Goal: Task Accomplishment & Management: Use online tool/utility

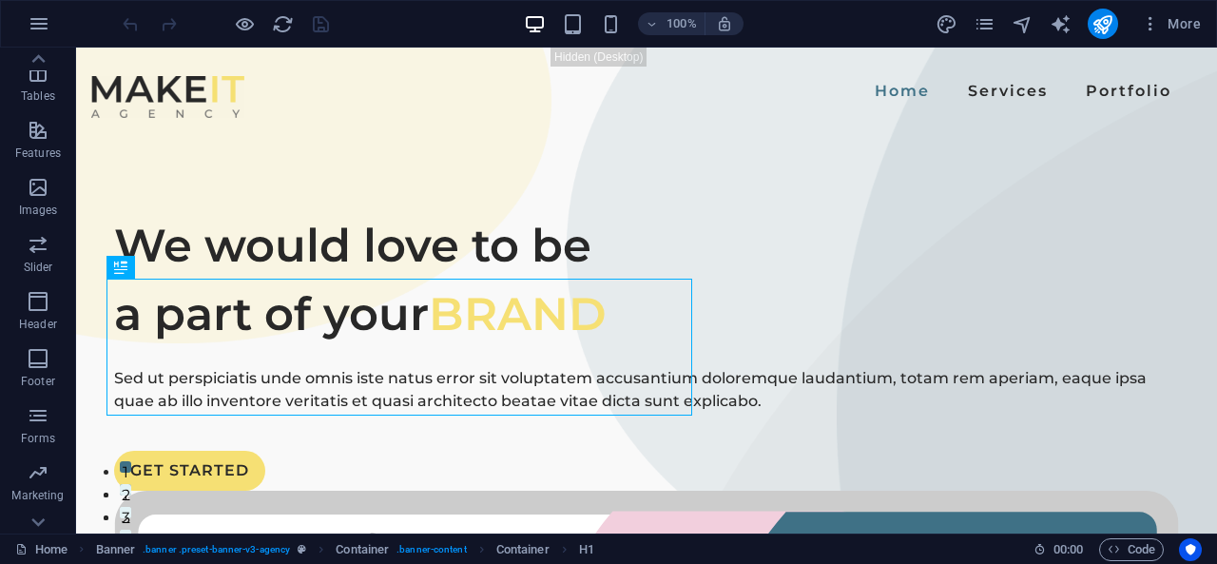
scroll to position [369, 0]
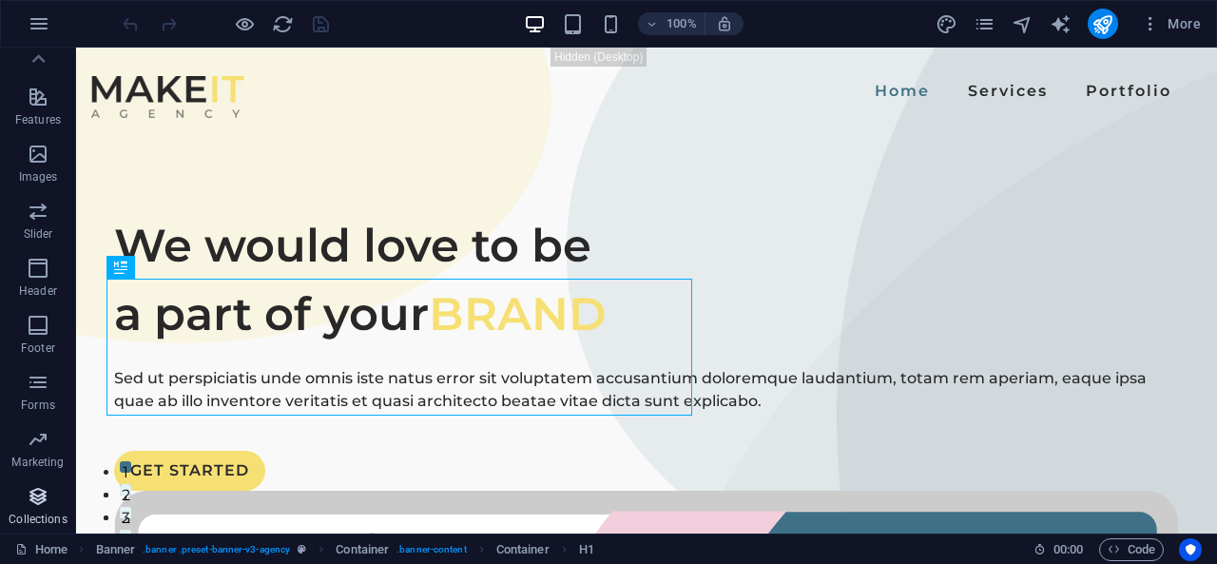
click at [38, 504] on icon "button" at bounding box center [38, 496] width 23 height 23
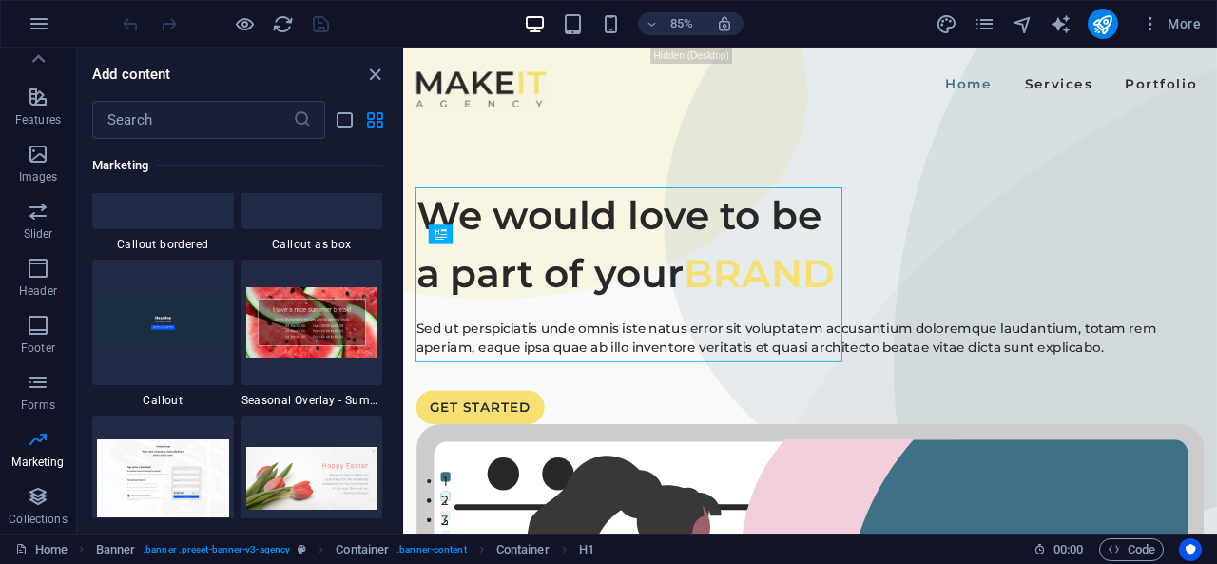
scroll to position [15710, 0]
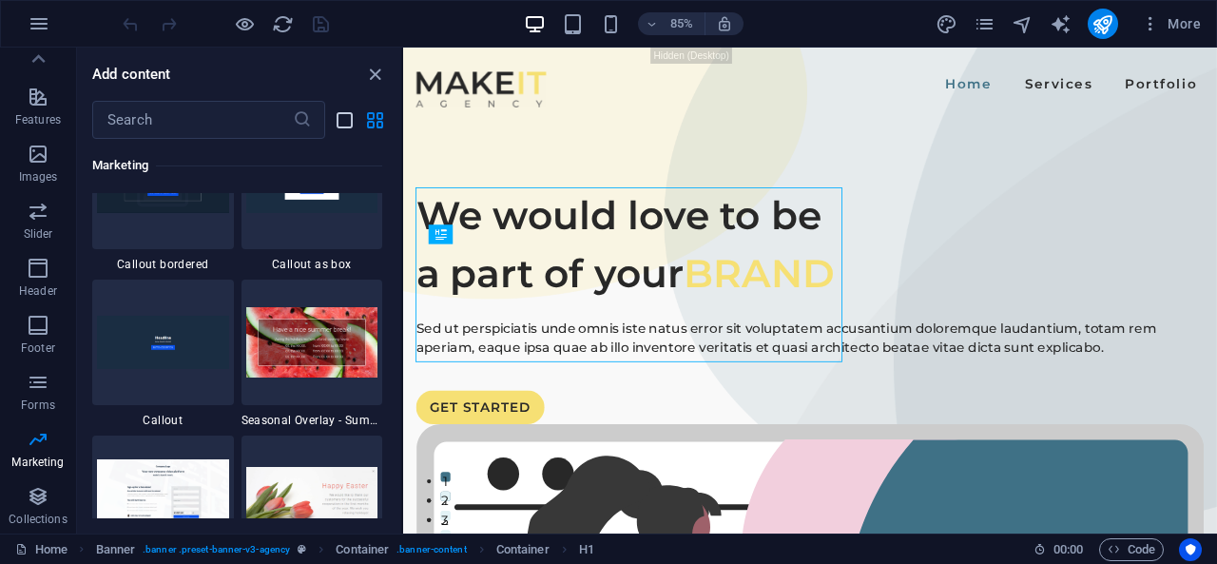
click at [337, 121] on icon "list-view" at bounding box center [345, 120] width 22 height 22
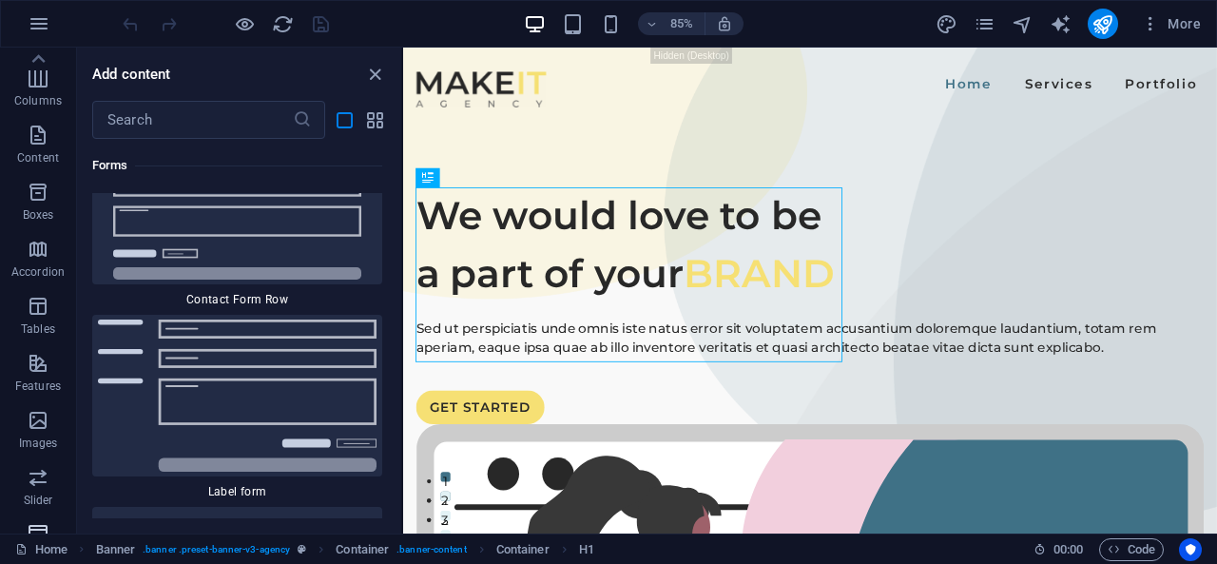
scroll to position [0, 0]
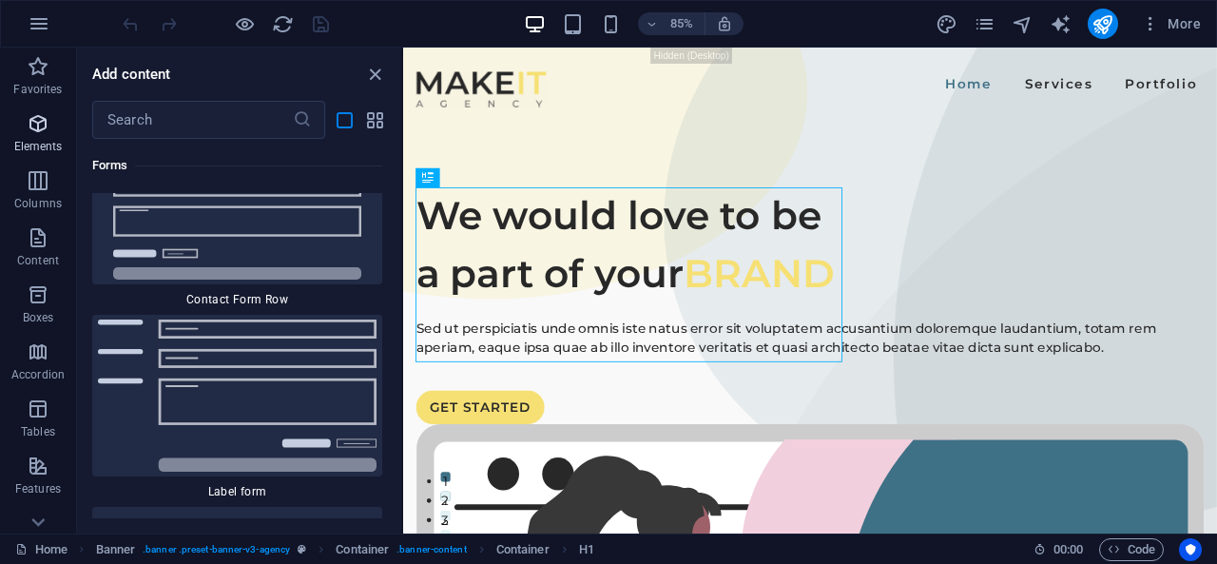
click at [32, 128] on icon "button" at bounding box center [38, 123] width 23 height 23
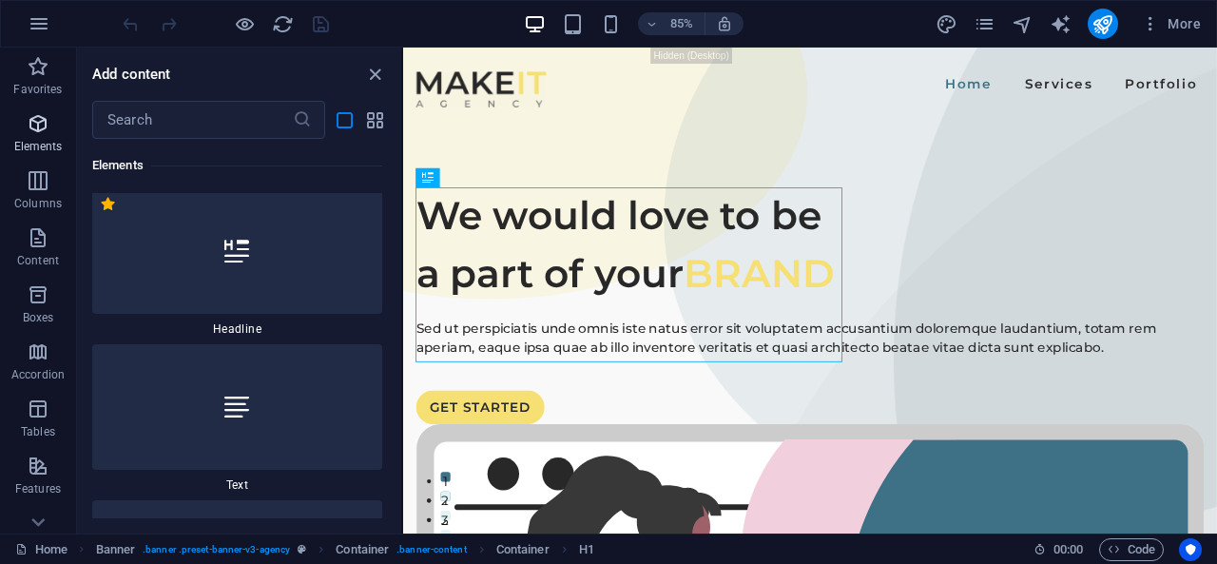
scroll to position [357, 0]
click at [34, 204] on p "Columns" at bounding box center [38, 203] width 48 height 15
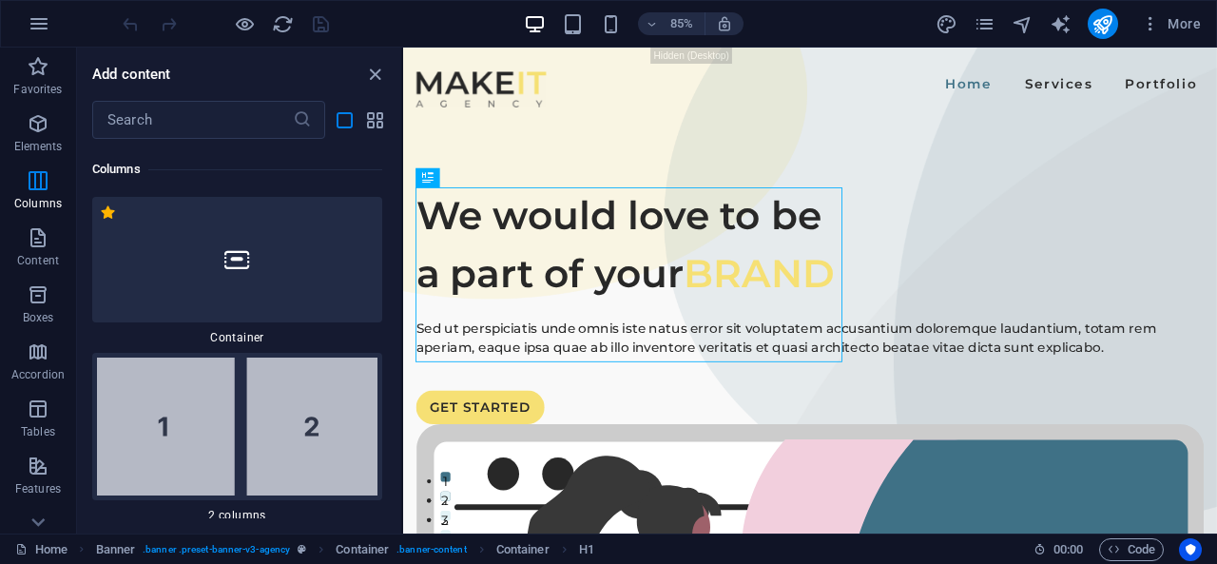
scroll to position [4303, 0]
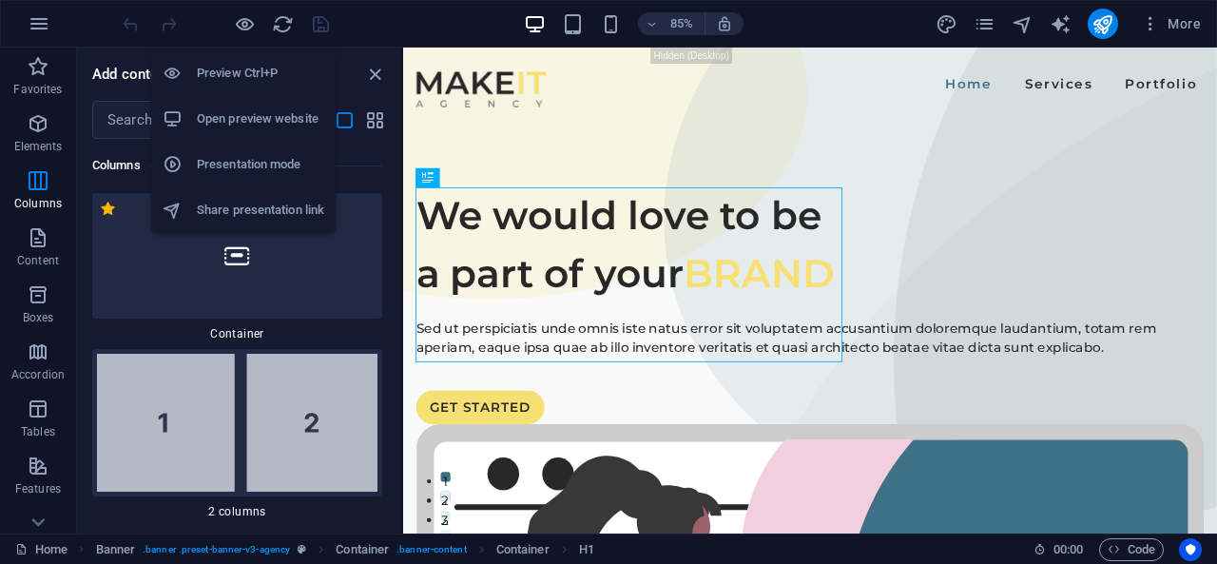
click at [267, 212] on h6 "Share presentation link" at bounding box center [260, 210] width 127 height 23
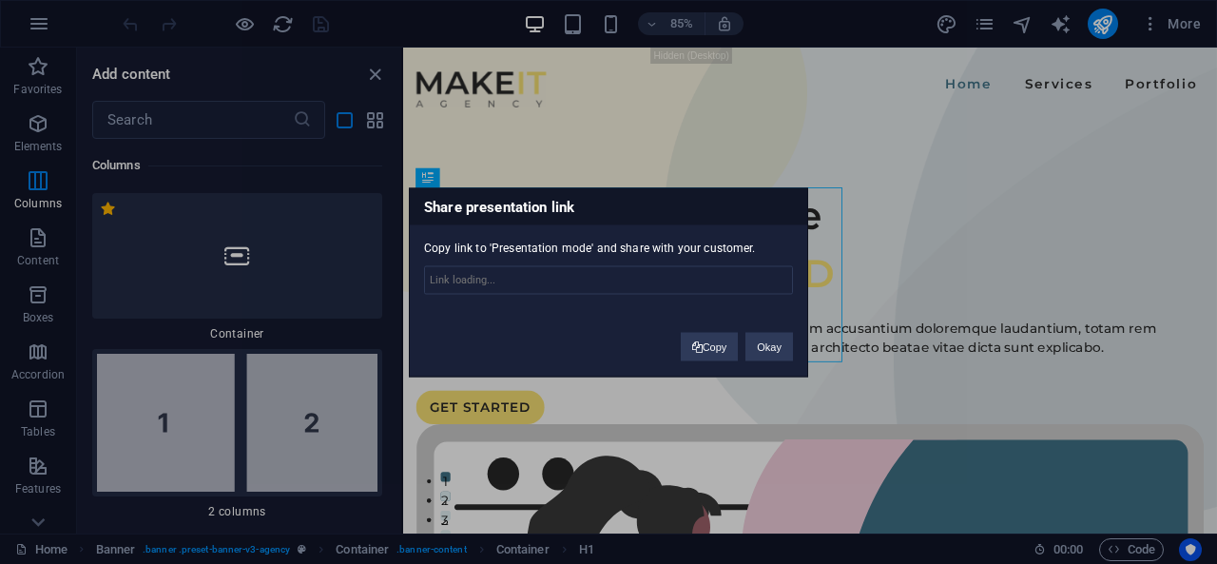
type input "https://cms.sitehub.io/presentation/2271128/22e367d13c21a0c38a626515ae619290f40…"
click at [780, 351] on button "Okay" at bounding box center [769, 346] width 48 height 29
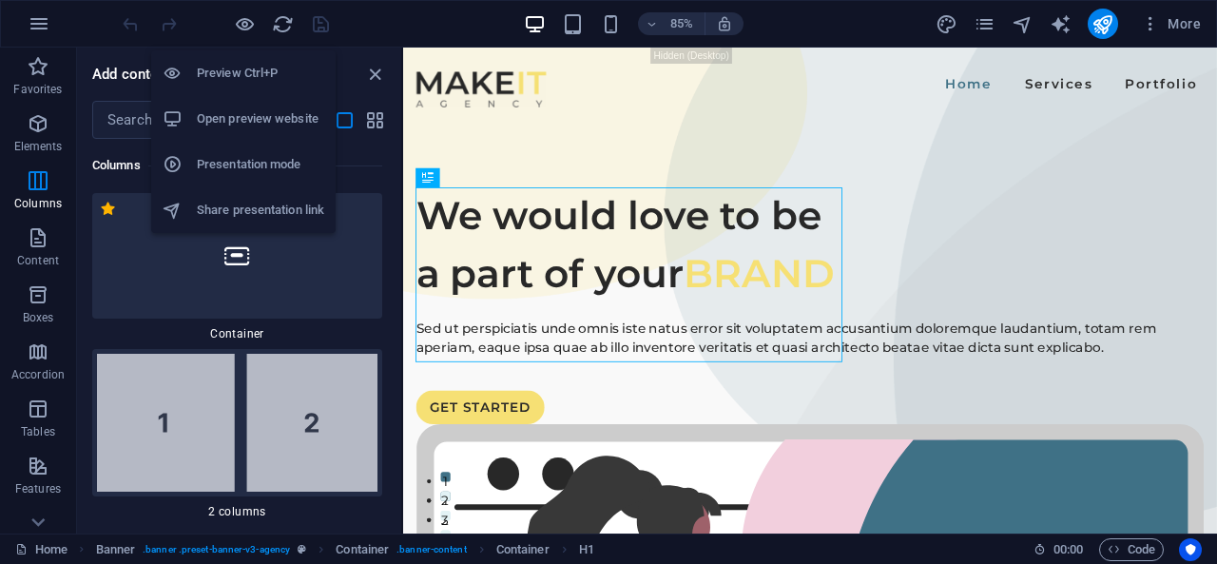
click at [241, 113] on h6 "Open preview website" at bounding box center [260, 118] width 127 height 23
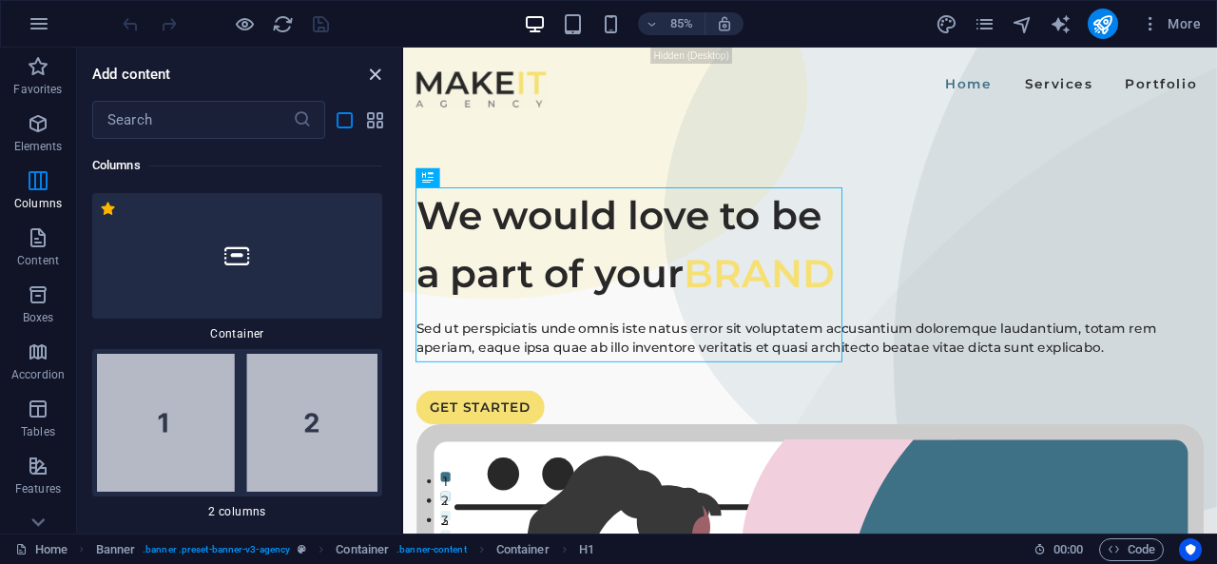
click at [375, 80] on icon "close panel" at bounding box center [375, 75] width 22 height 22
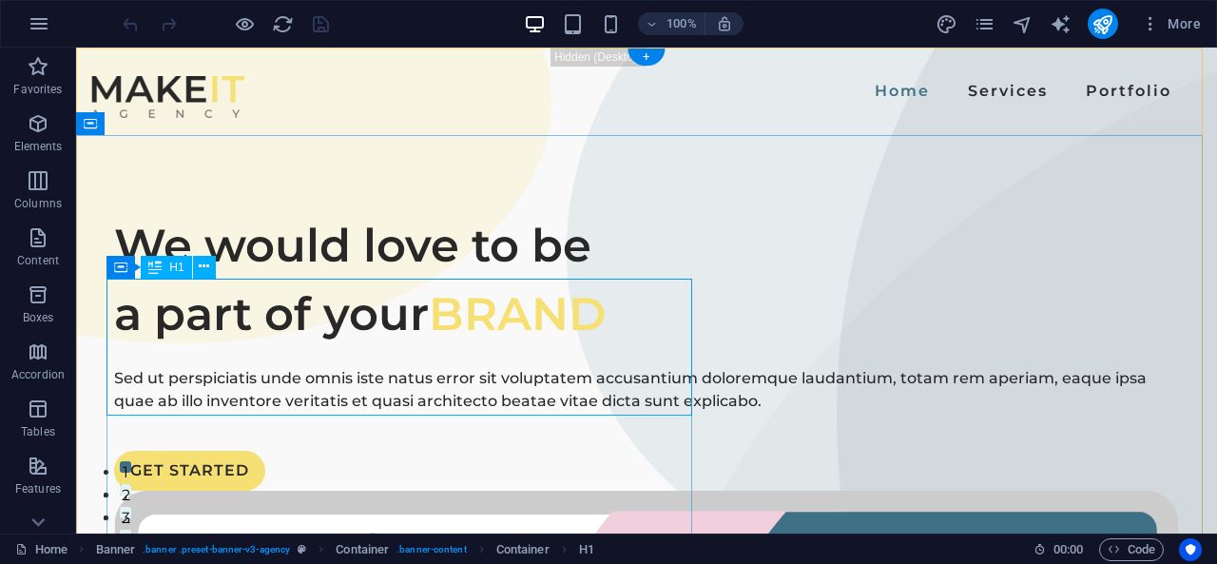
click at [295, 329] on div "We would love to be a part of your BRAND" at bounding box center [646, 279] width 1065 height 137
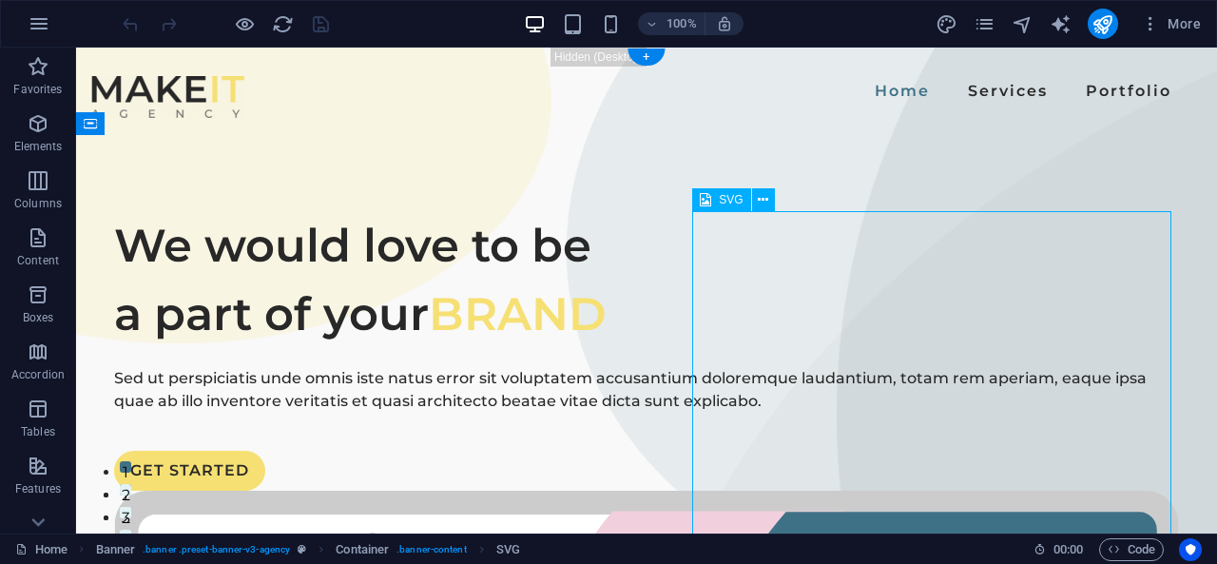
click at [766, 202] on icon at bounding box center [763, 200] width 10 height 20
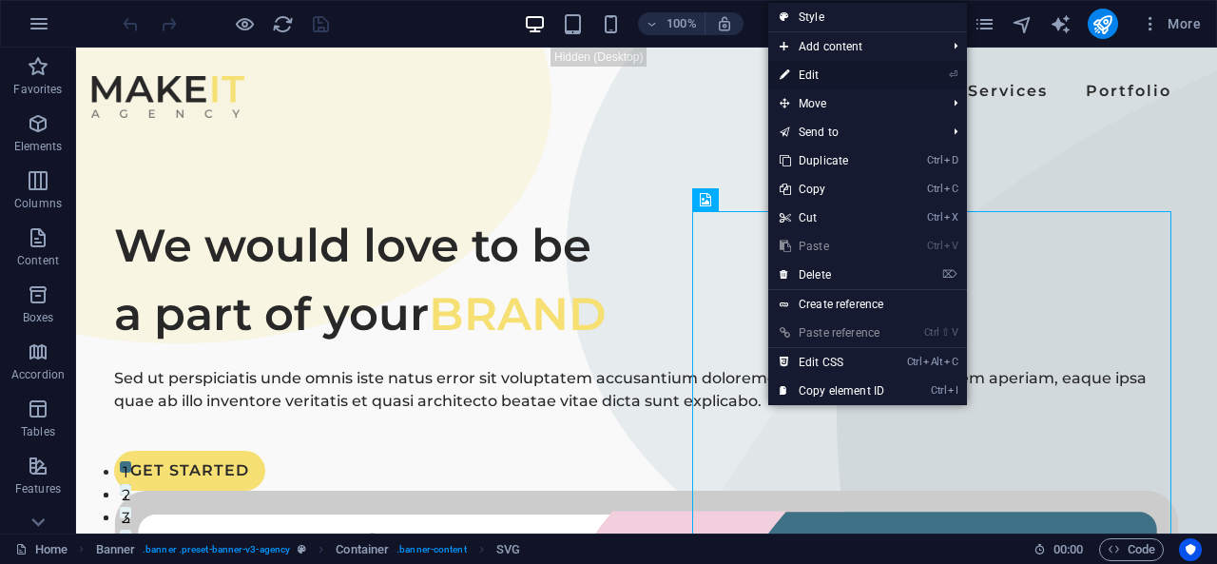
click at [823, 69] on link "⏎ Edit" at bounding box center [831, 75] width 127 height 29
select select "xMidYMid"
select select "%"
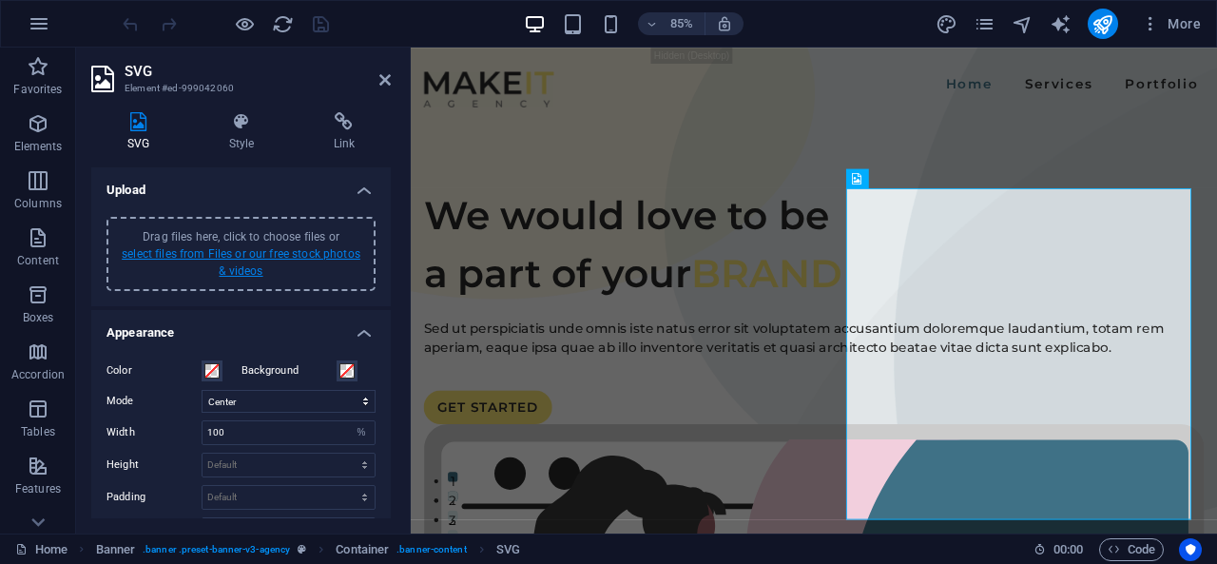
click at [298, 256] on link "select files from Files or our free stock photos & videos" at bounding box center [241, 262] width 239 height 30
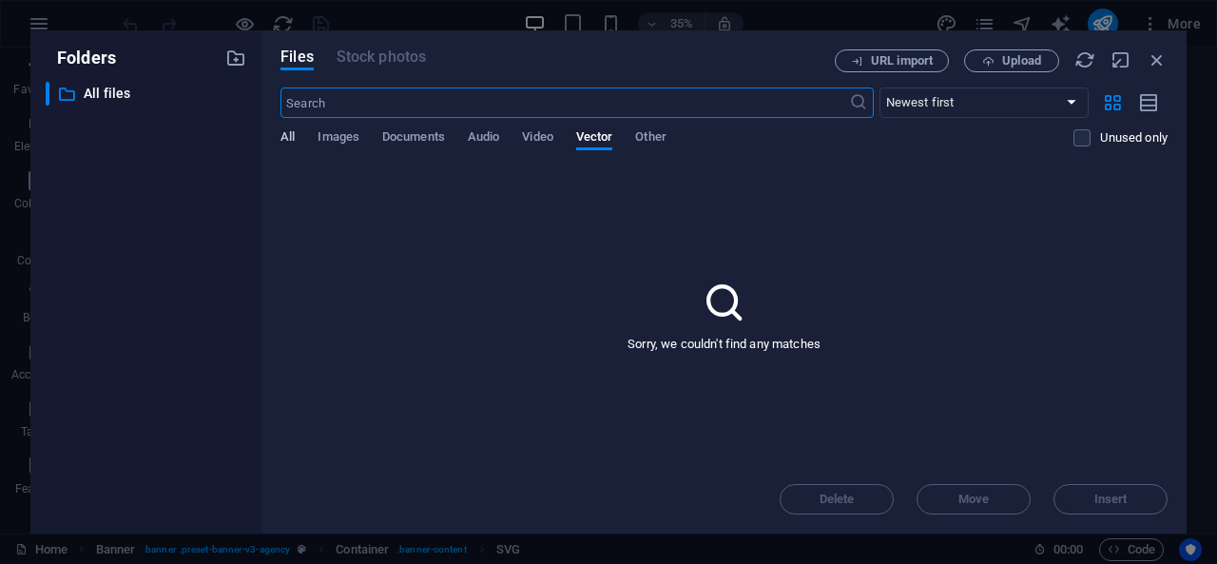
click at [283, 141] on span "All" at bounding box center [287, 138] width 14 height 27
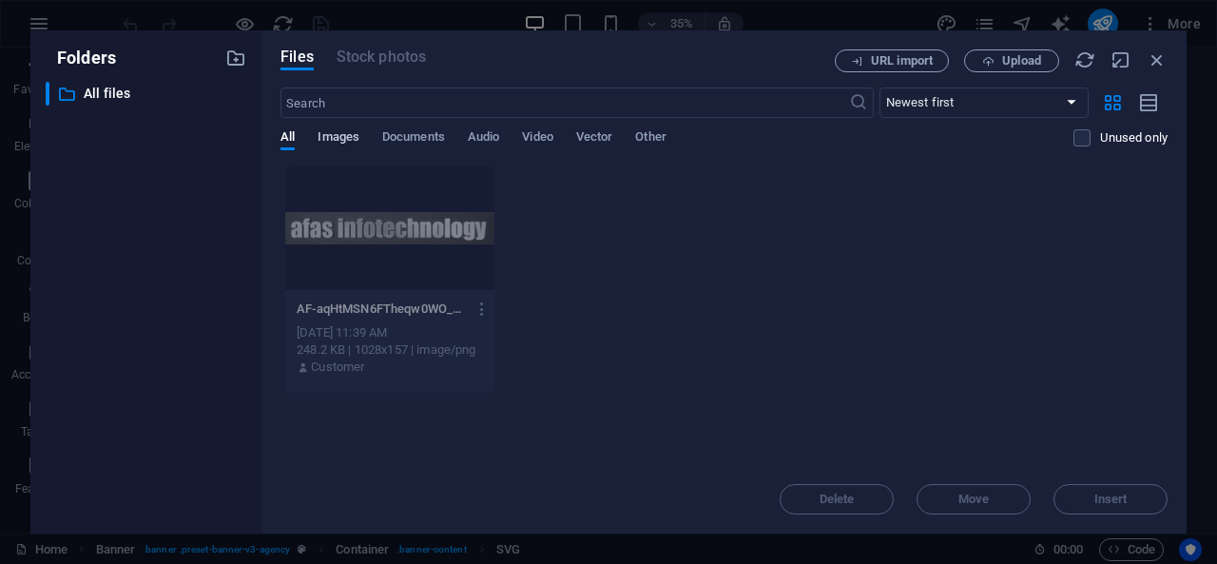
click at [338, 136] on span "Images" at bounding box center [339, 138] width 42 height 27
click at [436, 136] on span "Documents" at bounding box center [413, 138] width 63 height 27
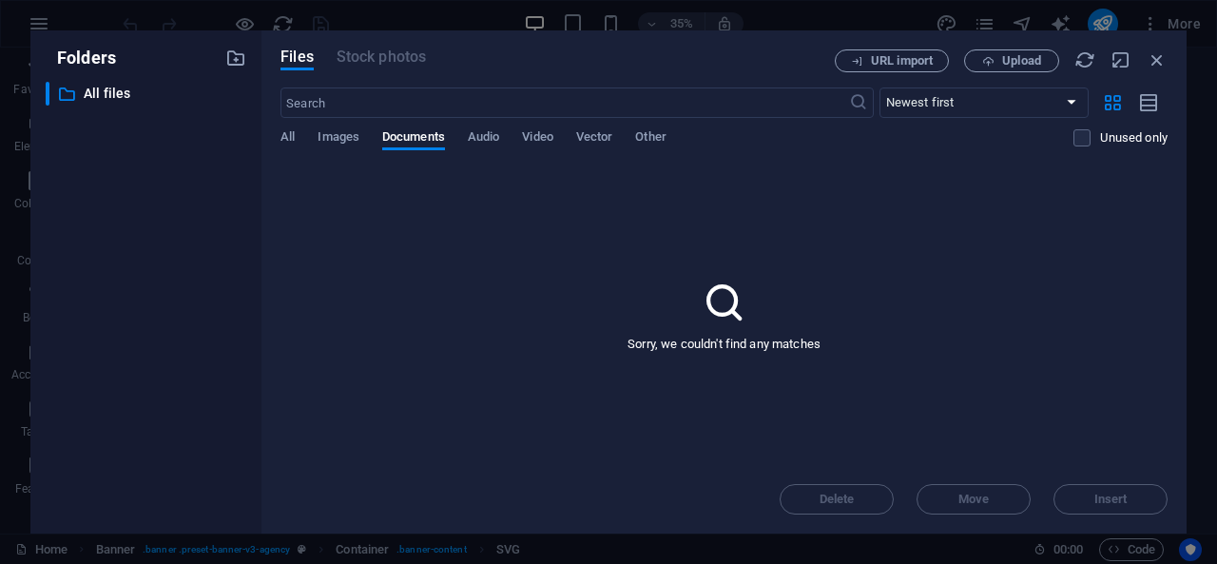
click at [278, 140] on div "Files Stock photos URL import Upload ​ Newest first Oldest first Name (A-Z) Nam…" at bounding box center [723, 281] width 925 height 503
click at [606, 133] on span "Vector" at bounding box center [594, 138] width 37 height 27
click at [561, 141] on div "All Images Documents Audio Video Vector Other" at bounding box center [676, 147] width 793 height 36
click at [1008, 64] on span "Upload" at bounding box center [1021, 60] width 39 height 11
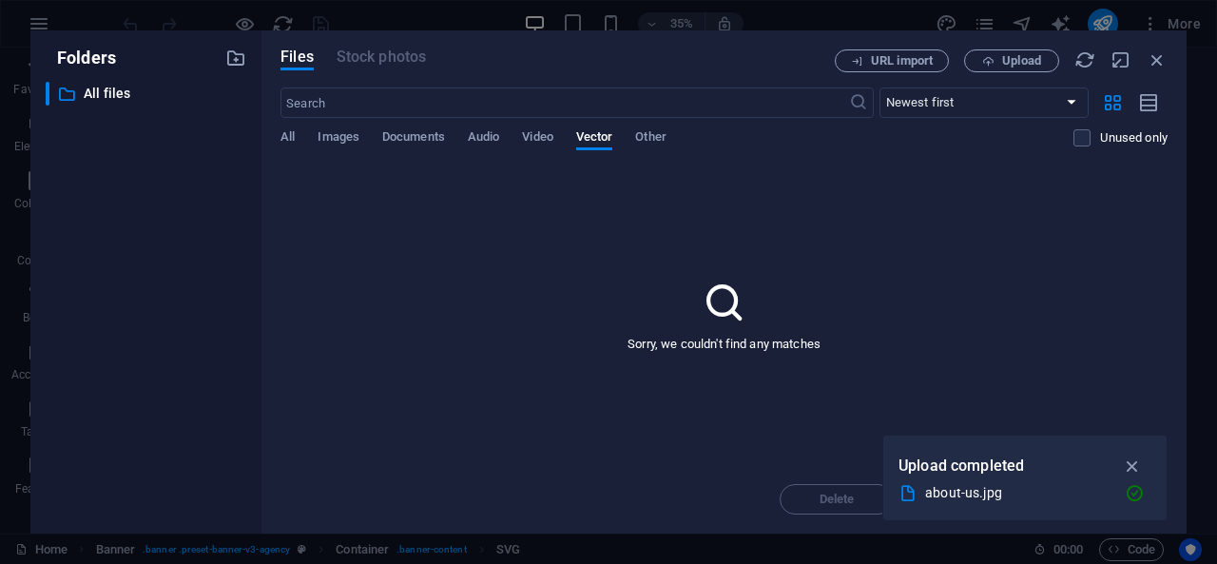
click at [1069, 490] on div "about-us.jpg" at bounding box center [1017, 493] width 184 height 22
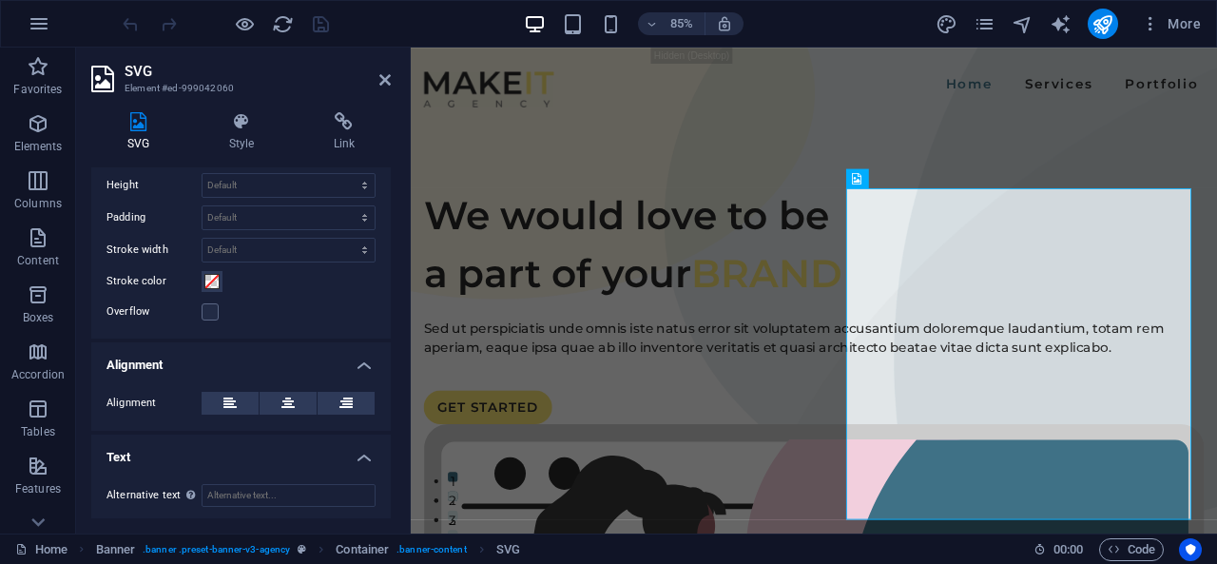
scroll to position [0, 0]
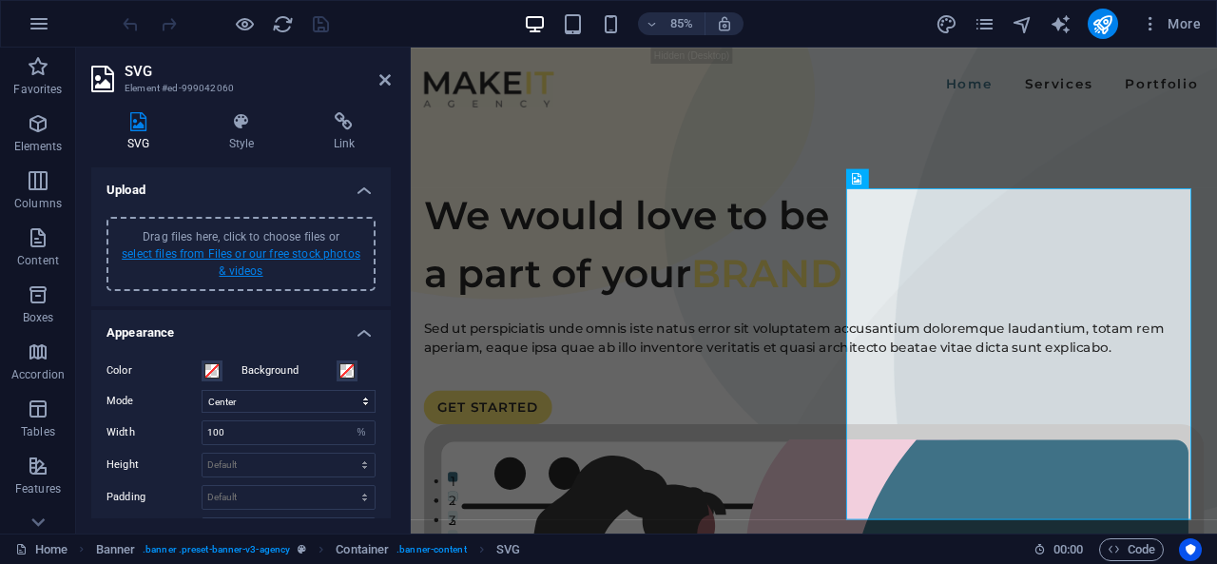
click at [248, 256] on link "select files from Files or our free stock photos & videos" at bounding box center [241, 262] width 239 height 30
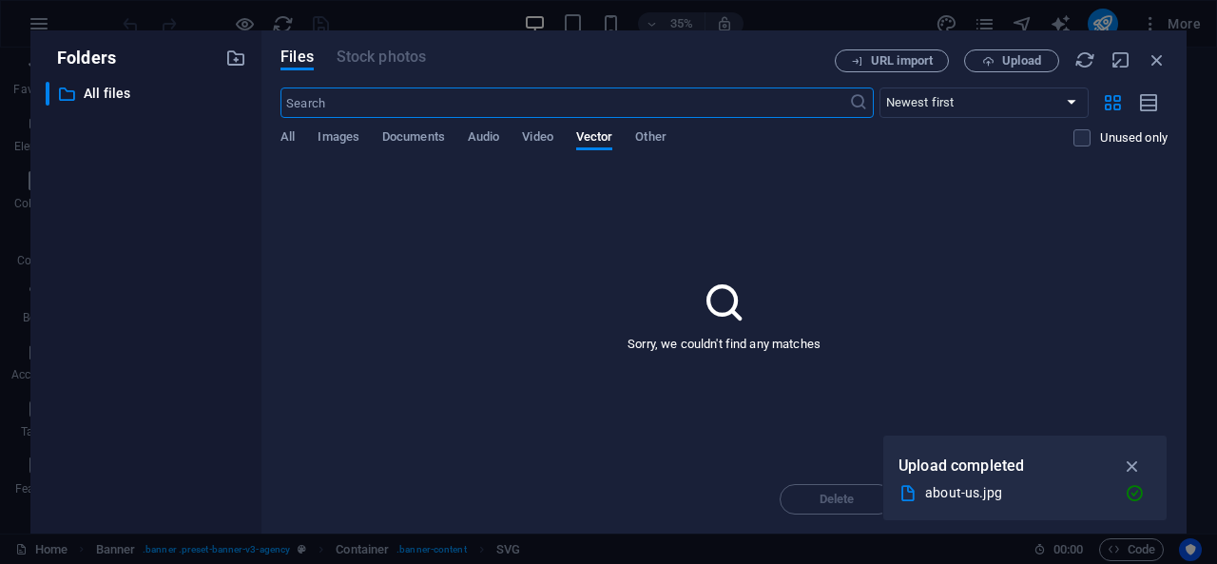
click at [1092, 495] on div "about-us.jpg" at bounding box center [1017, 493] width 184 height 22
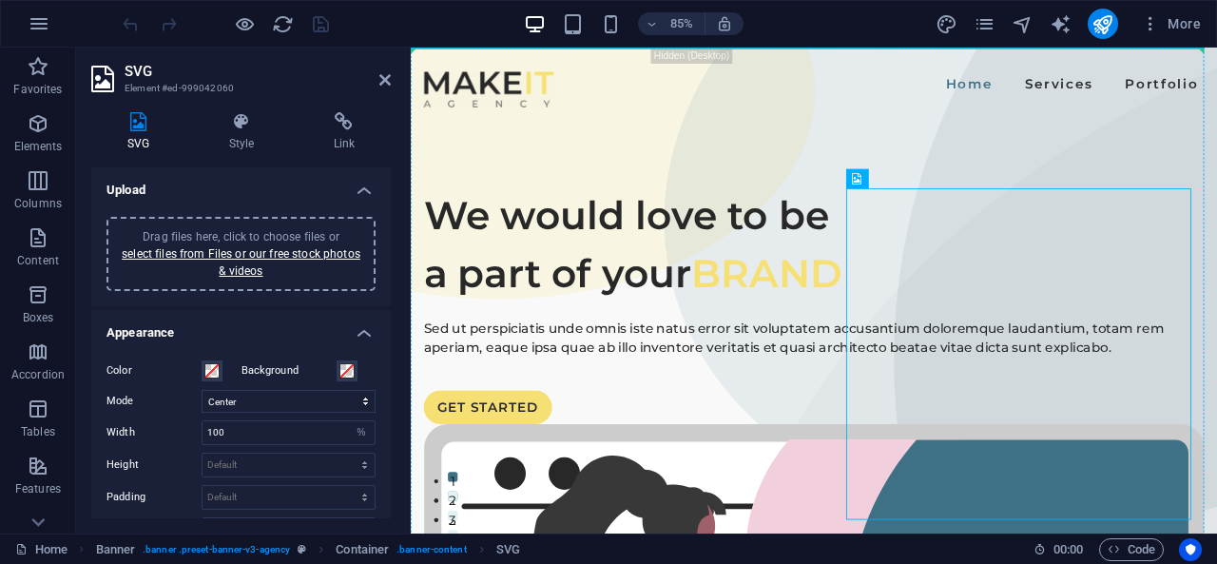
drag, startPoint x: 1011, startPoint y: 322, endPoint x: 971, endPoint y: 190, distance: 138.3
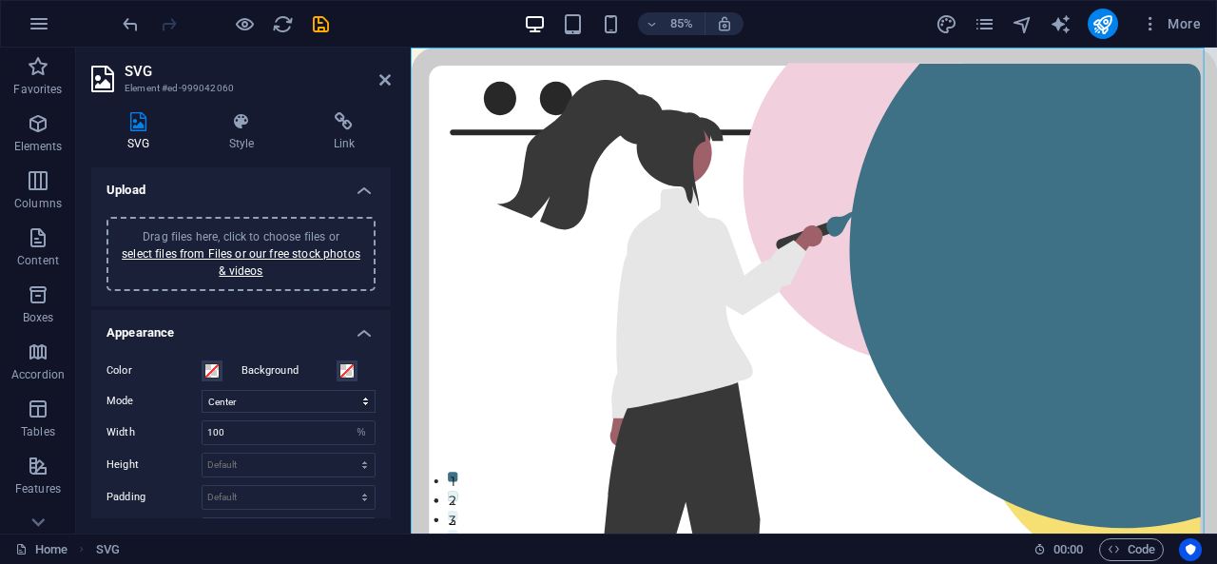
drag, startPoint x: 772, startPoint y: 260, endPoint x: 922, endPoint y: 395, distance: 201.9
click at [922, 395] on figure at bounding box center [885, 499] width 949 height 902
click at [744, 250] on figure at bounding box center [885, 499] width 949 height 902
click at [390, 76] on icon at bounding box center [384, 79] width 11 height 15
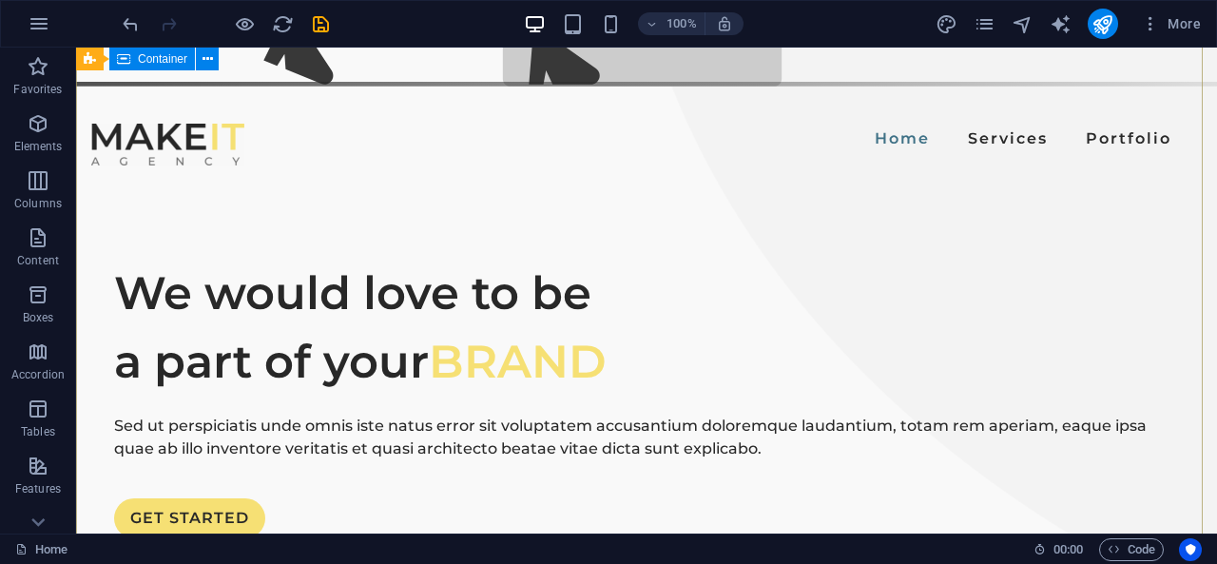
scroll to position [260, 0]
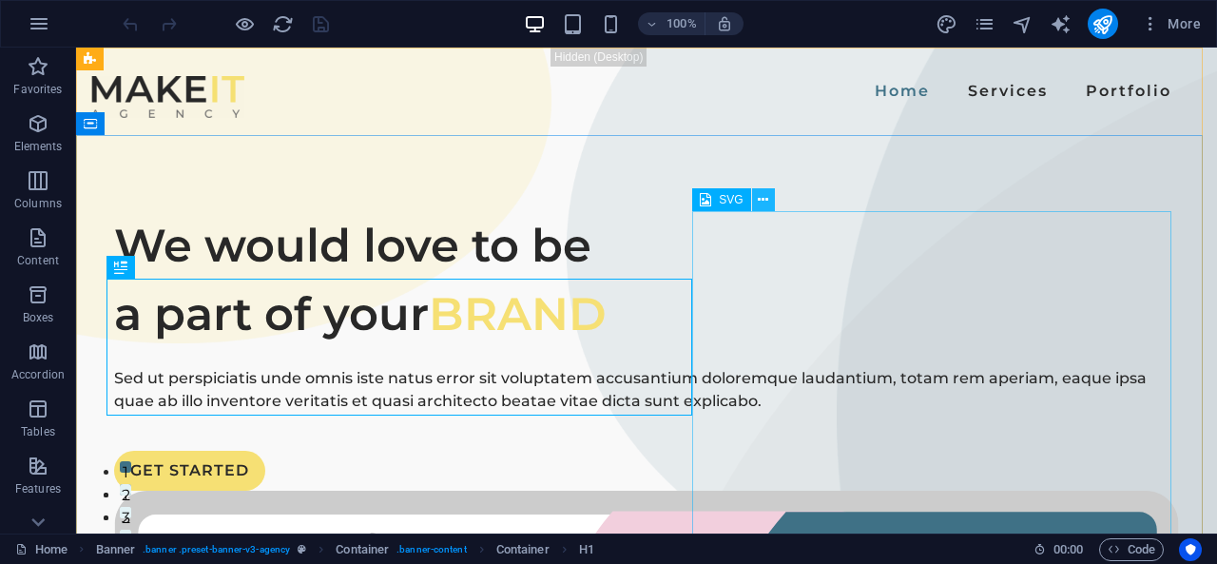
click at [763, 203] on icon at bounding box center [763, 200] width 10 height 20
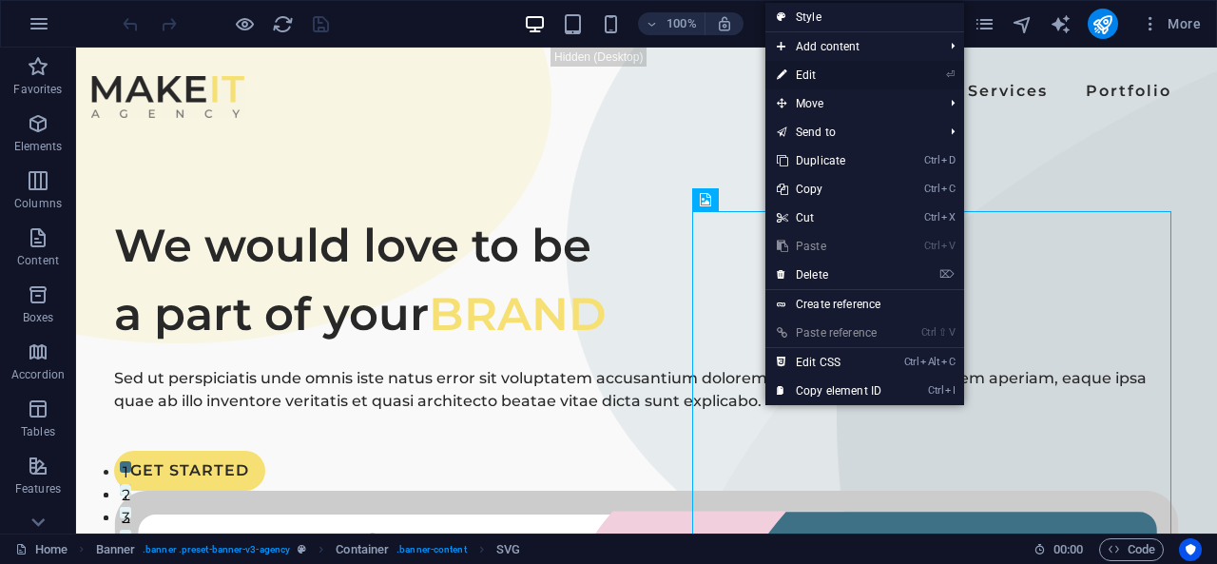
click at [857, 79] on link "⏎ Edit" at bounding box center [828, 75] width 127 height 29
select select "xMidYMid"
select select "%"
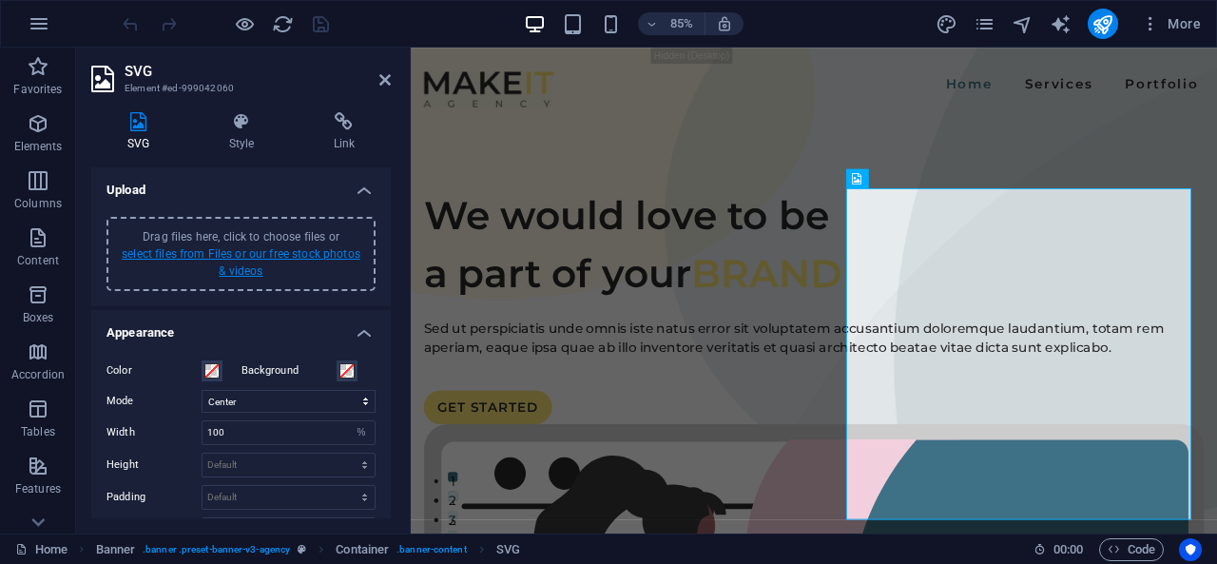
click at [266, 247] on link "select files from Files or our free stock photos & videos" at bounding box center [241, 262] width 239 height 30
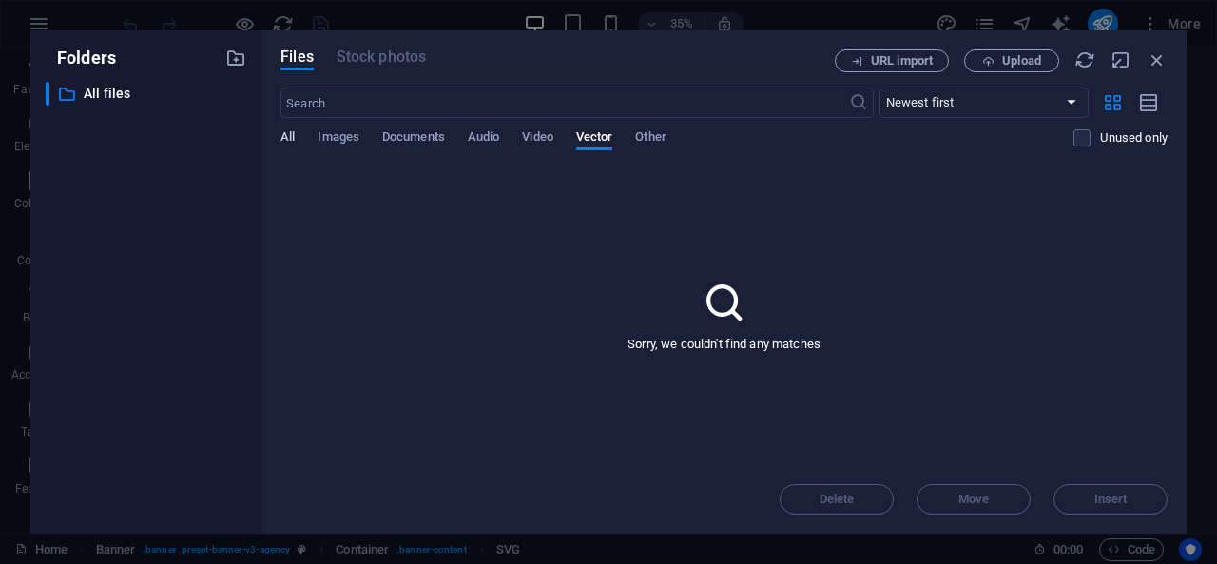
click at [293, 136] on span "All" at bounding box center [287, 138] width 14 height 27
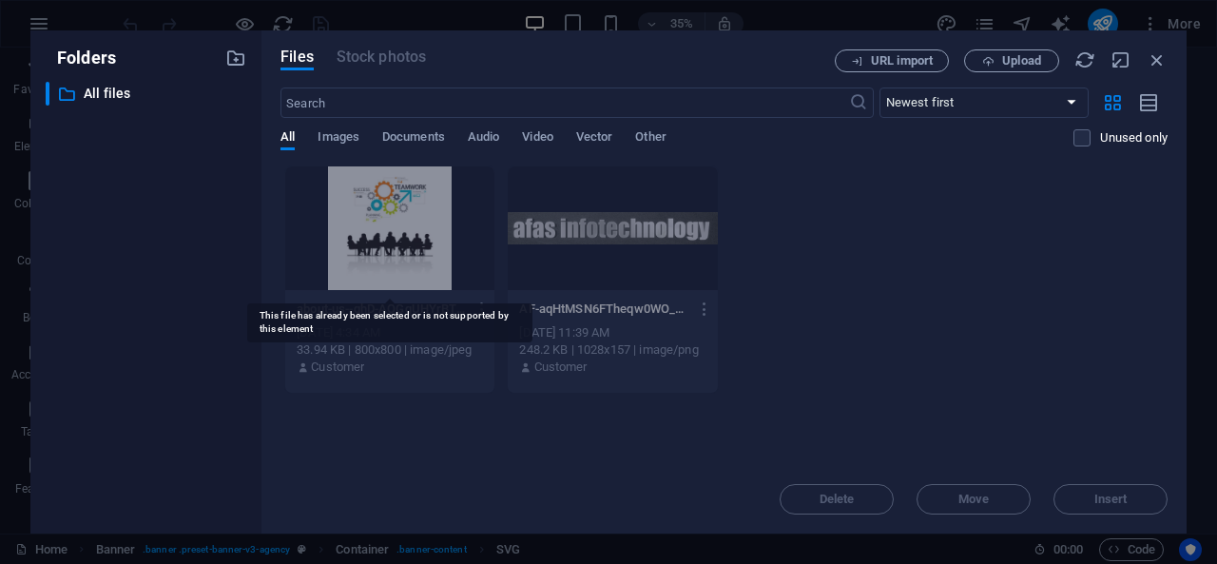
click at [400, 265] on div at bounding box center [389, 228] width 209 height 124
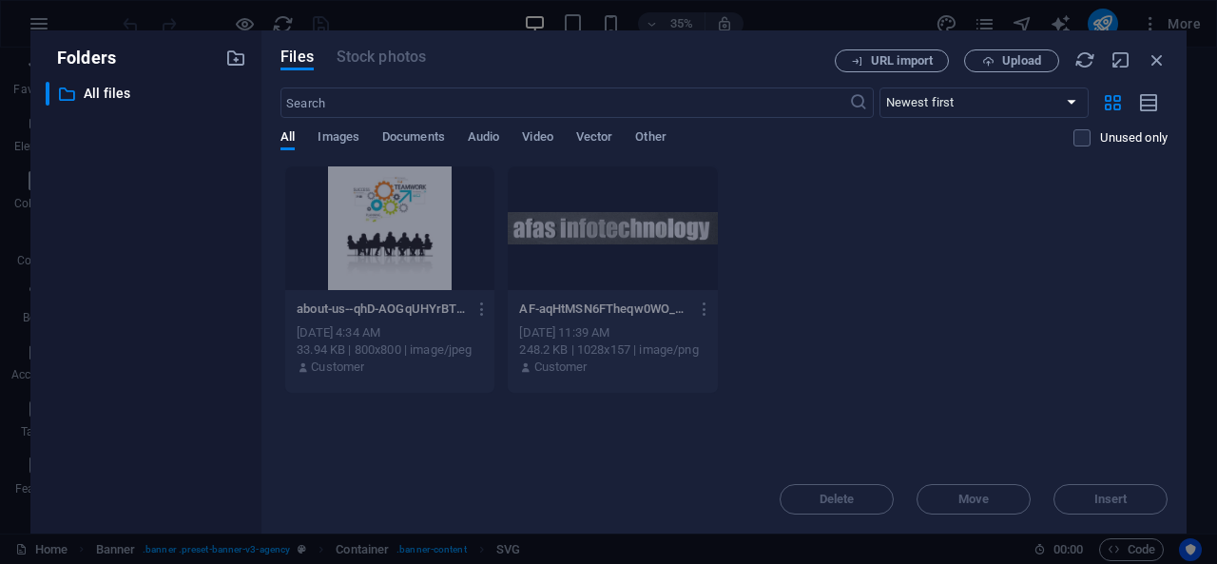
click at [416, 295] on div "about-us--qhD-AOGqUHYrBTaM5UZ2w.jpg about-us--qhD-AOGqUHYrBTaM5UZ2w.jpg" at bounding box center [390, 309] width 186 height 30
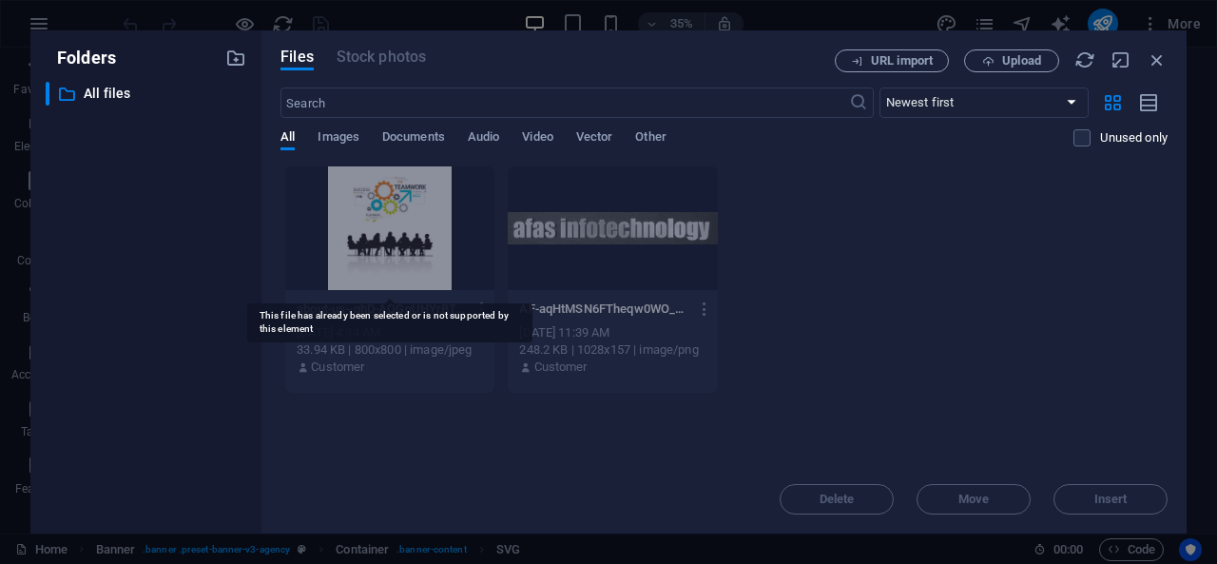
click at [427, 262] on div at bounding box center [389, 228] width 209 height 124
click at [413, 250] on div at bounding box center [389, 228] width 209 height 124
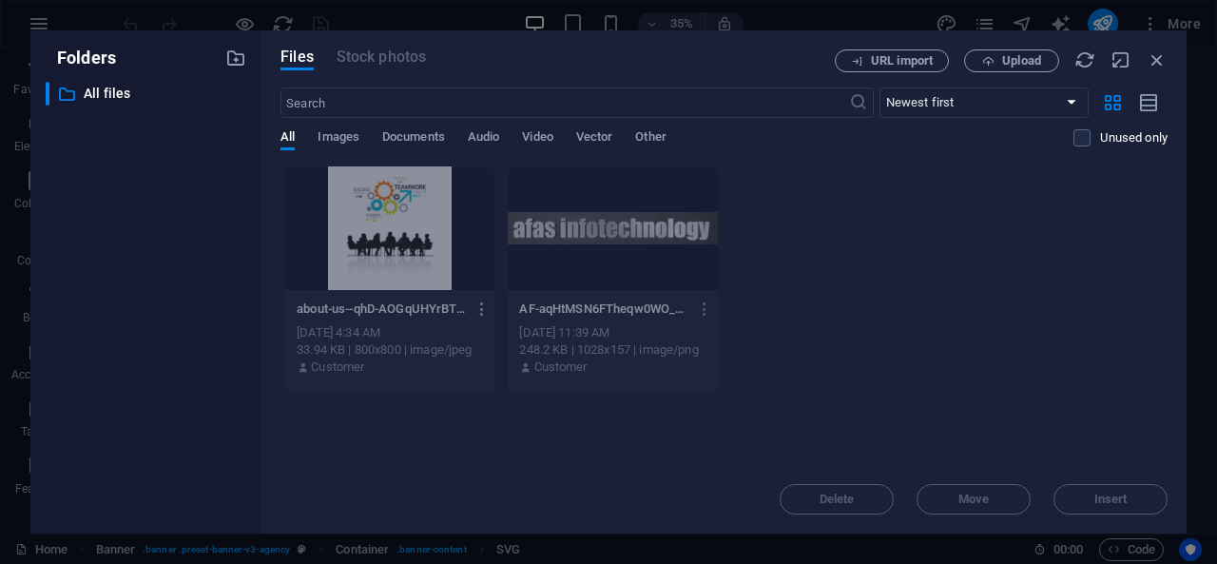
click at [490, 314] on icon "button" at bounding box center [482, 308] width 18 height 17
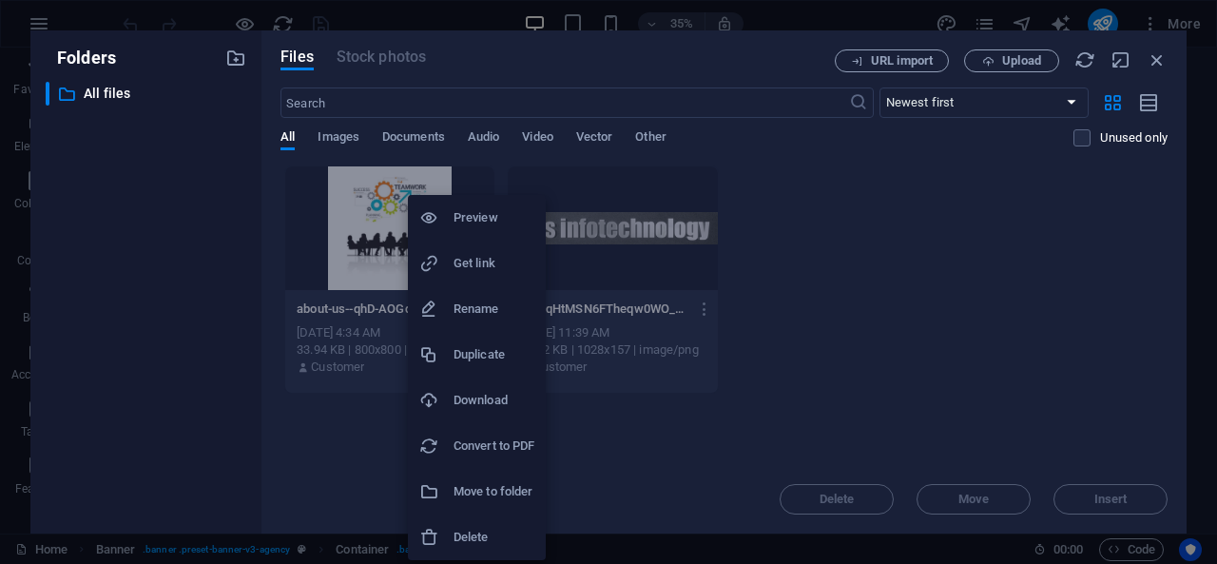
click at [799, 231] on div at bounding box center [608, 282] width 1217 height 564
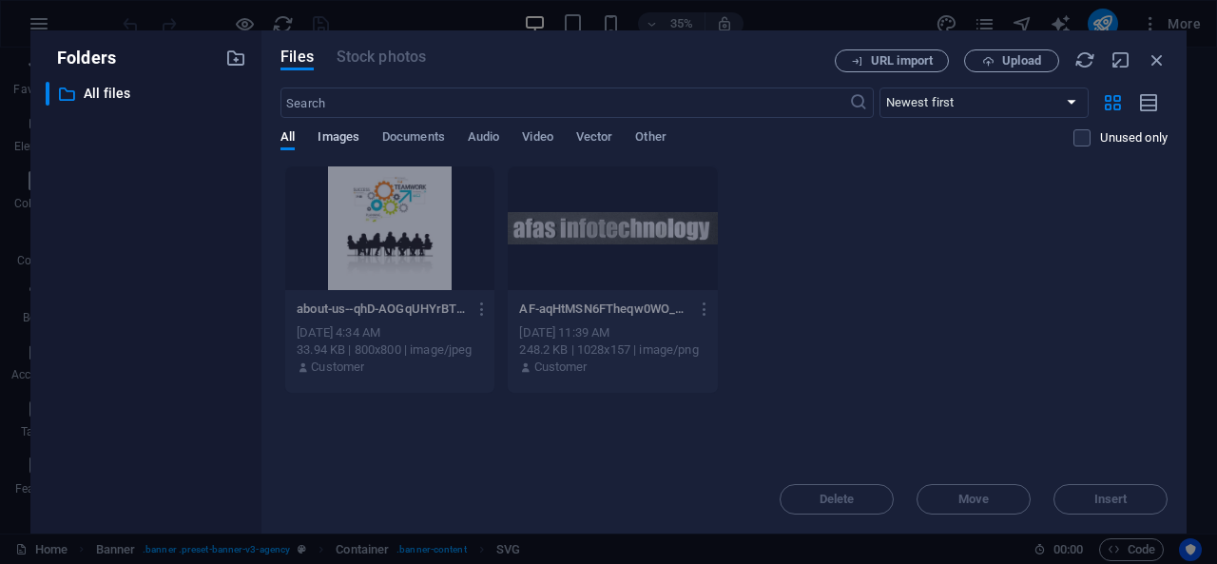
click at [339, 144] on span "Images" at bounding box center [339, 138] width 42 height 27
click at [413, 136] on span "Documents" at bounding box center [413, 138] width 63 height 27
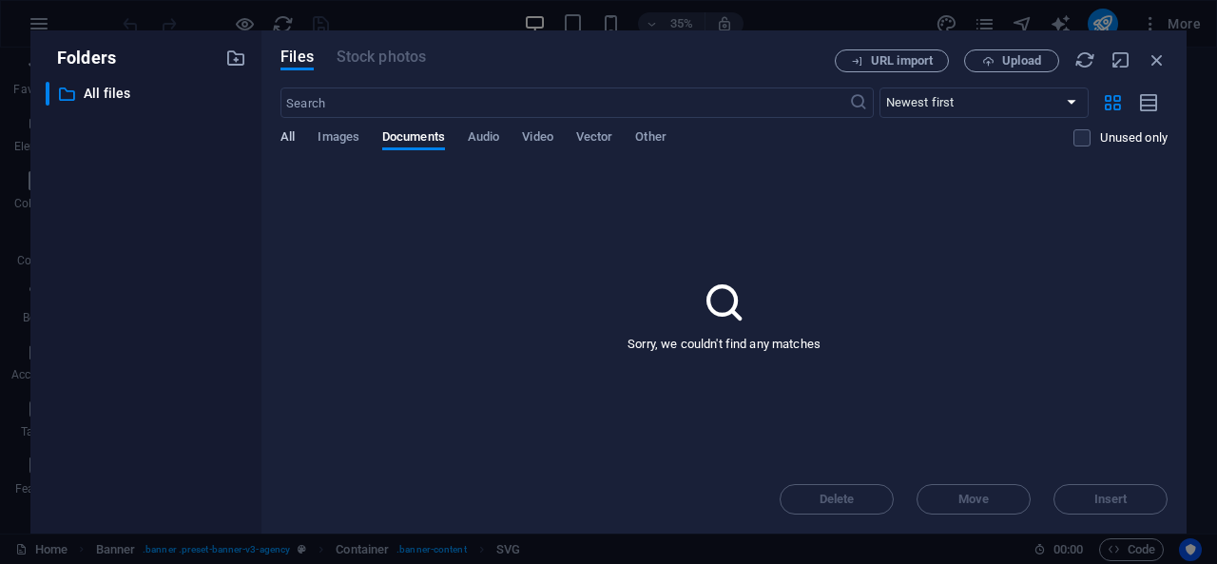
click at [291, 134] on span "All" at bounding box center [287, 138] width 14 height 27
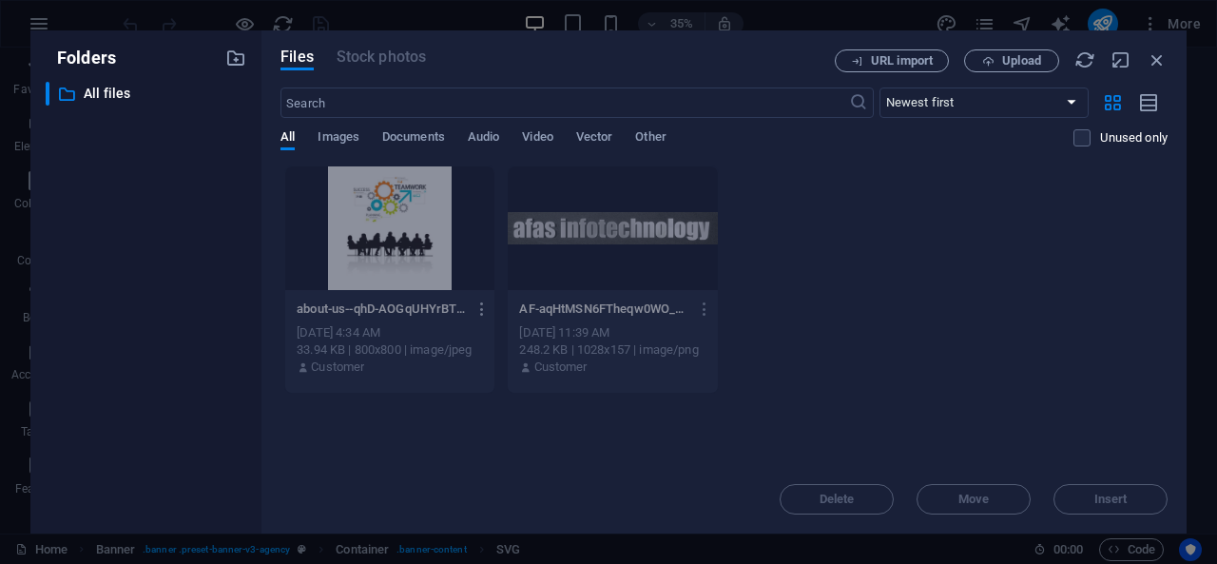
click at [477, 316] on icon "button" at bounding box center [482, 308] width 18 height 17
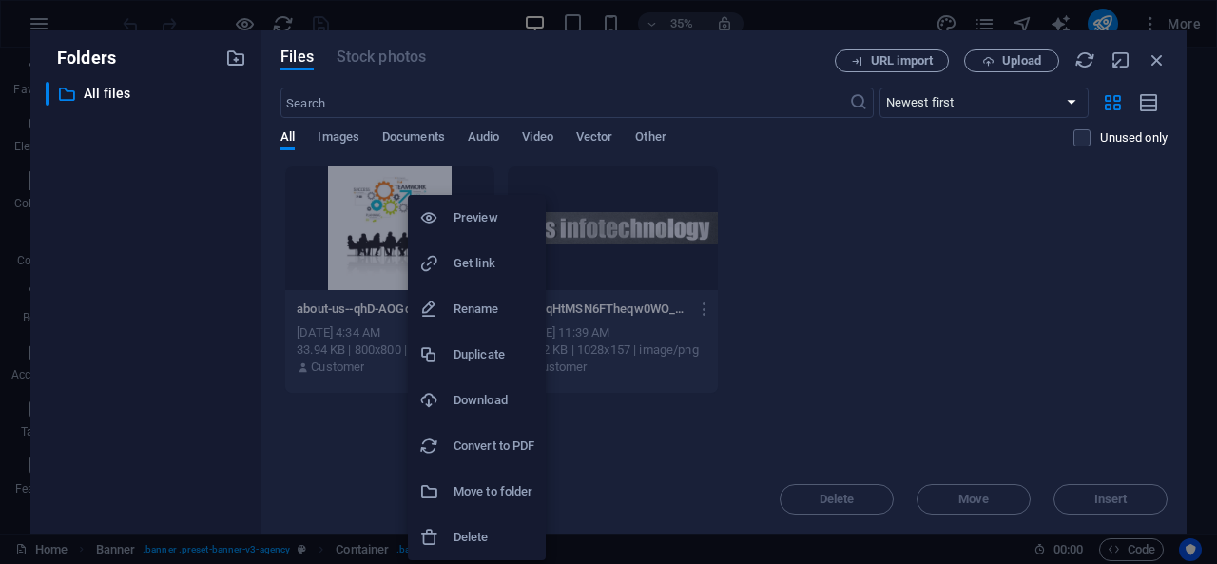
click at [485, 254] on h6 "Get link" at bounding box center [493, 263] width 81 height 23
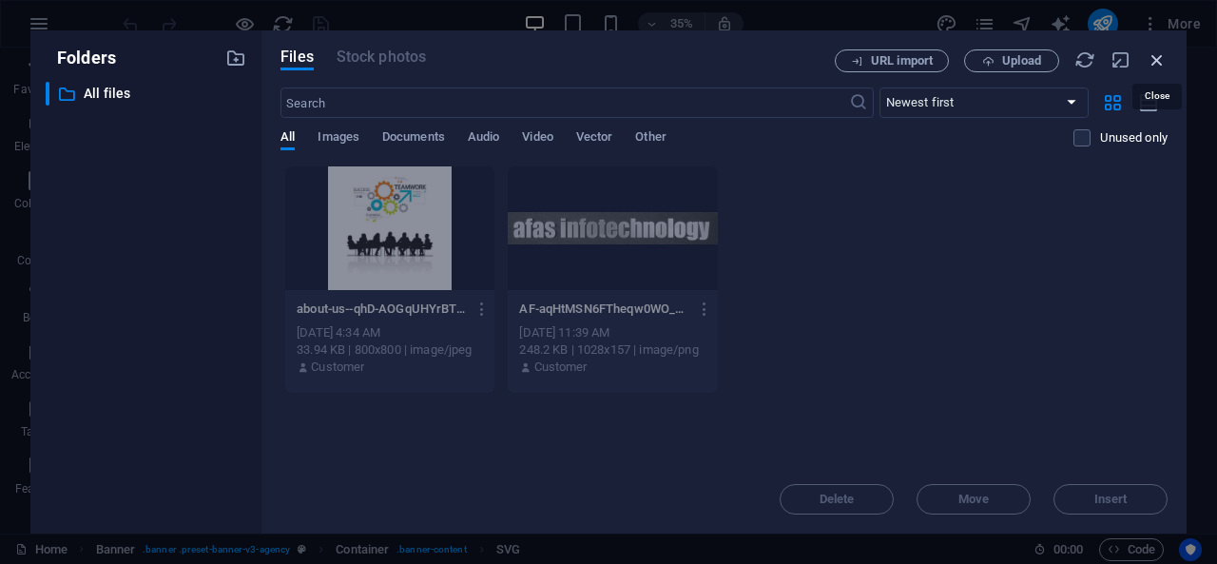
click at [1154, 64] on icon "button" at bounding box center [1156, 59] width 21 height 21
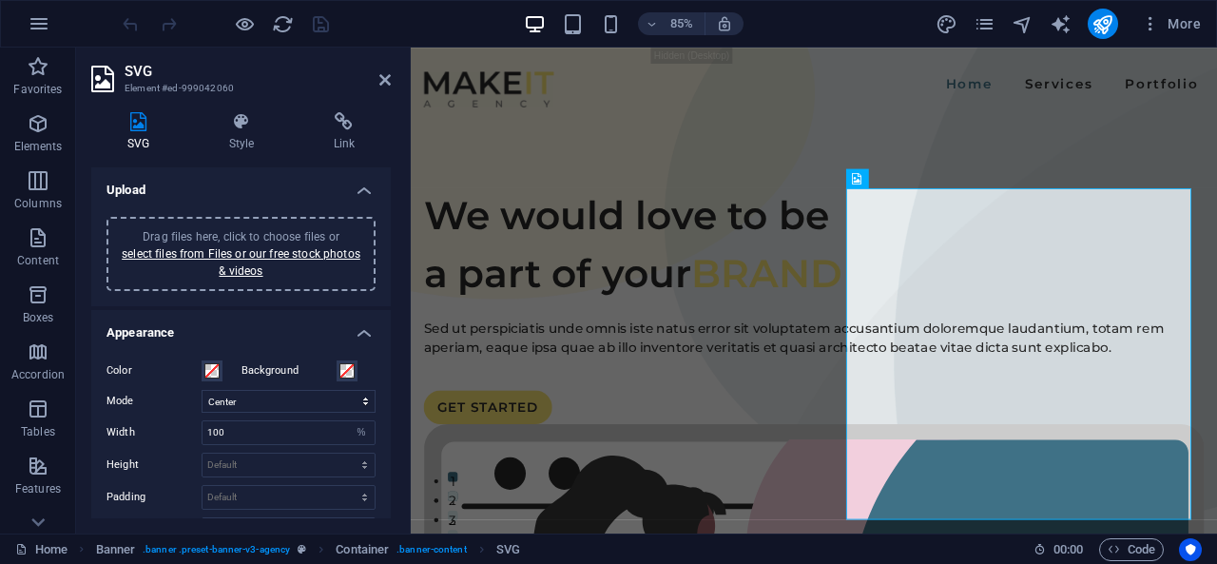
click at [125, 125] on icon at bounding box center [138, 121] width 94 height 19
click at [268, 118] on icon at bounding box center [241, 121] width 97 height 19
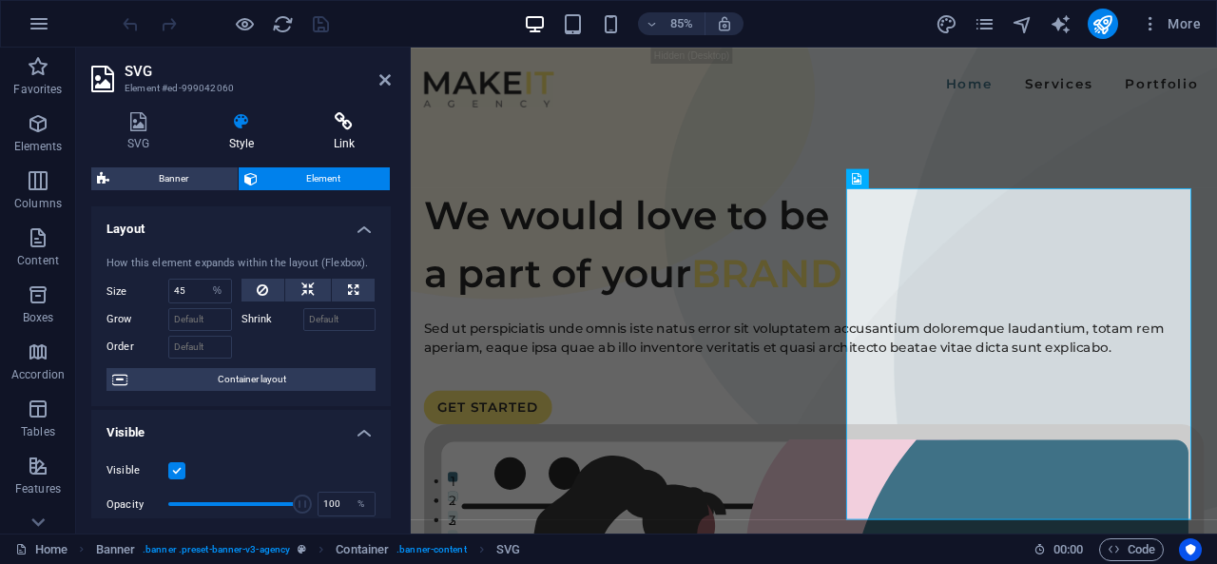
click at [350, 113] on icon at bounding box center [344, 121] width 93 height 19
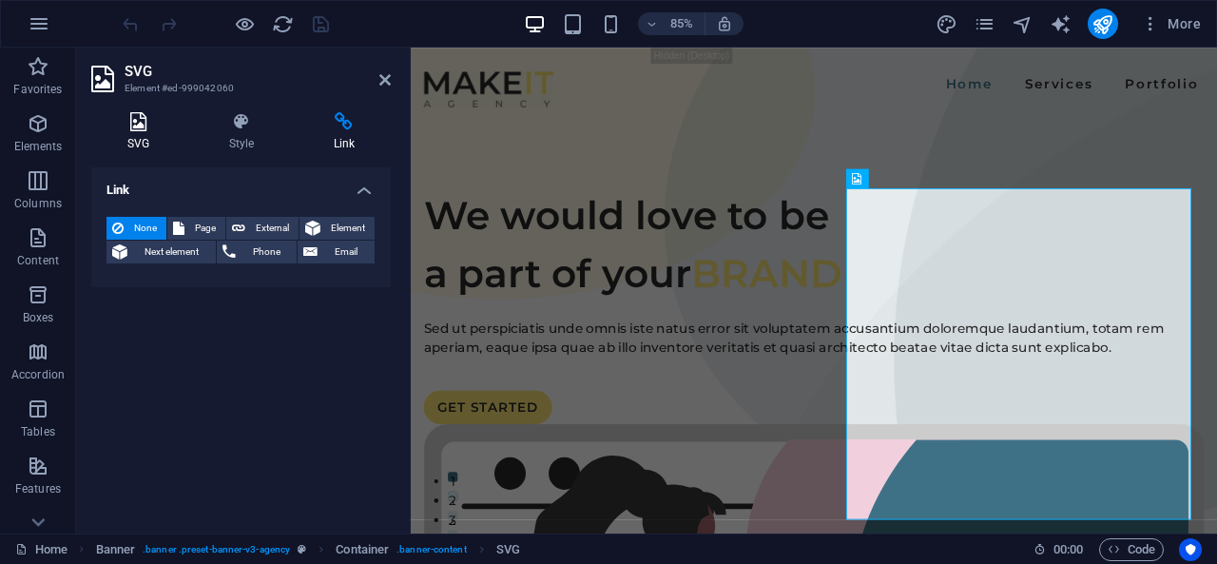
click at [131, 140] on h4 "SVG" at bounding box center [142, 132] width 102 height 40
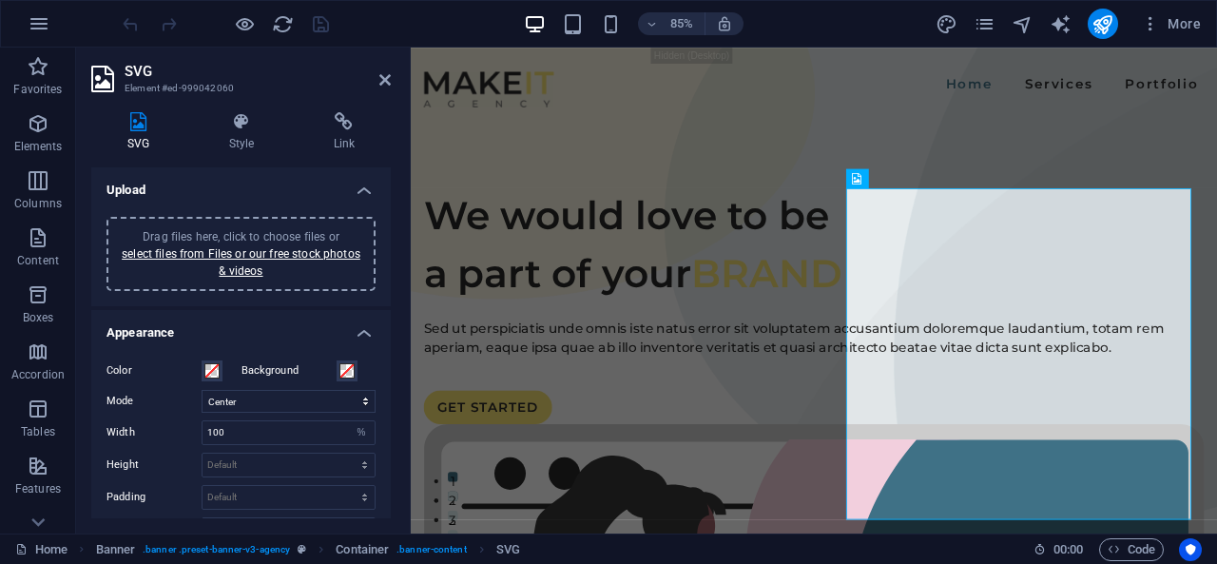
scroll to position [46, 0]
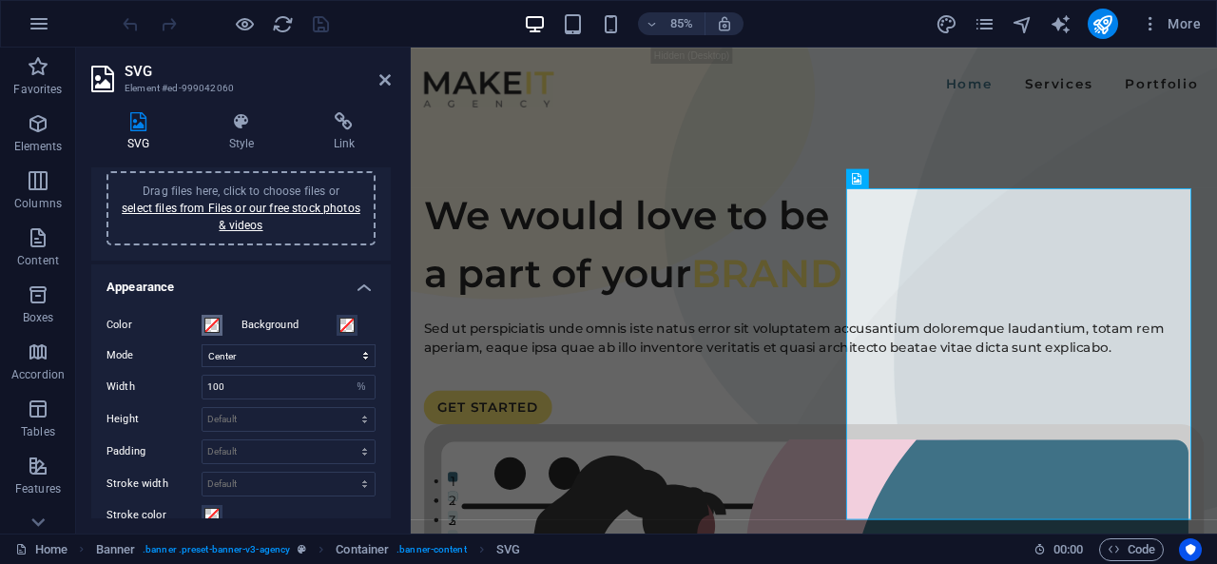
click at [209, 332] on button "Color" at bounding box center [212, 325] width 21 height 21
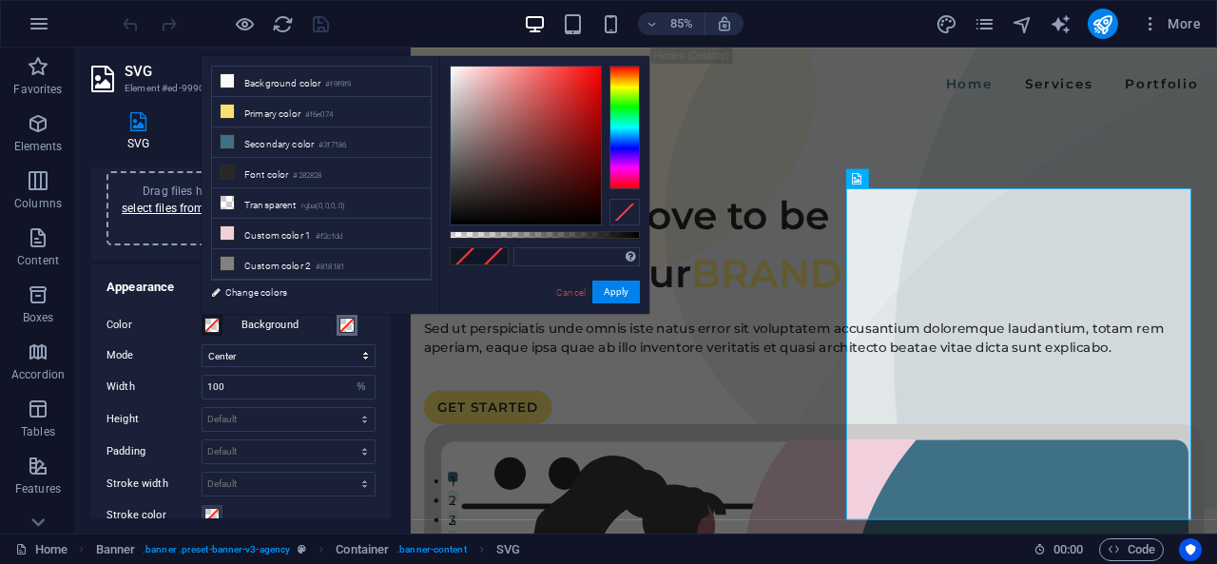
click at [350, 330] on span at bounding box center [346, 325] width 15 height 15
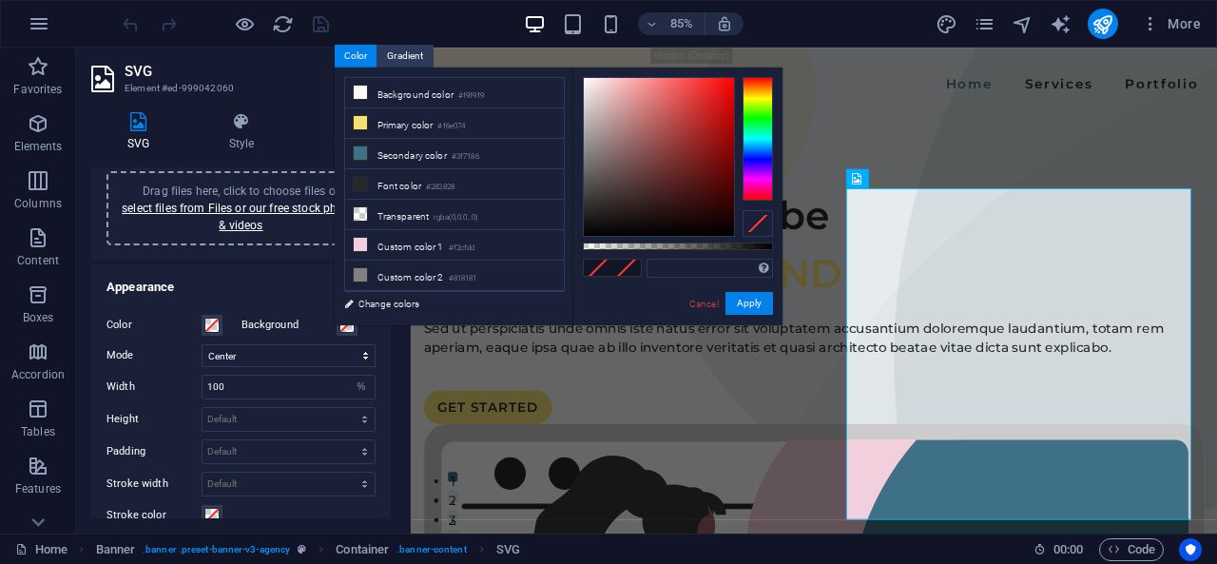
click at [255, 295] on h4 "Appearance" at bounding box center [240, 281] width 299 height 34
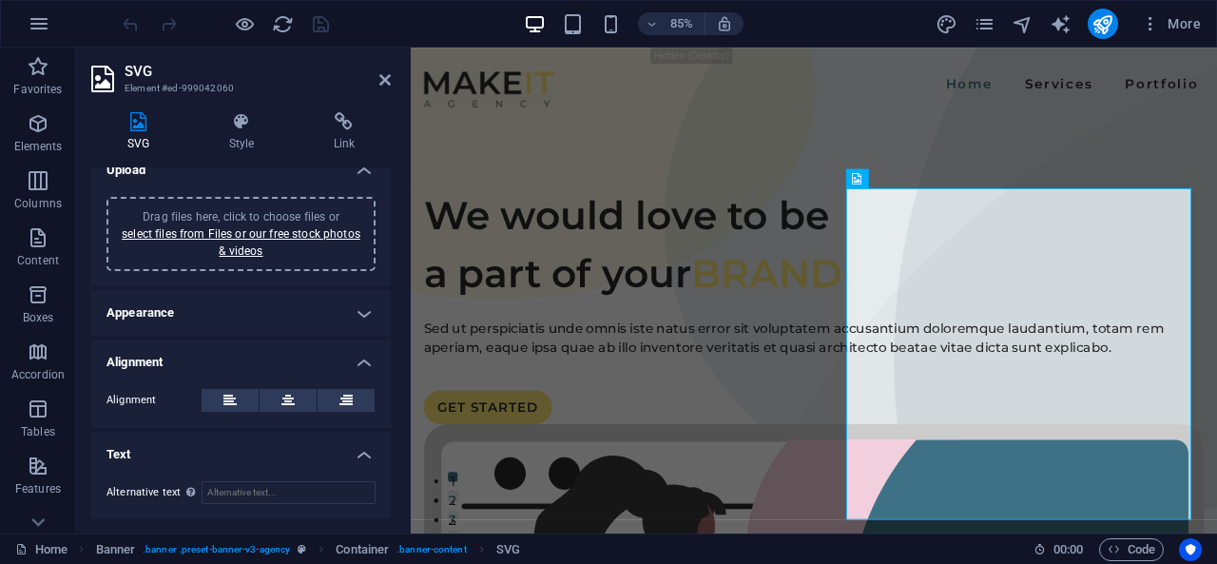
click at [351, 307] on h4 "Appearance" at bounding box center [240, 313] width 299 height 46
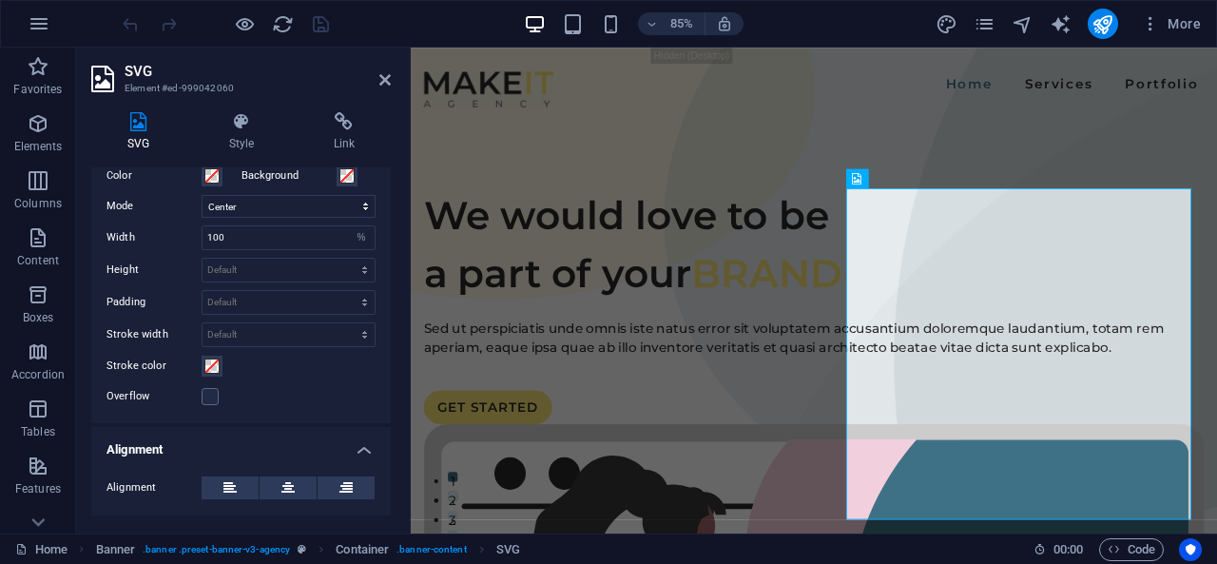
scroll to position [279, 0]
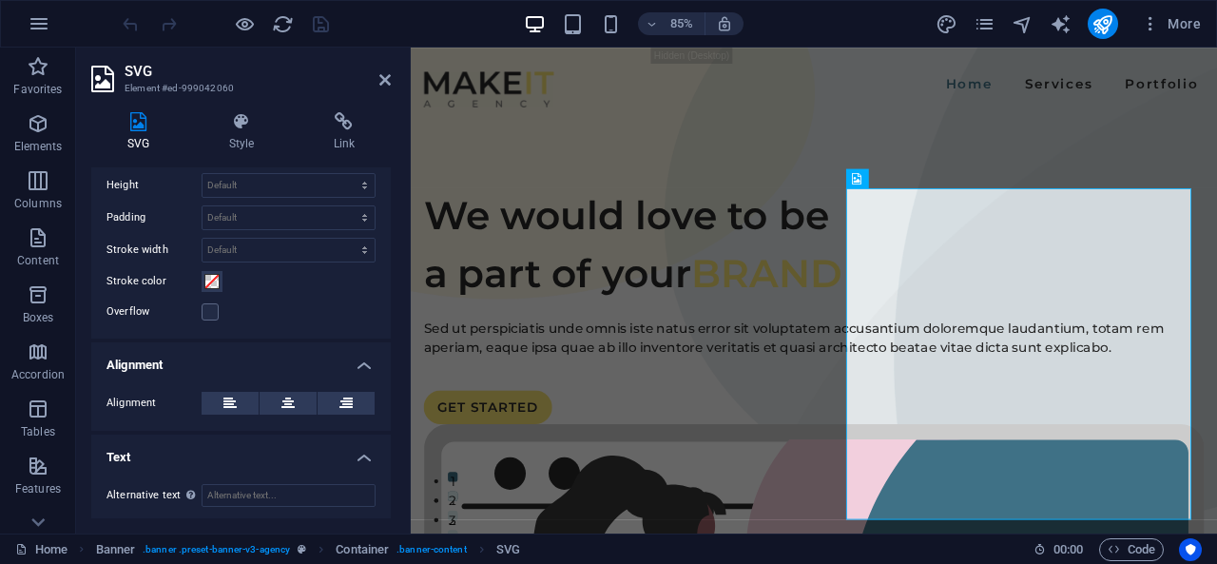
click at [352, 462] on h4 "Text" at bounding box center [240, 451] width 299 height 34
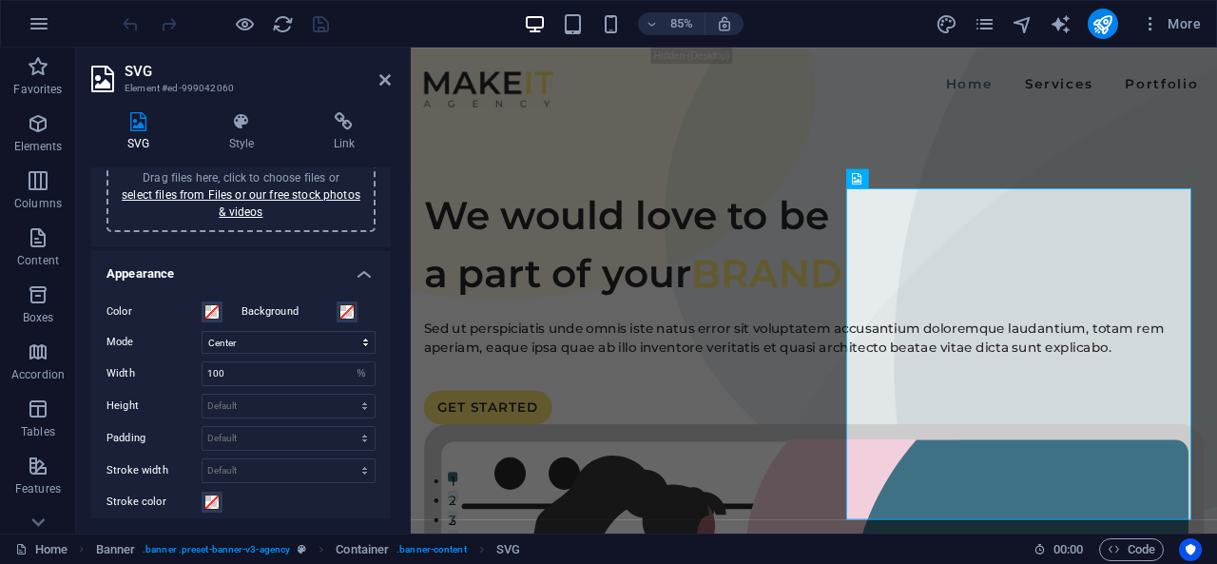
scroll to position [0, 0]
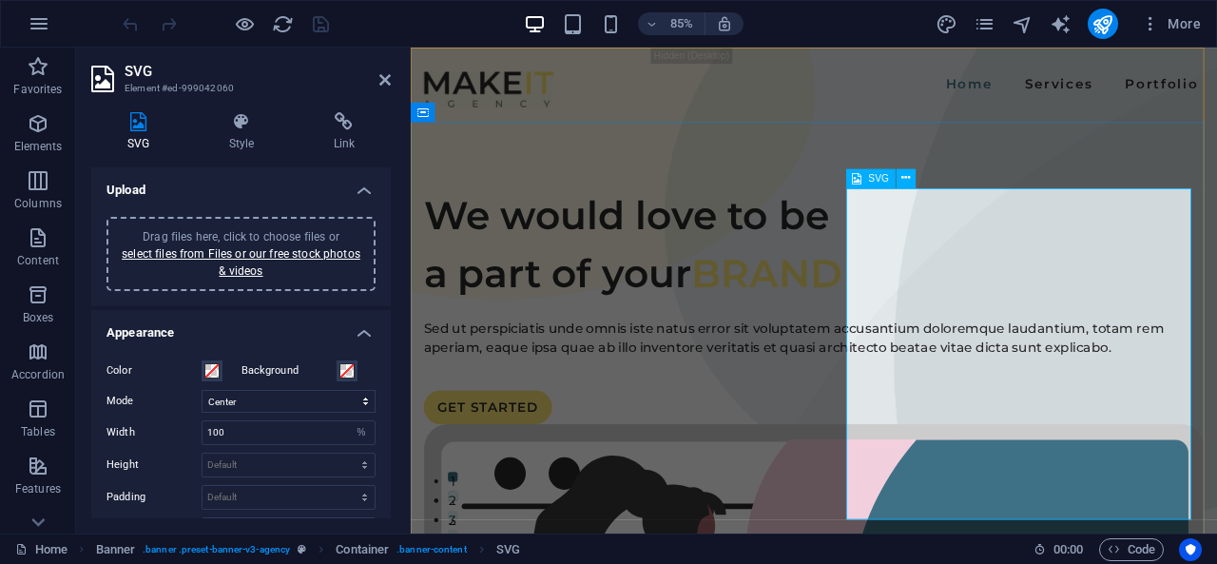
click at [905, 168] on button at bounding box center [905, 177] width 19 height 19
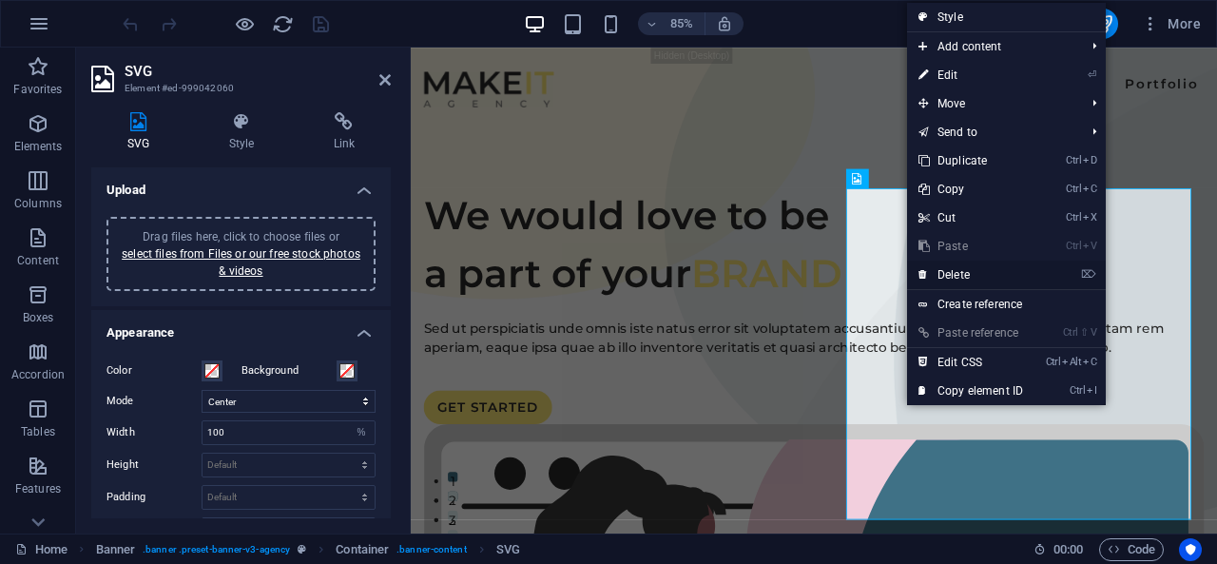
click at [968, 271] on link "⌦ Delete" at bounding box center [970, 274] width 127 height 29
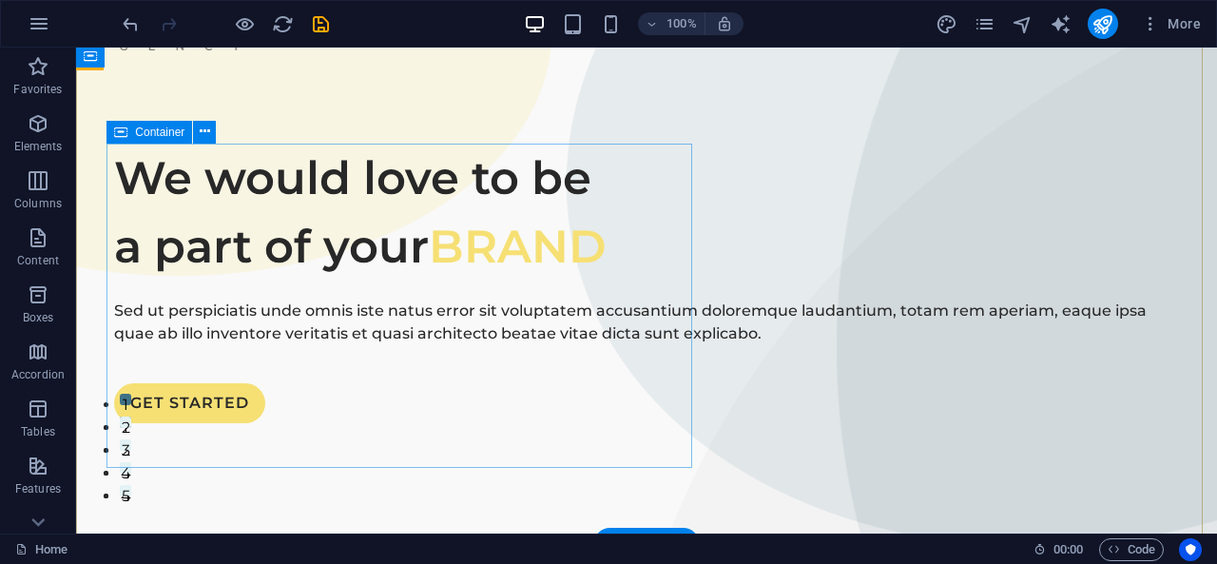
scroll to position [67, 0]
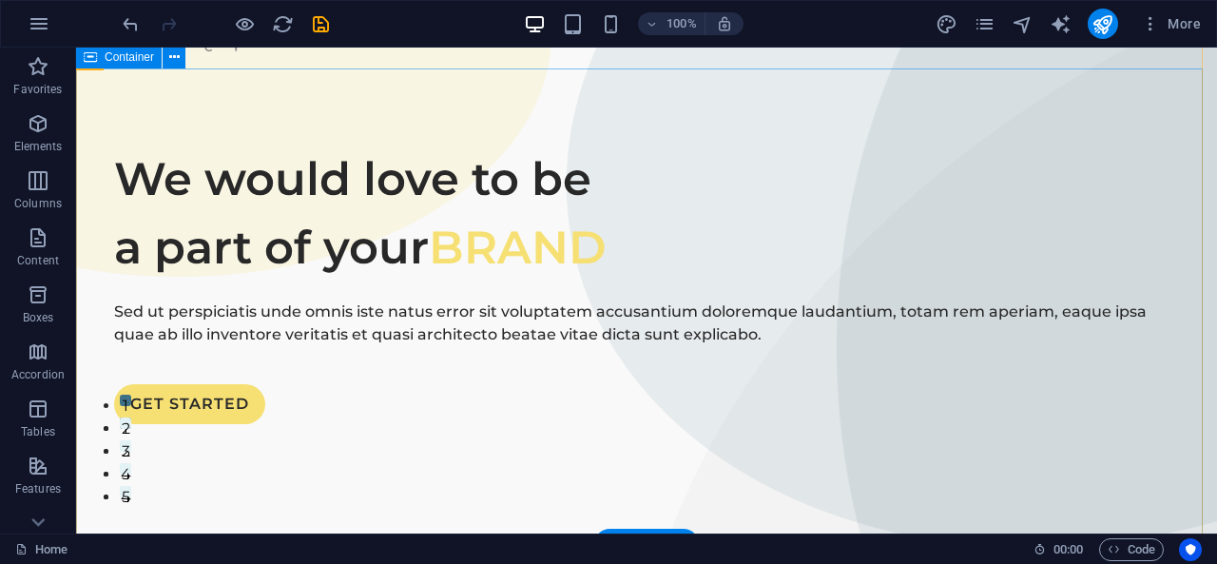
click at [857, 207] on div "We would love to be a part of your BRAND Sed ut perspiciatis unde omnis iste na…" at bounding box center [646, 284] width 1141 height 432
click at [791, 414] on div "We would love to be a part of your BRAND Sed ut perspiciatis unde omnis iste na…" at bounding box center [646, 284] width 1141 height 432
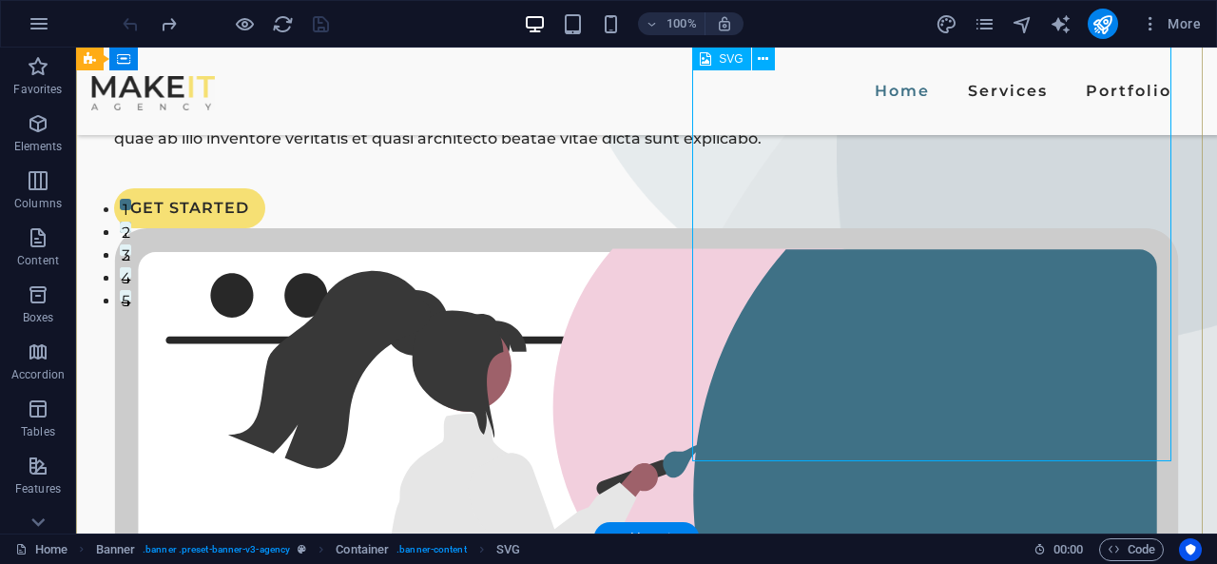
scroll to position [281, 0]
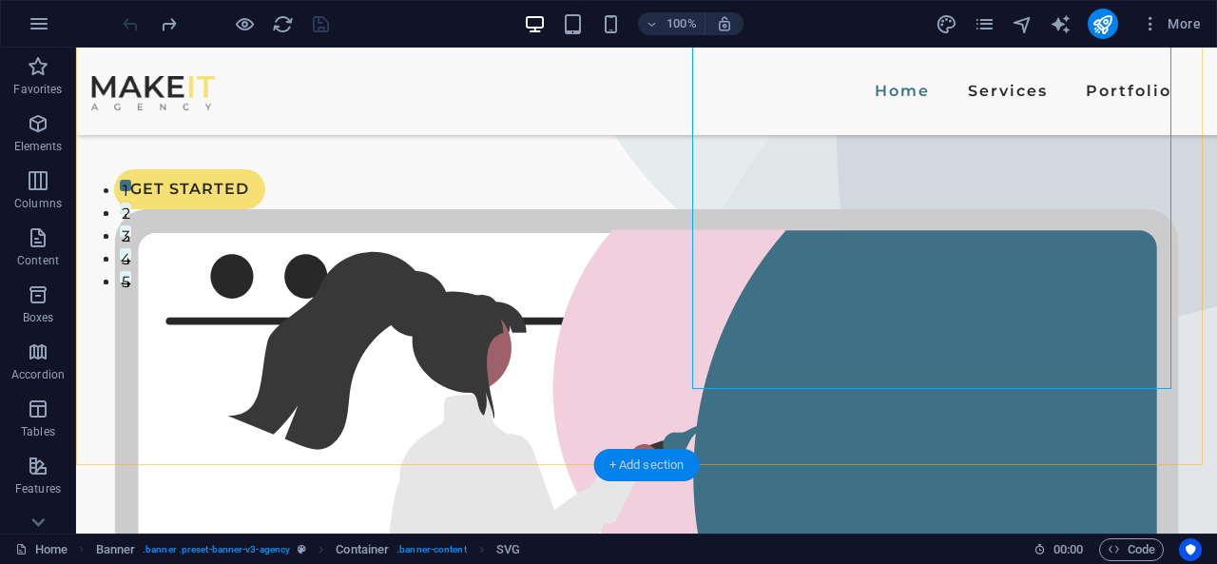
click at [640, 469] on div "+ Add section" at bounding box center [647, 465] width 106 height 32
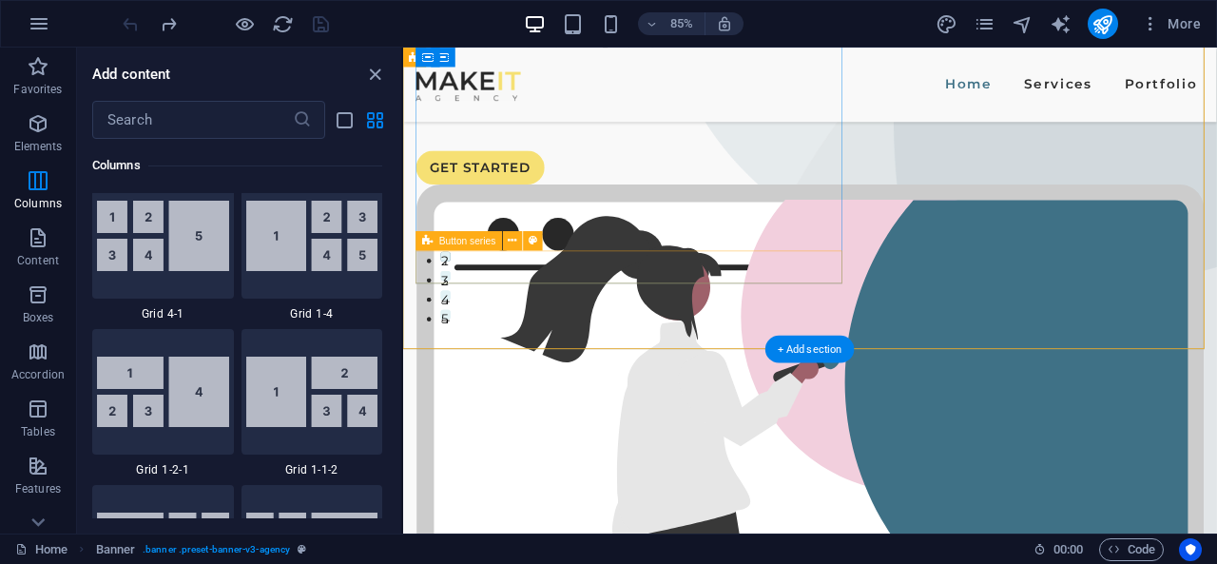
scroll to position [236, 0]
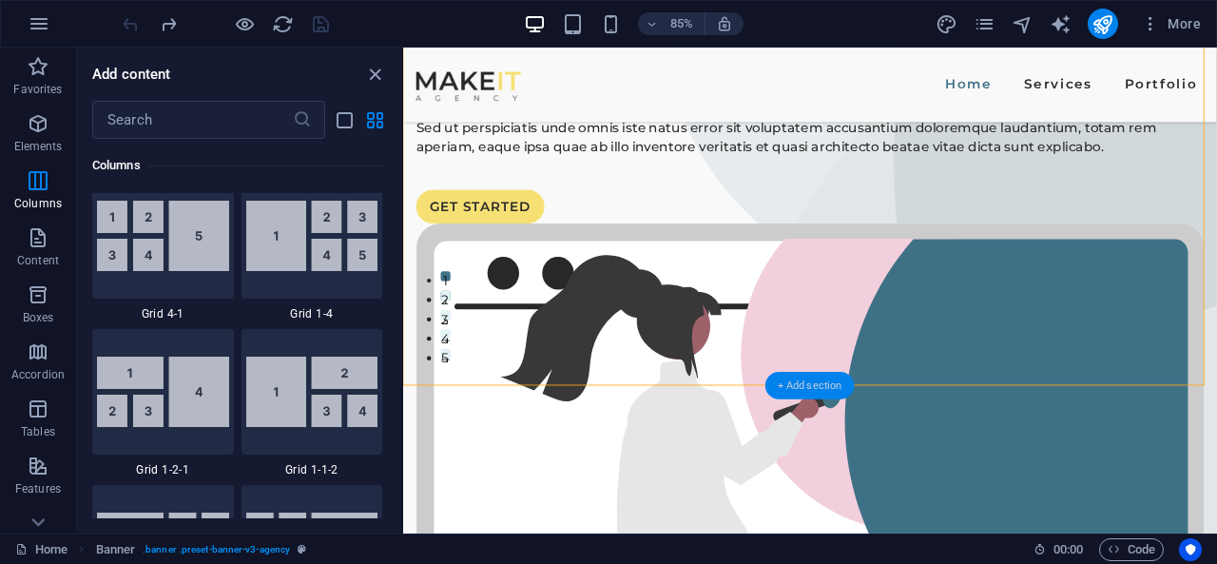
click at [819, 379] on div "+ Add section" at bounding box center [809, 386] width 89 height 28
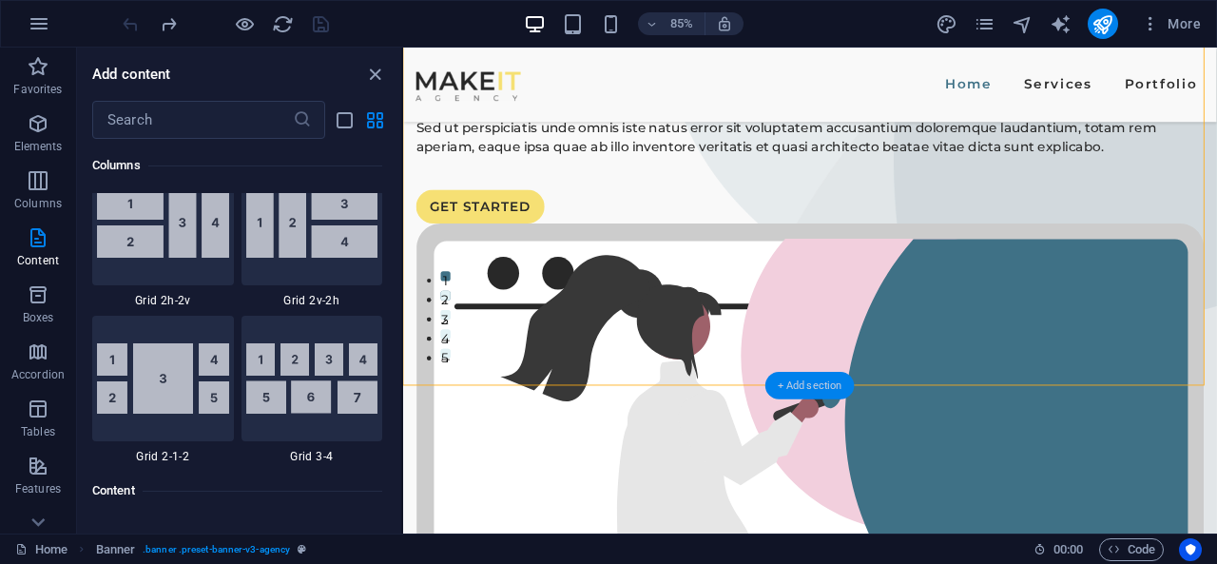
scroll to position [3326, 0]
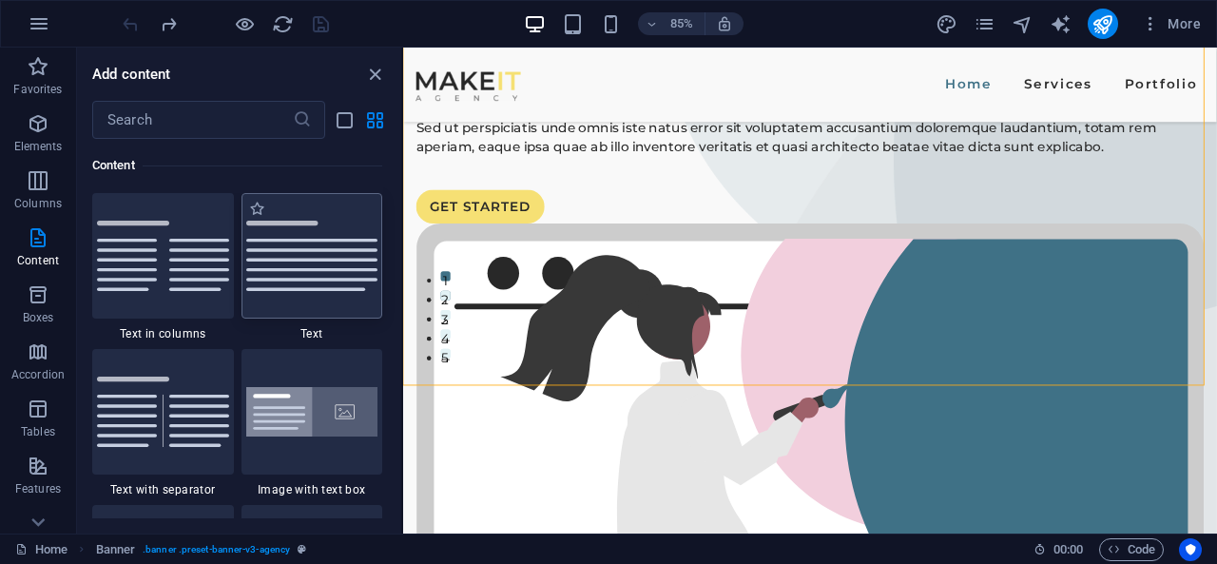
click at [289, 304] on div at bounding box center [312, 255] width 142 height 125
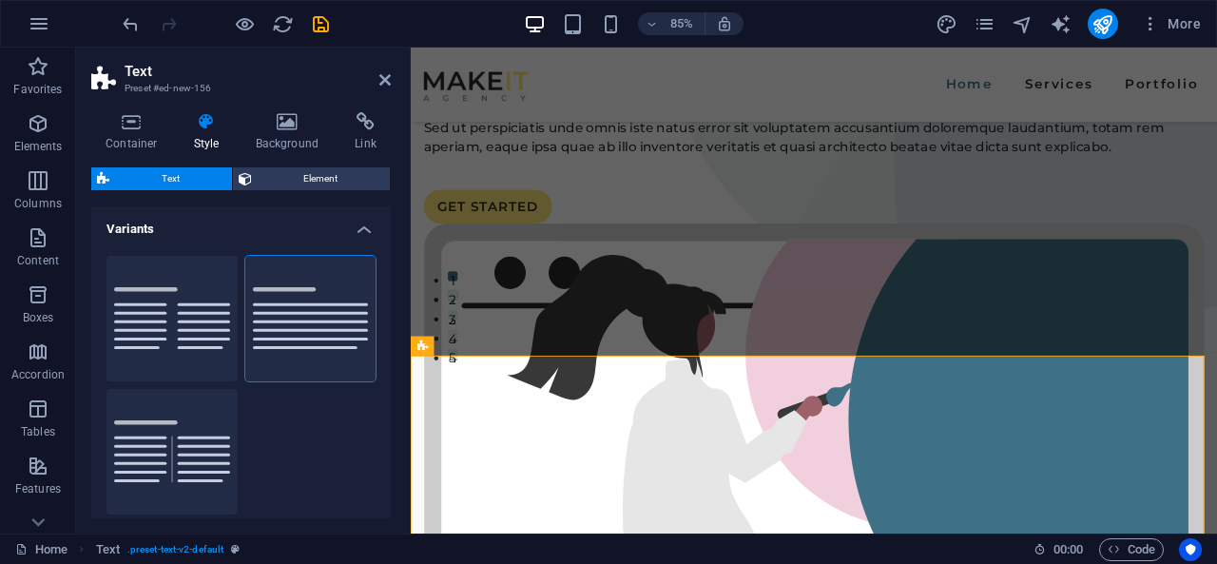
scroll to position [270, 0]
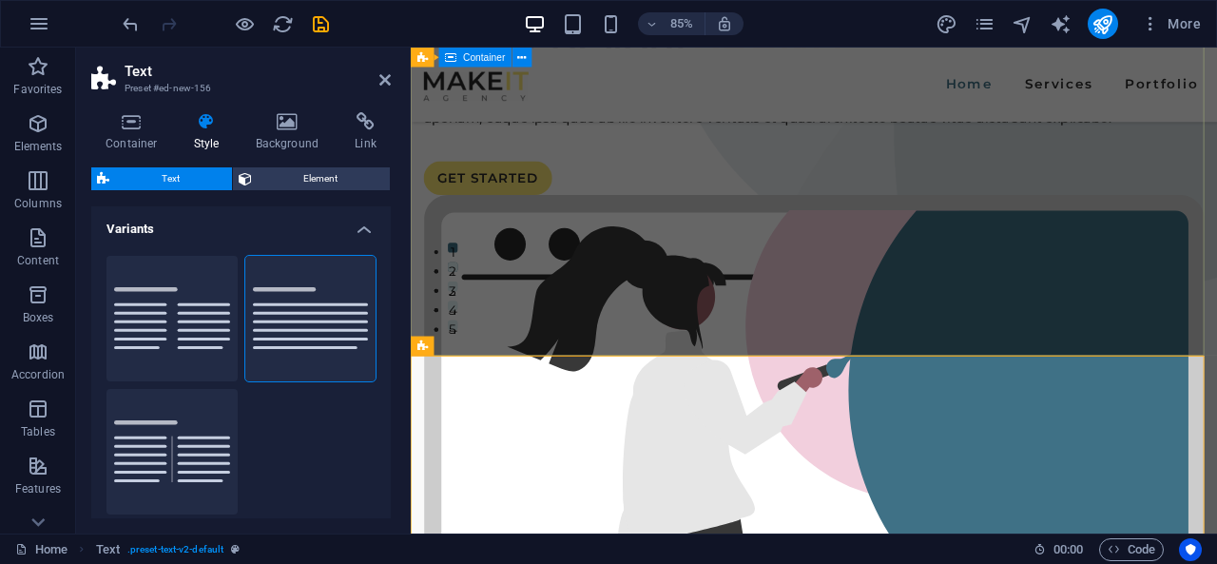
click at [737, 372] on div "We would love to be a part of your BRAND Sed ut perspiciatis unde omnis iste na…" at bounding box center [885, 474] width 949 height 1393
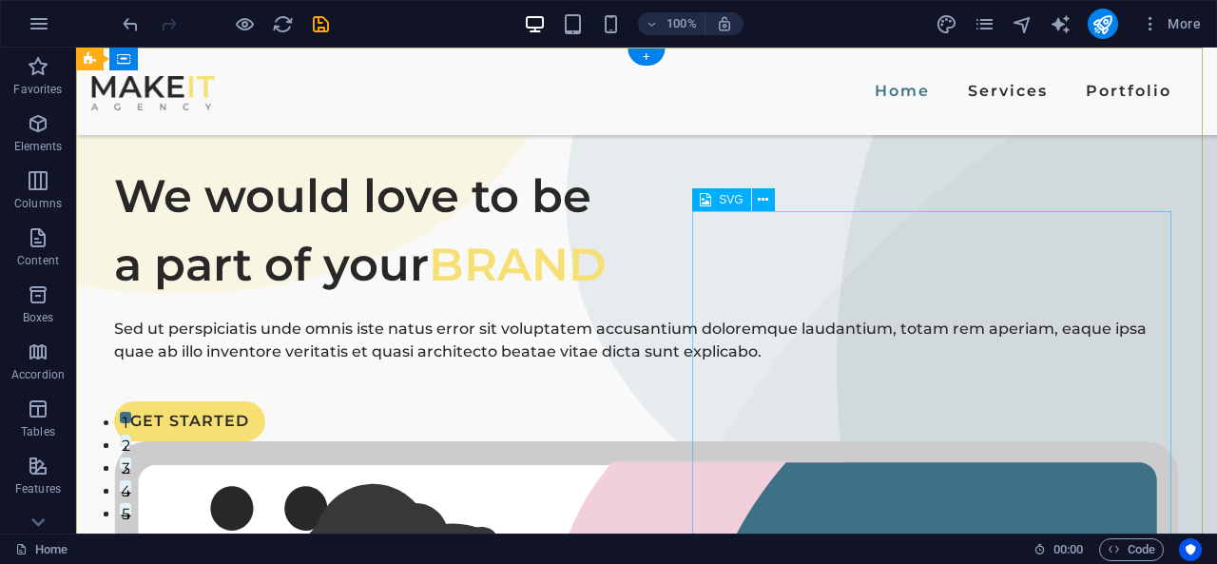
scroll to position [0, 0]
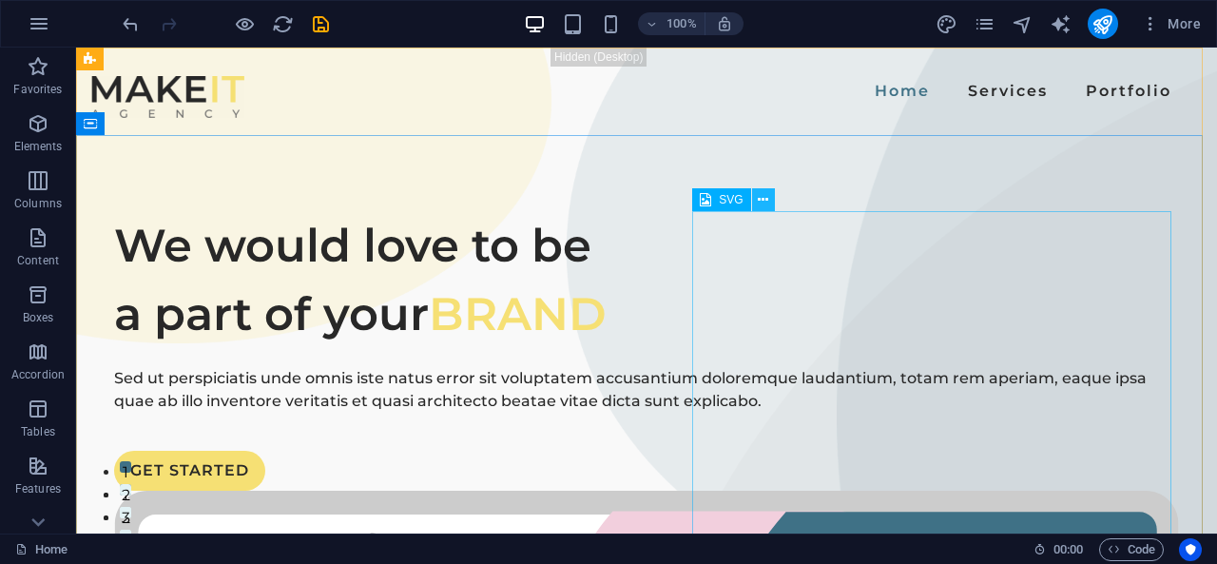
click at [760, 197] on icon at bounding box center [763, 200] width 10 height 20
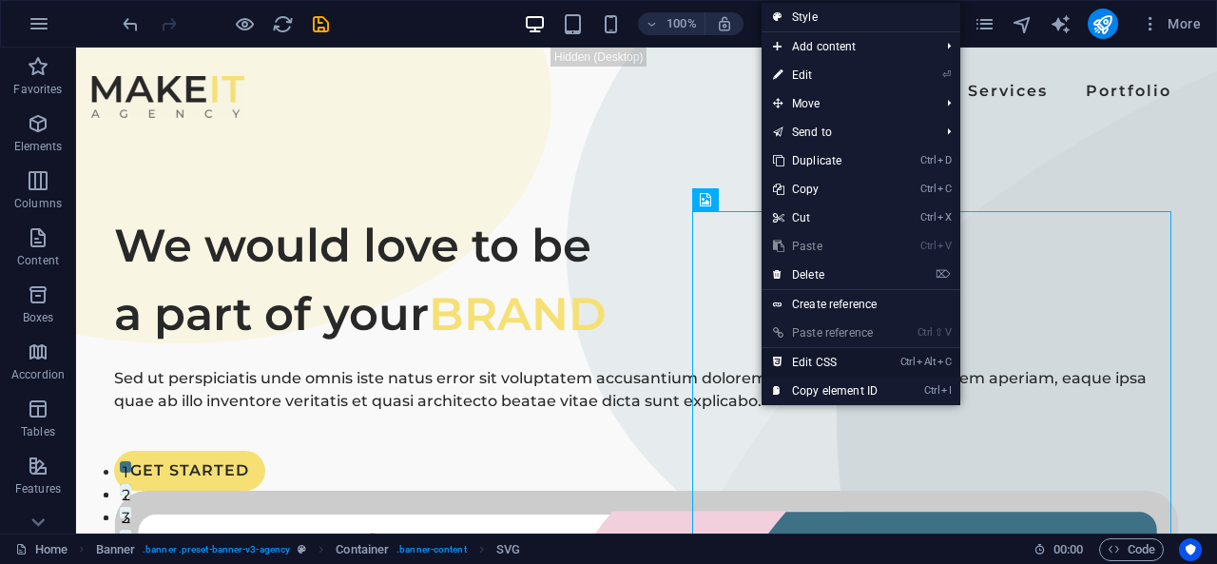
click at [857, 360] on link "Ctrl Alt C Edit CSS" at bounding box center [824, 362] width 127 height 29
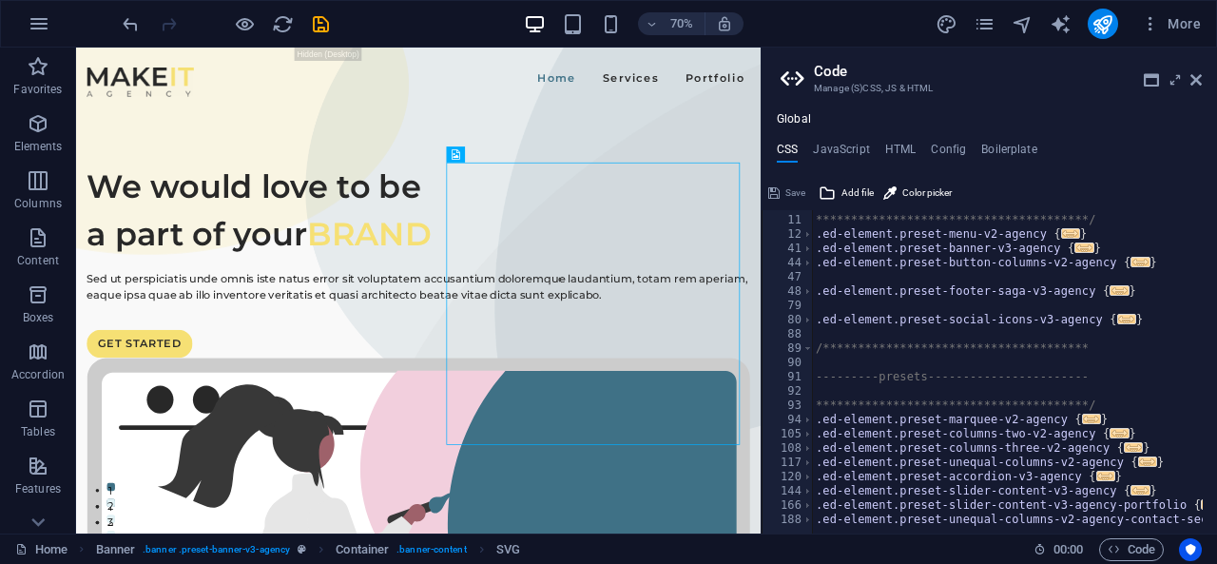
scroll to position [140, 0]
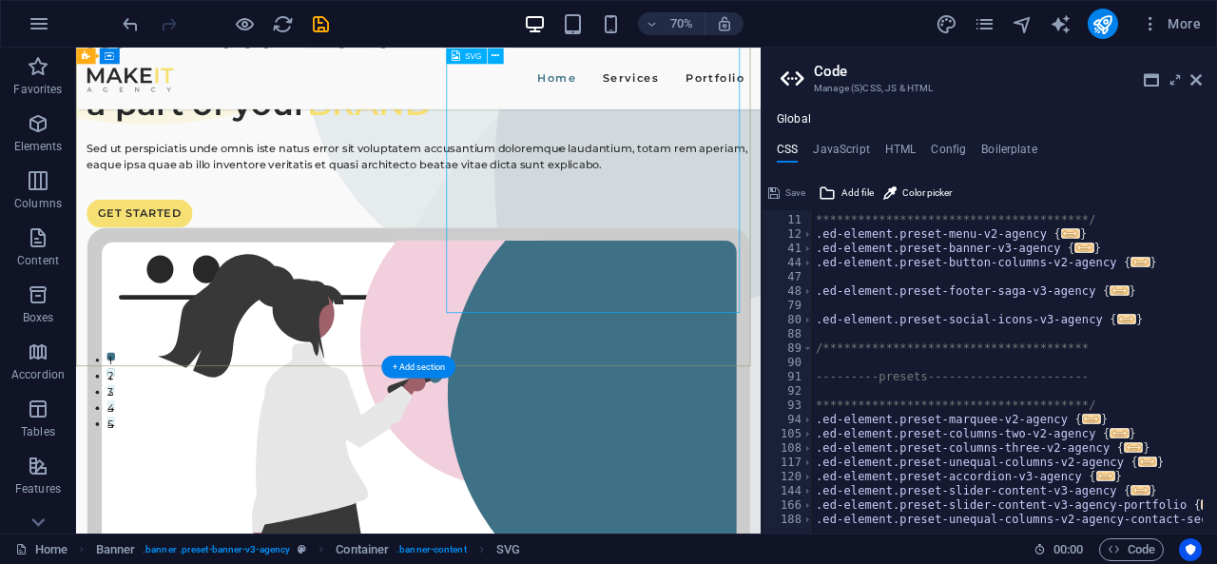
scroll to position [0, 0]
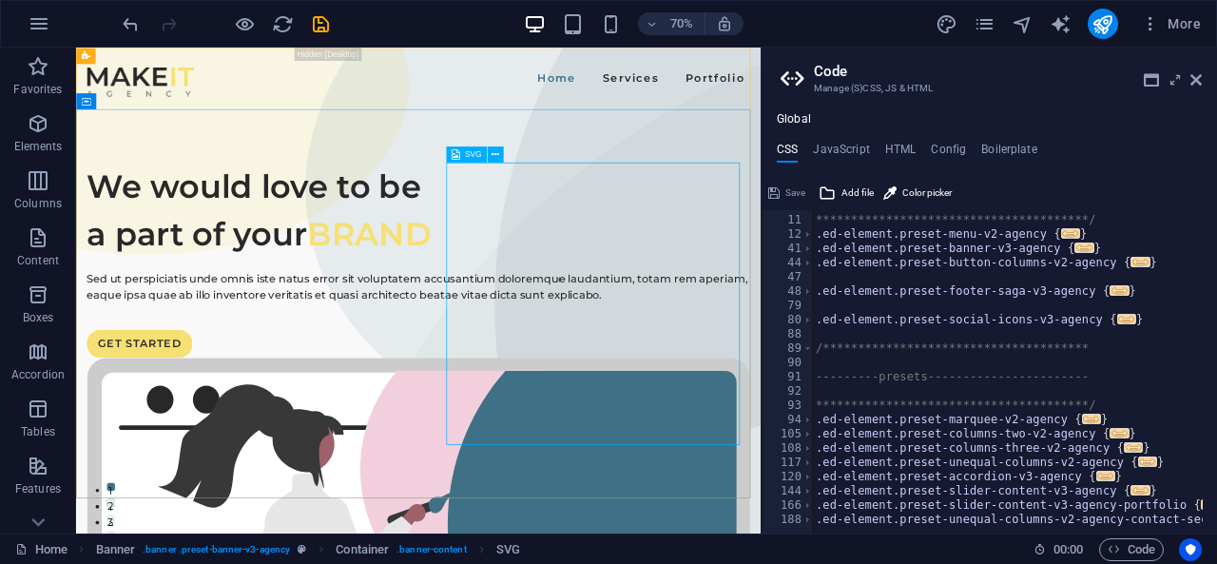
click at [451, 153] on div "SVG" at bounding box center [466, 154] width 41 height 16
click at [502, 149] on button at bounding box center [496, 154] width 16 height 16
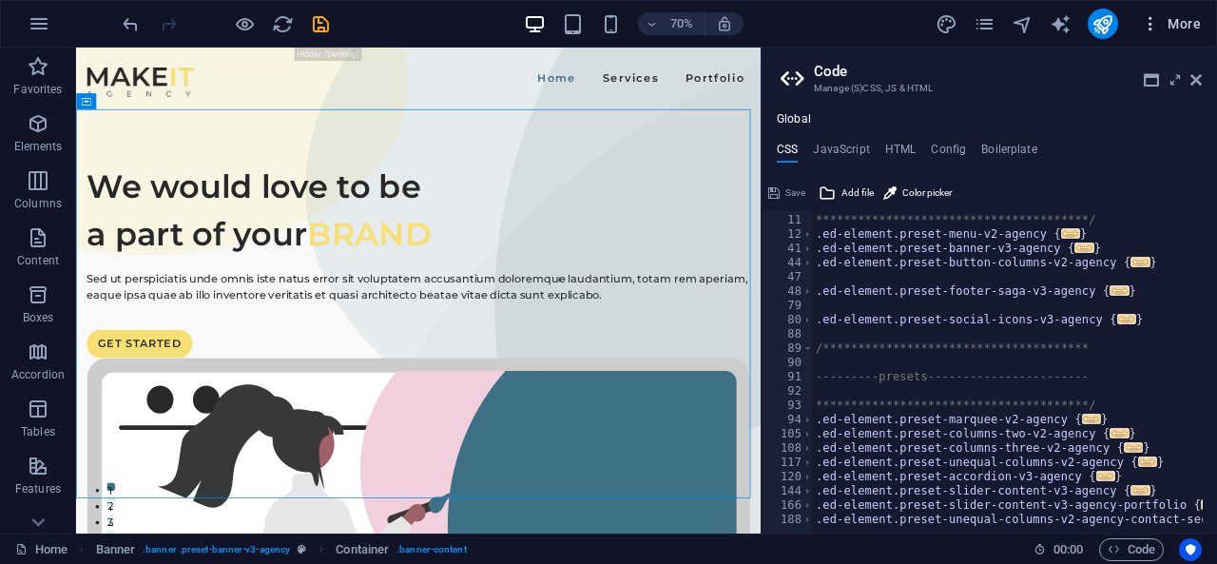
click at [1197, 29] on span "More" at bounding box center [1171, 23] width 60 height 19
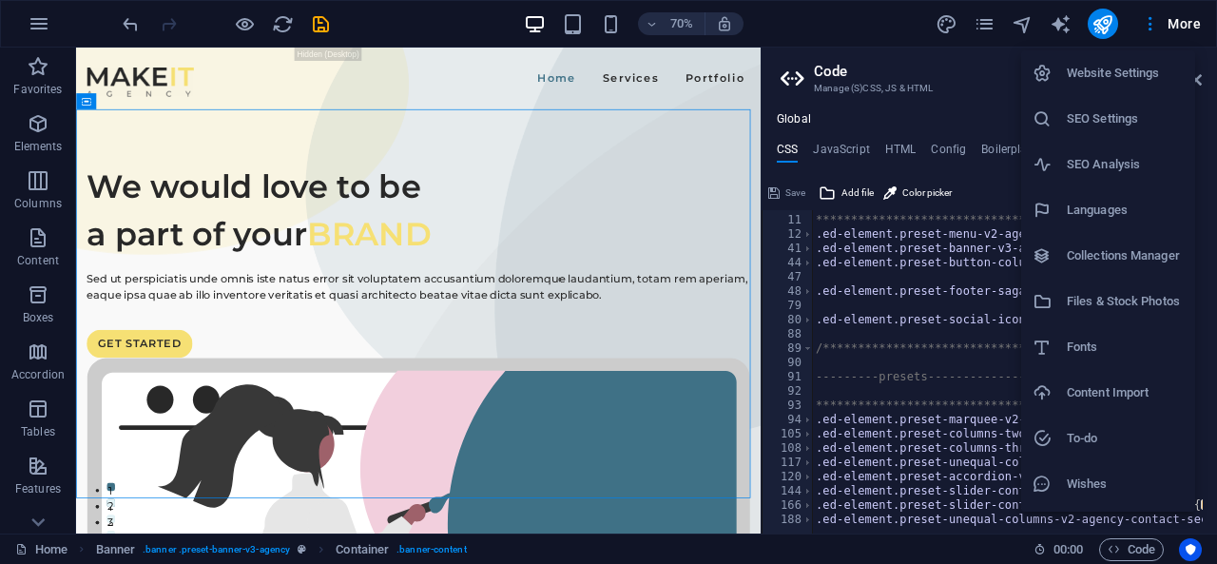
click at [1120, 80] on h6 "Website Settings" at bounding box center [1125, 73] width 117 height 23
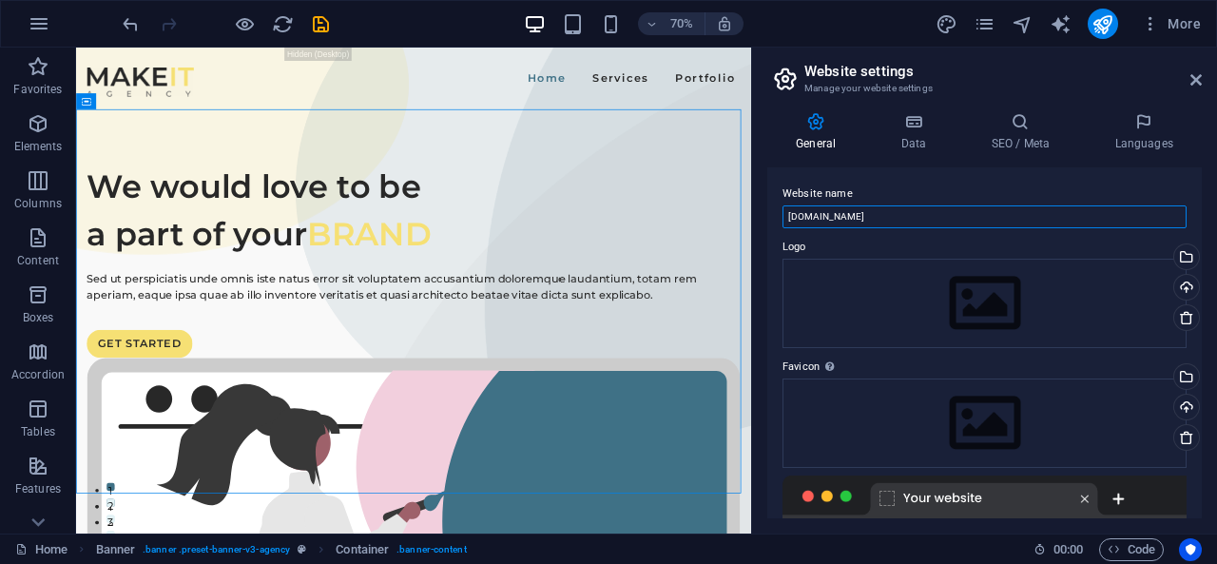
click at [898, 225] on input "[DOMAIN_NAME]" at bounding box center [984, 216] width 404 height 23
click at [909, 278] on div "Drag files here, click to choose files or select files from Files or our free s…" at bounding box center [984, 303] width 404 height 89
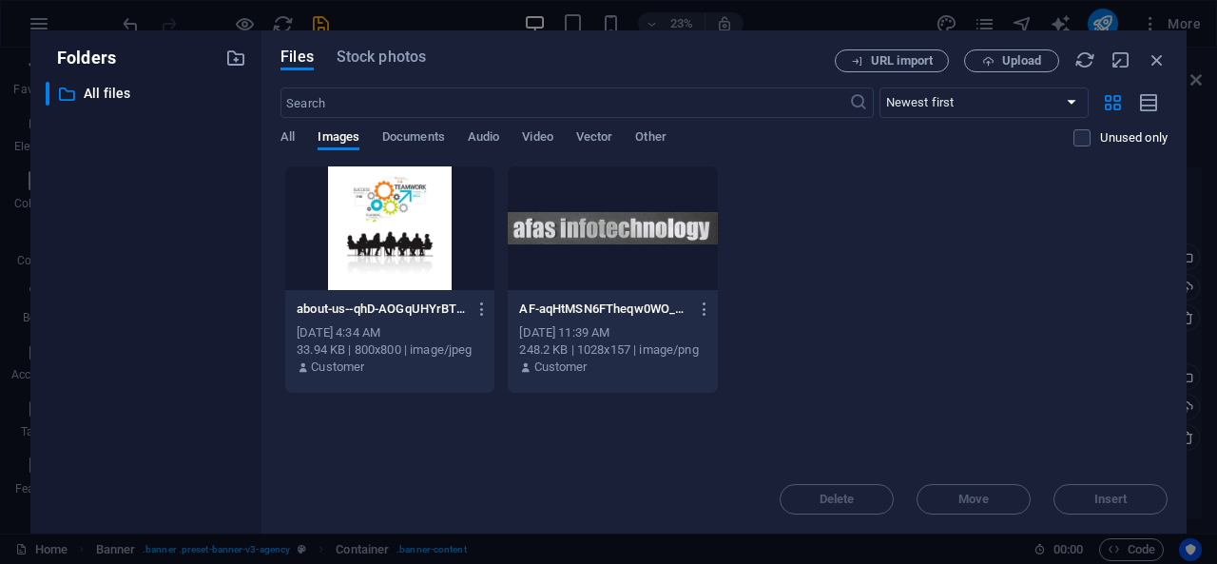
click at [444, 265] on div at bounding box center [389, 228] width 209 height 124
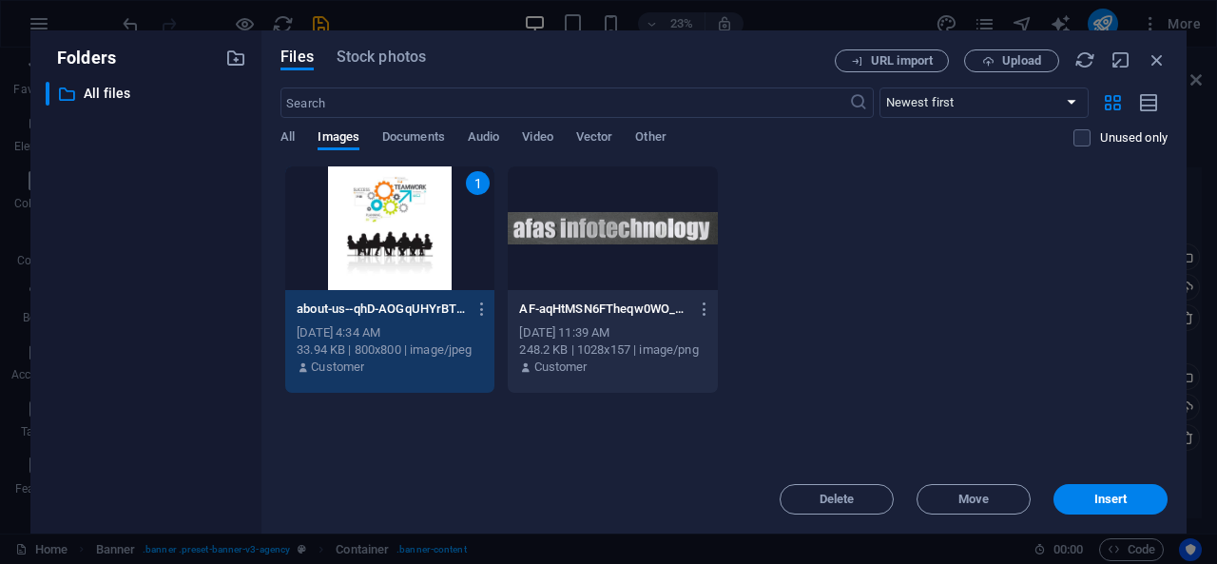
click at [444, 265] on div "1" at bounding box center [389, 228] width 209 height 124
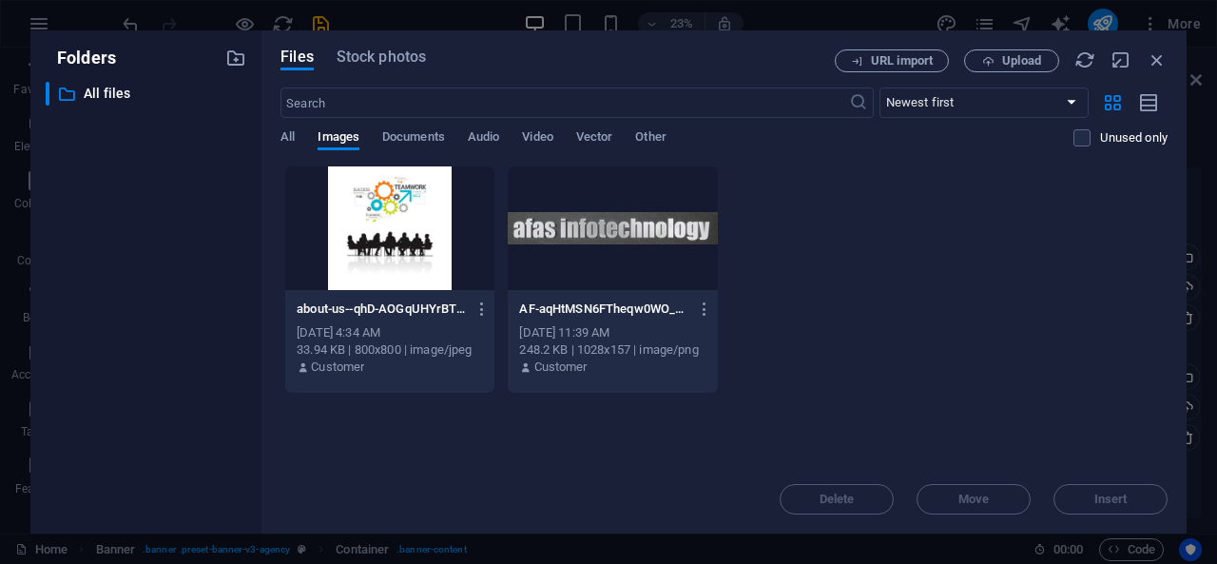
click at [444, 265] on div at bounding box center [389, 228] width 209 height 124
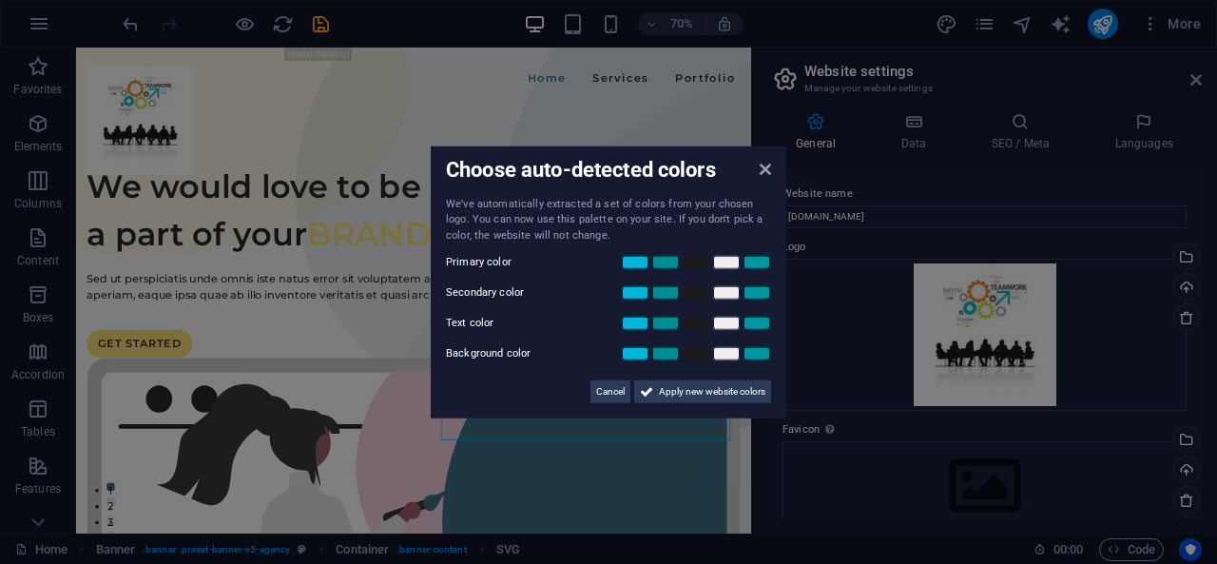
click at [887, 359] on aside "Choose auto-detected colors We've automatically extracted a set of colors from …" at bounding box center [608, 282] width 1217 height 564
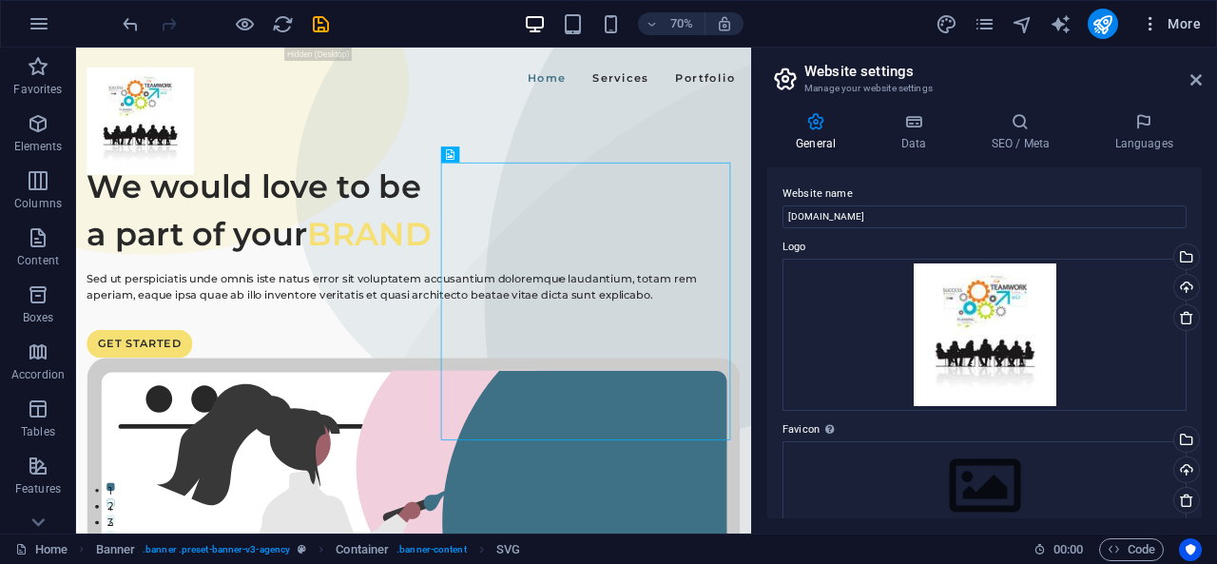
click at [1183, 35] on button "More" at bounding box center [1170, 24] width 75 height 30
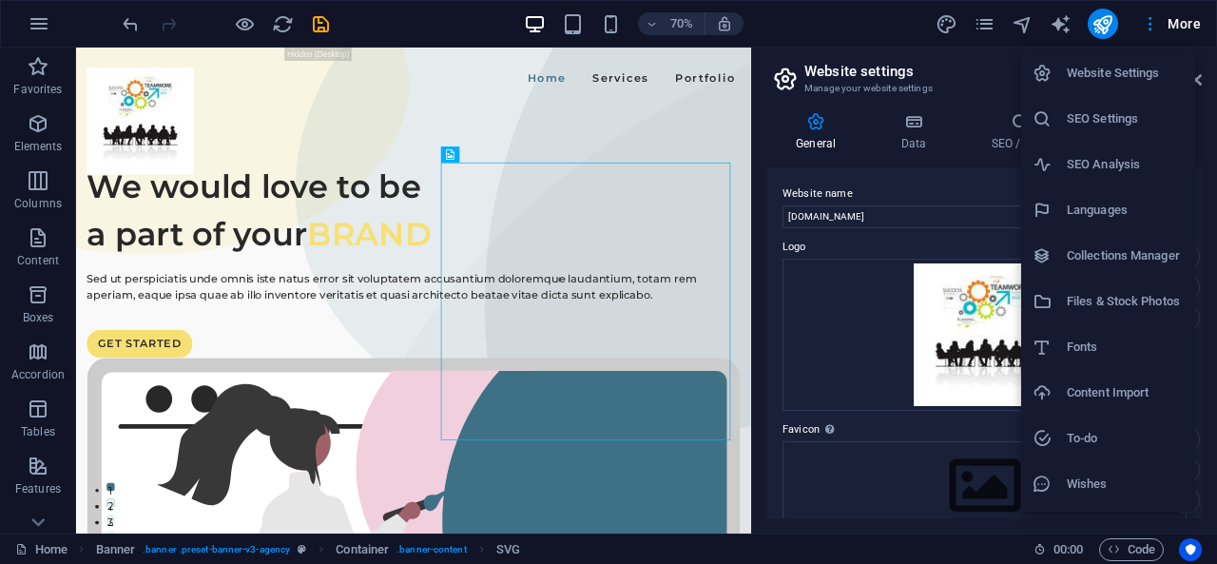
scroll to position [40, 0]
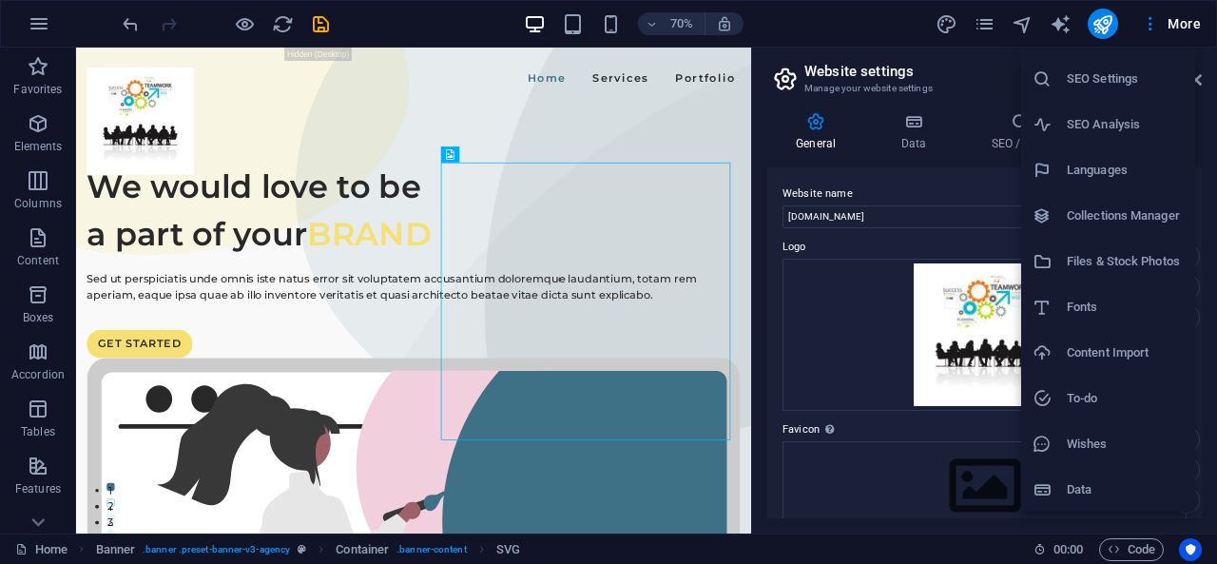
click at [1174, 24] on div at bounding box center [608, 282] width 1217 height 564
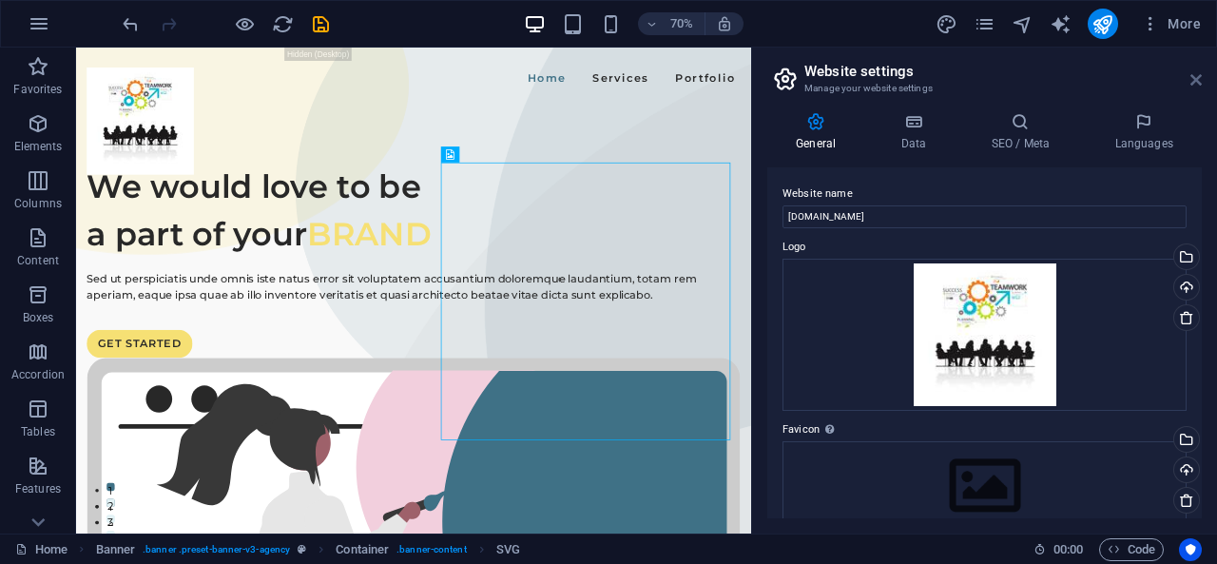
click at [1195, 78] on icon at bounding box center [1195, 79] width 11 height 15
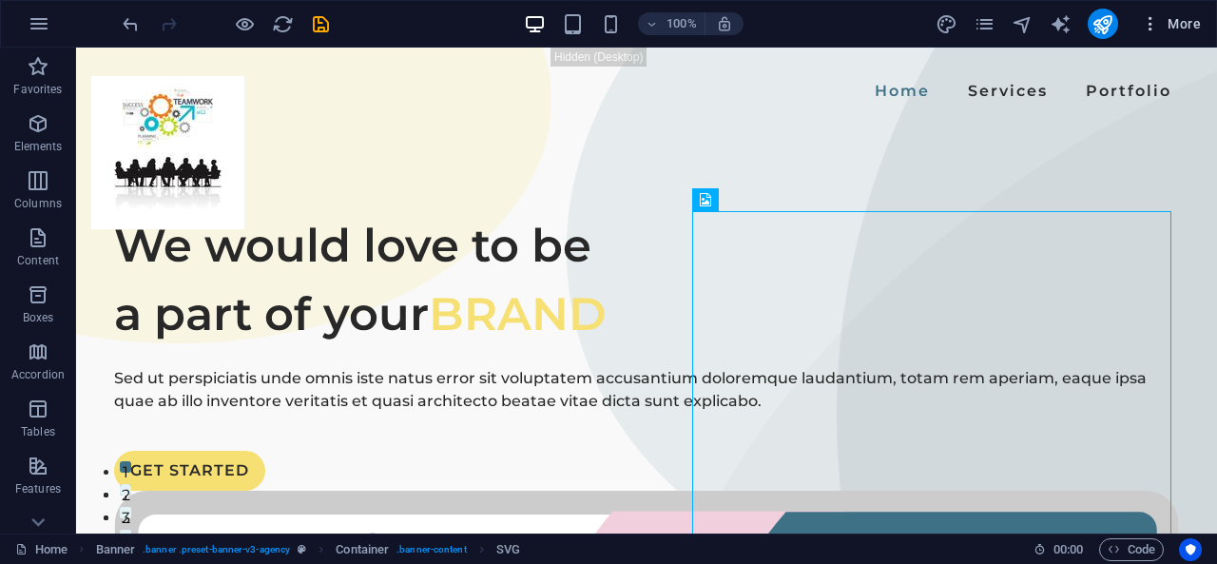
click at [1178, 14] on span "More" at bounding box center [1171, 23] width 60 height 19
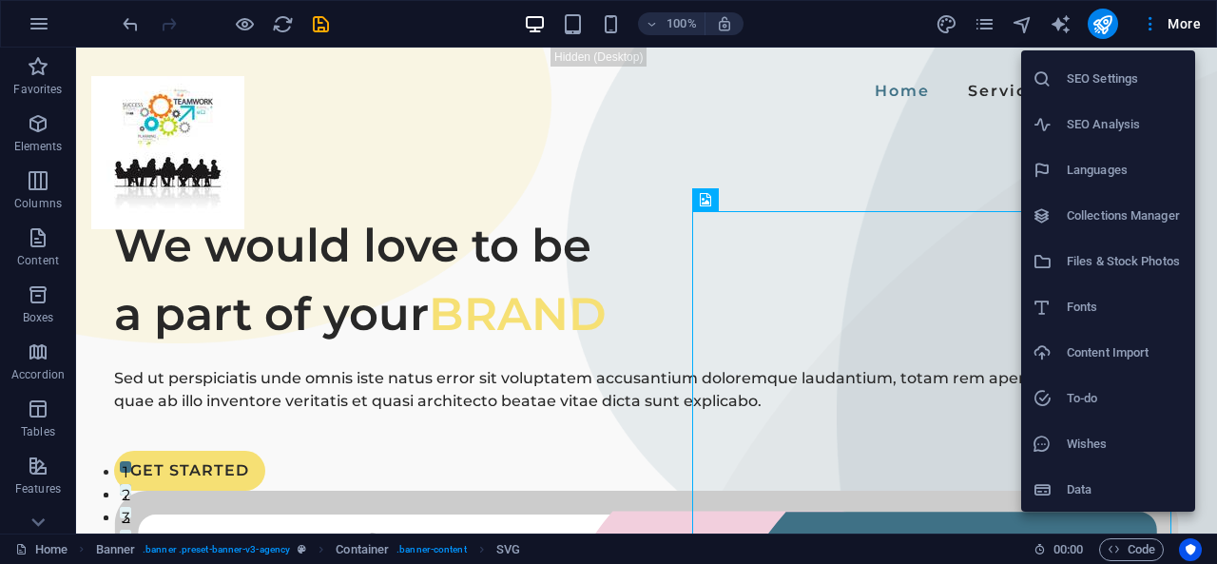
click at [886, 188] on div at bounding box center [608, 282] width 1217 height 564
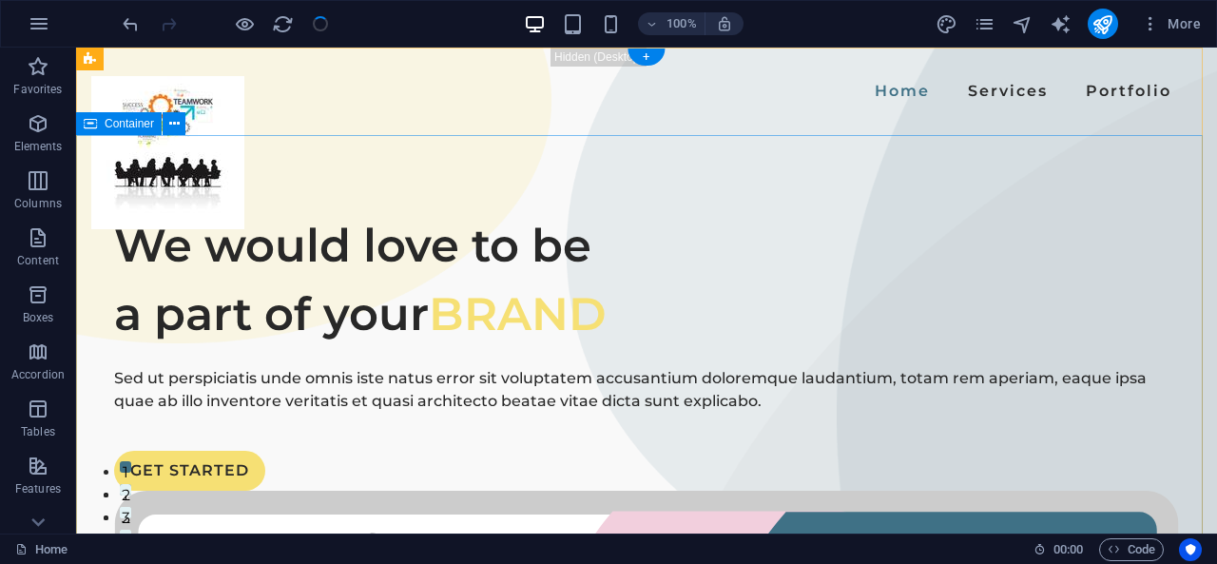
checkbox input "false"
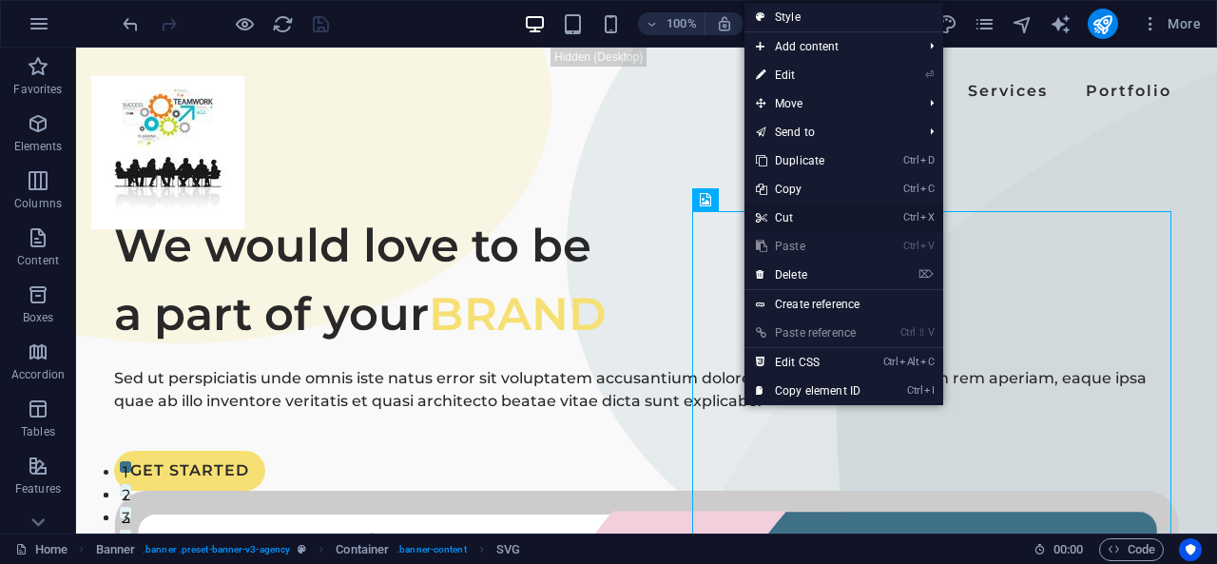
click at [818, 214] on link "Ctrl X Cut" at bounding box center [807, 217] width 127 height 29
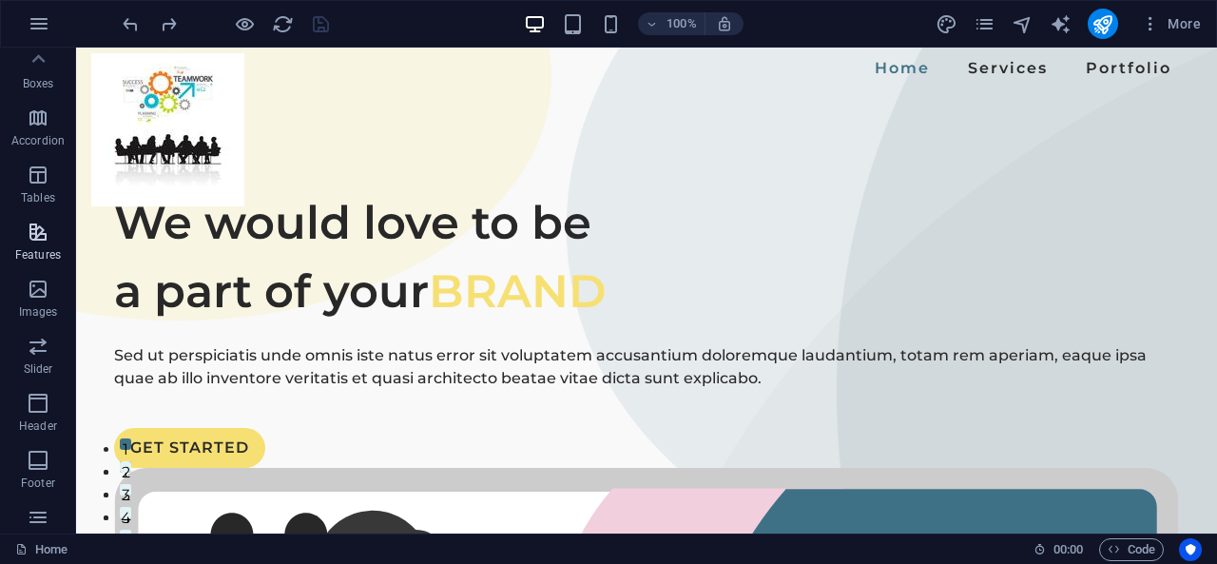
scroll to position [232, 0]
click at [53, 296] on span "Images" at bounding box center [38, 302] width 76 height 46
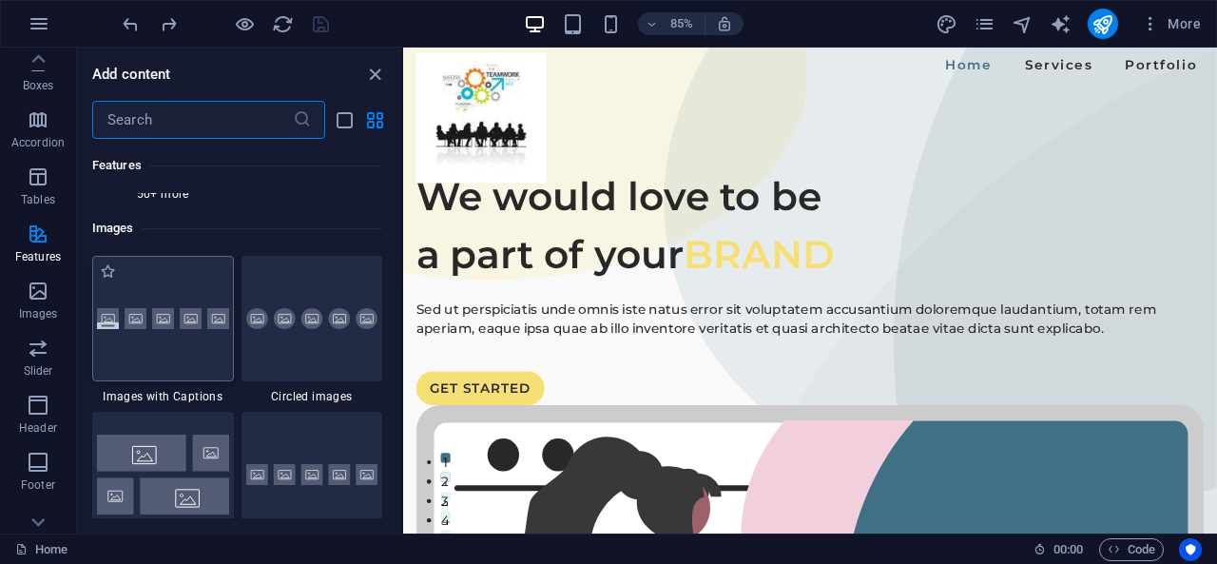
scroll to position [9575, 0]
click at [308, 331] on img at bounding box center [312, 321] width 132 height 22
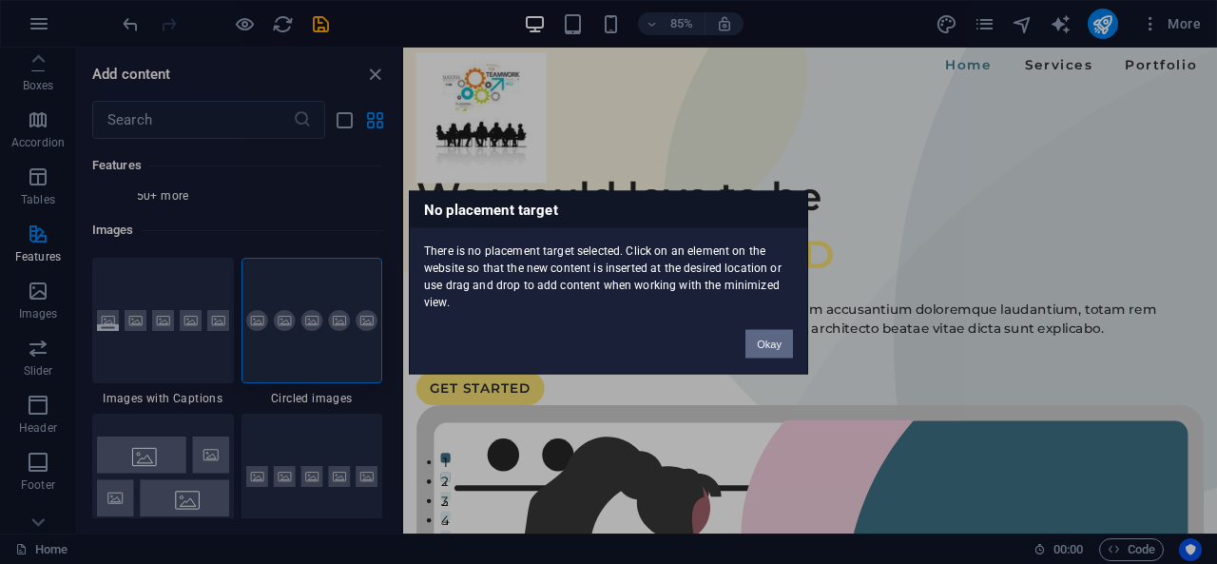
click at [760, 337] on button "Okay" at bounding box center [769, 343] width 48 height 29
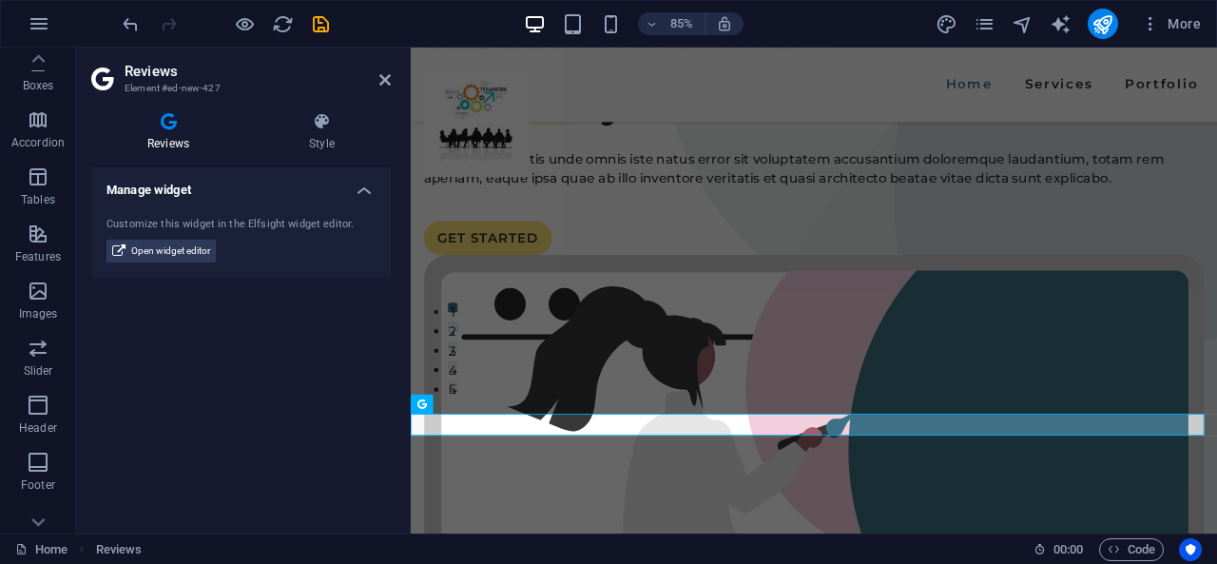
scroll to position [200, 0]
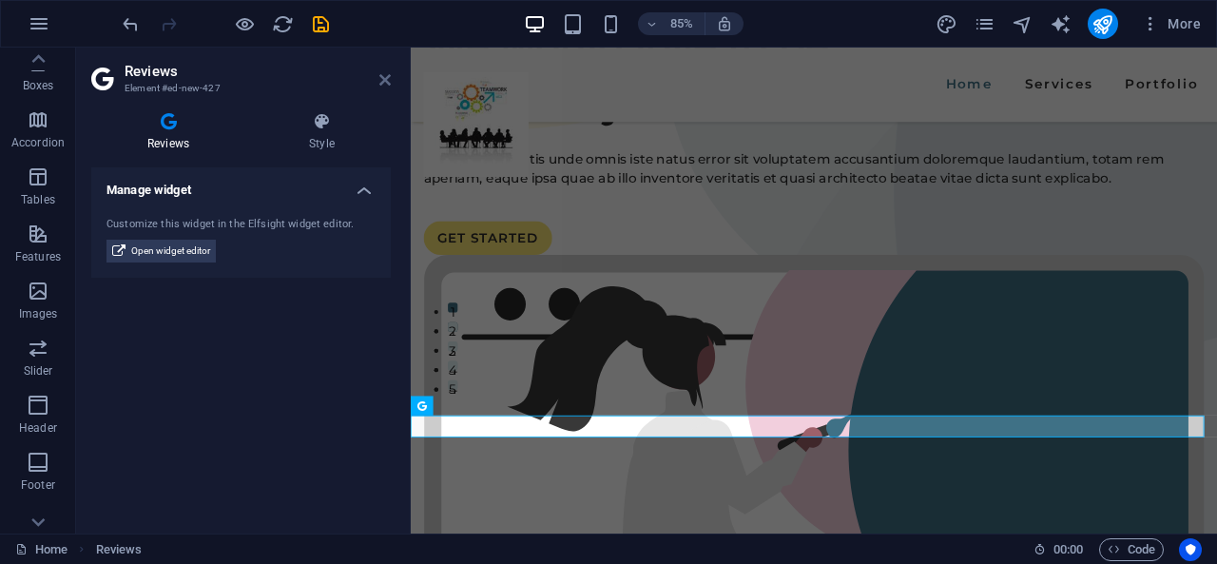
click at [379, 85] on icon at bounding box center [384, 79] width 11 height 15
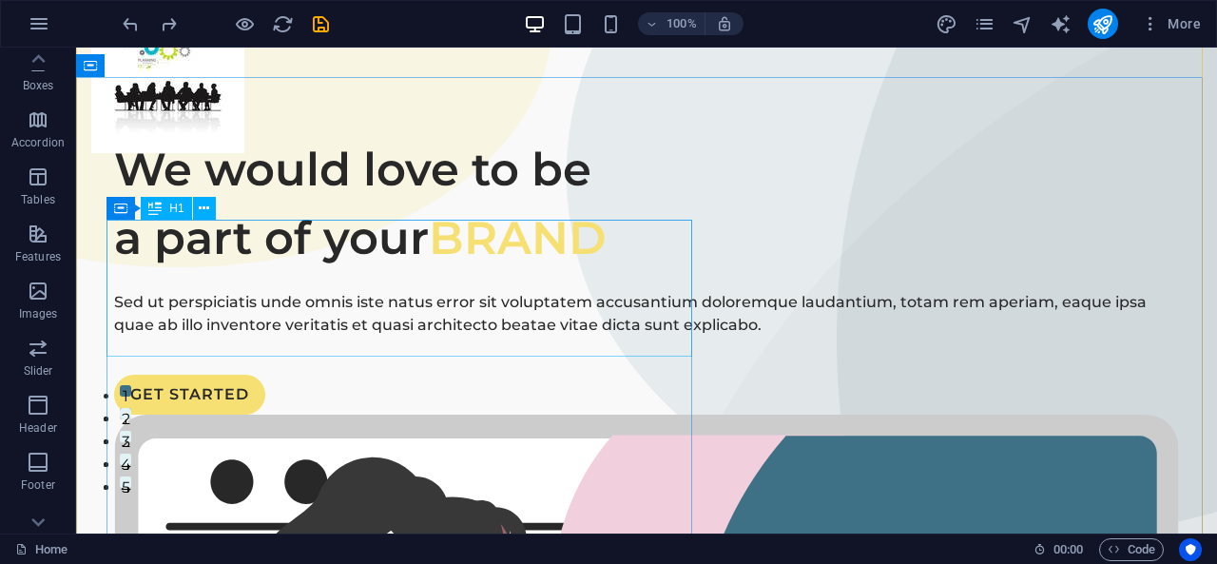
scroll to position [0, 0]
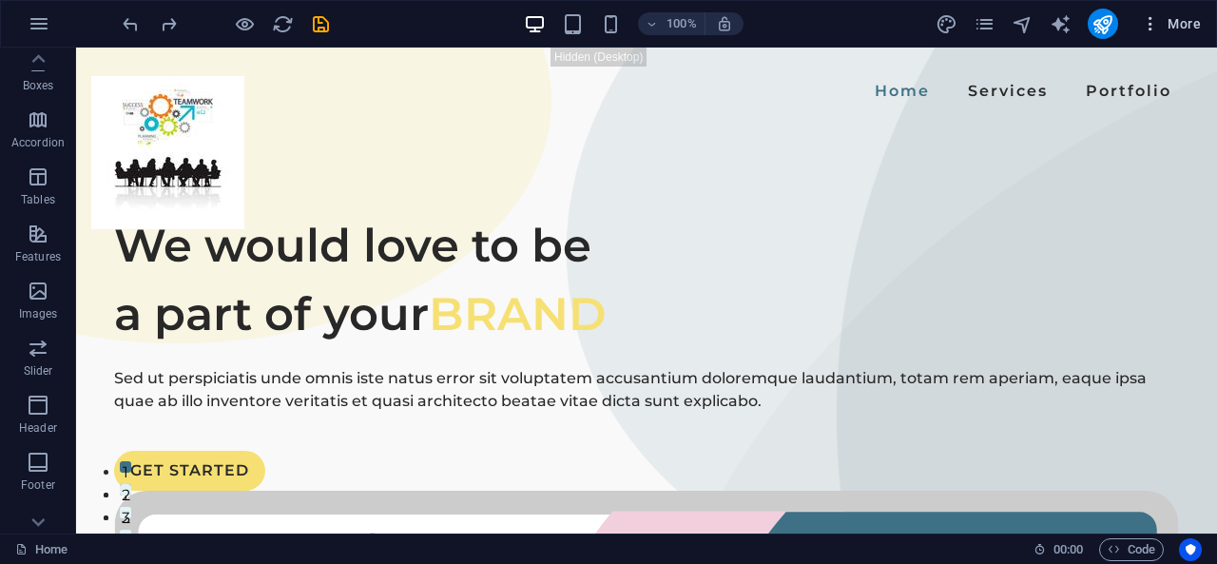
click at [1167, 25] on span "More" at bounding box center [1171, 23] width 60 height 19
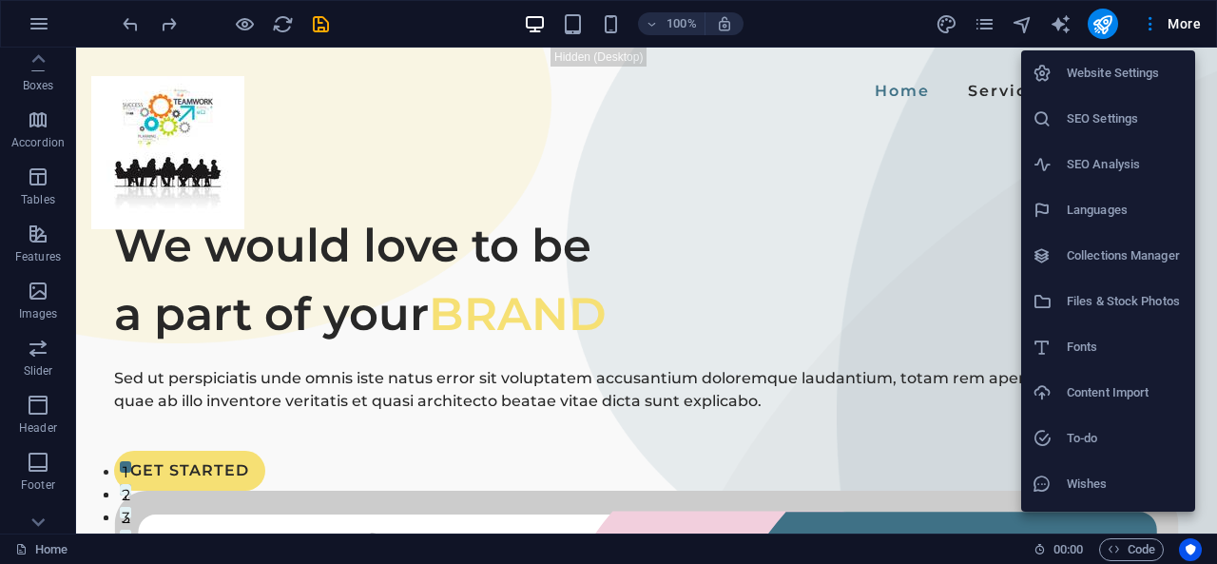
click at [1121, 86] on li "Website Settings" at bounding box center [1108, 73] width 174 height 46
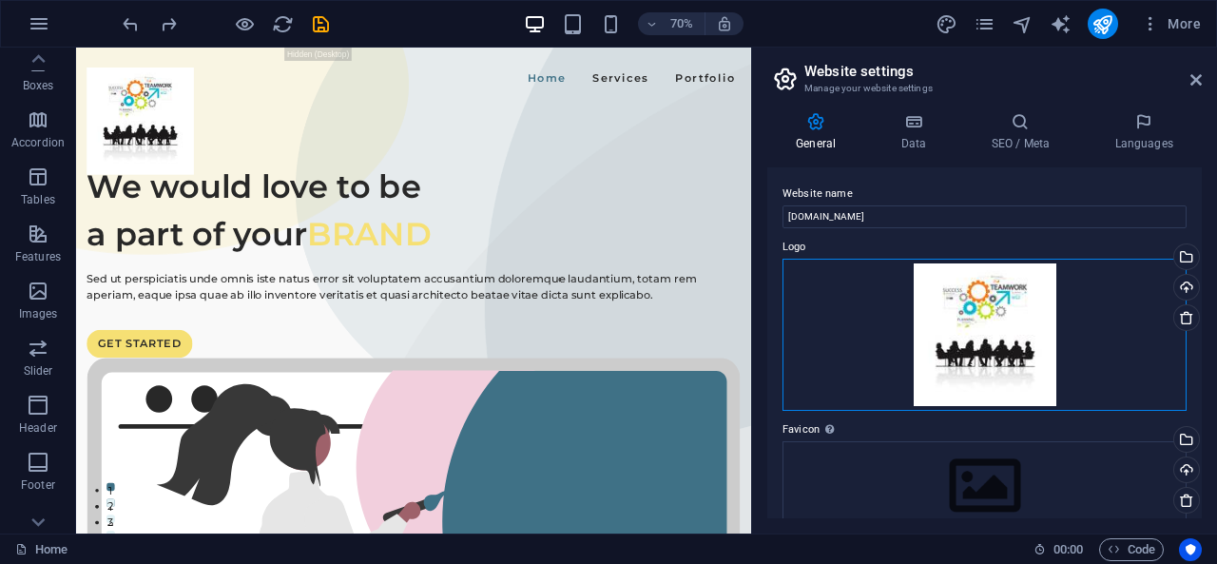
click at [1011, 341] on div "Drag files here, click to choose files or select files from Files or our free s…" at bounding box center [984, 335] width 404 height 152
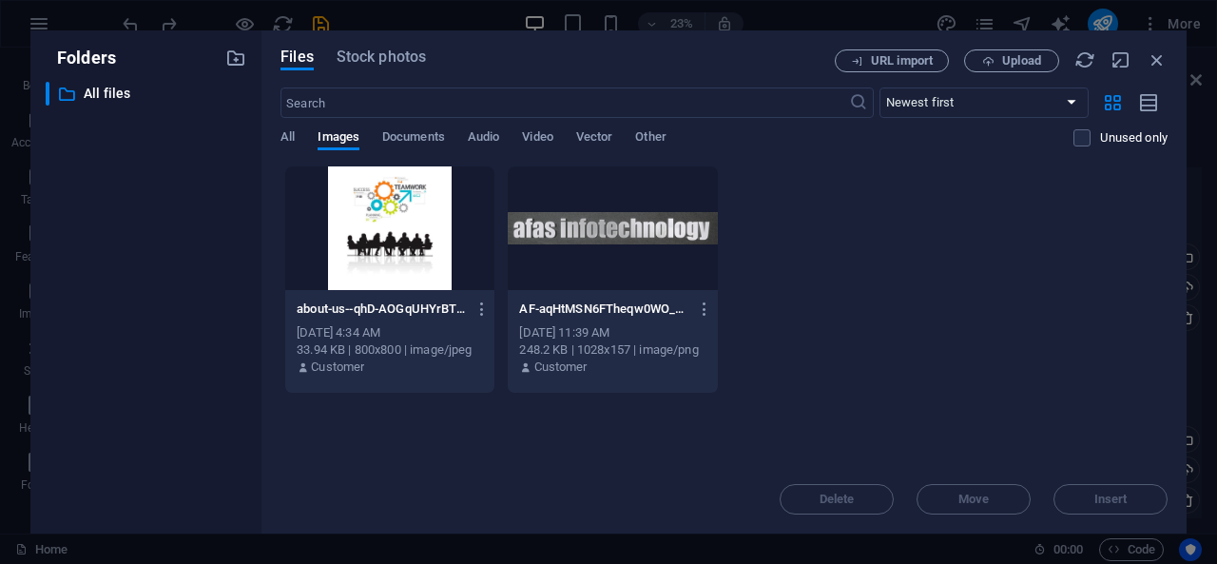
click at [573, 207] on div at bounding box center [612, 228] width 209 height 124
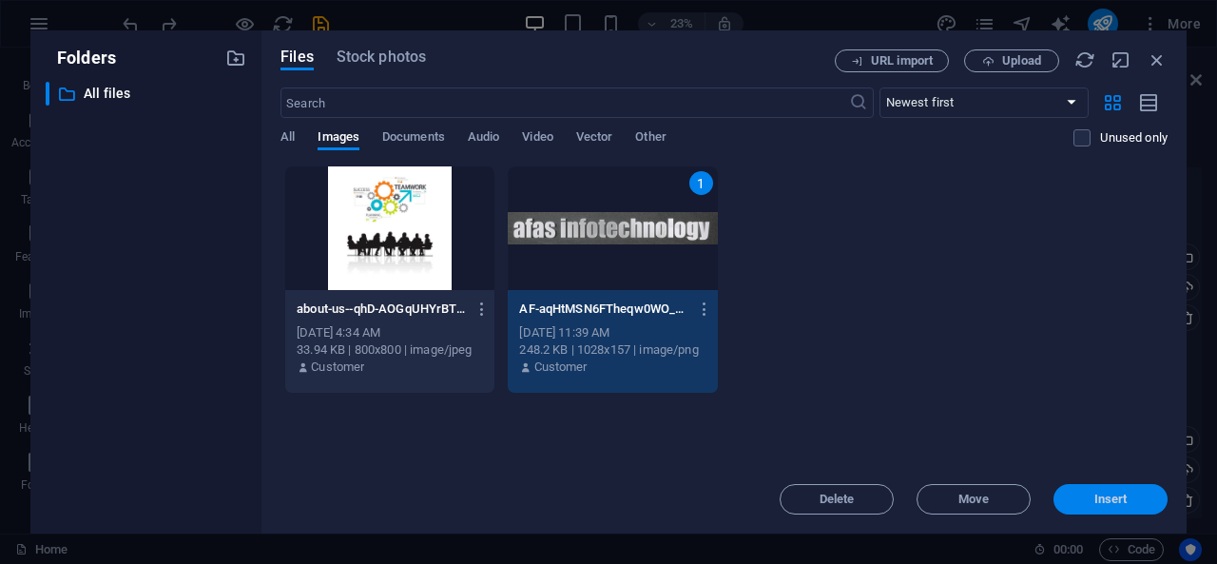
click at [1101, 493] on span "Insert" at bounding box center [1110, 498] width 33 height 11
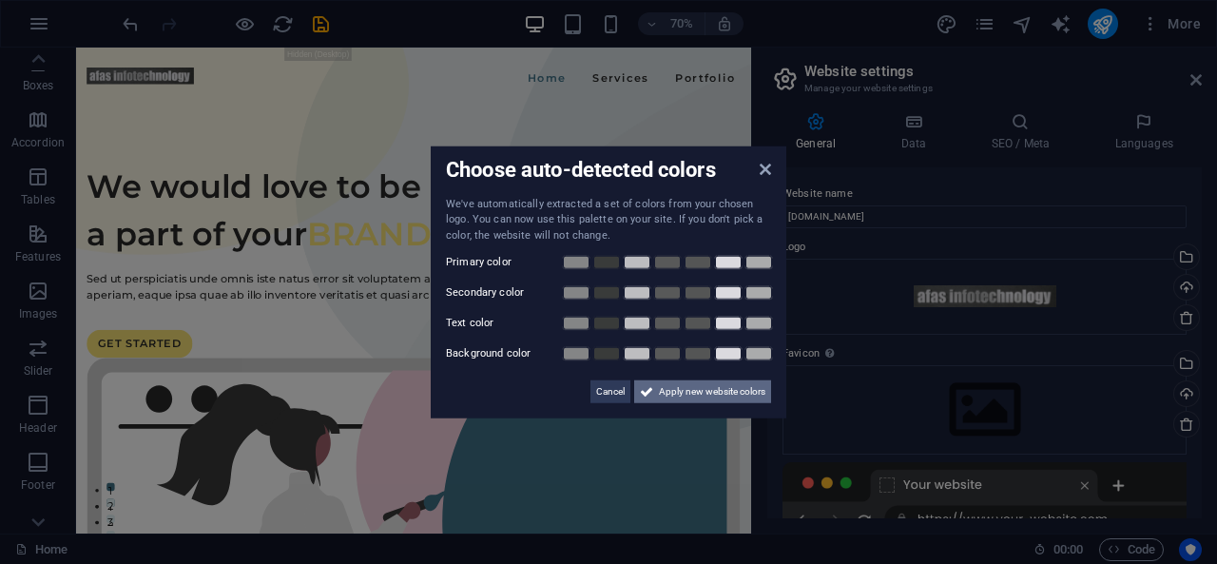
click at [683, 399] on span "Apply new website colors" at bounding box center [712, 391] width 106 height 23
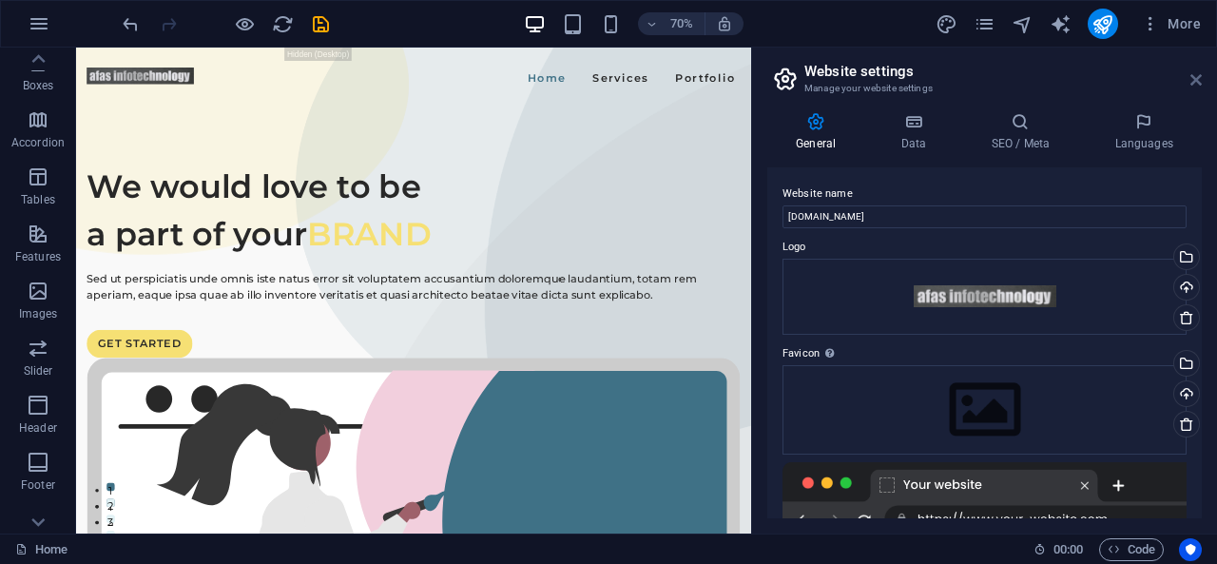
click at [1191, 79] on icon at bounding box center [1195, 79] width 11 height 15
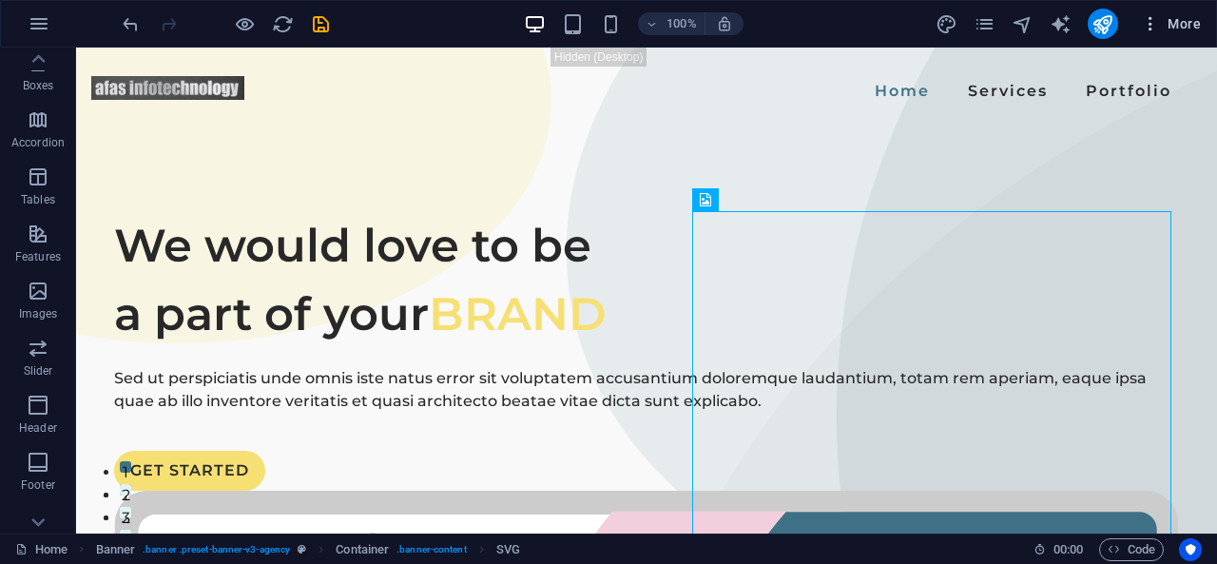
click at [1186, 31] on span "More" at bounding box center [1171, 23] width 60 height 19
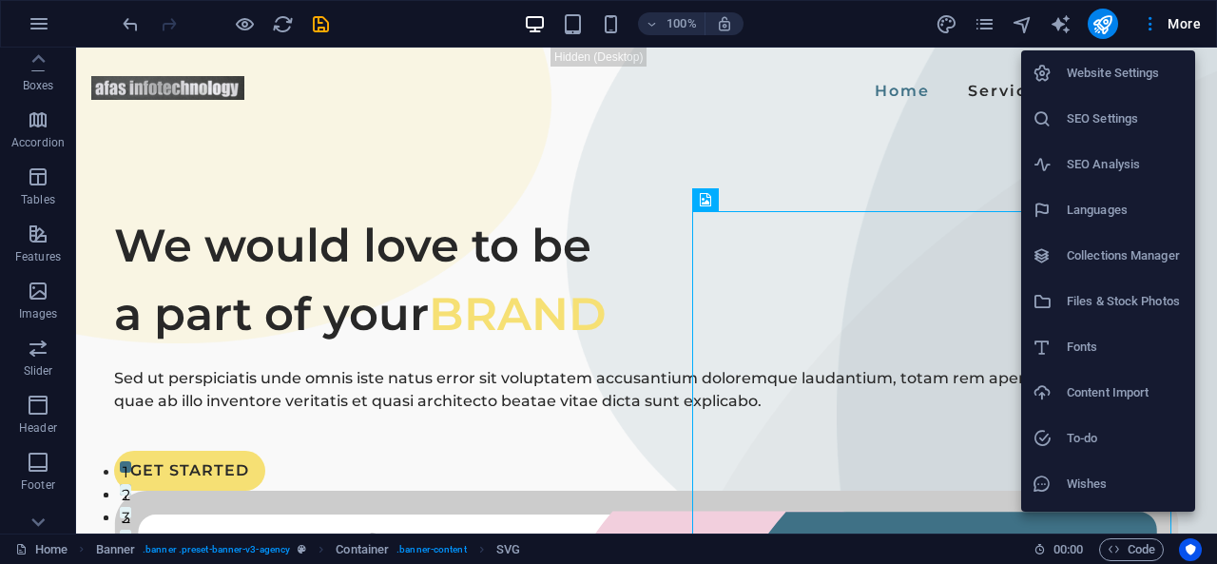
click at [1126, 79] on h6 "Website Settings" at bounding box center [1125, 73] width 117 height 23
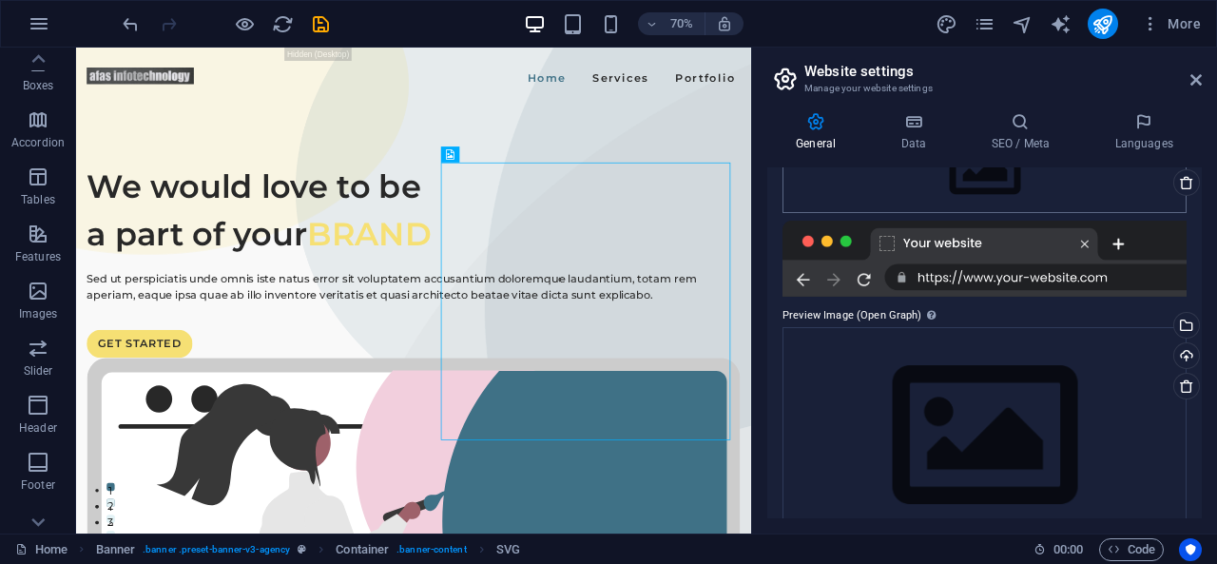
scroll to position [283, 0]
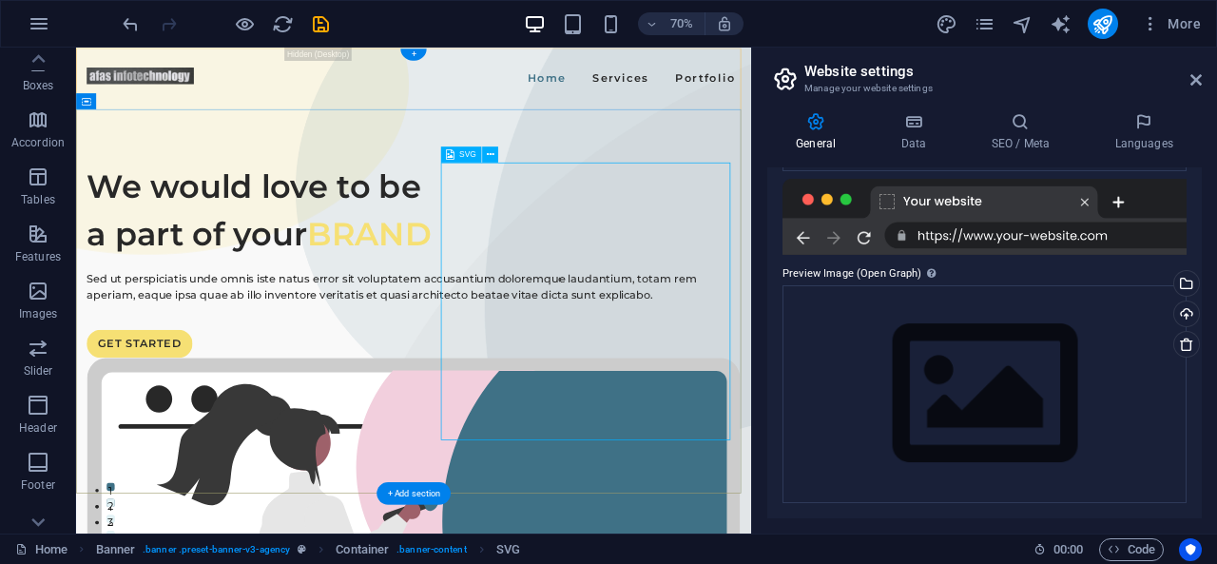
select select "xMidYMid"
select select "%"
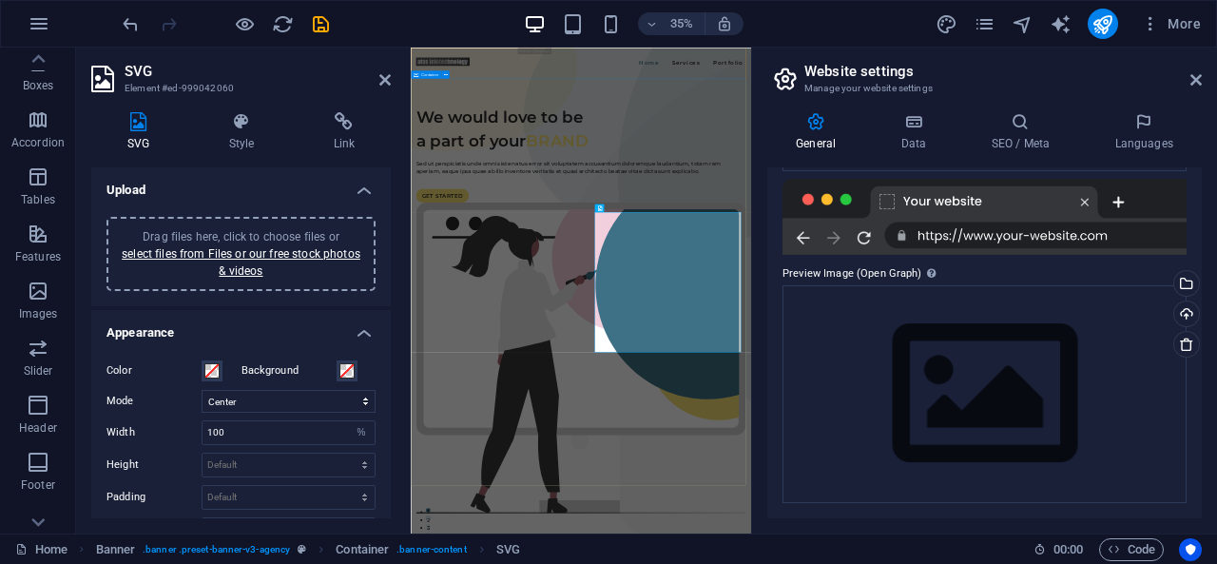
drag, startPoint x: 1205, startPoint y: 490, endPoint x: 1044, endPoint y: 932, distance: 470.7
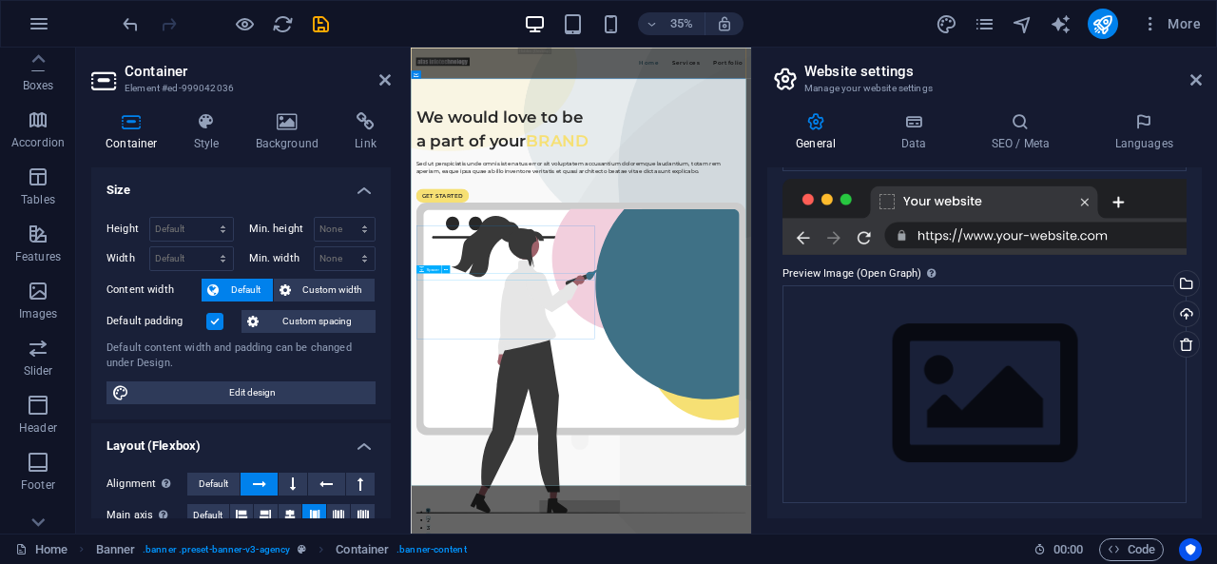
click at [877, 367] on div at bounding box center [897, 357] width 942 height 19
select select "px"
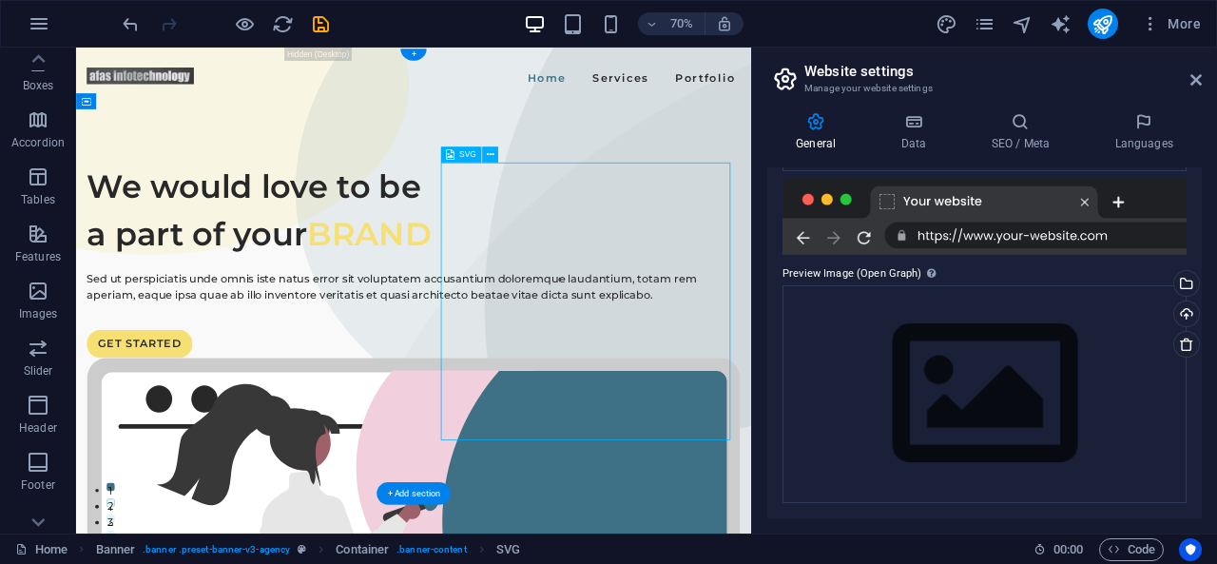
select select "xMidYMid"
select select "%"
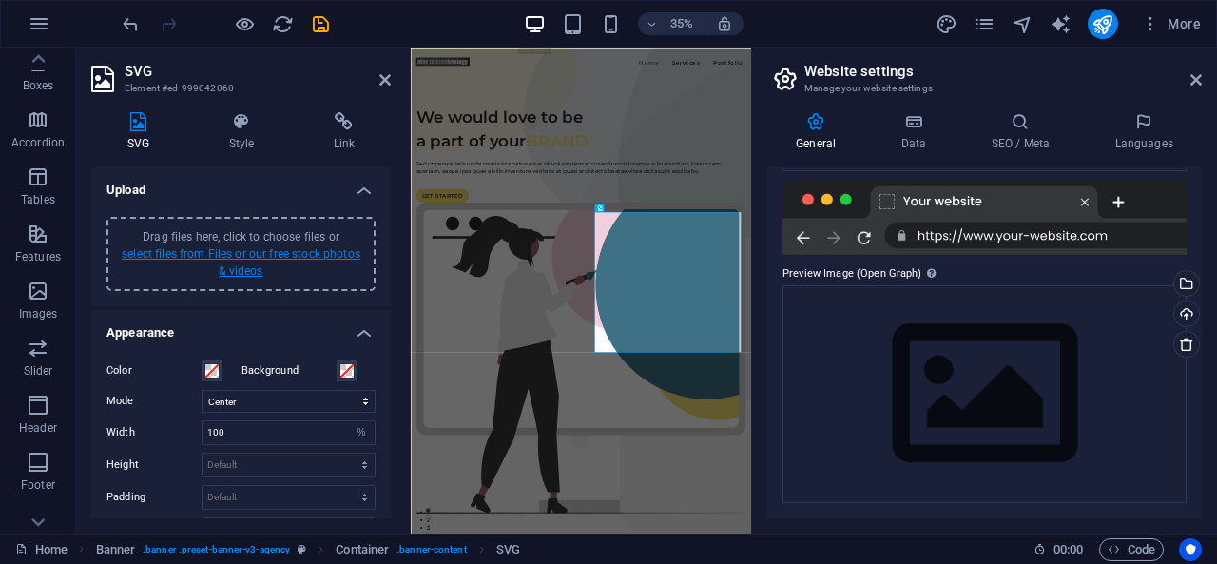
click at [251, 252] on link "select files from Files or our free stock photos & videos" at bounding box center [241, 262] width 239 height 30
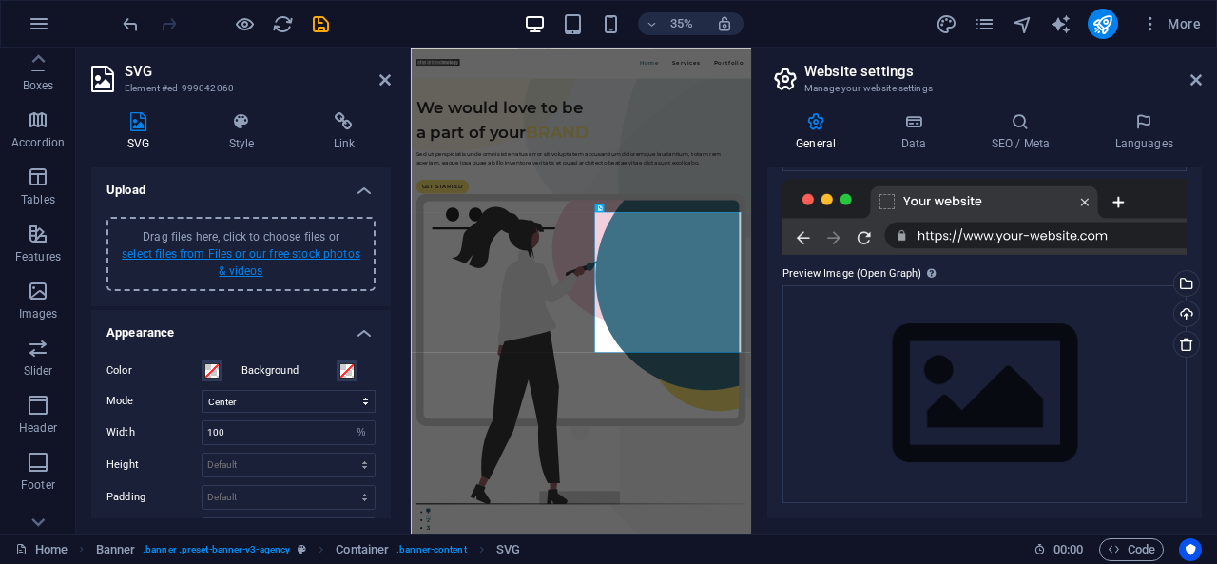
scroll to position [437, 0]
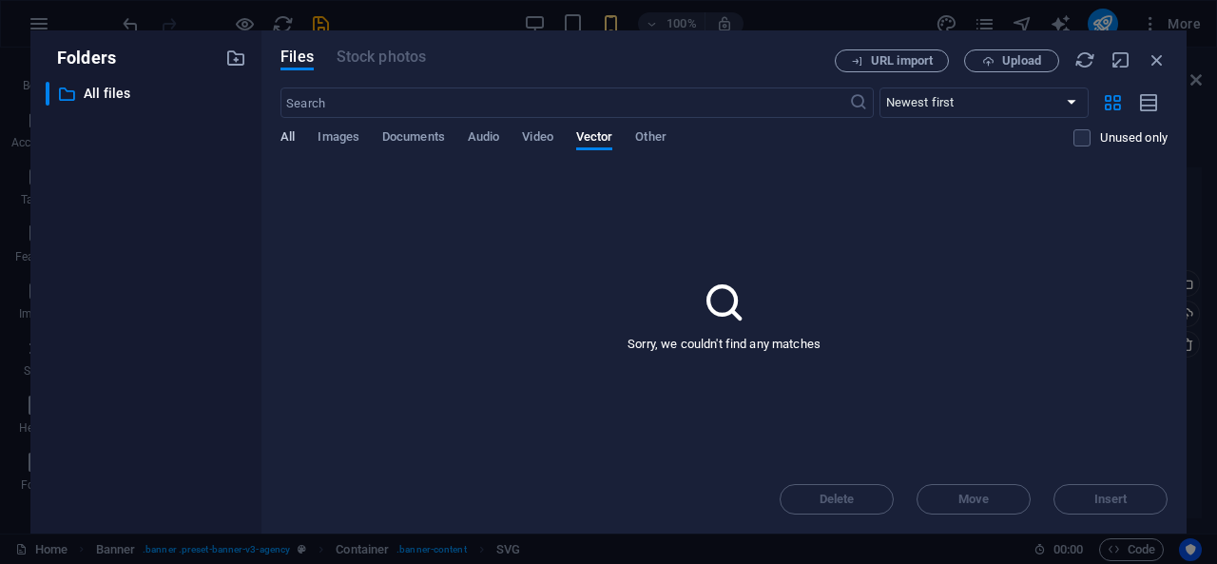
click at [287, 142] on span "All" at bounding box center [287, 138] width 14 height 27
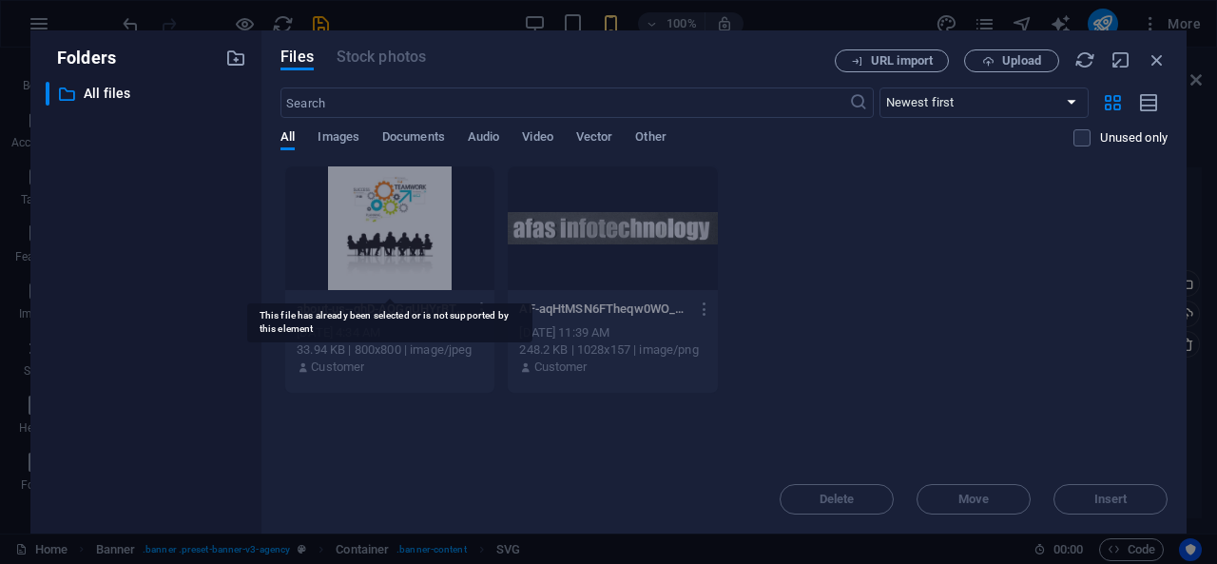
click at [392, 262] on div at bounding box center [389, 228] width 209 height 124
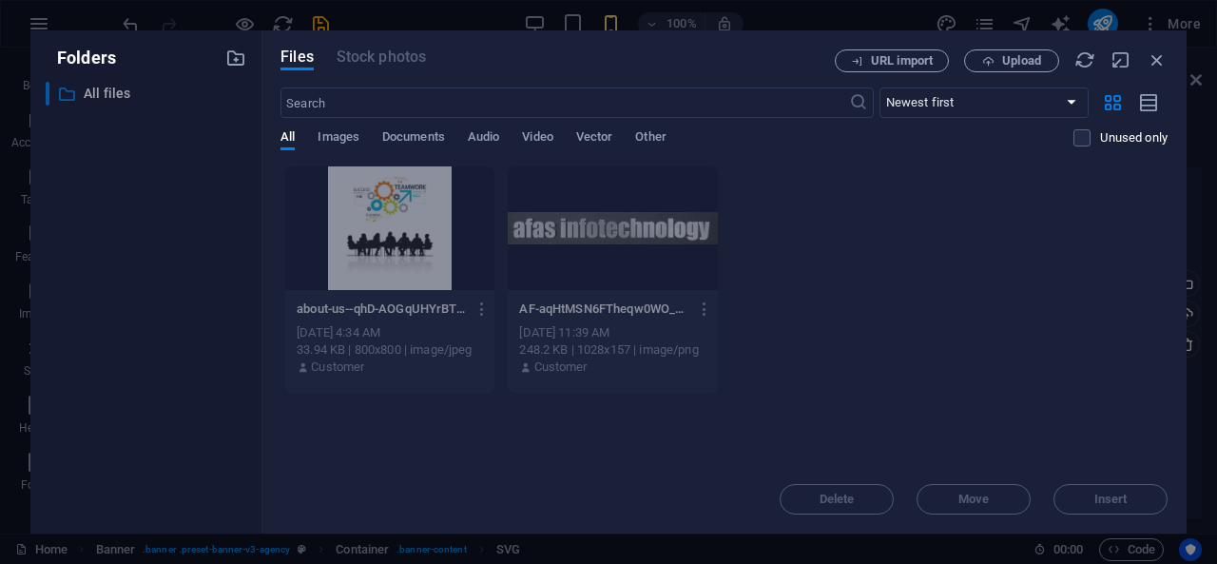
click at [93, 90] on p "All files" at bounding box center [147, 94] width 127 height 22
click at [327, 142] on span "Images" at bounding box center [339, 138] width 42 height 27
drag, startPoint x: 409, startPoint y: 120, endPoint x: 406, endPoint y: 136, distance: 16.4
click at [406, 136] on div "​ Newest first Oldest first Name (A-Z) Name (Z-A) Size (0-9) Size (9-0) Resolut…" at bounding box center [723, 126] width 887 height 78
click at [1088, 138] on label at bounding box center [1081, 137] width 17 height 17
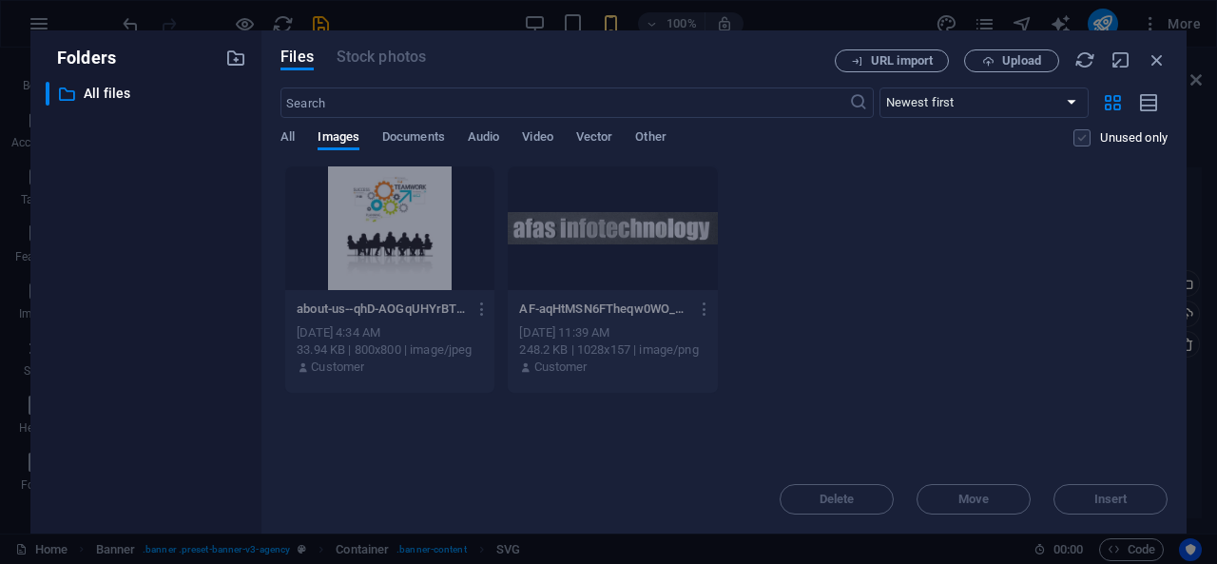
click at [0, 0] on input "checkbox" at bounding box center [0, 0] width 0 height 0
click at [1158, 62] on icon "button" at bounding box center [1156, 59] width 21 height 21
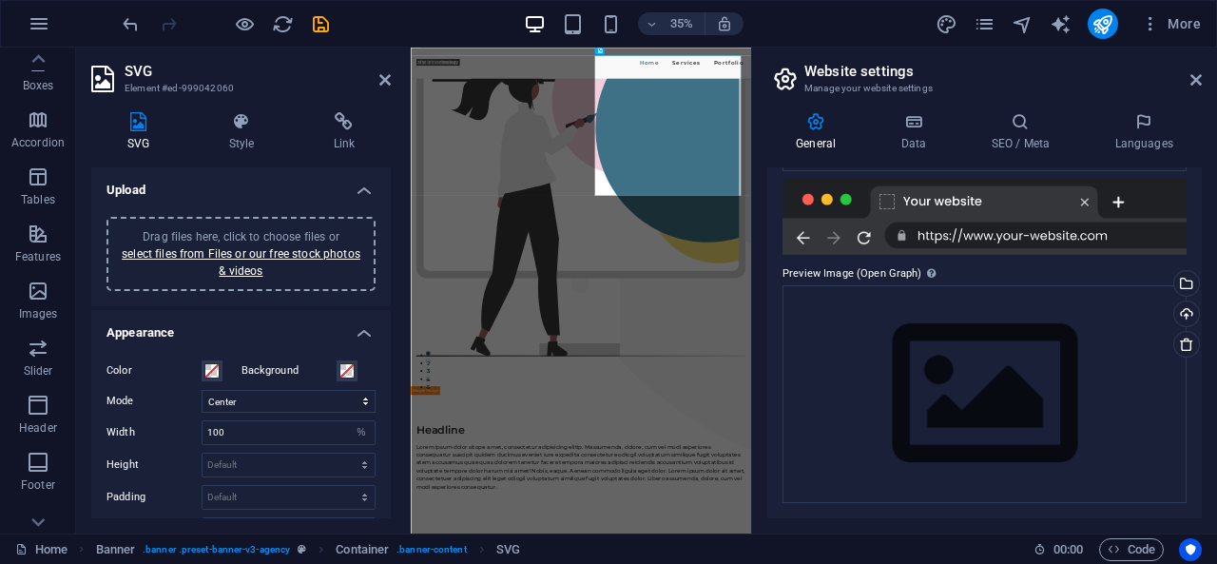
scroll to position [450, 0]
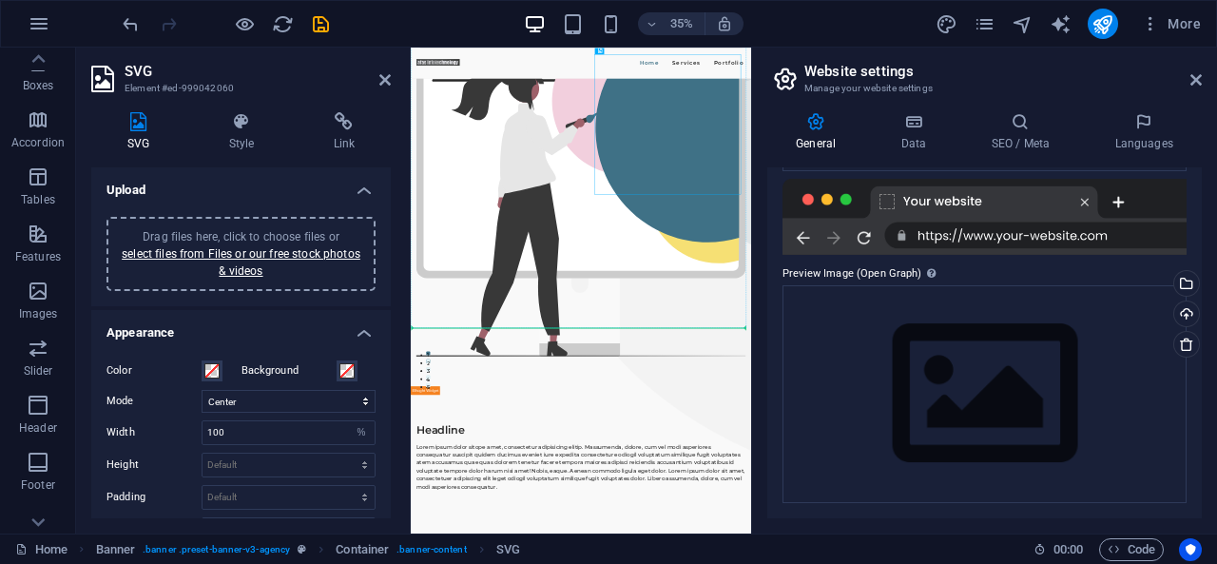
drag, startPoint x: 1106, startPoint y: 365, endPoint x: 1000, endPoint y: 587, distance: 246.2
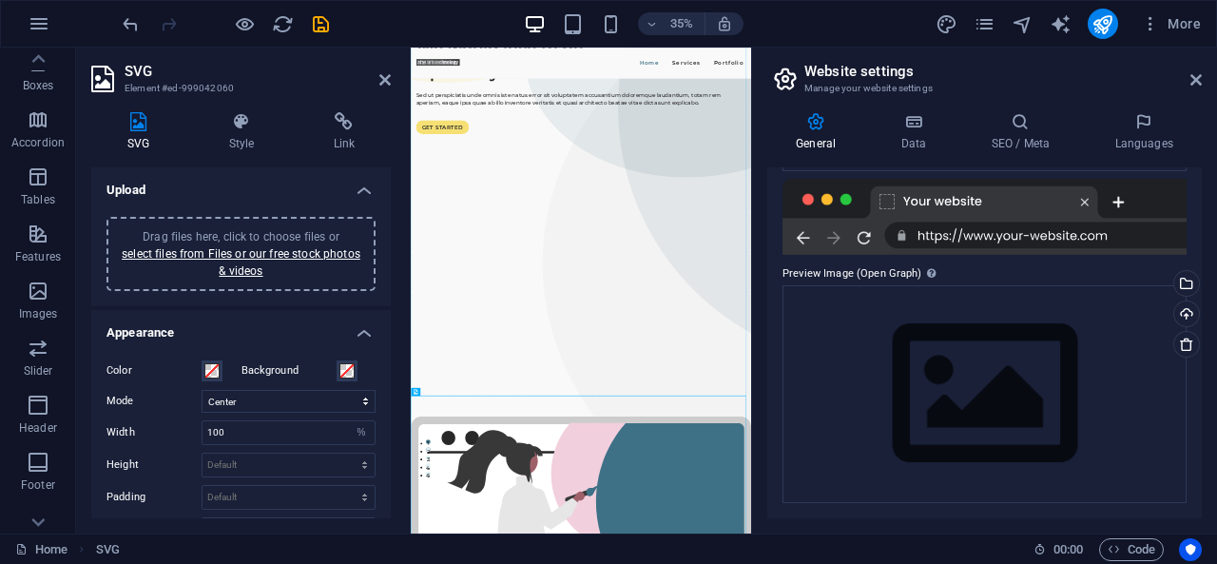
drag, startPoint x: 838, startPoint y: 1042, endPoint x: 1093, endPoint y: 298, distance: 787.0
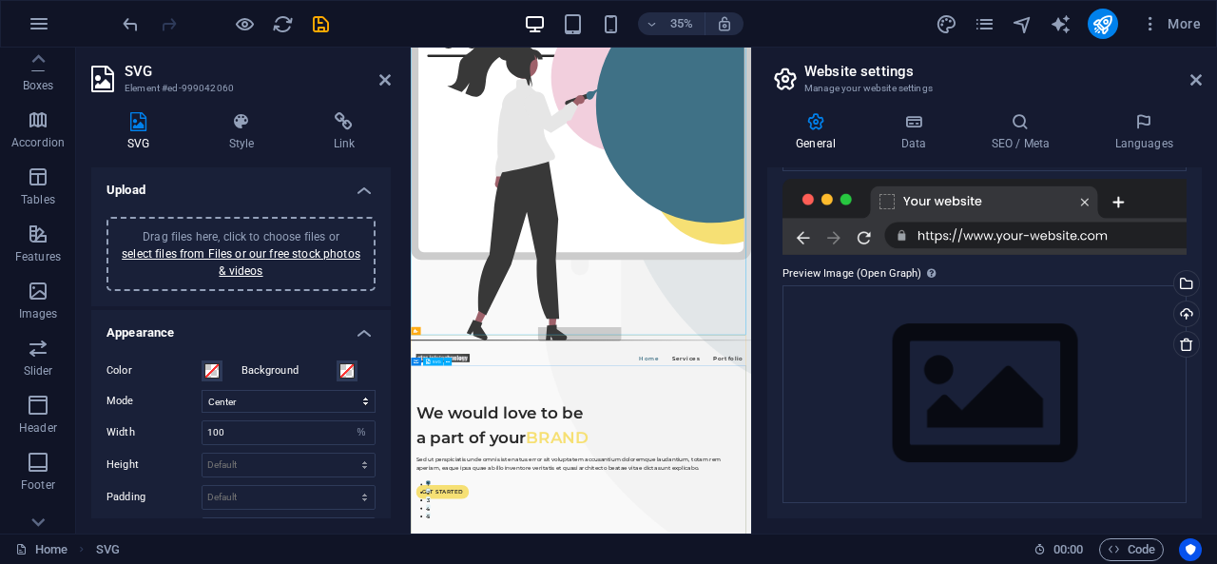
scroll to position [108, 0]
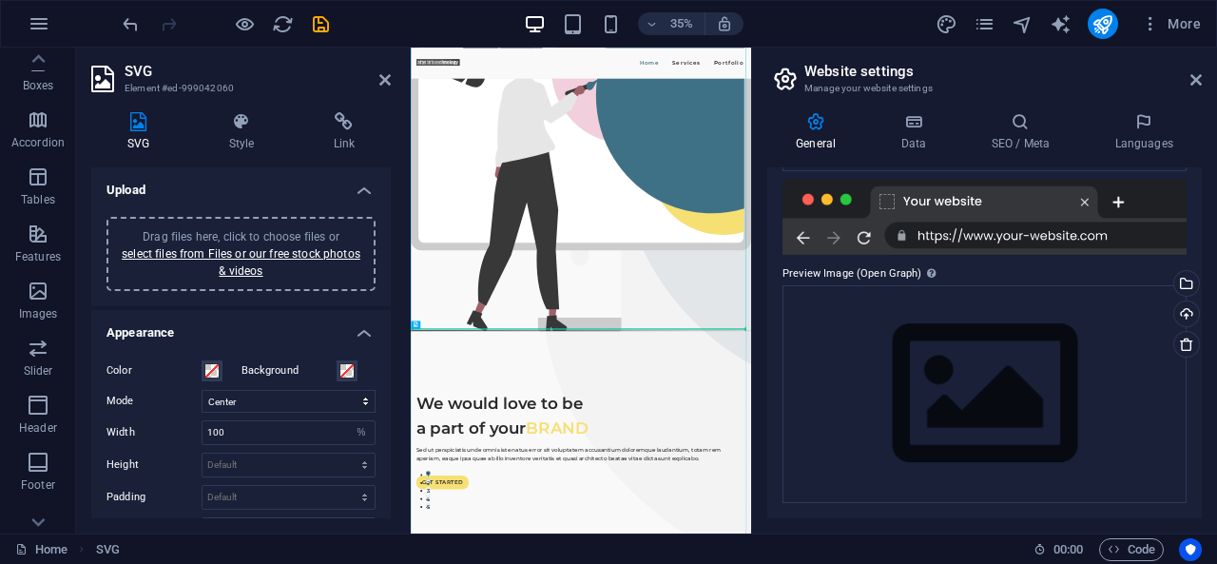
drag, startPoint x: 980, startPoint y: 351, endPoint x: 1017, endPoint y: 1228, distance: 878.2
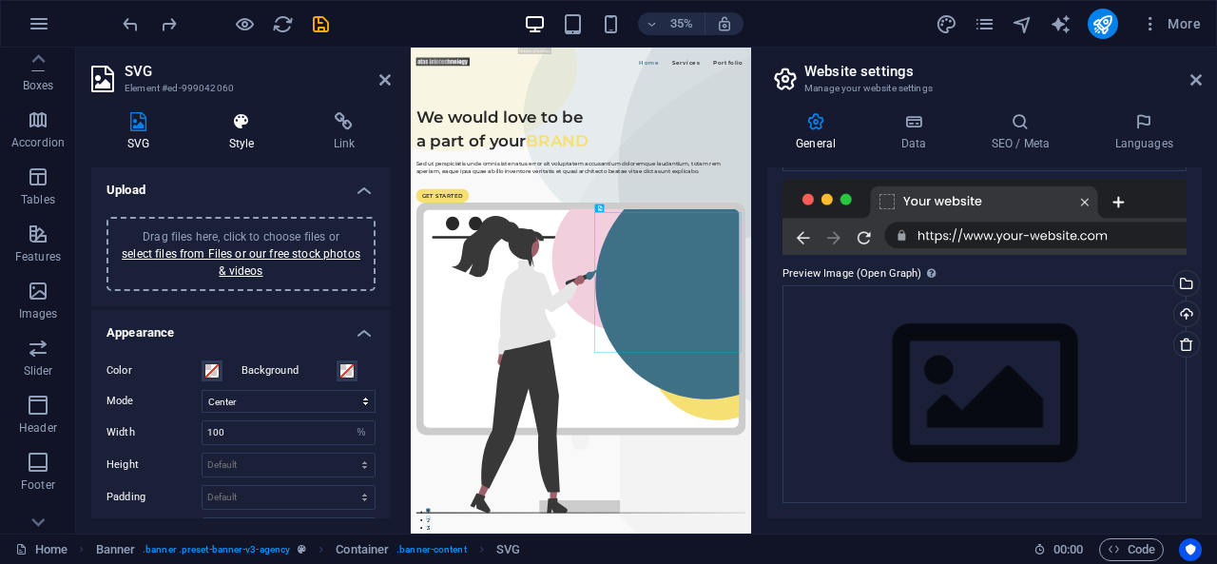
click at [247, 134] on h4 "Style" at bounding box center [245, 132] width 105 height 40
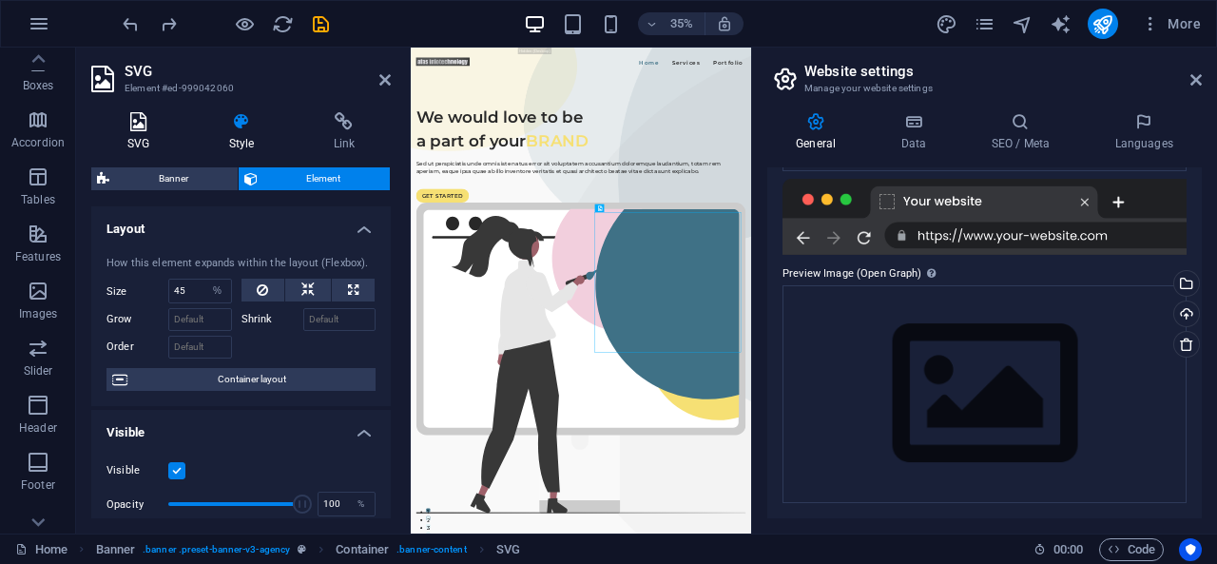
click at [144, 137] on h4 "SVG" at bounding box center [142, 132] width 102 height 40
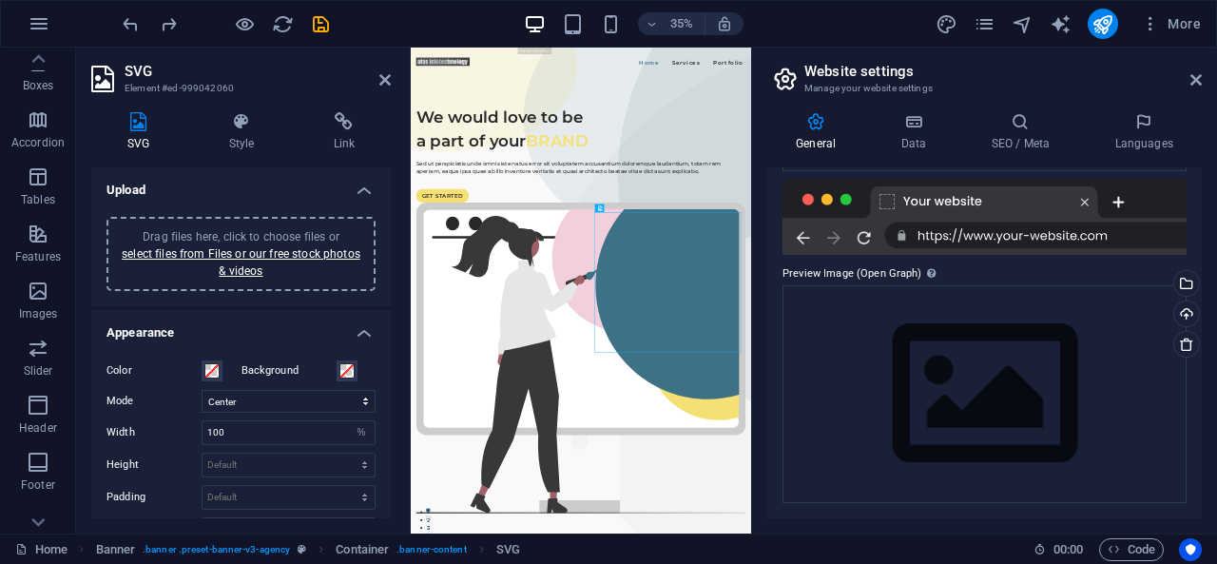
click at [122, 187] on h4 "Upload" at bounding box center [240, 184] width 299 height 34
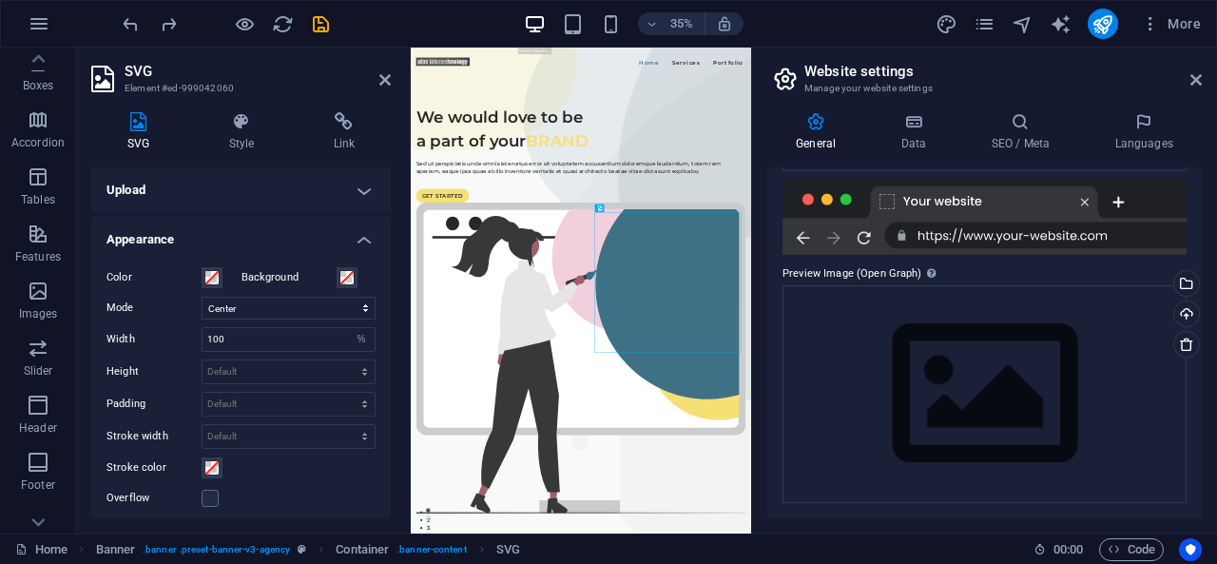
click at [122, 187] on h4 "Upload" at bounding box center [240, 190] width 299 height 46
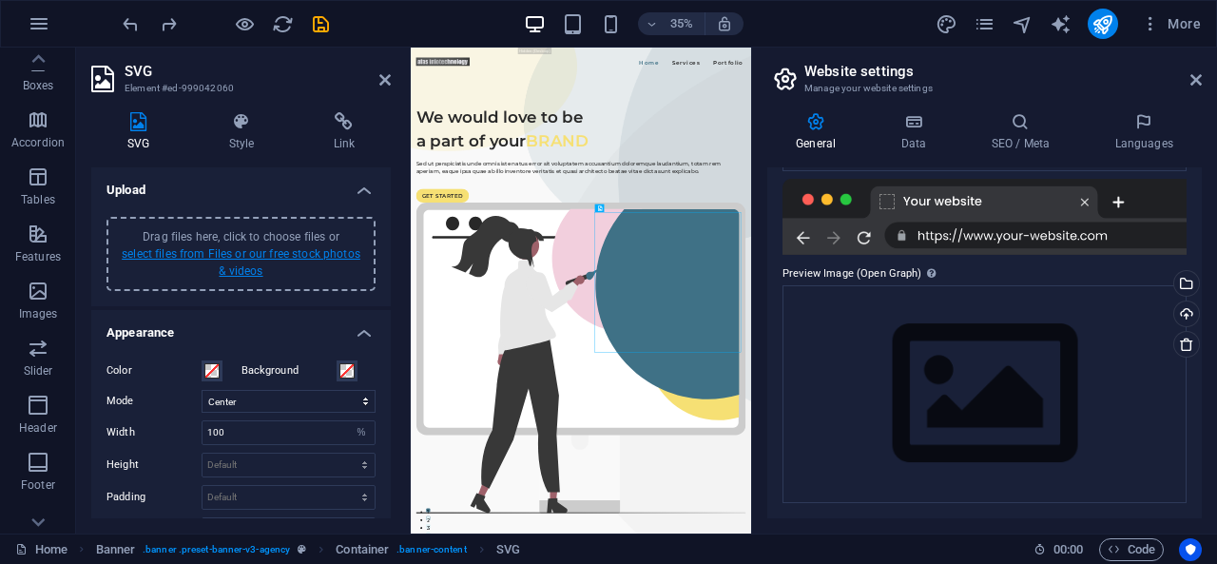
click at [230, 252] on link "select files from Files or our free stock photos & videos" at bounding box center [241, 262] width 239 height 30
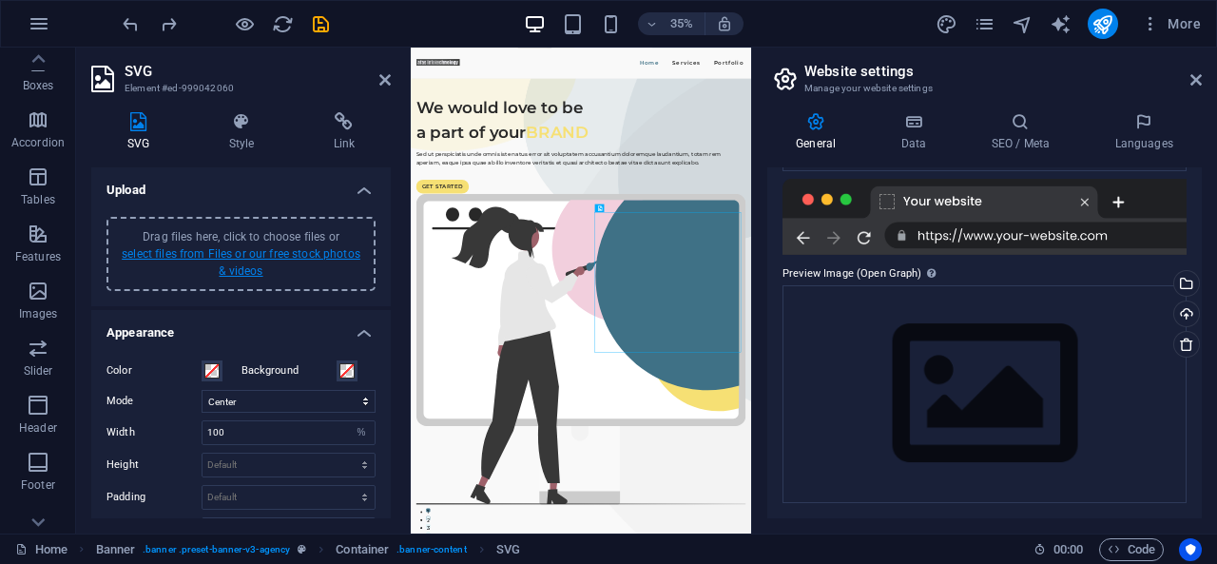
scroll to position [437, 0]
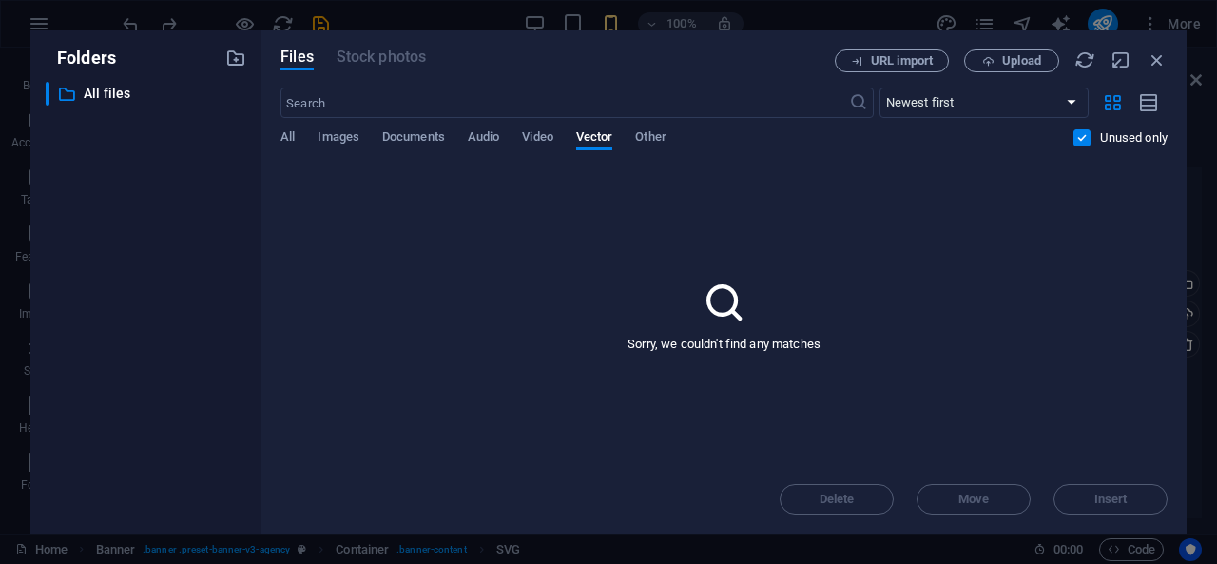
click at [1088, 135] on label at bounding box center [1081, 137] width 17 height 17
click at [0, 0] on input "checkbox" at bounding box center [0, 0] width 0 height 0
click at [388, 149] on button "Documents" at bounding box center [413, 139] width 63 height 21
click at [356, 140] on span "Images" at bounding box center [339, 138] width 42 height 27
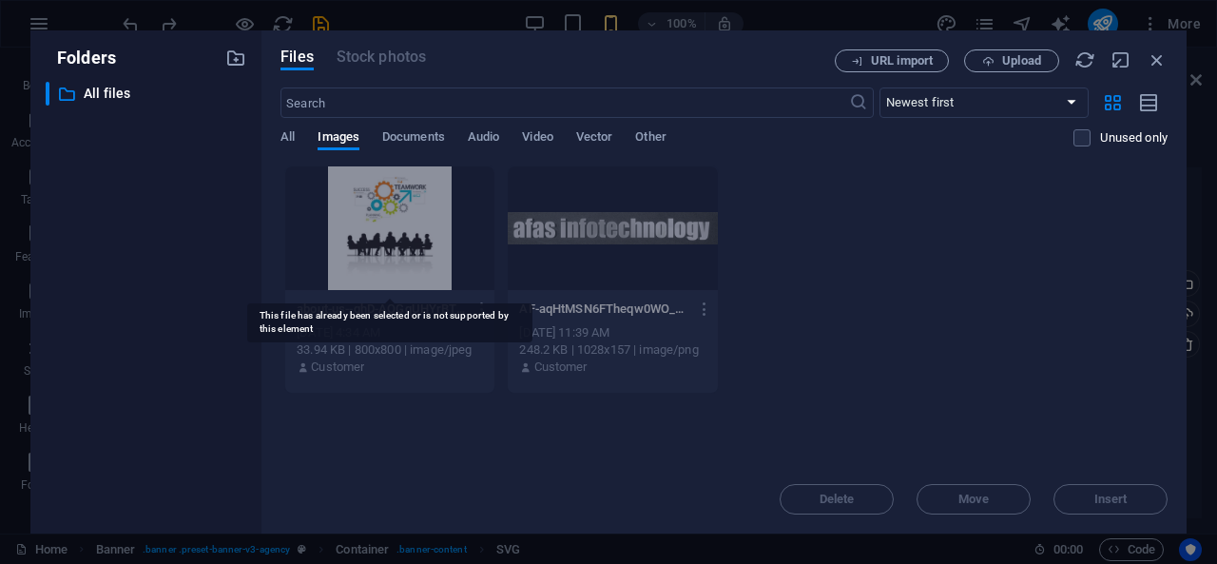
click at [456, 264] on div at bounding box center [389, 228] width 209 height 124
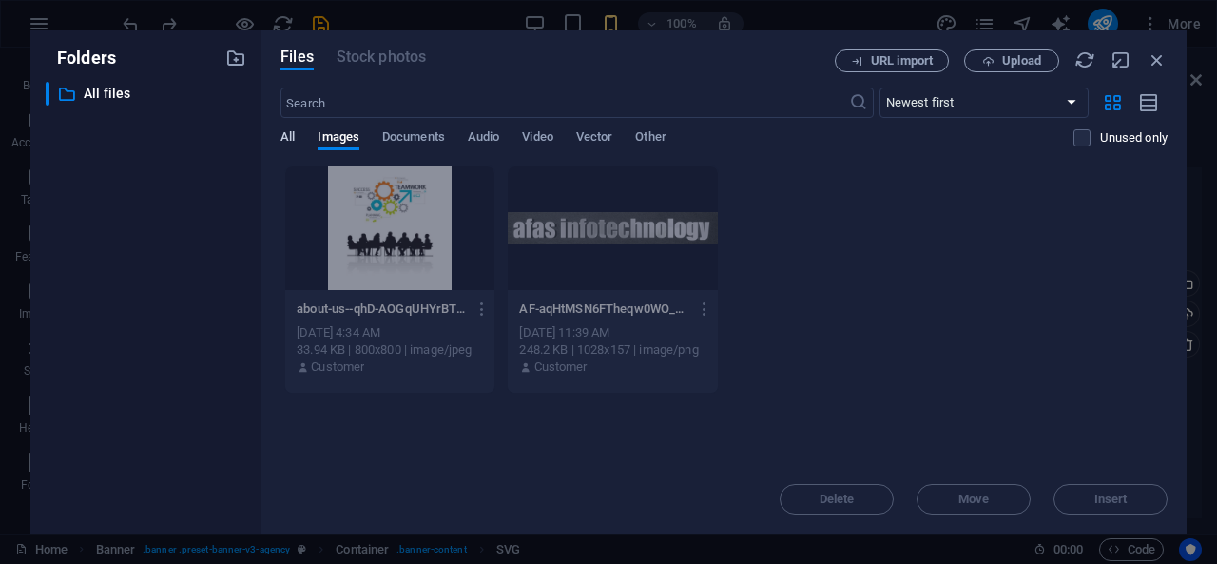
click at [281, 142] on span "All" at bounding box center [287, 138] width 14 height 27
click at [1012, 62] on span "Upload" at bounding box center [1021, 60] width 39 height 11
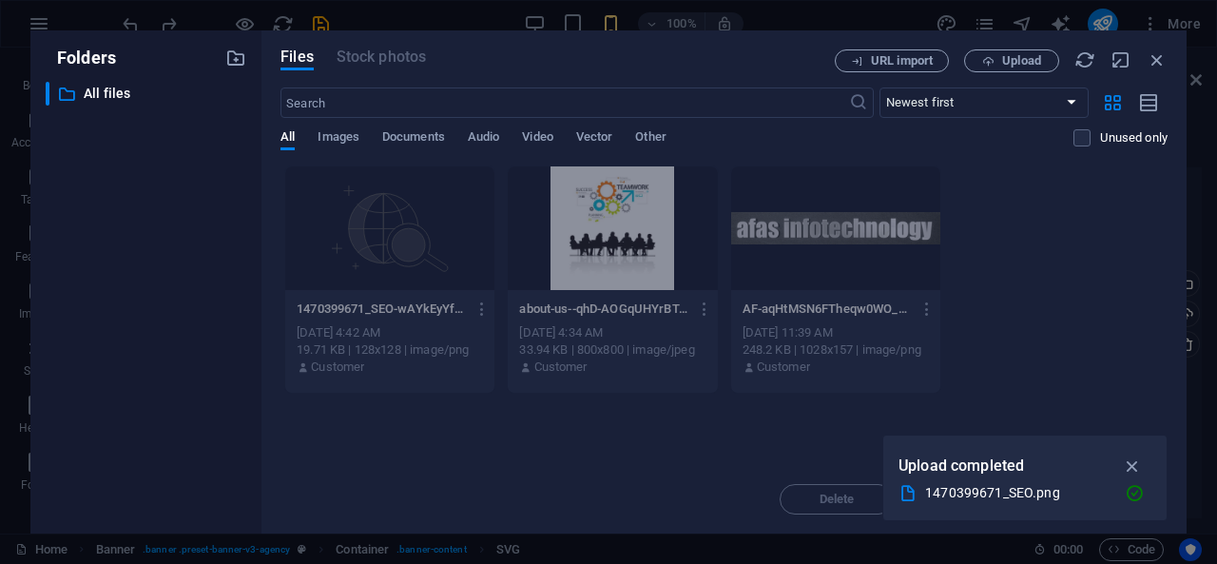
click at [549, 429] on div "Drop files here to upload them instantly 1470399671_SEO-wAYkEyYf6ERgVsLoKTc6vQ.…" at bounding box center [723, 314] width 887 height 299
click at [354, 138] on span "Images" at bounding box center [339, 138] width 42 height 27
click at [983, 51] on button "Upload" at bounding box center [1011, 60] width 95 height 23
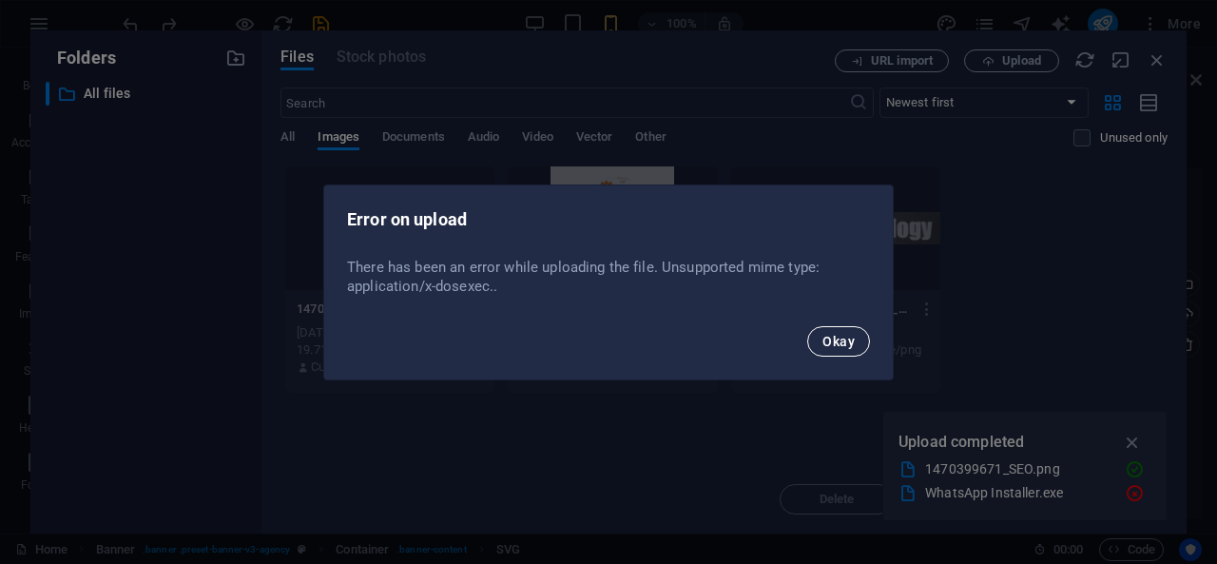
click at [827, 339] on span "Okay" at bounding box center [838, 341] width 32 height 15
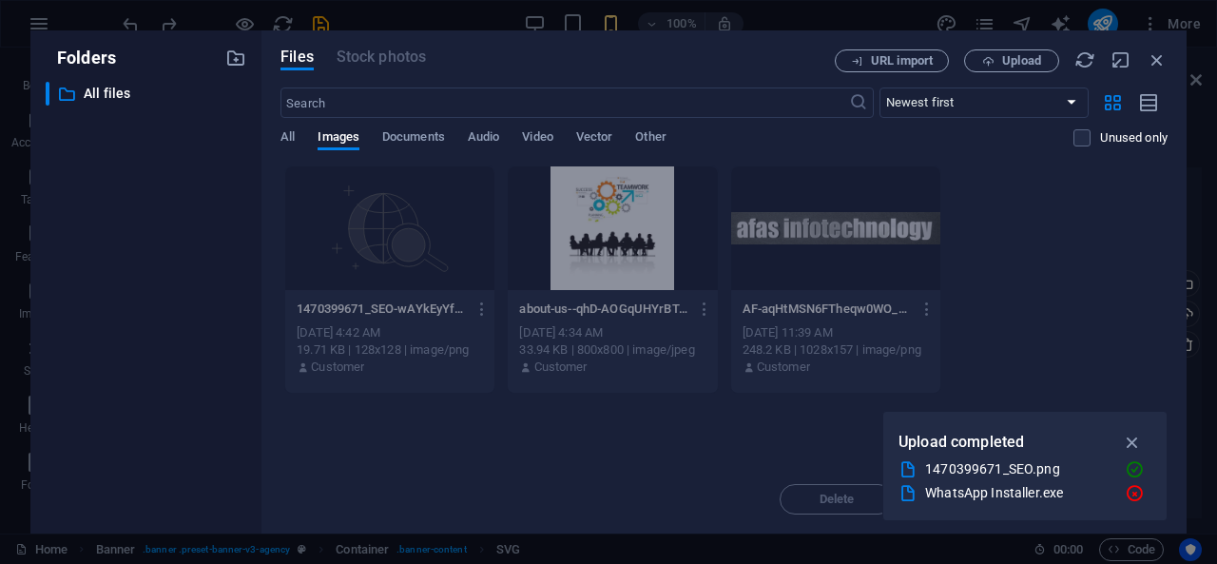
click at [1003, 48] on div "Files Stock photos URL import Upload ​ Newest first Oldest first Name (A-Z) Nam…" at bounding box center [723, 281] width 925 height 503
click at [1000, 60] on span "Upload" at bounding box center [1011, 61] width 78 height 12
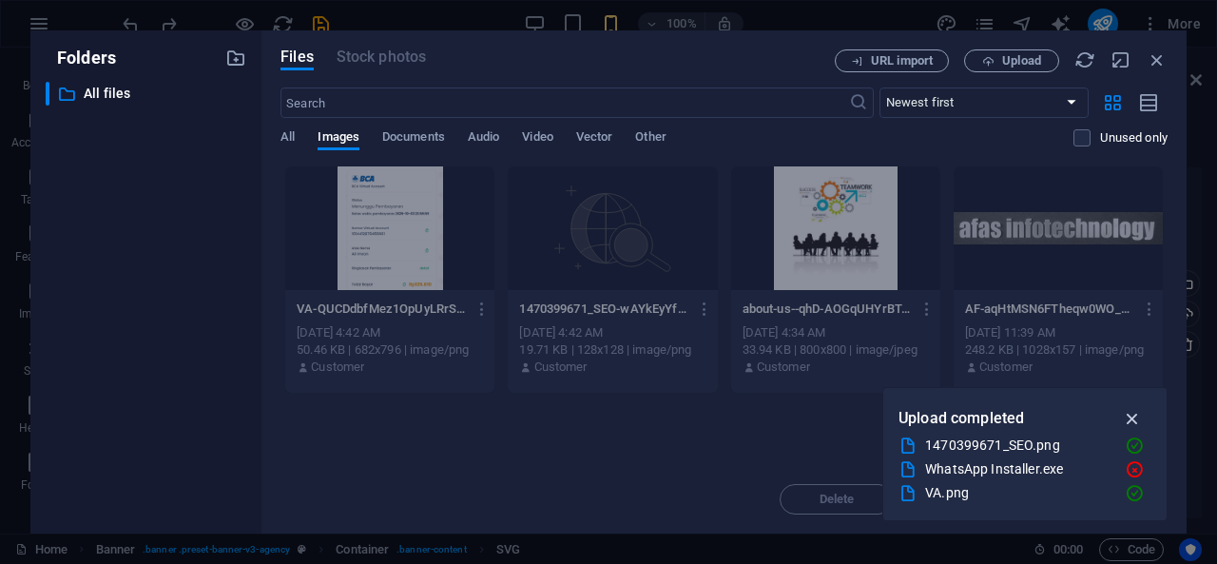
click at [1138, 411] on icon "button" at bounding box center [1133, 418] width 22 height 21
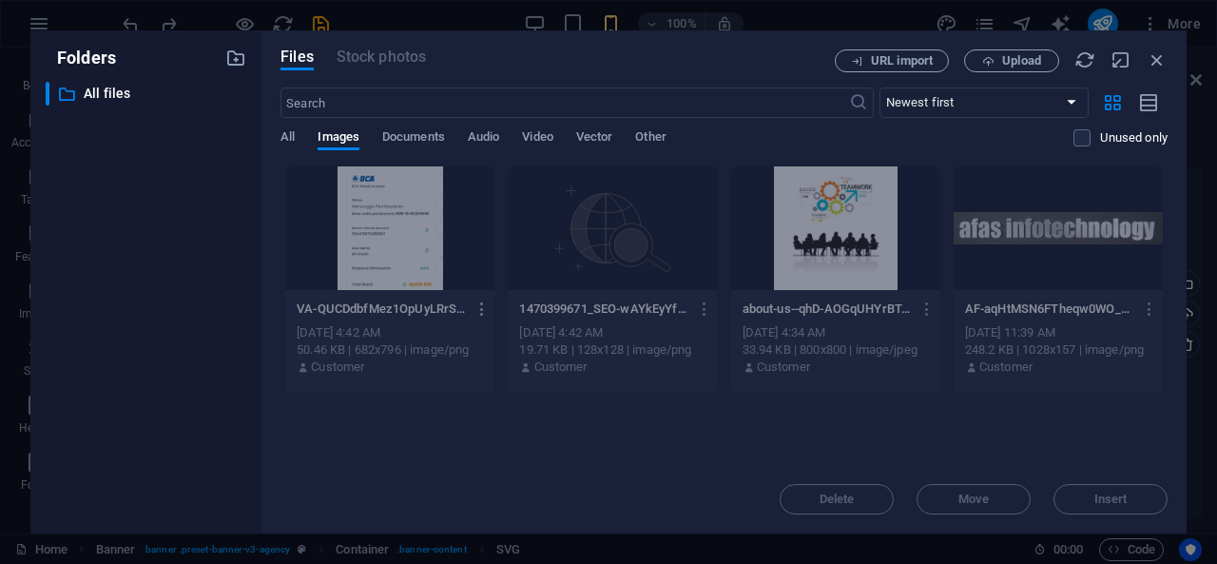
click at [479, 312] on icon "button" at bounding box center [482, 308] width 18 height 17
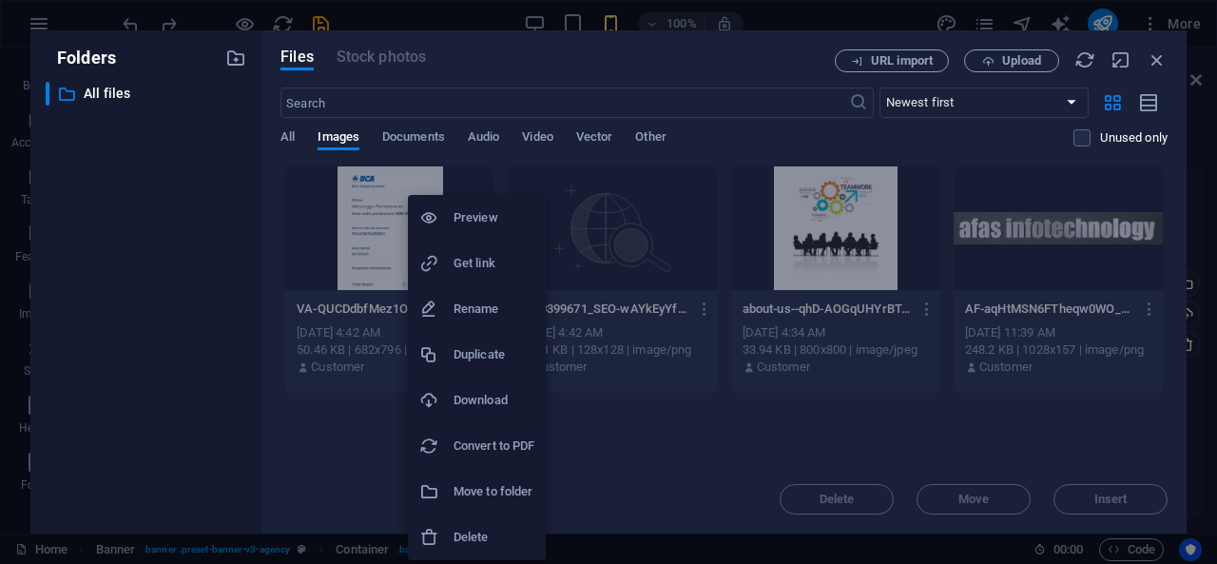
click at [490, 529] on h6 "Delete" at bounding box center [493, 537] width 81 height 23
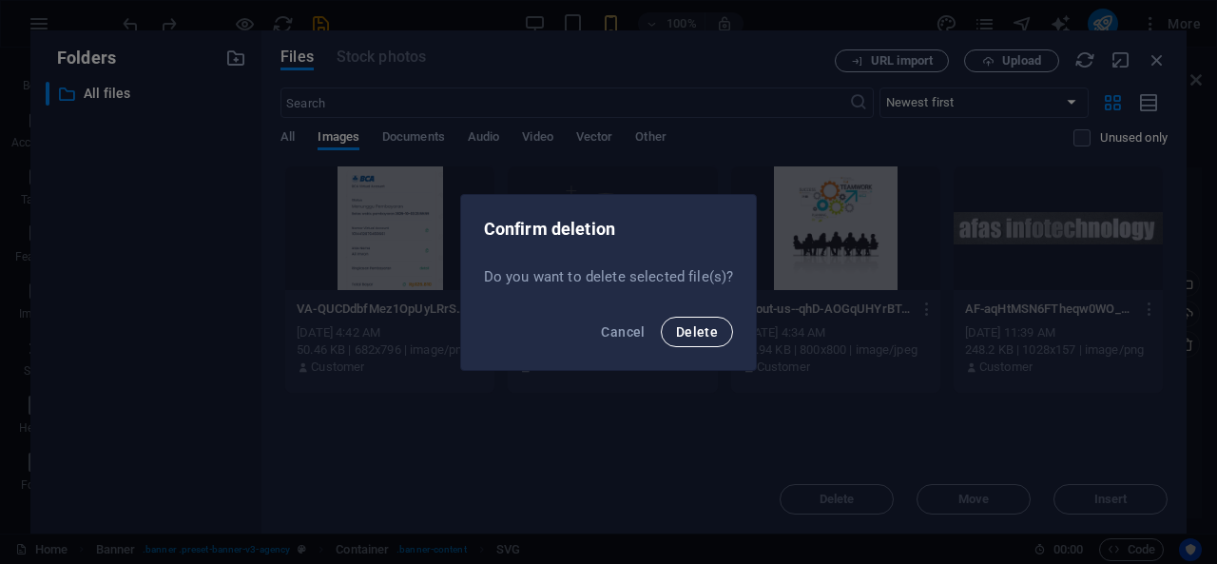
click at [698, 343] on button "Delete" at bounding box center [697, 332] width 72 height 30
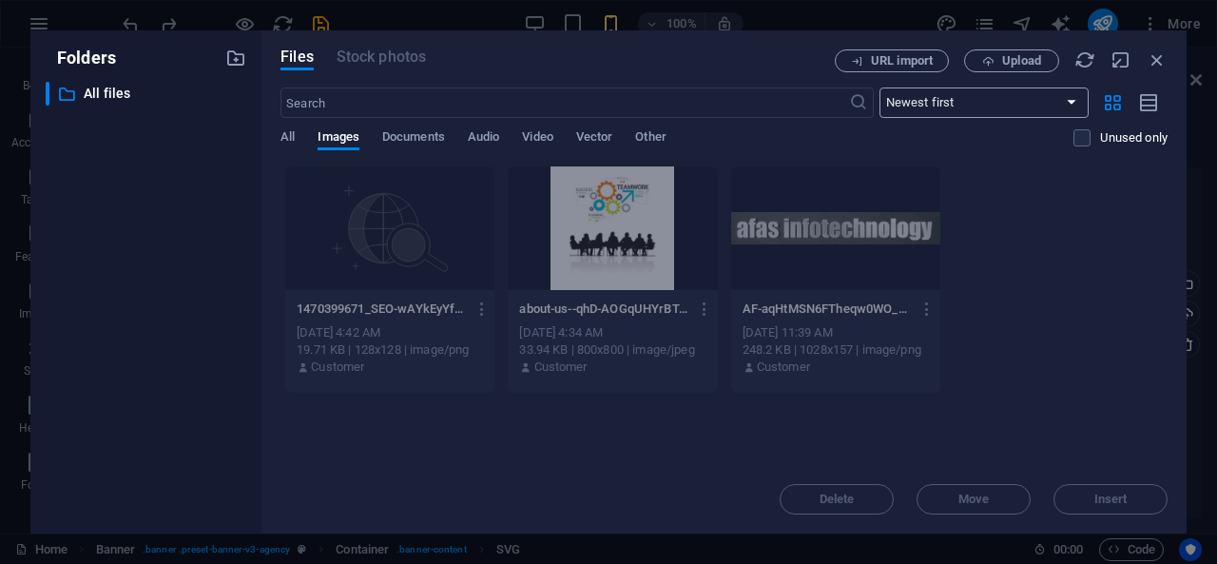
click at [1042, 92] on select "Newest first Oldest first Name (A-Z) Name (Z-A) Size (0-9) Size (9-0) Resolutio…" at bounding box center [983, 102] width 209 height 30
drag, startPoint x: 1146, startPoint y: 163, endPoint x: 1156, endPoint y: 107, distance: 56.1
click at [1156, 107] on div "​ Newest first Oldest first Name (A-Z) Name (Z-A) Size (0-9) Size (9-0) Resolut…" at bounding box center [723, 126] width 887 height 78
click at [1156, 107] on icon "button" at bounding box center [1149, 103] width 21 height 22
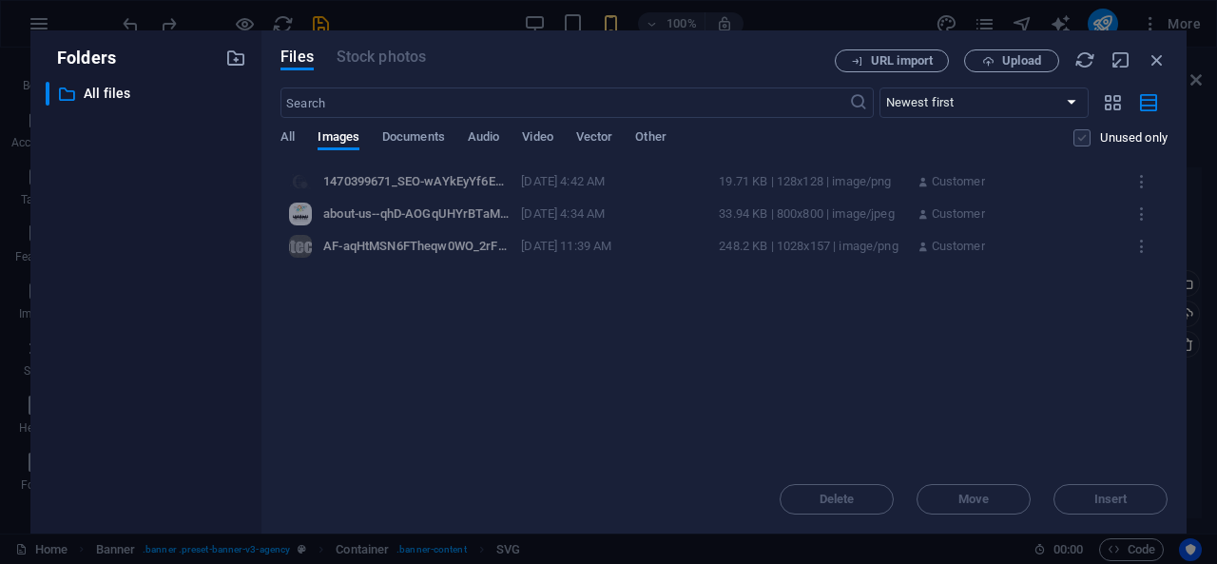
click at [1079, 142] on label at bounding box center [1081, 137] width 17 height 17
click at [0, 0] on input "checkbox" at bounding box center [0, 0] width 0 height 0
click at [1081, 63] on icon "button" at bounding box center [1084, 59] width 21 height 21
click at [1118, 63] on icon "button" at bounding box center [1120, 59] width 21 height 21
select select "image"
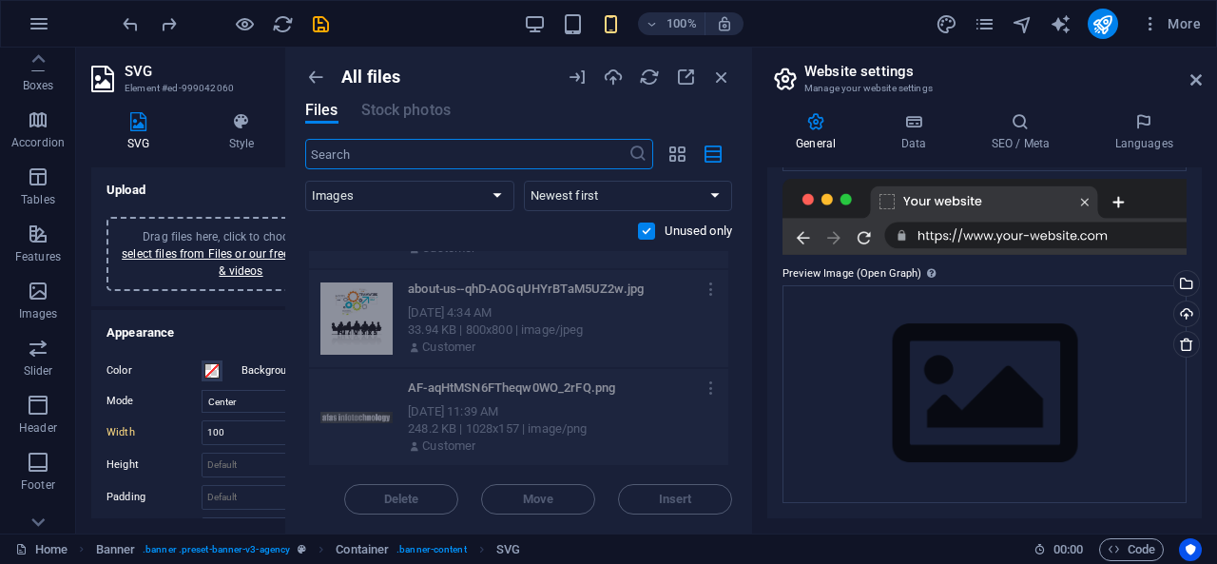
scroll to position [0, 0]
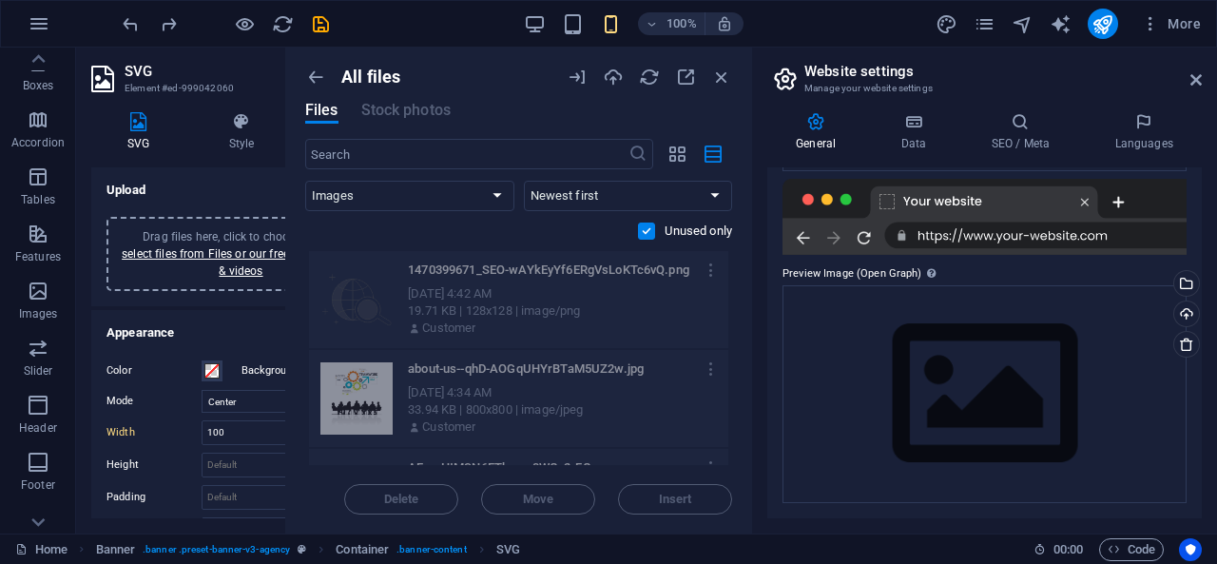
drag, startPoint x: 359, startPoint y: 396, endPoint x: 207, endPoint y: 281, distance: 190.7
click at [207, 281] on div "Home Favorites Elements Columns Content Boxes Accordion Tables Features Images …" at bounding box center [608, 291] width 1217 height 486
click at [719, 83] on icon "button" at bounding box center [721, 77] width 21 height 21
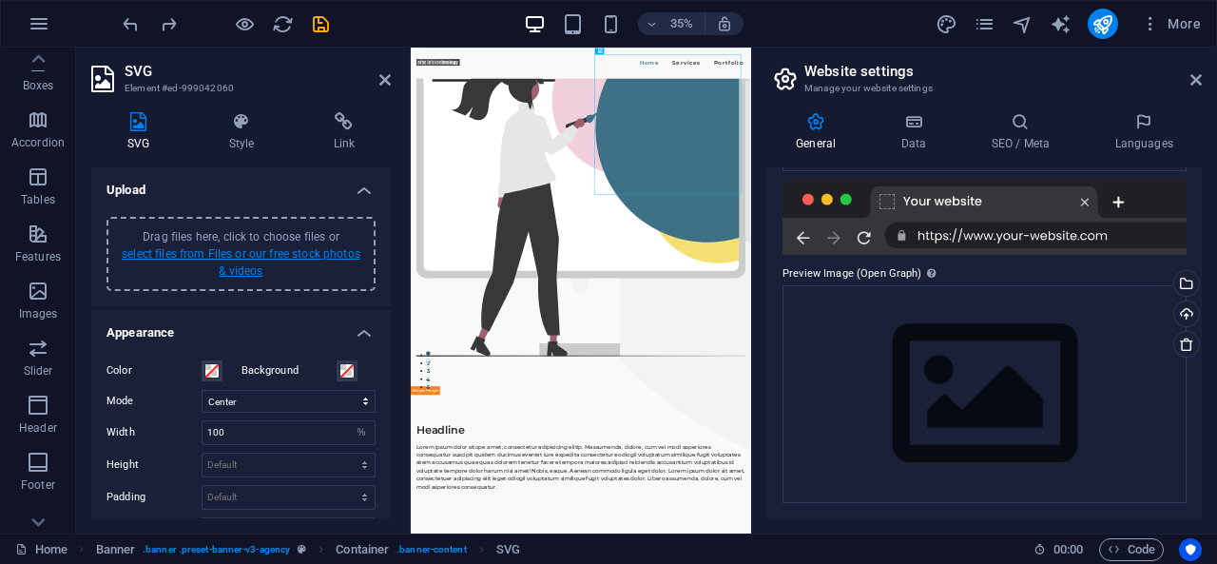
click at [276, 252] on link "select files from Files or our free stock photos & videos" at bounding box center [241, 262] width 239 height 30
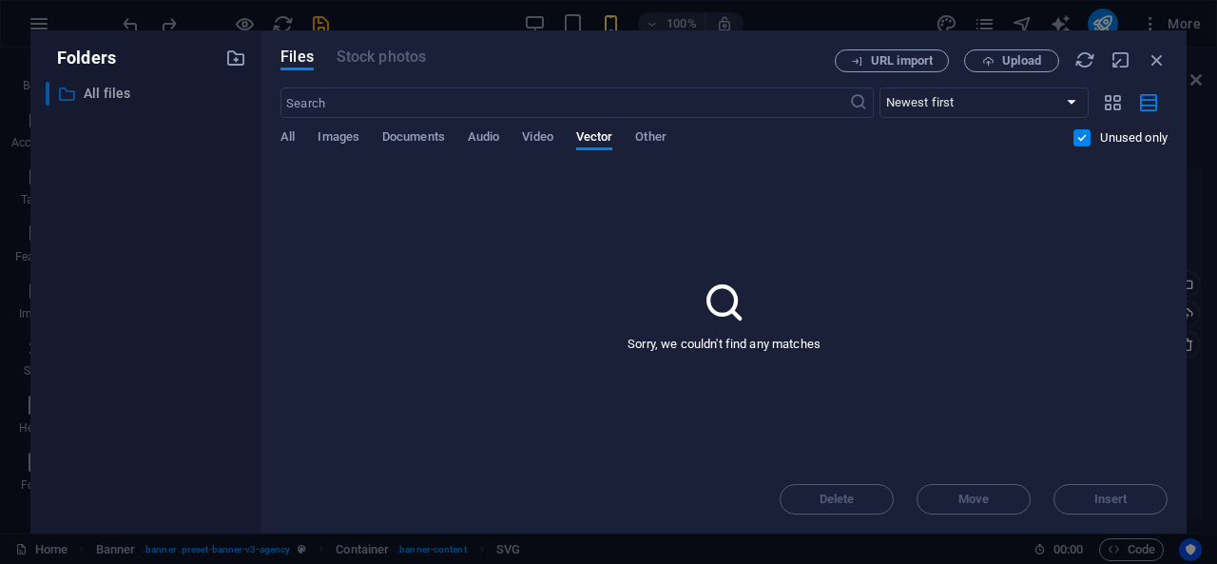
click at [72, 94] on icon at bounding box center [66, 94] width 19 height 19
click at [901, 61] on span "URL import" at bounding box center [902, 60] width 62 height 11
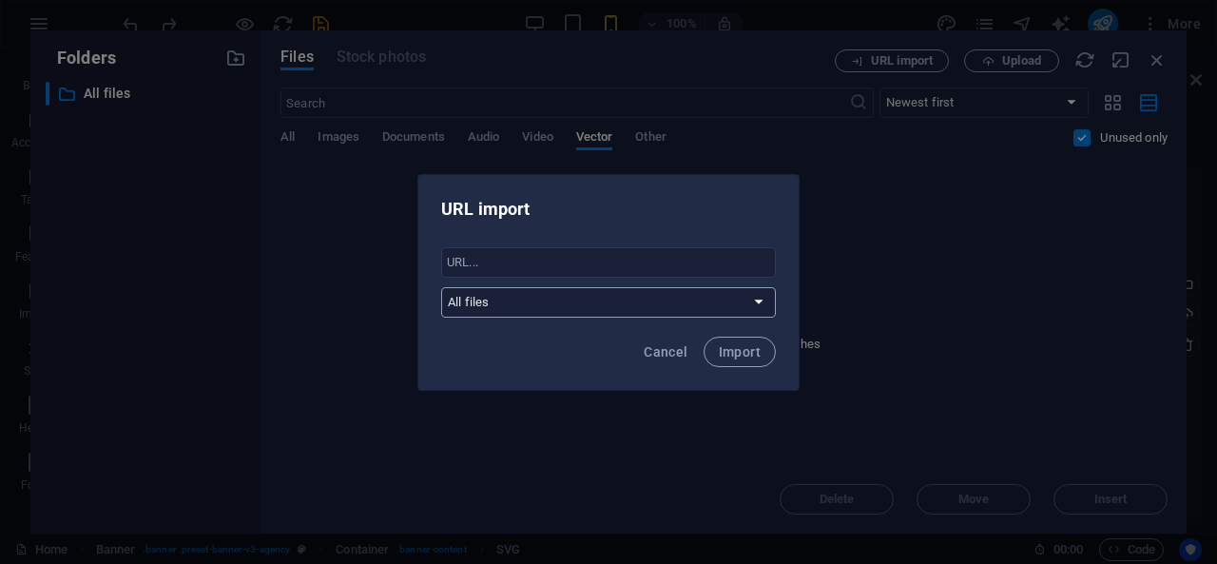
click at [747, 303] on select "All files" at bounding box center [608, 302] width 335 height 30
drag, startPoint x: 747, startPoint y: 303, endPoint x: 665, endPoint y: 270, distance: 88.3
click at [665, 270] on div "​ All files" at bounding box center [608, 282] width 335 height 70
click at [665, 270] on input "text" at bounding box center [608, 262] width 335 height 30
click at [667, 347] on span "Cancel" at bounding box center [666, 351] width 44 height 15
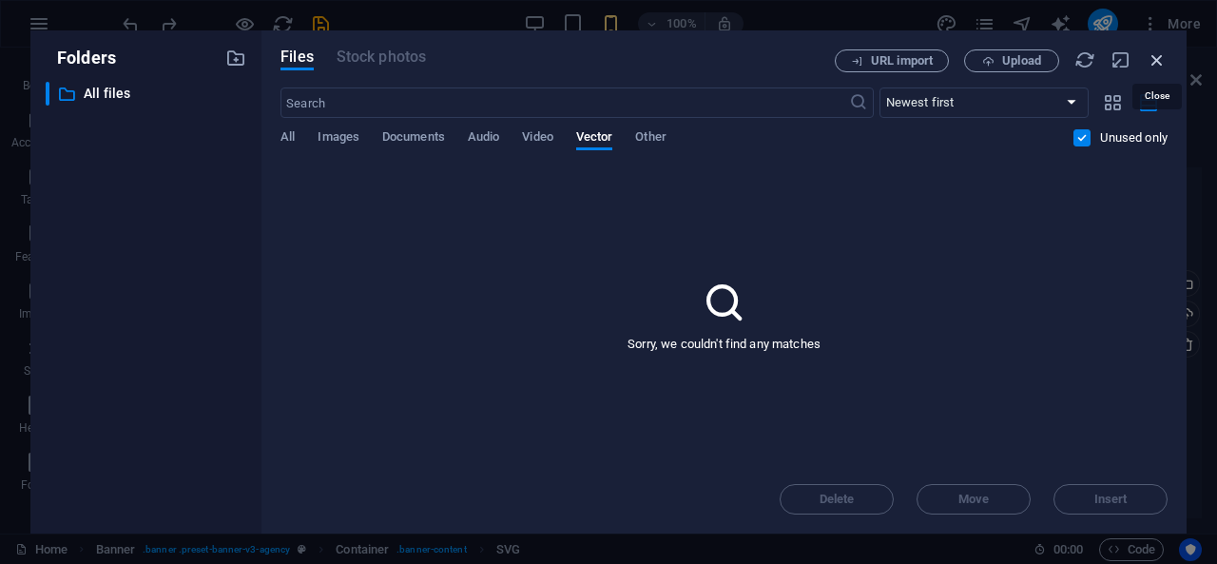
click at [1161, 49] on icon "button" at bounding box center [1156, 59] width 21 height 21
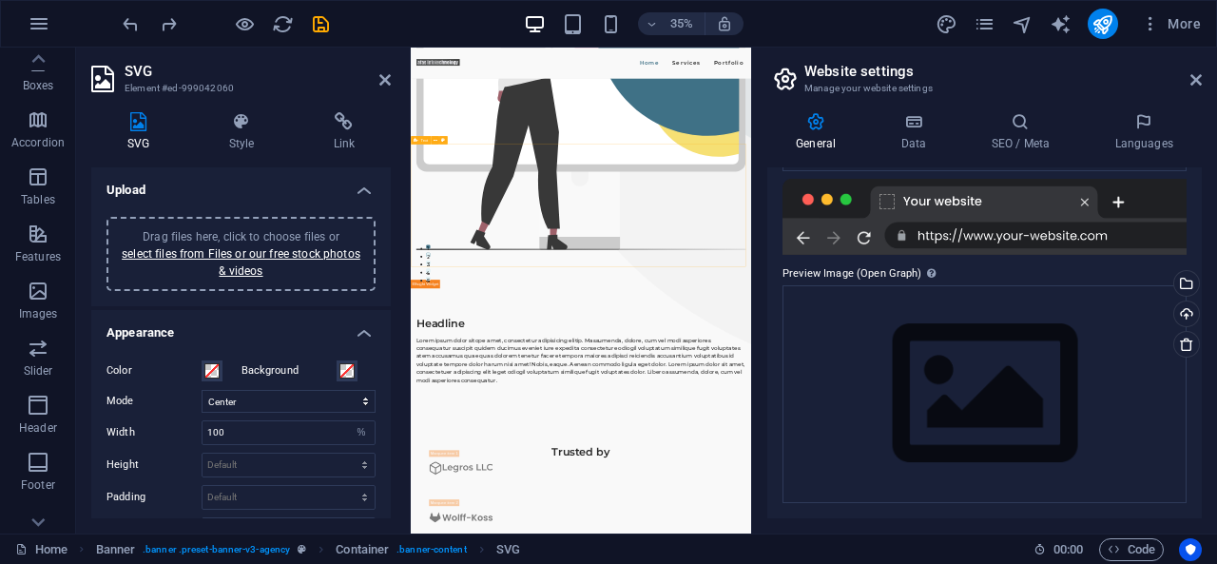
scroll to position [629, 0]
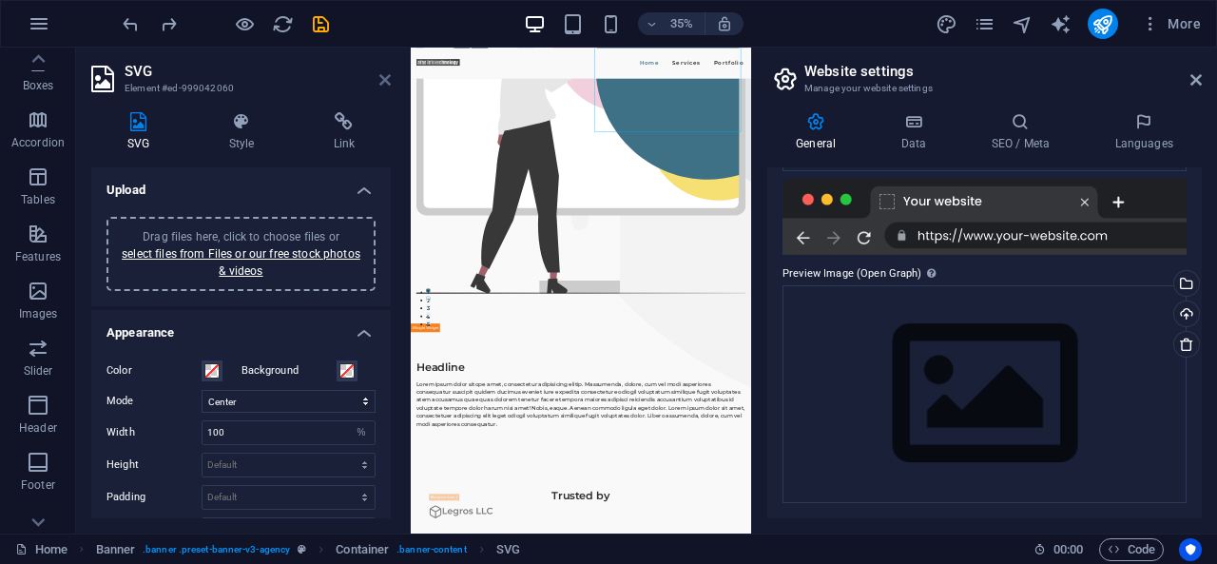
click at [388, 78] on icon at bounding box center [384, 79] width 11 height 15
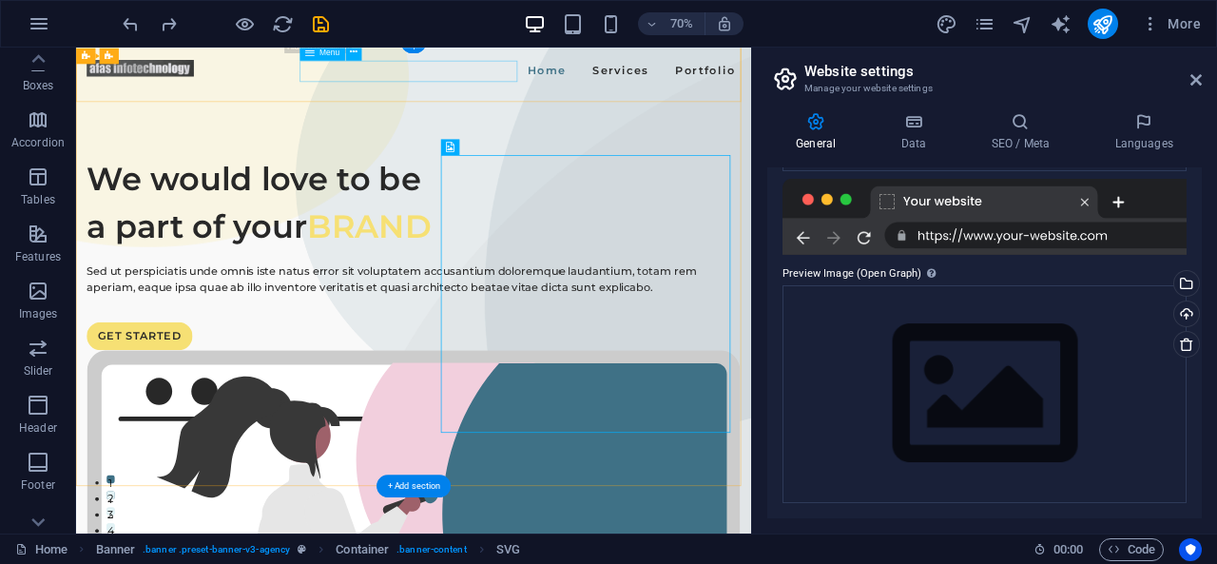
scroll to position [10, 0]
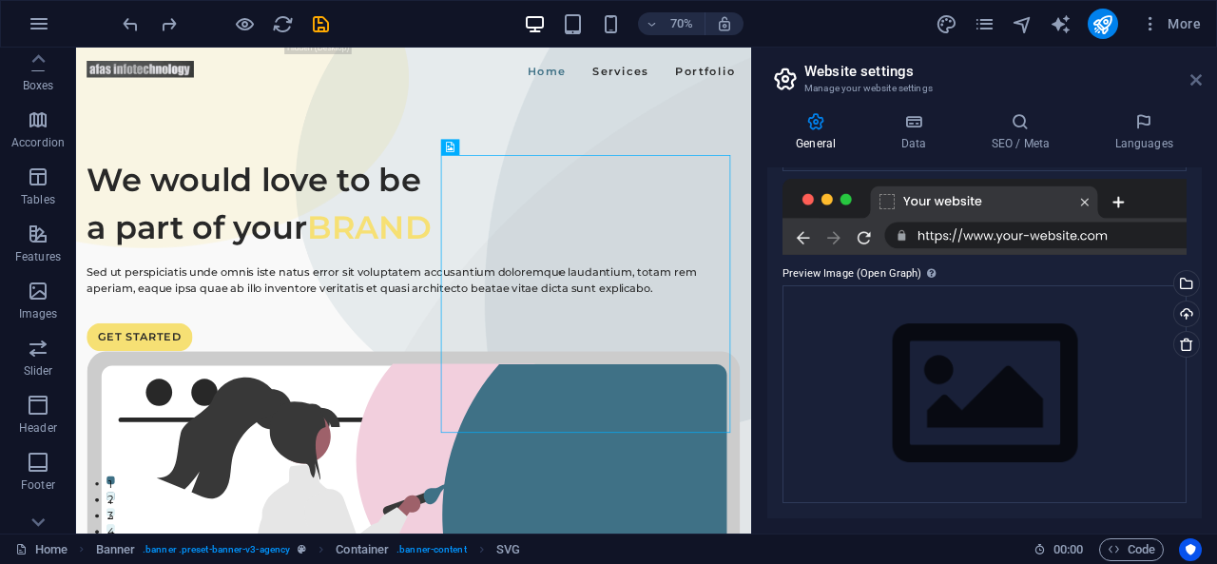
click at [1199, 77] on icon at bounding box center [1195, 79] width 11 height 15
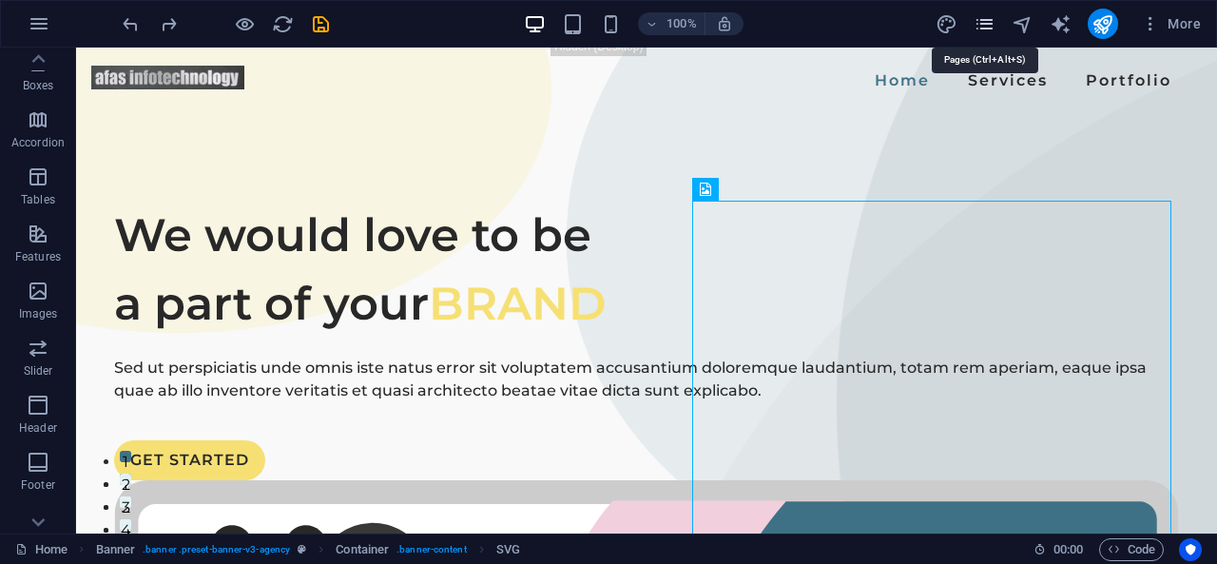
click at [984, 28] on icon "pages" at bounding box center [984, 24] width 22 height 22
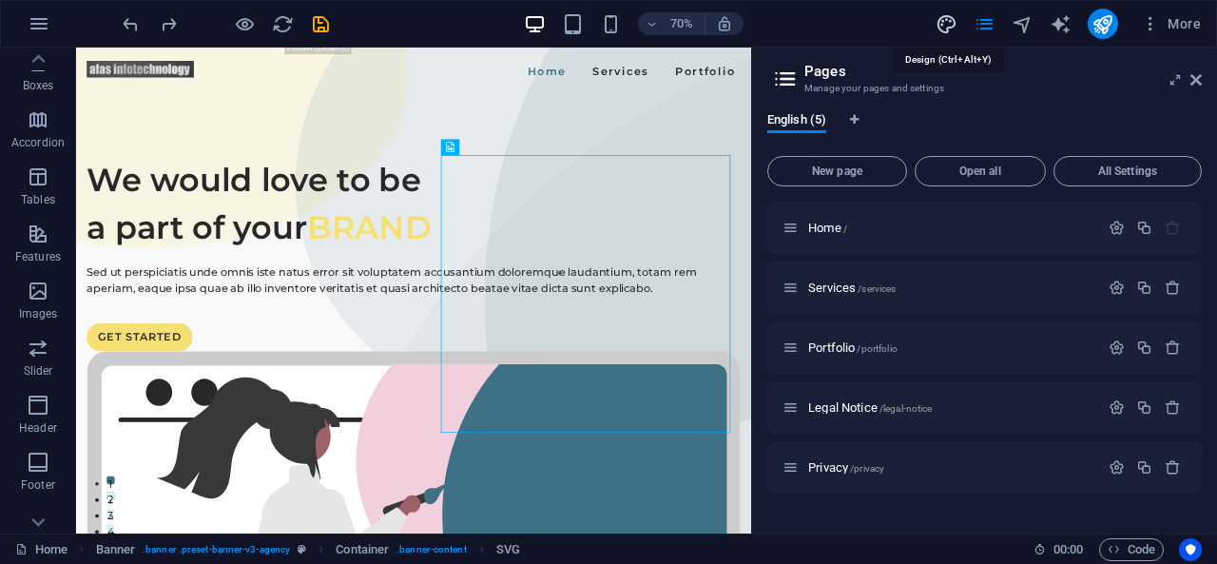
click at [942, 24] on icon "design" at bounding box center [946, 24] width 22 height 22
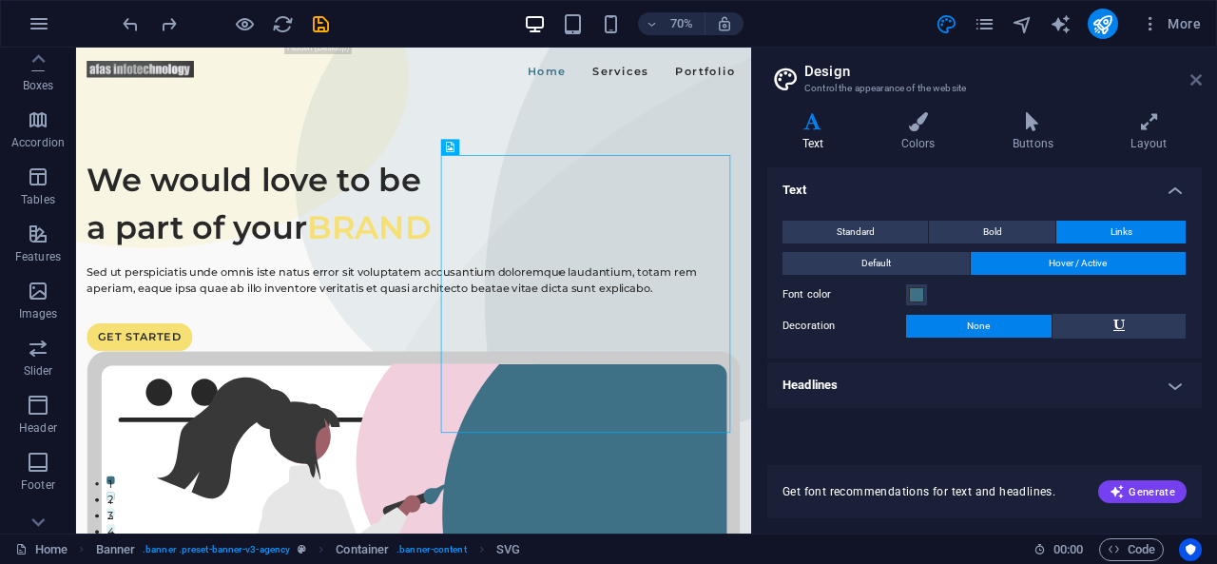
click at [1200, 87] on link at bounding box center [1195, 80] width 11 height 16
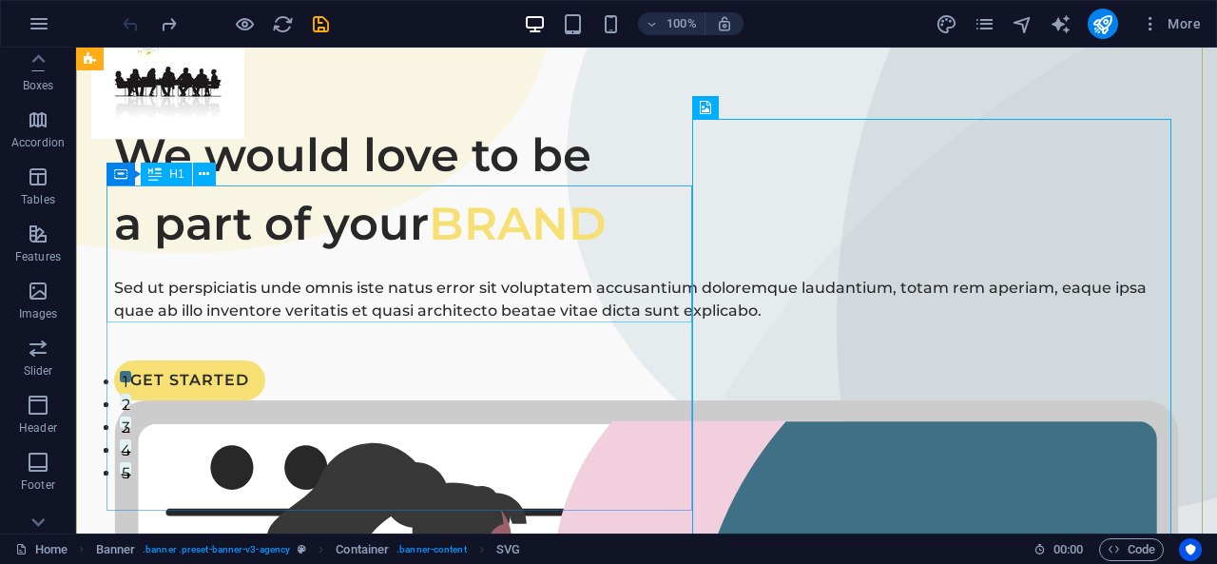
scroll to position [0, 0]
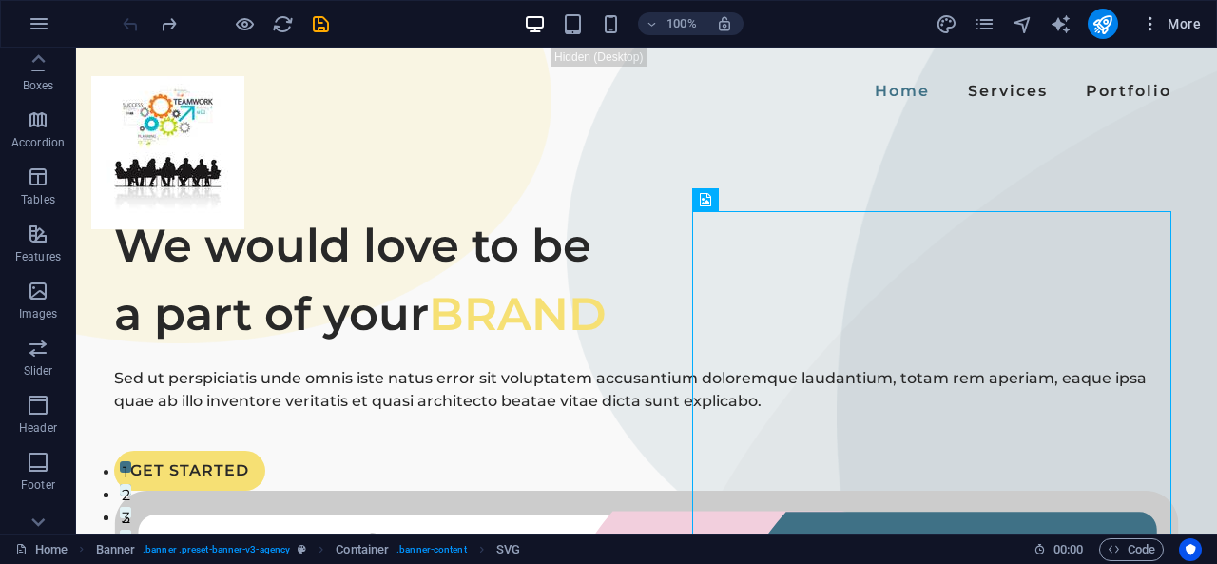
click at [1169, 19] on span "More" at bounding box center [1171, 23] width 60 height 19
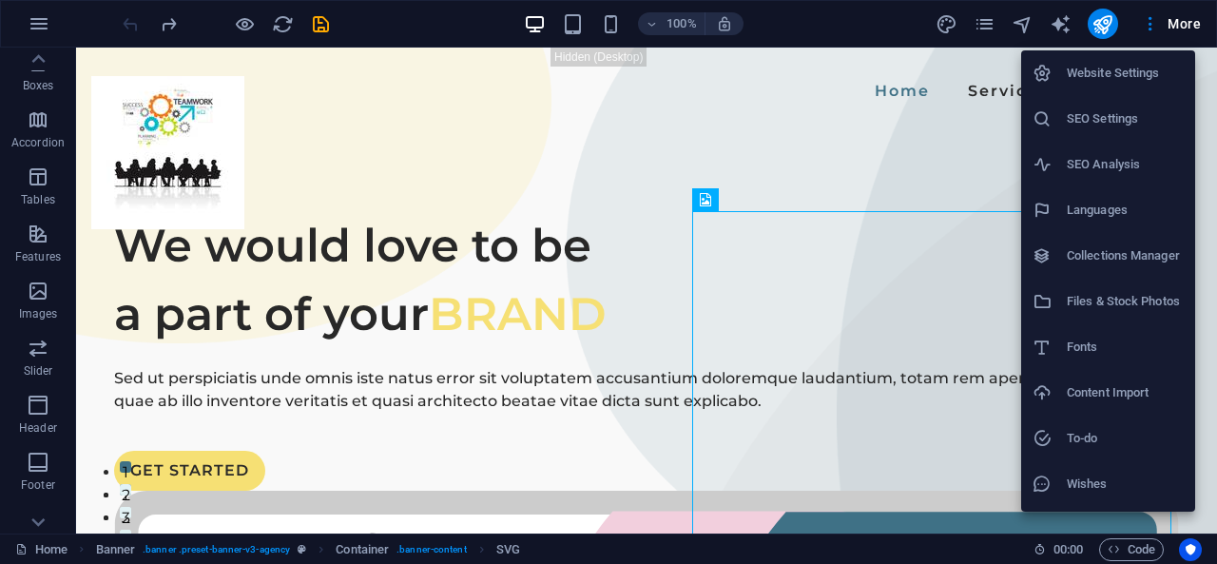
click at [1114, 86] on li "Website Settings" at bounding box center [1108, 73] width 174 height 46
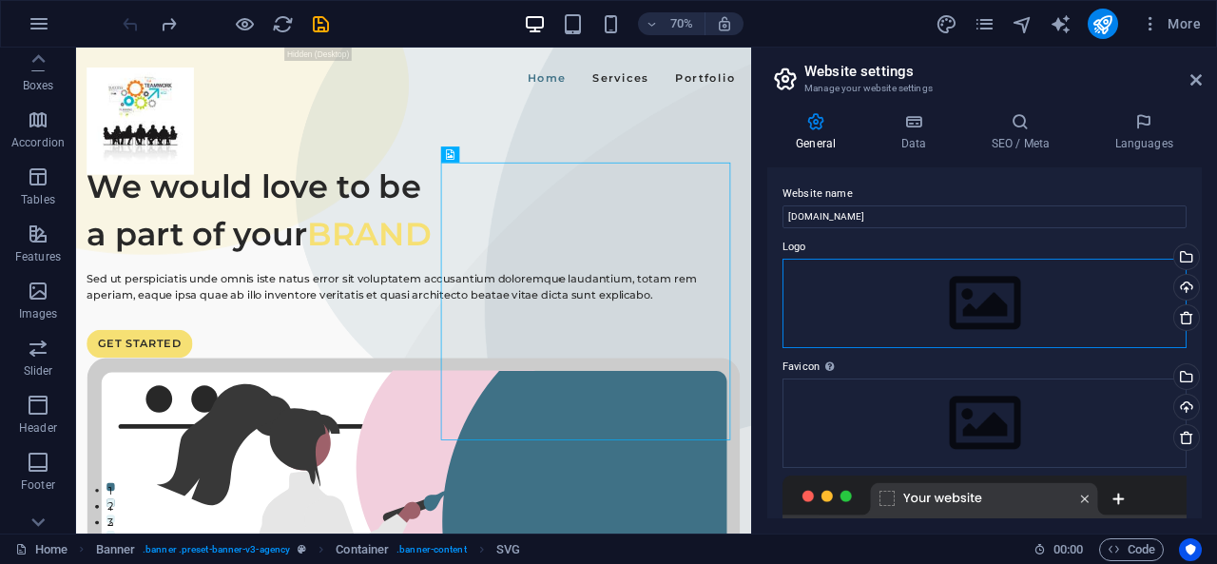
click at [975, 307] on div "Drag files here, click to choose files or select files from Files or our free s…" at bounding box center [984, 303] width 404 height 89
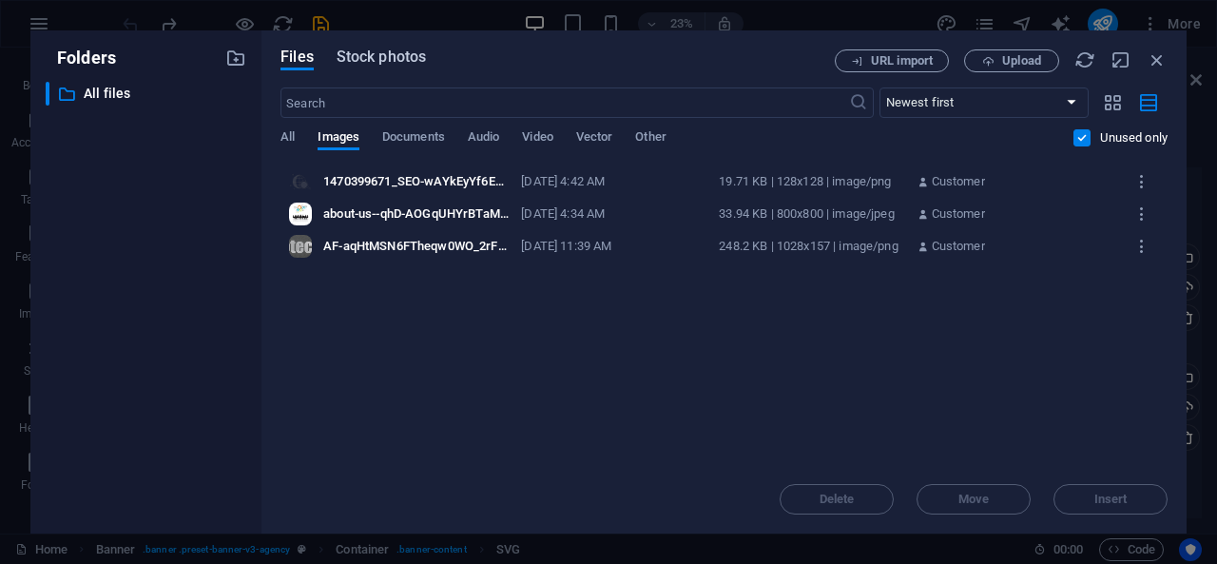
click at [398, 66] on span "Stock photos" at bounding box center [381, 57] width 89 height 23
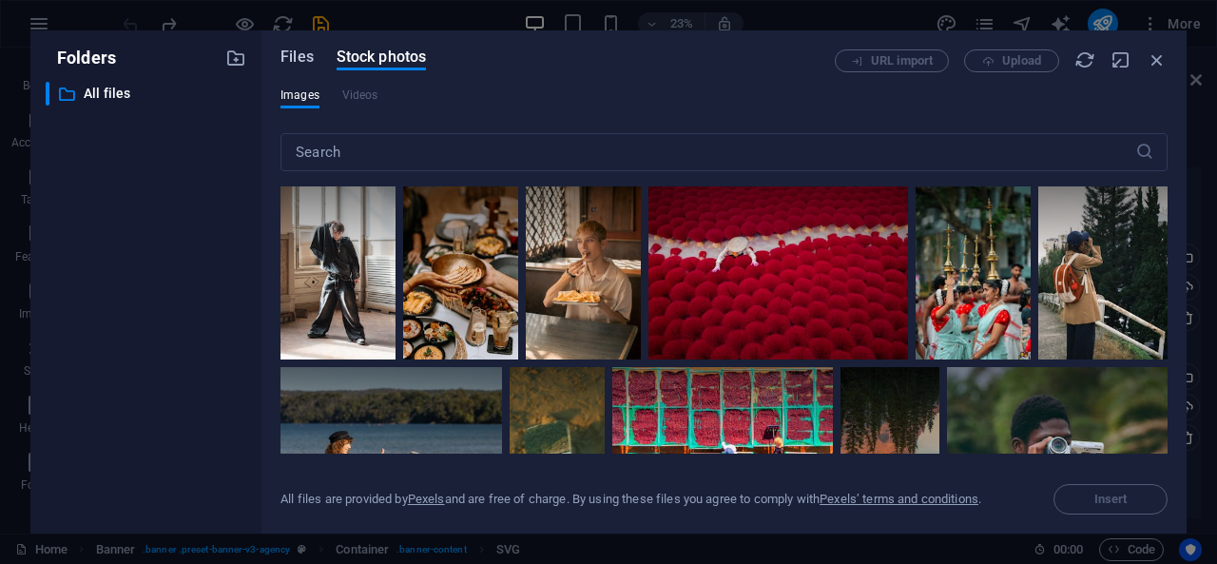
click at [302, 64] on span "Files" at bounding box center [296, 57] width 33 height 23
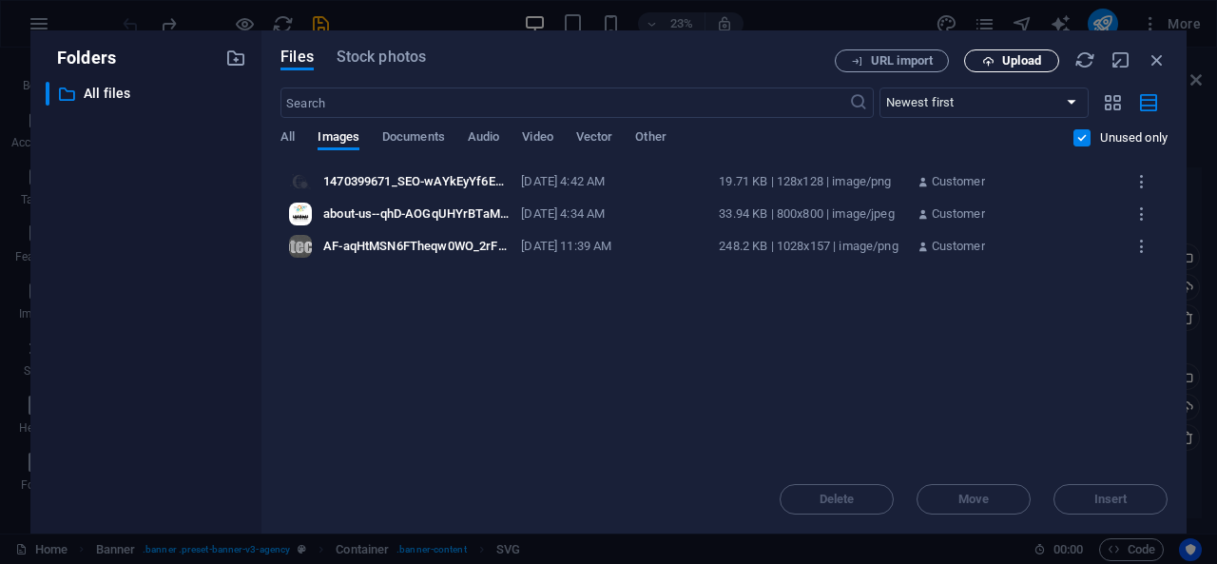
click at [980, 55] on span "Upload" at bounding box center [1011, 61] width 78 height 12
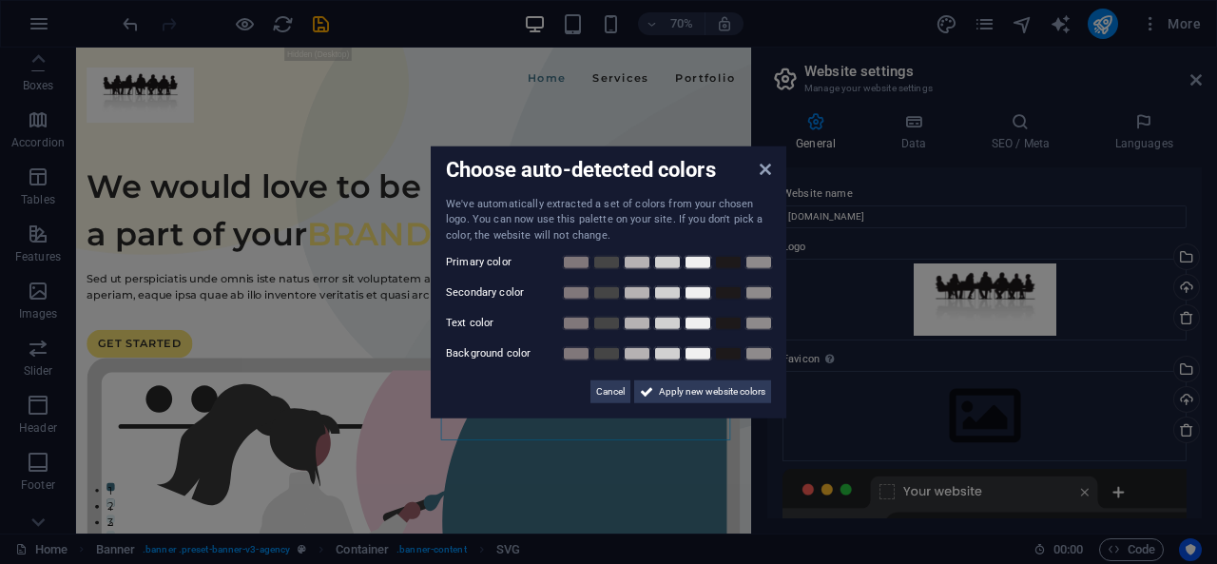
click at [1194, 81] on aside "Choose auto-detected colors We've automatically extracted a set of colors from …" at bounding box center [608, 282] width 1217 height 564
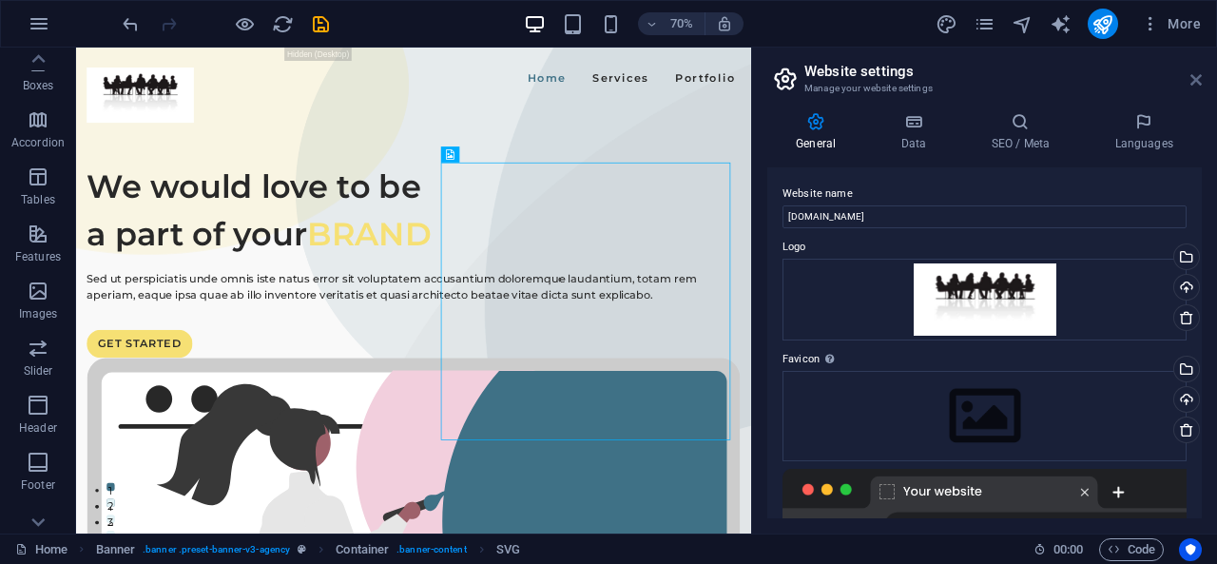
click at [1197, 81] on icon at bounding box center [1195, 79] width 11 height 15
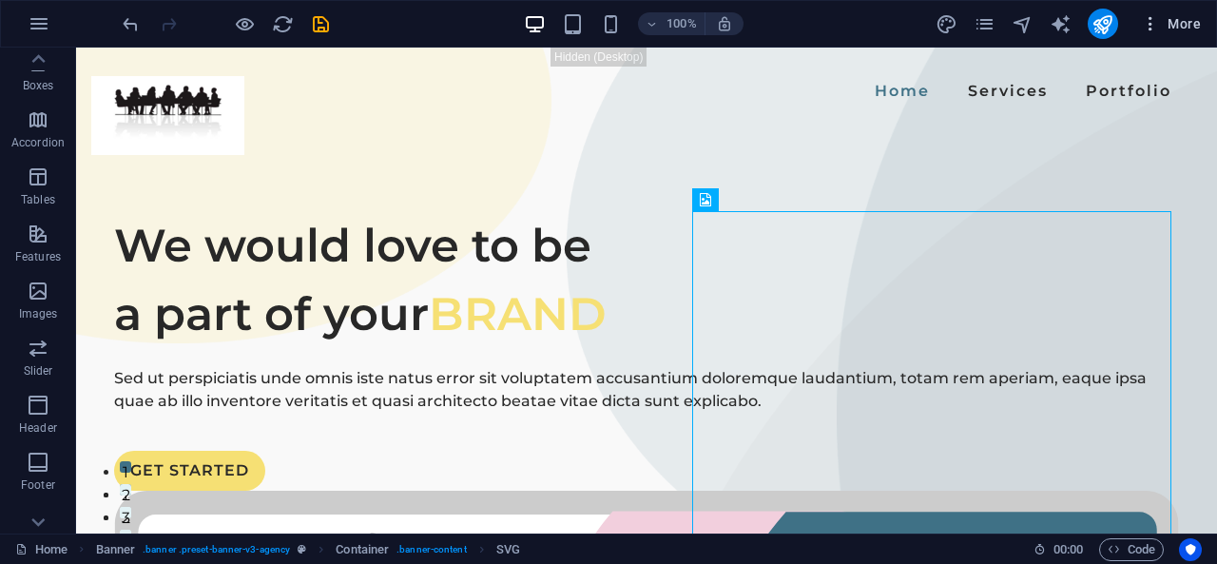
click at [1194, 17] on span "More" at bounding box center [1171, 23] width 60 height 19
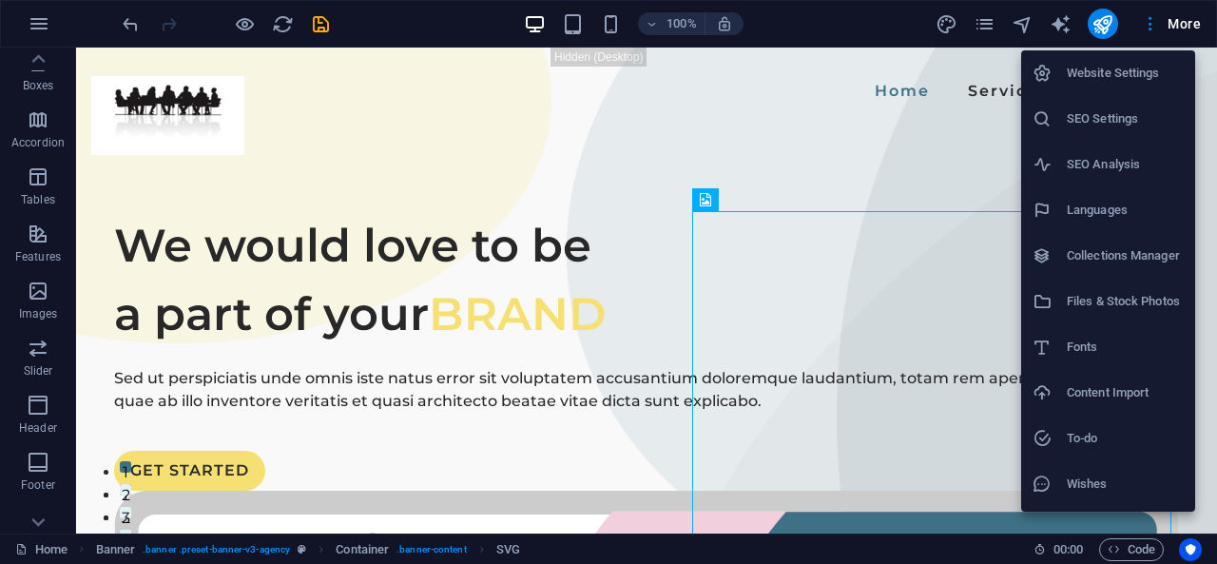
click at [1117, 78] on h6 "Website Settings" at bounding box center [1125, 73] width 117 height 23
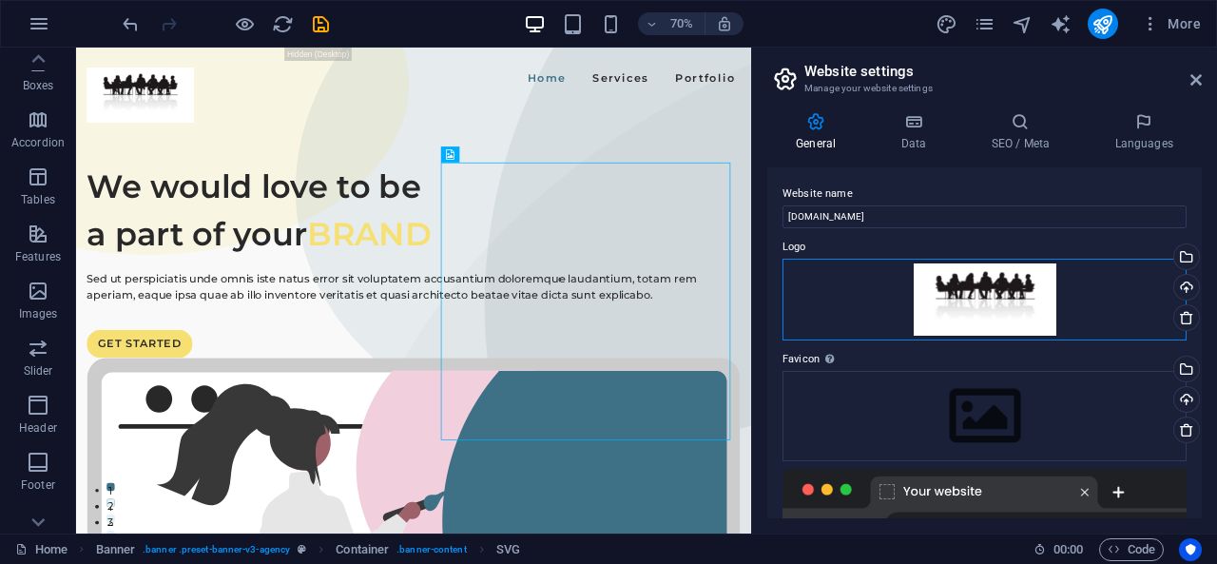
click at [963, 298] on div "Drag files here, click to choose files or select files from Files or our free s…" at bounding box center [984, 300] width 404 height 83
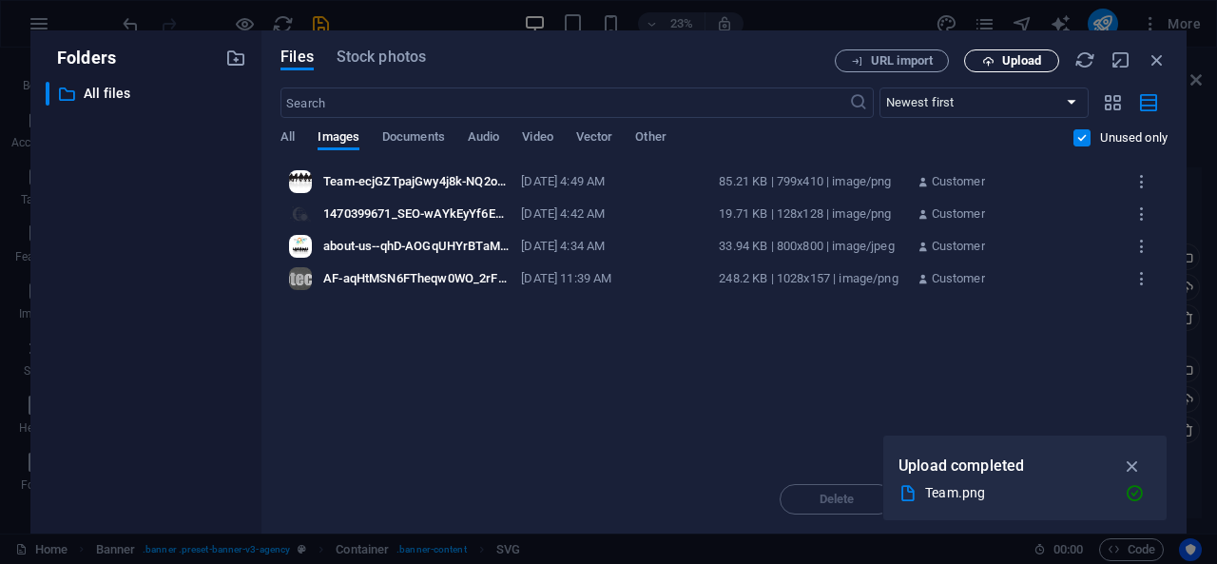
click at [1004, 55] on span "Upload" at bounding box center [1021, 60] width 39 height 11
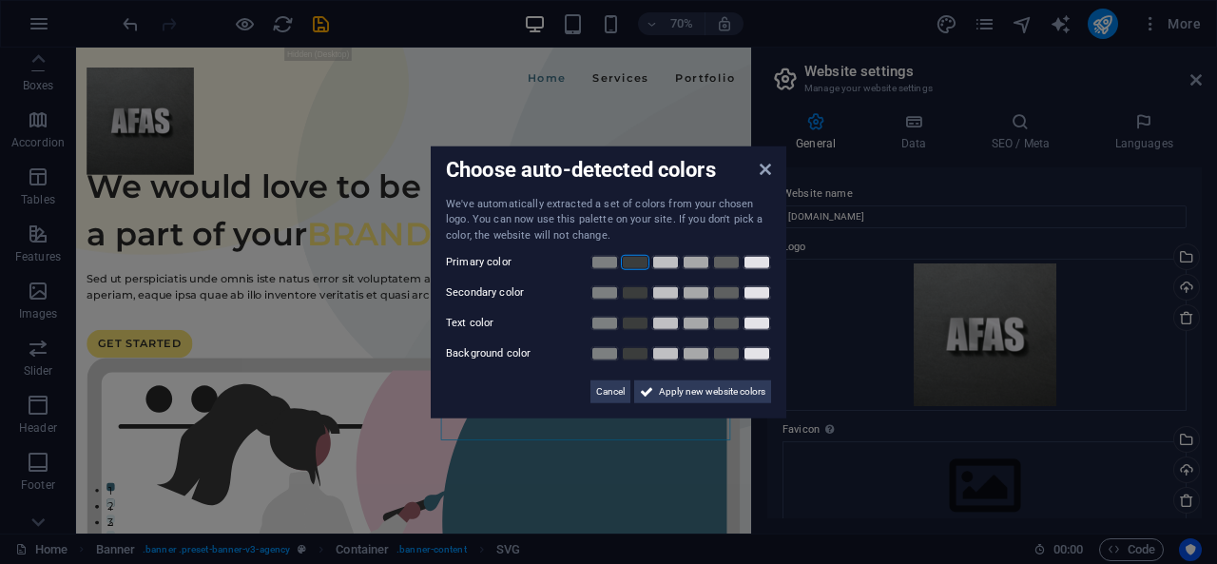
click at [638, 269] on link at bounding box center [635, 262] width 29 height 15
click at [636, 267] on link at bounding box center [635, 262] width 29 height 15
click at [627, 267] on link at bounding box center [635, 262] width 29 height 15
click at [664, 289] on link at bounding box center [665, 292] width 29 height 15
click at [748, 320] on link at bounding box center [756, 323] width 29 height 15
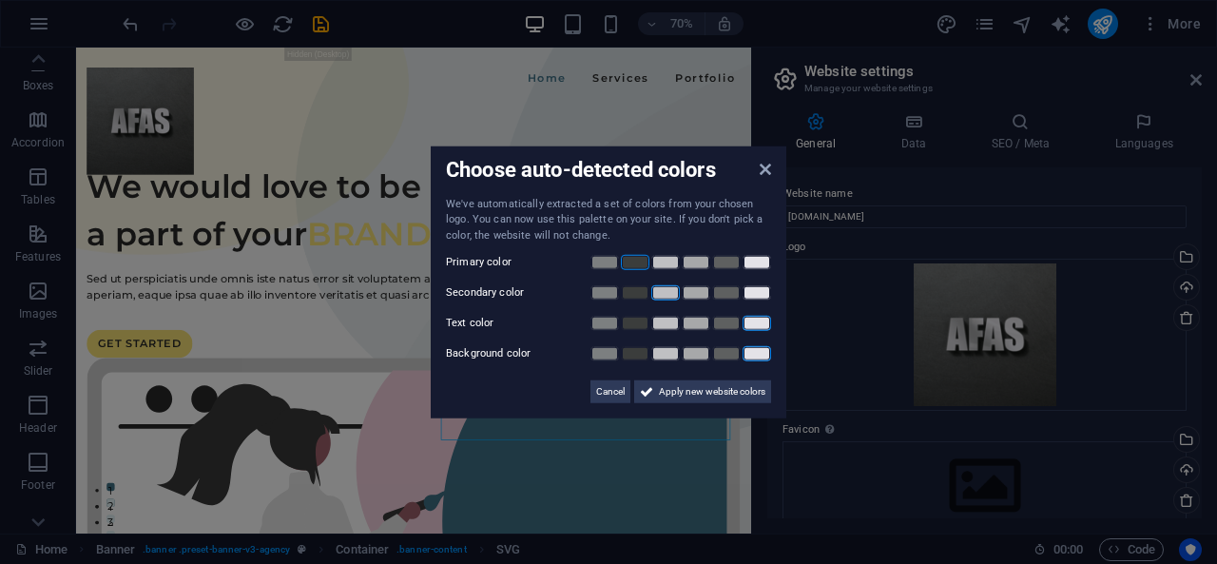
click at [757, 353] on link at bounding box center [756, 353] width 29 height 15
click at [728, 391] on span "Apply new website colors" at bounding box center [712, 391] width 106 height 23
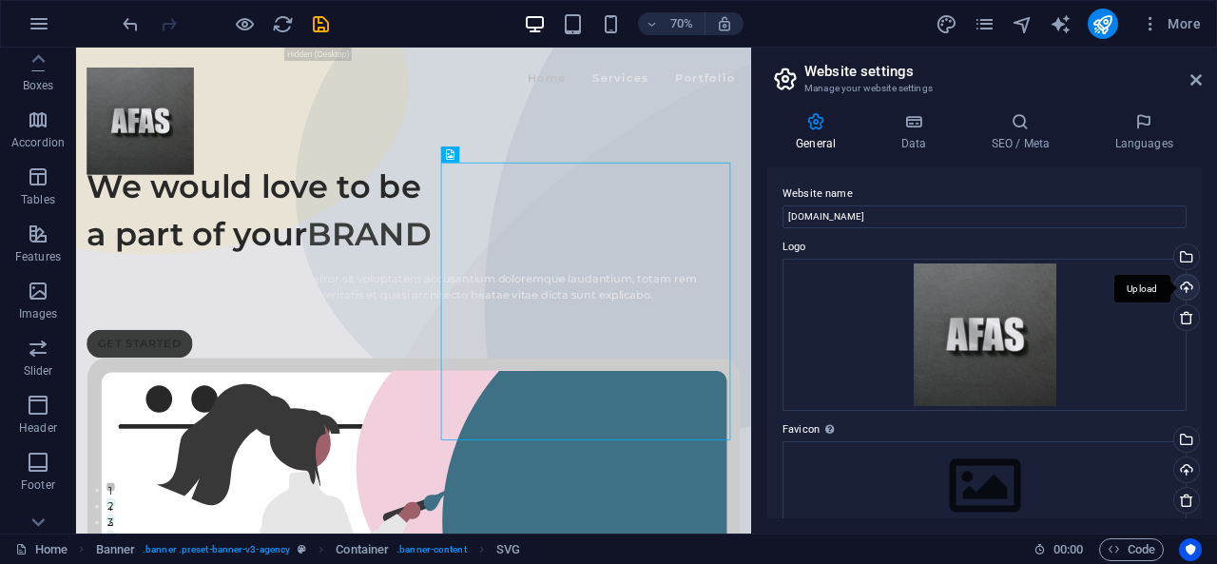
click at [1186, 287] on div "Upload" at bounding box center [1184, 289] width 29 height 29
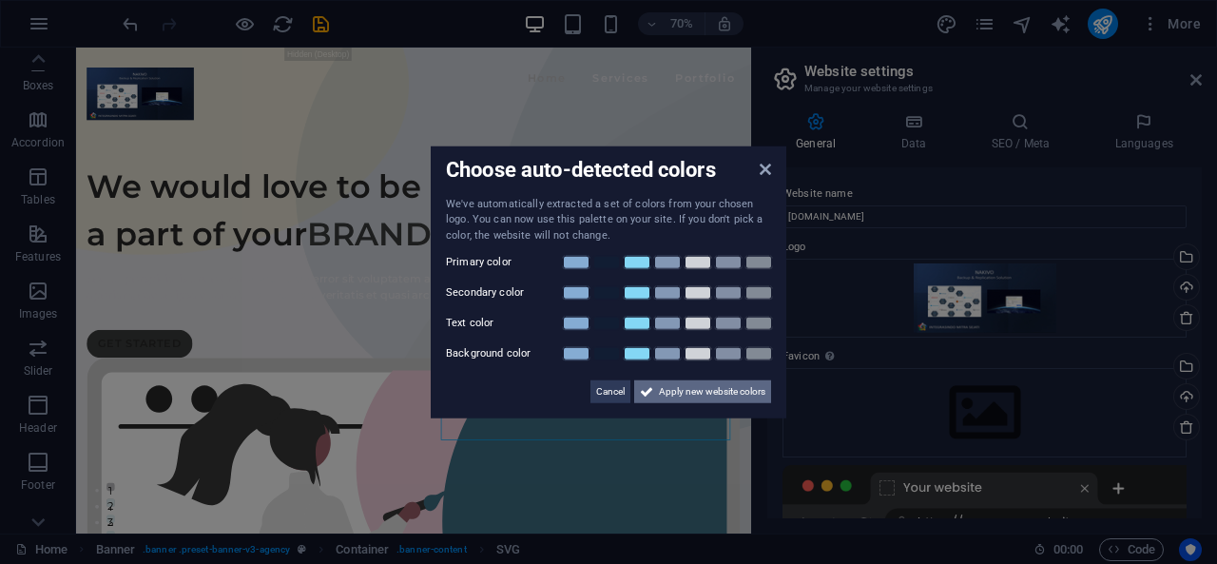
click at [667, 391] on span "Apply new website colors" at bounding box center [712, 391] width 106 height 23
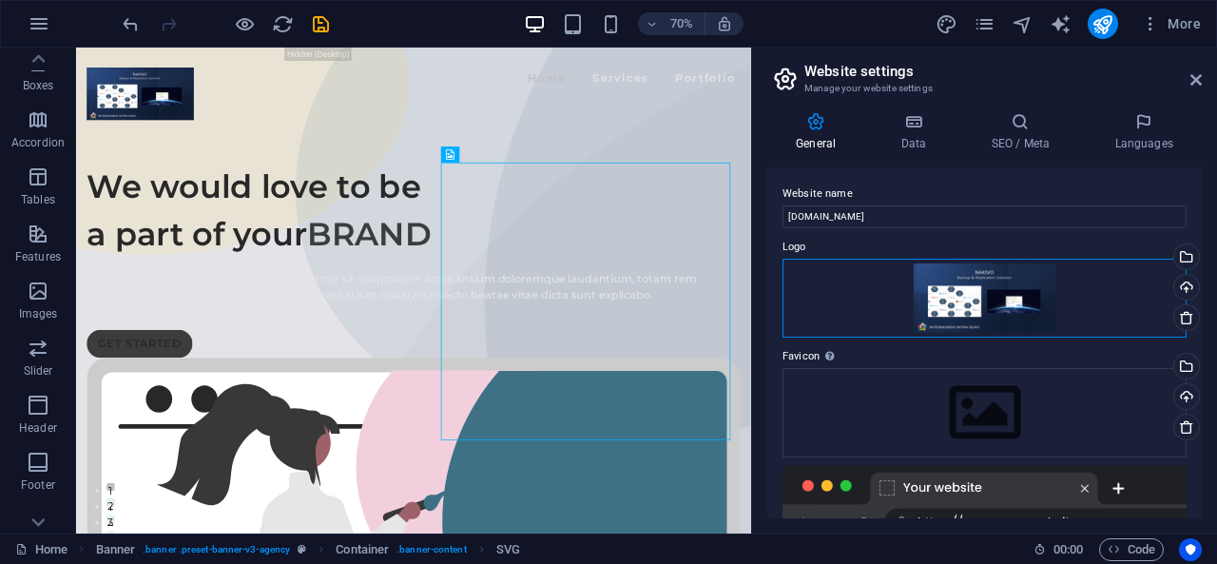
click at [1036, 296] on div "Drag files here, click to choose files or select files from Files or our free s…" at bounding box center [984, 298] width 404 height 79
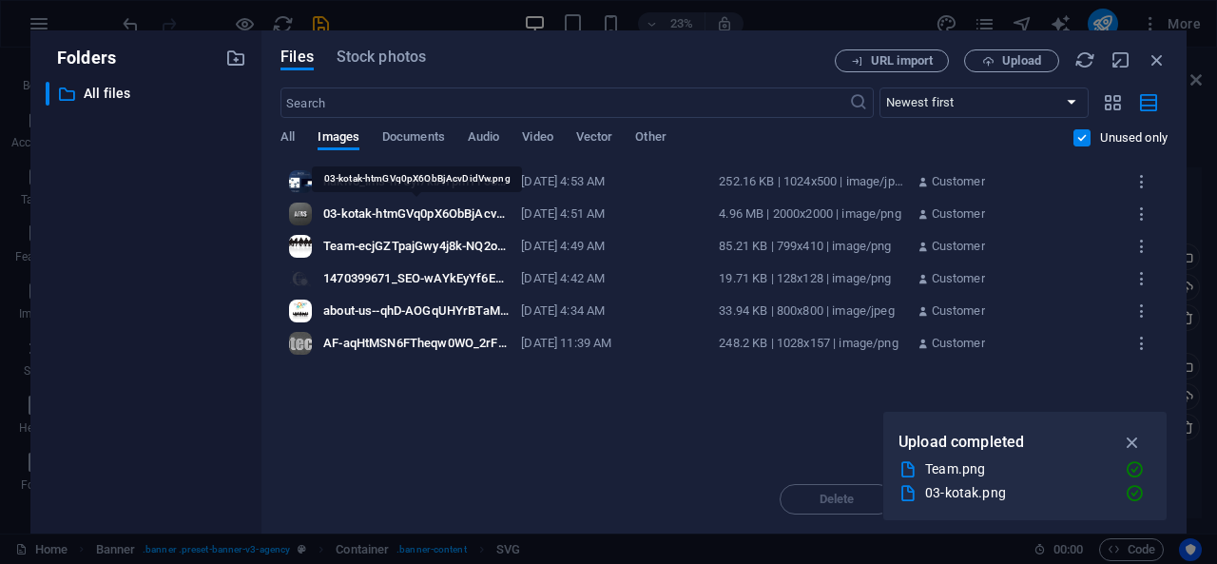
click at [390, 206] on div "03-kotak-htmGVq0pX6ObBjAcvDidVw.png" at bounding box center [416, 213] width 186 height 17
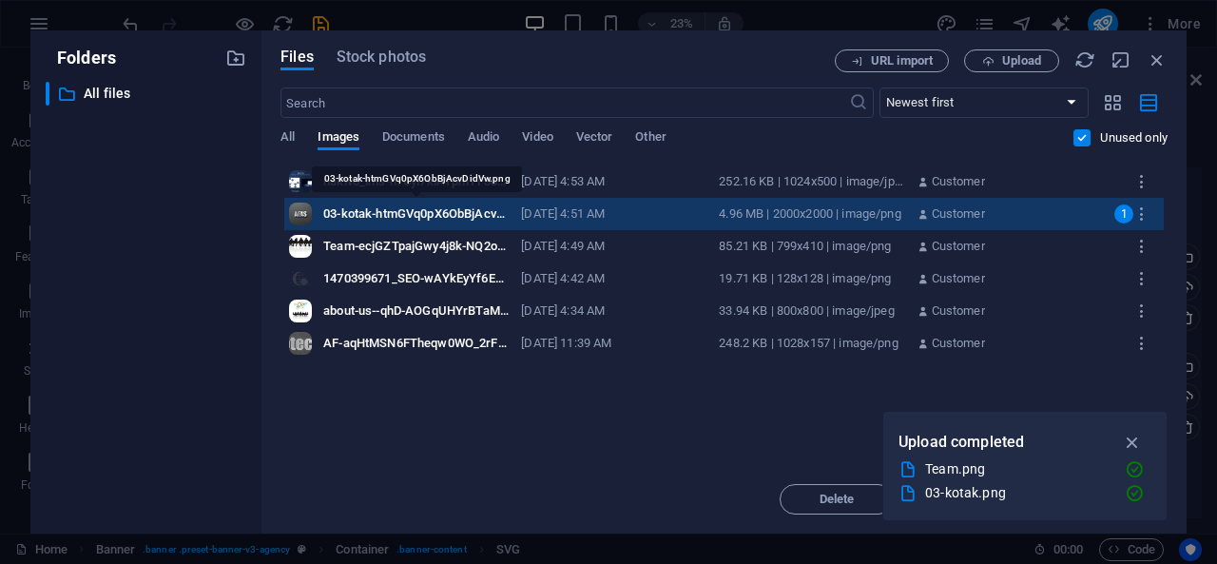
click at [390, 206] on div "03-kotak-htmGVq0pX6ObBjAcvDidVw.png" at bounding box center [416, 213] width 186 height 17
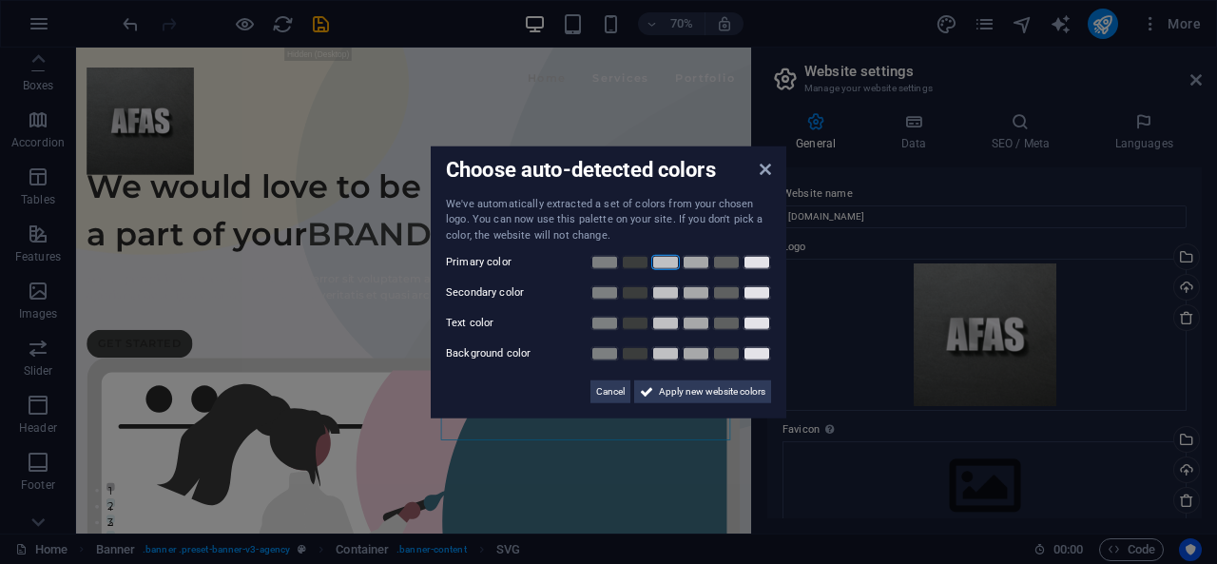
click at [665, 263] on link at bounding box center [665, 262] width 29 height 15
click at [750, 263] on link at bounding box center [756, 262] width 29 height 15
click at [630, 296] on link at bounding box center [635, 292] width 29 height 15
click at [756, 329] on link at bounding box center [756, 323] width 29 height 15
click at [758, 358] on link at bounding box center [756, 353] width 29 height 15
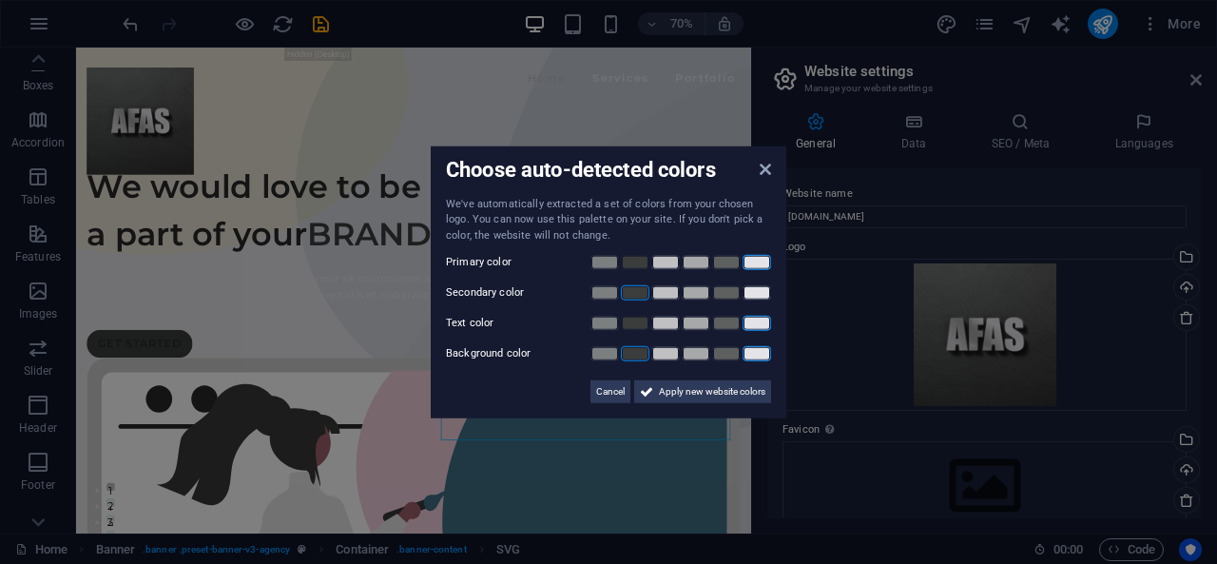
click at [643, 354] on link at bounding box center [635, 353] width 29 height 15
click at [728, 391] on span "Apply new website colors" at bounding box center [712, 391] width 106 height 23
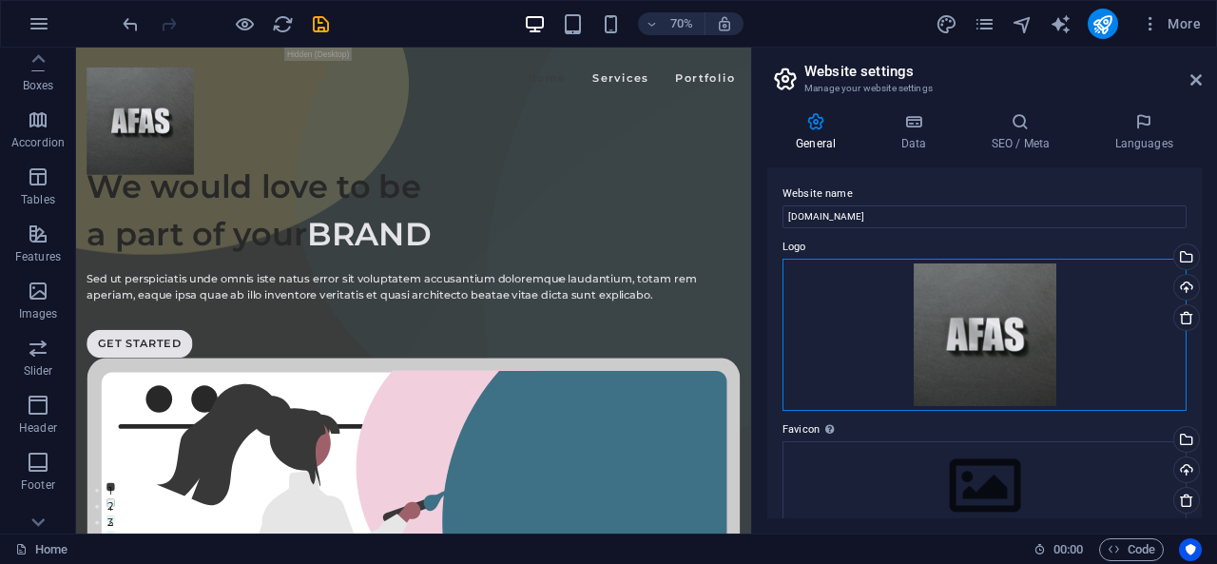
click at [1061, 319] on div "Drag files here, click to choose files or select files from Files or our free s…" at bounding box center [984, 335] width 404 height 152
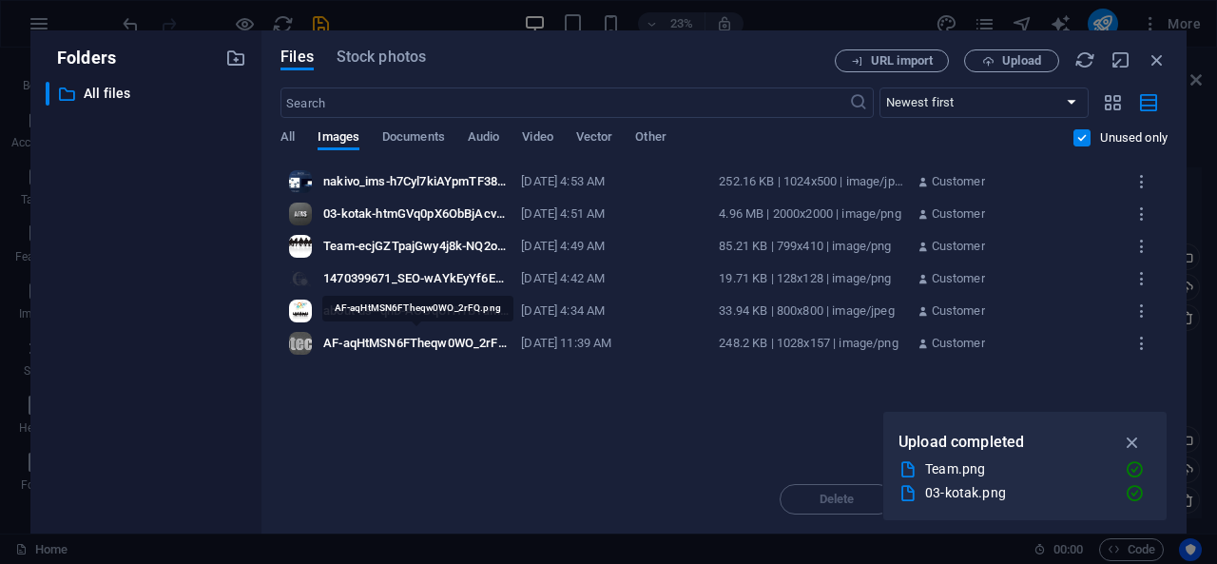
click at [361, 337] on div "AF-aqHtMSN6FTheqw0WO_2rFQ.png" at bounding box center [416, 343] width 186 height 17
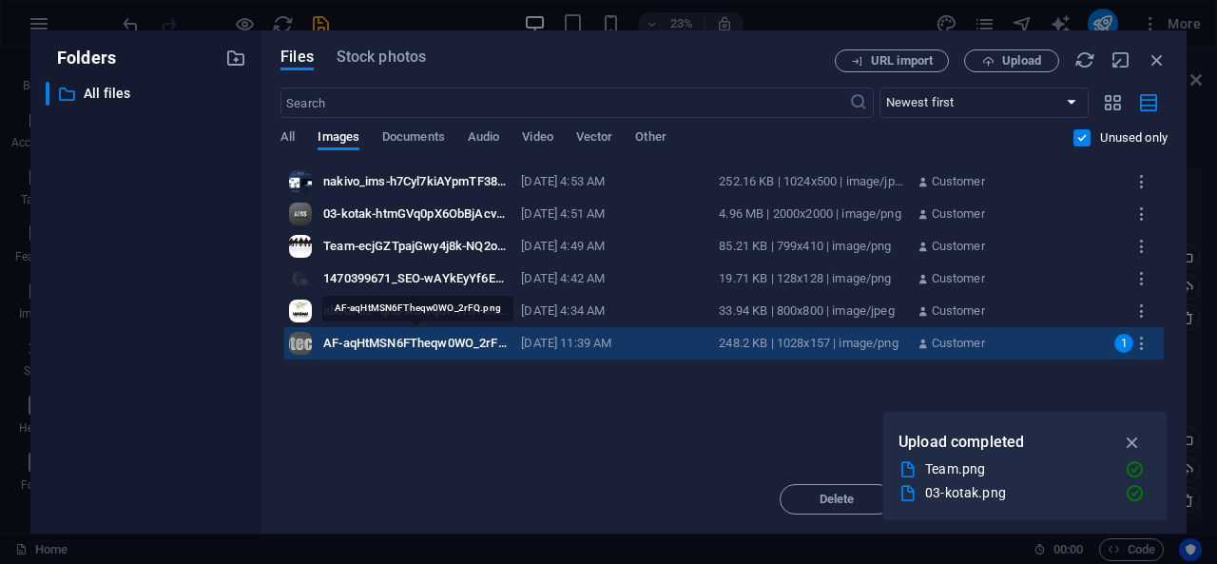
click at [361, 337] on div "AF-aqHtMSN6FTheqw0WO_2rFQ.png" at bounding box center [416, 343] width 186 height 17
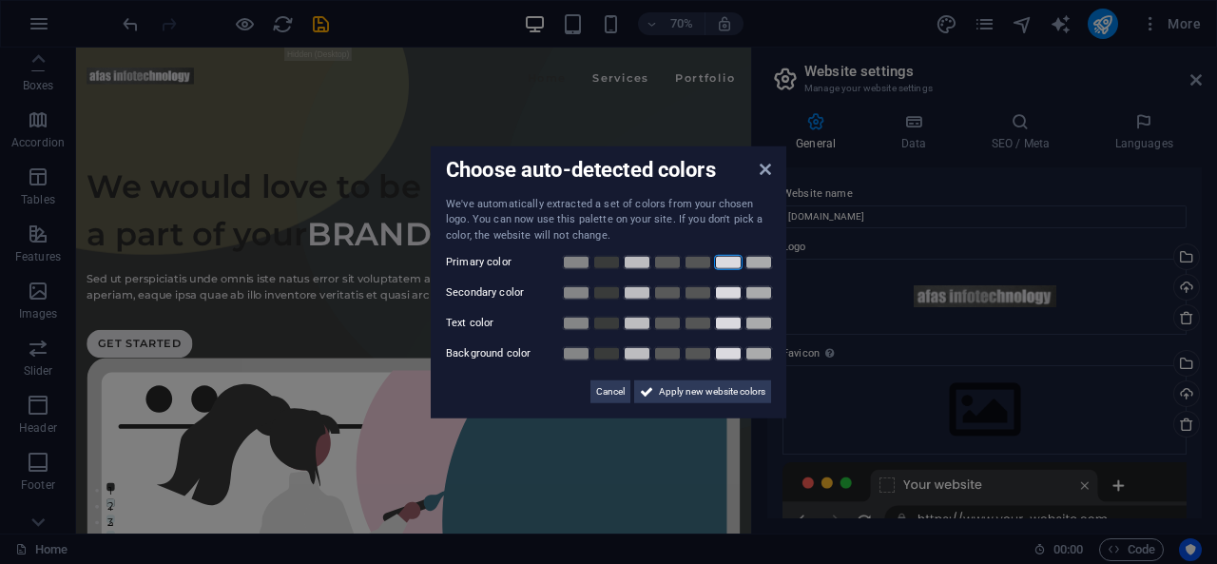
click at [738, 262] on link at bounding box center [728, 262] width 29 height 15
click at [598, 293] on link at bounding box center [606, 292] width 29 height 15
click at [726, 326] on link at bounding box center [728, 323] width 29 height 15
click at [606, 356] on link at bounding box center [606, 353] width 29 height 15
click at [675, 385] on span "Apply new website colors" at bounding box center [712, 391] width 106 height 23
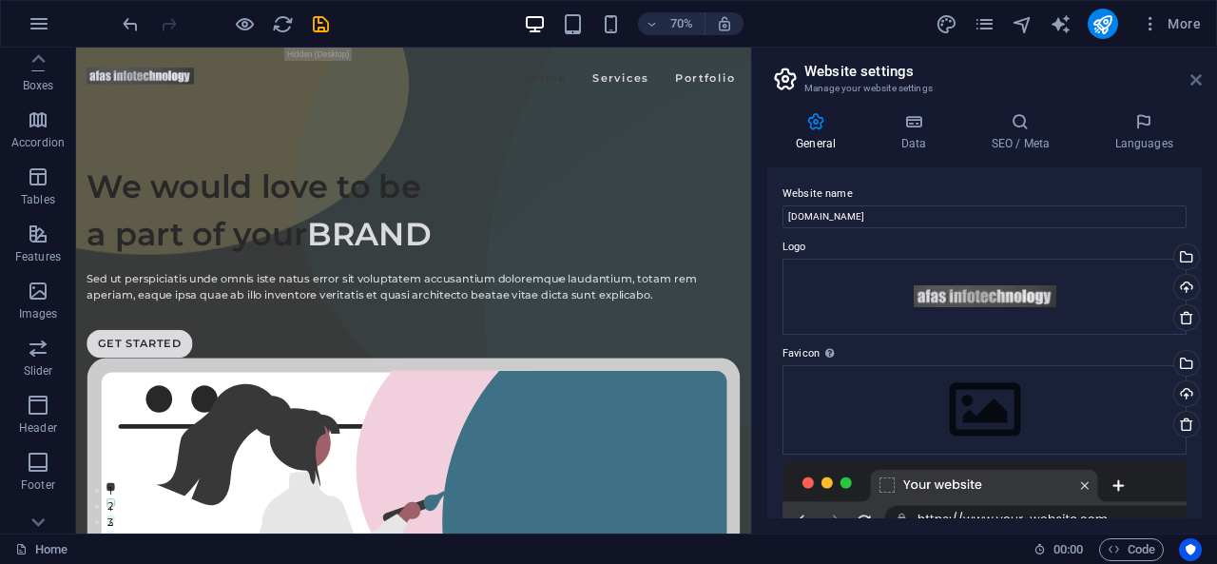
click at [1193, 83] on icon at bounding box center [1195, 79] width 11 height 15
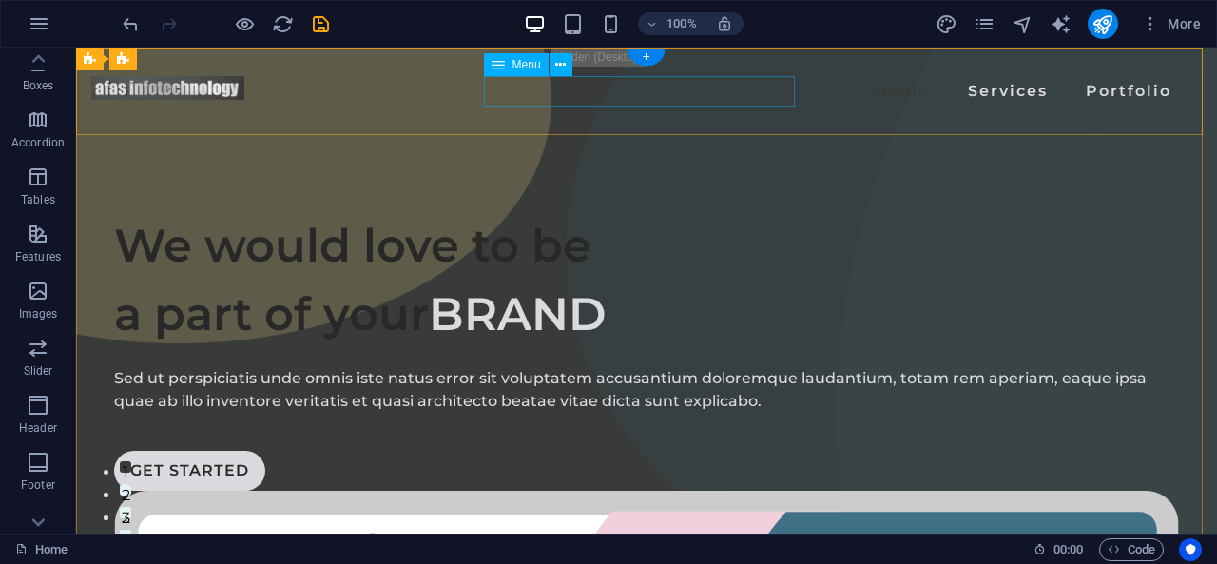
click at [612, 88] on nav "Home Services Portfolio" at bounding box center [646, 91] width 1065 height 30
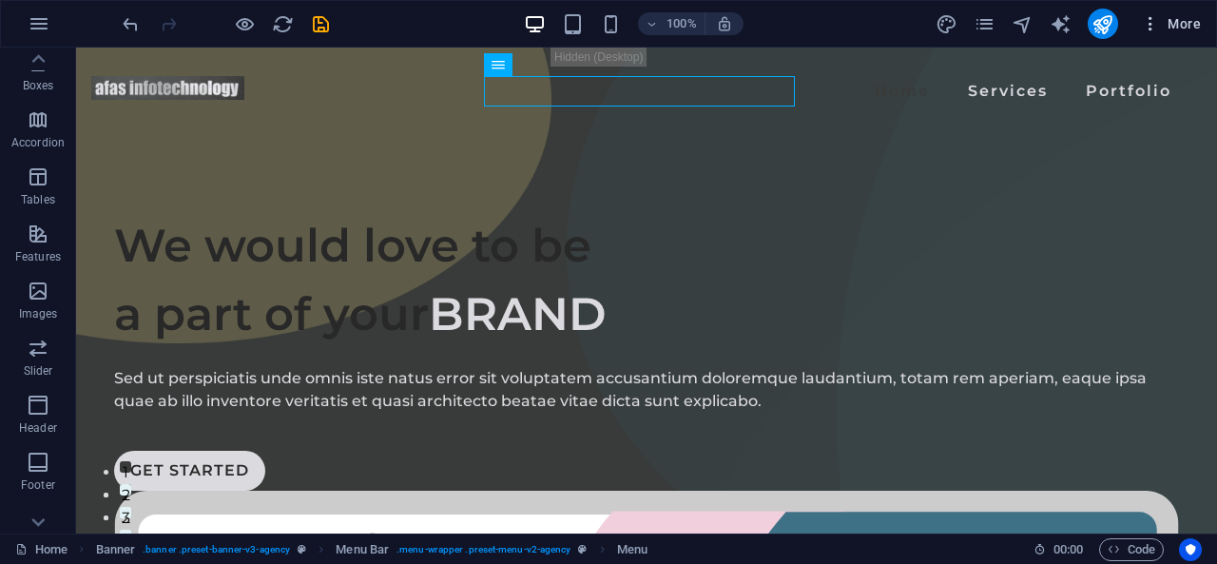
click at [1178, 18] on span "More" at bounding box center [1171, 23] width 60 height 19
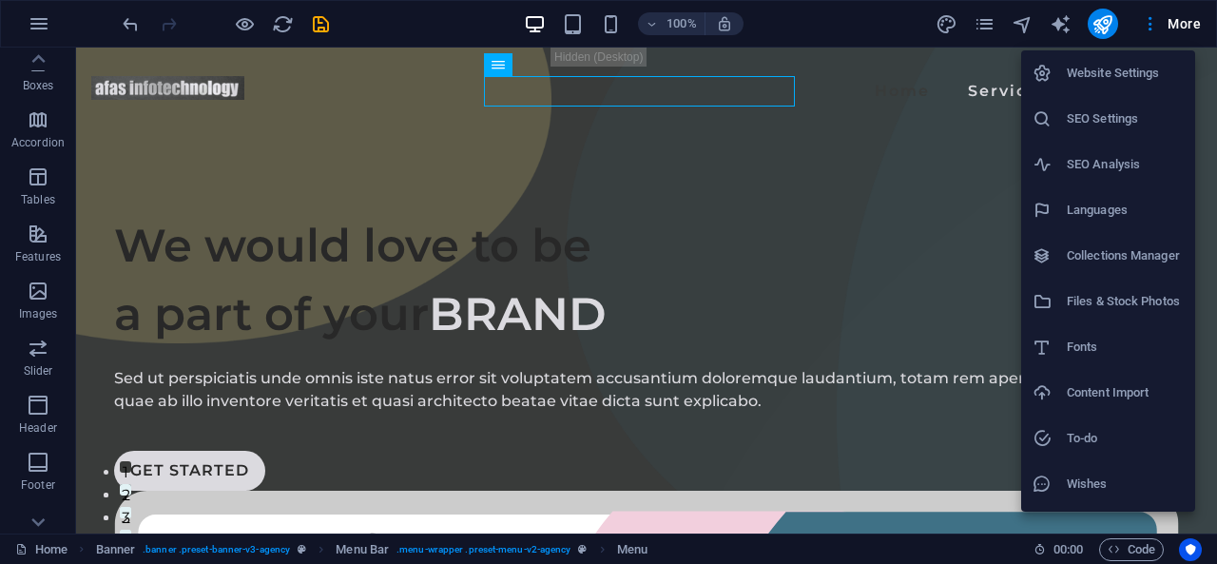
click at [1116, 84] on h6 "Website Settings" at bounding box center [1125, 73] width 117 height 23
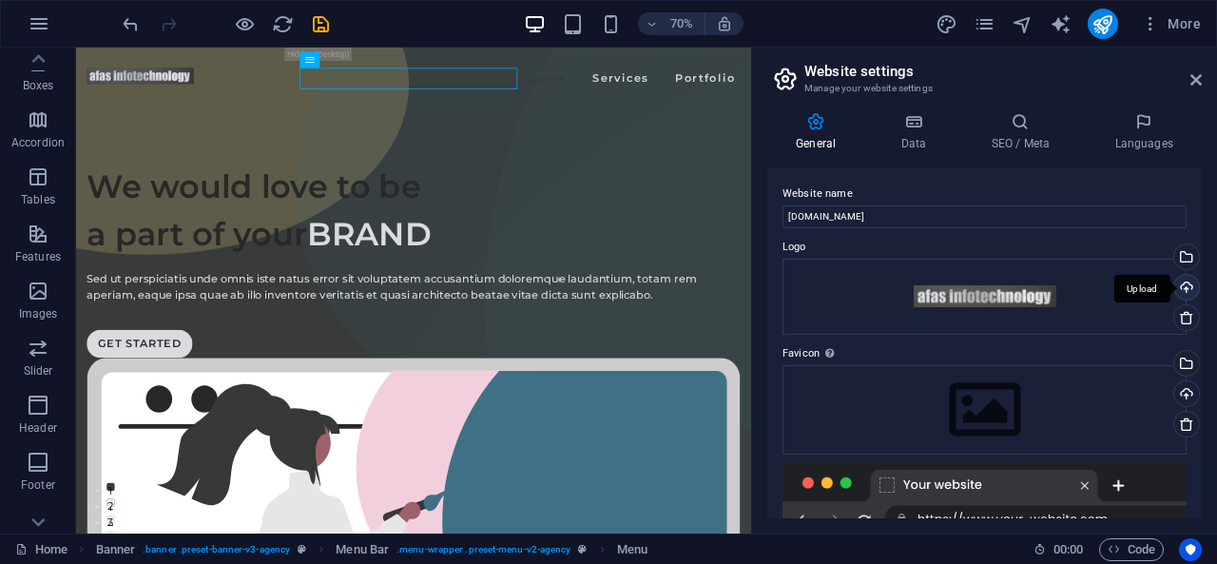
click at [1181, 284] on div "Upload" at bounding box center [1184, 289] width 29 height 29
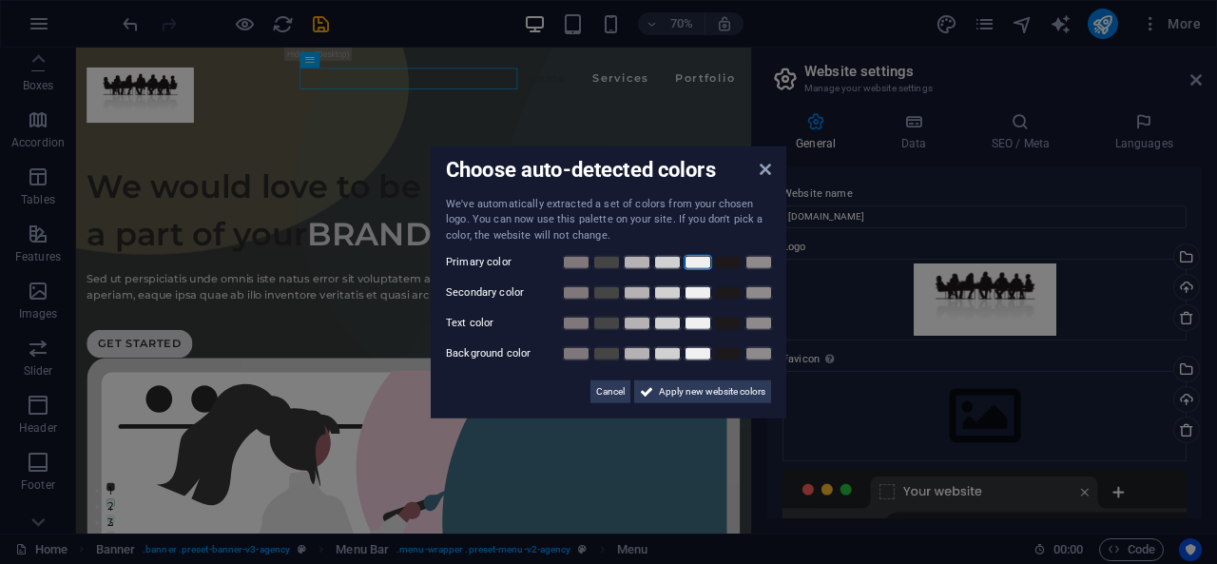
click at [698, 265] on link at bounding box center [697, 262] width 29 height 15
click at [698, 292] on link at bounding box center [697, 292] width 29 height 15
click at [700, 324] on link at bounding box center [697, 323] width 29 height 15
click at [703, 351] on link at bounding box center [697, 353] width 29 height 15
click at [694, 387] on span "Apply new website colors" at bounding box center [712, 391] width 106 height 23
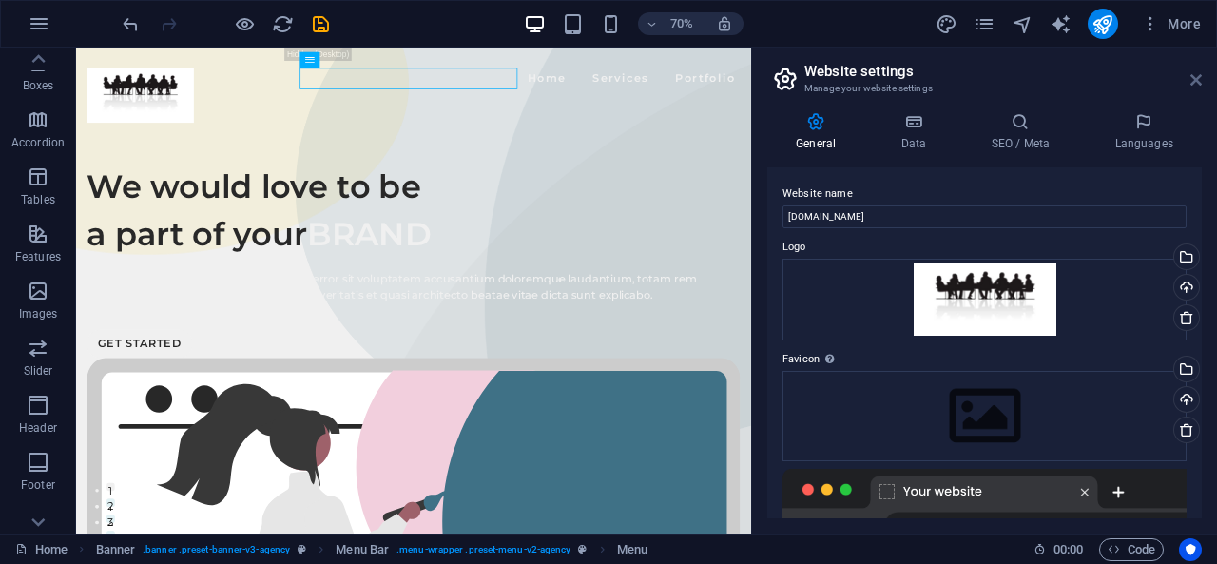
click at [1191, 83] on icon at bounding box center [1195, 79] width 11 height 15
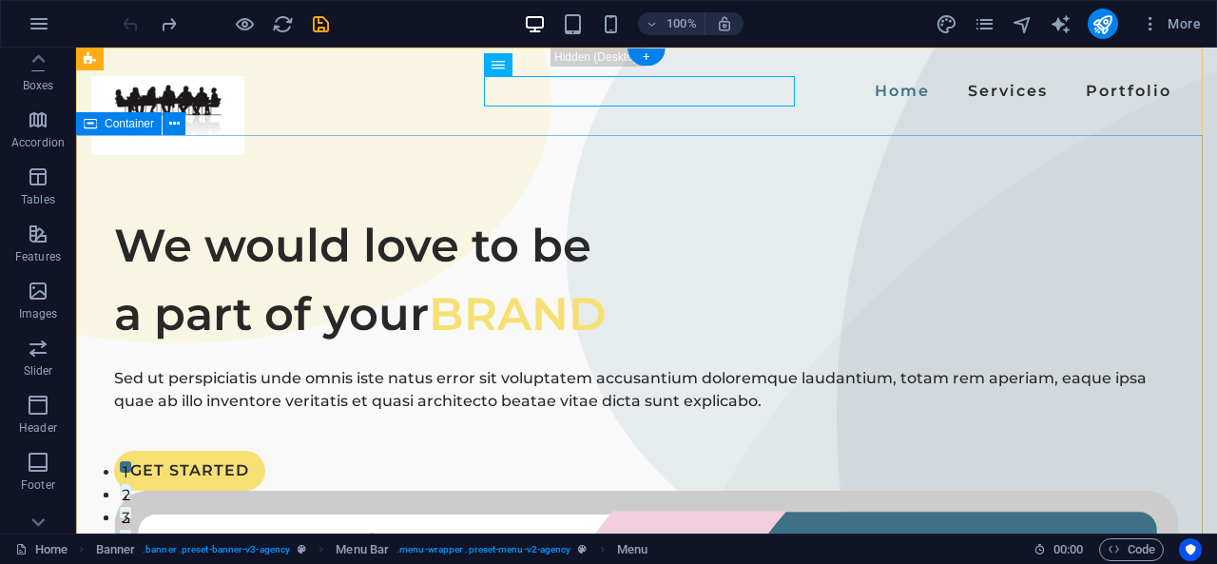
checkbox input "false"
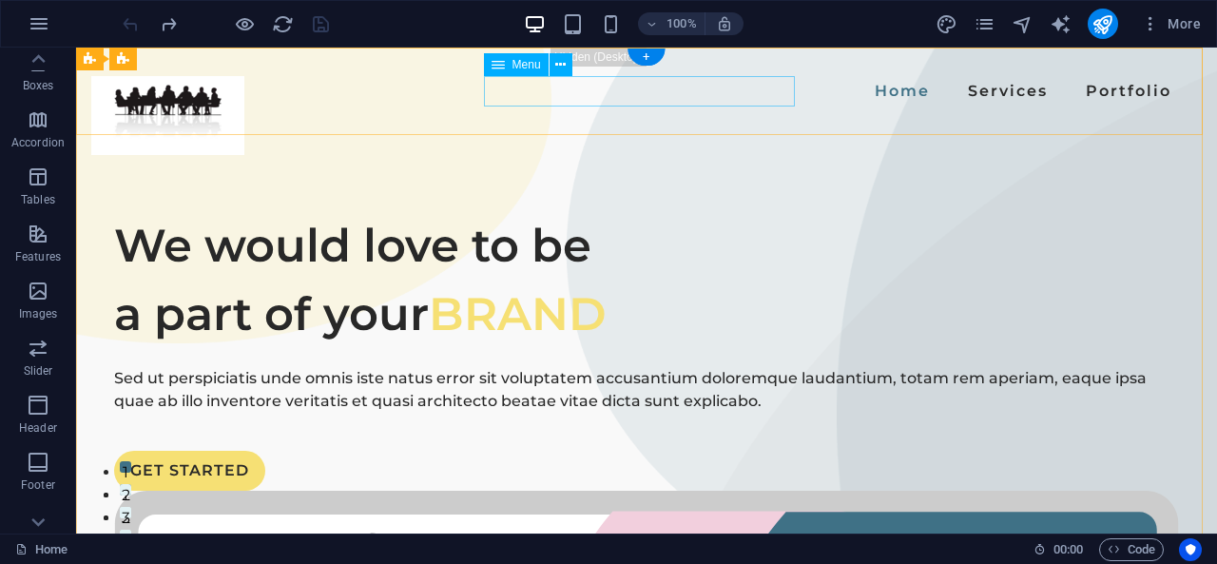
click at [523, 90] on nav "Home Services Portfolio" at bounding box center [646, 91] width 1065 height 30
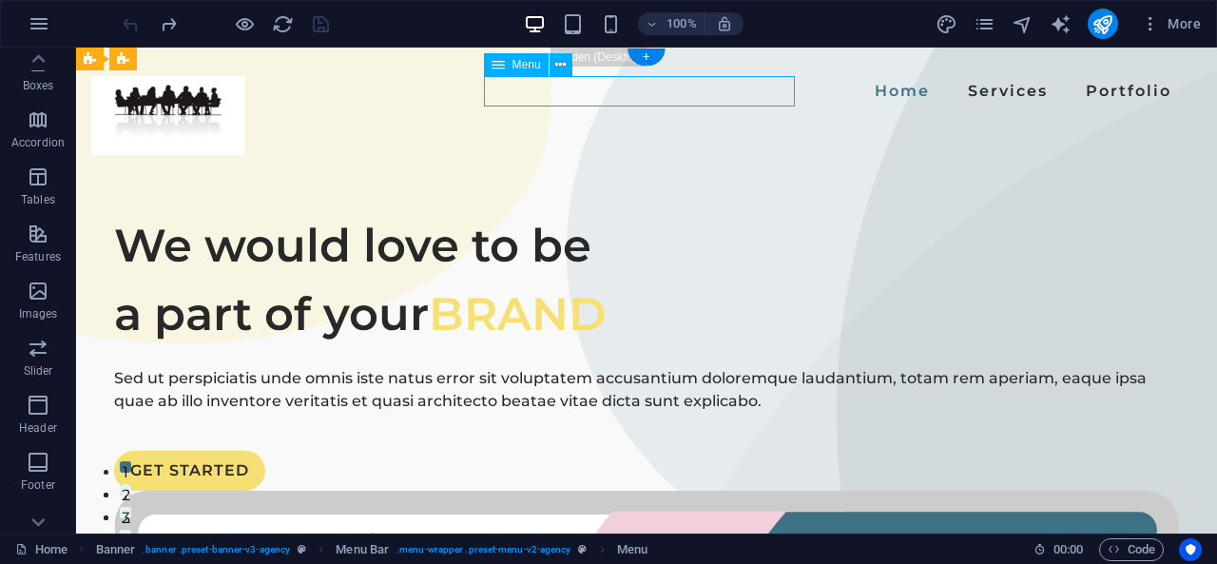
click at [523, 90] on nav "Home Services Portfolio" at bounding box center [646, 91] width 1065 height 30
select select
select select "1"
select select
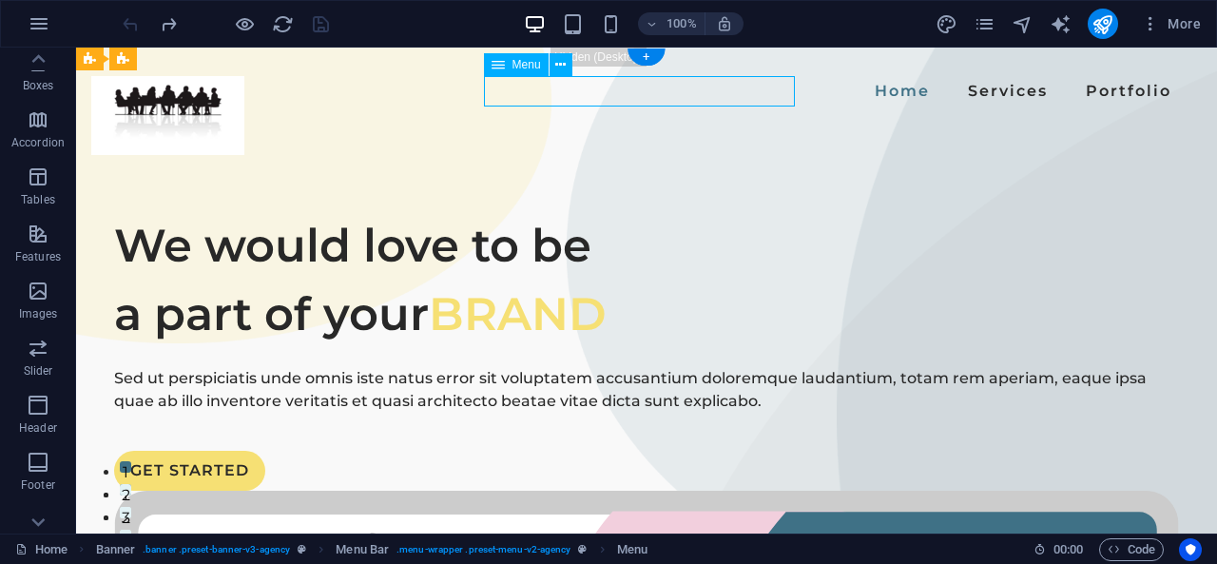
select select "2"
select select
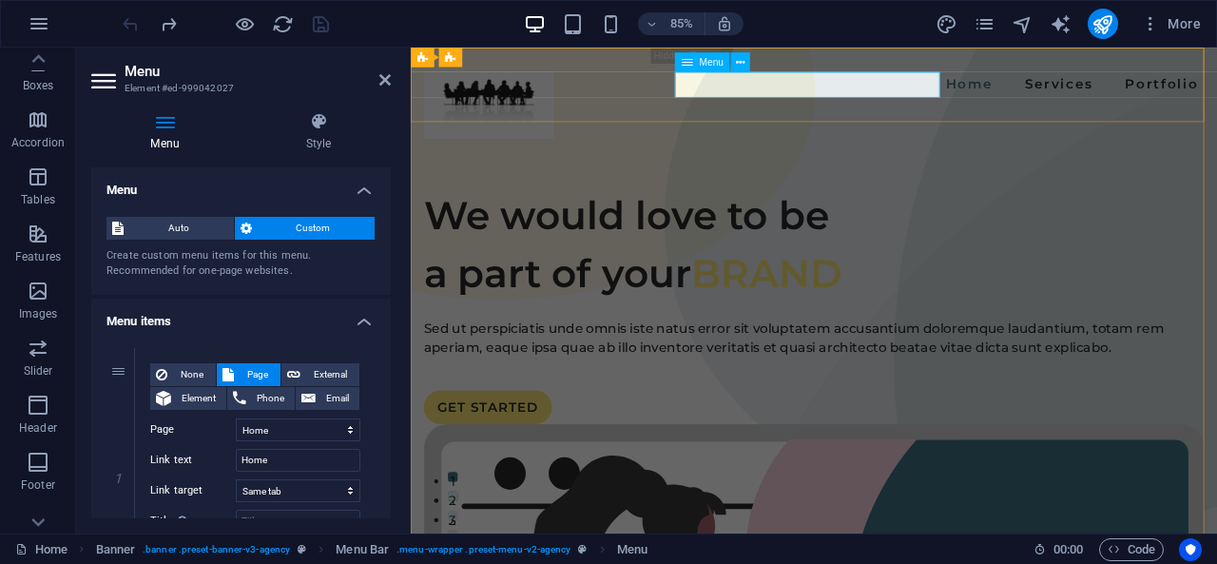
click at [772, 98] on nav "Home Services Portfolio" at bounding box center [885, 91] width 918 height 30
click at [272, 455] on input "Home" at bounding box center [298, 460] width 125 height 23
type input "H"
type input "B"
select select
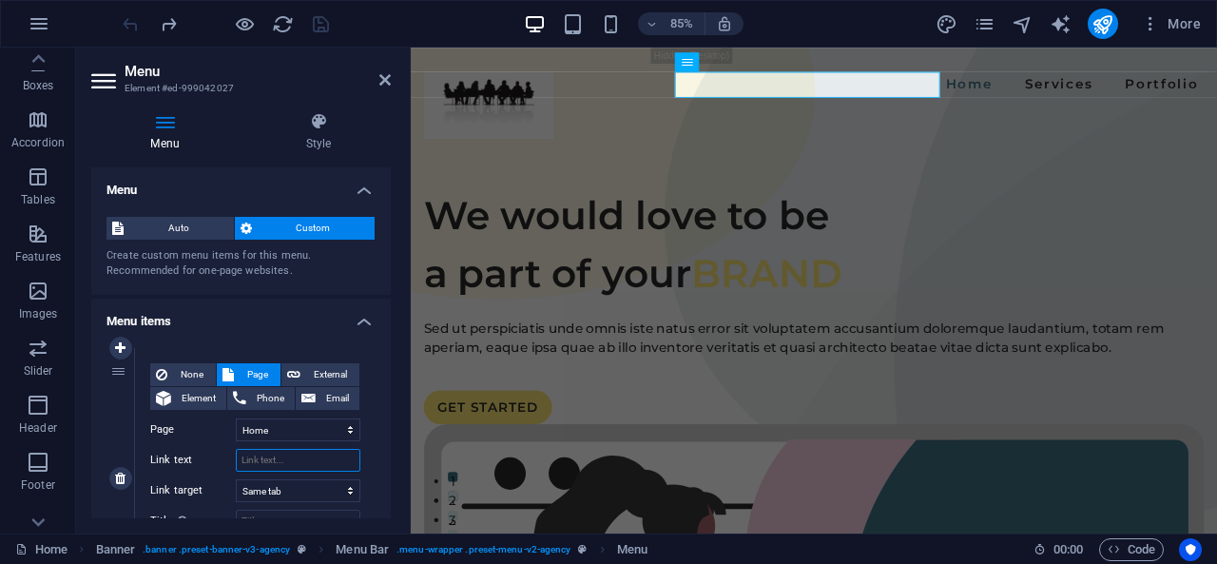
select select
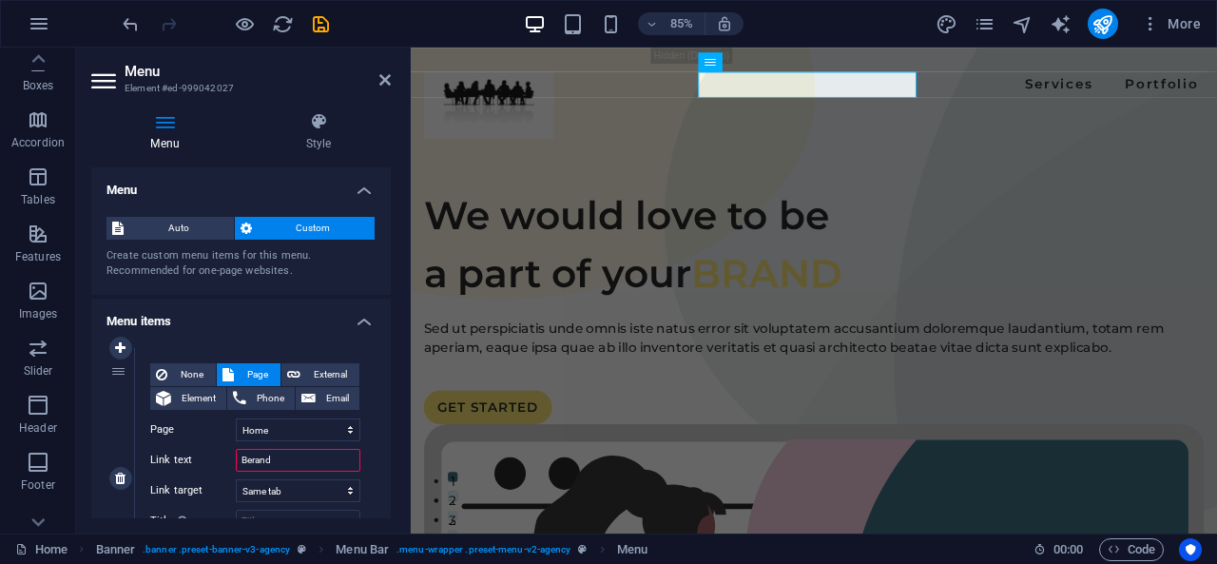
type input "Beranda"
select select
type input "Beranda"
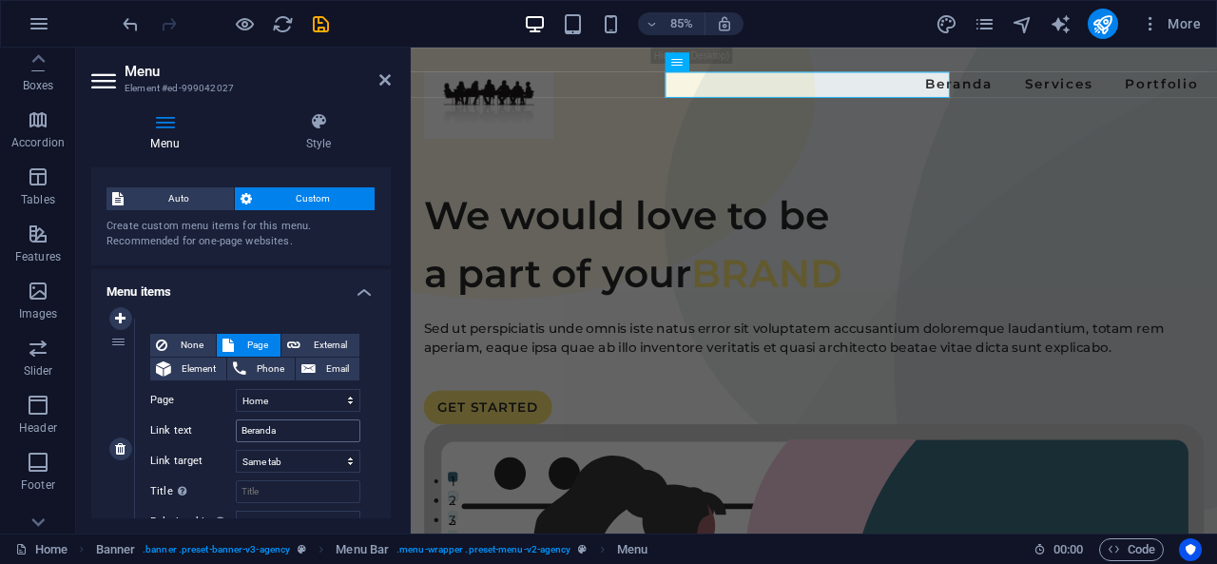
scroll to position [26, 0]
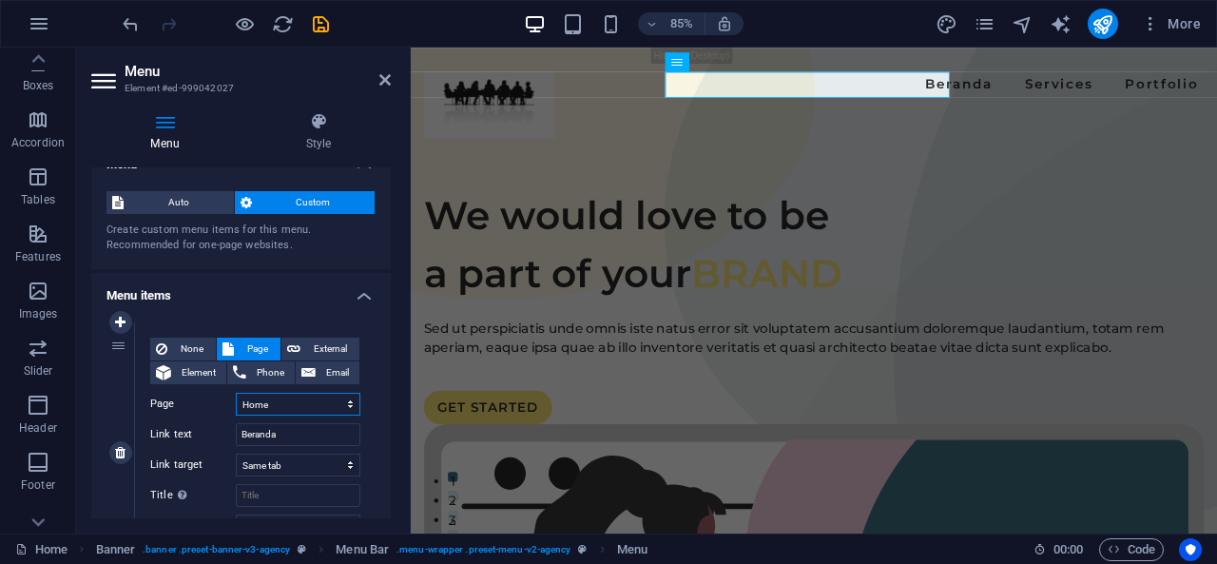
click at [278, 405] on select "Home Services Portfolio Legal Notice Privacy" at bounding box center [298, 404] width 125 height 23
click at [876, 91] on nav "Beranda Services Portfolio" at bounding box center [885, 91] width 918 height 30
click at [871, 92] on nav "Beranda Services Portfolio" at bounding box center [885, 91] width 918 height 30
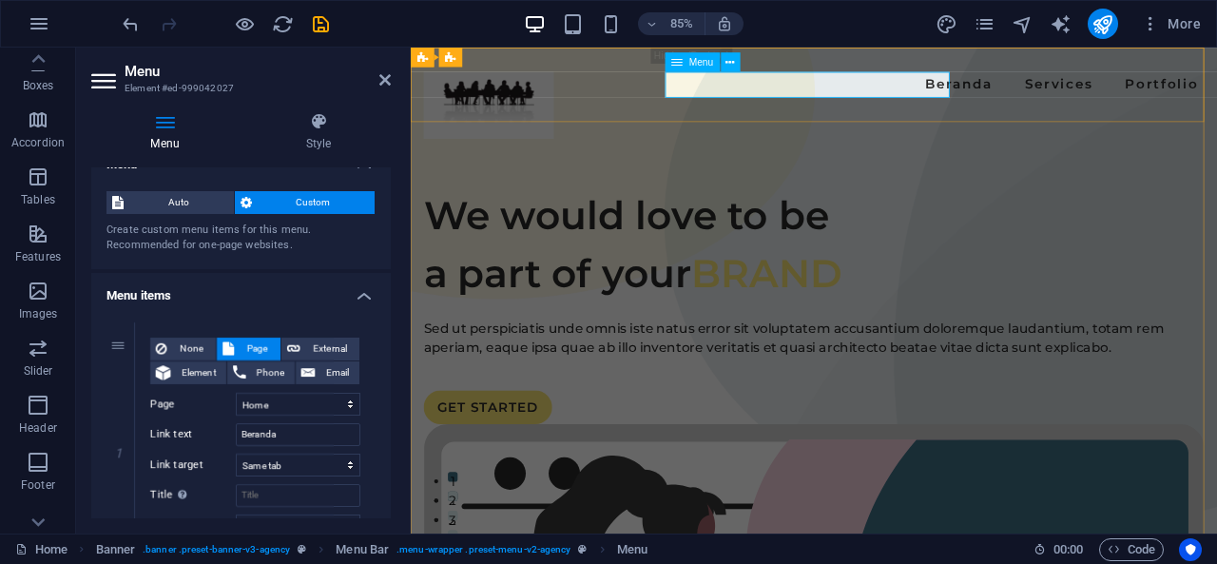
click at [871, 92] on nav "Beranda Services Portfolio" at bounding box center [885, 91] width 918 height 30
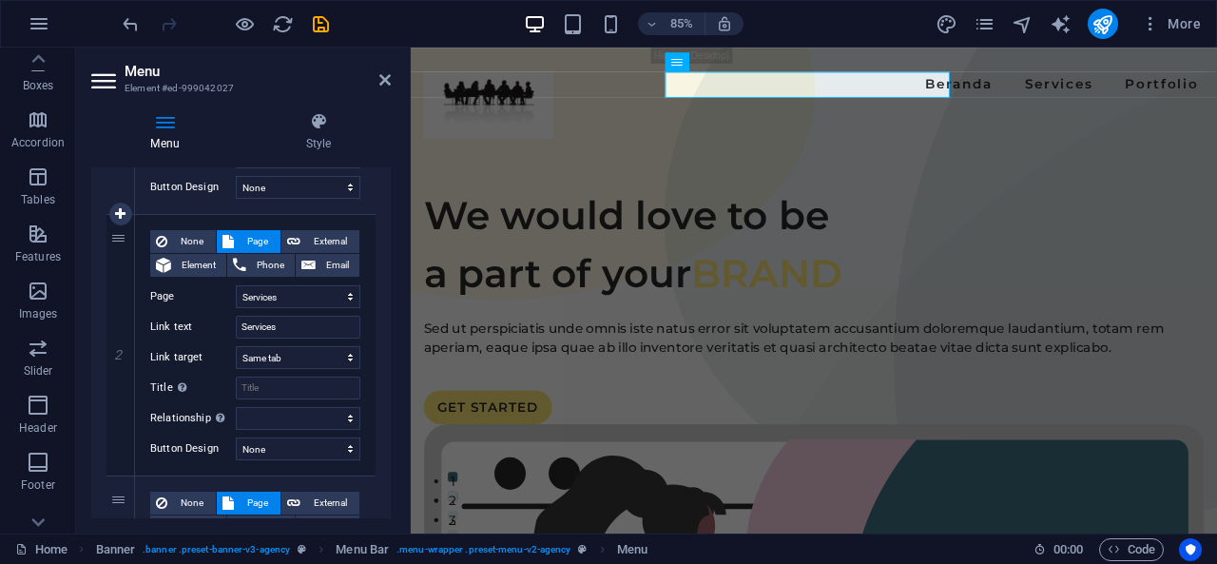
scroll to position [394, 0]
click at [304, 321] on input "Services" at bounding box center [298, 328] width 125 height 23
select select
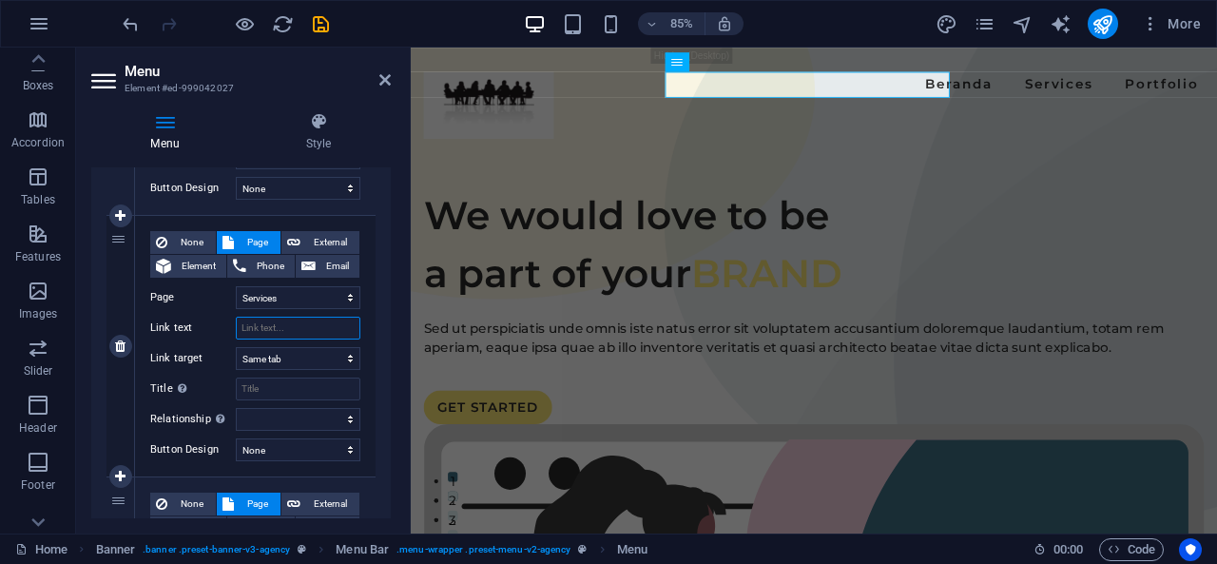
select select
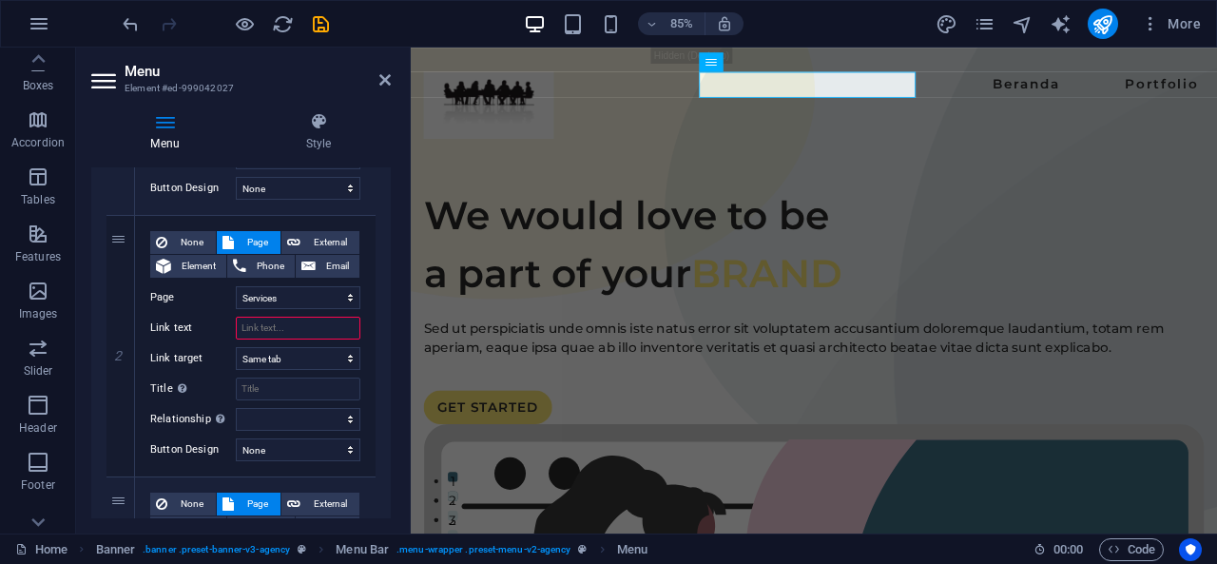
select select
type input "Services"
select select
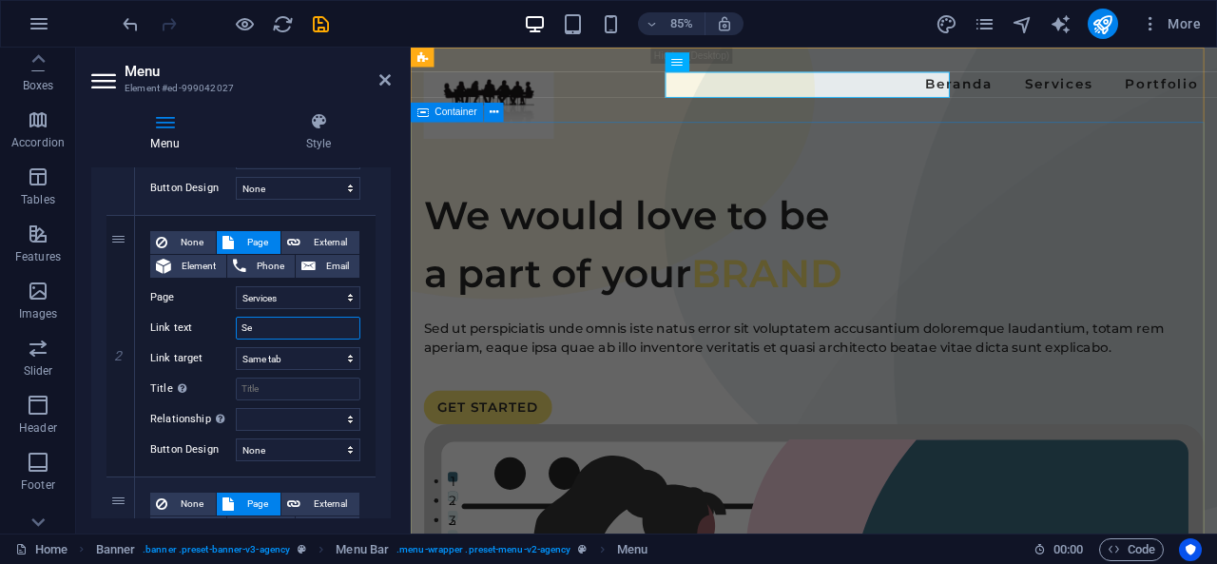
type input "S"
type input "Solusi"
select select
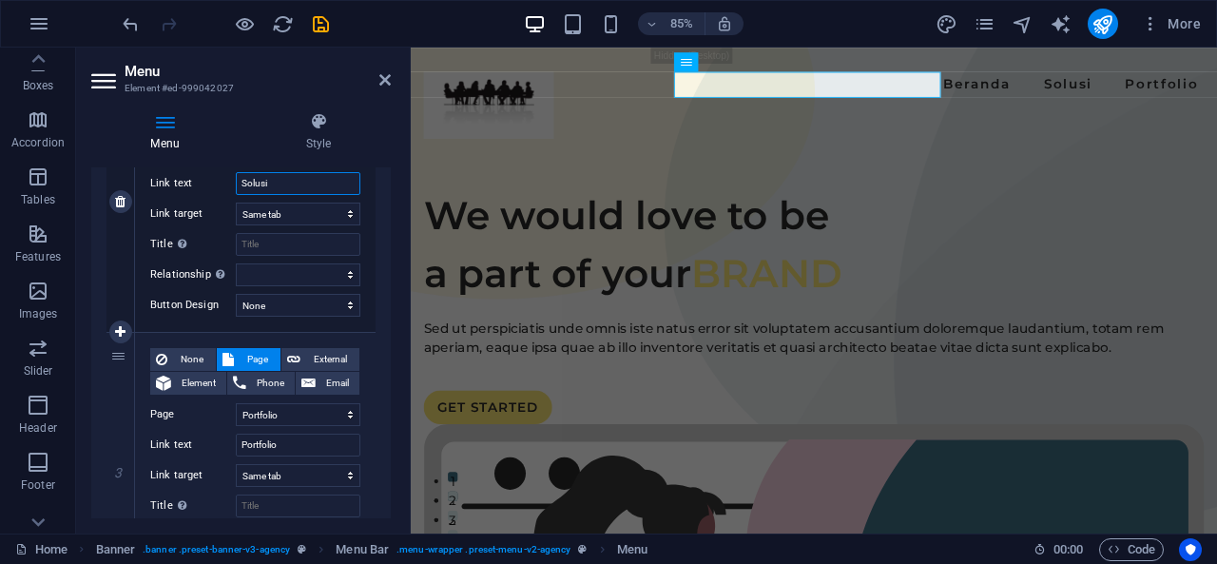
scroll to position [568, 0]
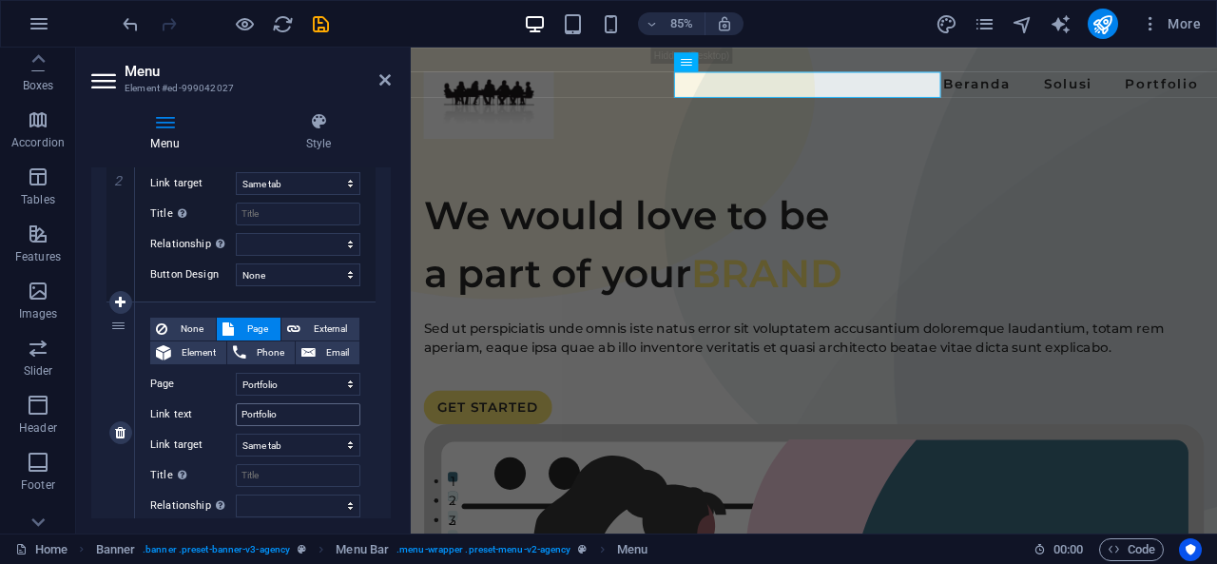
type input "Solusi"
click at [298, 411] on input "Portfolio" at bounding box center [298, 414] width 125 height 23
type input "Artikel"
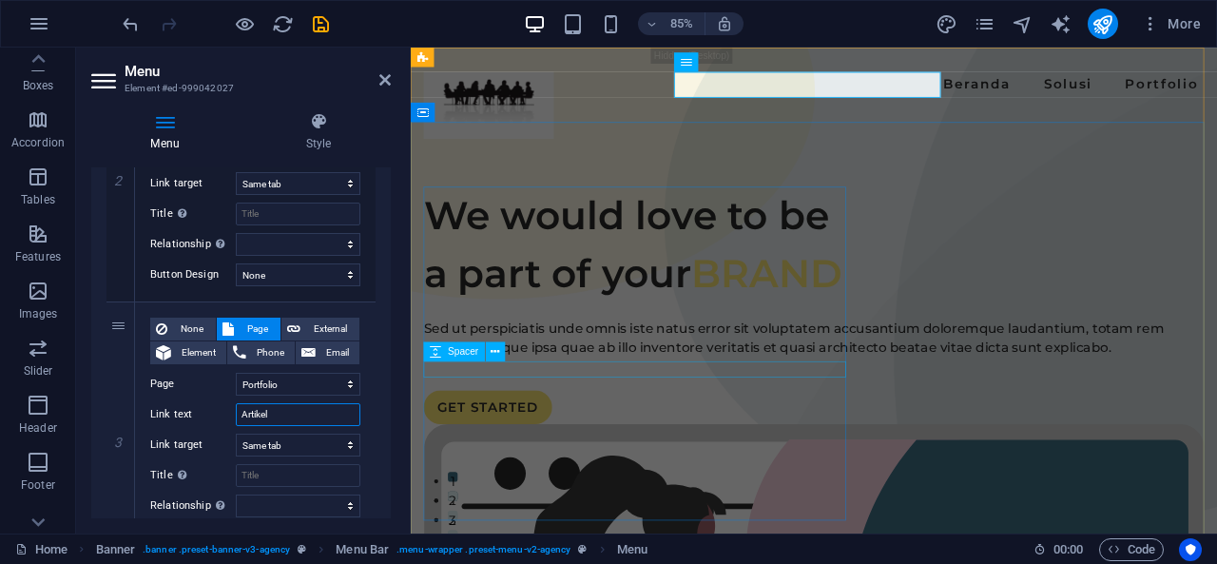
select select
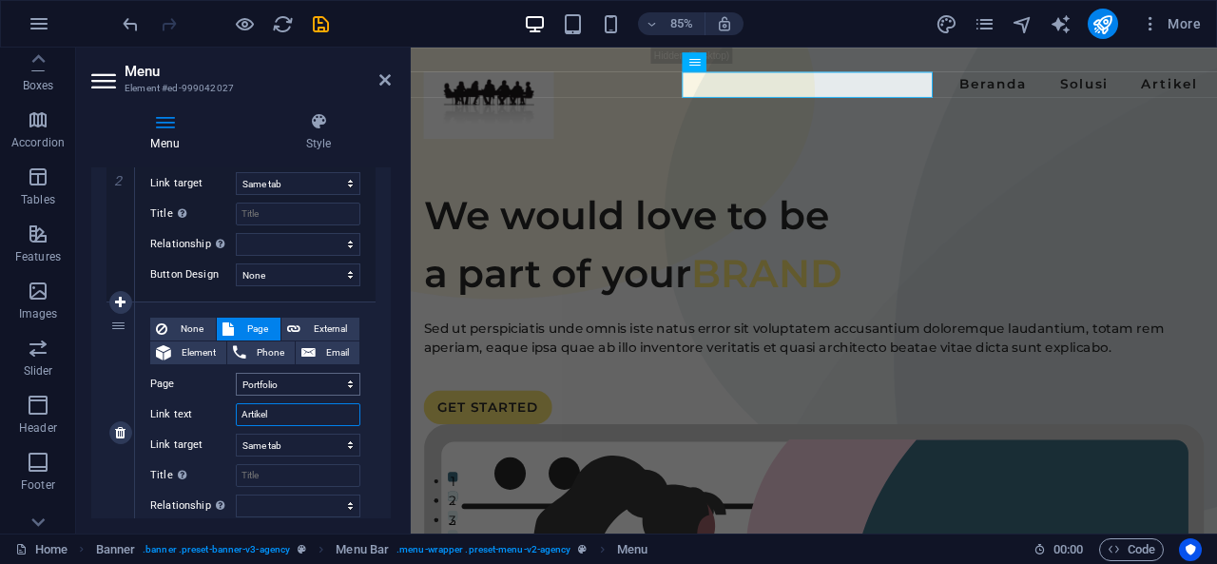
type input "Artikel"
click at [326, 389] on select "Home Services Portfolio Legal Notice Privacy" at bounding box center [298, 384] width 125 height 23
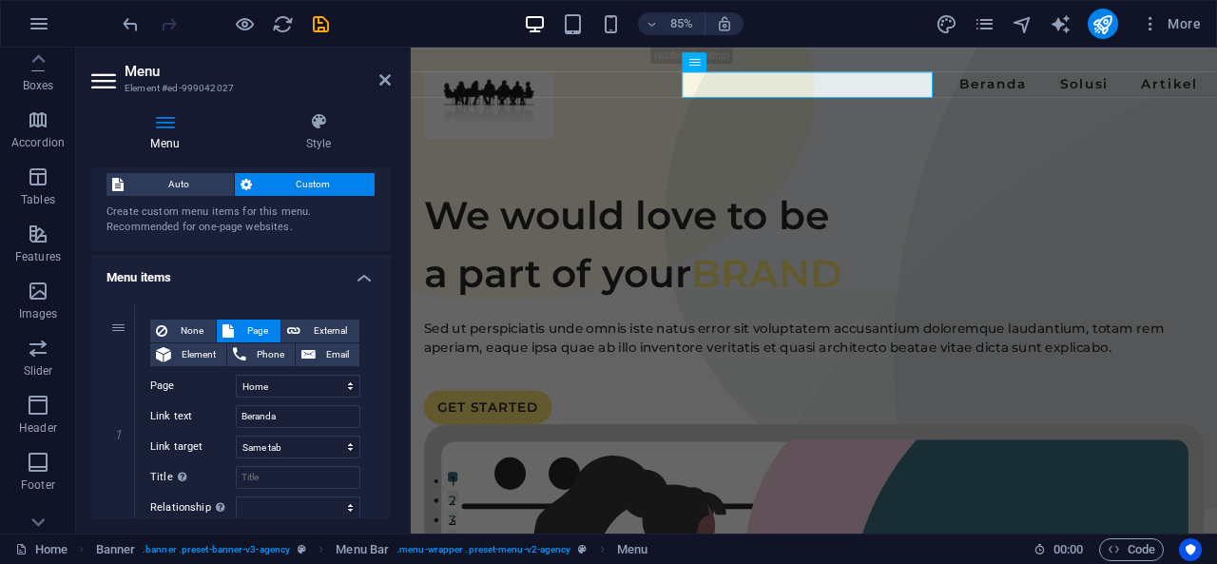
scroll to position [0, 0]
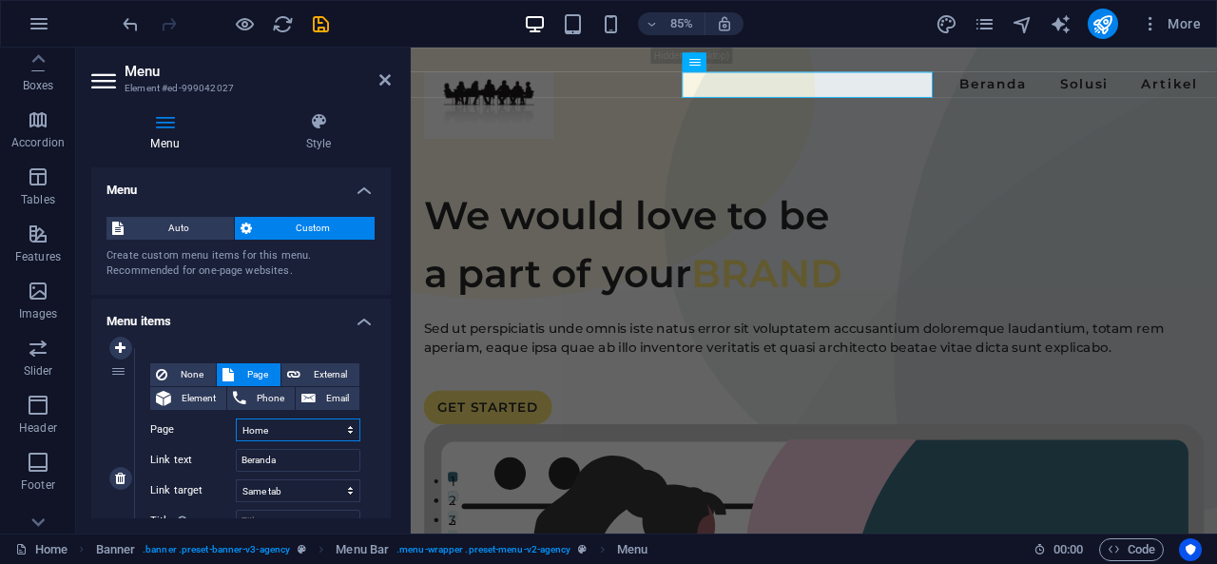
click at [299, 430] on select "Home Services Portfolio Legal Notice Privacy" at bounding box center [298, 429] width 125 height 23
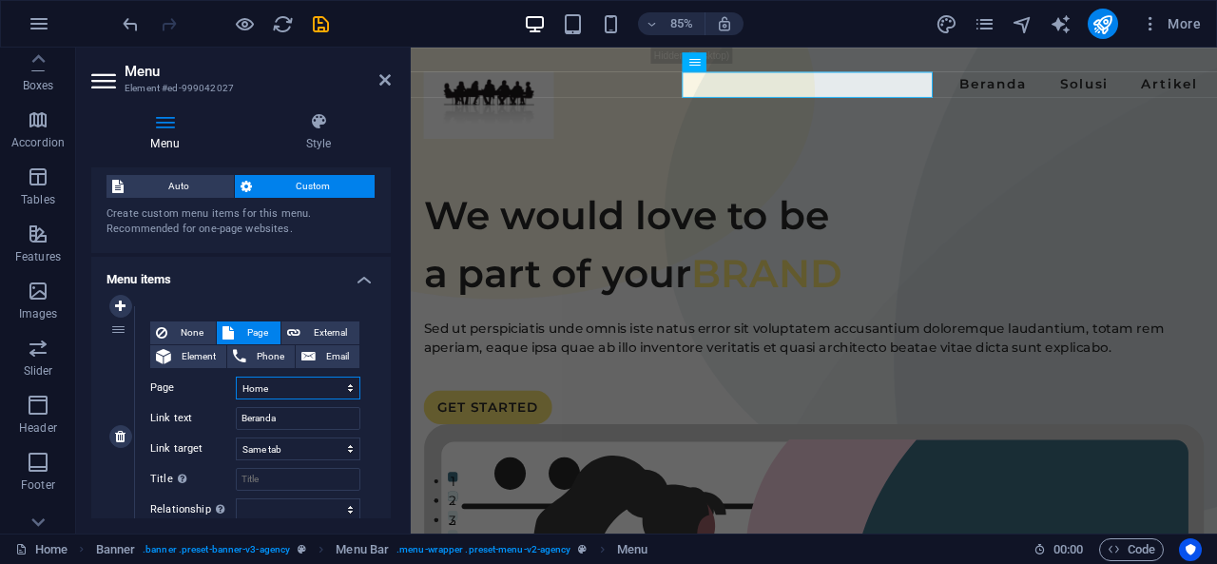
scroll to position [48, 0]
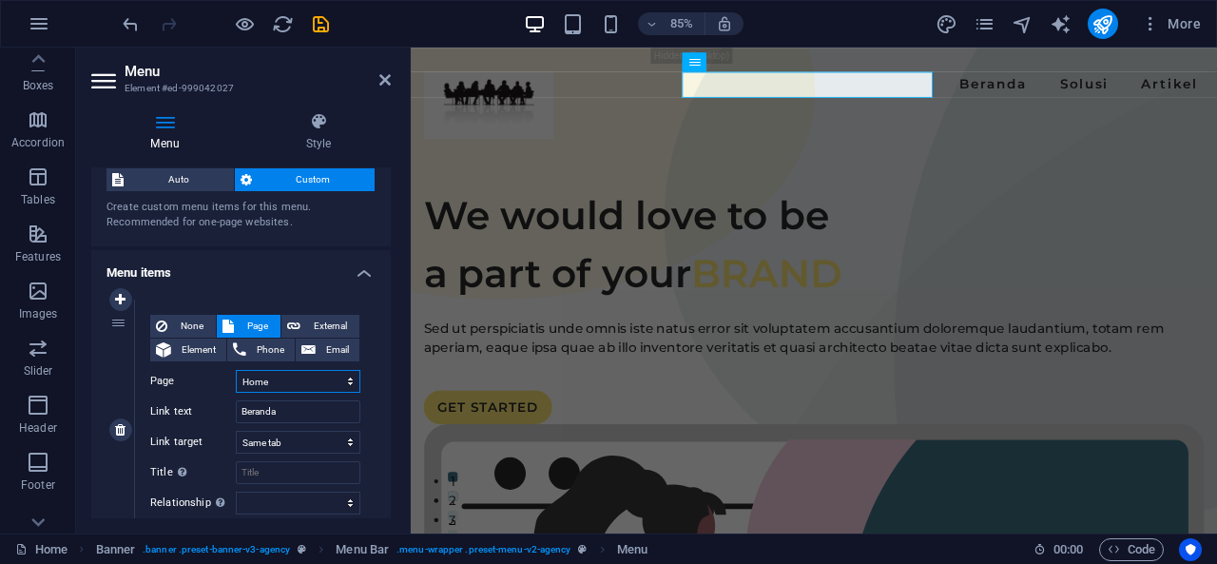
click at [295, 377] on select "Home Services Portfolio Legal Notice Privacy" at bounding box center [298, 381] width 125 height 23
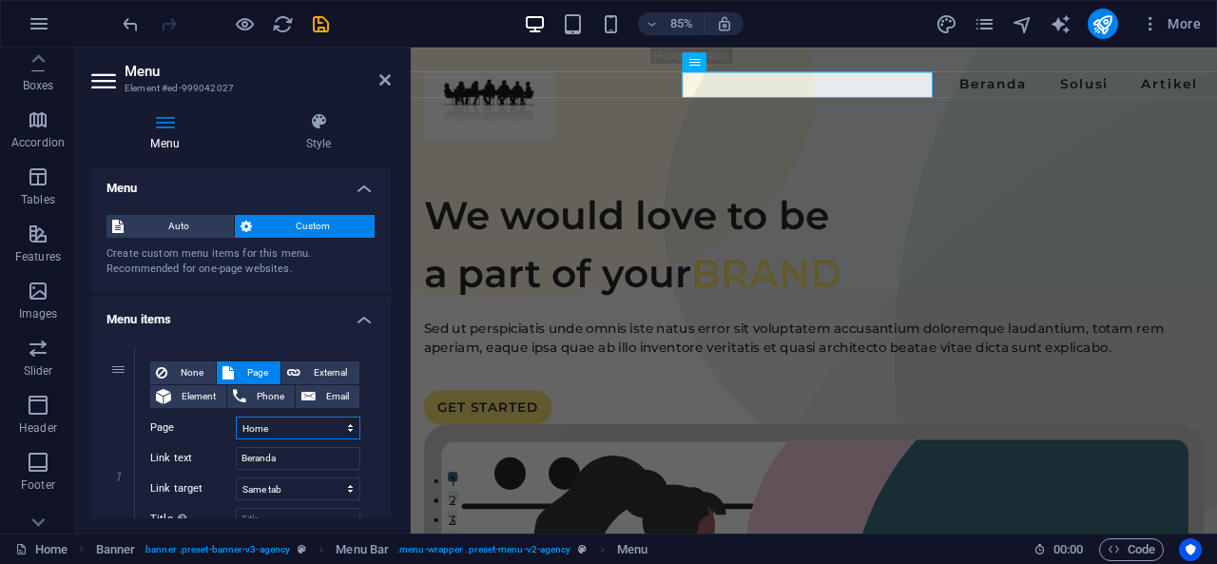
scroll to position [0, 0]
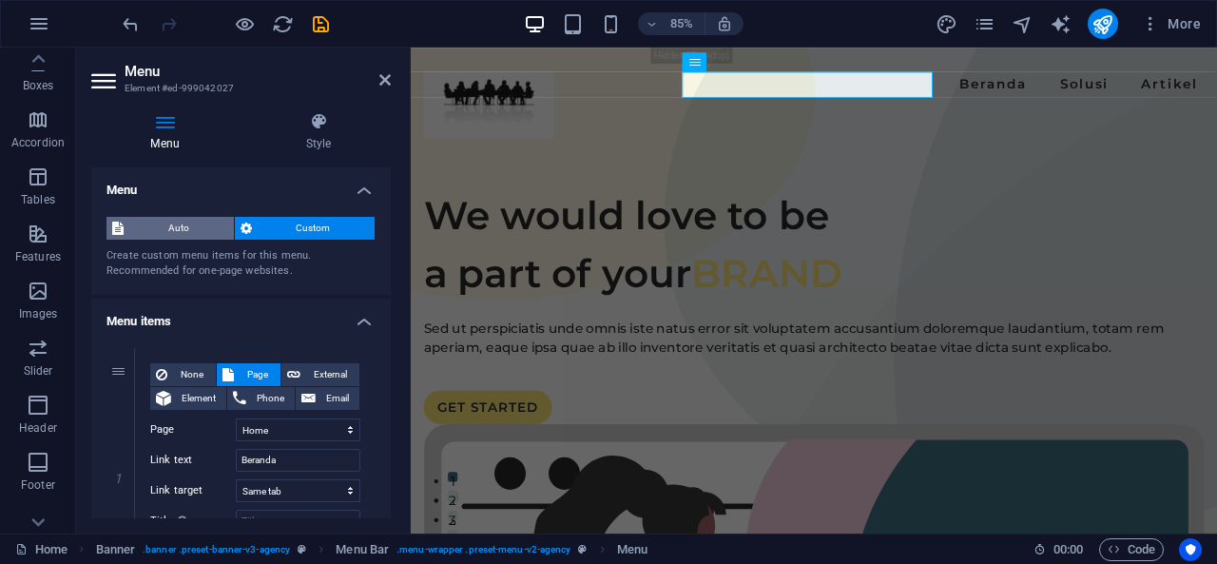
click at [163, 221] on span "Auto" at bounding box center [178, 228] width 99 height 23
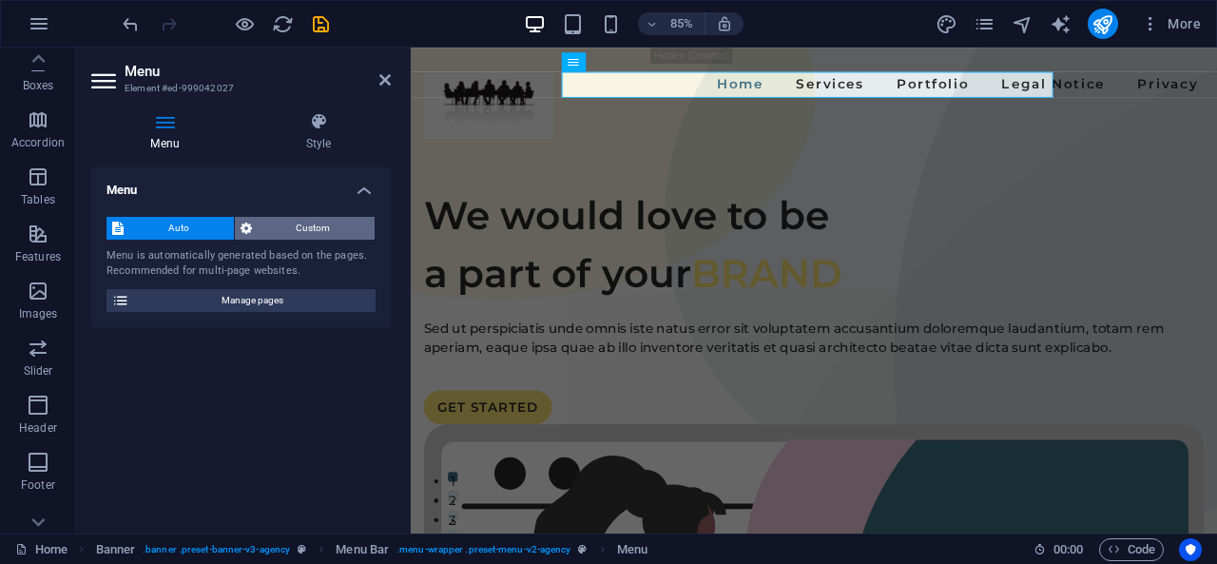
click at [281, 221] on span "Custom" at bounding box center [314, 228] width 112 height 23
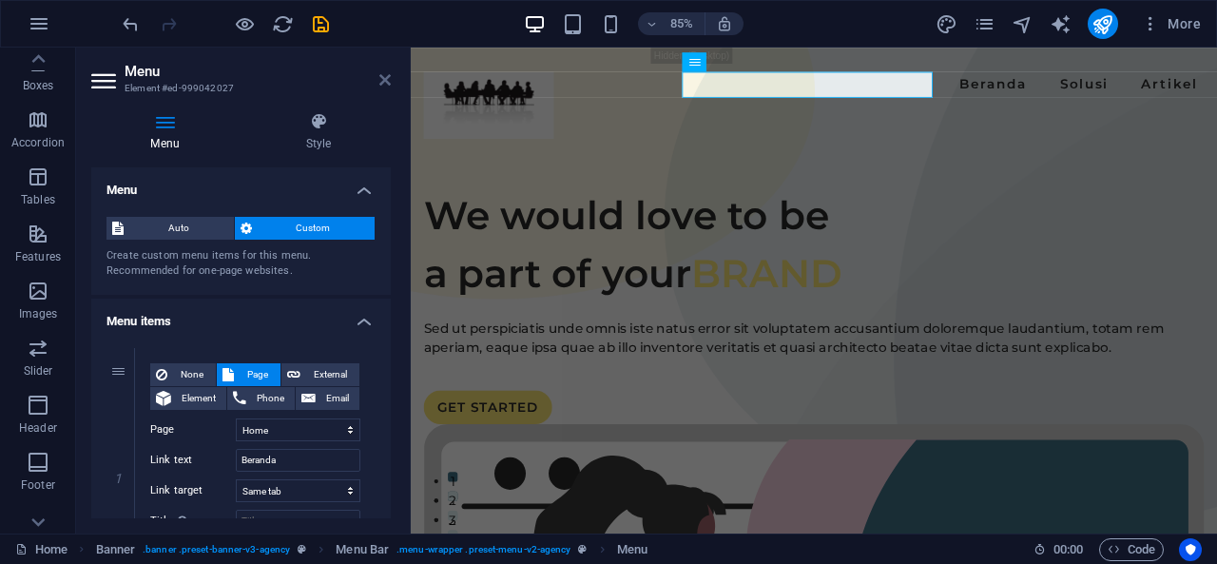
click at [380, 72] on icon at bounding box center [384, 79] width 11 height 15
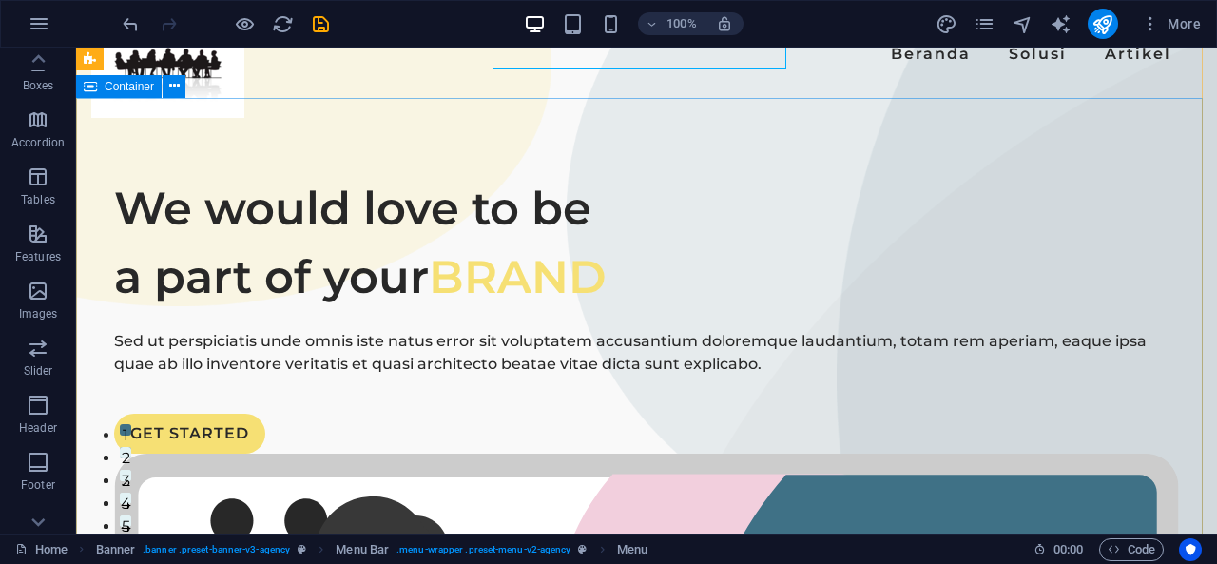
scroll to position [38, 0]
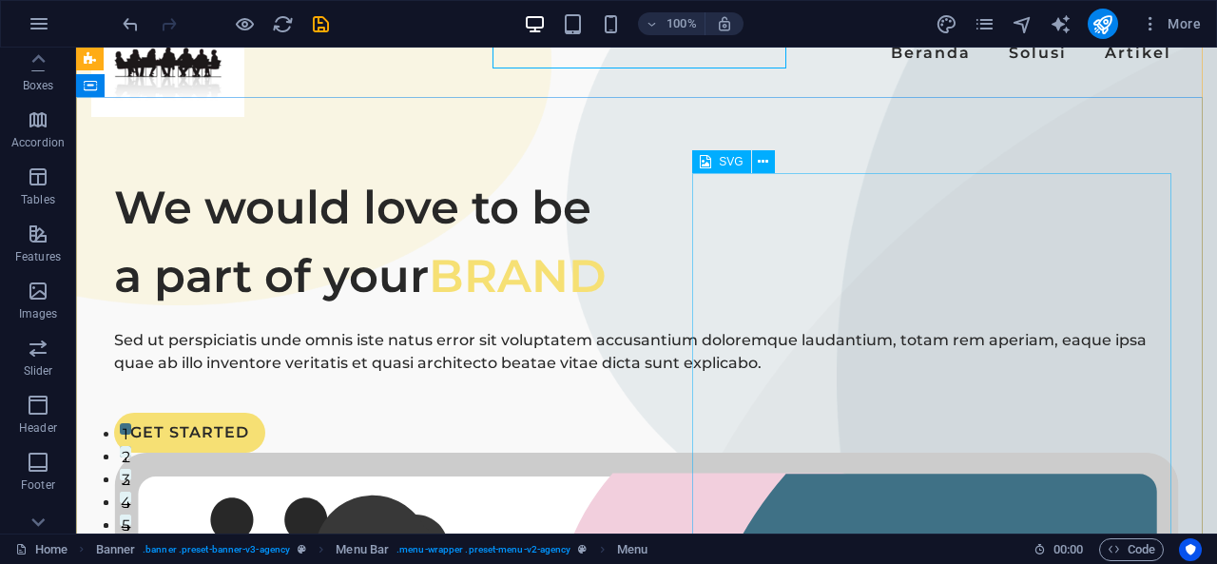
select select "xMidYMid"
select select "%"
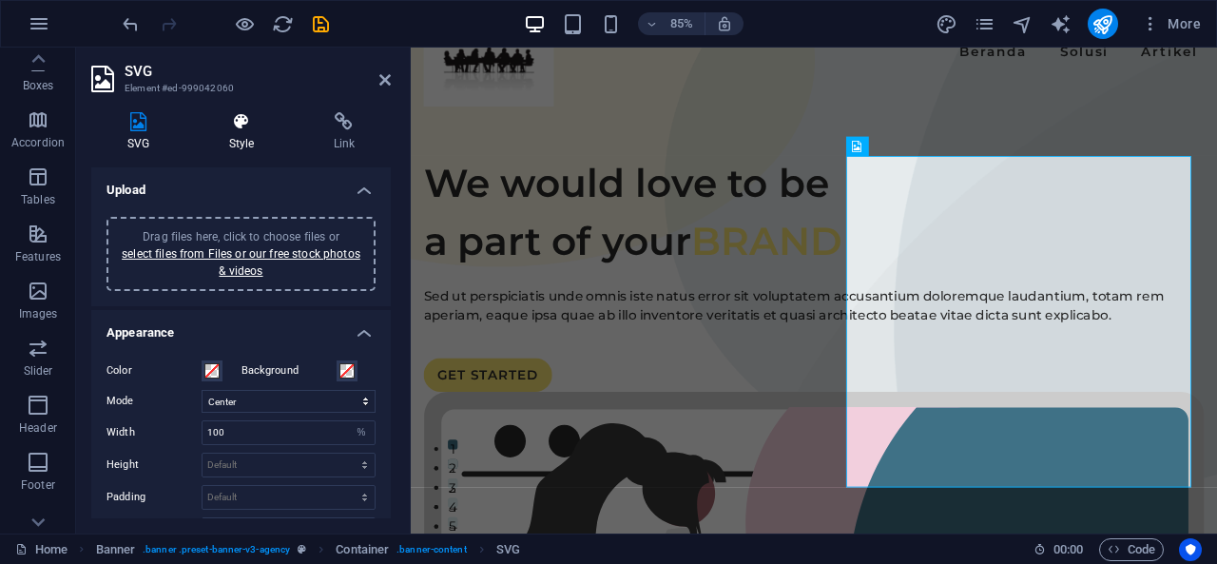
click at [241, 130] on icon at bounding box center [241, 121] width 97 height 19
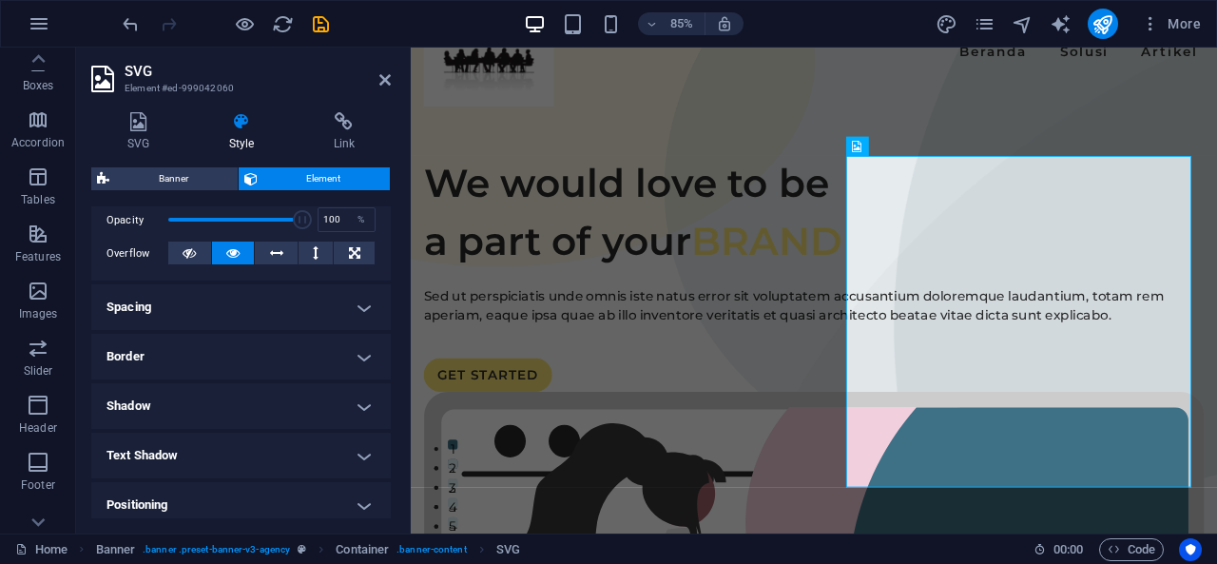
scroll to position [258, 0]
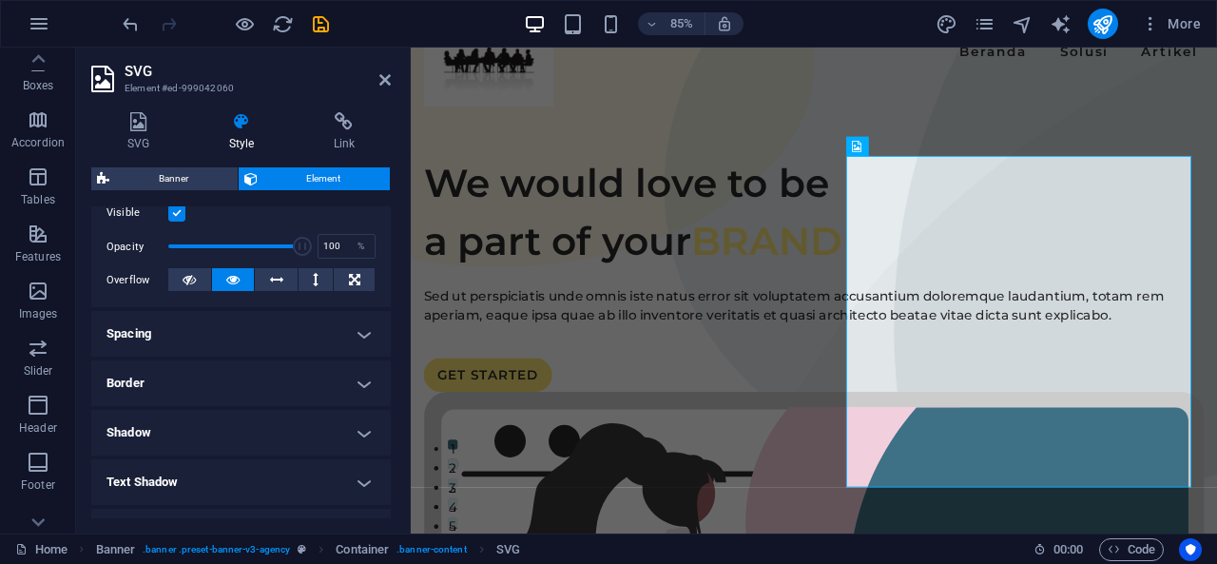
click at [298, 336] on h4 "Spacing" at bounding box center [240, 334] width 299 height 46
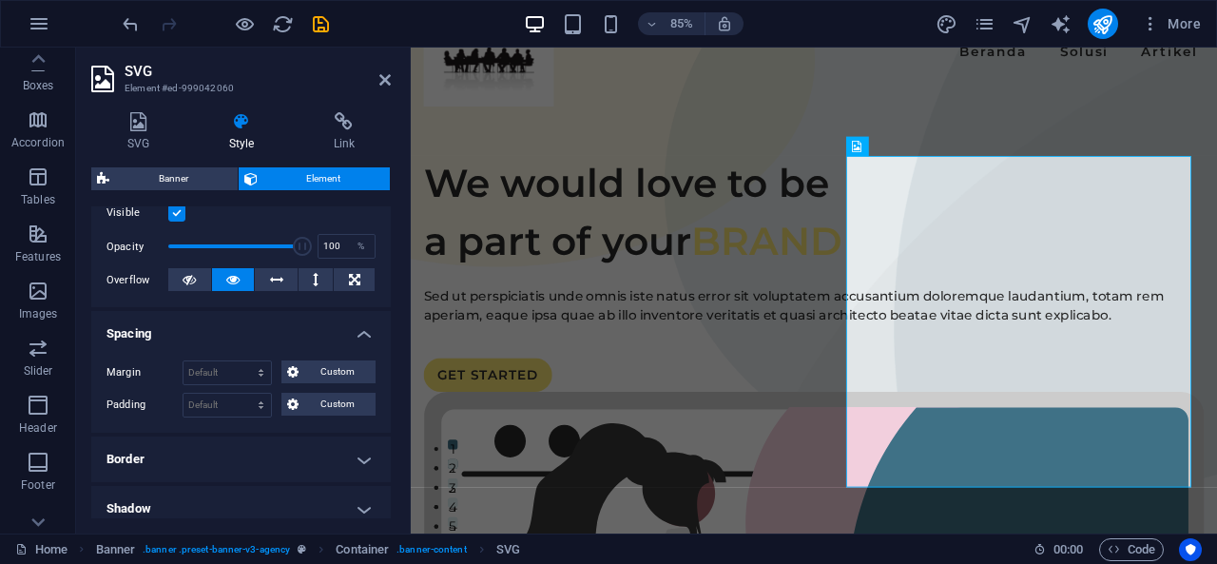
scroll to position [366, 0]
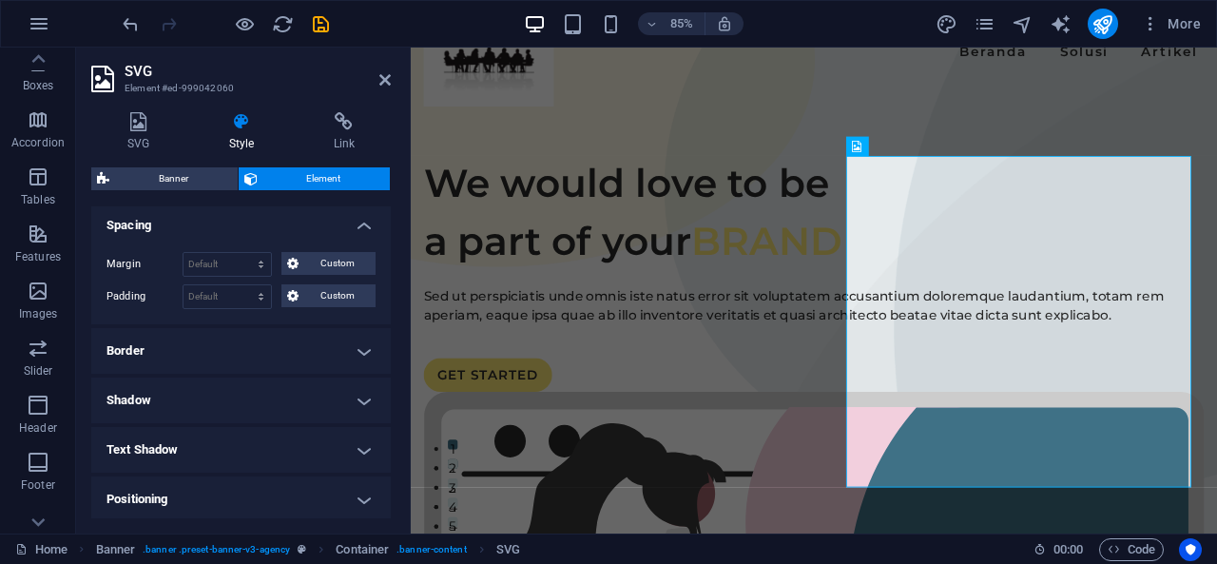
click at [293, 330] on h4 "Border" at bounding box center [240, 351] width 299 height 46
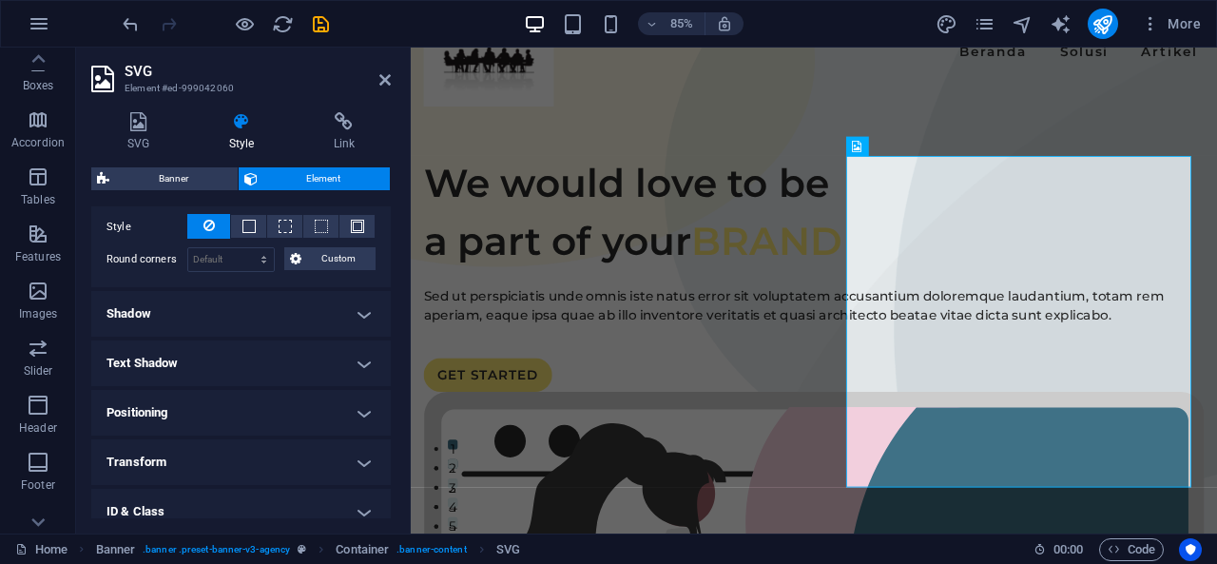
scroll to position [530, 0]
click at [300, 313] on h4 "Shadow" at bounding box center [240, 313] width 299 height 46
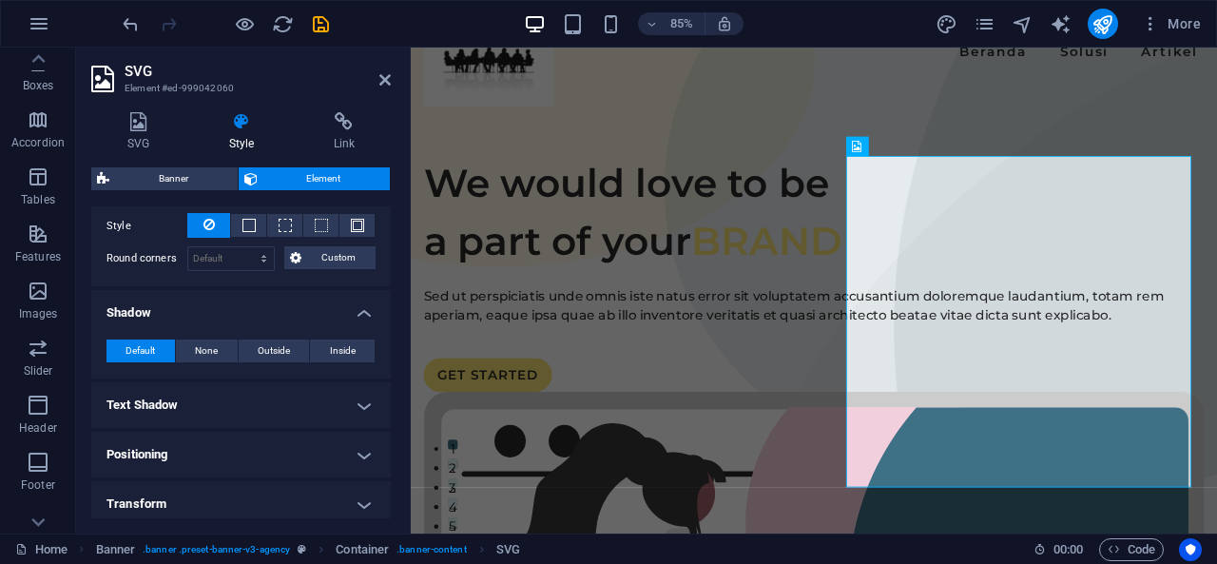
scroll to position [574, 0]
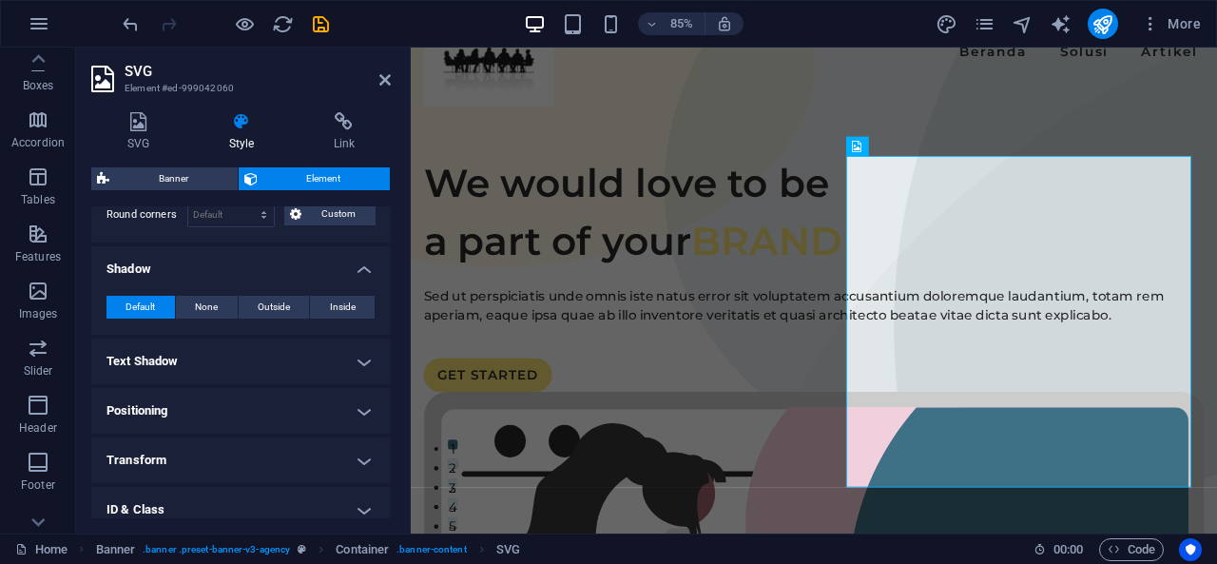
click at [293, 355] on h4 "Text Shadow" at bounding box center [240, 361] width 299 height 46
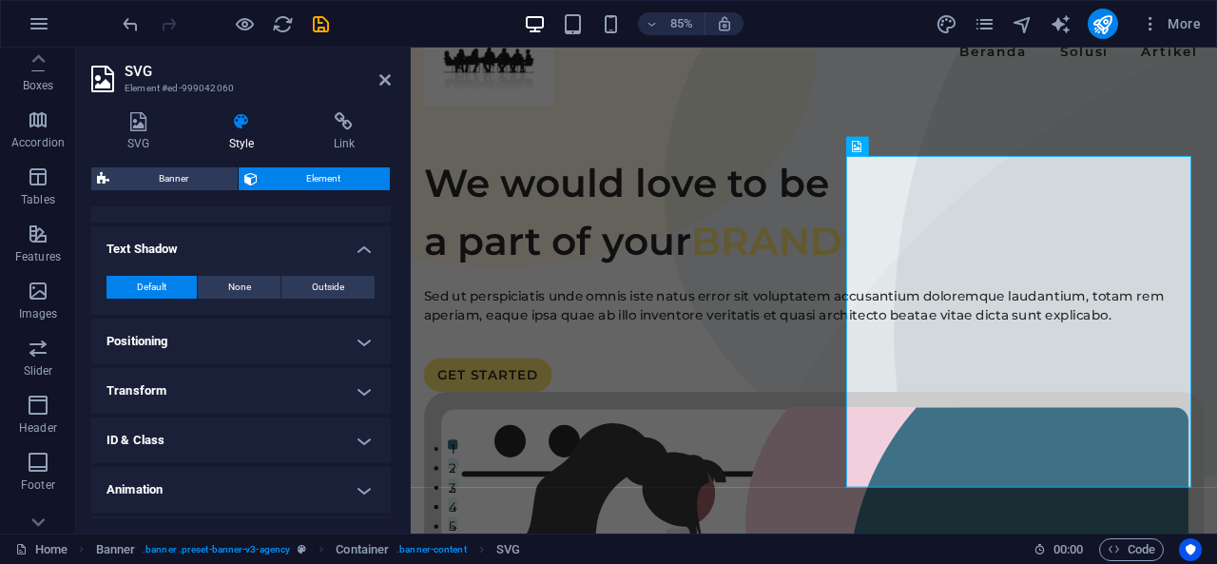
scroll to position [694, 0]
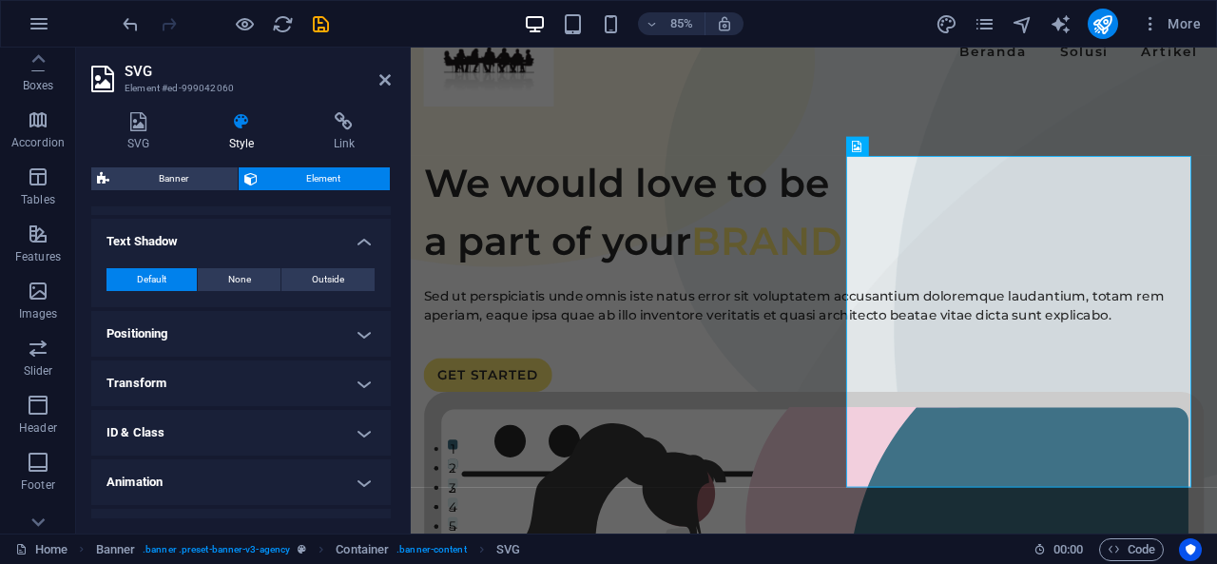
click at [293, 355] on ul "Layout How this element expands within the layout (Flexbox). Size 45 Default au…" at bounding box center [240, 33] width 299 height 1043
click at [296, 337] on h4 "Positioning" at bounding box center [240, 334] width 299 height 46
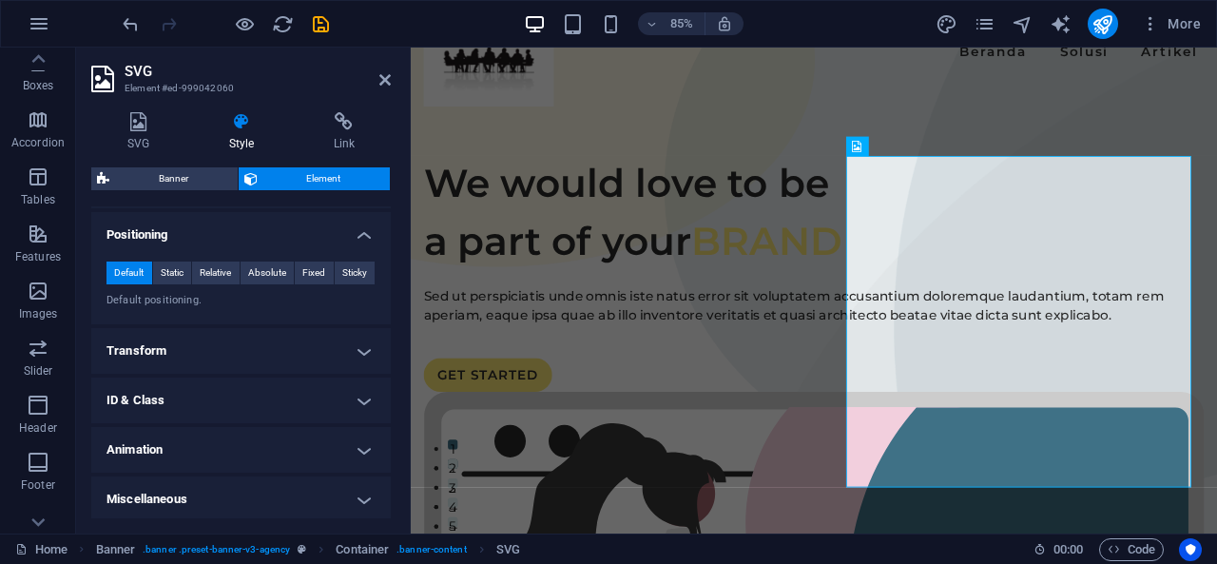
click at [296, 337] on h4 "Transform" at bounding box center [240, 351] width 299 height 46
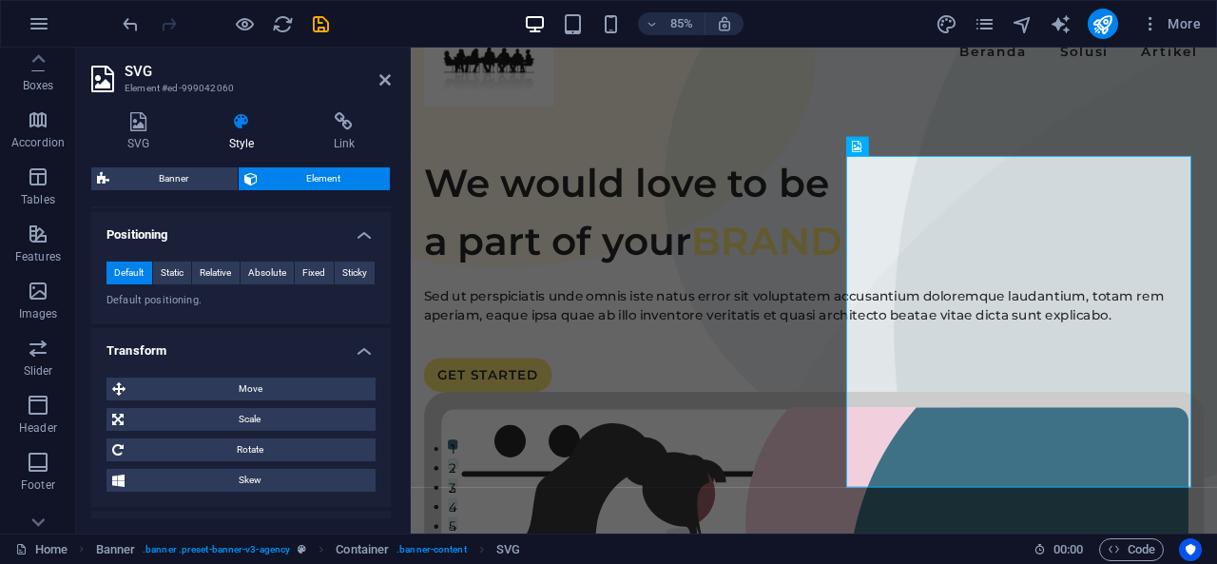
scroll to position [926, 0]
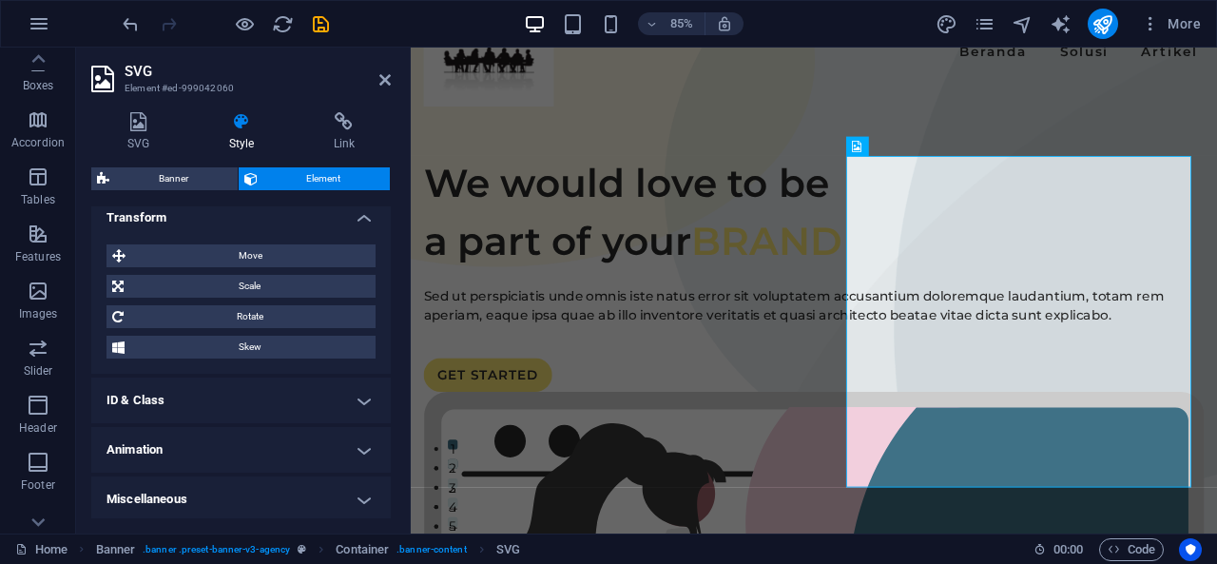
click at [292, 393] on h4 "ID & Class" at bounding box center [240, 400] width 299 height 46
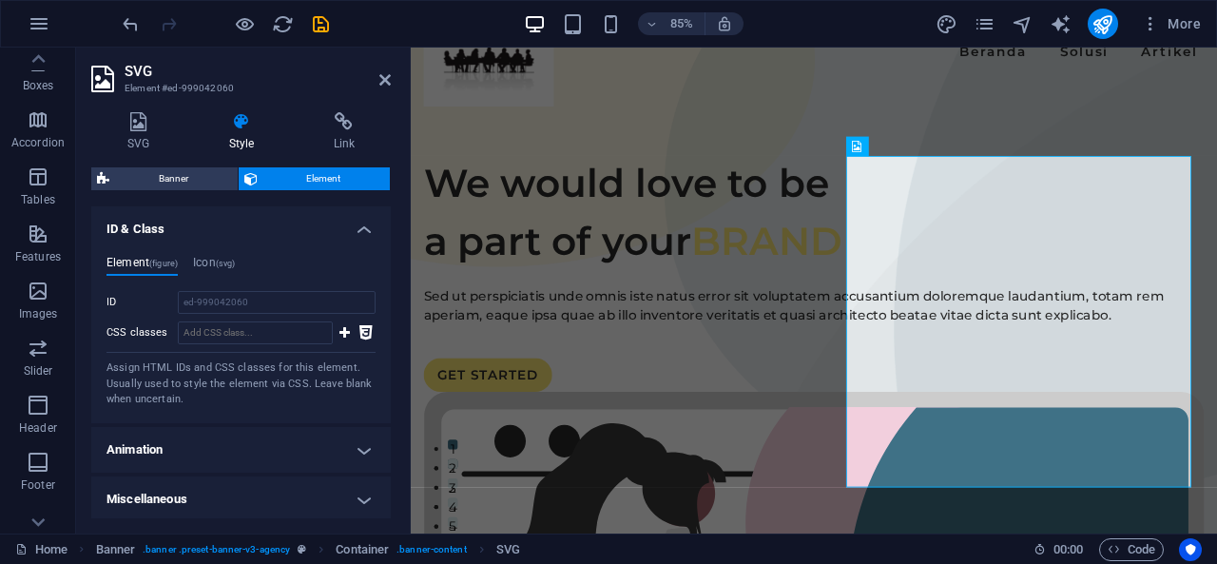
click at [350, 434] on h4 "Animation" at bounding box center [240, 450] width 299 height 46
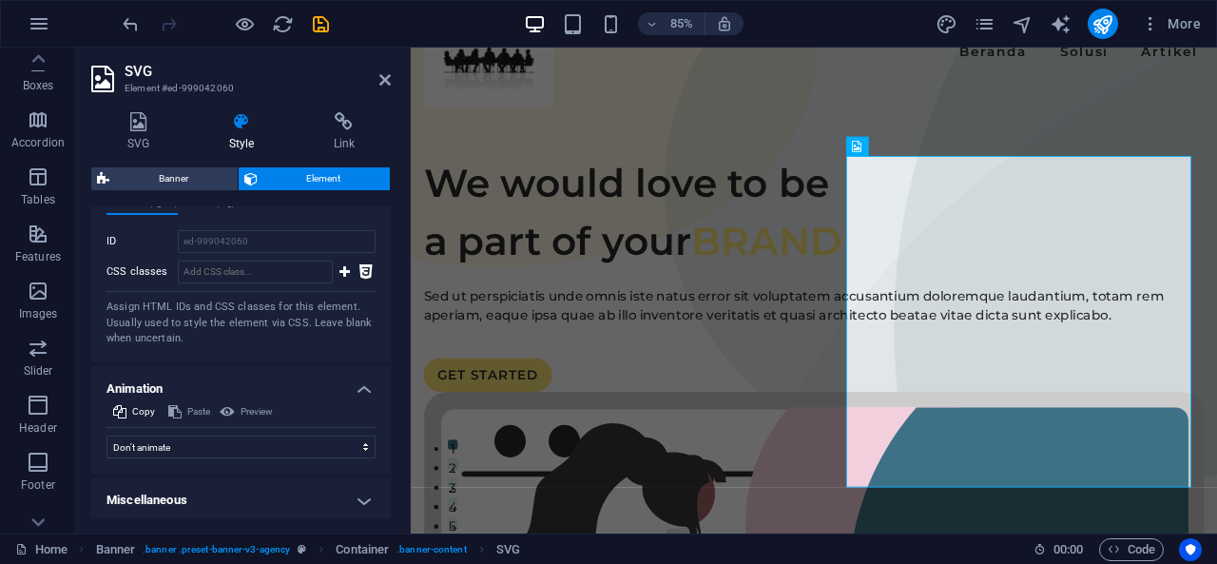
click at [336, 497] on h4 "Miscellaneous" at bounding box center [240, 500] width 299 height 46
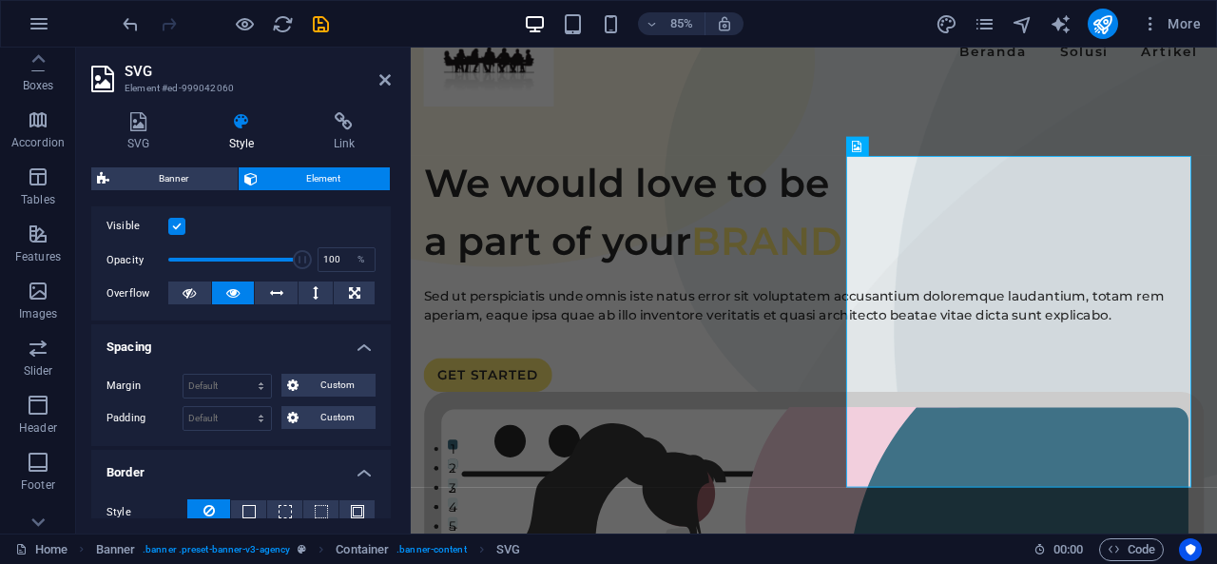
scroll to position [0, 0]
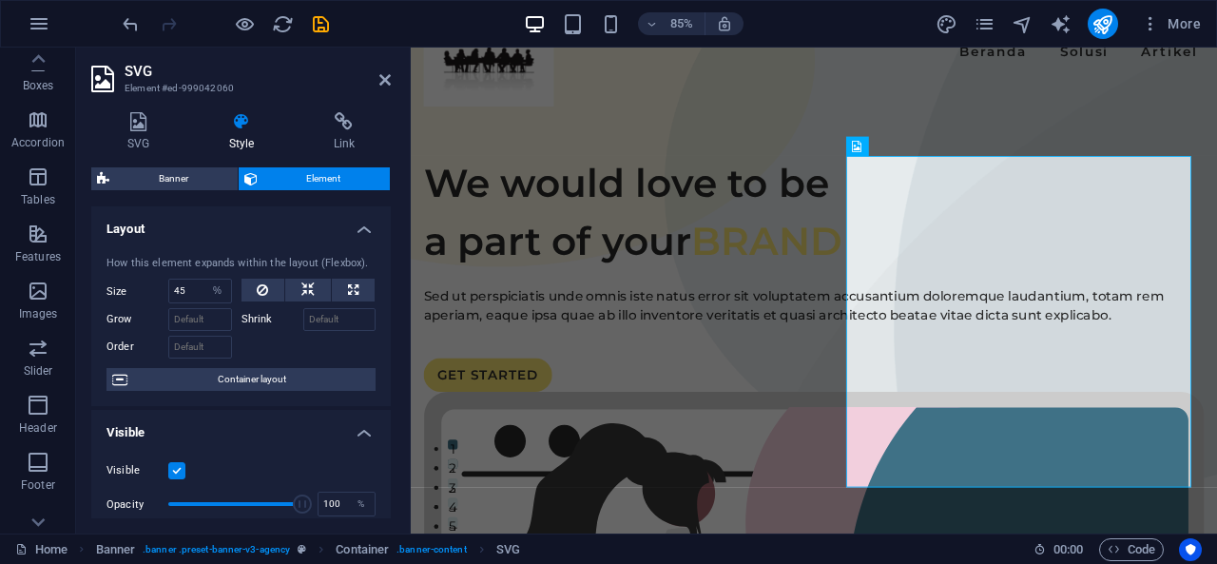
click at [342, 110] on div "SVG Style Link Upload Drag files here, click to choose files or select files fr…" at bounding box center [241, 315] width 330 height 436
click at [148, 131] on h4 "SVG" at bounding box center [142, 132] width 102 height 40
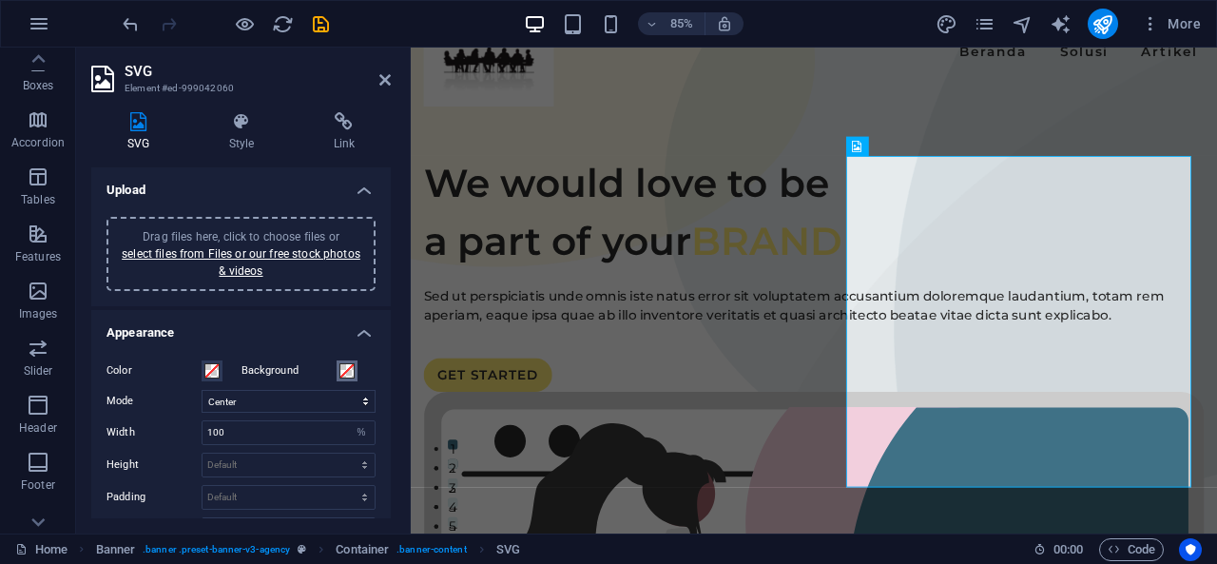
click at [345, 375] on span at bounding box center [346, 370] width 15 height 15
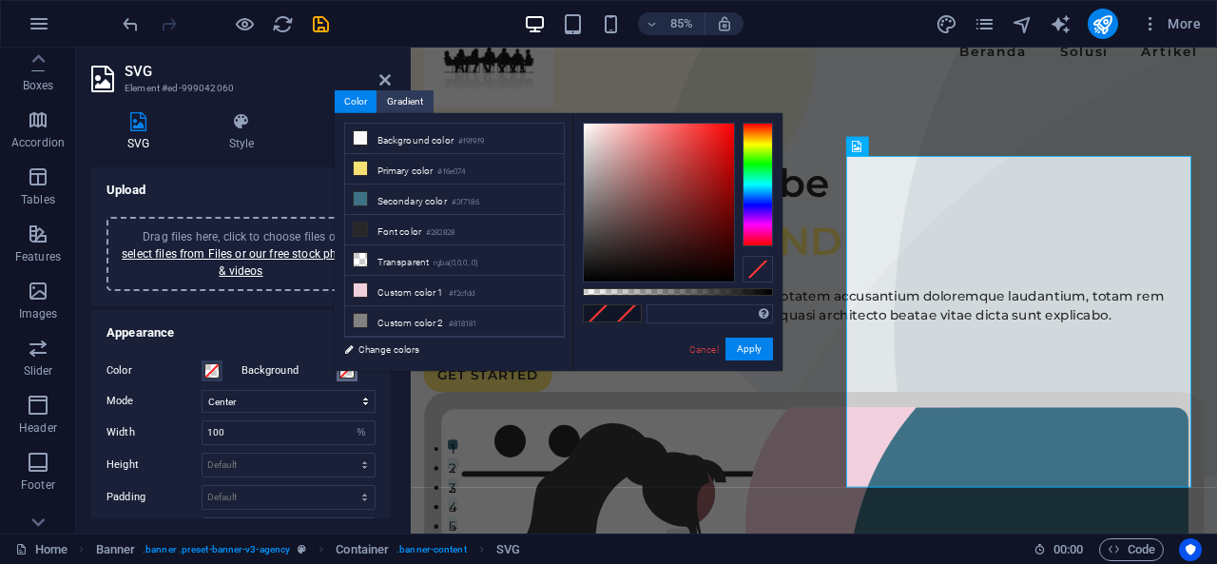
click at [345, 375] on span at bounding box center [346, 370] width 15 height 15
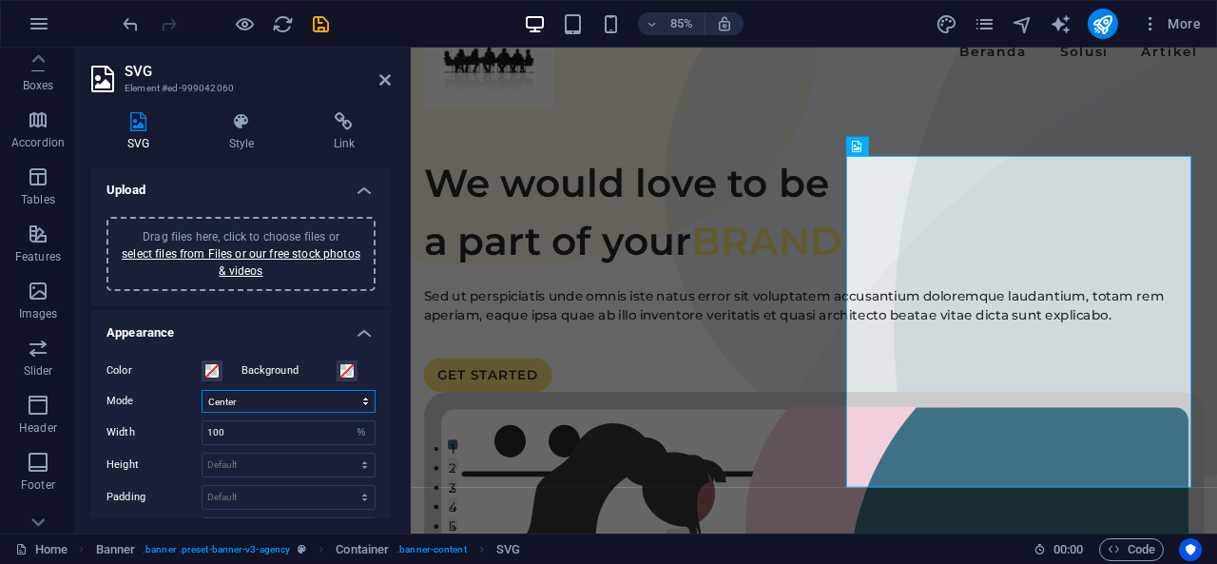
click at [245, 404] on select "Scale Left Center Right" at bounding box center [289, 401] width 174 height 23
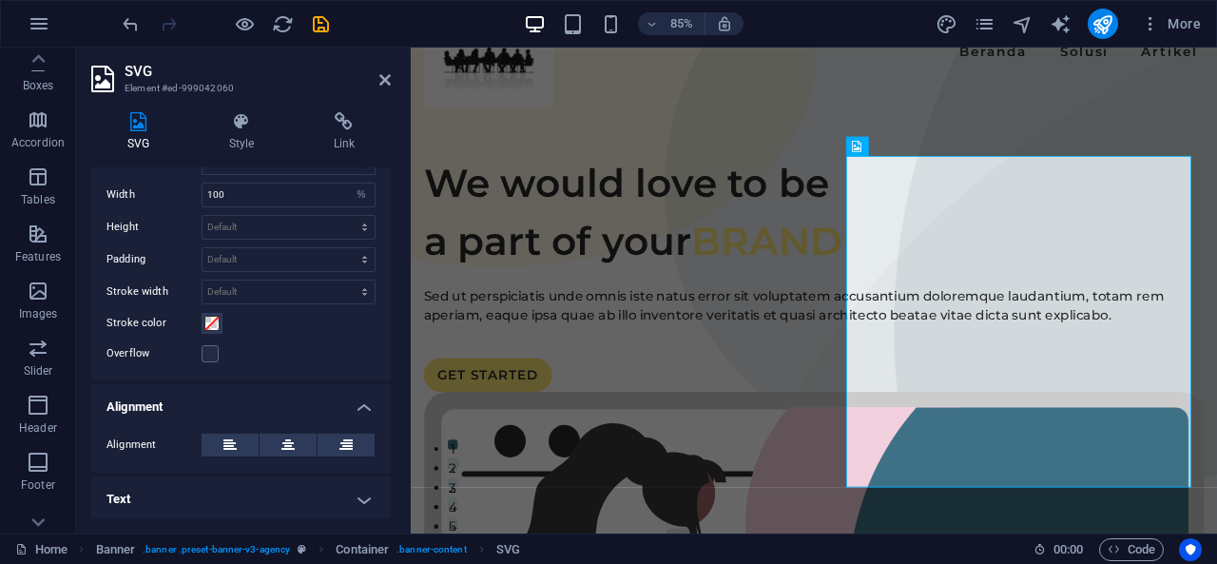
click at [346, 484] on h4 "Text" at bounding box center [240, 499] width 299 height 46
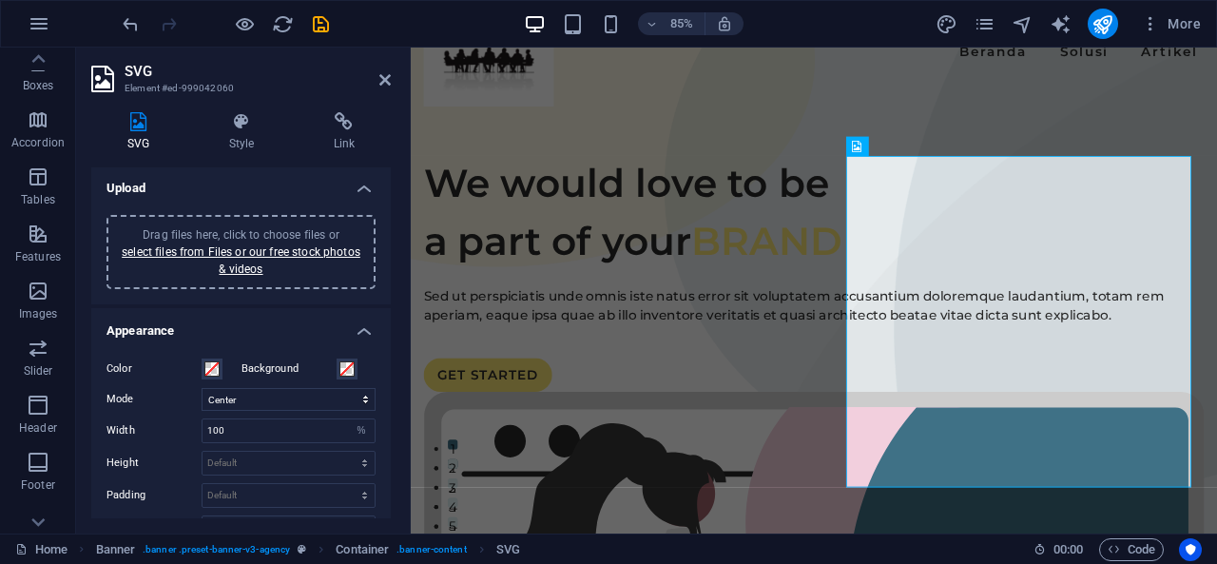
scroll to position [0, 0]
click at [384, 83] on icon at bounding box center [384, 79] width 11 height 15
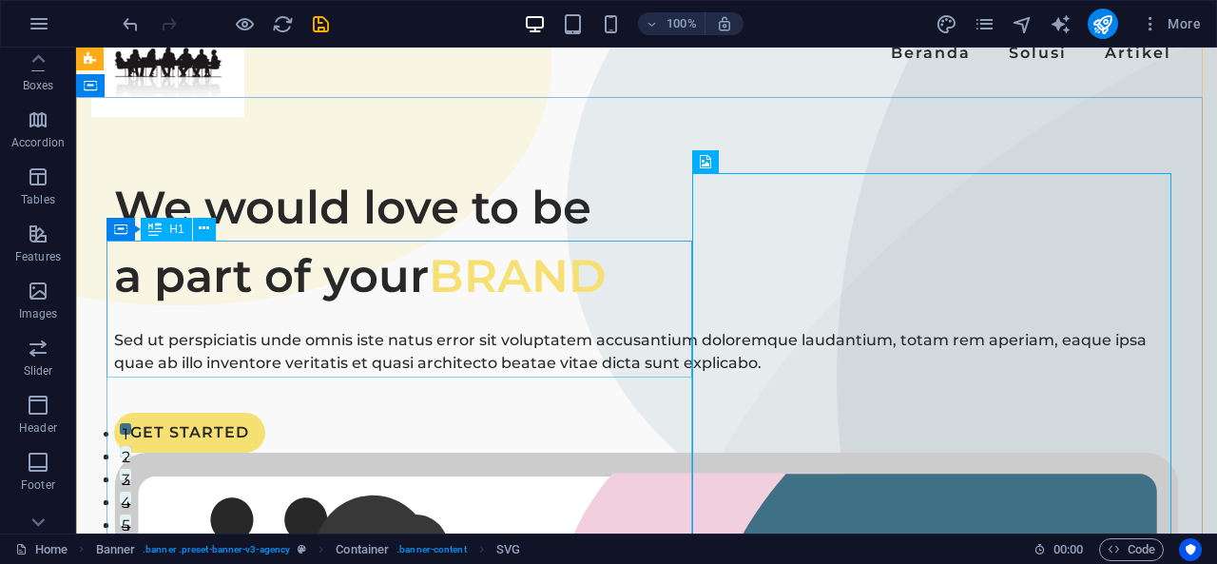
click at [443, 309] on div "We would love to be a part of your BRAND" at bounding box center [646, 241] width 1065 height 137
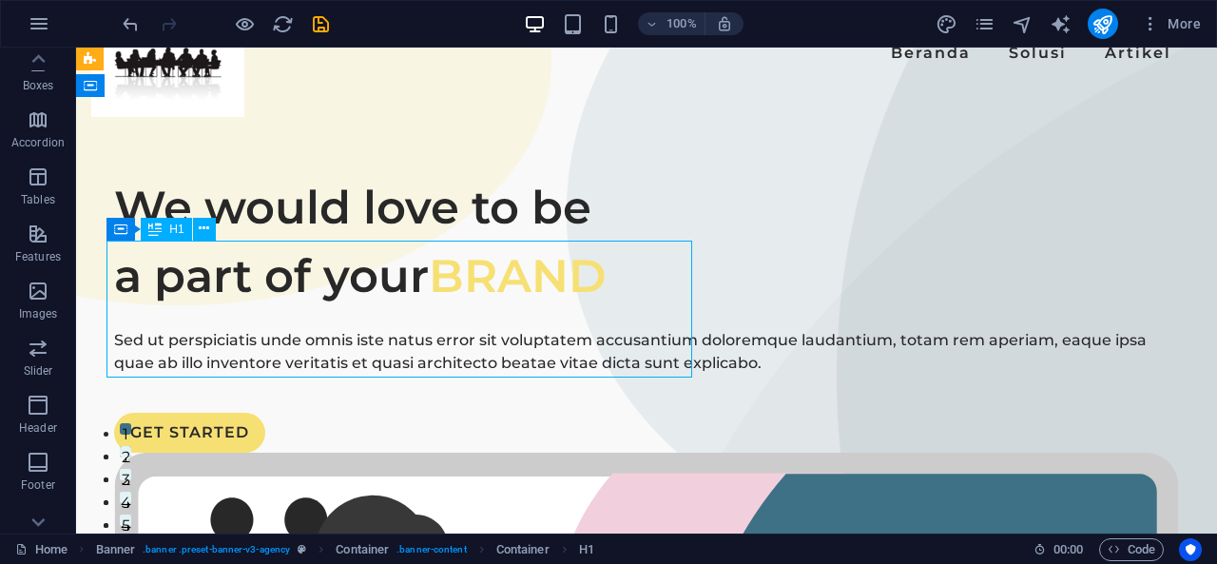
click at [375, 296] on div "We would love to be a part of your BRAND" at bounding box center [646, 241] width 1065 height 137
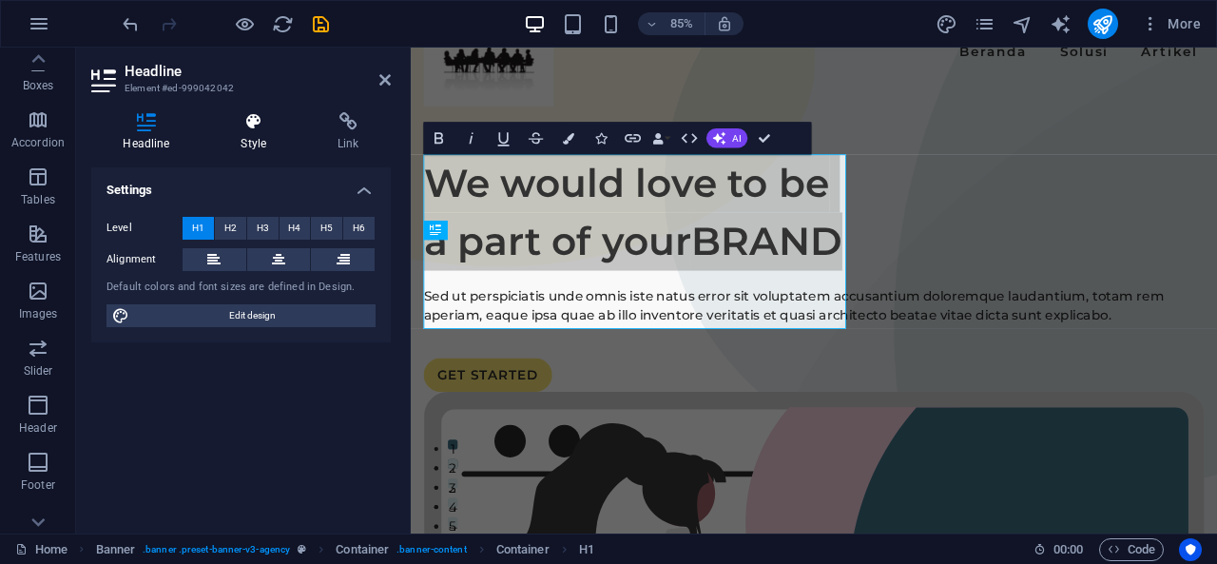
click at [249, 118] on icon at bounding box center [253, 121] width 89 height 19
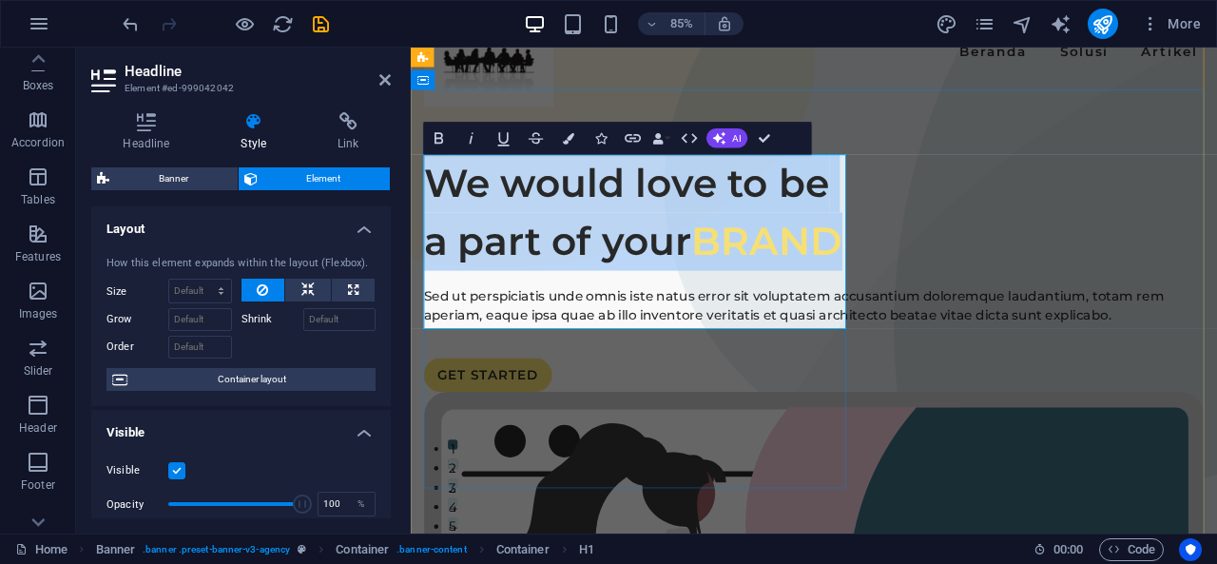
click at [604, 306] on h1 "We would love to be a part of your BRAND" at bounding box center [885, 241] width 918 height 137
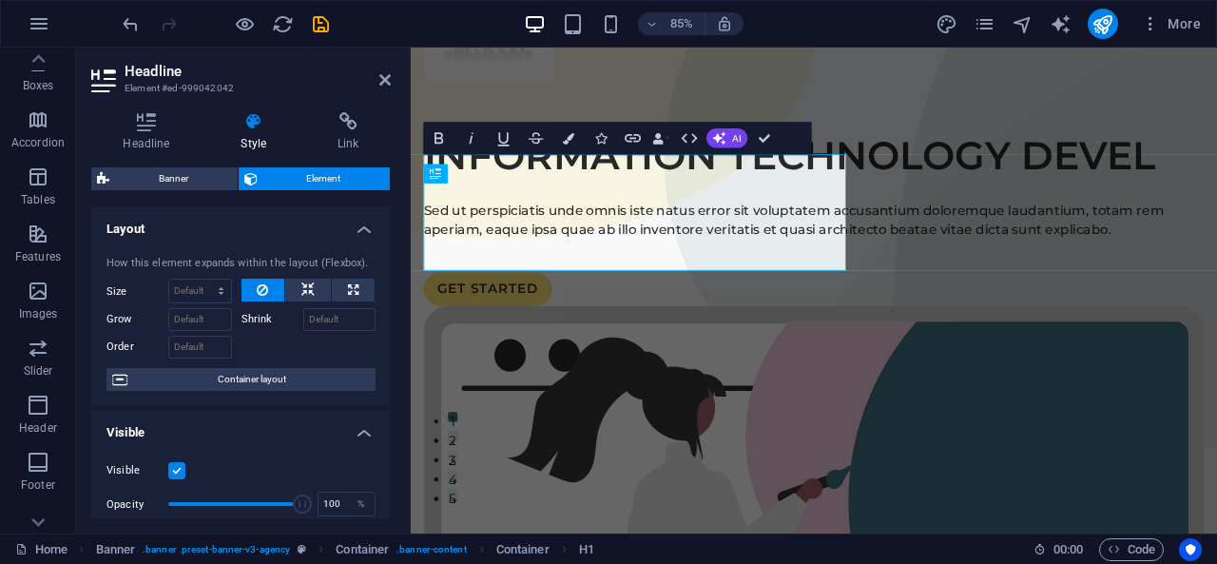
scroll to position [38, 0]
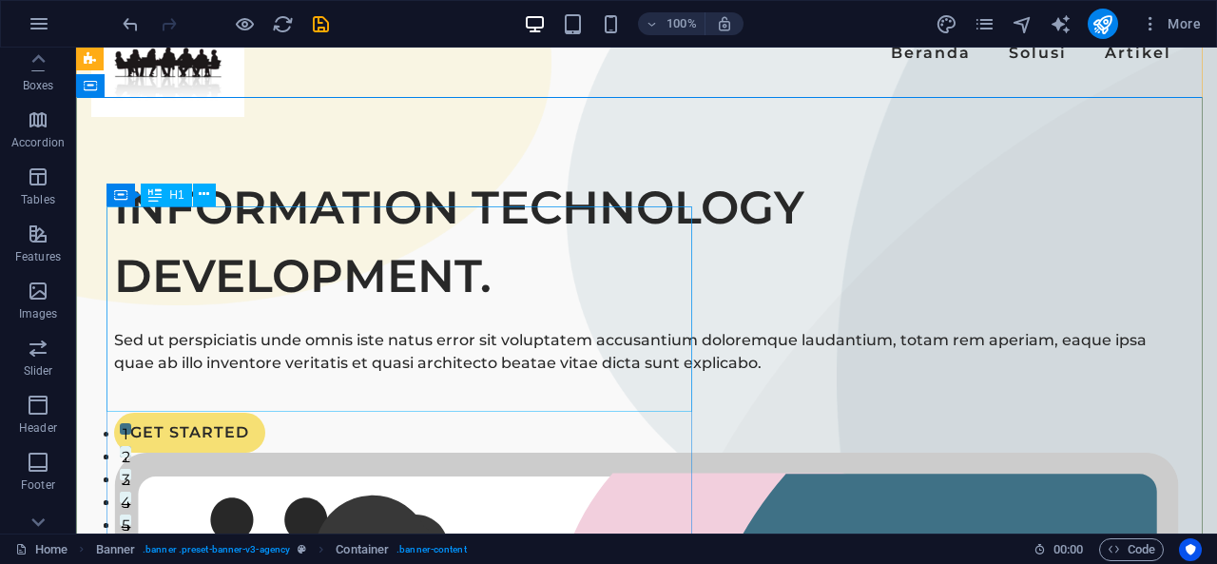
click at [477, 310] on div "INFORMATION TECHNOLOGY DEVELOPMENT." at bounding box center [646, 241] width 1065 height 137
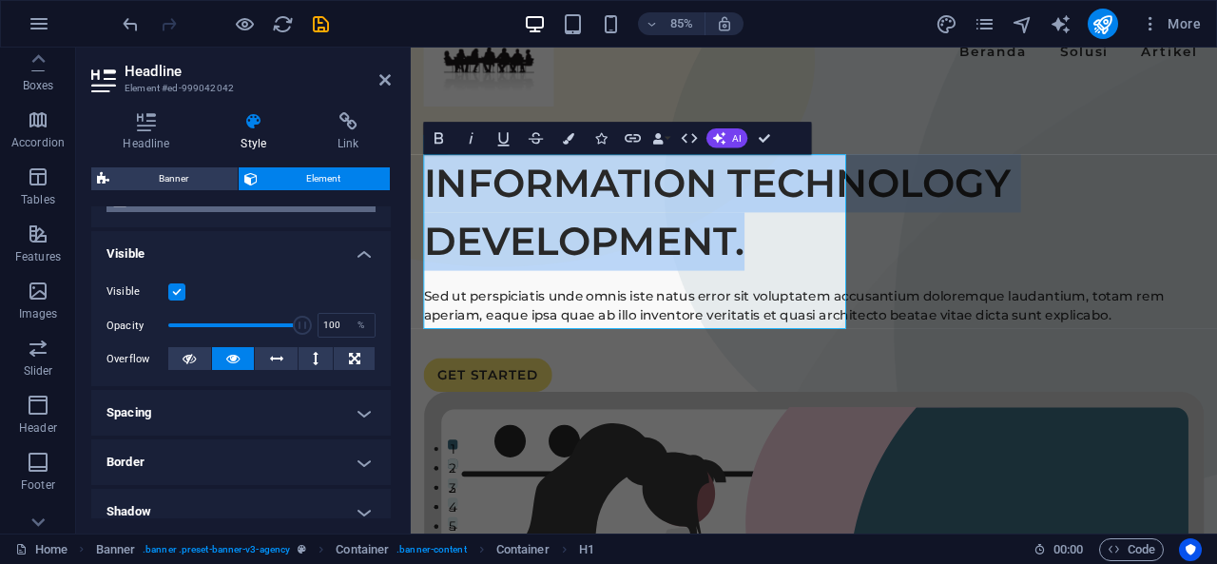
scroll to position [178, 0]
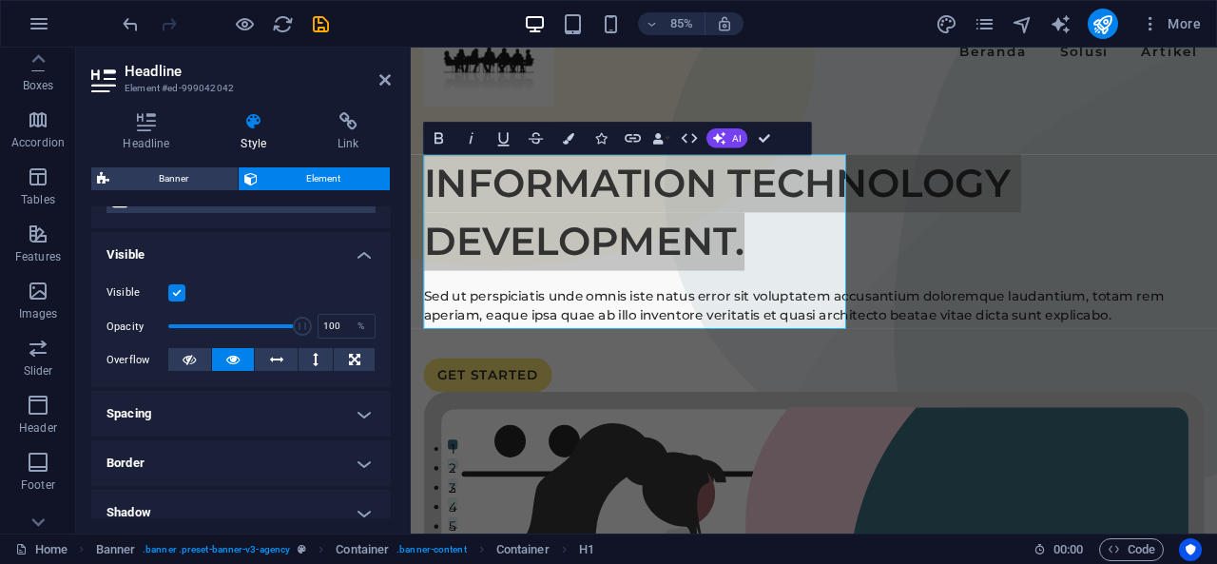
click at [268, 402] on h4 "Spacing" at bounding box center [240, 414] width 299 height 46
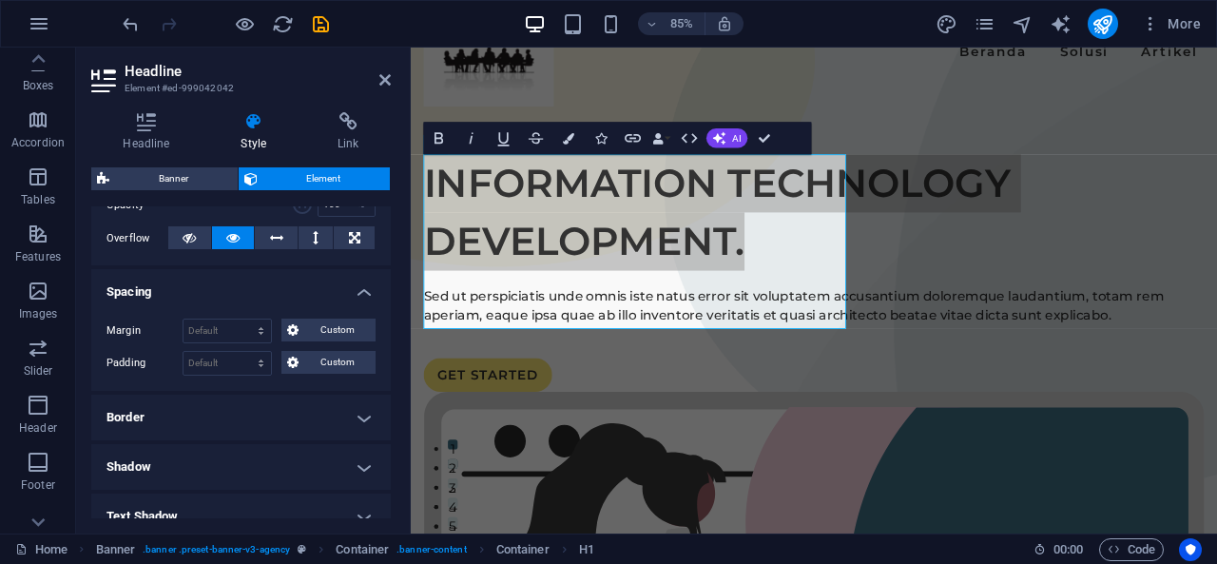
scroll to position [349, 0]
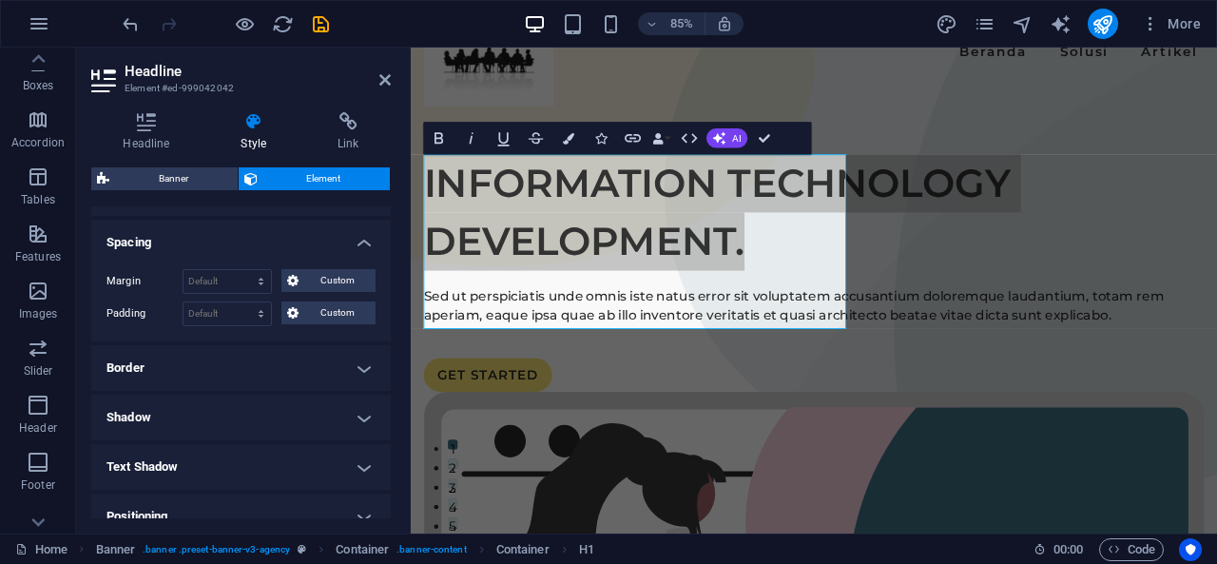
click at [285, 369] on h4 "Border" at bounding box center [240, 368] width 299 height 46
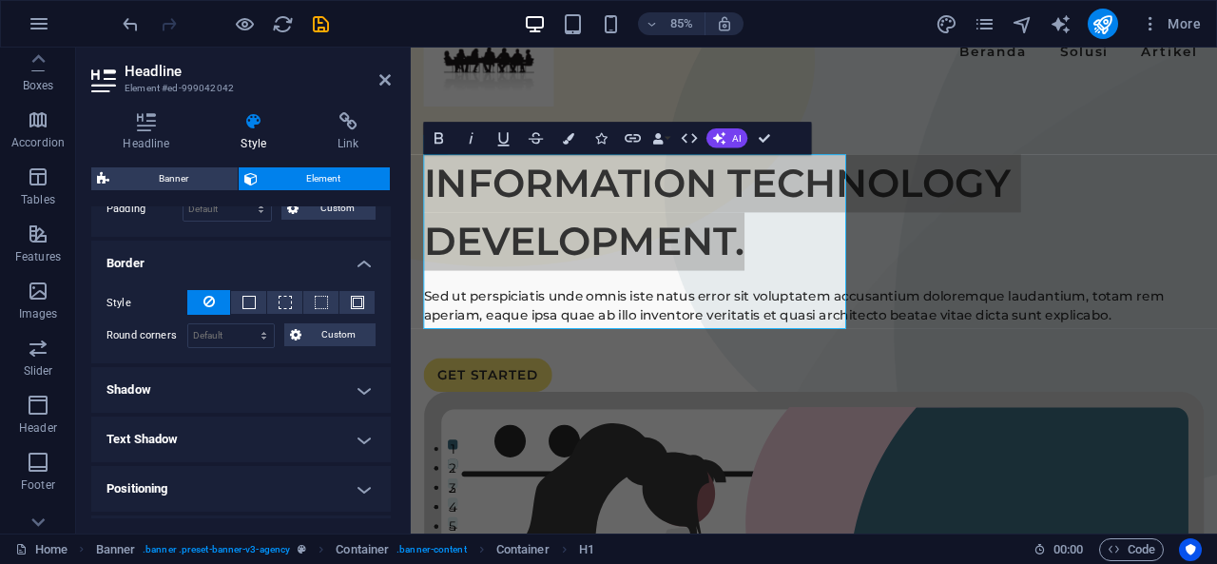
click at [285, 369] on h4 "Shadow" at bounding box center [240, 390] width 299 height 46
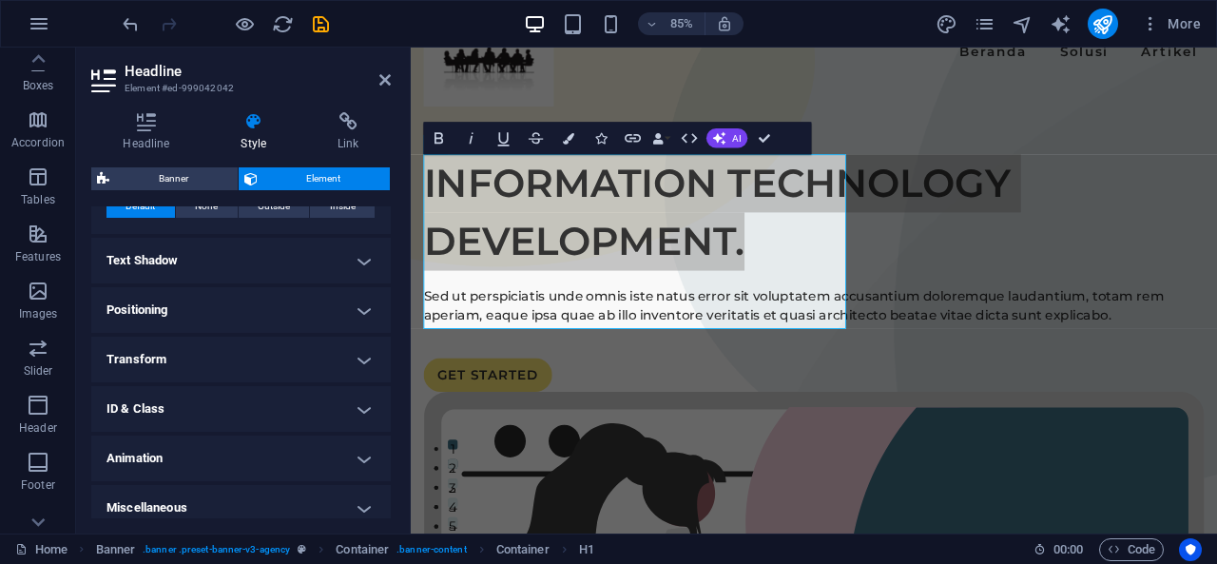
scroll to position [676, 0]
click at [319, 255] on h4 "Text Shadow" at bounding box center [240, 260] width 299 height 46
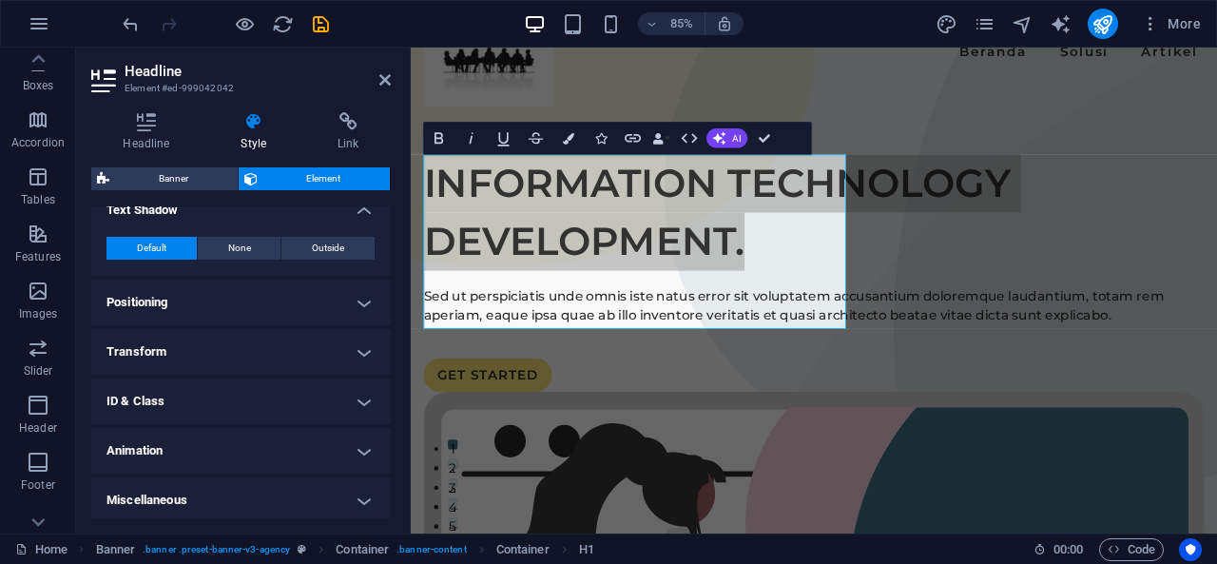
scroll to position [726, 0]
click at [310, 303] on h4 "Positioning" at bounding box center [240, 302] width 299 height 46
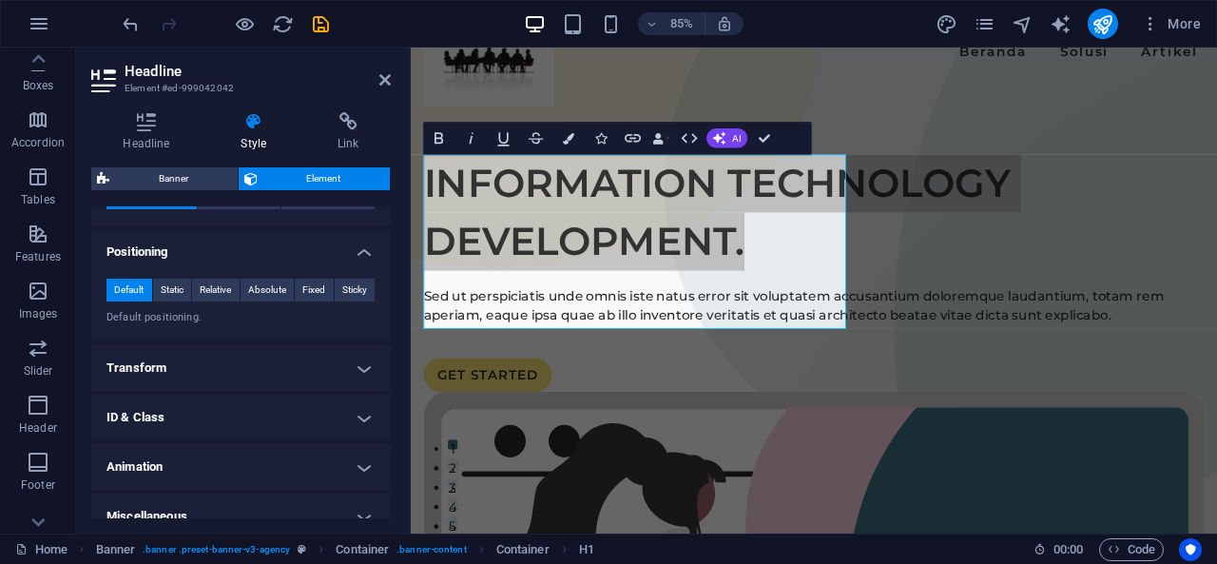
scroll to position [791, 0]
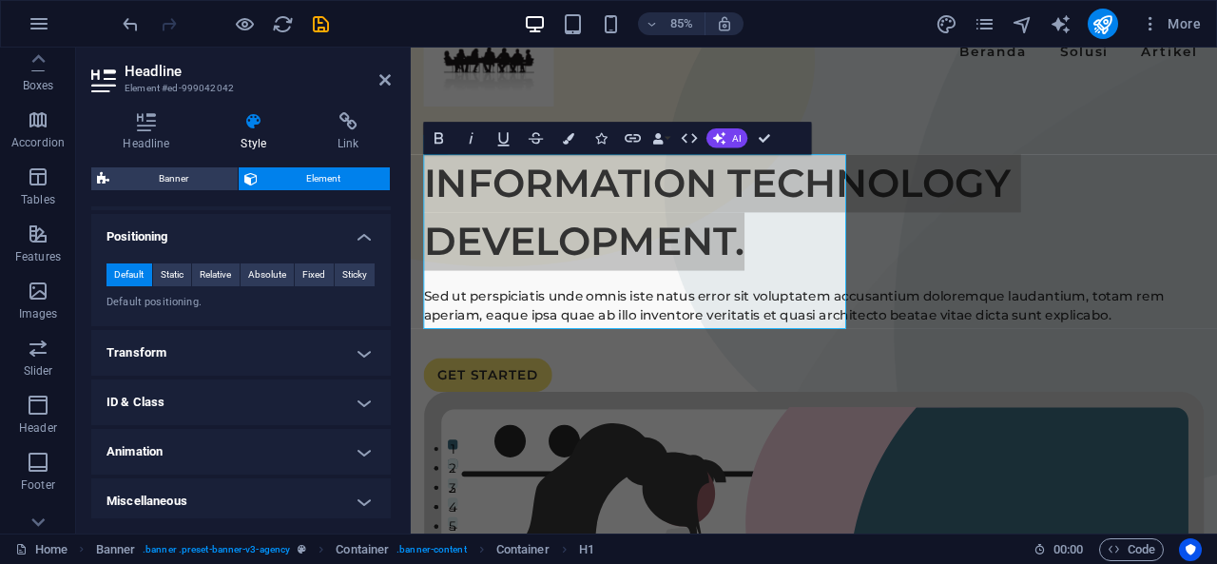
click at [295, 335] on h4 "Transform" at bounding box center [240, 353] width 299 height 46
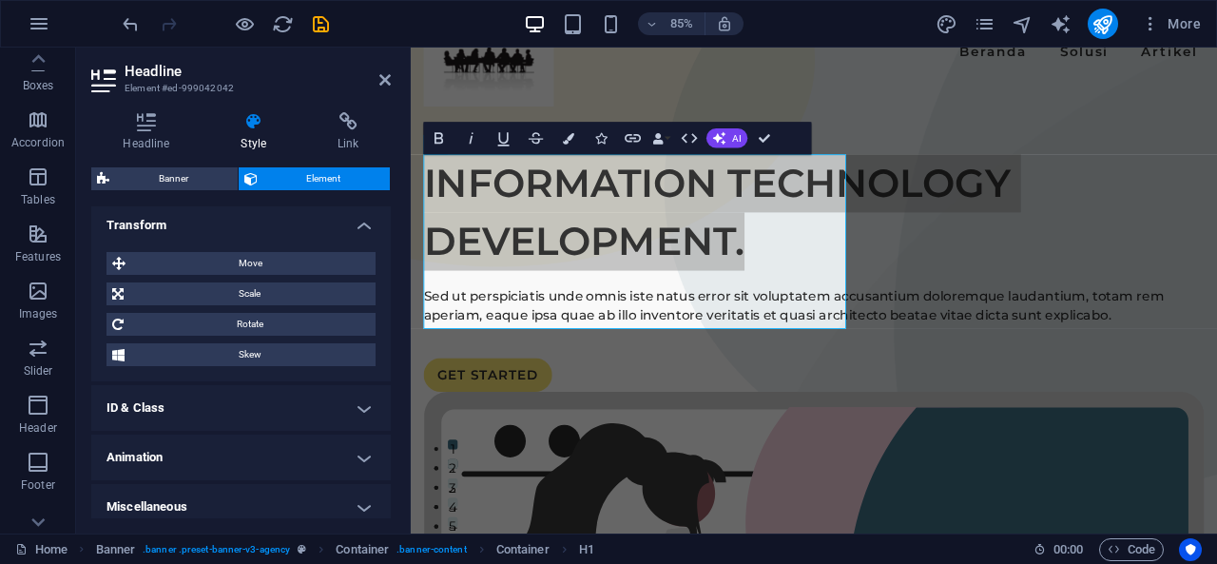
scroll to position [926, 0]
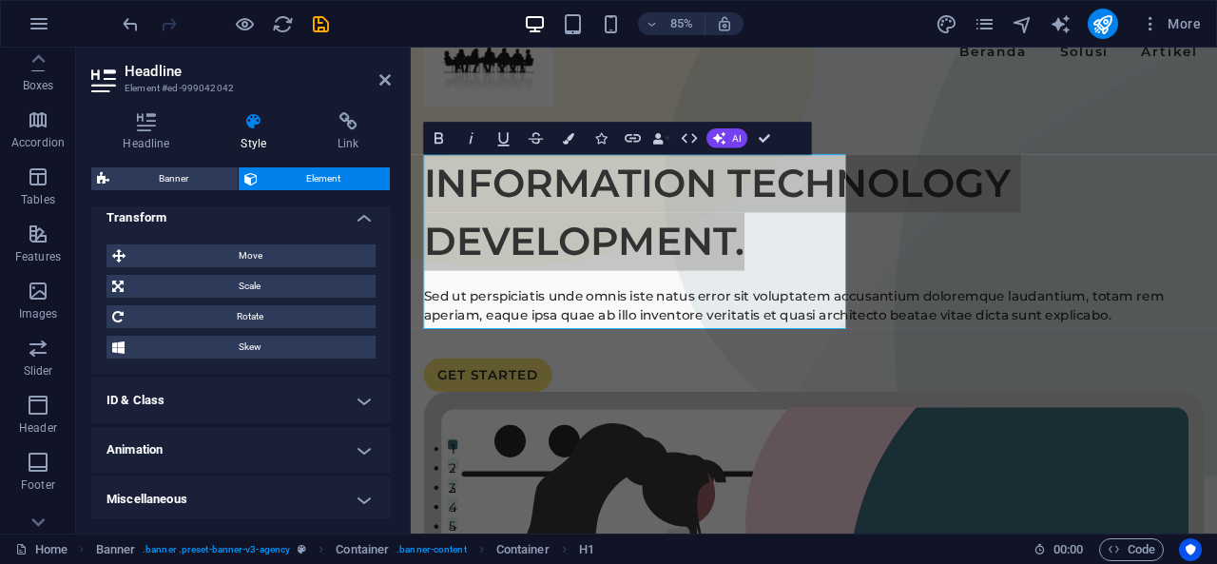
click at [300, 382] on h4 "ID & Class" at bounding box center [240, 400] width 299 height 46
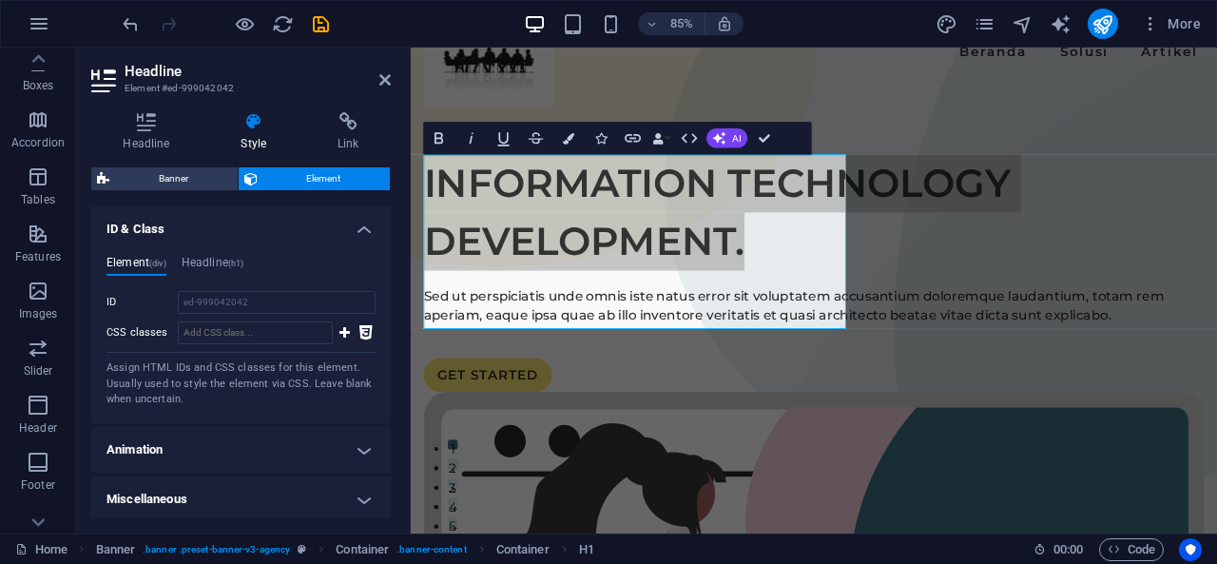
click at [356, 446] on h4 "Animation" at bounding box center [240, 450] width 299 height 46
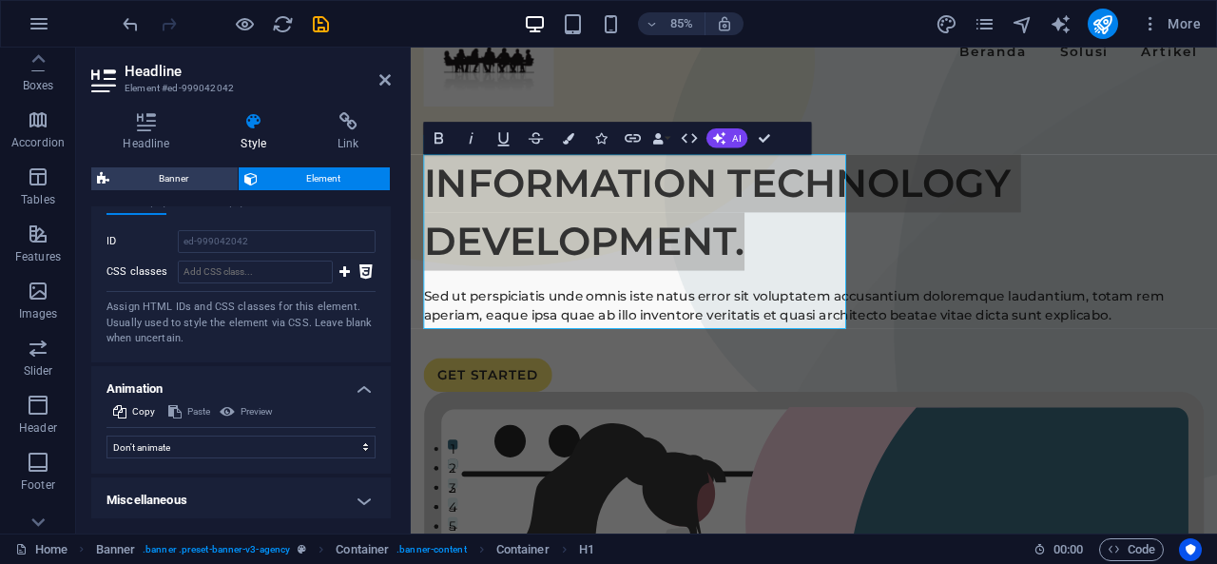
click at [350, 510] on h4 "Miscellaneous" at bounding box center [240, 500] width 299 height 46
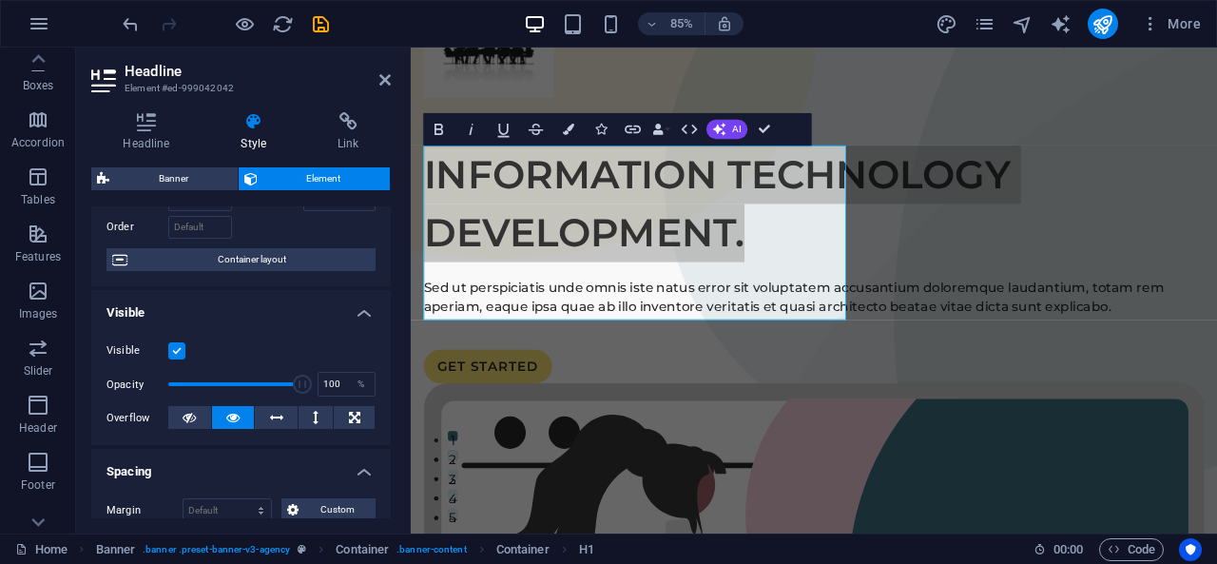
scroll to position [0, 0]
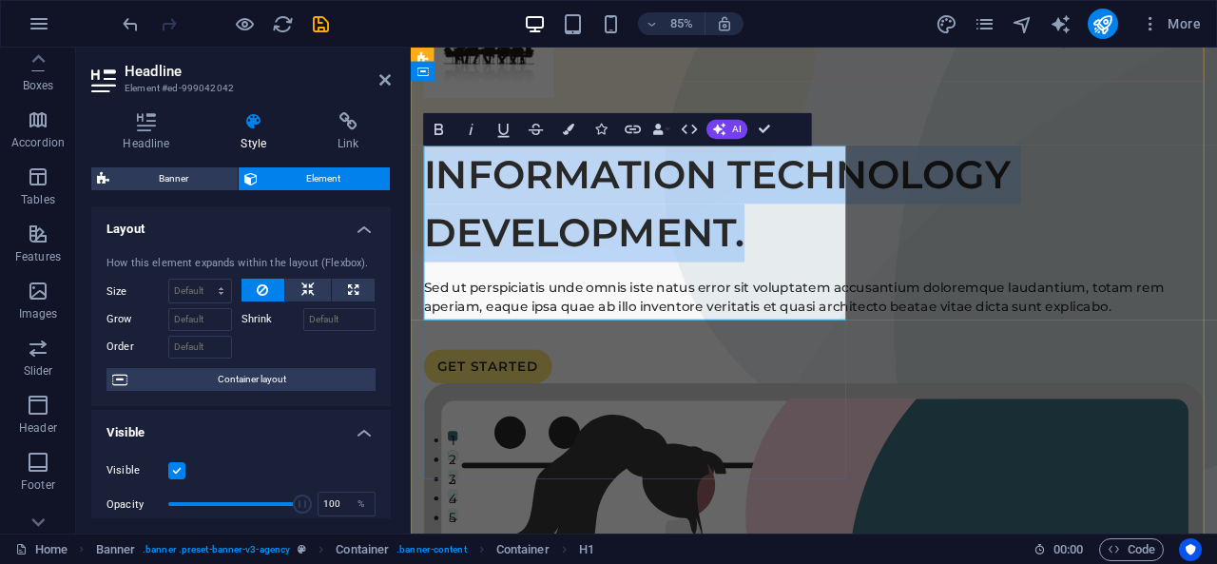
click at [825, 299] on h1 "INFORMATION TECHNOLOGY DEVELOPMENT." at bounding box center [885, 231] width 918 height 137
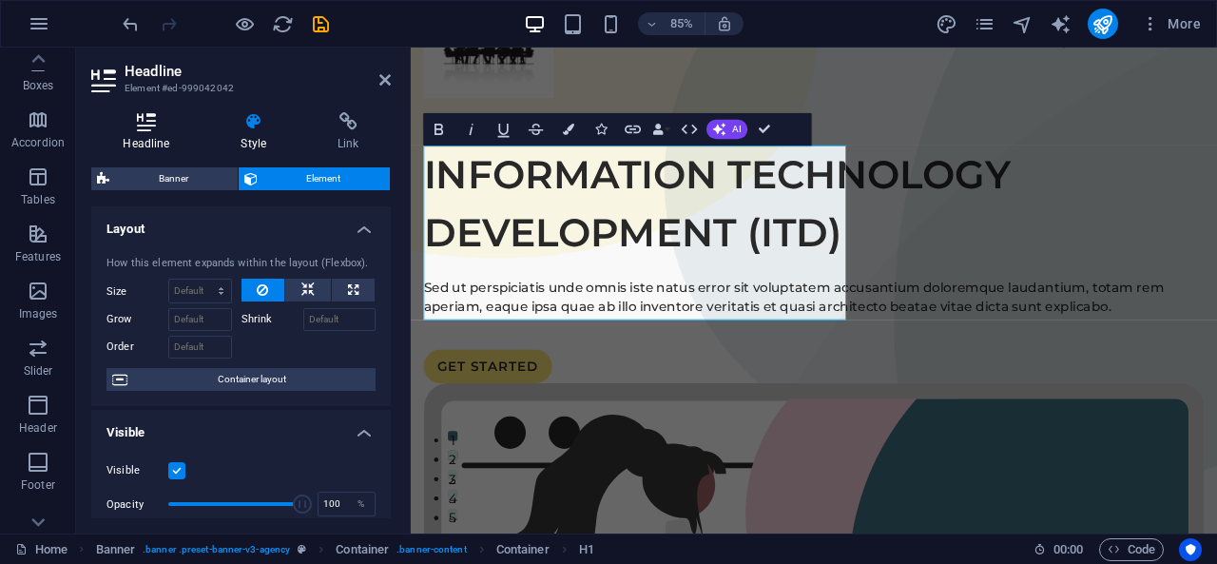
click at [154, 132] on h4 "Headline" at bounding box center [150, 132] width 118 height 40
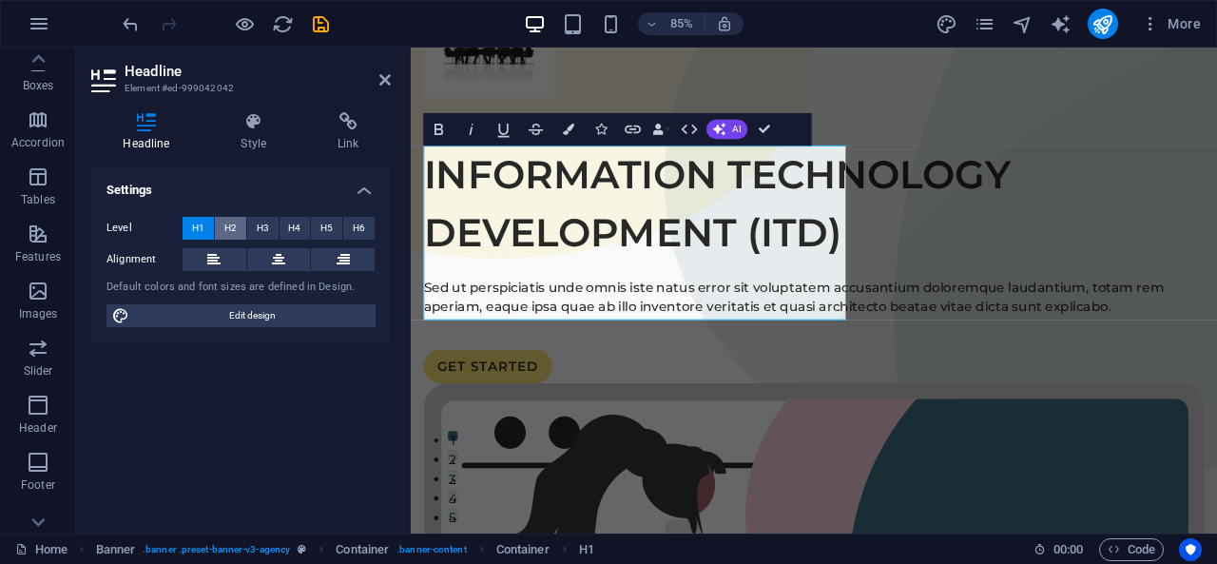
click at [229, 225] on span "H2" at bounding box center [230, 228] width 12 height 23
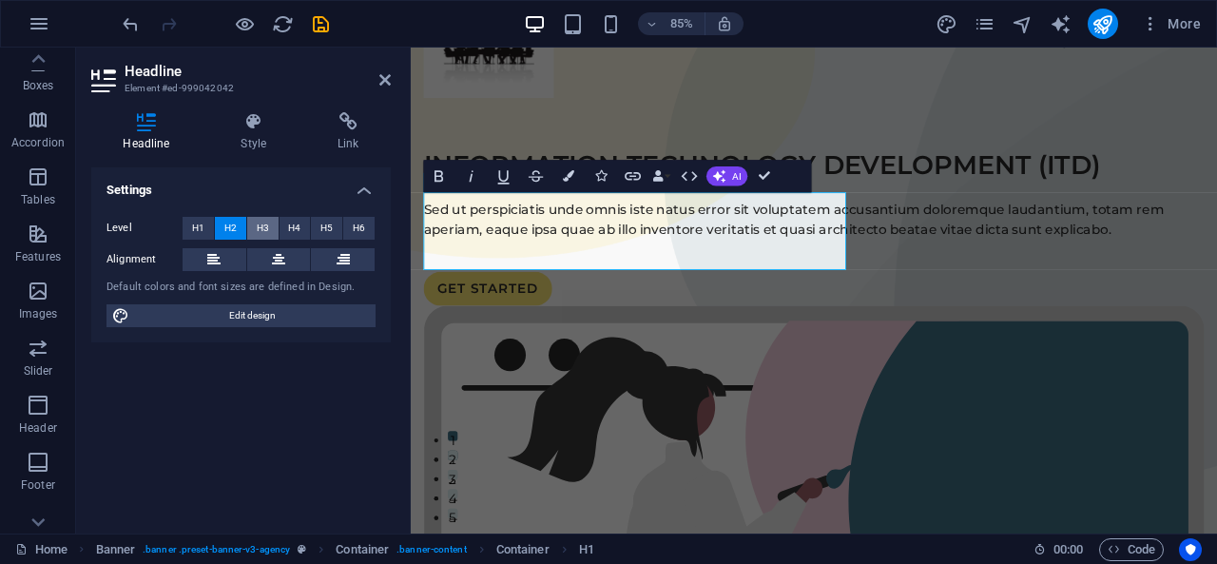
click at [269, 225] on button "H3" at bounding box center [262, 228] width 31 height 23
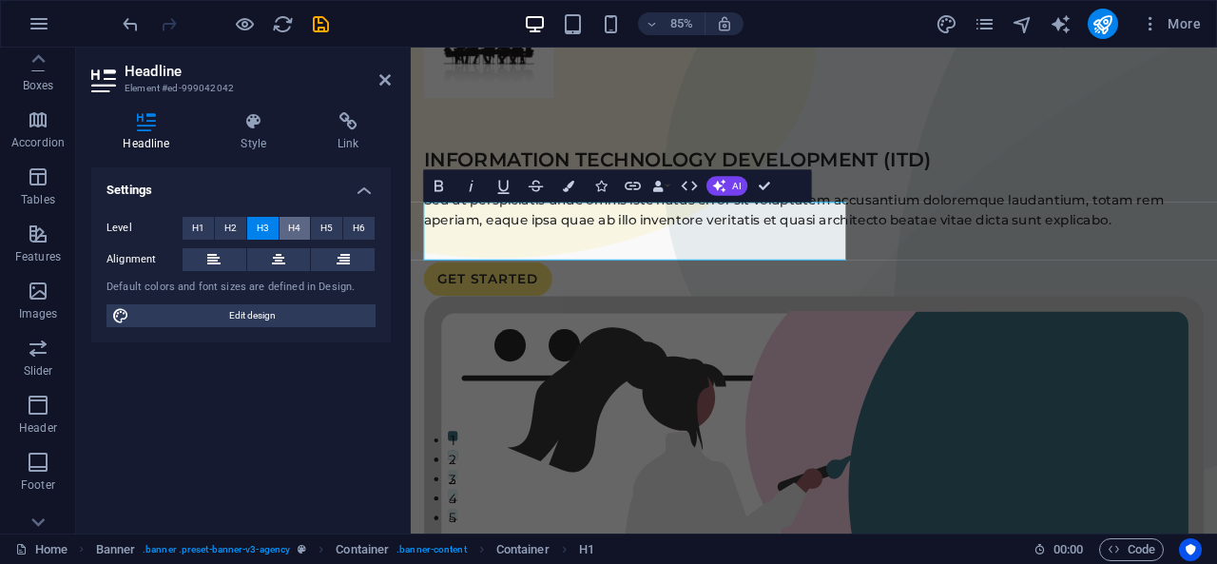
click at [293, 225] on span "H4" at bounding box center [294, 228] width 12 height 23
click at [328, 225] on span "H5" at bounding box center [326, 228] width 12 height 23
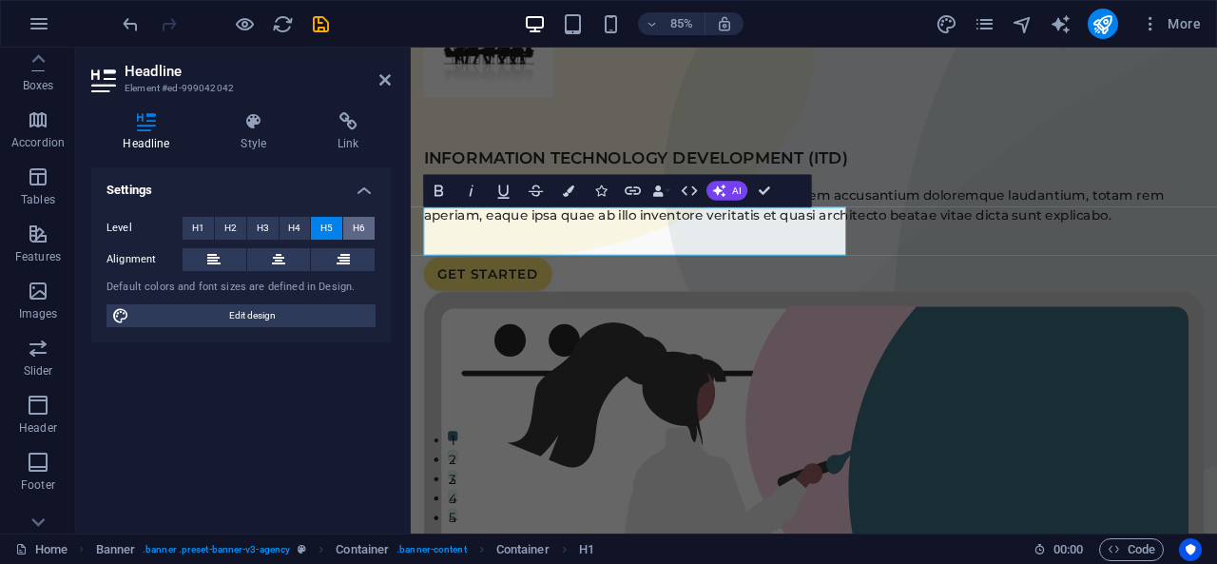
click at [361, 225] on span "H6" at bounding box center [359, 228] width 12 height 23
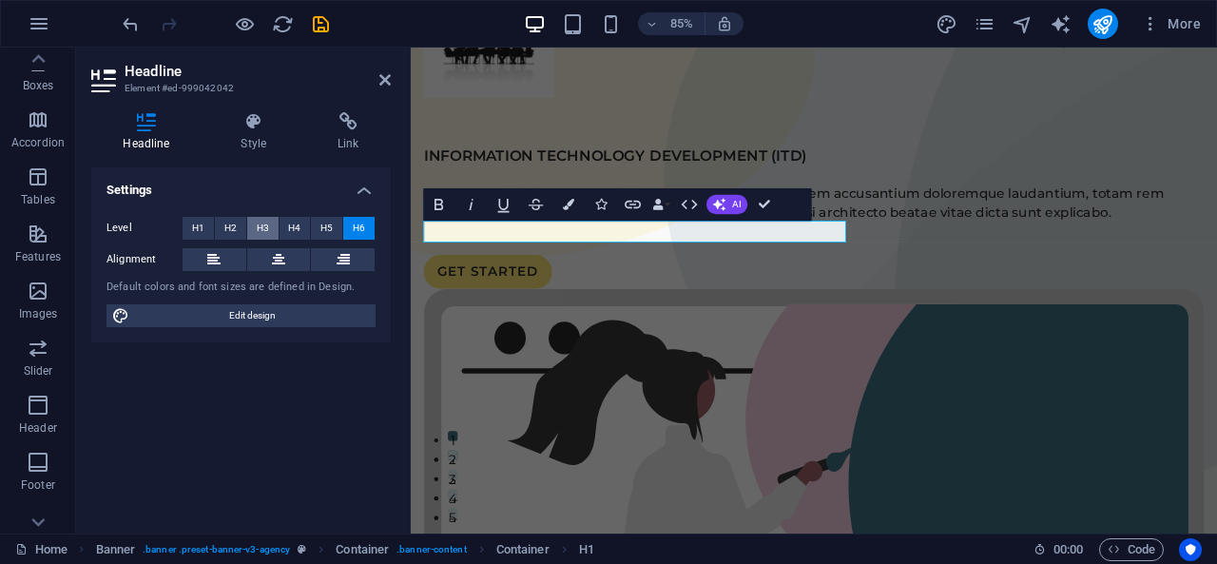
click at [270, 226] on button "H3" at bounding box center [262, 228] width 31 height 23
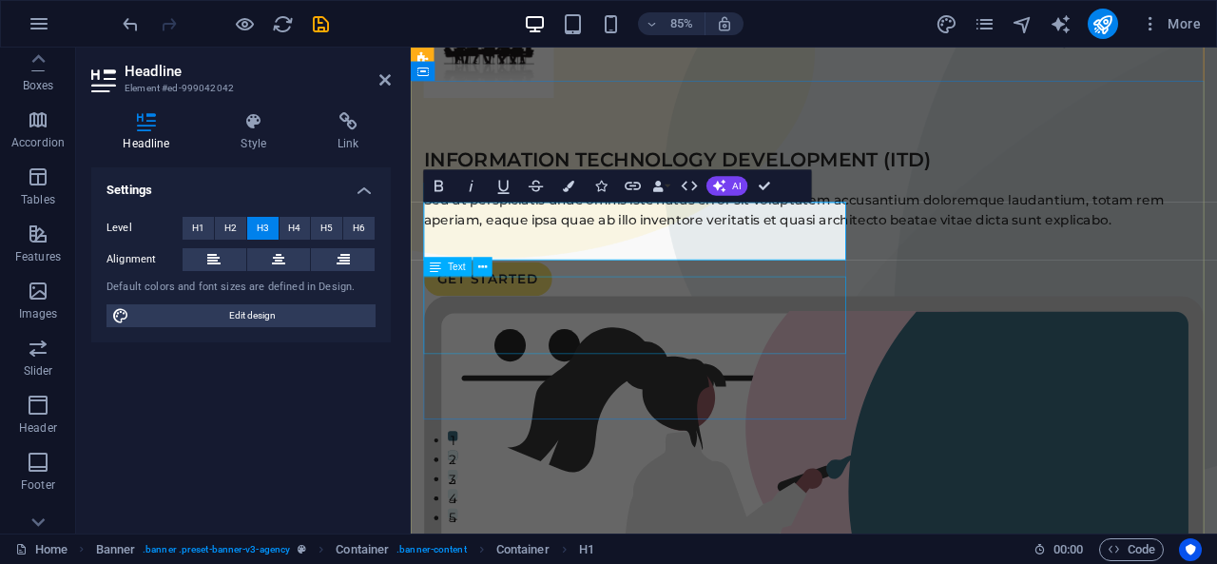
click at [642, 261] on div "Sed ut perspiciatis unde omnis iste natus error sit voluptatem accusantium dolo…" at bounding box center [885, 239] width 918 height 46
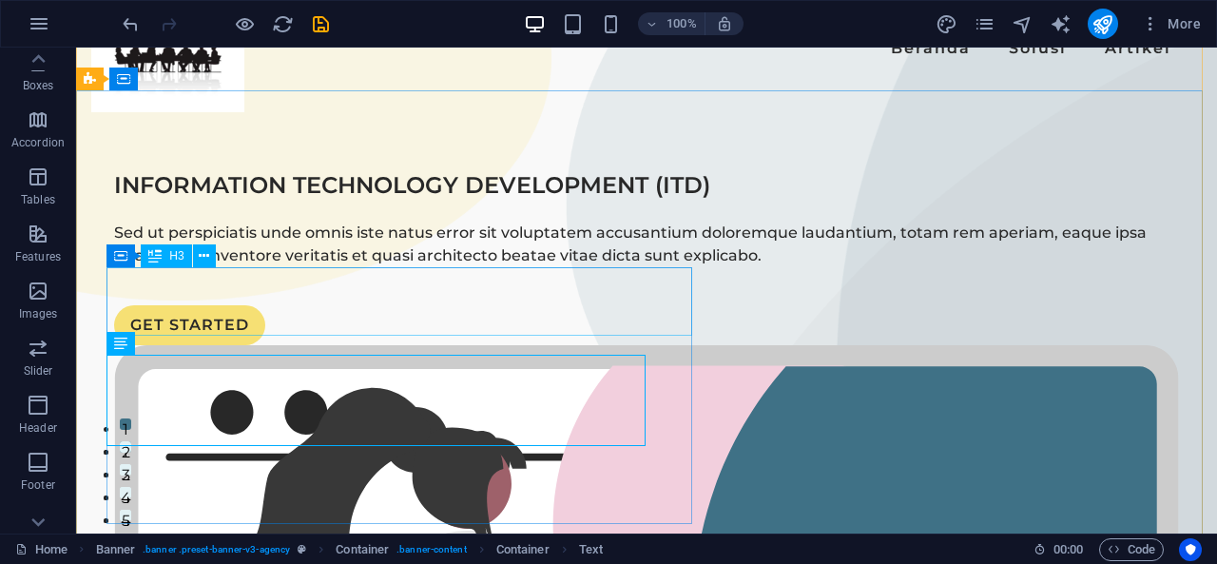
scroll to position [27, 0]
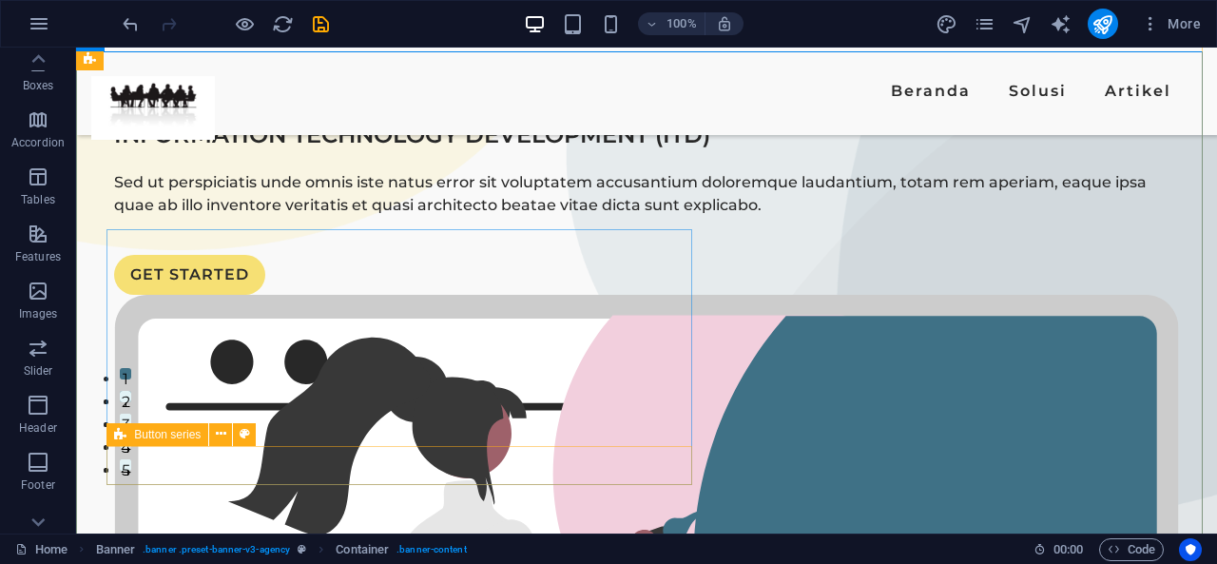
scroll to position [94, 0]
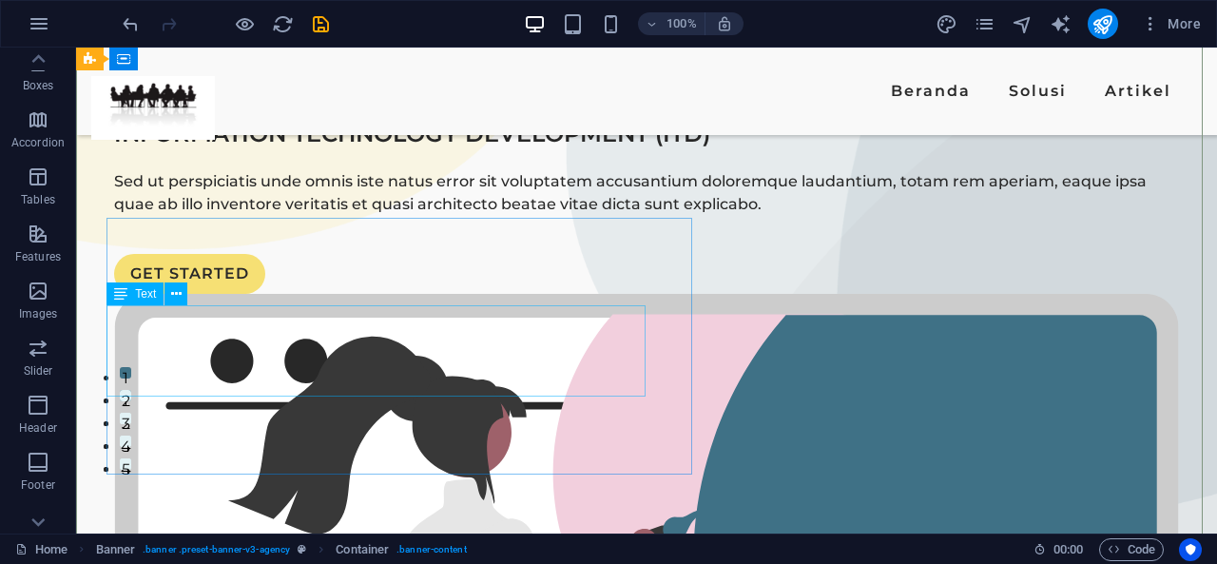
click at [369, 216] on div "Sed ut perspiciatis unde omnis iste natus error sit voluptatem accusantium dolo…" at bounding box center [646, 193] width 1065 height 46
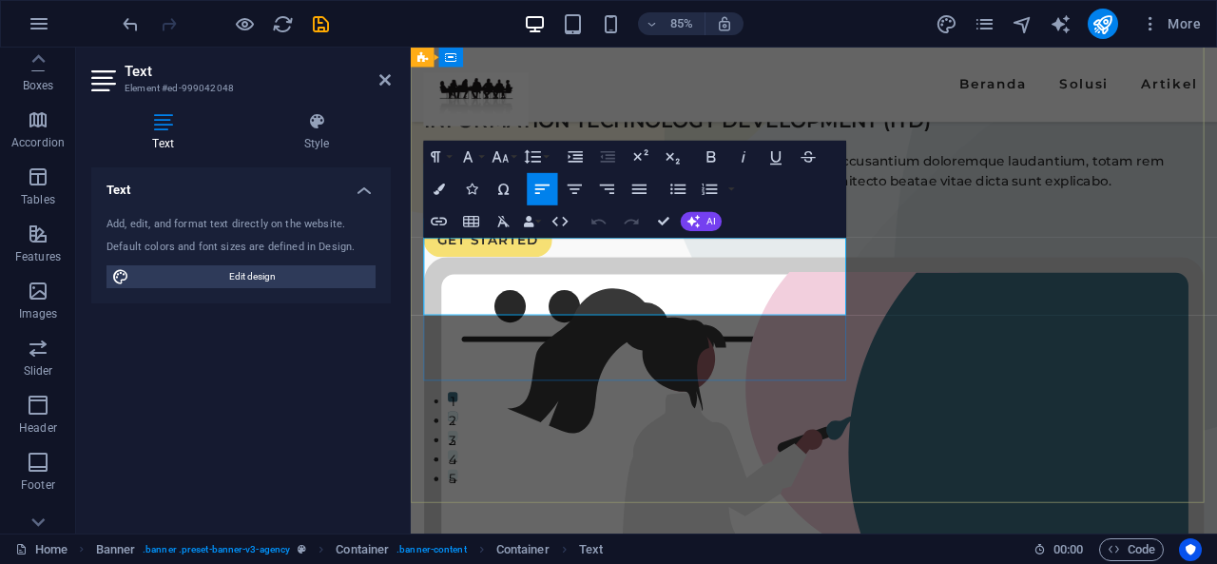
click at [688, 216] on p "Sed ut perspiciatis unde omnis iste natus error sit voluptatem accusantium dolo…" at bounding box center [885, 193] width 918 height 46
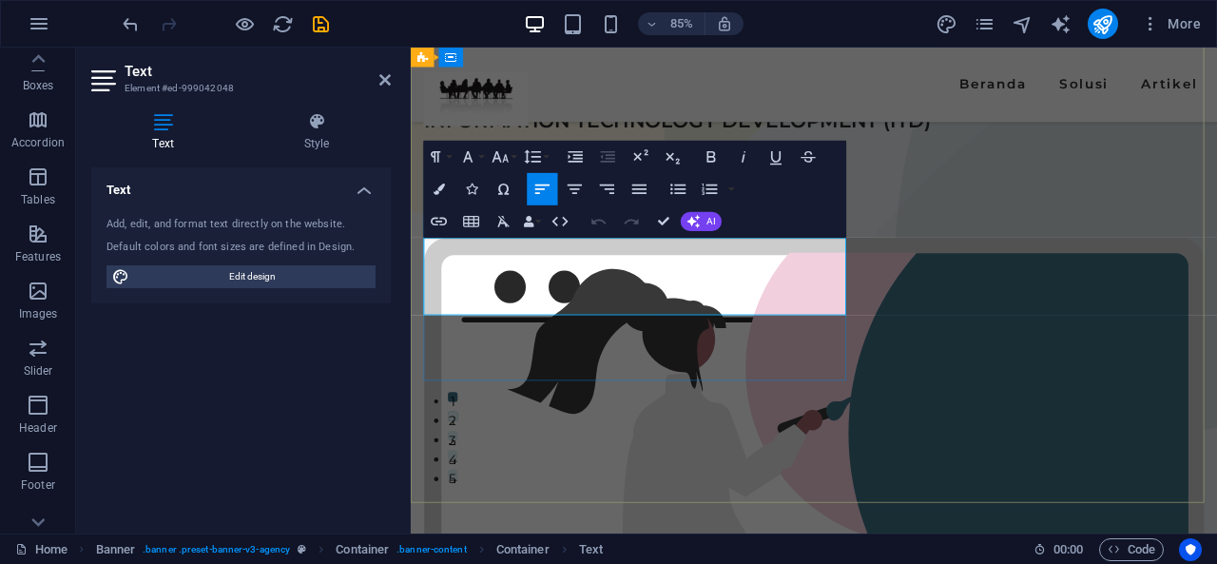
scroll to position [128, 0]
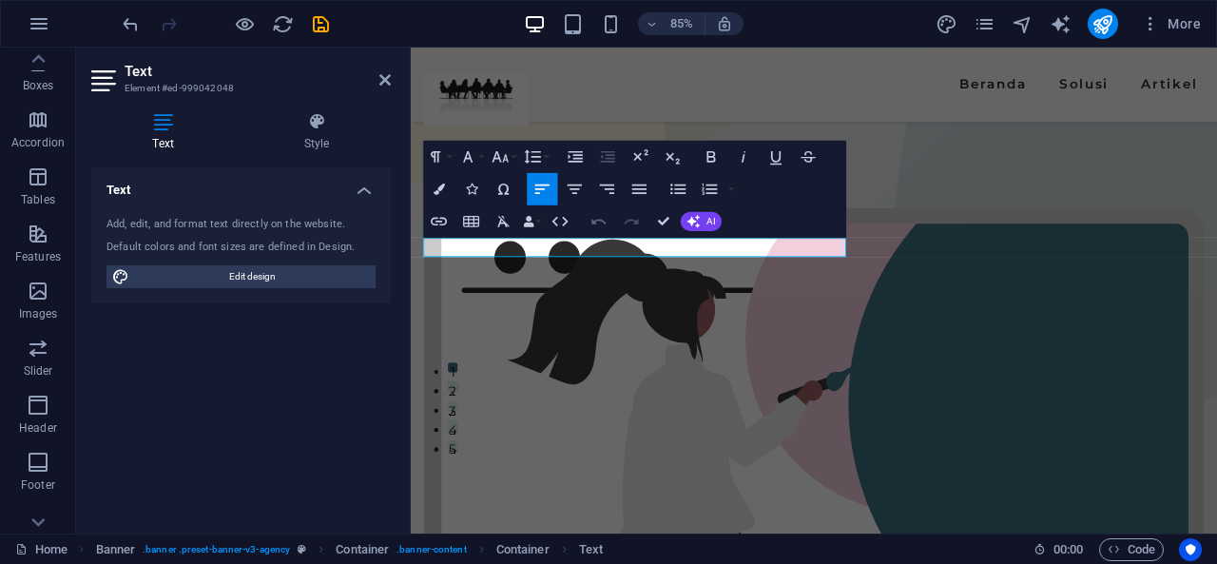
click at [599, 236] on button "Undo" at bounding box center [599, 221] width 30 height 32
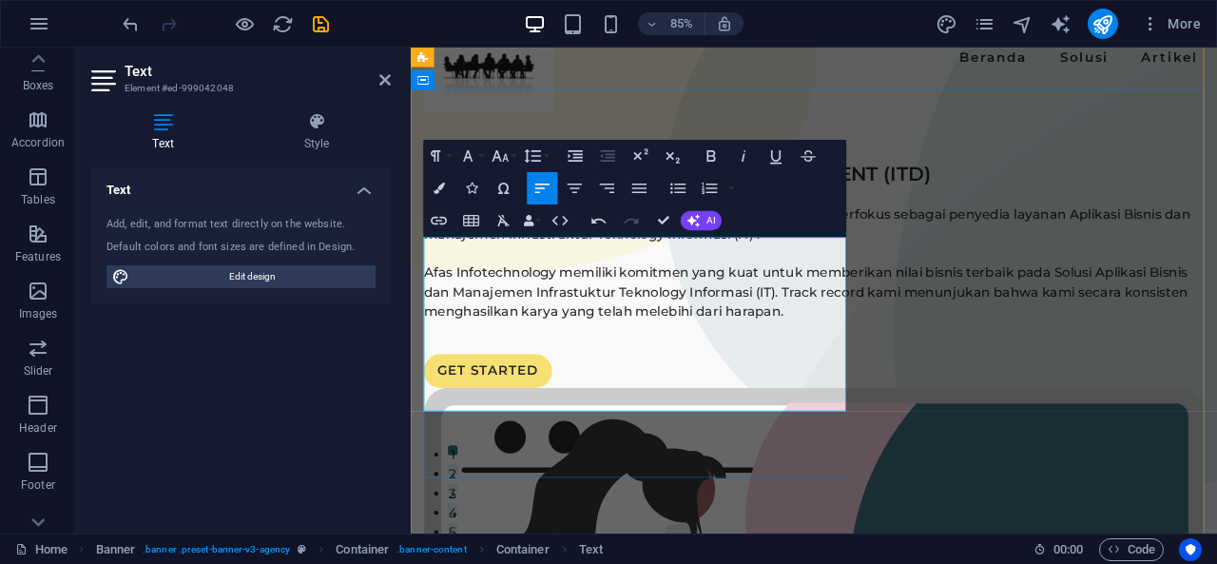
scroll to position [0, 0]
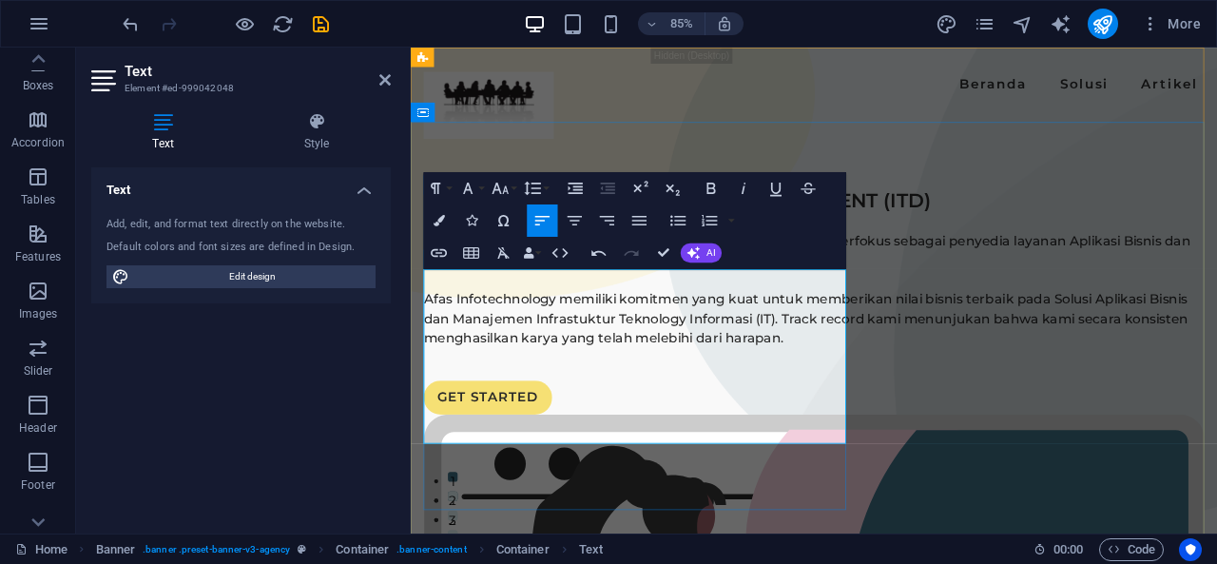
click at [587, 310] on p "Afas Infotechnology ini didirikan sejak pada tahun 2023, yang berfokus sebagai …" at bounding box center [885, 287] width 918 height 46
click at [685, 310] on p "Afas Infotechnology ini didirikan sejak pada tahun 2023, yang berfokus sebagai …" at bounding box center [885, 287] width 918 height 46
click at [771, 333] on p at bounding box center [885, 321] width 918 height 23
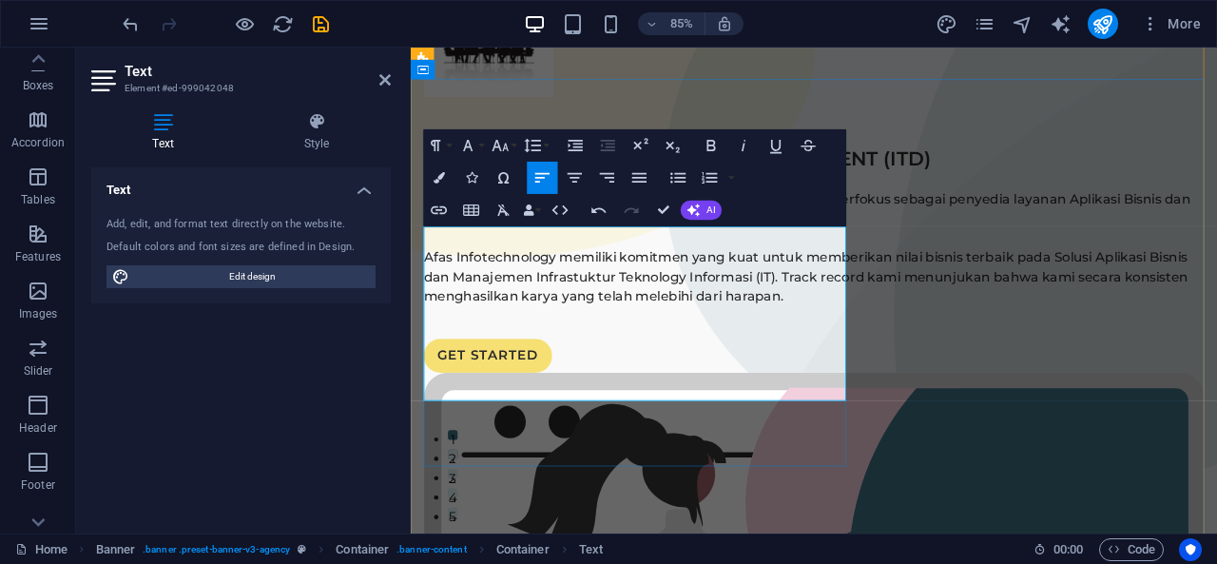
scroll to position [51, 0]
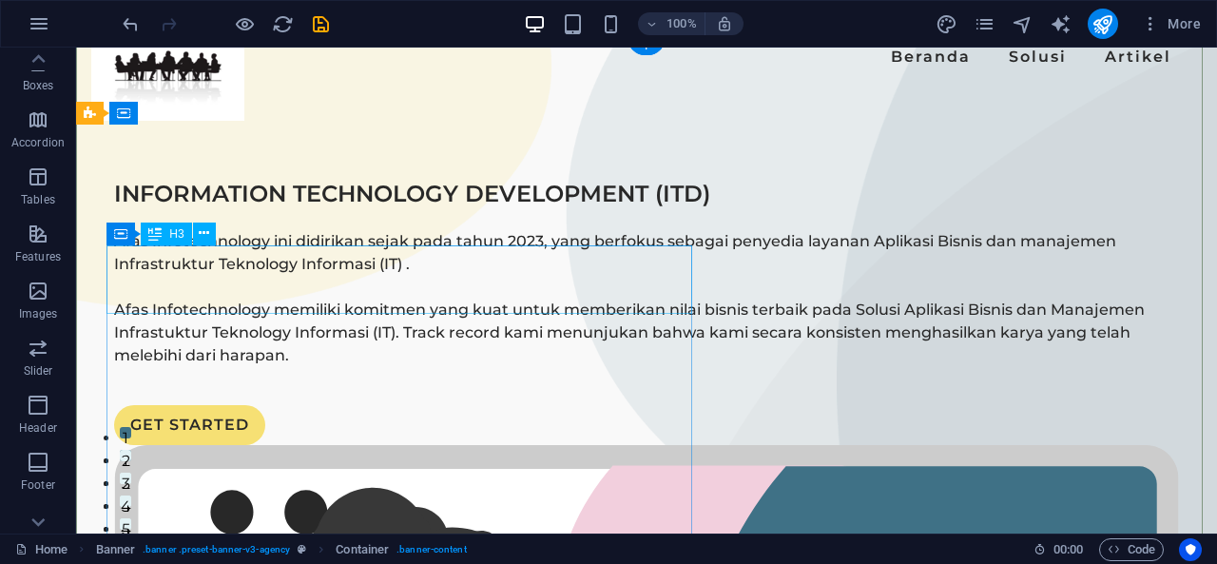
scroll to position [0, 0]
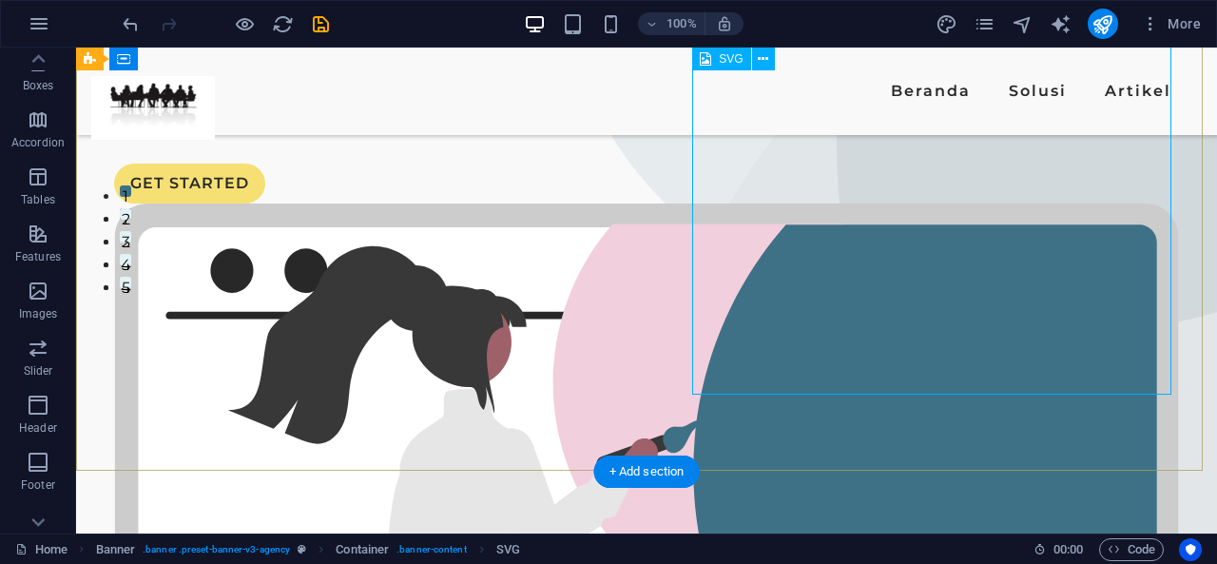
scroll to position [271, 0]
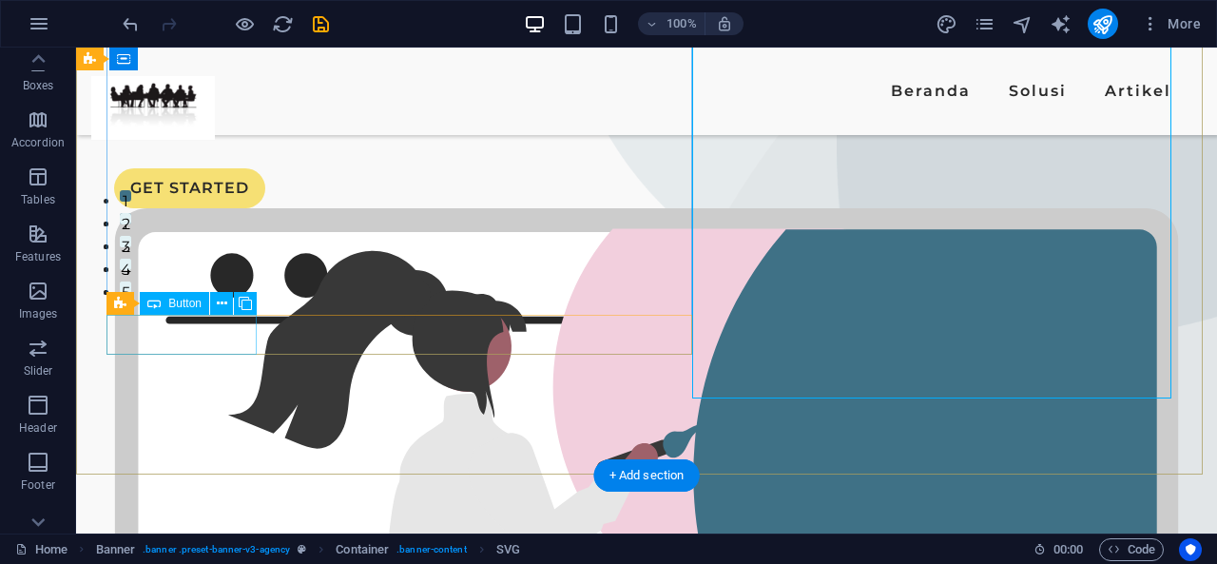
click at [199, 208] on div "GET STARTED" at bounding box center [646, 188] width 1065 height 40
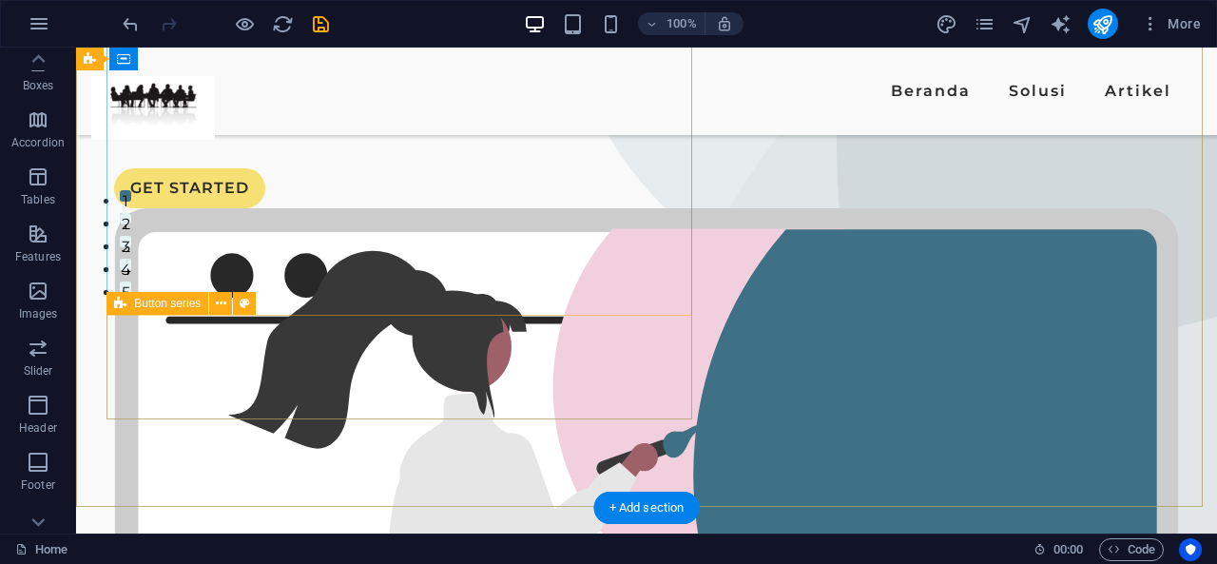
scroll to position [239, 0]
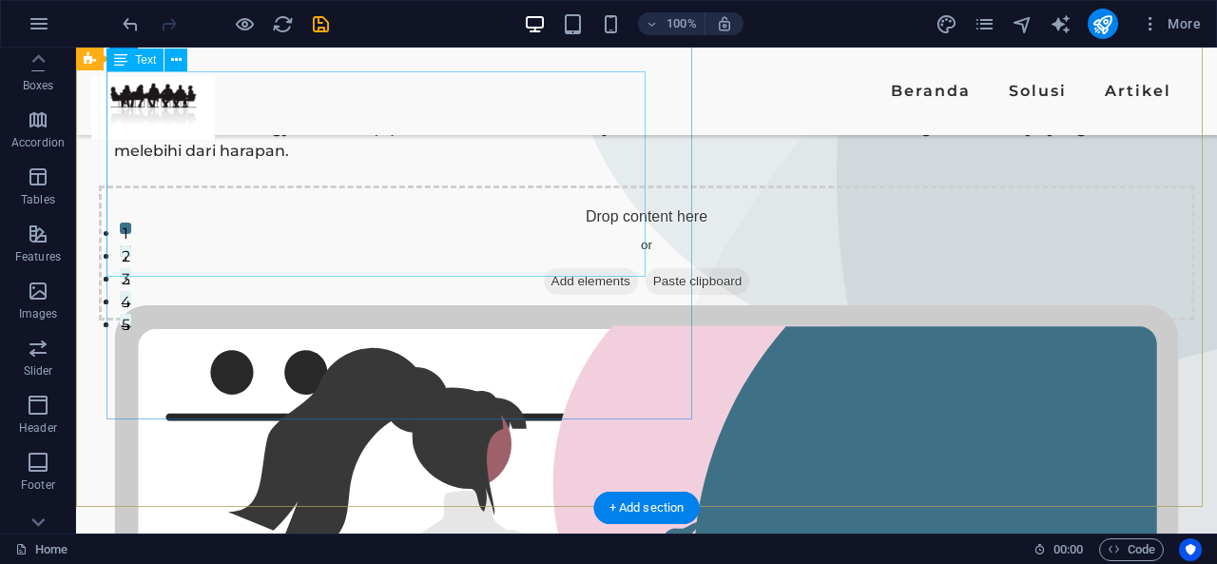
click at [606, 163] on div "Afas Infotechnology ini didirikan sejak pada tahun 2023, yang berfokus sebagai …" at bounding box center [646, 94] width 1065 height 137
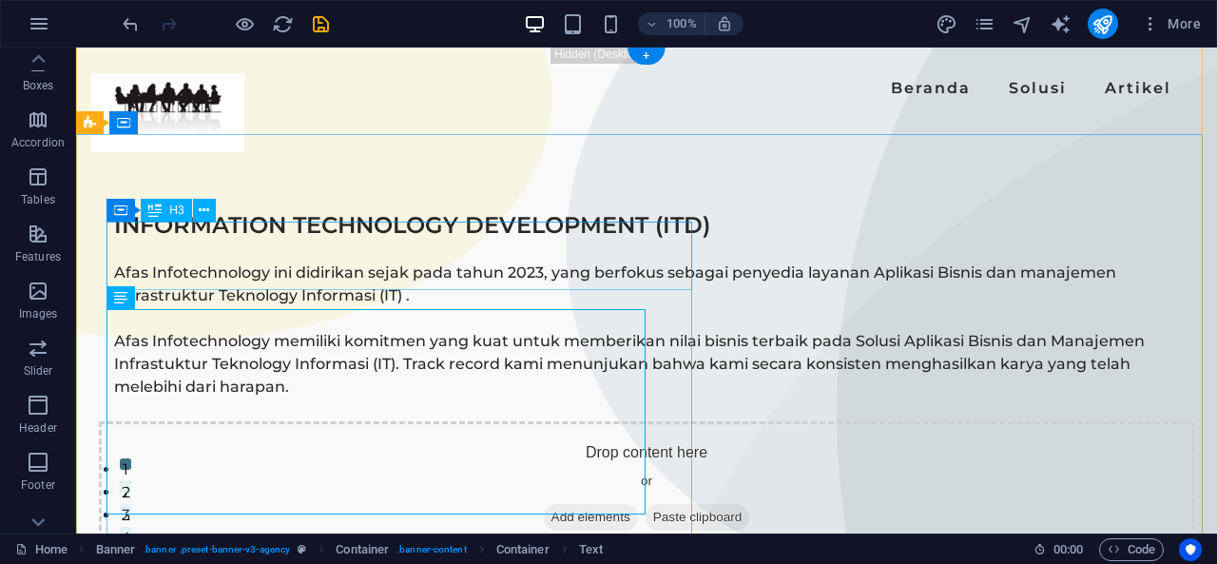
scroll to position [0, 0]
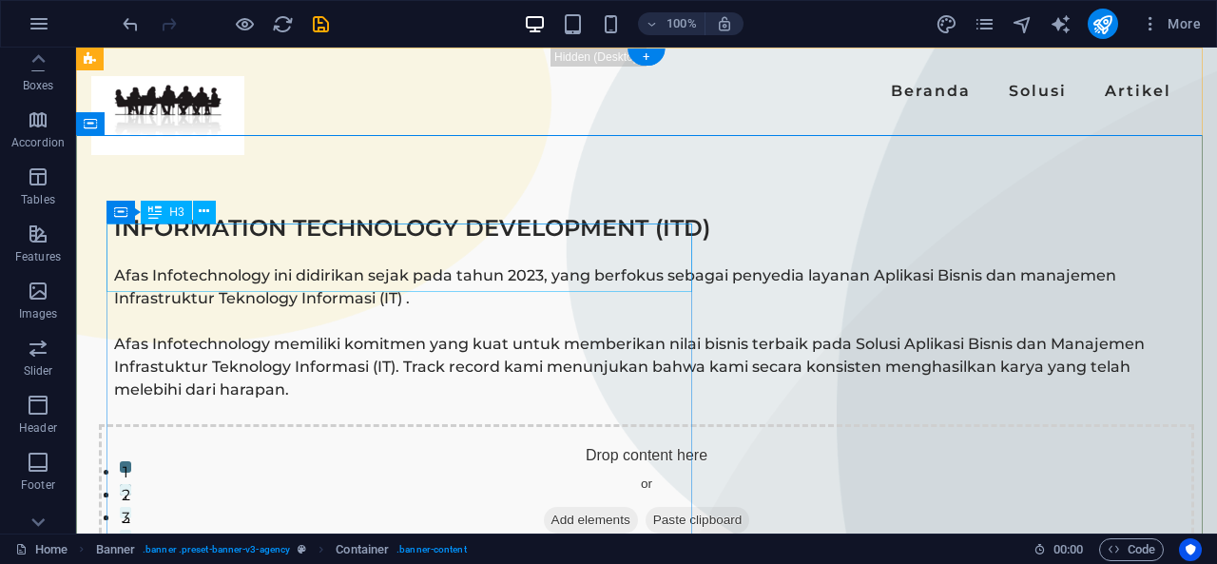
click at [368, 245] on div "INFORMATION TECHNOLOGY DEVELOPMENT (ITD)" at bounding box center [646, 228] width 1065 height 34
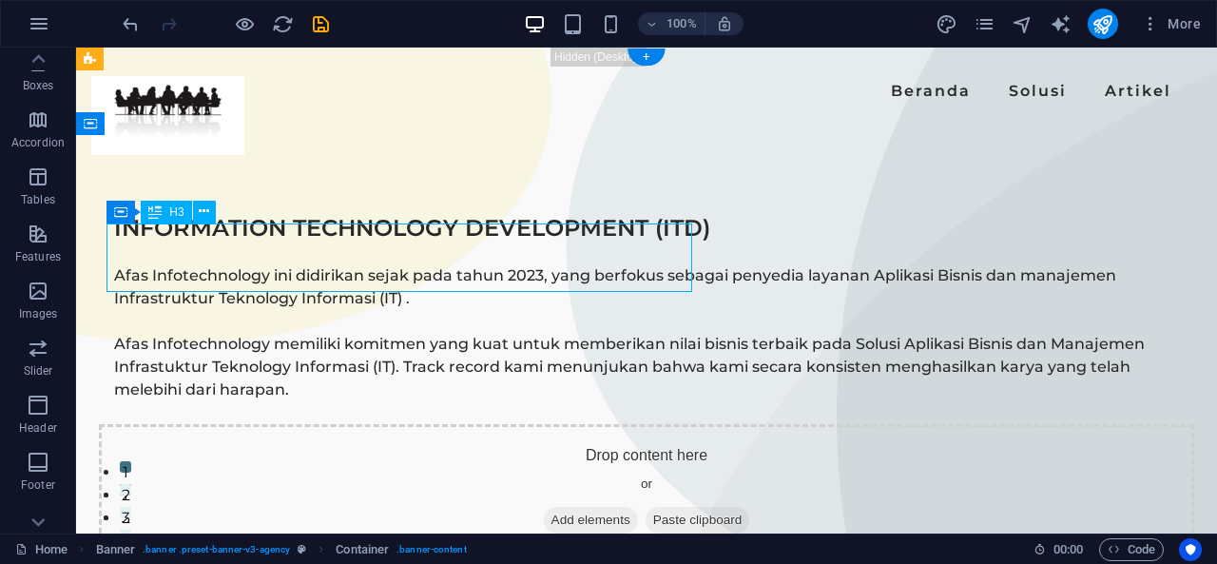
click at [368, 245] on div "INFORMATION TECHNOLOGY DEVELOPMENT (ITD)" at bounding box center [646, 228] width 1065 height 34
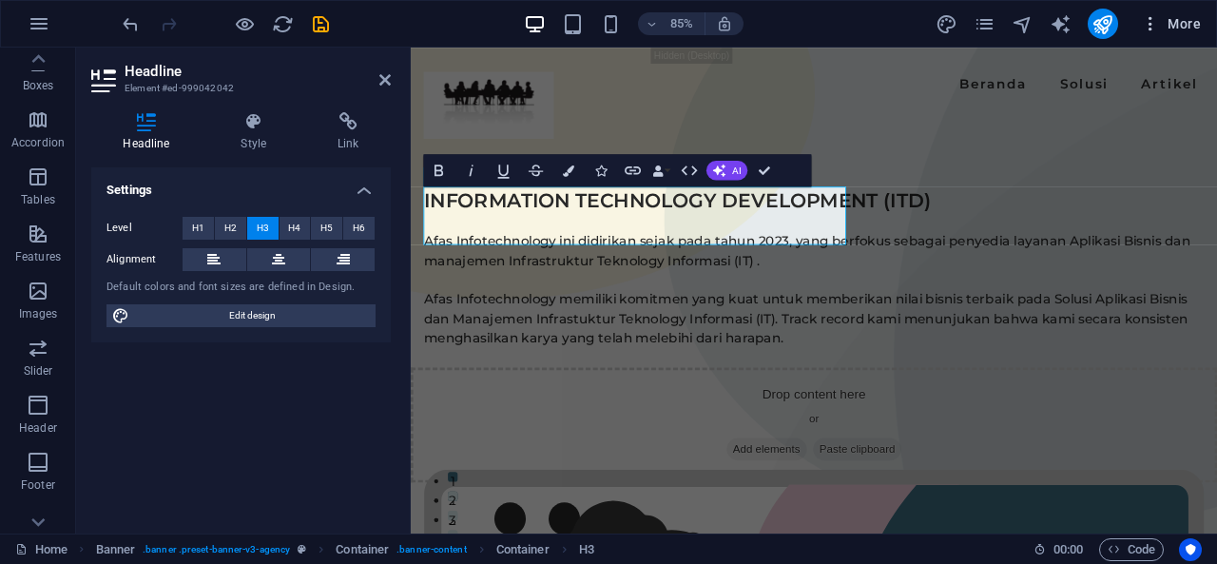
click at [1179, 33] on button "More" at bounding box center [1170, 24] width 75 height 30
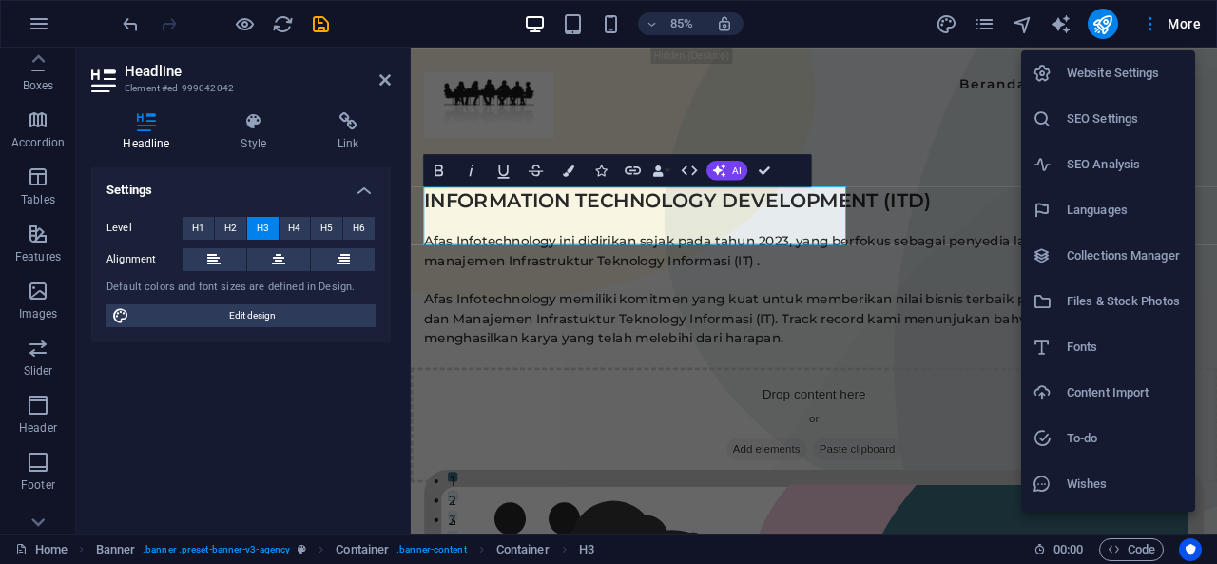
click at [1137, 69] on h6 "Website Settings" at bounding box center [1125, 73] width 117 height 23
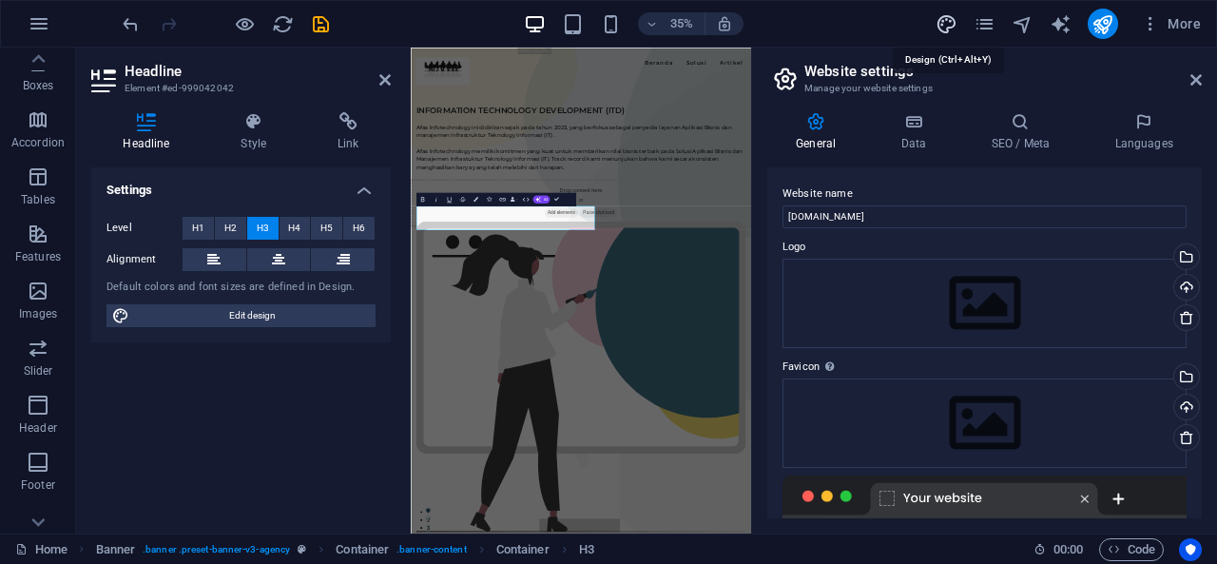
click at [954, 22] on icon "design" at bounding box center [946, 24] width 22 height 22
select select "600"
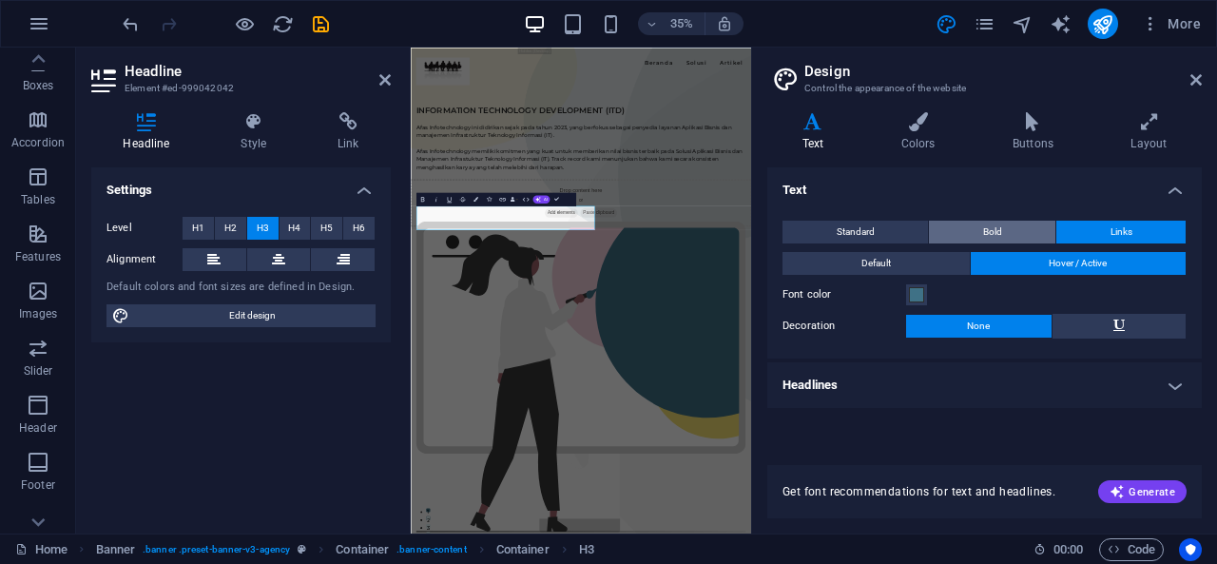
click at [987, 236] on span "Bold" at bounding box center [992, 232] width 19 height 23
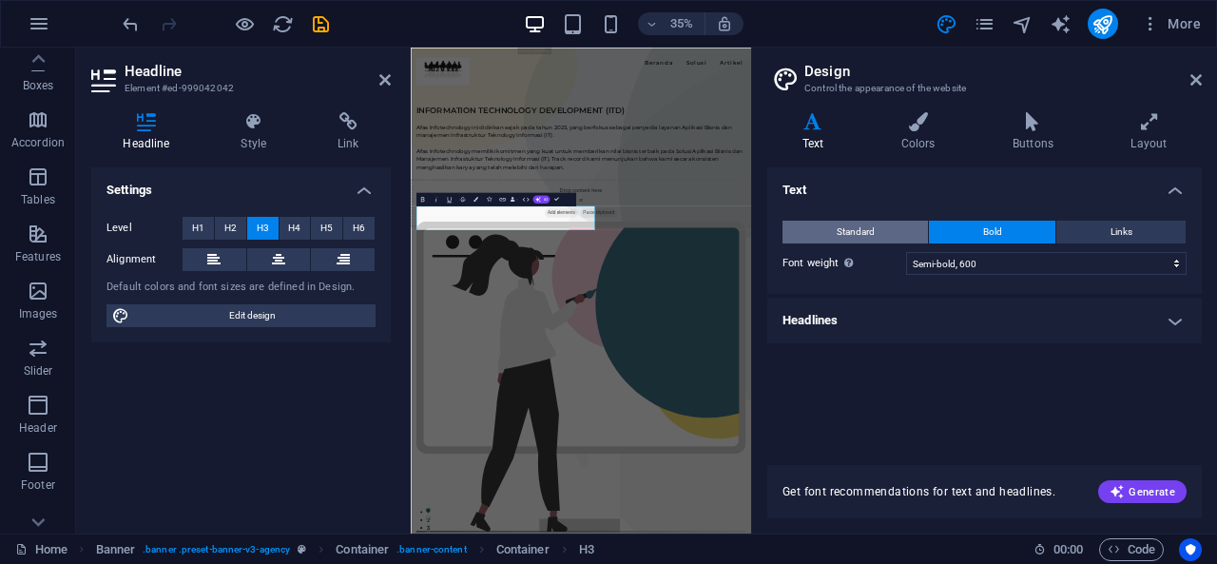
click at [864, 233] on span "Standard" at bounding box center [856, 232] width 38 height 23
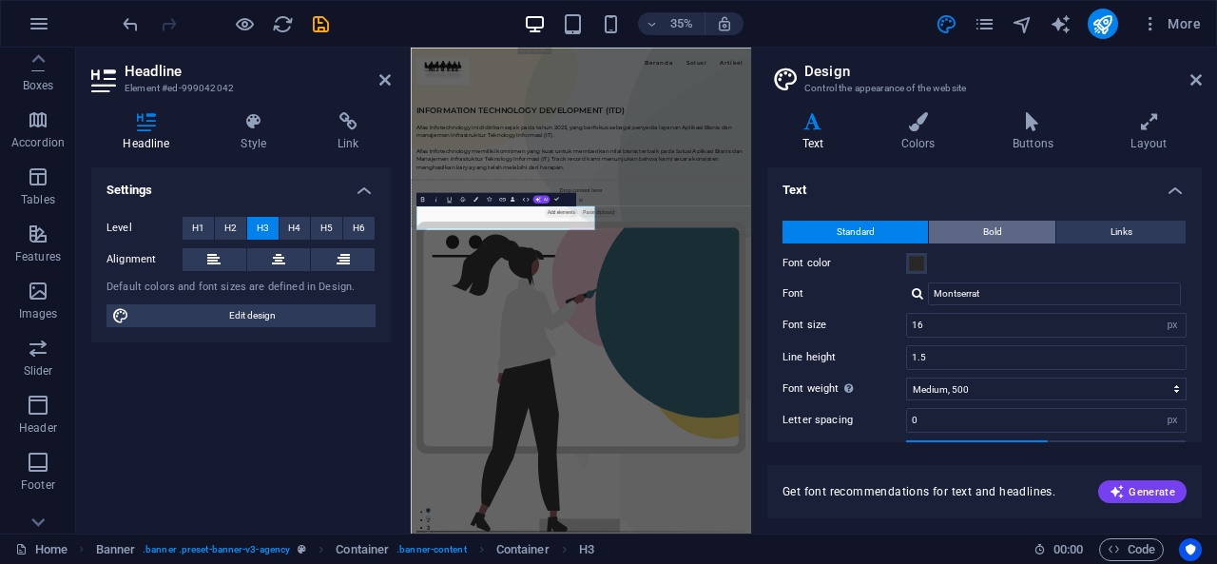
click at [976, 227] on button "Bold" at bounding box center [992, 232] width 126 height 23
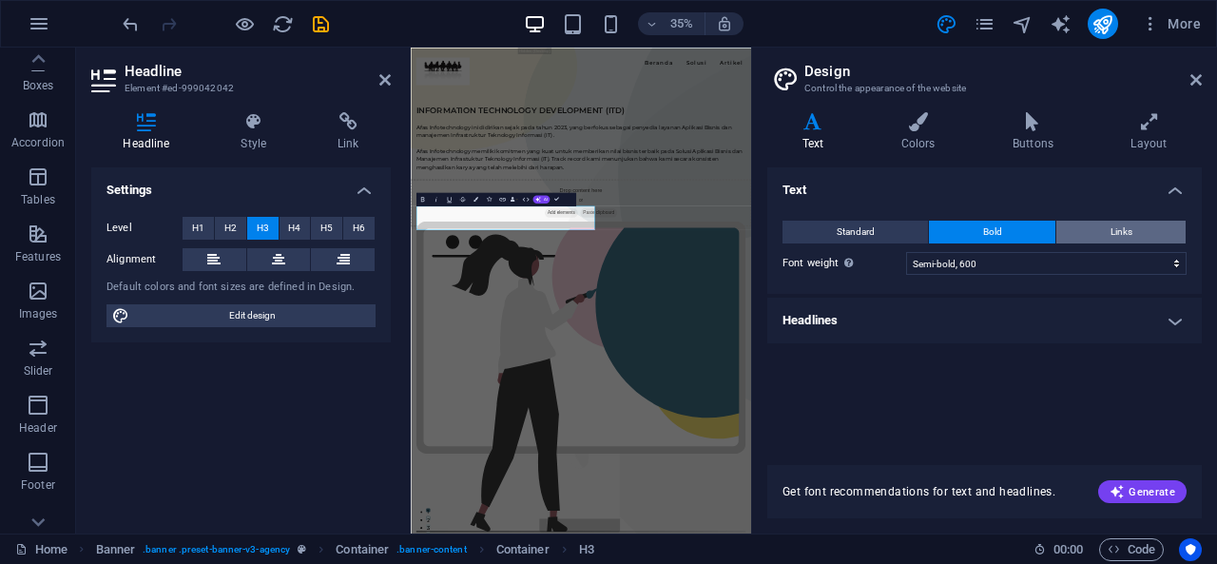
click at [1115, 231] on span "Links" at bounding box center [1121, 232] width 22 height 23
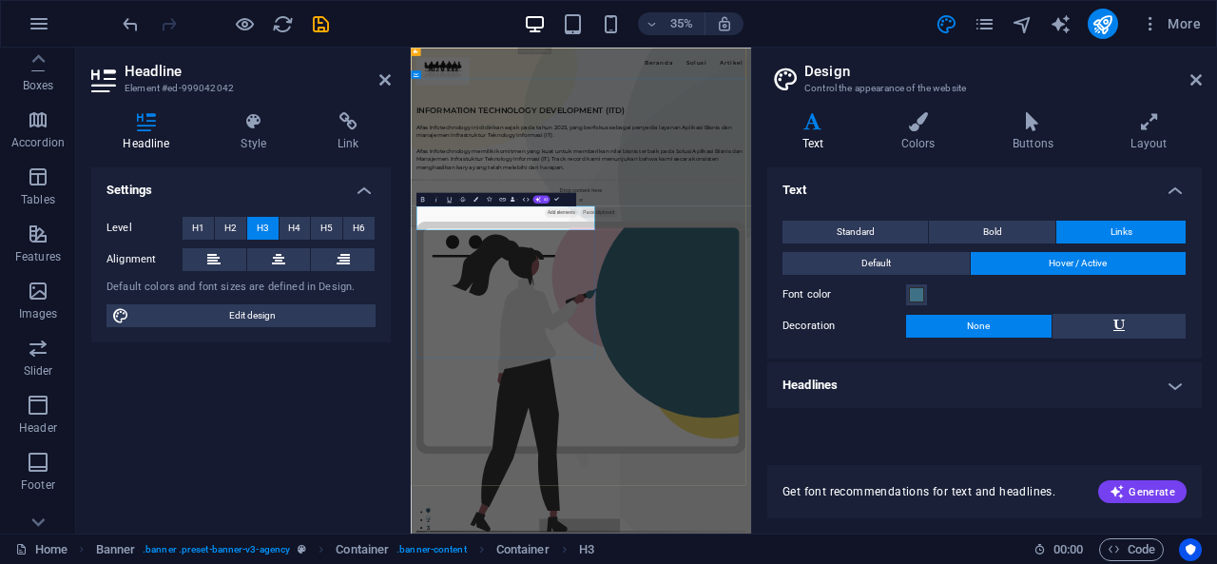
click at [568, 245] on h3 "INFORMATION TECHNOLOGY DEVELOPMENT (ITD)" at bounding box center [897, 228] width 942 height 34
click at [736, 245] on h3 "INFORMATION TECHNOLOGY DEVELOPMENT (ITD)" at bounding box center [897, 228] width 942 height 34
click at [916, 128] on icon at bounding box center [918, 121] width 104 height 19
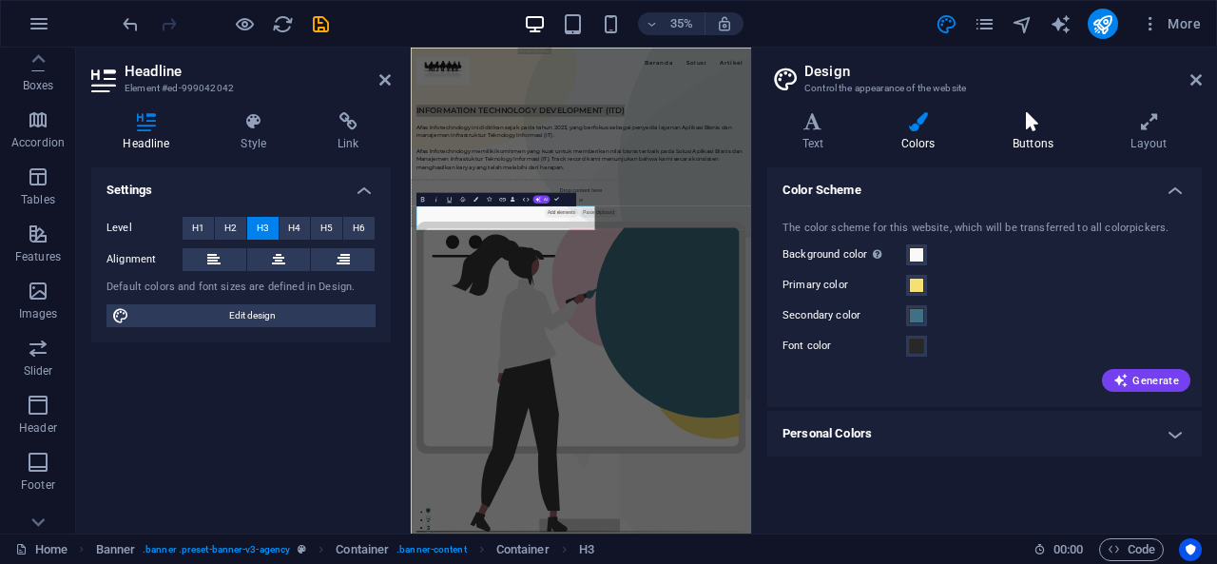
click at [1017, 130] on icon at bounding box center [1032, 121] width 110 height 19
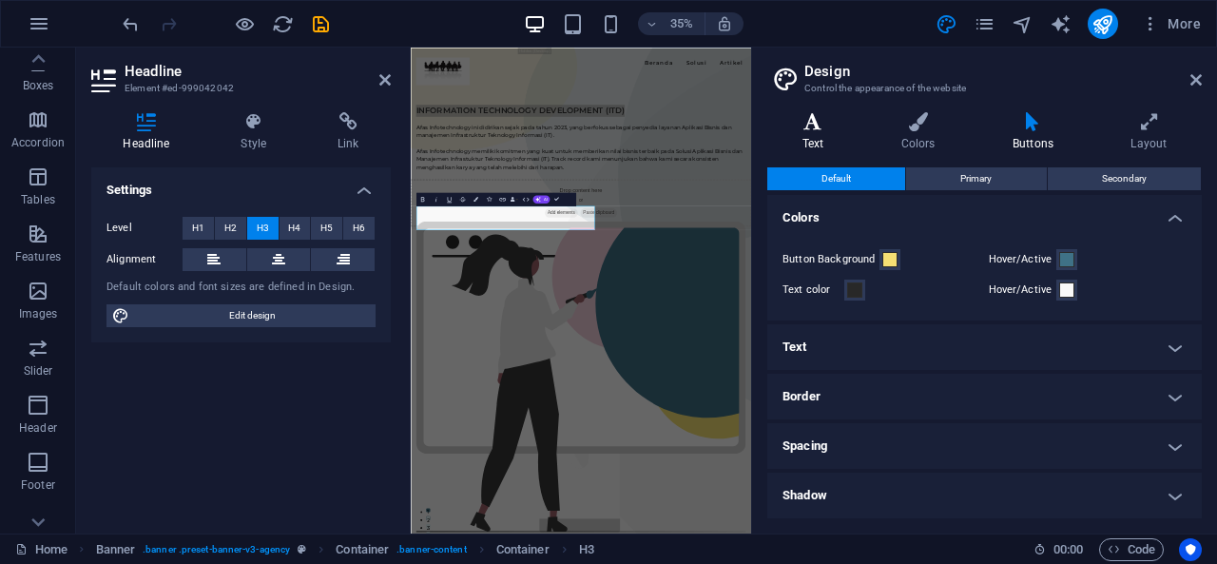
click at [800, 123] on icon at bounding box center [812, 121] width 91 height 19
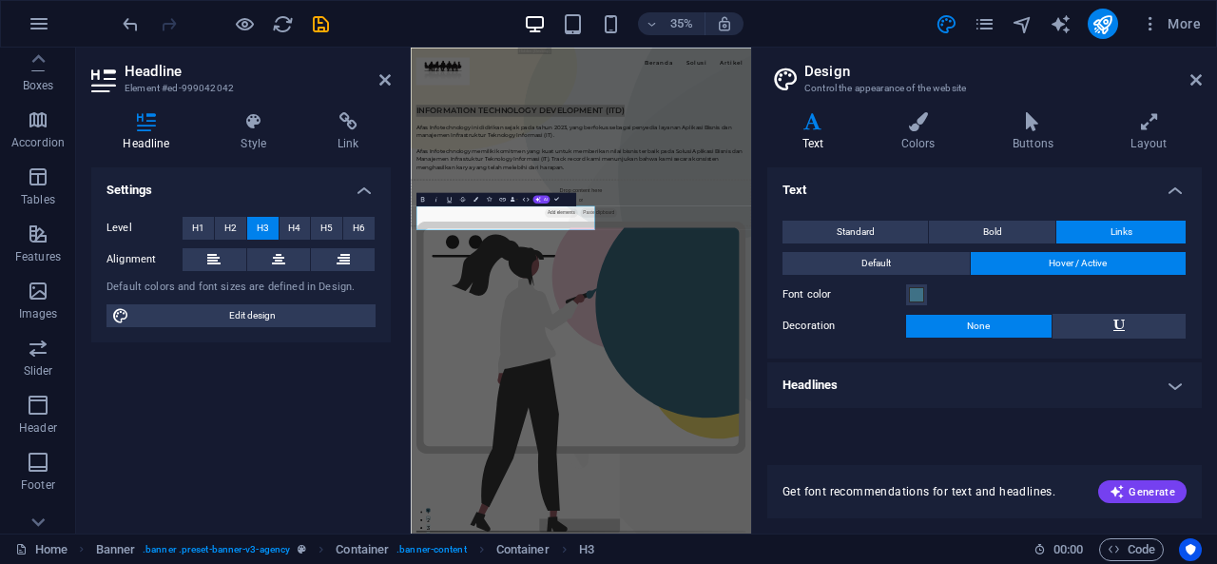
click at [1147, 387] on h4 "Headlines" at bounding box center [984, 385] width 434 height 46
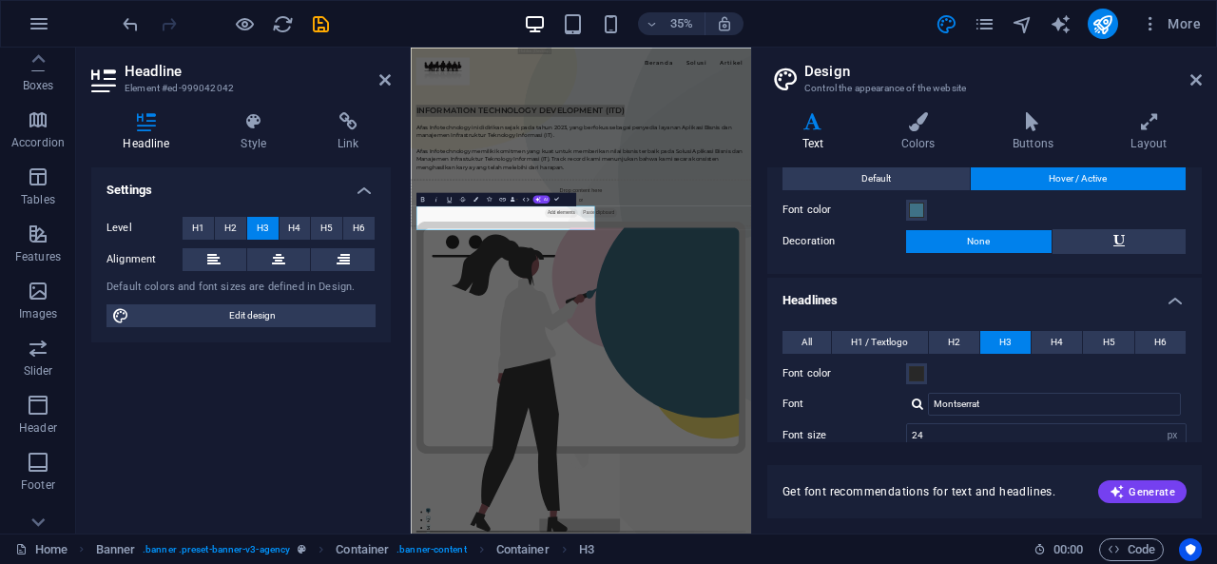
scroll to position [86, 0]
click at [1059, 341] on span "H4" at bounding box center [1056, 341] width 12 height 23
click at [818, 337] on button "All" at bounding box center [806, 341] width 48 height 23
click at [863, 343] on span "H1 / Textlogo" at bounding box center [879, 341] width 57 height 23
click at [962, 339] on button "H2" at bounding box center [954, 341] width 50 height 23
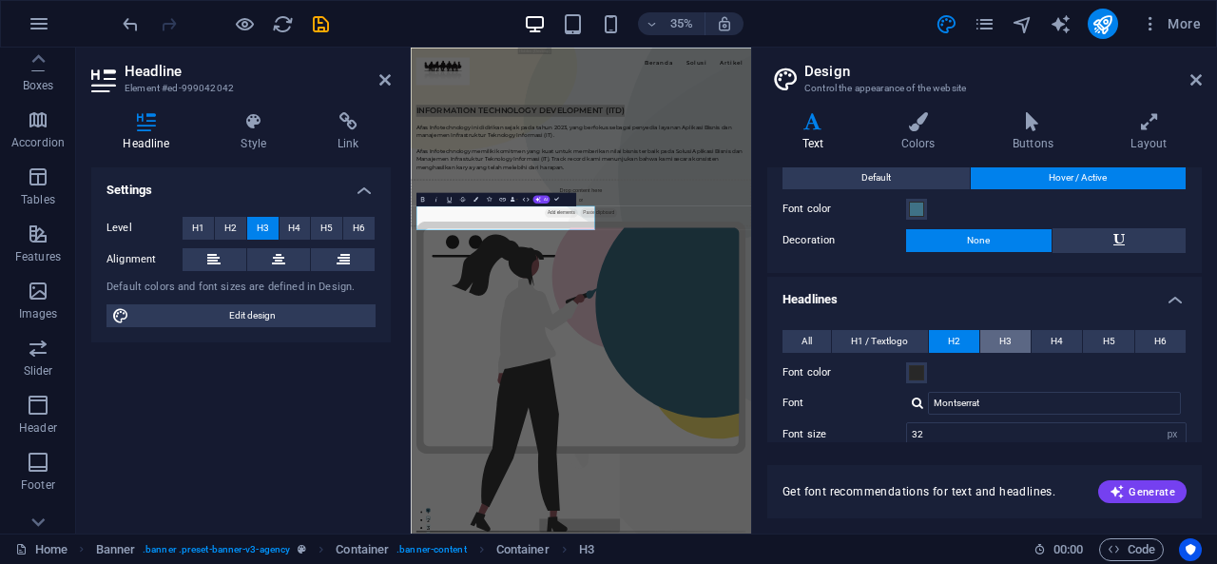
click at [1008, 337] on span "H3" at bounding box center [1005, 341] width 12 height 23
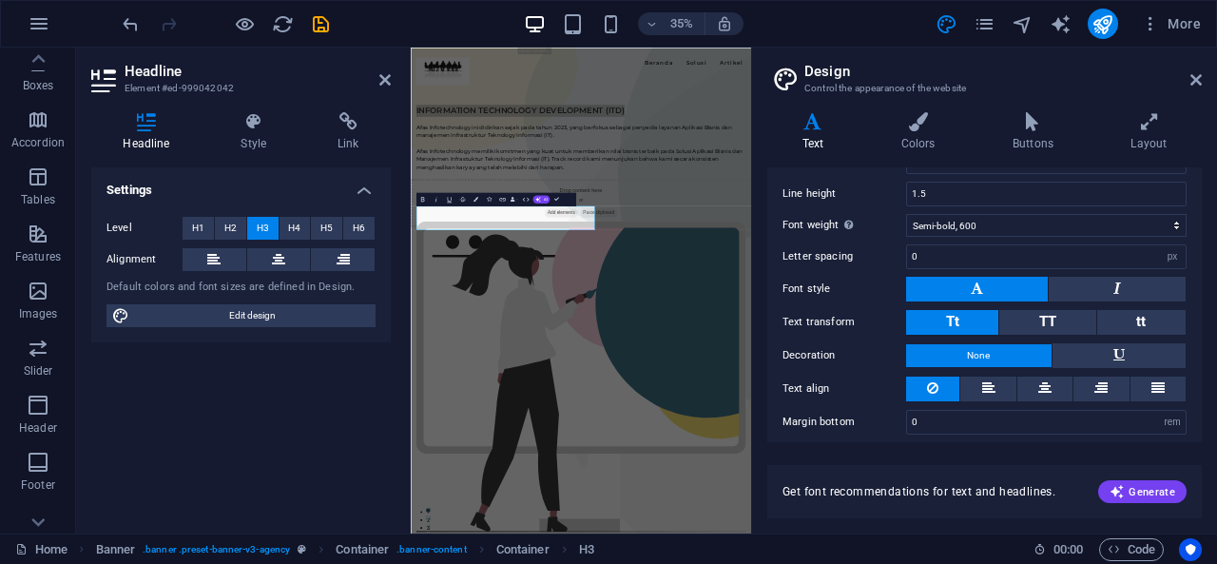
scroll to position [363, 0]
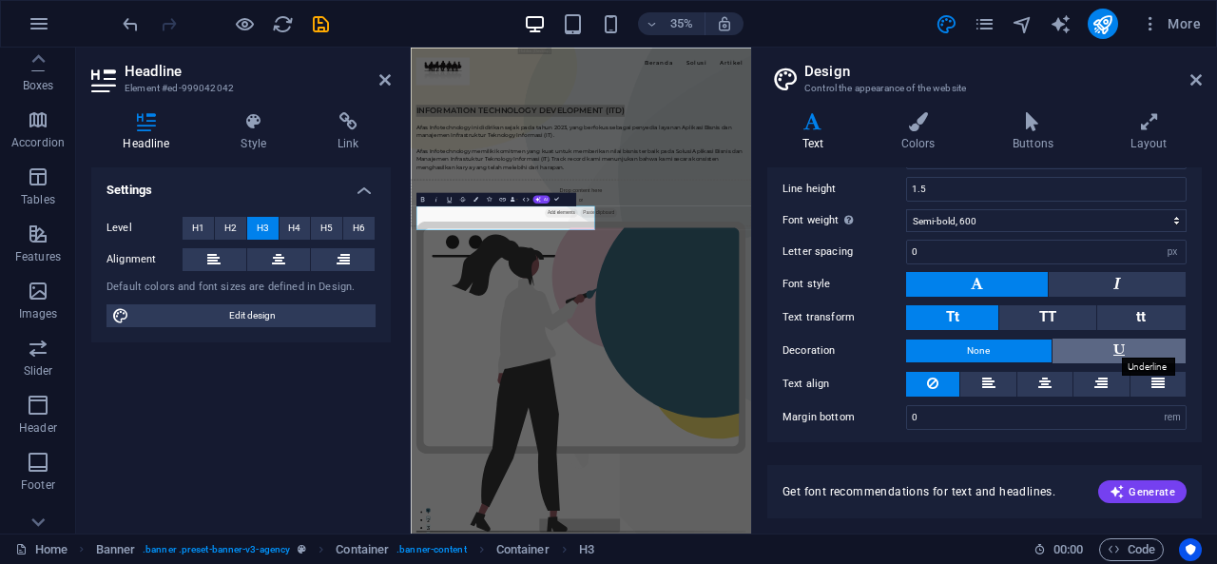
click at [1116, 339] on icon at bounding box center [1118, 349] width 11 height 23
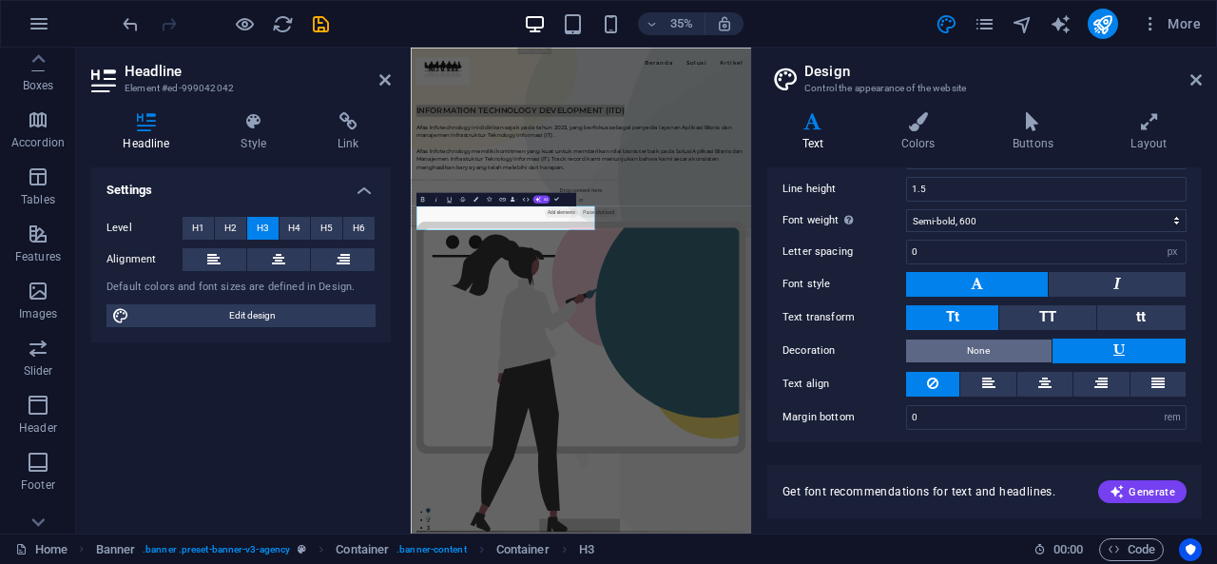
click at [999, 347] on button "None" at bounding box center [978, 350] width 145 height 23
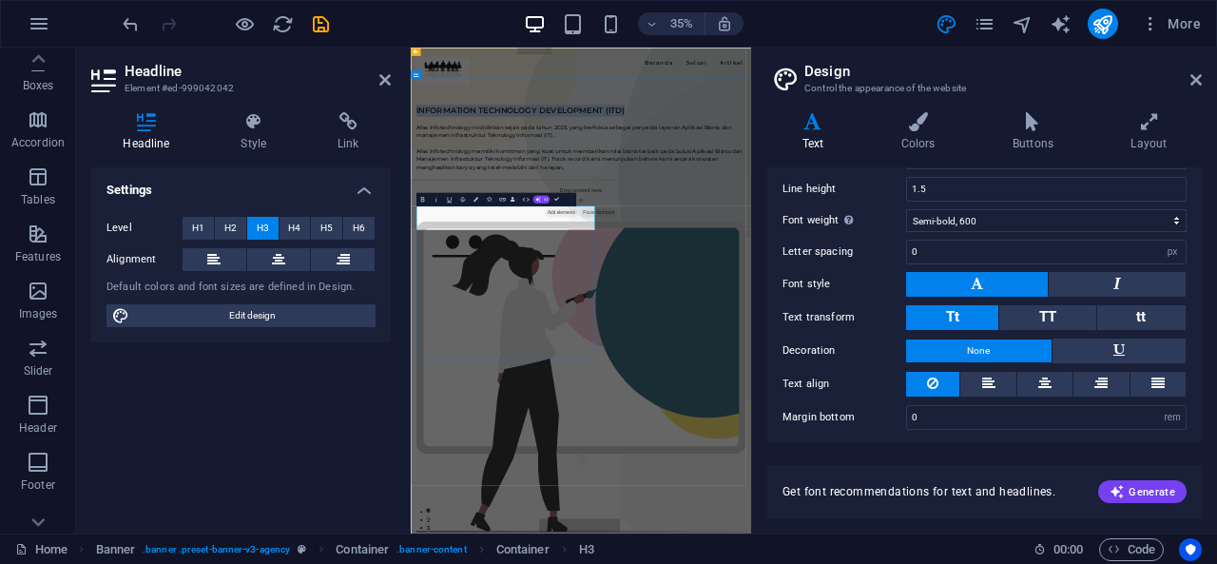
click at [803, 245] on h3 "INFORMATION TECHNOLOGY DEVELOPMENT (ITD)" at bounding box center [897, 228] width 942 height 34
click at [267, 258] on button at bounding box center [279, 259] width 64 height 23
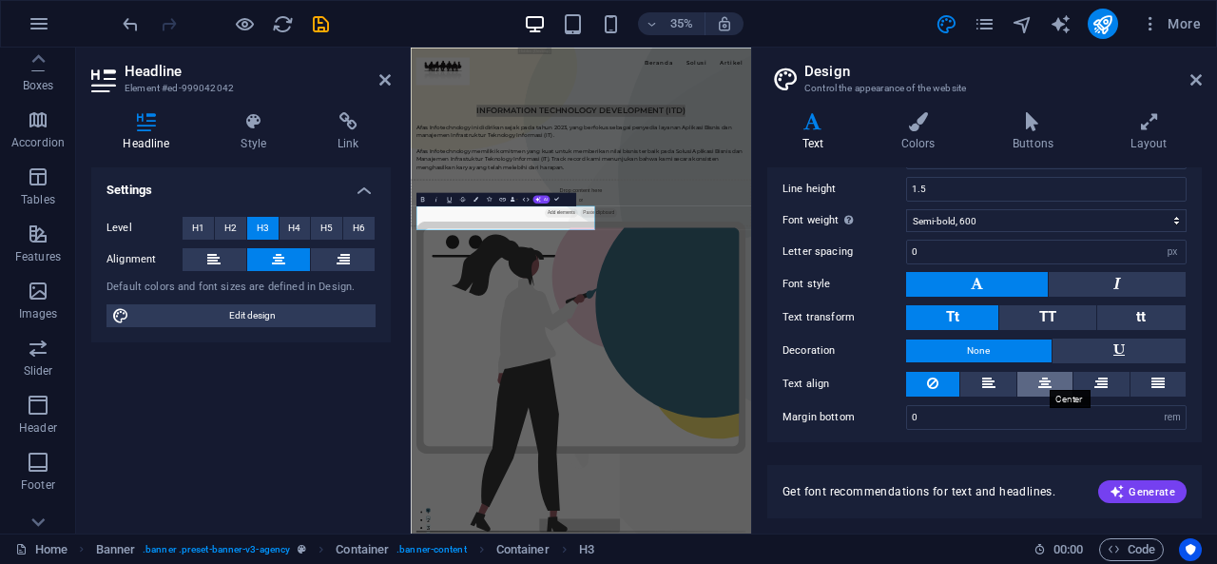
click at [1049, 372] on icon at bounding box center [1044, 383] width 13 height 23
click at [994, 374] on button at bounding box center [987, 384] width 55 height 25
click at [941, 374] on button at bounding box center [932, 384] width 53 height 25
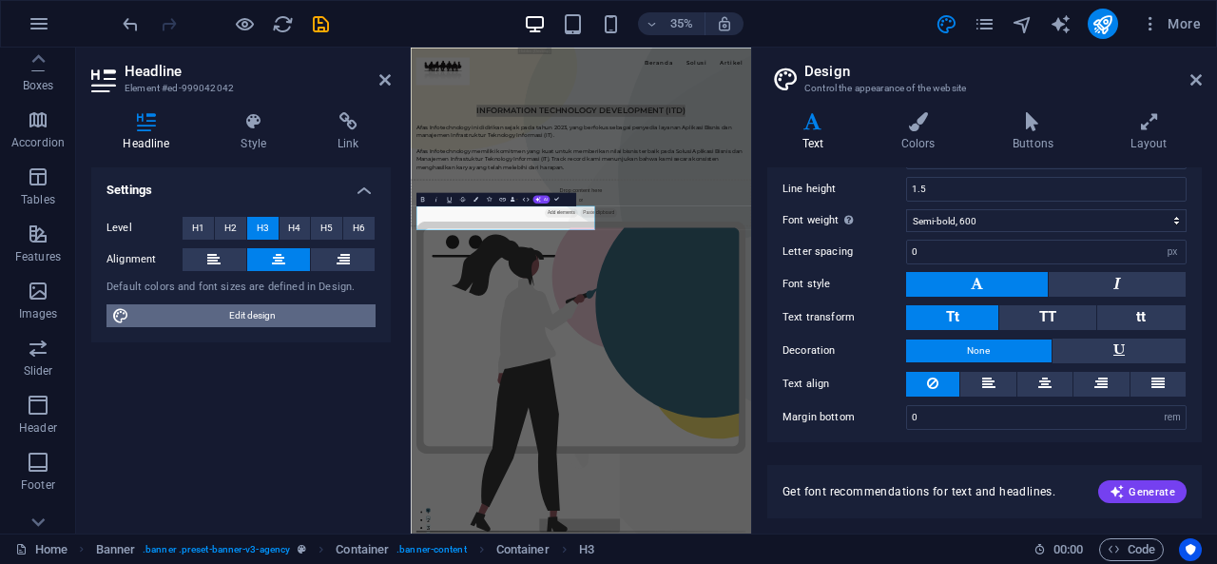
click at [298, 317] on span "Edit design" at bounding box center [252, 315] width 235 height 23
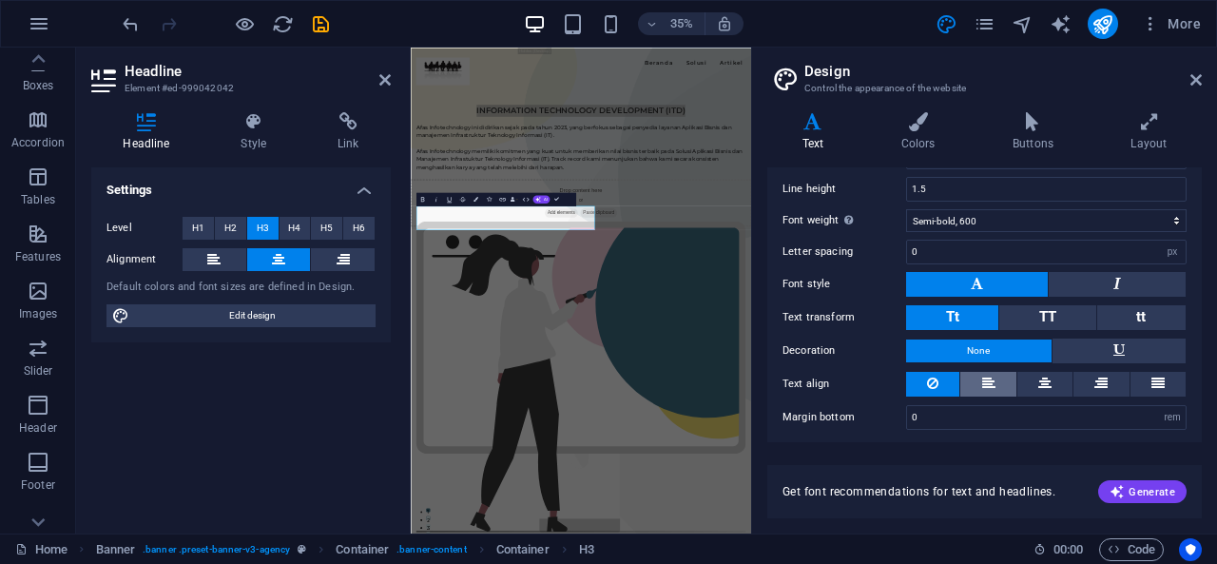
click at [995, 374] on button at bounding box center [987, 384] width 55 height 25
click at [1044, 383] on icon at bounding box center [1044, 383] width 13 height 23
click at [1110, 374] on button at bounding box center [1100, 384] width 55 height 25
click at [927, 379] on icon at bounding box center [932, 383] width 11 height 23
click at [1019, 221] on select "Thin, 100 Extra-light, 200 Light, 300 Regular, 400 Medium, 500 Semi-bold, 600 B…" at bounding box center [1046, 220] width 280 height 23
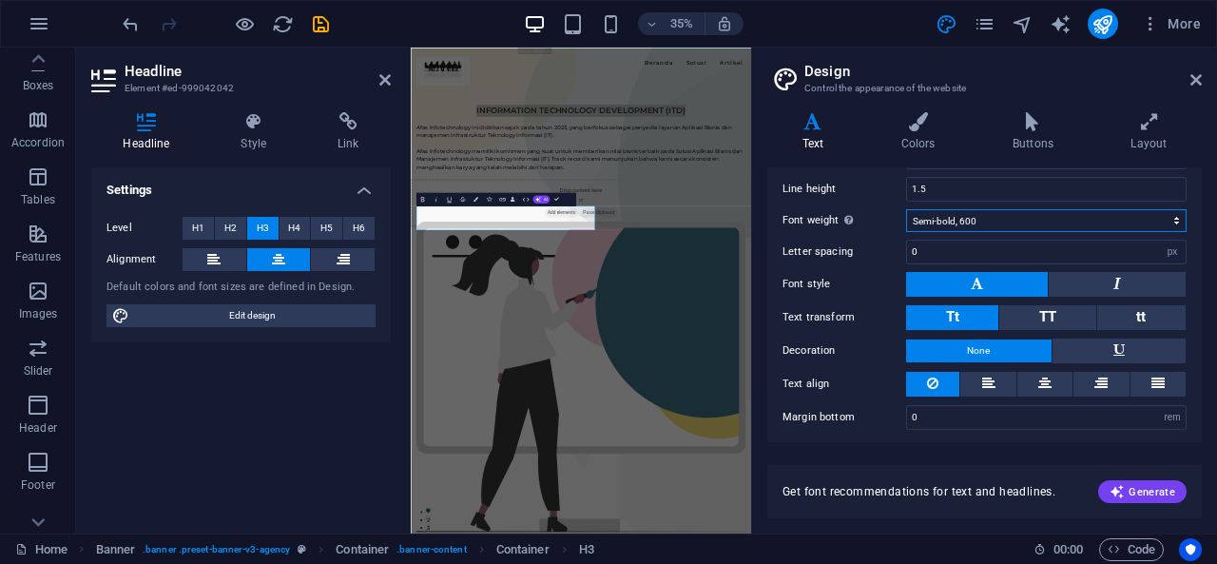
click at [1019, 221] on select "Thin, 100 Extra-light, 200 Light, 300 Regular, 400 Medium, 500 Semi-bold, 600 B…" at bounding box center [1046, 220] width 280 height 23
click at [676, 401] on div "Afas Infotechnology ini didirikan sejak pada tahun 2023, yang berfokus sebagai …" at bounding box center [897, 332] width 942 height 137
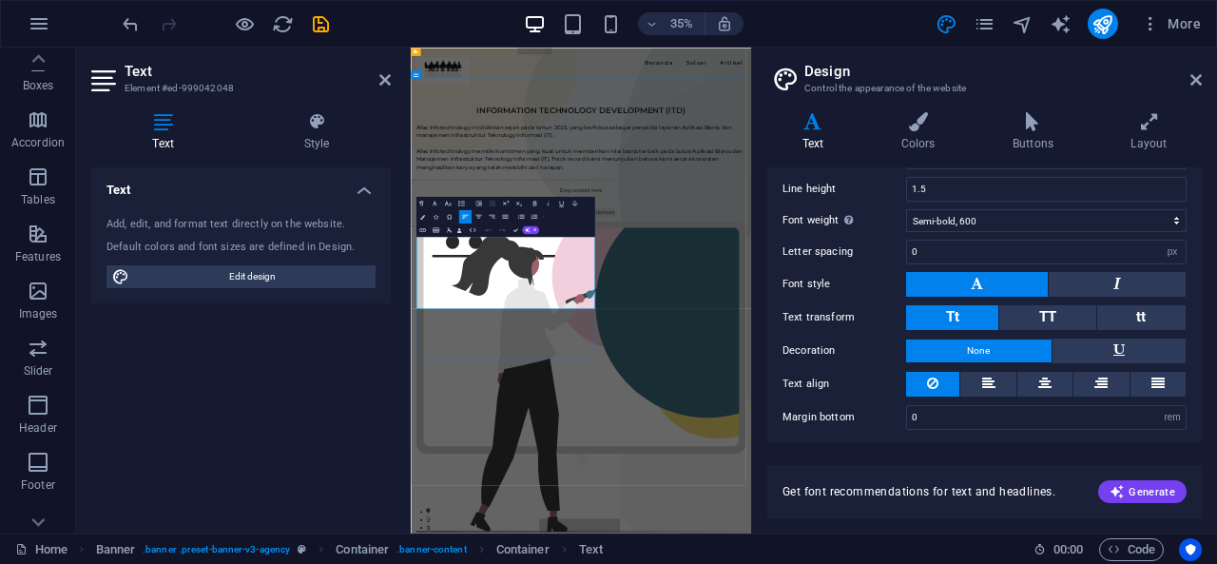
click at [595, 401] on p "Afas Infotechnology memiliki komitmen yang kuat untuk memberikan nilai bisnis t…" at bounding box center [897, 367] width 942 height 68
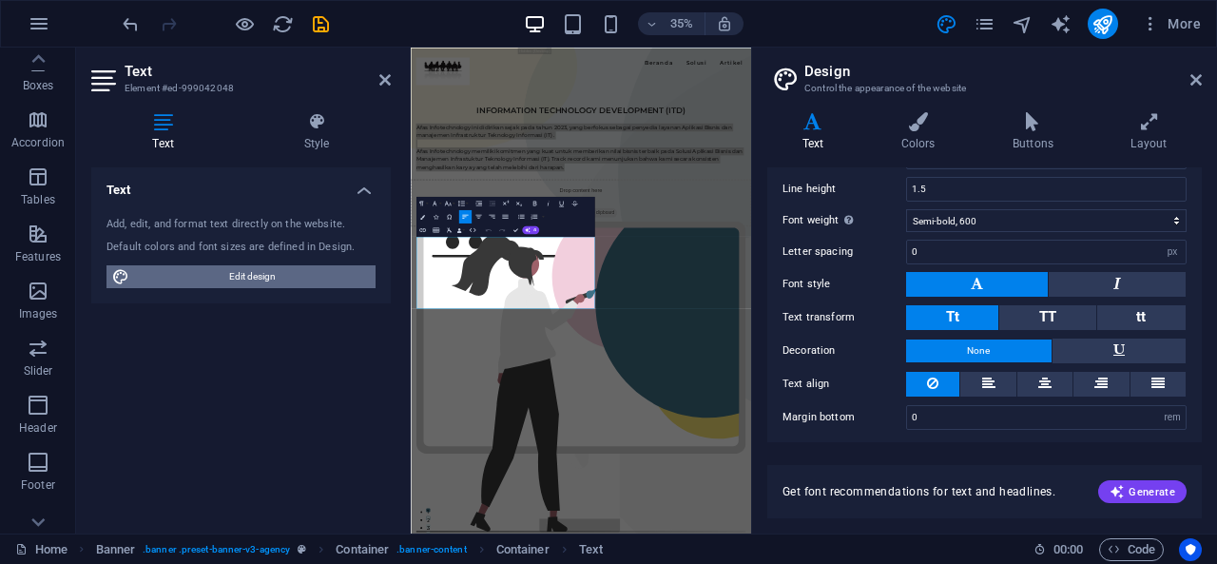
click at [264, 271] on span "Edit design" at bounding box center [252, 276] width 235 height 23
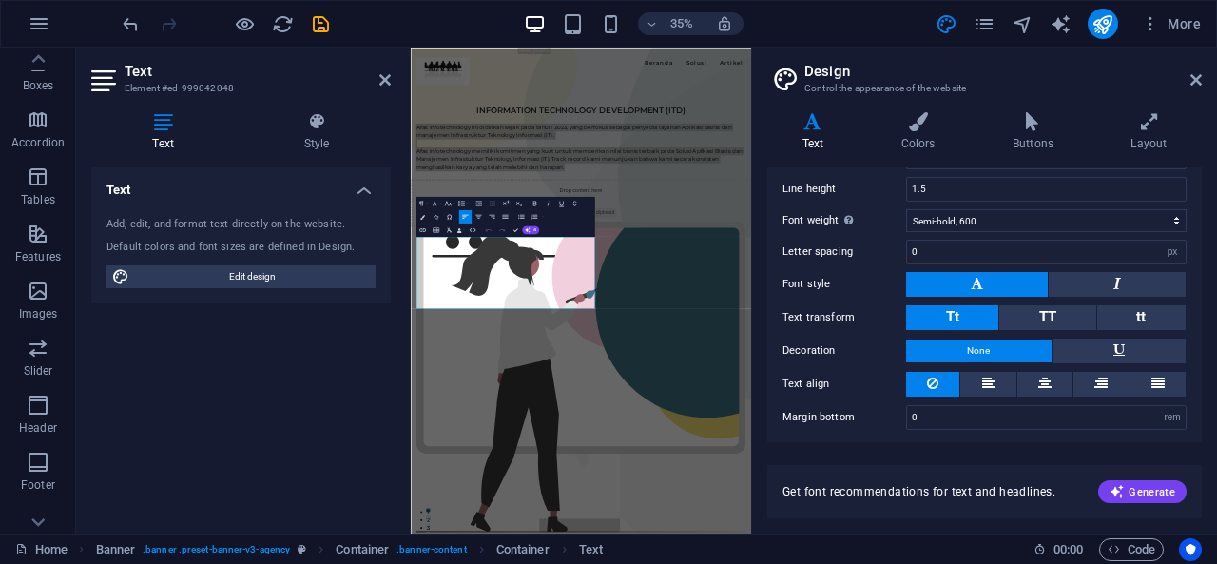
click at [369, 183] on h4 "Text" at bounding box center [240, 184] width 299 height 34
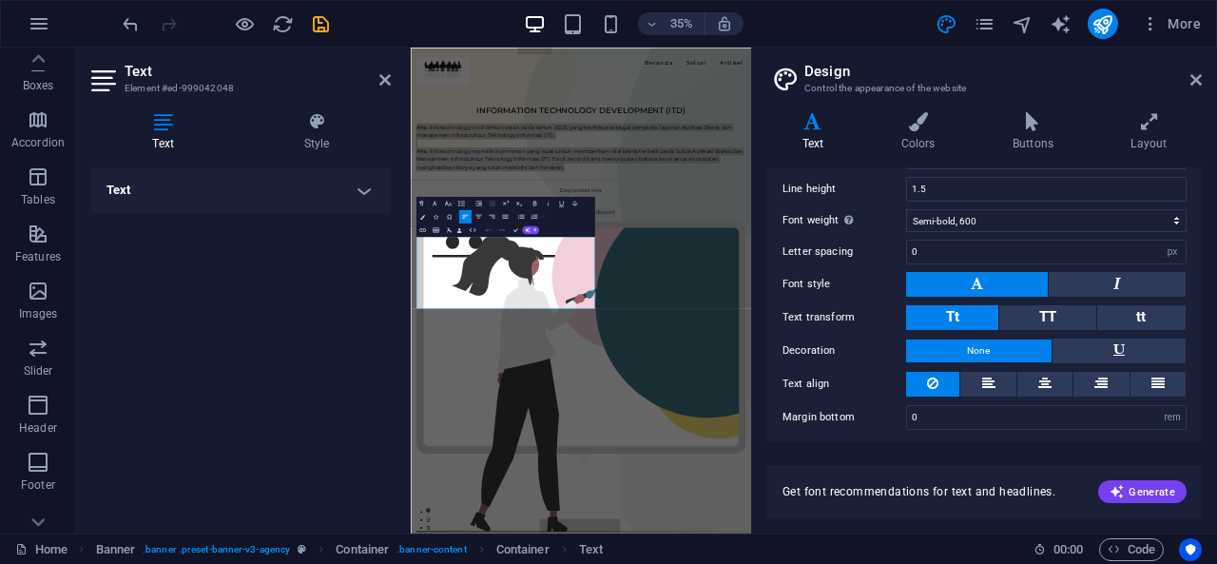
click at [369, 183] on h4 "Text" at bounding box center [240, 190] width 299 height 46
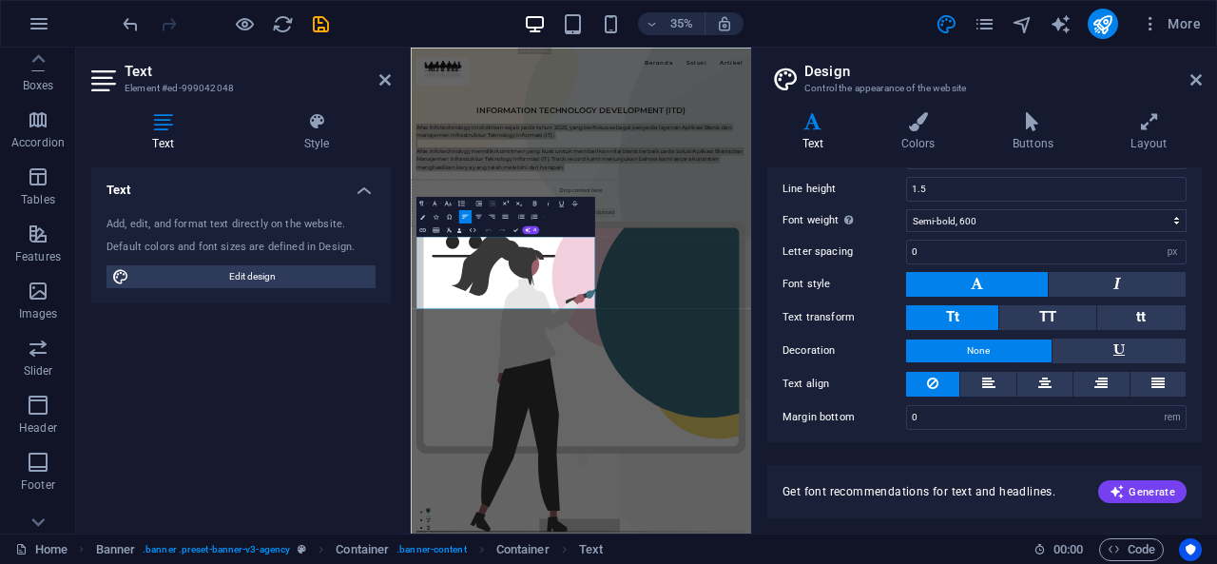
click at [151, 132] on h4 "Text" at bounding box center [166, 132] width 151 height 40
click at [365, 181] on h4 "Text" at bounding box center [240, 184] width 299 height 34
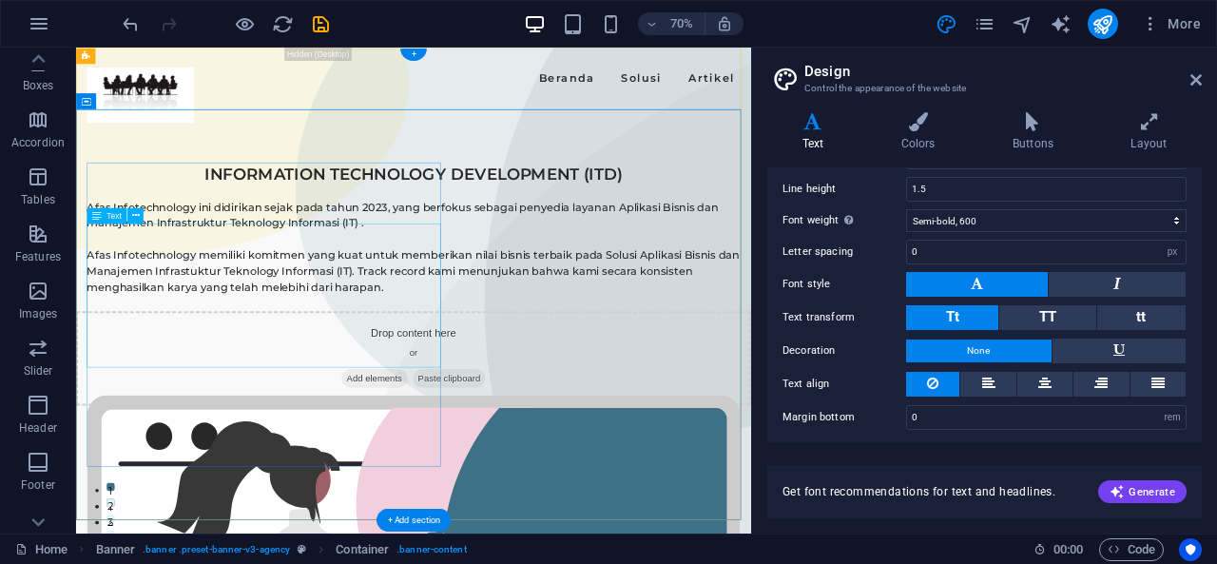
click at [361, 335] on div "Afas Infotechnology ini didirikan sejak pada tahun 2023, yang berfokus sebagai …" at bounding box center [558, 332] width 934 height 137
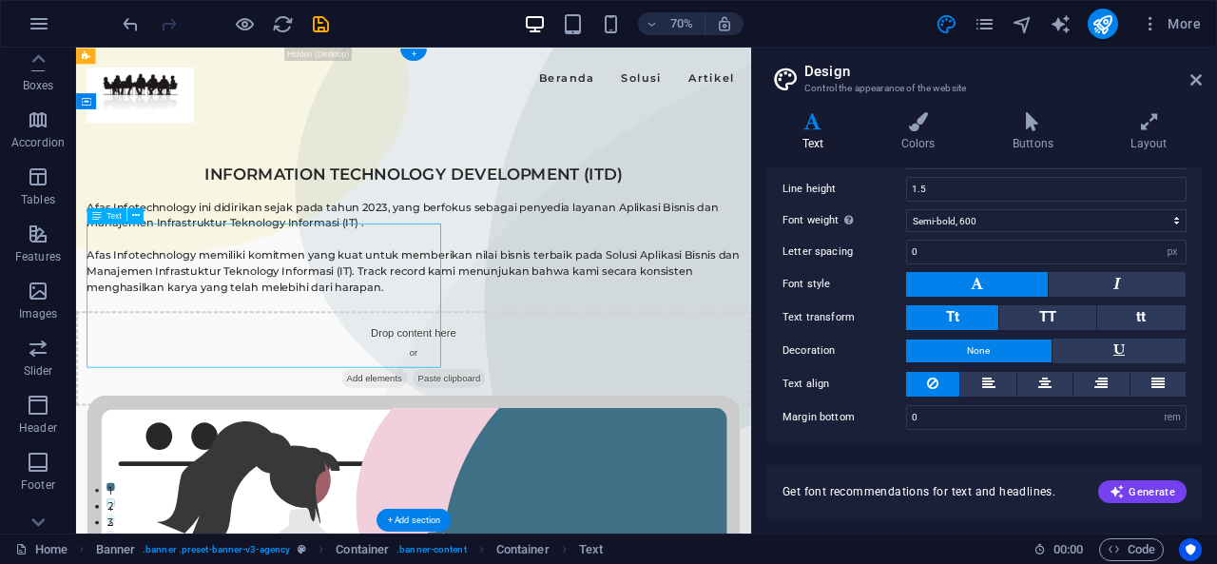
click at [361, 335] on div "Afas Infotechnology ini didirikan sejak pada tahun 2023, yang berfokus sebagai …" at bounding box center [558, 332] width 934 height 137
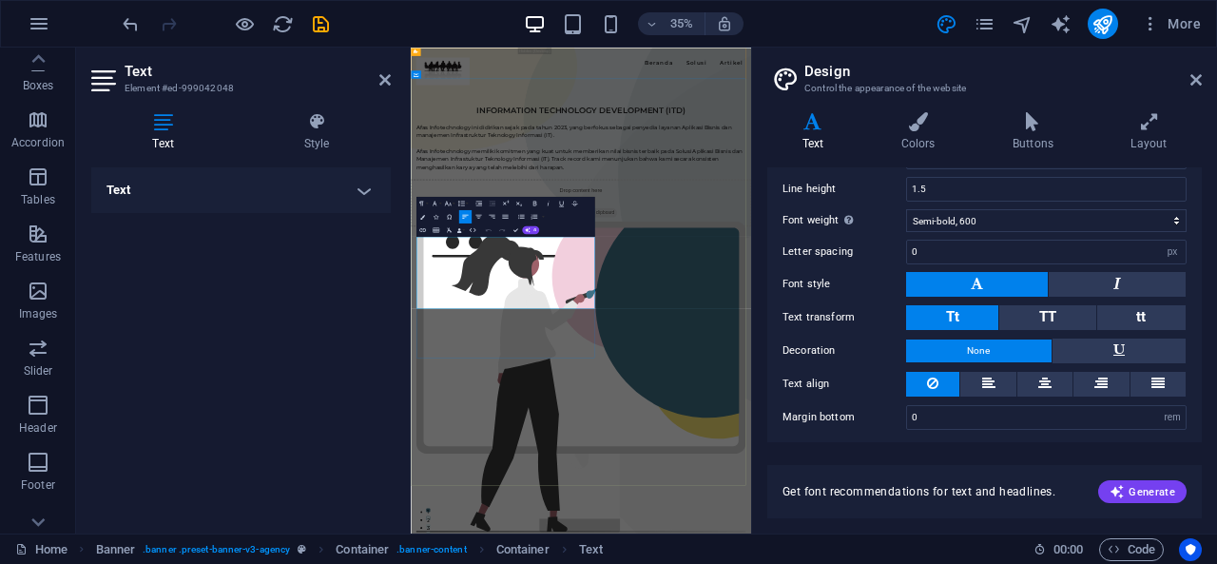
click at [653, 310] on p "Afas Infotechnology ini didirikan sejak pada tahun 2023, yang berfokus sebagai …" at bounding box center [897, 287] width 942 height 46
click at [502, 217] on icon "button" at bounding box center [505, 216] width 8 height 8
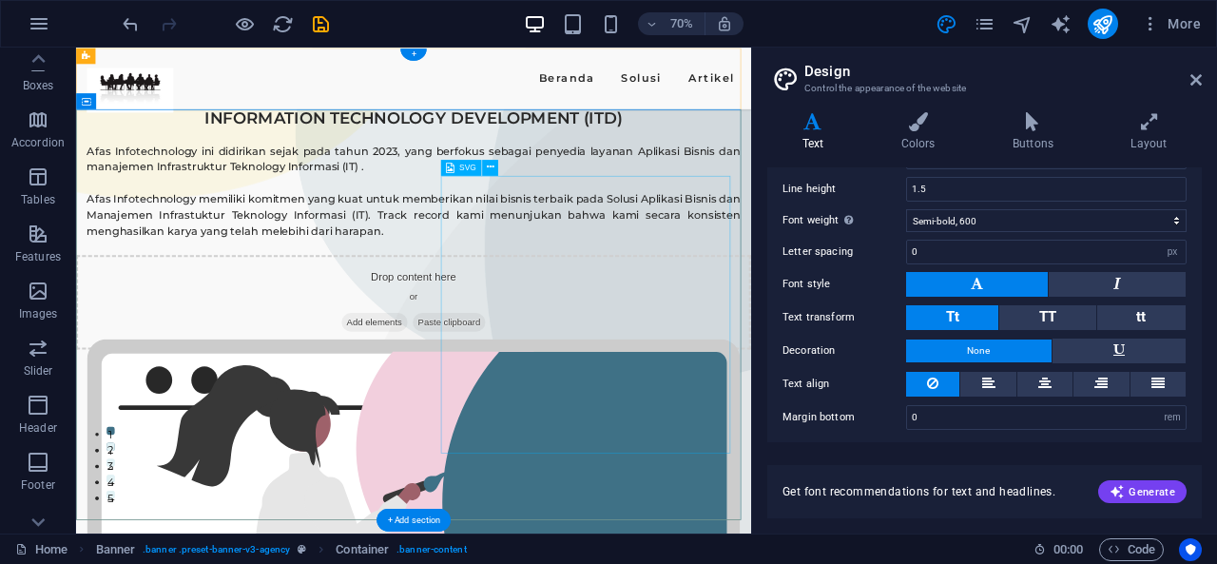
scroll to position [0, 0]
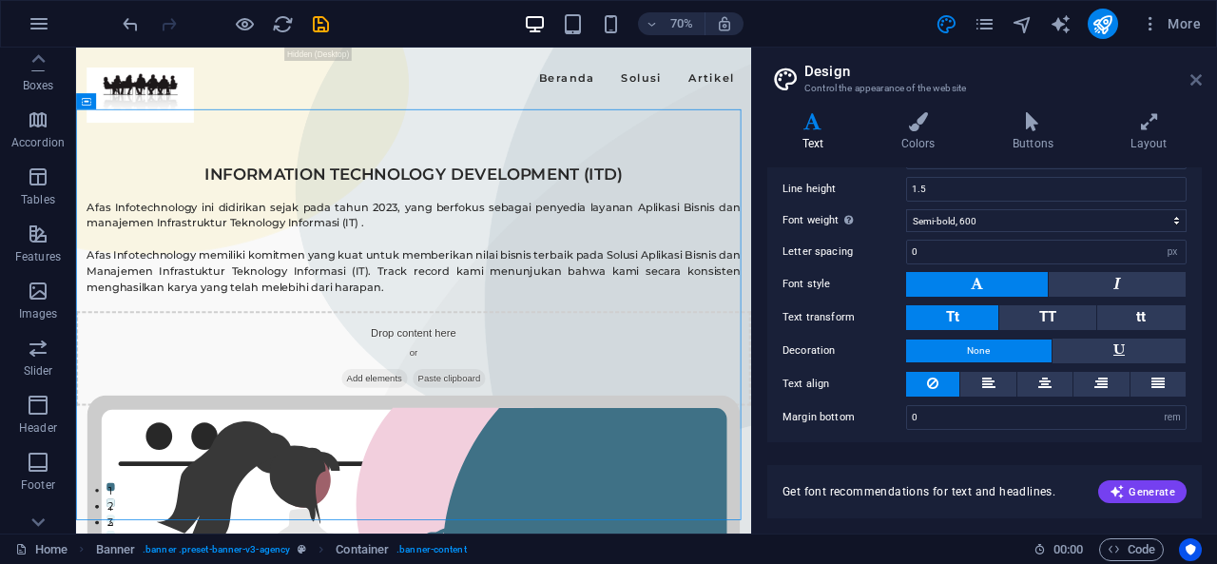
click at [1198, 73] on icon at bounding box center [1195, 79] width 11 height 15
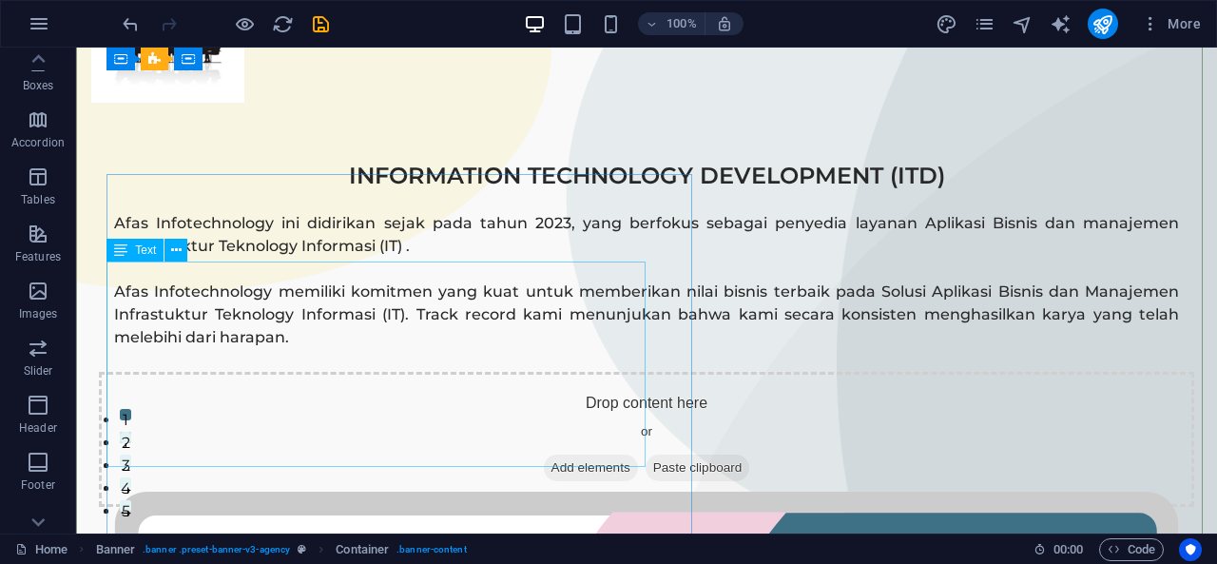
scroll to position [33, 0]
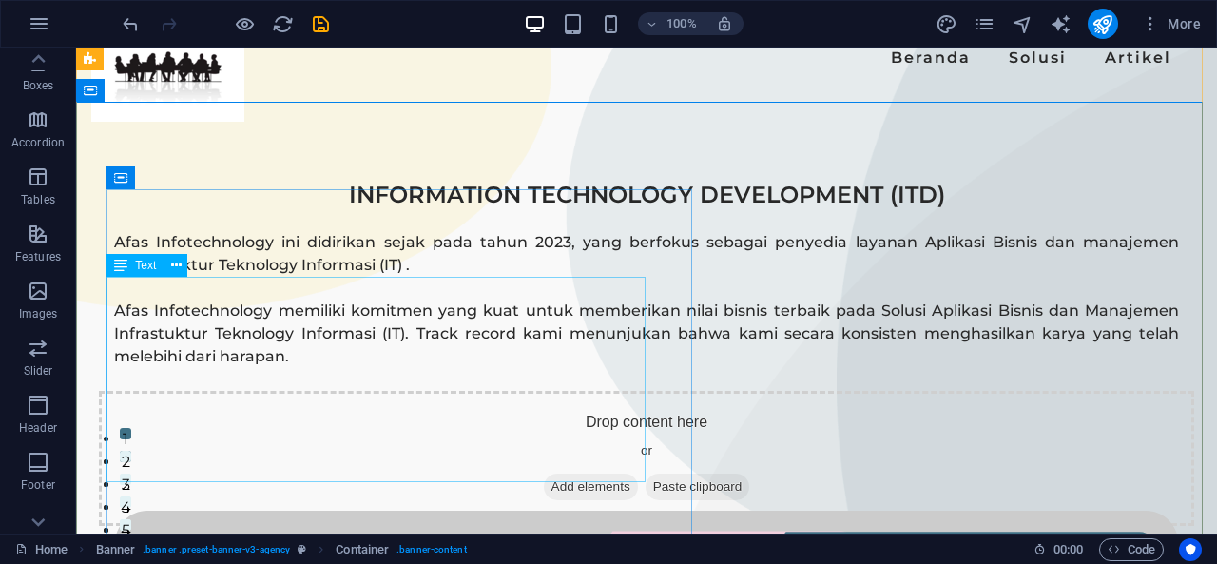
click at [375, 311] on div "Afas Infotechnology ini didirikan sejak pada tahun 2023, yang berfokus sebagai …" at bounding box center [646, 299] width 1065 height 137
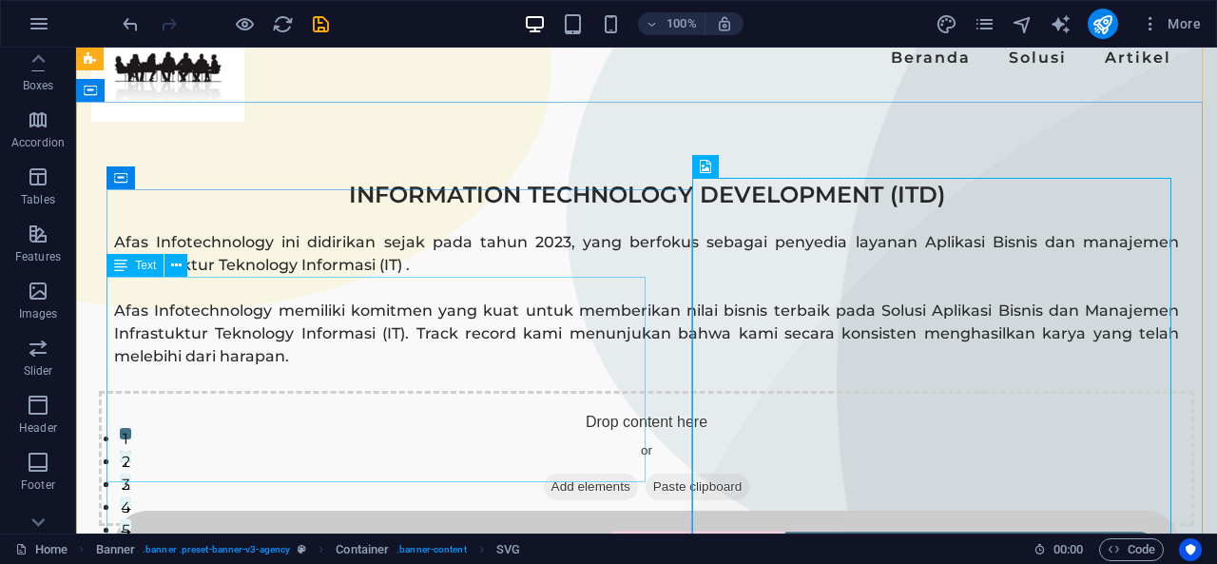
checkbox input "false"
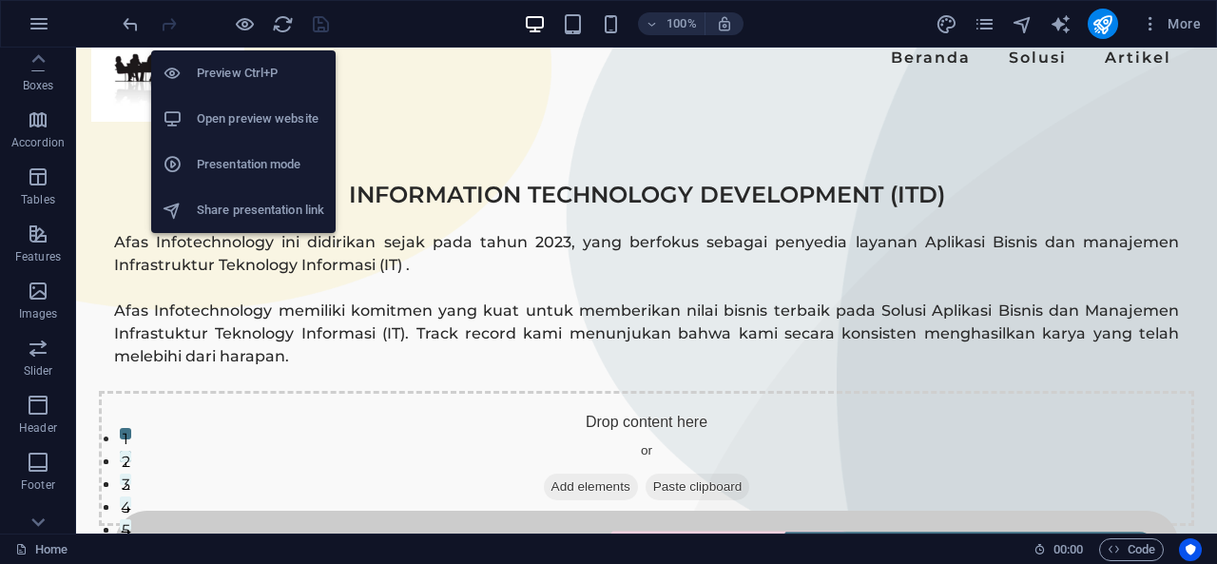
click at [249, 71] on h6 "Preview Ctrl+P" at bounding box center [260, 73] width 127 height 23
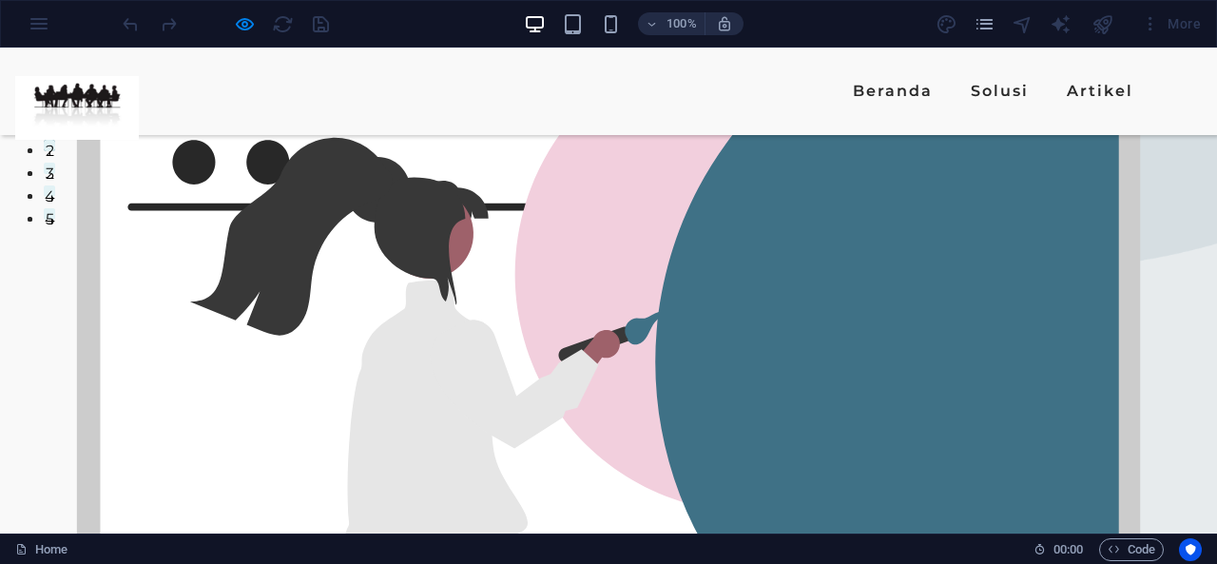
scroll to position [309, 0]
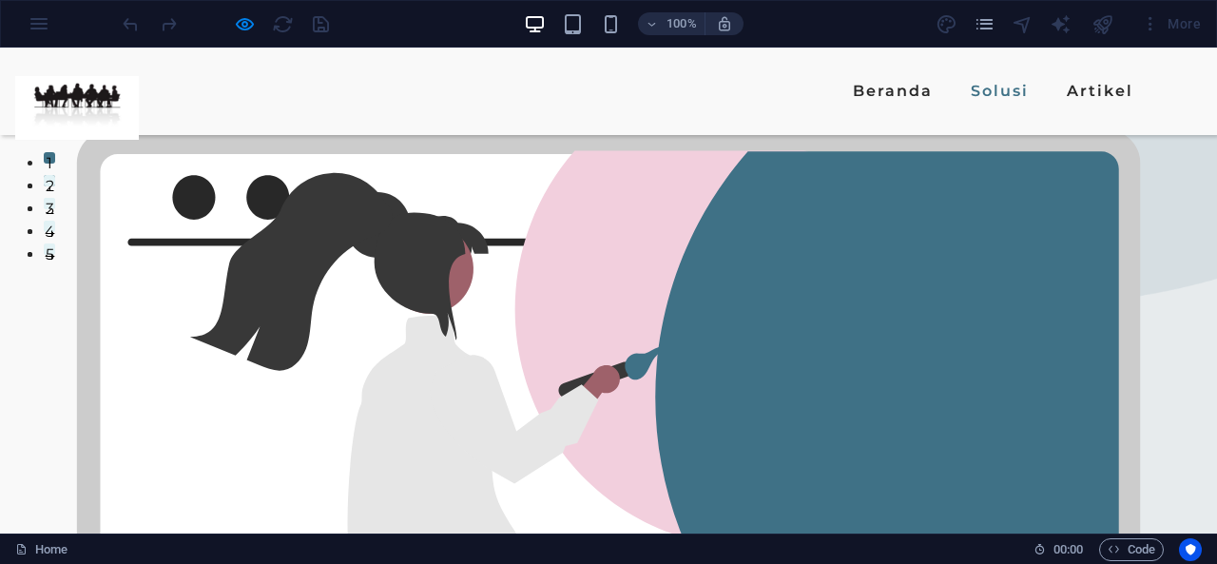
click at [963, 96] on link "Solusi" at bounding box center [999, 91] width 73 height 30
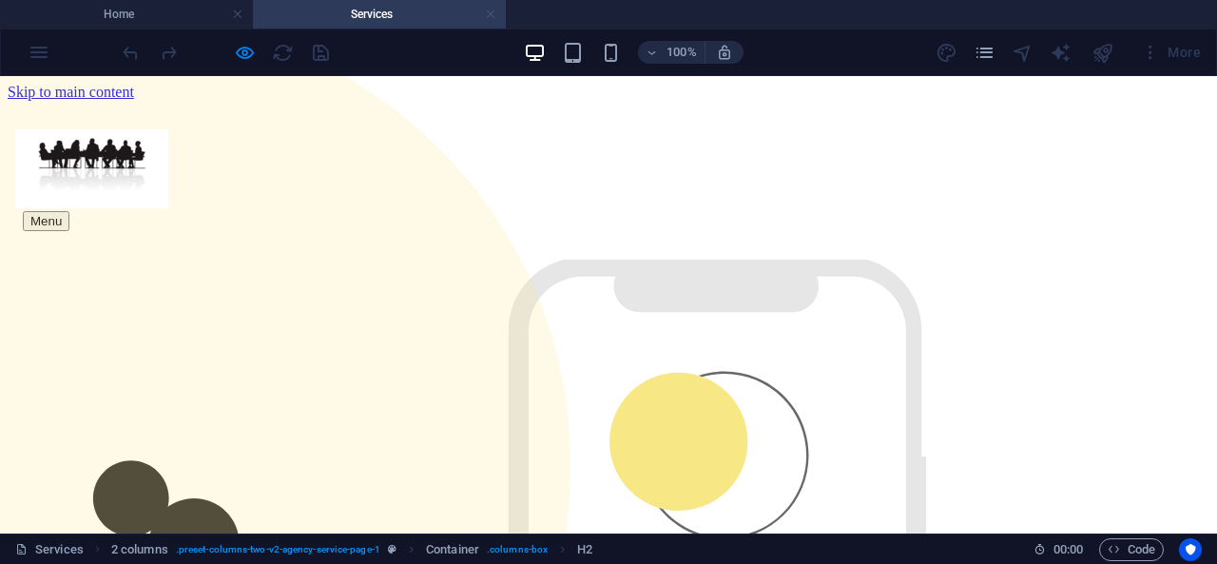
scroll to position [0, 0]
click at [494, 10] on link at bounding box center [490, 15] width 11 height 18
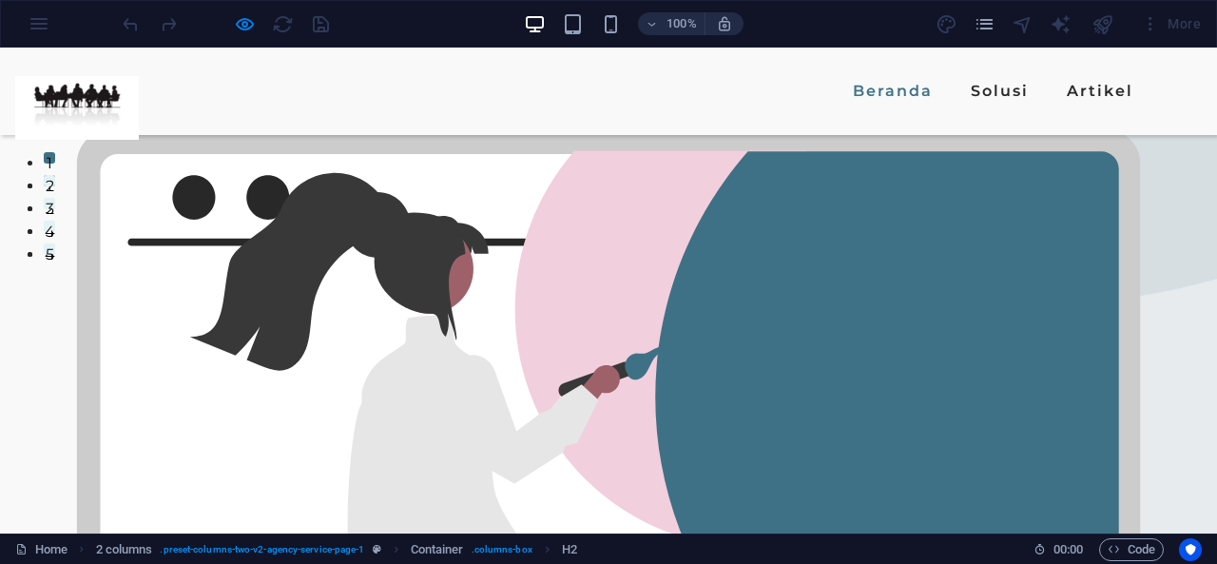
click at [845, 98] on link "Beranda" at bounding box center [892, 91] width 95 height 30
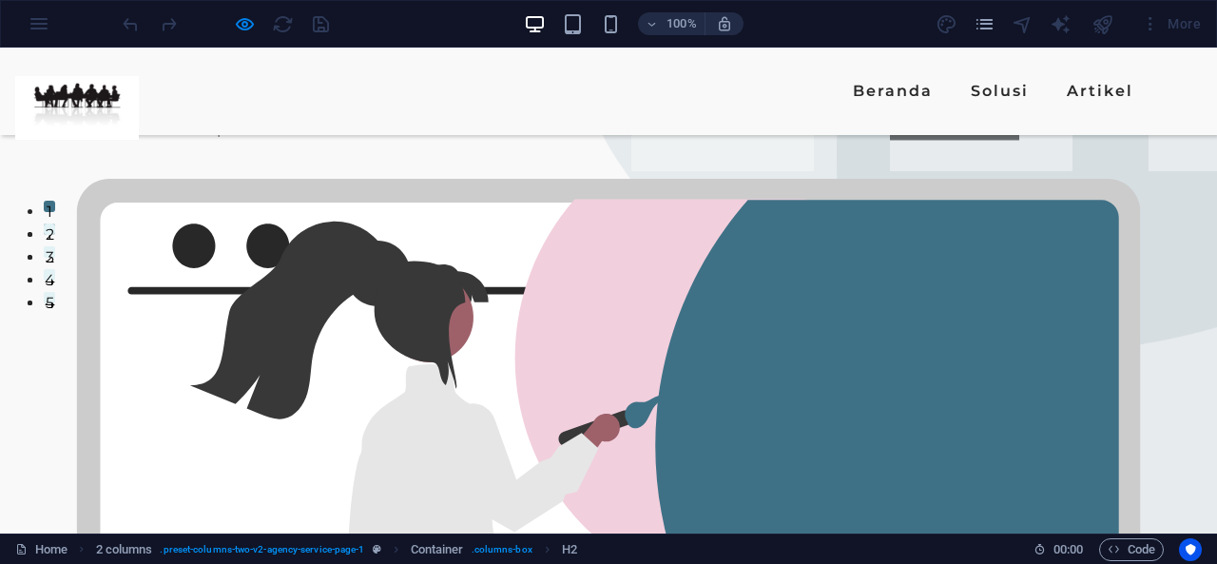
scroll to position [0, 0]
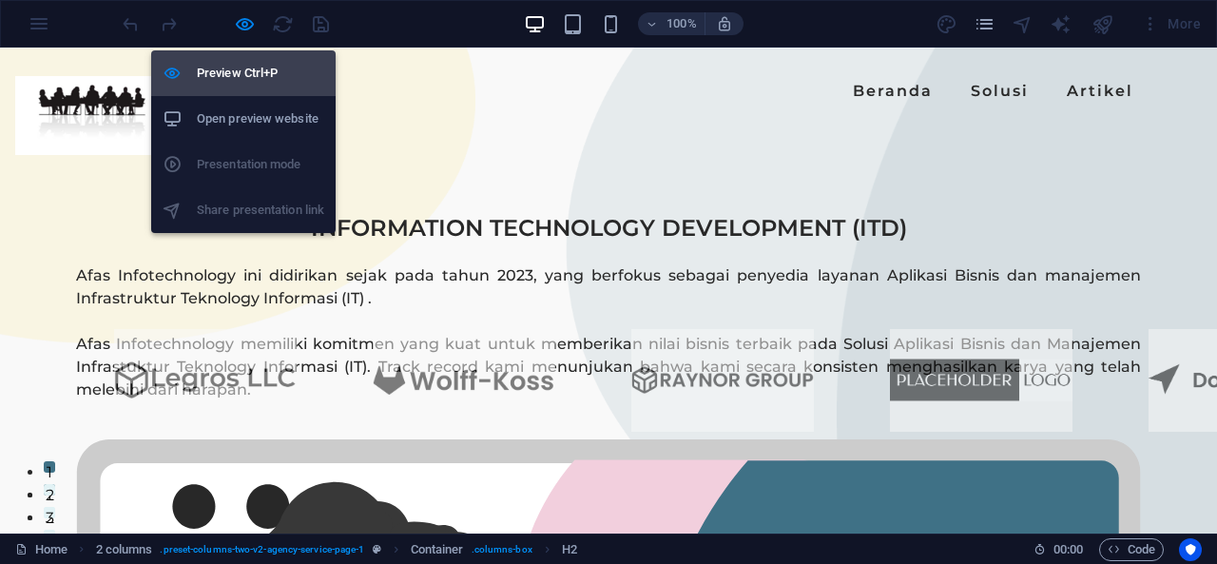
click at [243, 77] on h6 "Preview Ctrl+P" at bounding box center [260, 73] width 127 height 23
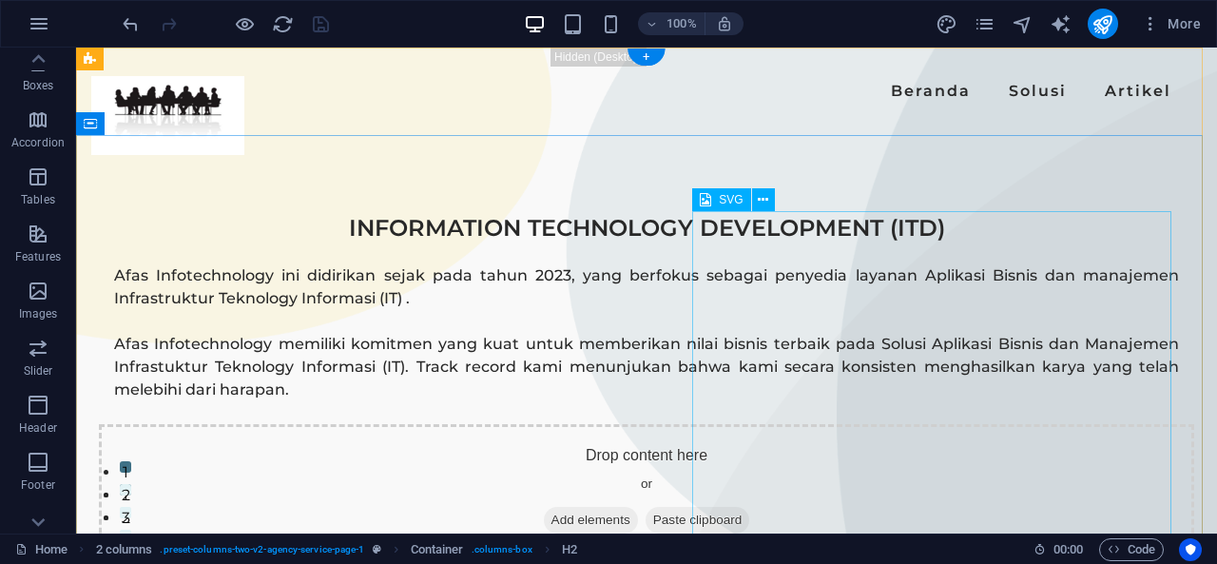
select select "xMidYMid"
select select "%"
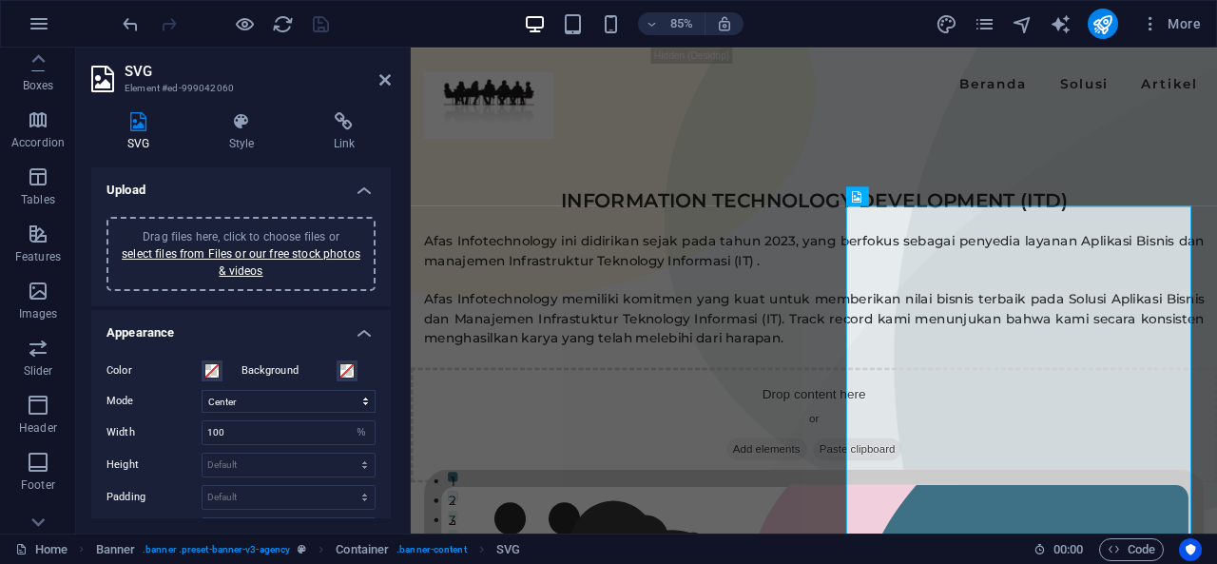
click at [329, 231] on span "Drag files here, click to choose files or select files from Files or our free s…" at bounding box center [241, 254] width 239 height 48
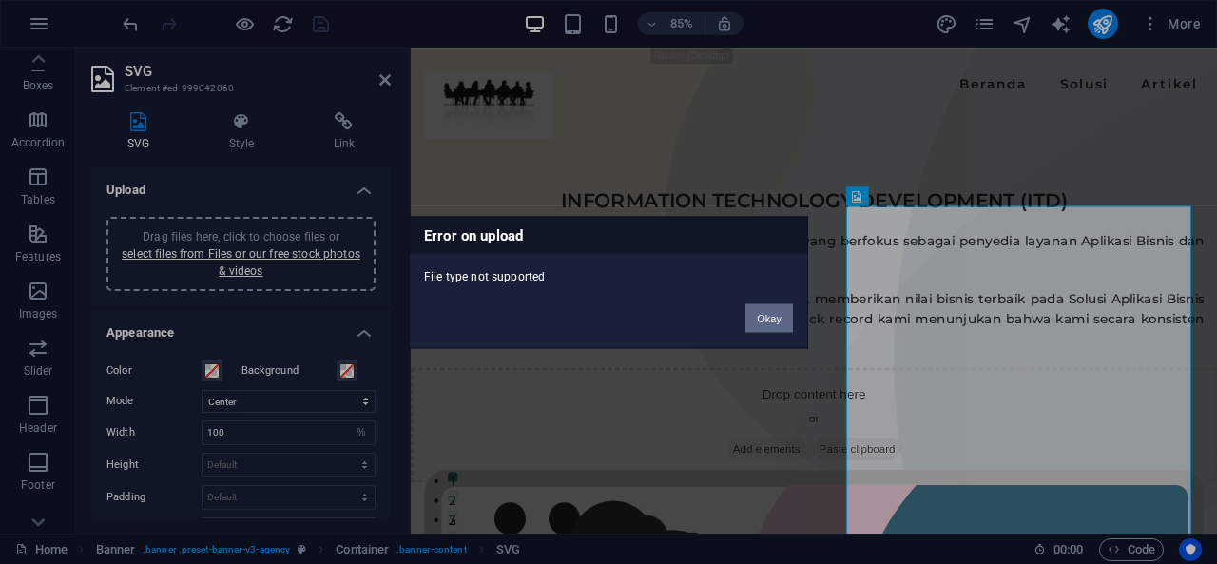
click at [764, 309] on button "Okay" at bounding box center [769, 317] width 48 height 29
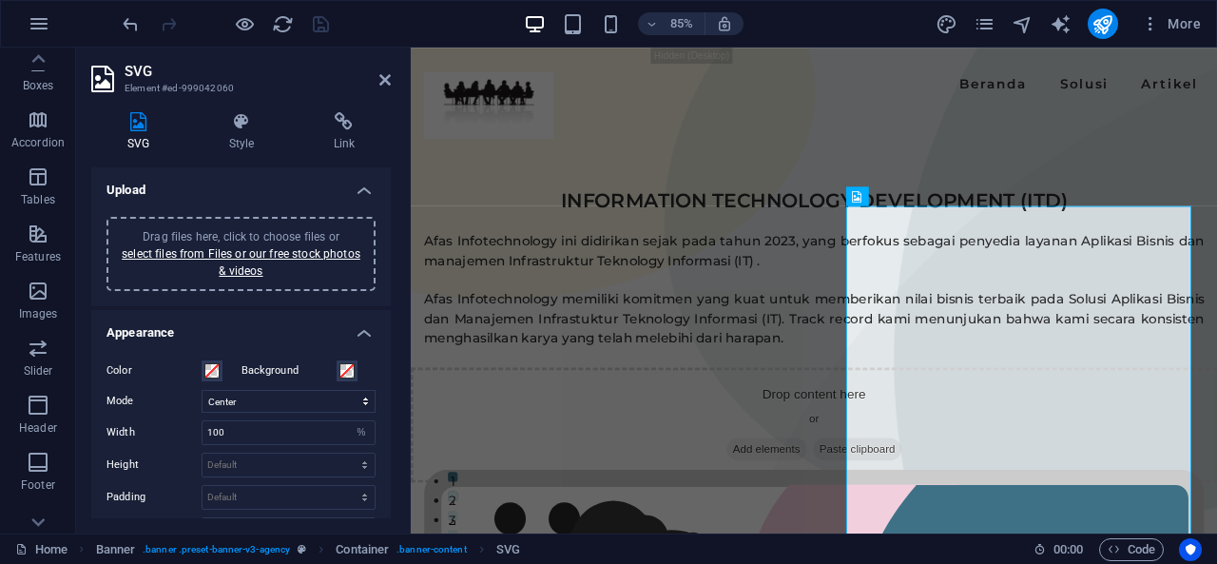
click at [197, 233] on span "Drag files here, click to choose files or select files from Files or our free s…" at bounding box center [241, 254] width 239 height 48
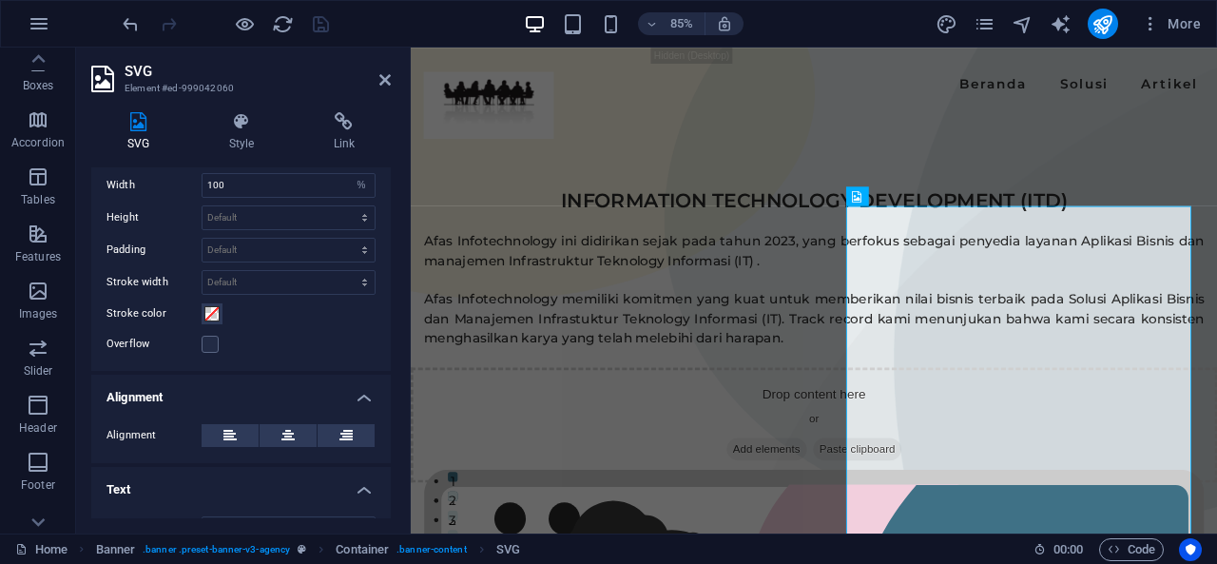
scroll to position [279, 0]
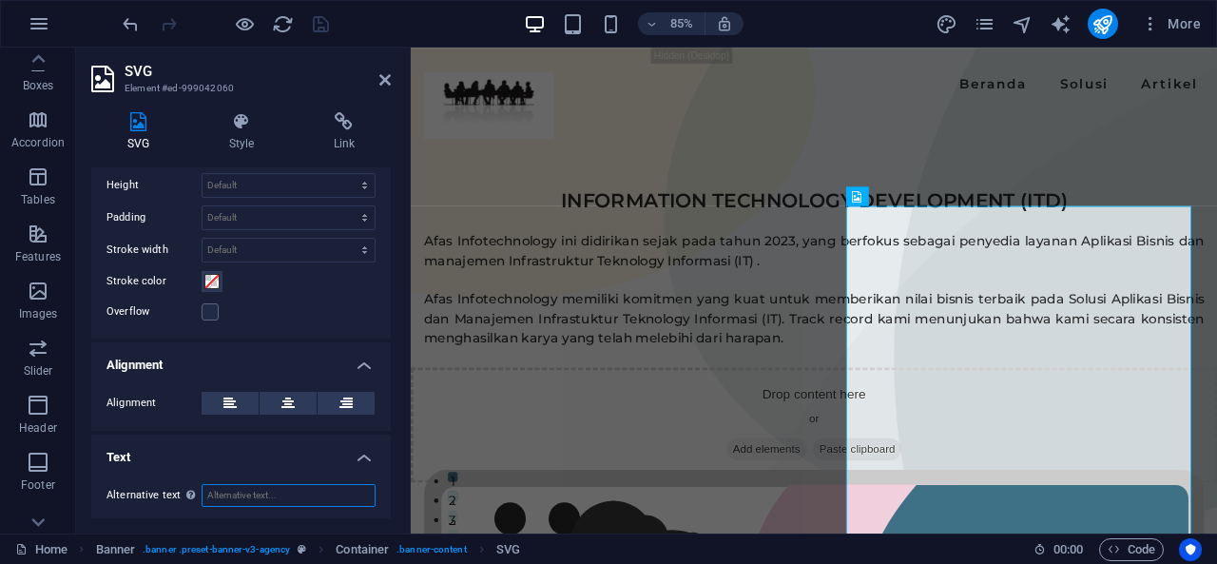
click at [281, 495] on input "Alternative text The alternative text is used by devices that cannot display im…" at bounding box center [289, 495] width 174 height 23
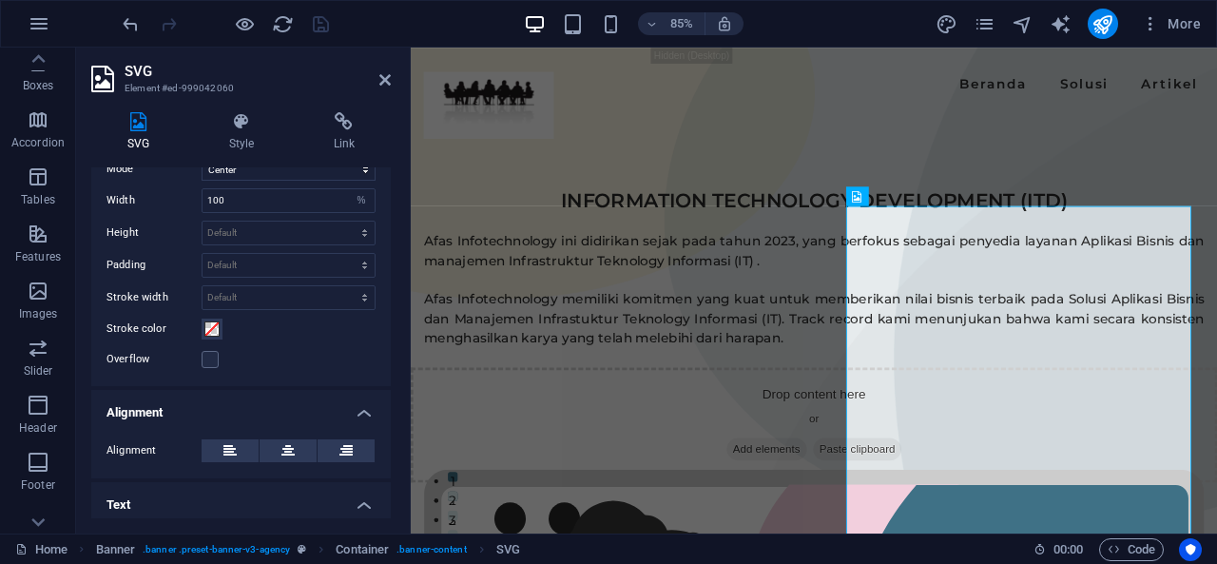
scroll to position [230, 0]
click at [206, 357] on label at bounding box center [210, 361] width 17 height 17
click at [0, 0] on input "Overflow" at bounding box center [0, 0] width 0 height 0
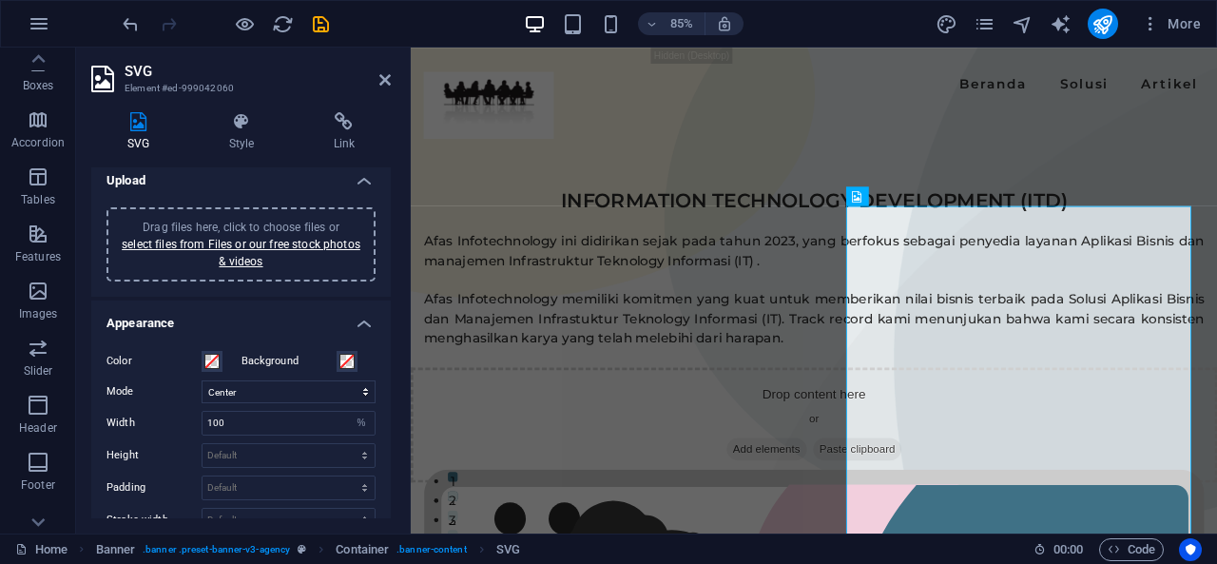
scroll to position [8, 0]
click at [258, 214] on div "Drag files here, click to choose files or select files from Files or our free s…" at bounding box center [240, 246] width 269 height 74
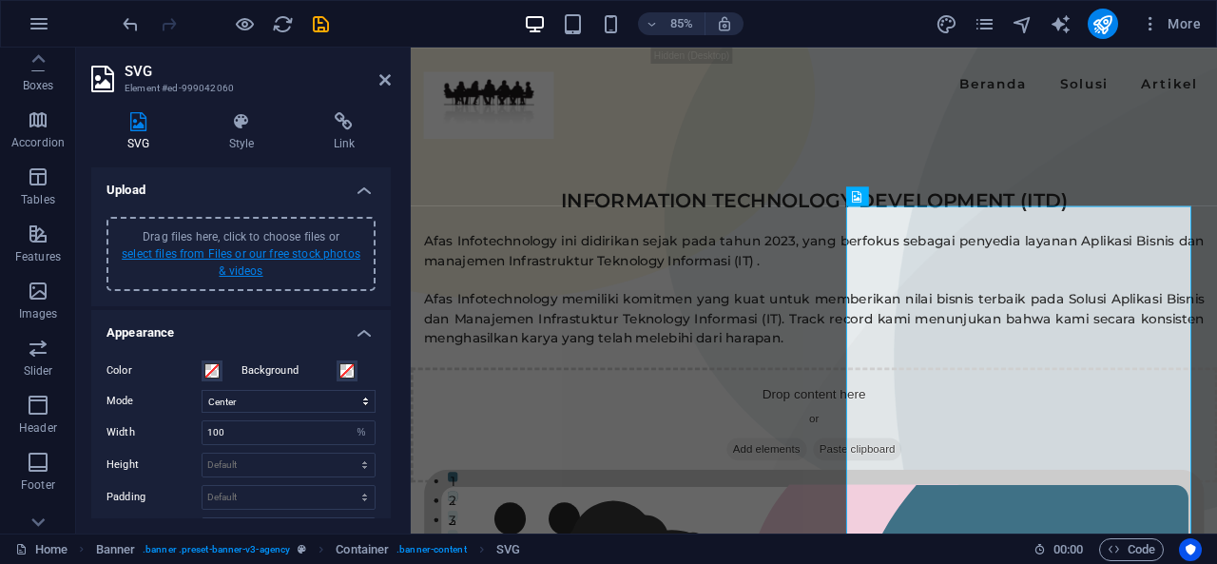
click at [236, 256] on link "select files from Files or our free stock photos & videos" at bounding box center [241, 262] width 239 height 30
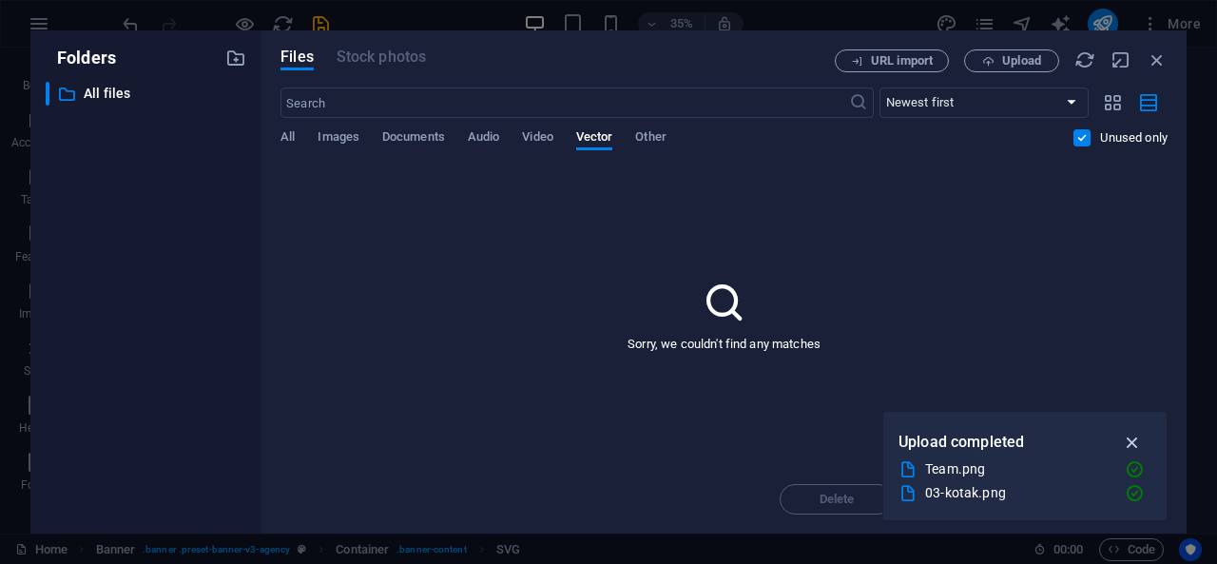
click at [1131, 442] on icon "button" at bounding box center [1133, 442] width 22 height 21
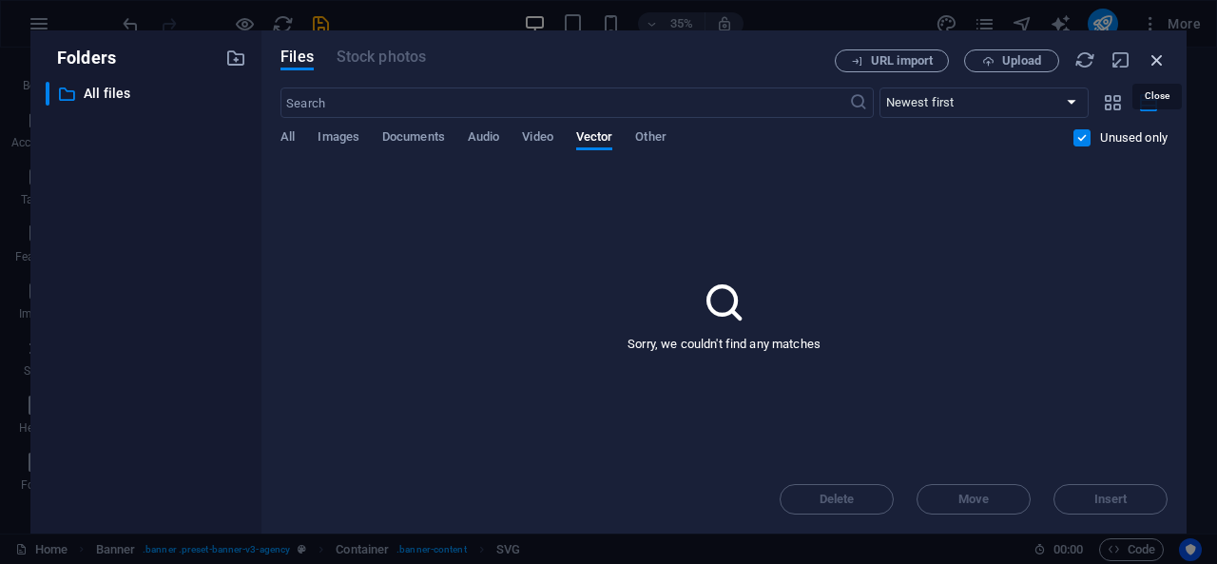
click at [1156, 62] on icon "button" at bounding box center [1156, 59] width 21 height 21
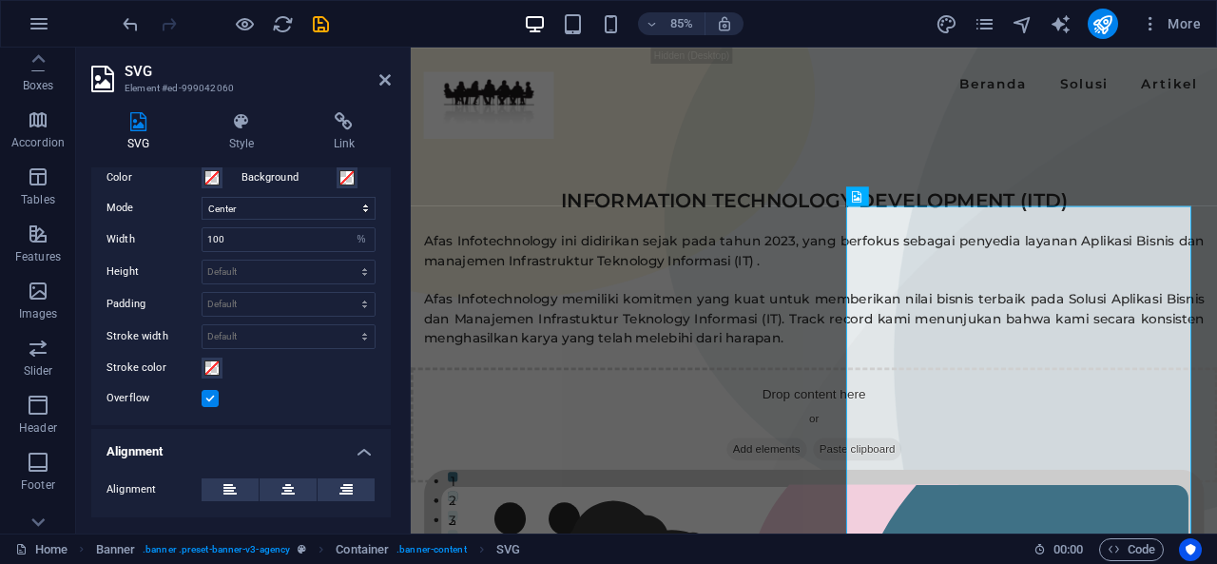
scroll to position [201, 0]
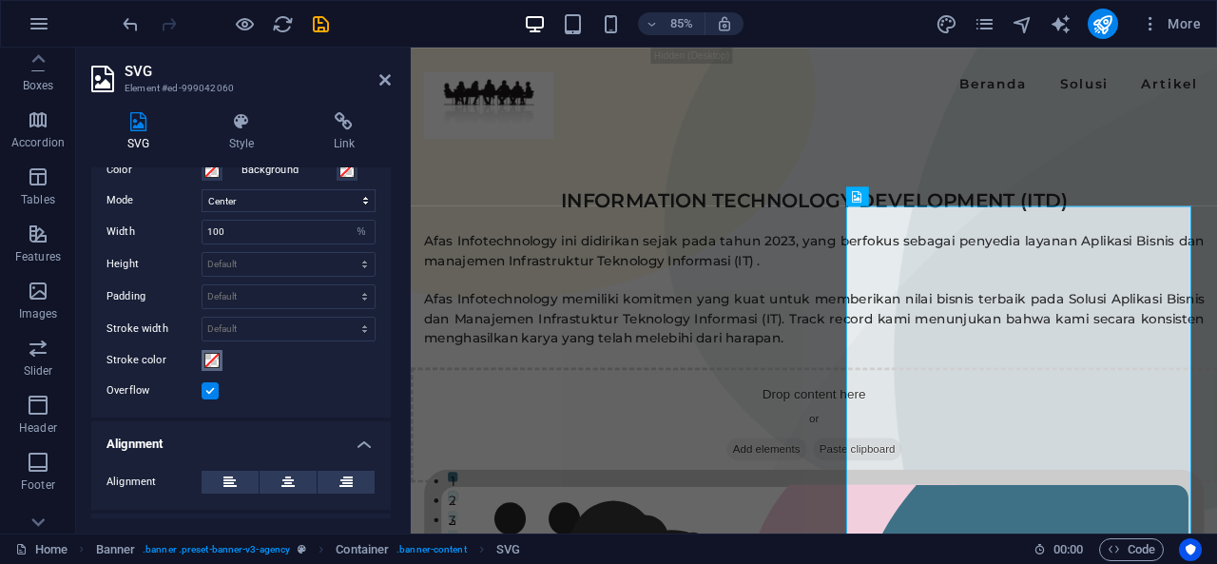
click at [207, 361] on span at bounding box center [211, 360] width 15 height 15
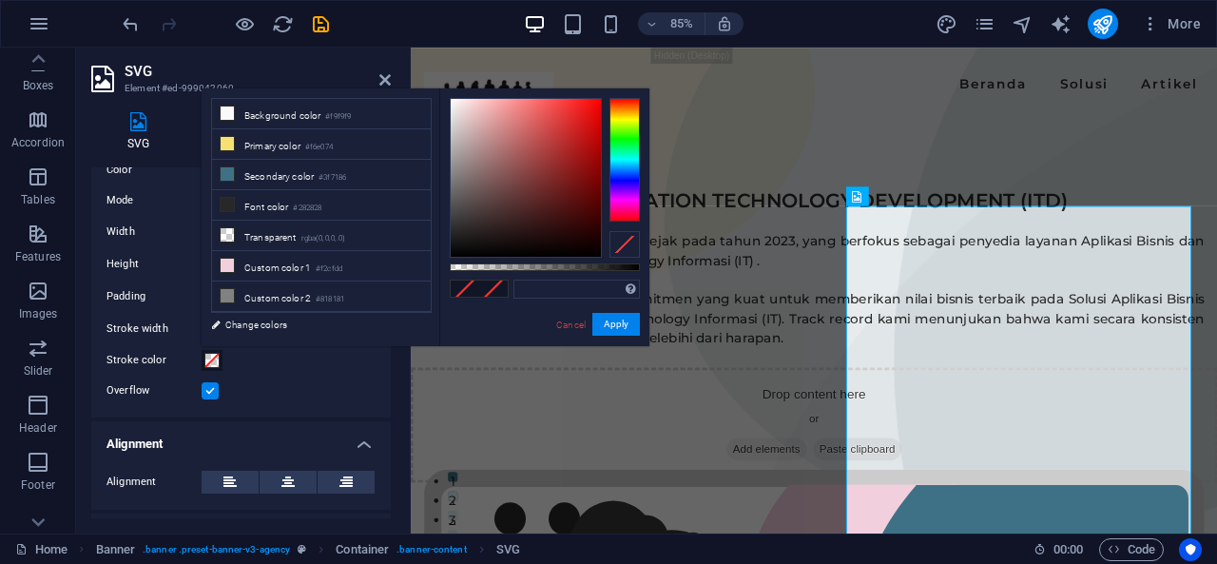
click at [203, 391] on label at bounding box center [210, 390] width 17 height 17
click at [0, 0] on input "Overflow" at bounding box center [0, 0] width 0 height 0
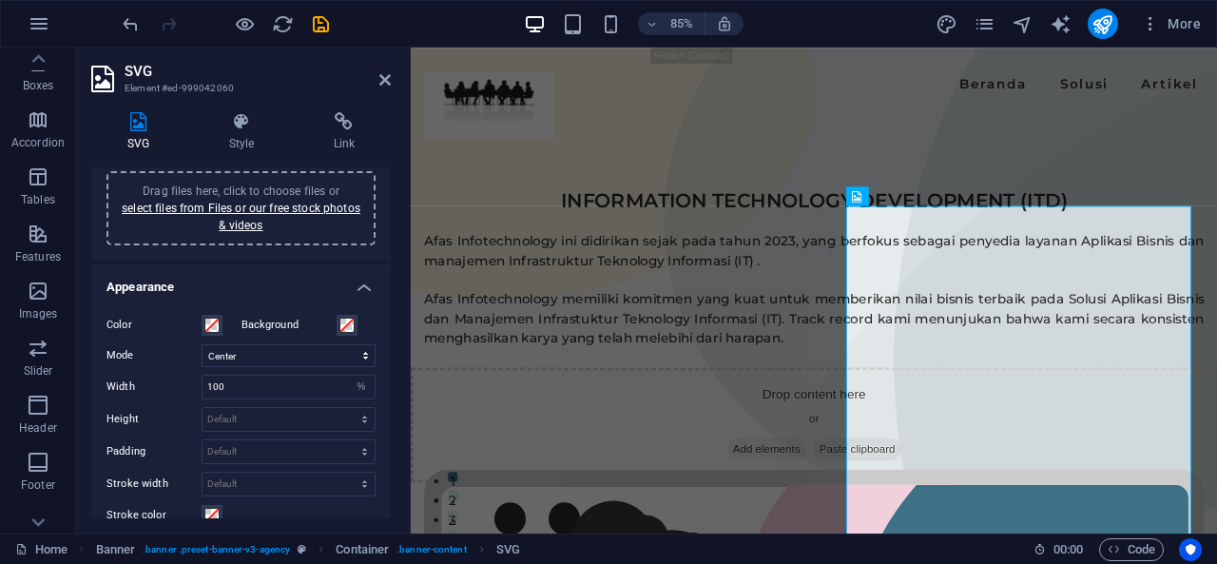
scroll to position [0, 0]
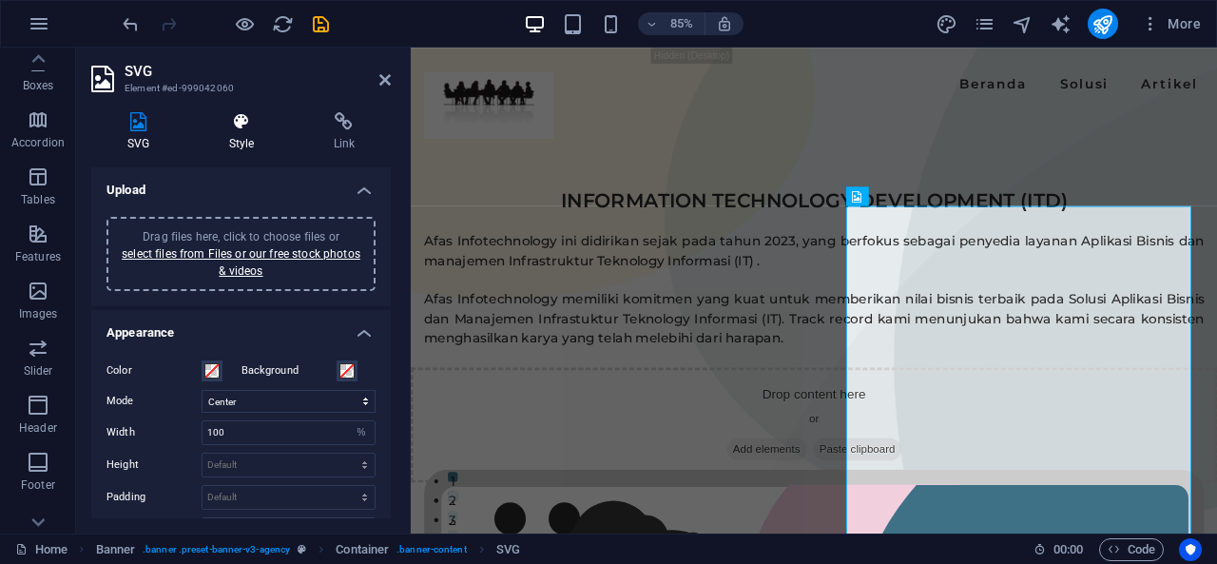
click at [228, 139] on h4 "Style" at bounding box center [245, 132] width 105 height 40
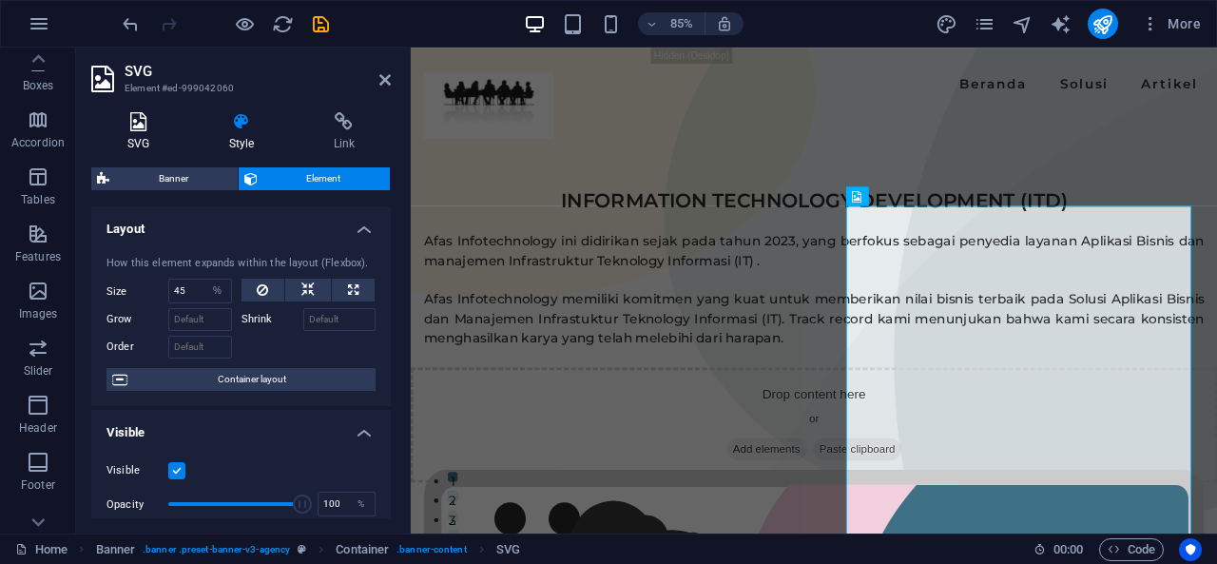
click at [132, 138] on h4 "SVG" at bounding box center [142, 132] width 102 height 40
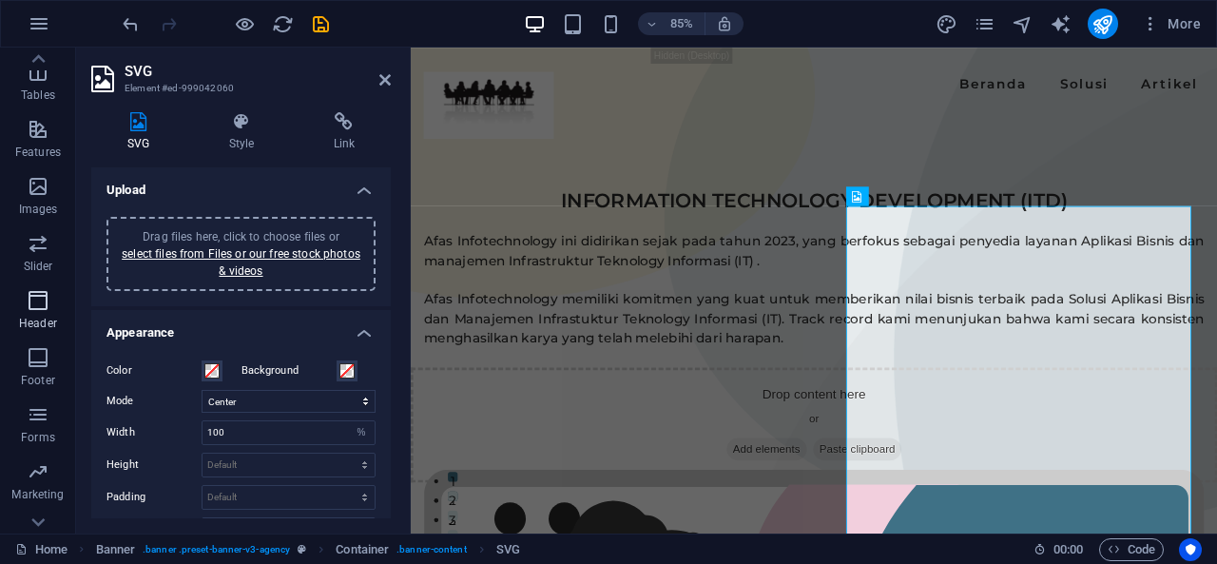
scroll to position [352, 0]
click at [30, 299] on span "Header" at bounding box center [38, 297] width 76 height 46
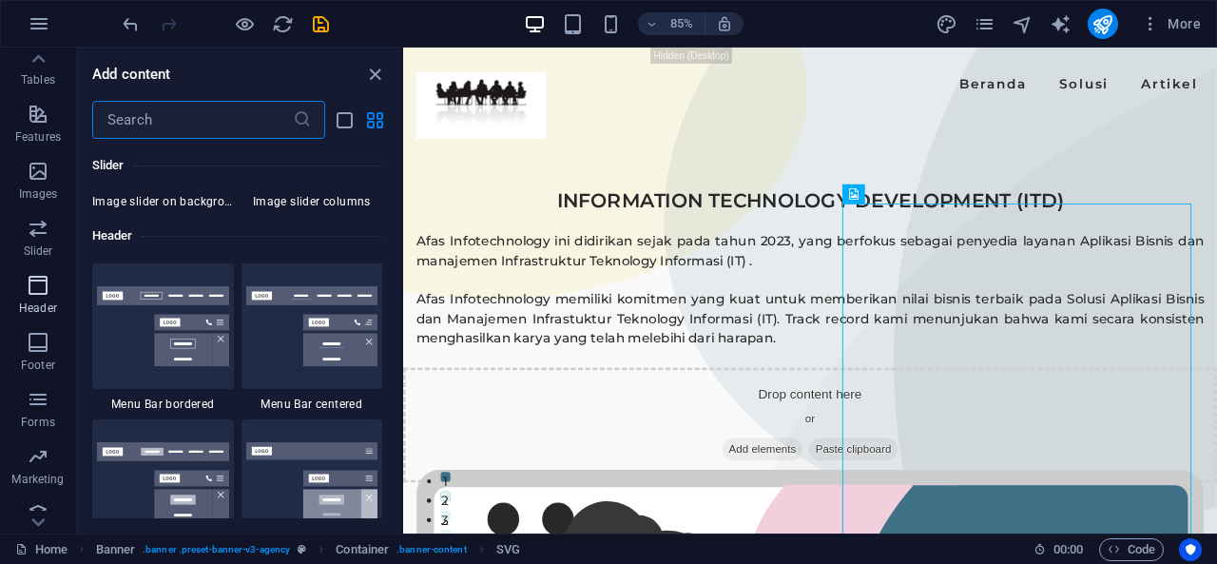
scroll to position [11447, 0]
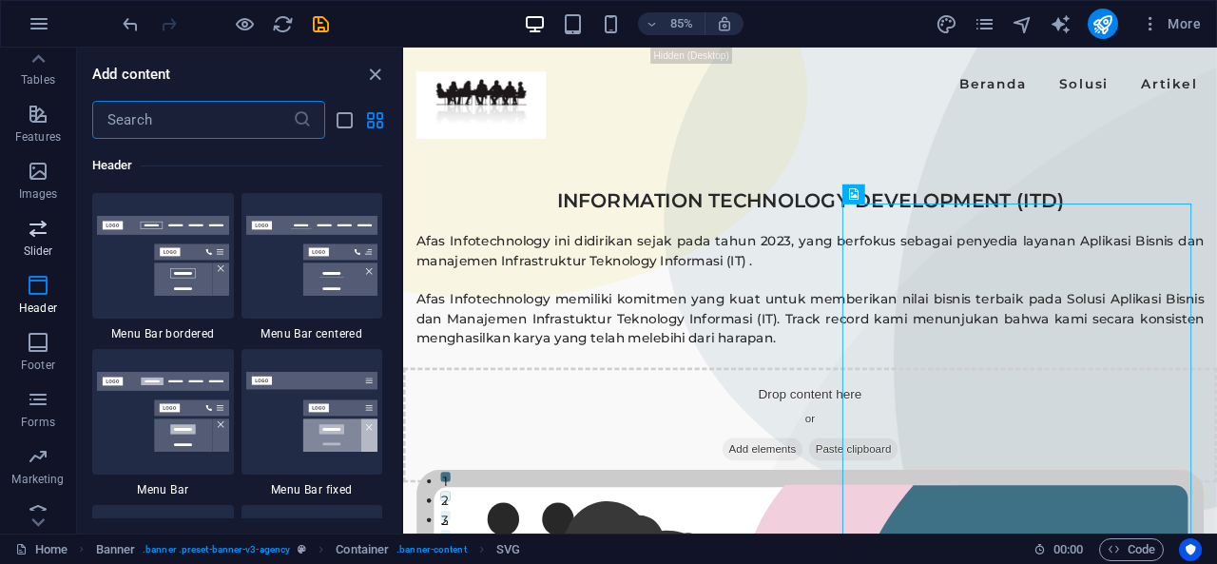
click at [44, 233] on icon "button" at bounding box center [38, 228] width 23 height 23
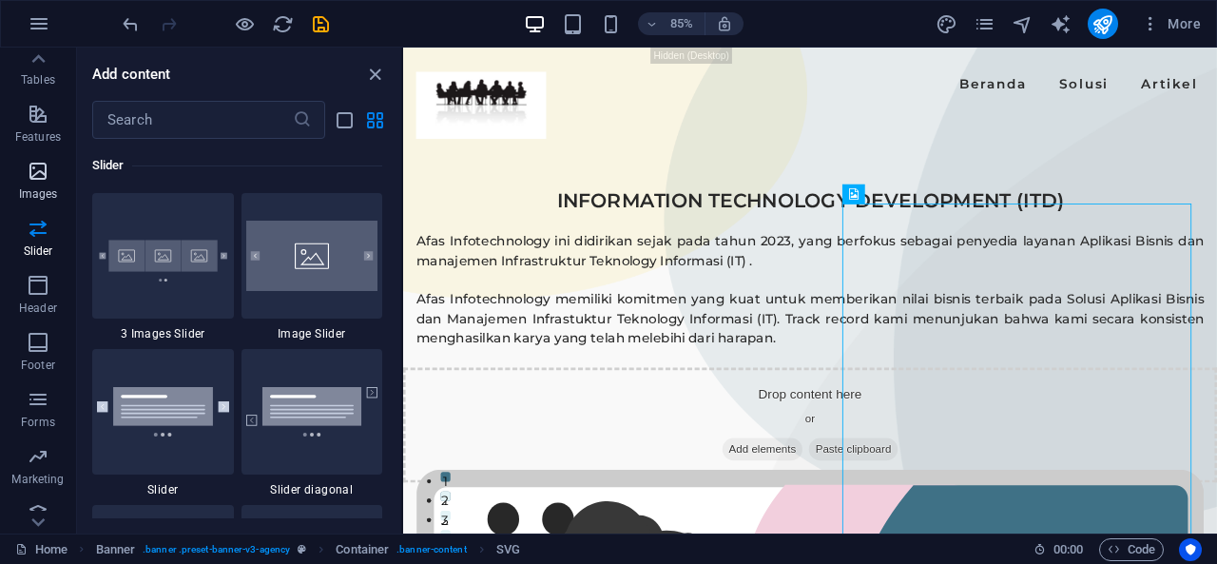
click at [28, 182] on icon "button" at bounding box center [38, 171] width 23 height 23
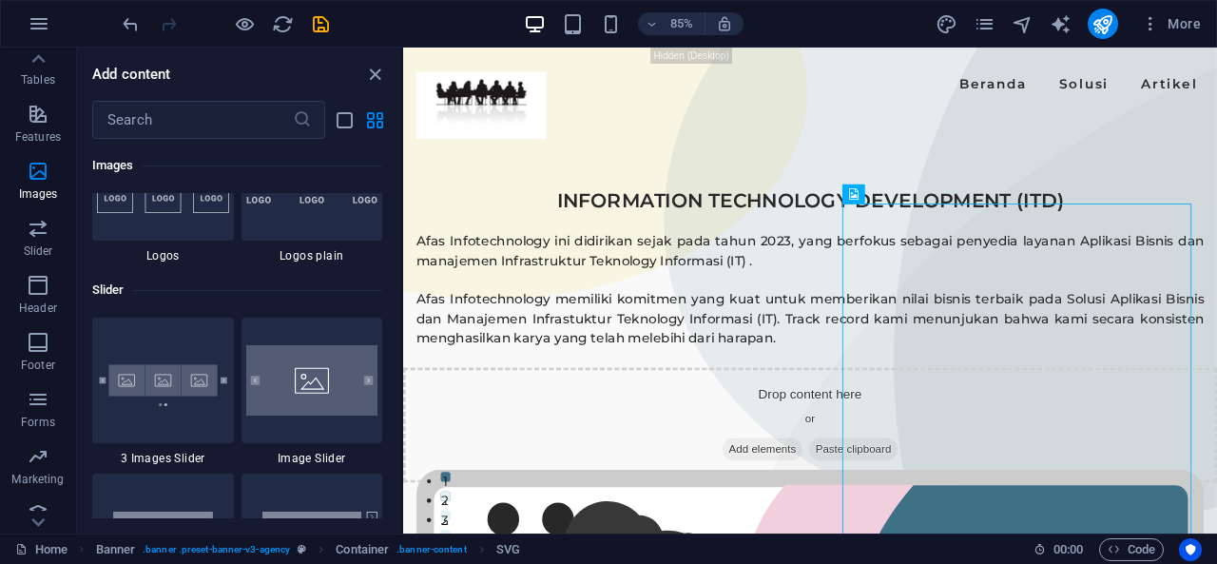
scroll to position [10655, 0]
click at [319, 421] on div at bounding box center [312, 378] width 142 height 125
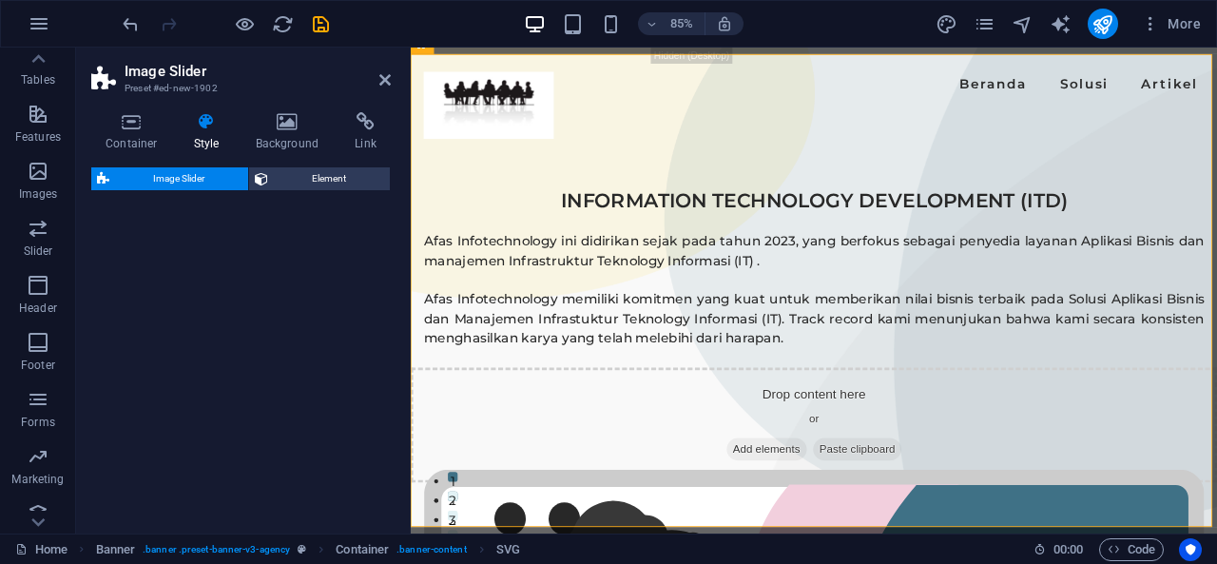
select select "rem"
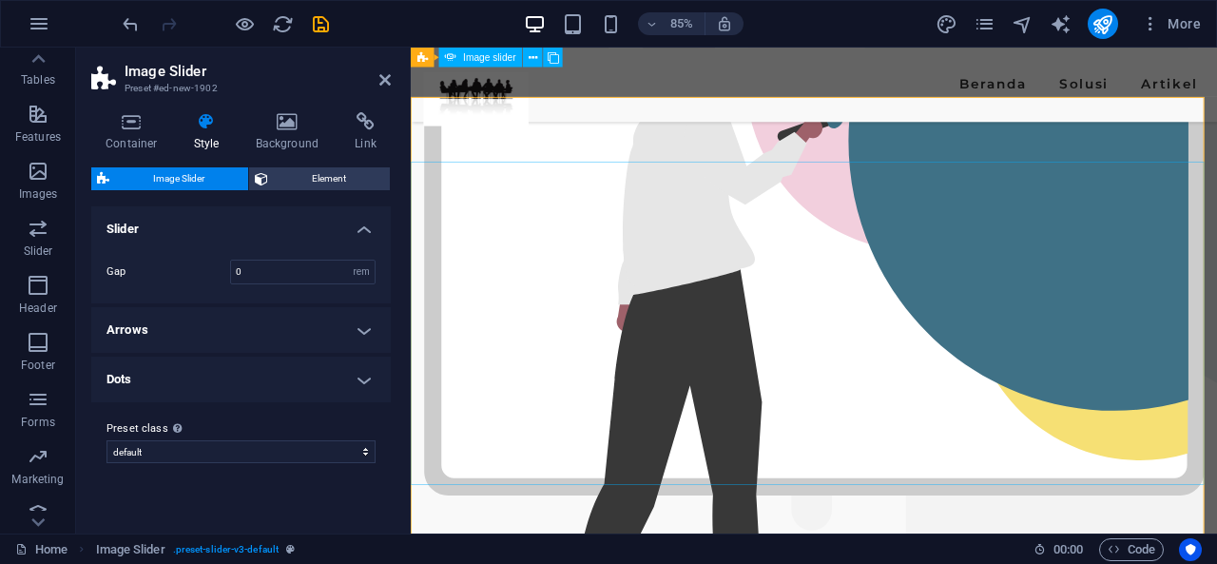
scroll to position [614, 0]
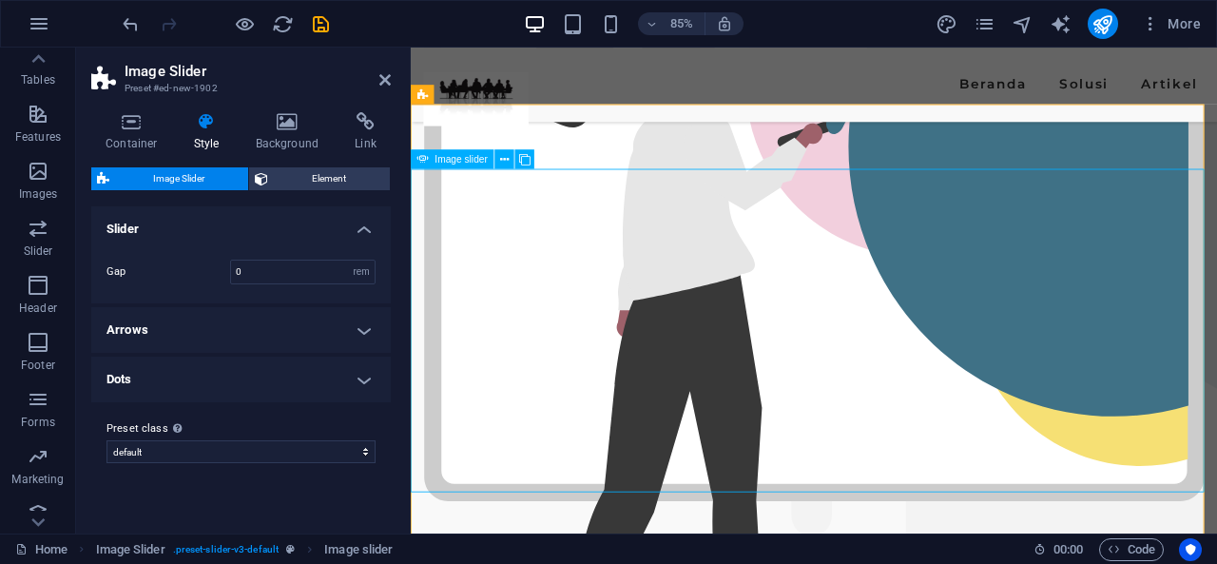
scroll to position [607, 0]
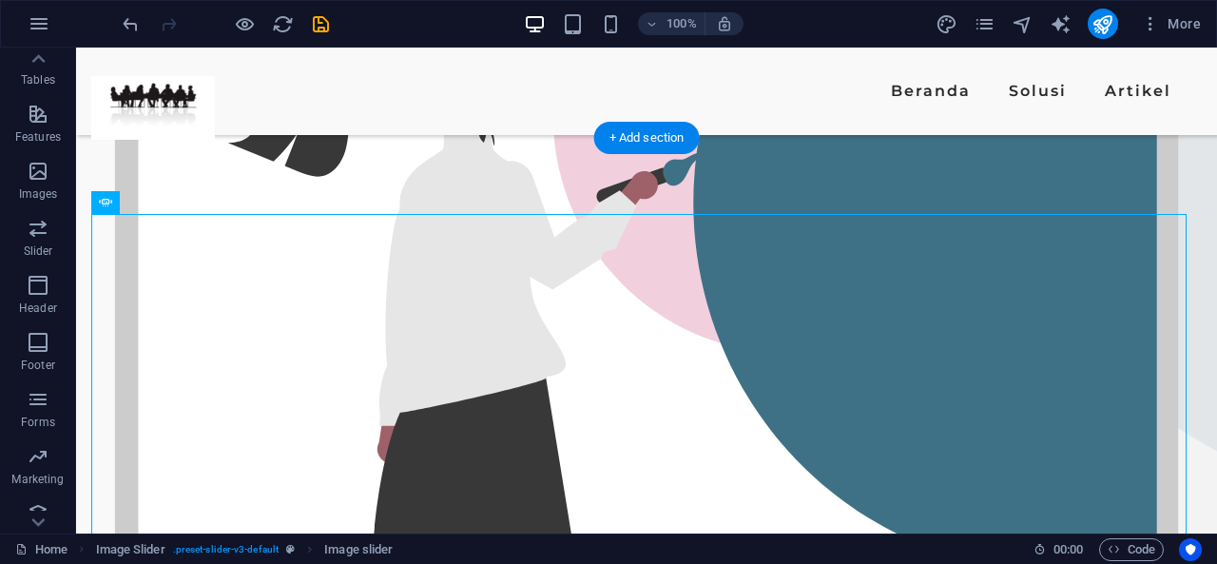
drag, startPoint x: 580, startPoint y: 341, endPoint x: 820, endPoint y: 190, distance: 284.1
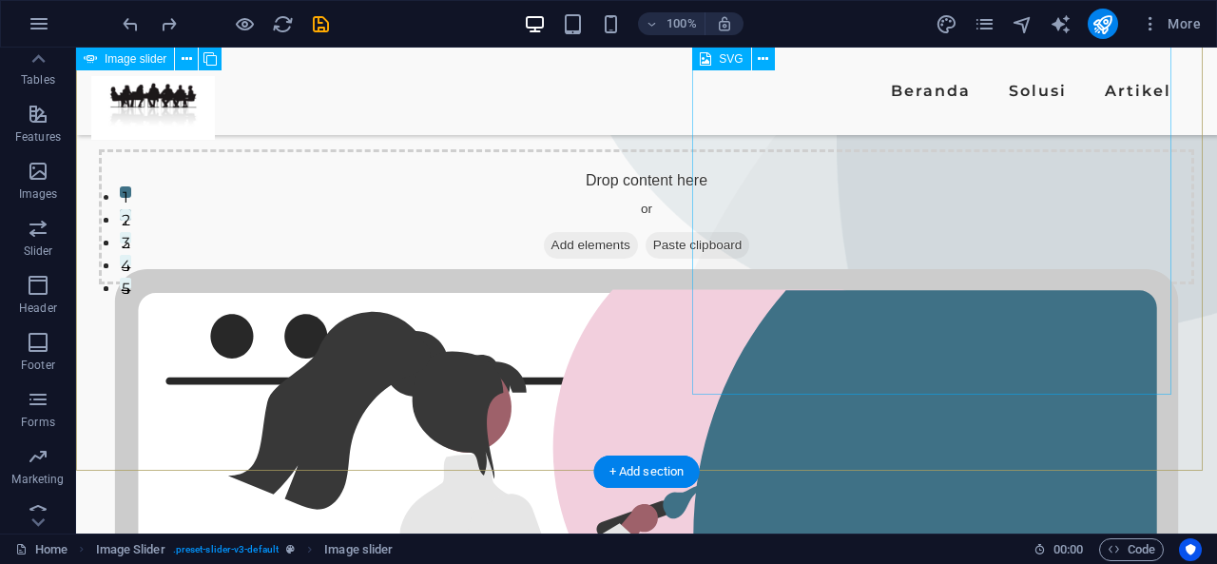
scroll to position [0, 0]
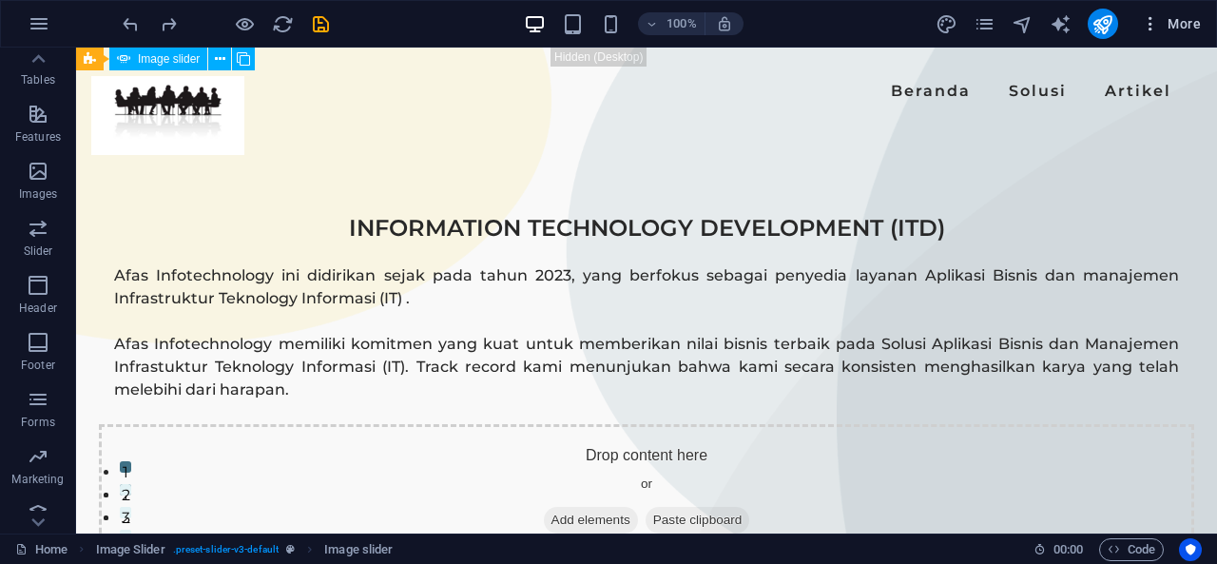
click at [1172, 14] on span "More" at bounding box center [1171, 23] width 60 height 19
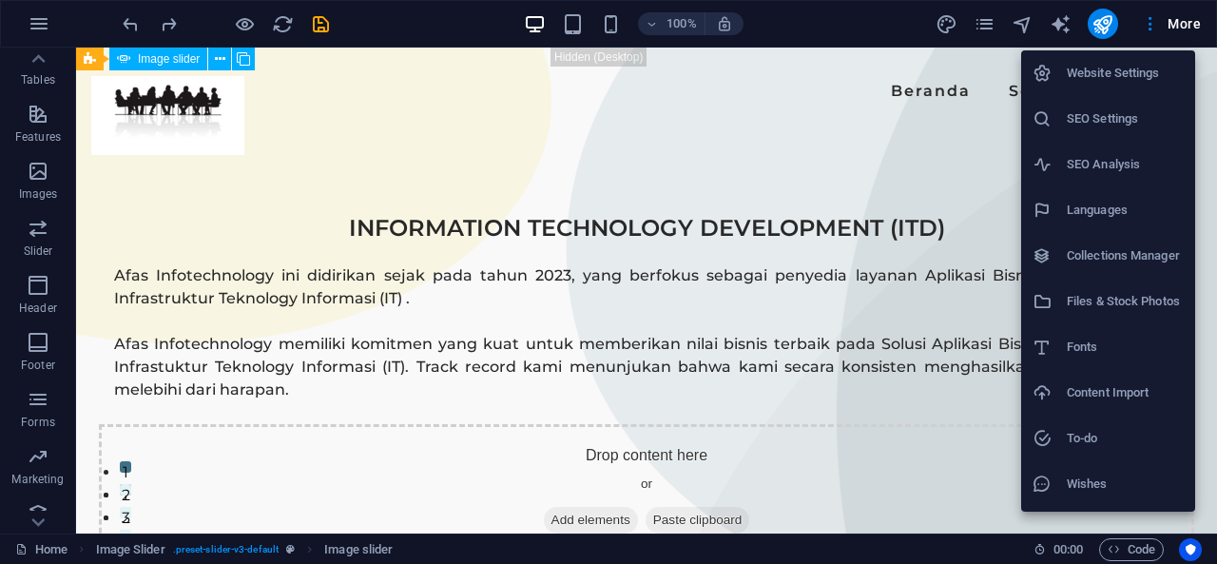
click at [1109, 24] on div at bounding box center [608, 282] width 1217 height 564
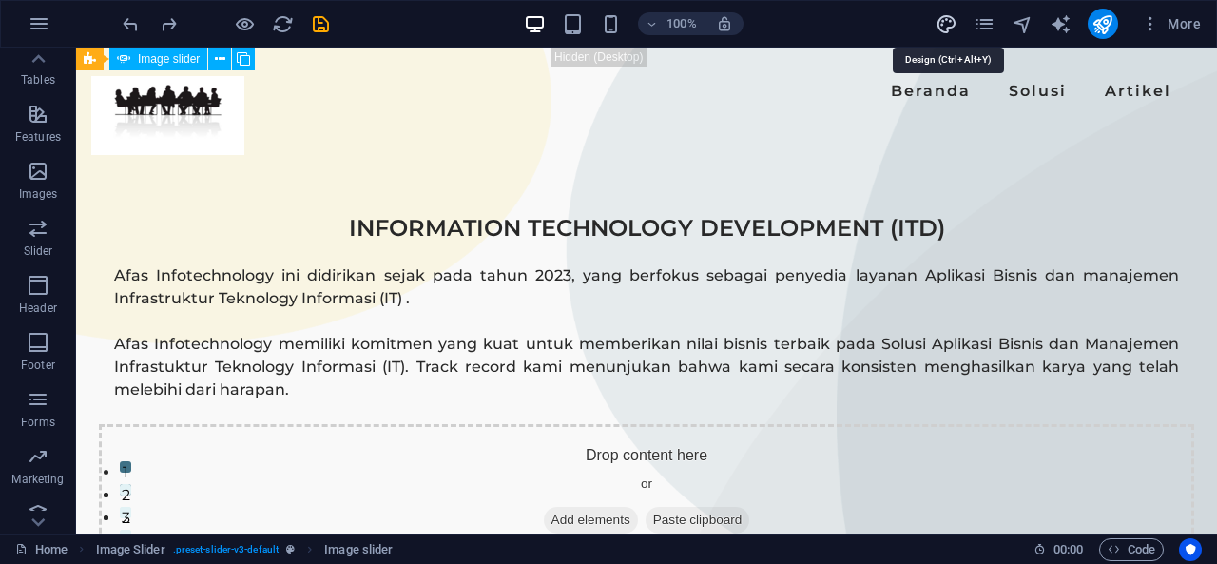
click at [951, 32] on icon "design" at bounding box center [946, 24] width 22 height 22
select select "px"
select select "600"
select select "px"
select select "rem"
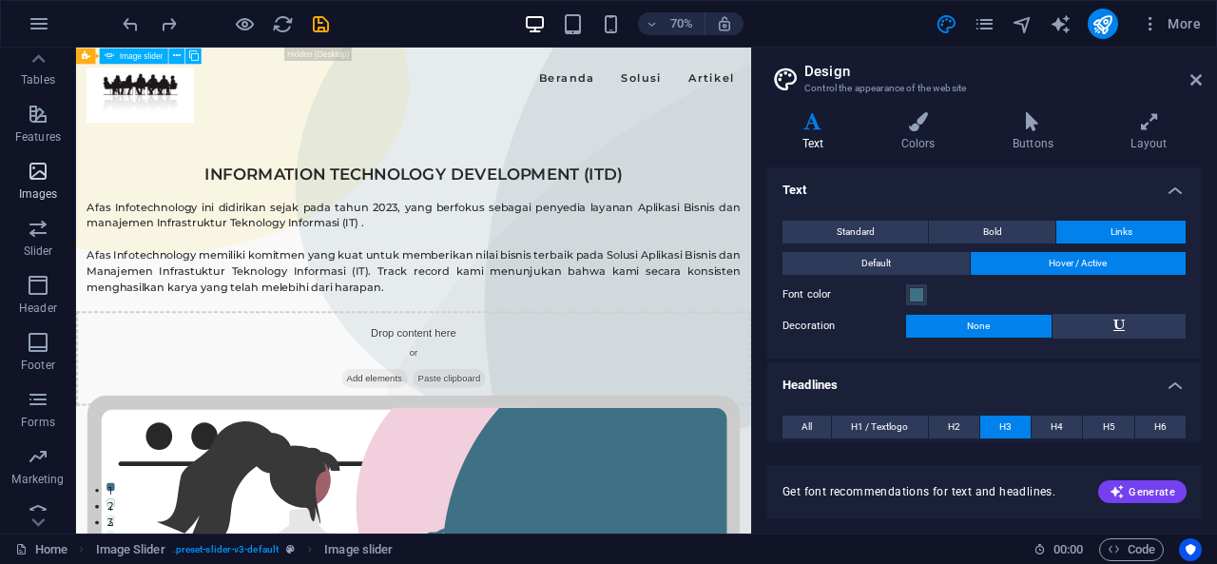
click at [35, 172] on icon "button" at bounding box center [38, 171] width 23 height 23
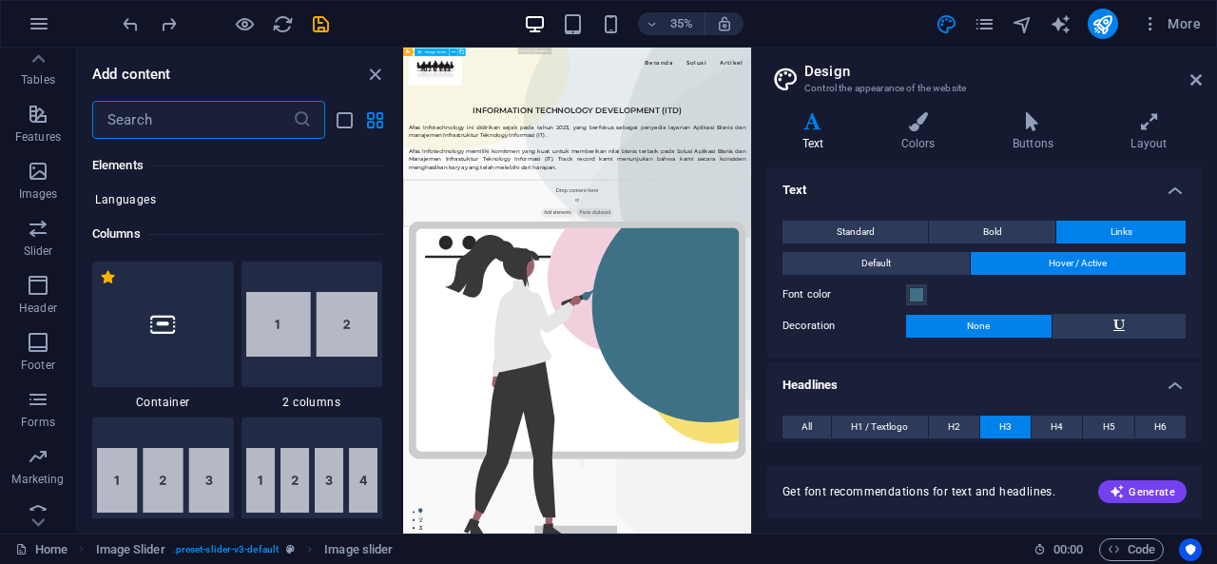
scroll to position [854, 0]
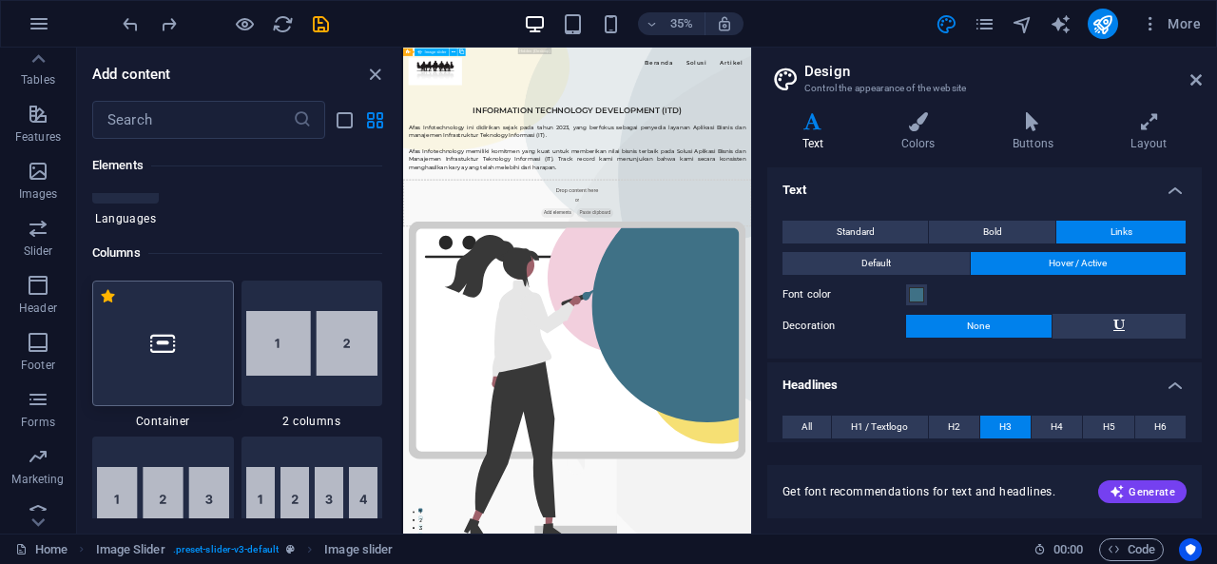
click at [173, 360] on div at bounding box center [163, 342] width 142 height 125
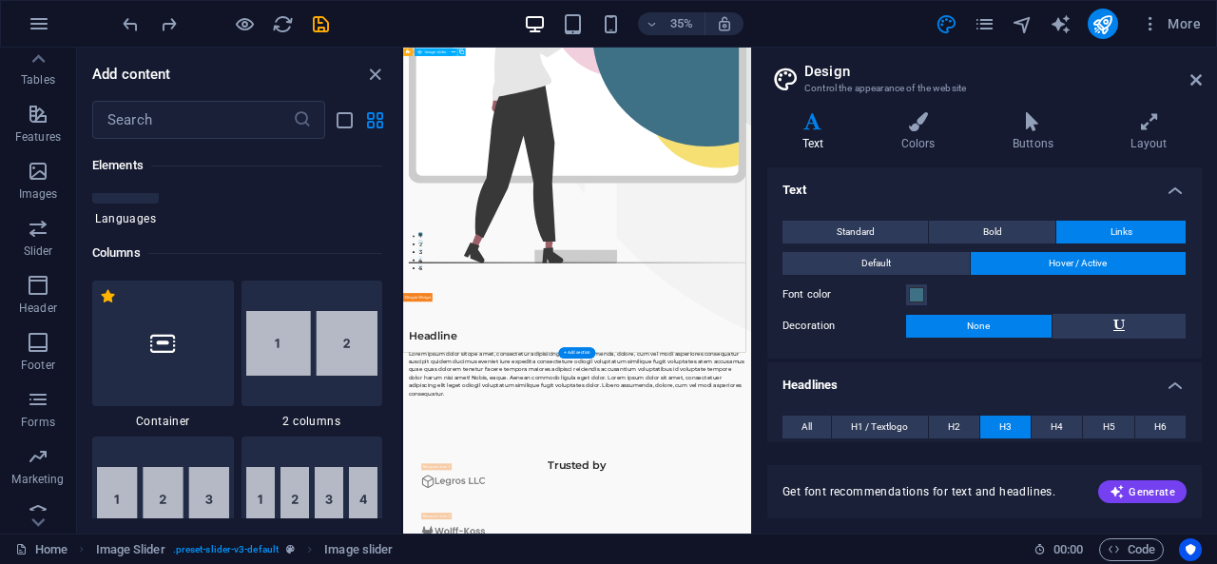
scroll to position [0, 0]
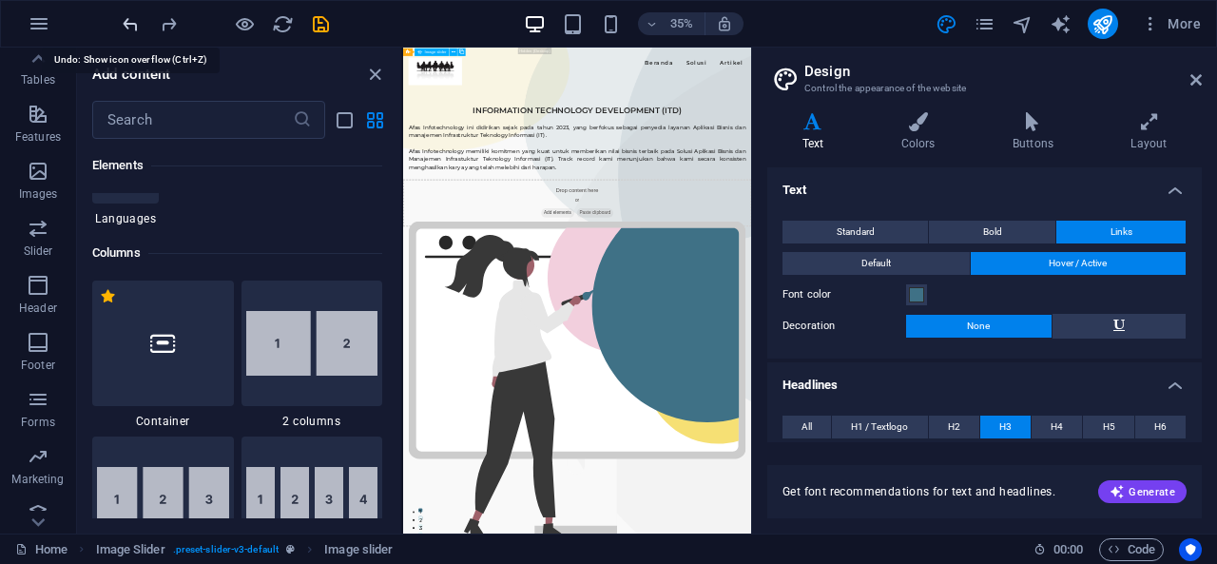
click at [131, 26] on icon "undo" at bounding box center [131, 24] width 22 height 22
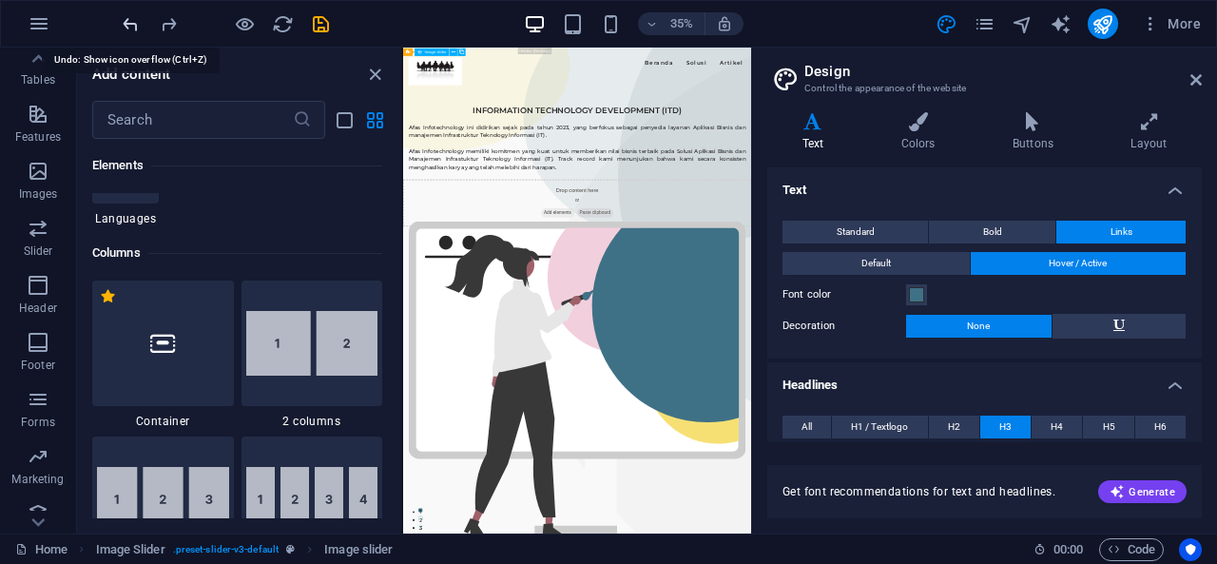
click at [131, 26] on icon "undo" at bounding box center [131, 24] width 22 height 22
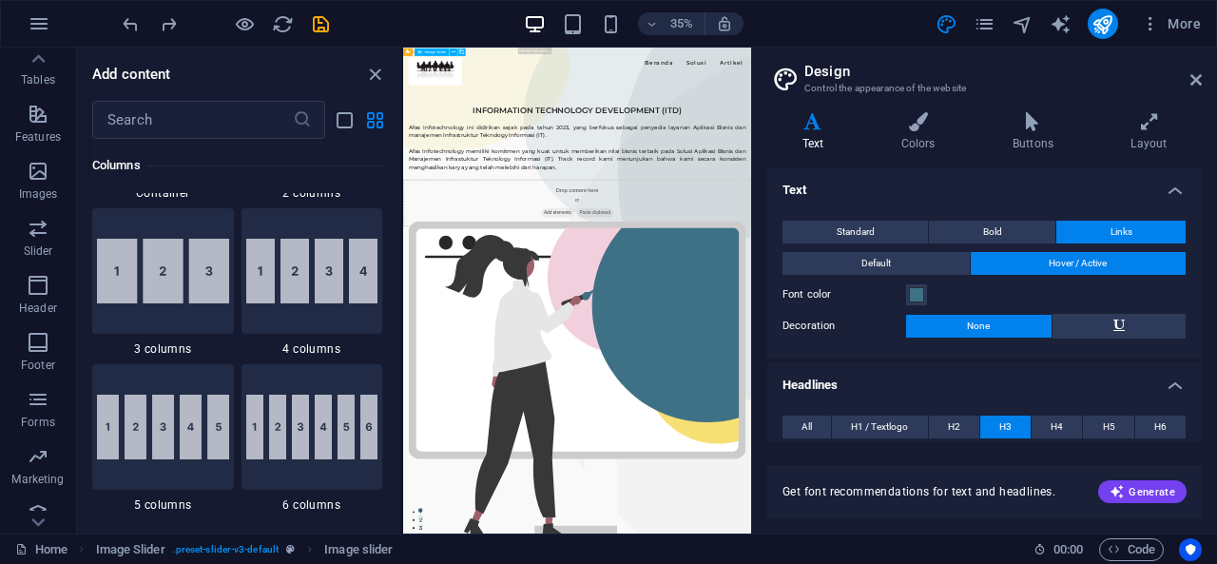
scroll to position [1083, 0]
click at [35, 172] on icon "button" at bounding box center [38, 171] width 23 height 23
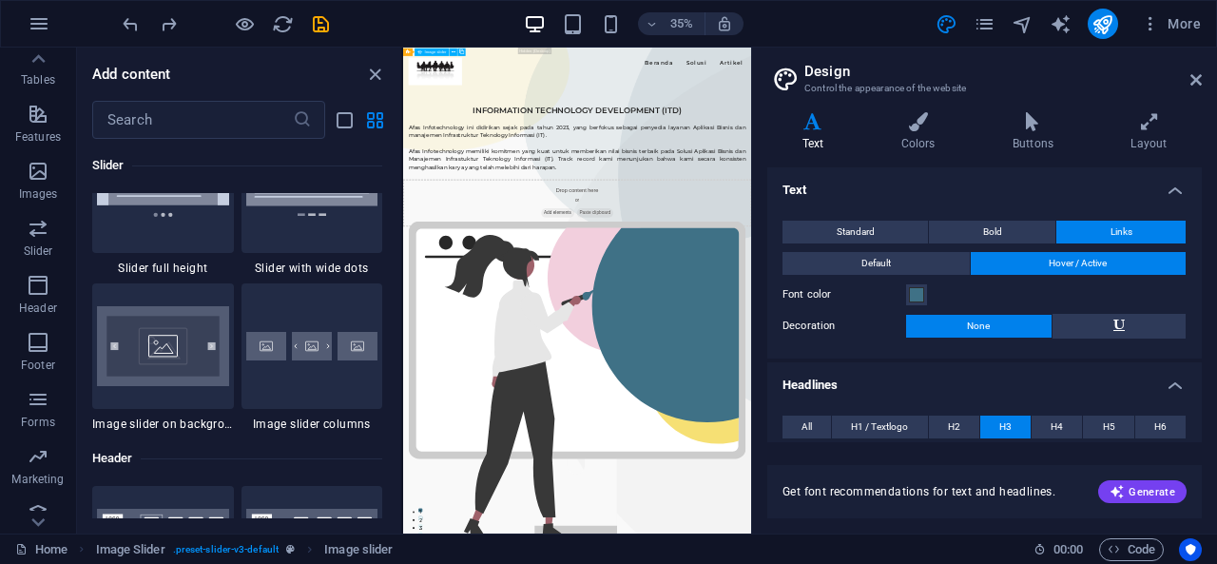
scroll to position [11156, 0]
click at [369, 73] on icon "close panel" at bounding box center [375, 75] width 22 height 22
click at [380, 74] on icon "close panel" at bounding box center [375, 75] width 22 height 22
click at [1196, 81] on icon at bounding box center [1195, 79] width 11 height 15
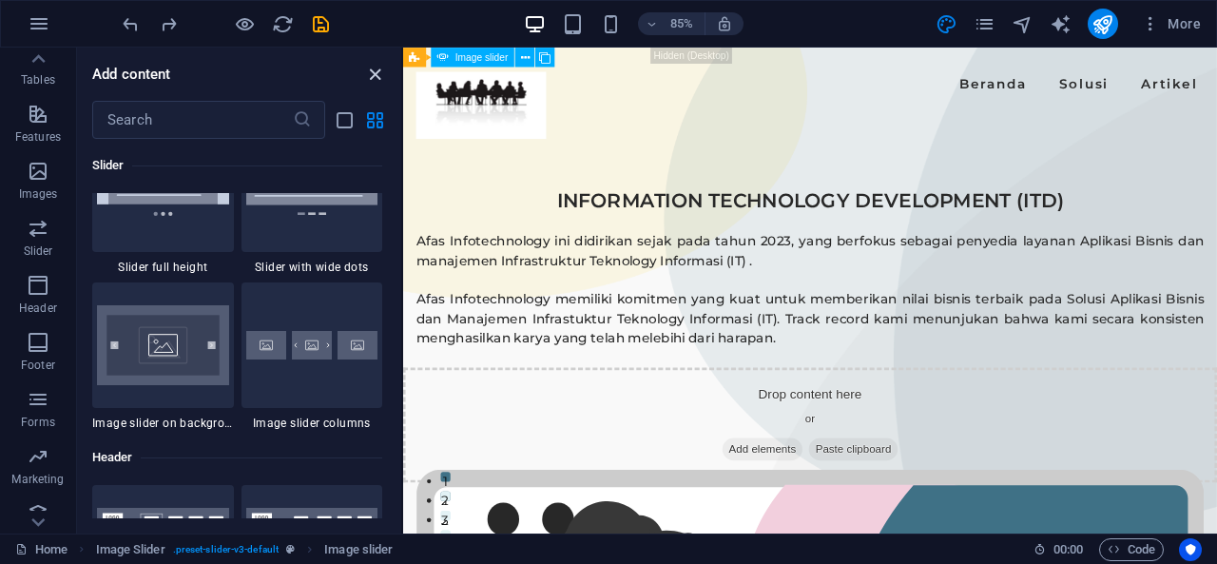
click at [372, 73] on icon "close panel" at bounding box center [375, 75] width 22 height 22
click at [479, 58] on span "Image slider" at bounding box center [481, 57] width 53 height 10
click at [525, 58] on icon at bounding box center [525, 56] width 9 height 17
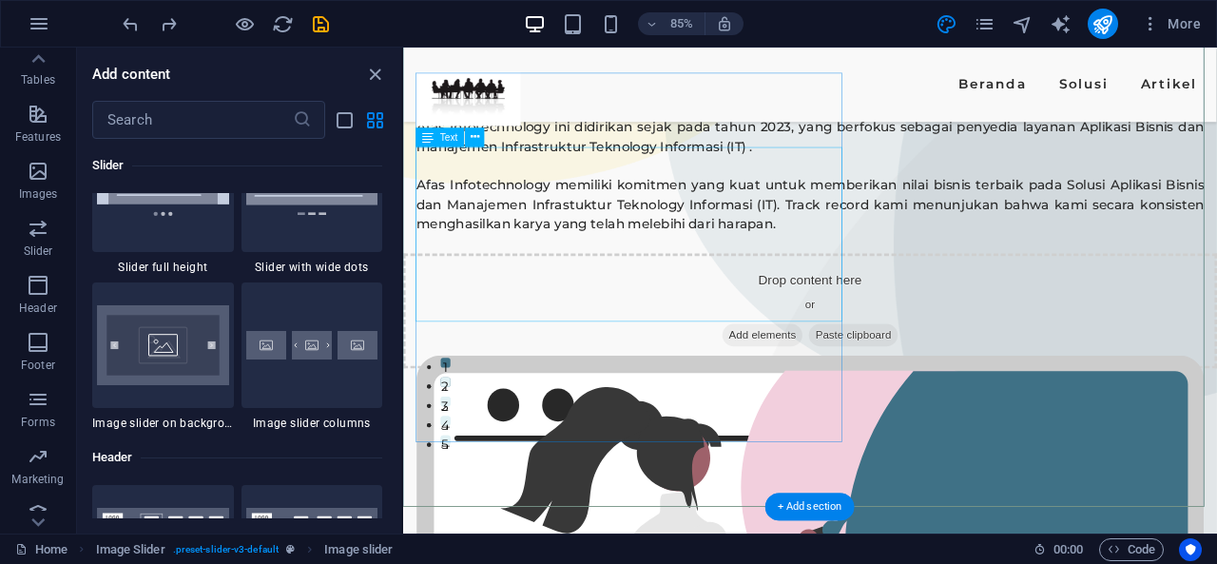
scroll to position [132, 0]
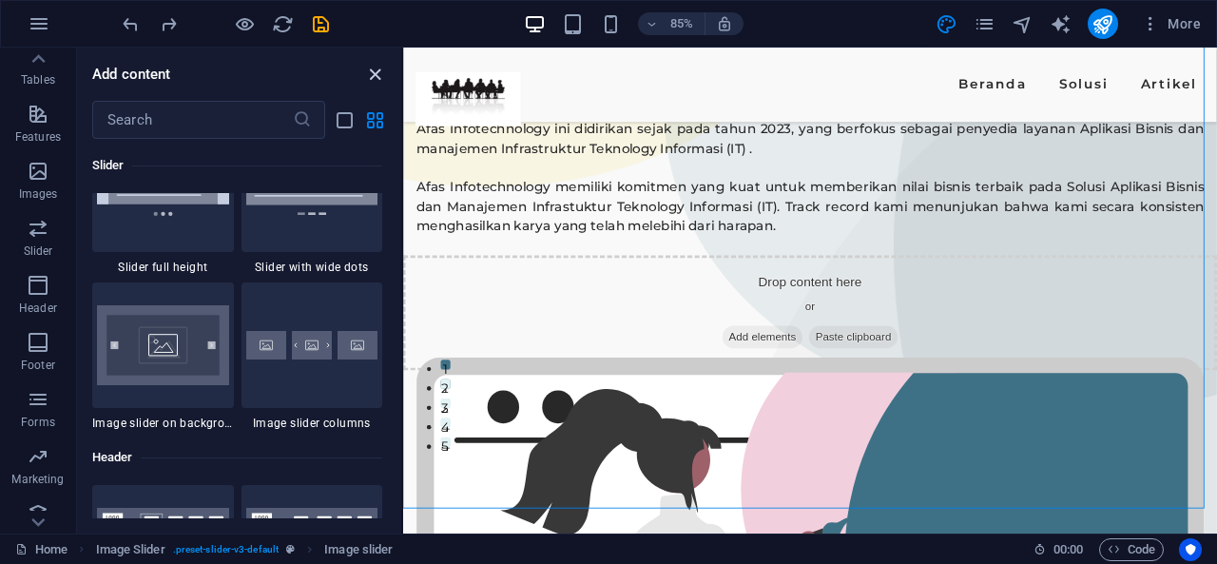
click at [373, 83] on icon "close panel" at bounding box center [375, 75] width 22 height 22
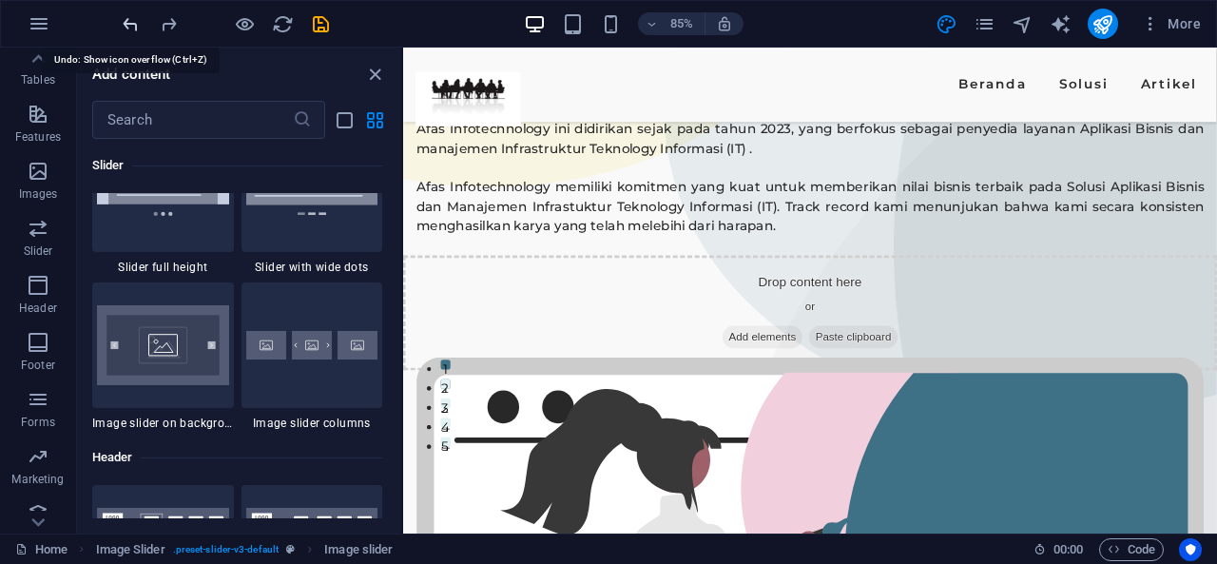
click at [132, 13] on icon "undo" at bounding box center [131, 24] width 22 height 22
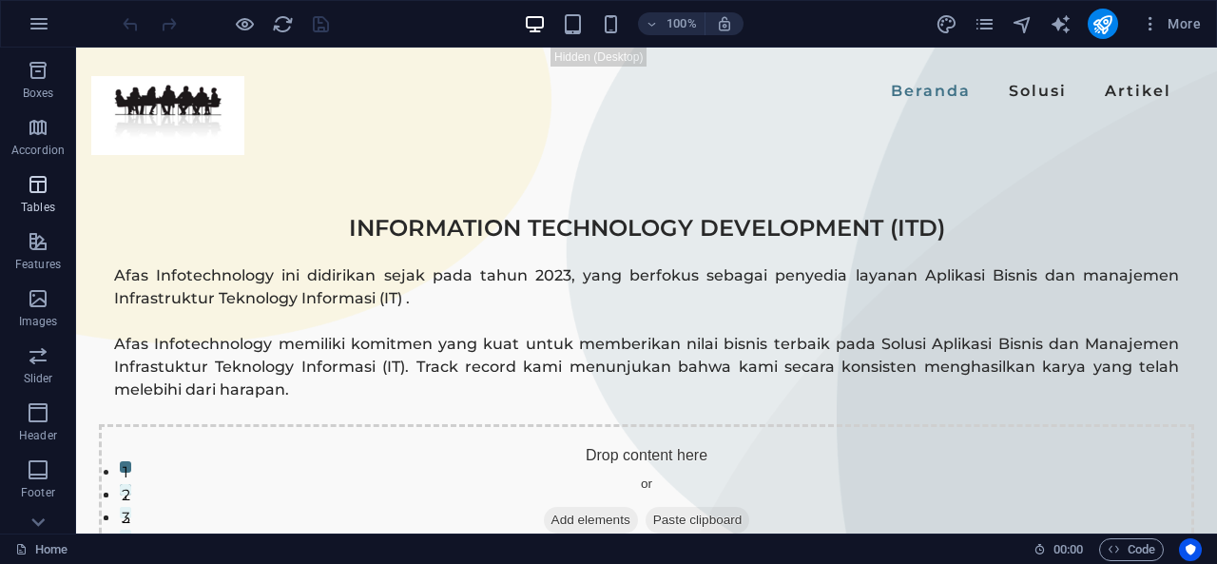
scroll to position [236, 0]
click at [40, 287] on icon "button" at bounding box center [38, 287] width 23 height 23
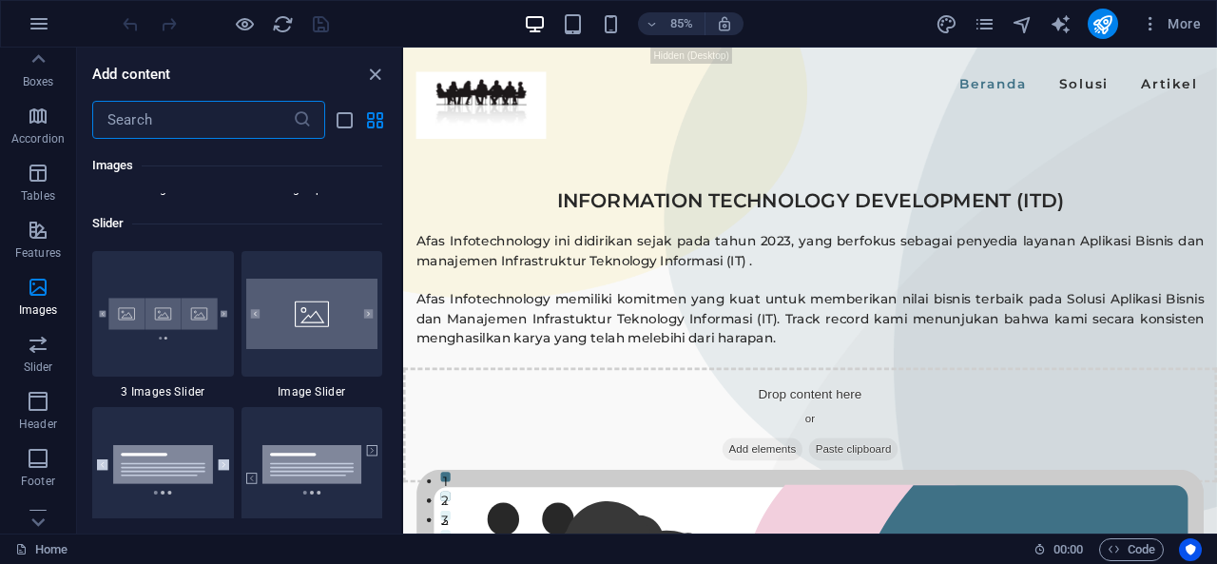
scroll to position [10720, 0]
click at [338, 316] on img at bounding box center [312, 313] width 132 height 70
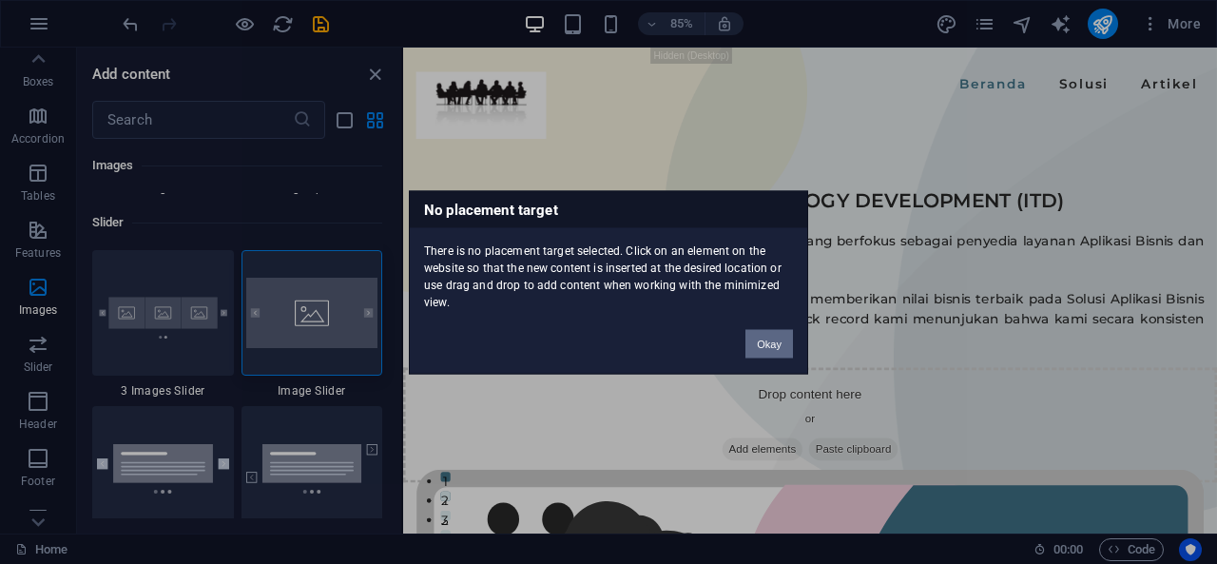
click at [760, 347] on button "Okay" at bounding box center [769, 343] width 48 height 29
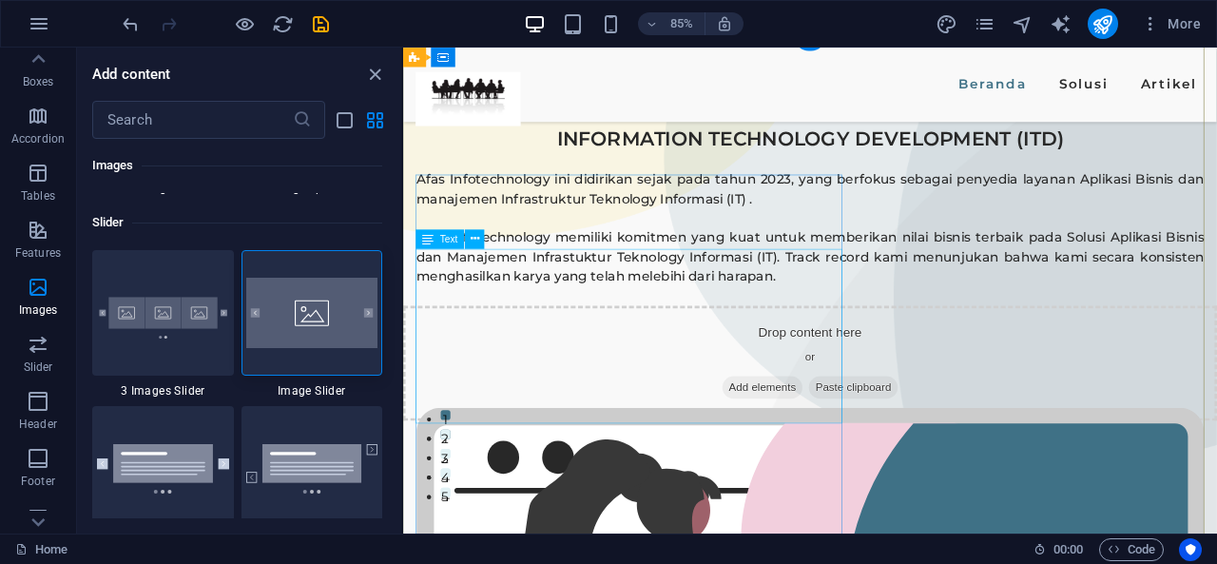
scroll to position [0, 0]
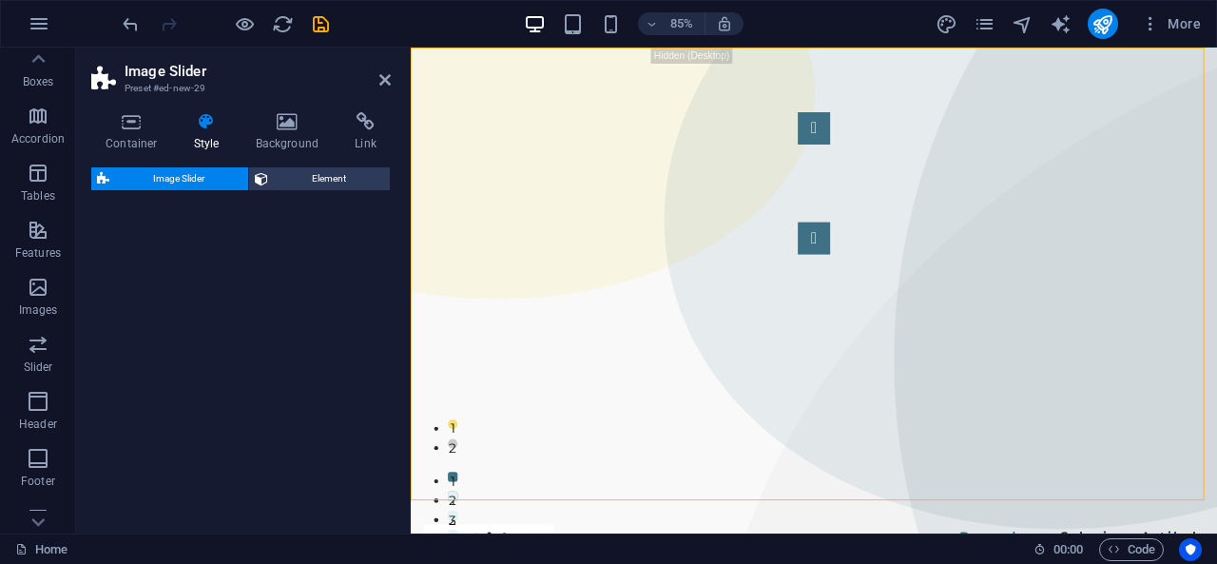
select select "rem"
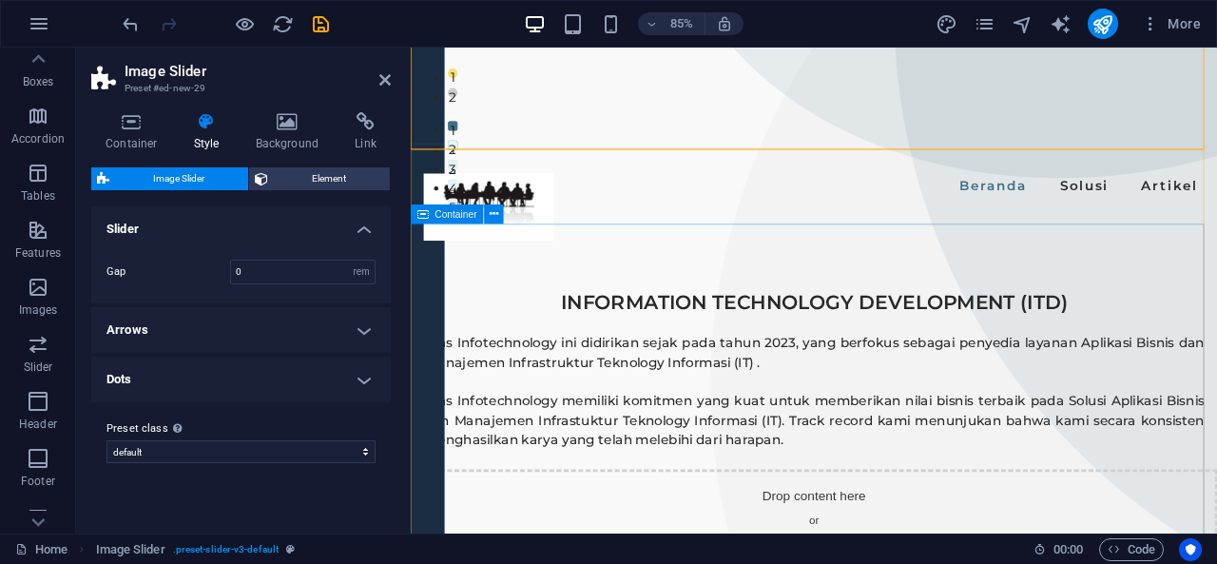
scroll to position [23, 0]
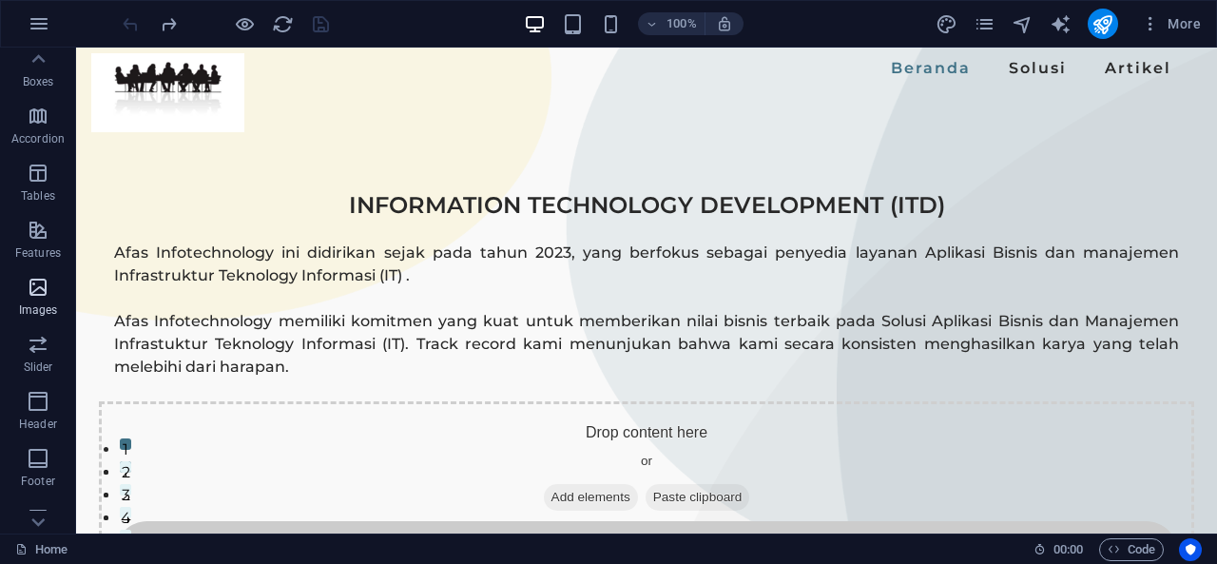
click at [47, 290] on icon "button" at bounding box center [38, 287] width 23 height 23
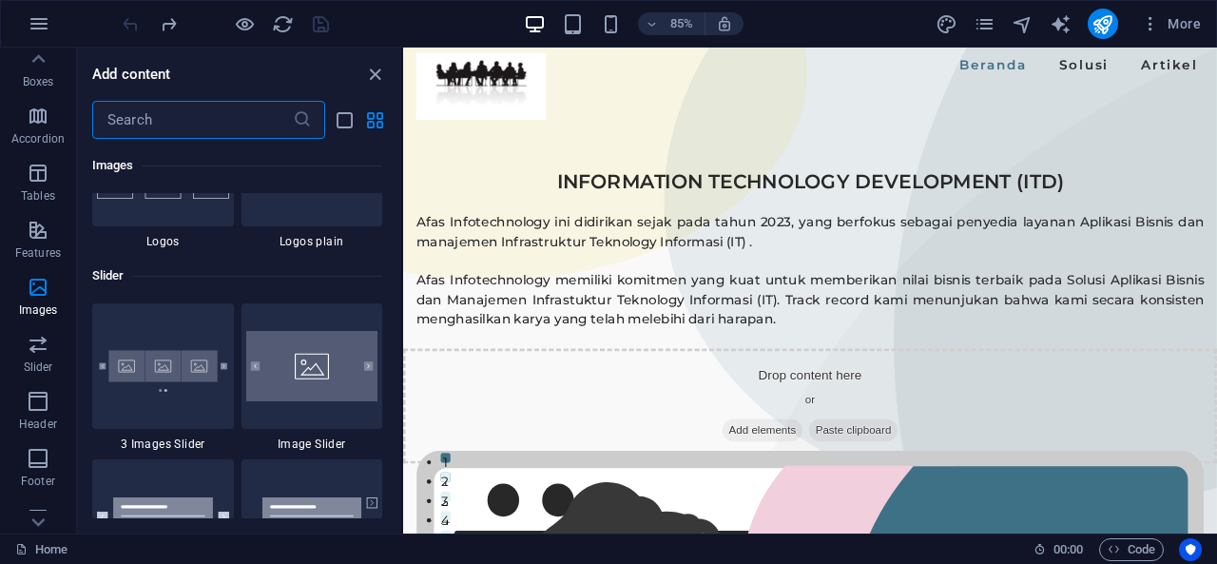
scroll to position [10682, 0]
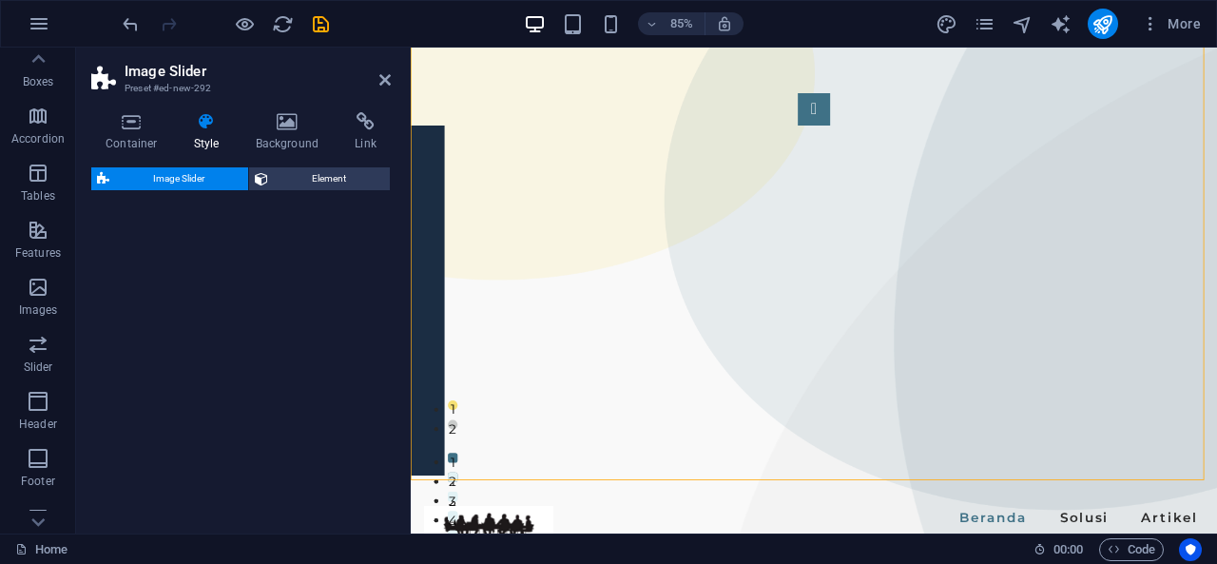
select select "rem"
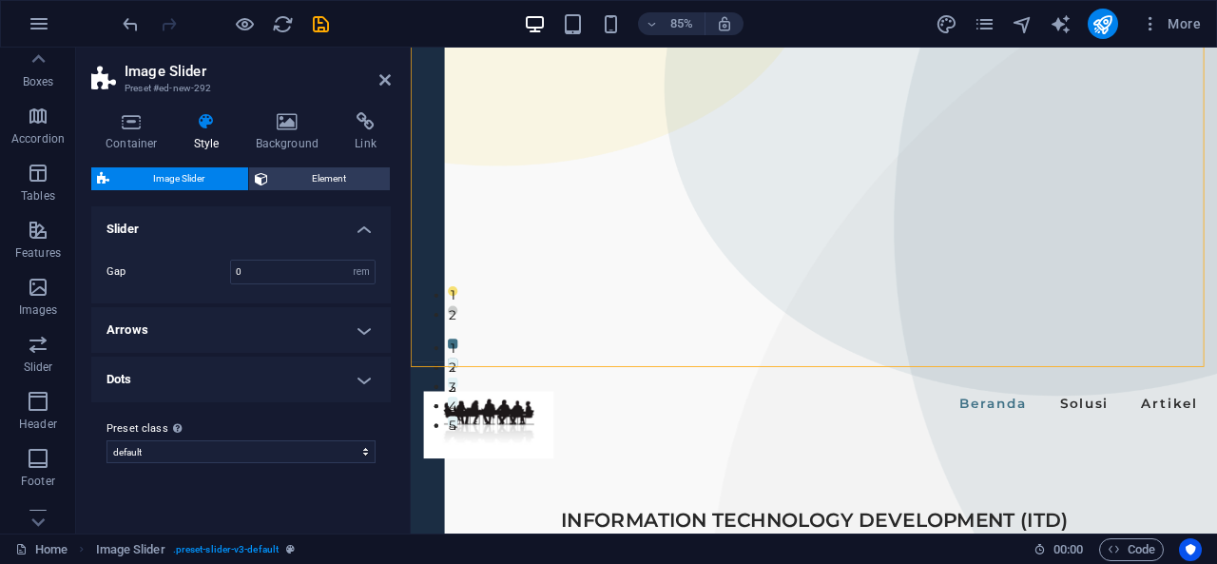
scroll to position [0, 0]
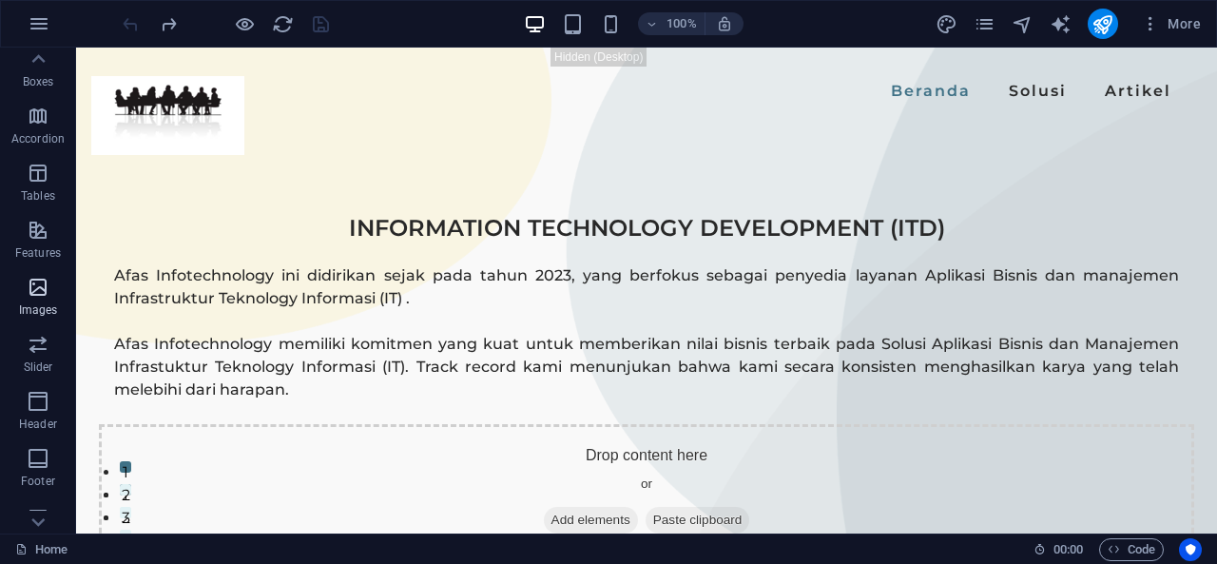
click at [29, 299] on span "Images" at bounding box center [38, 299] width 76 height 46
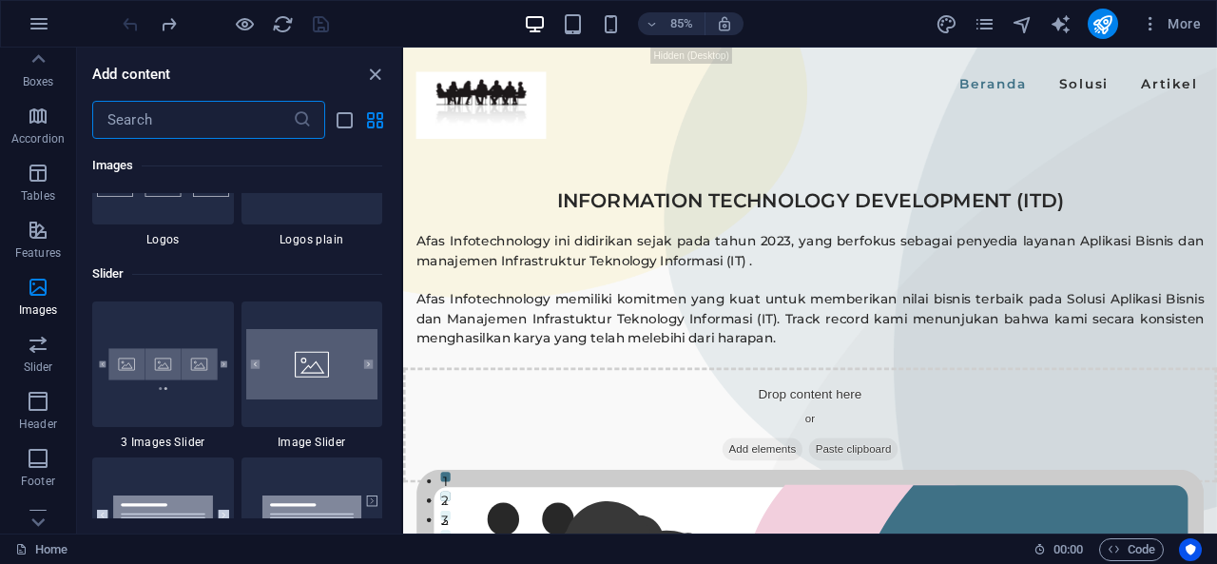
scroll to position [10671, 0]
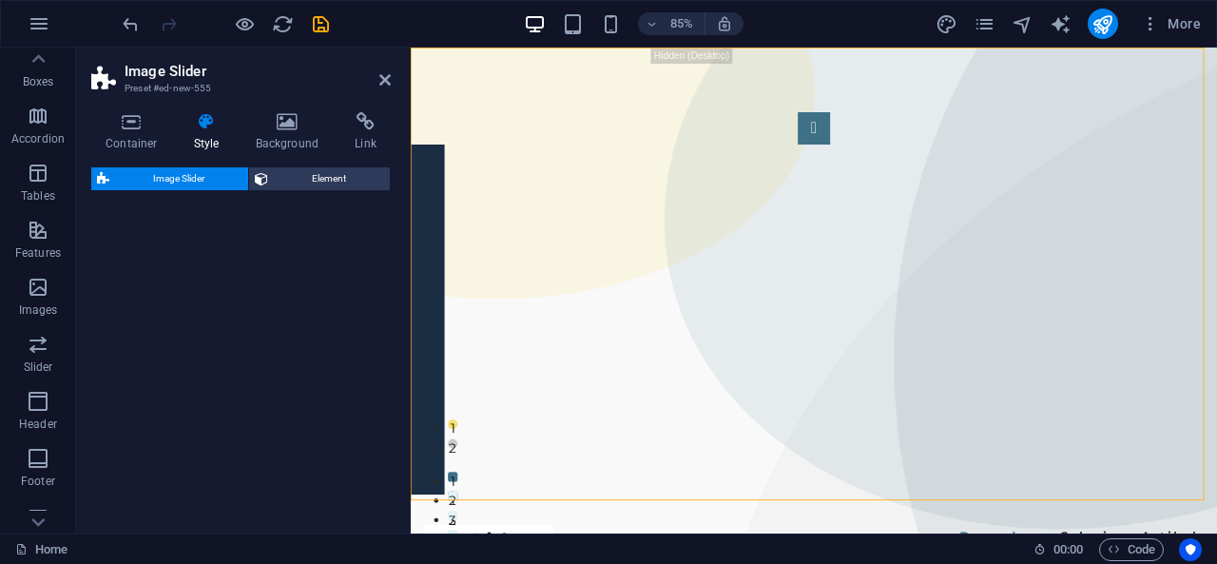
select select "rem"
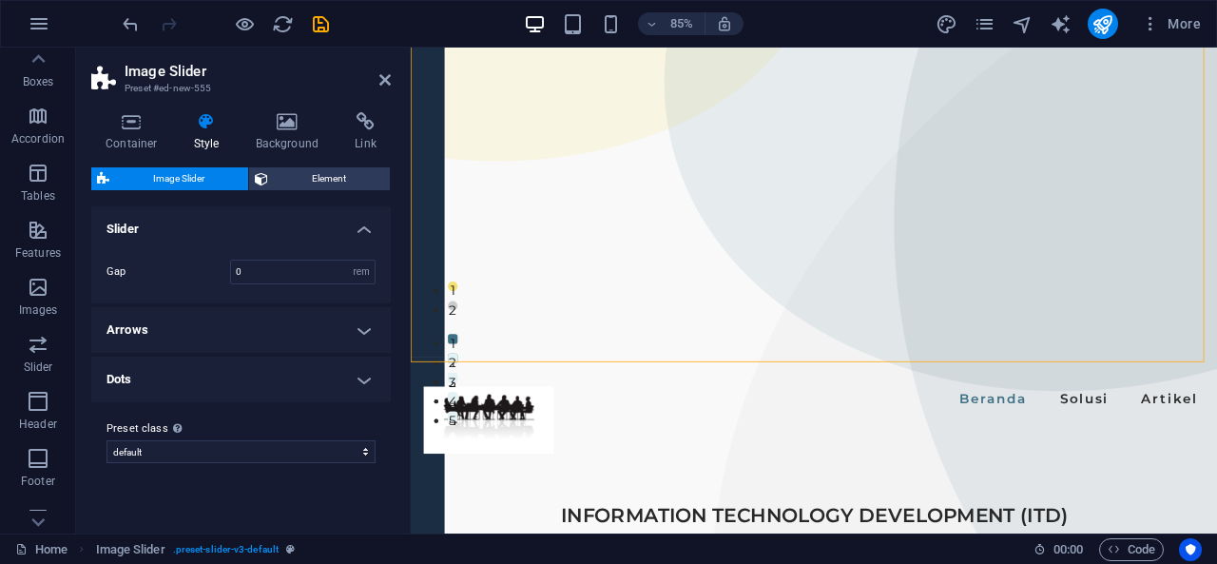
scroll to position [162, 0]
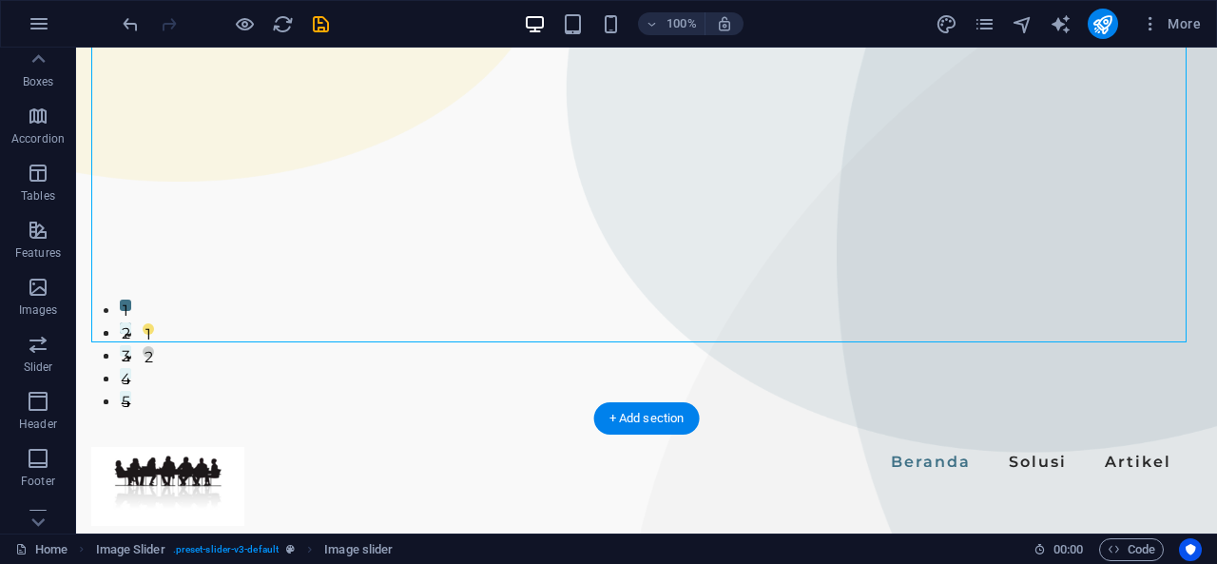
drag, startPoint x: 595, startPoint y: 242, endPoint x: 799, endPoint y: 332, distance: 222.2
click at [867, 382] on div "1 2" at bounding box center [646, 152] width 1141 height 532
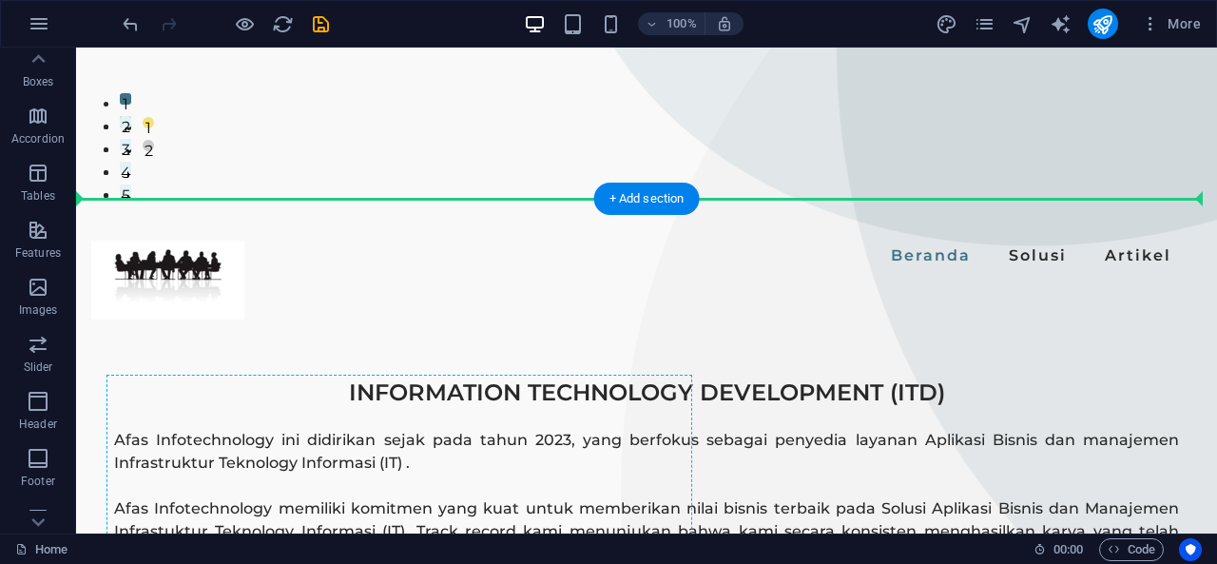
scroll to position [386, 0]
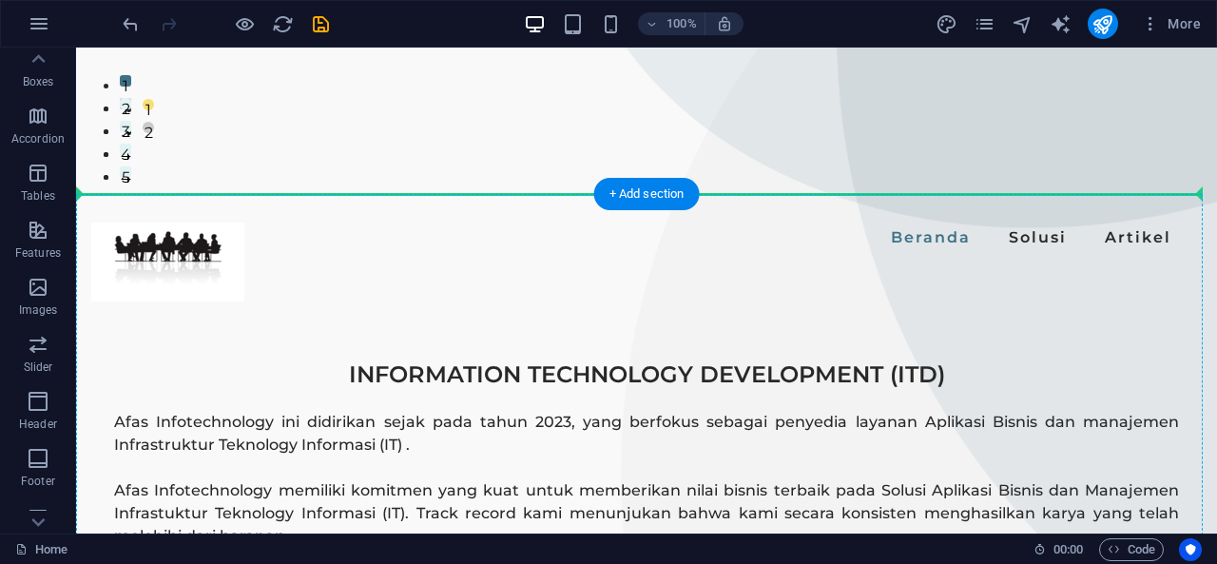
drag, startPoint x: 692, startPoint y: 226, endPoint x: 613, endPoint y: 299, distance: 107.6
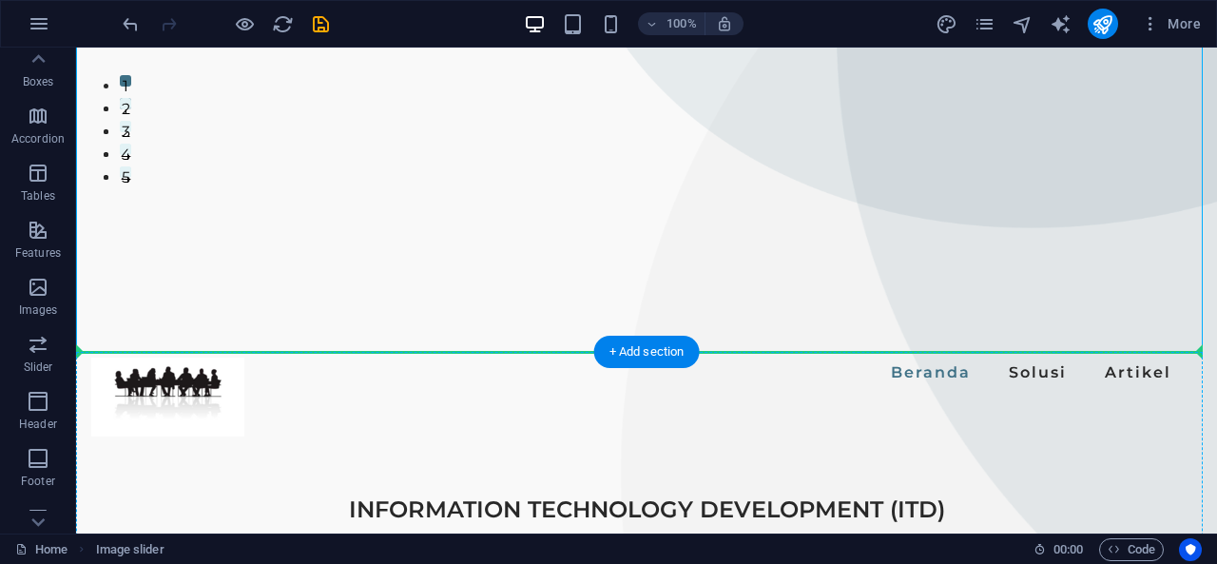
drag, startPoint x: 631, startPoint y: 256, endPoint x: 619, endPoint y: 450, distance: 194.3
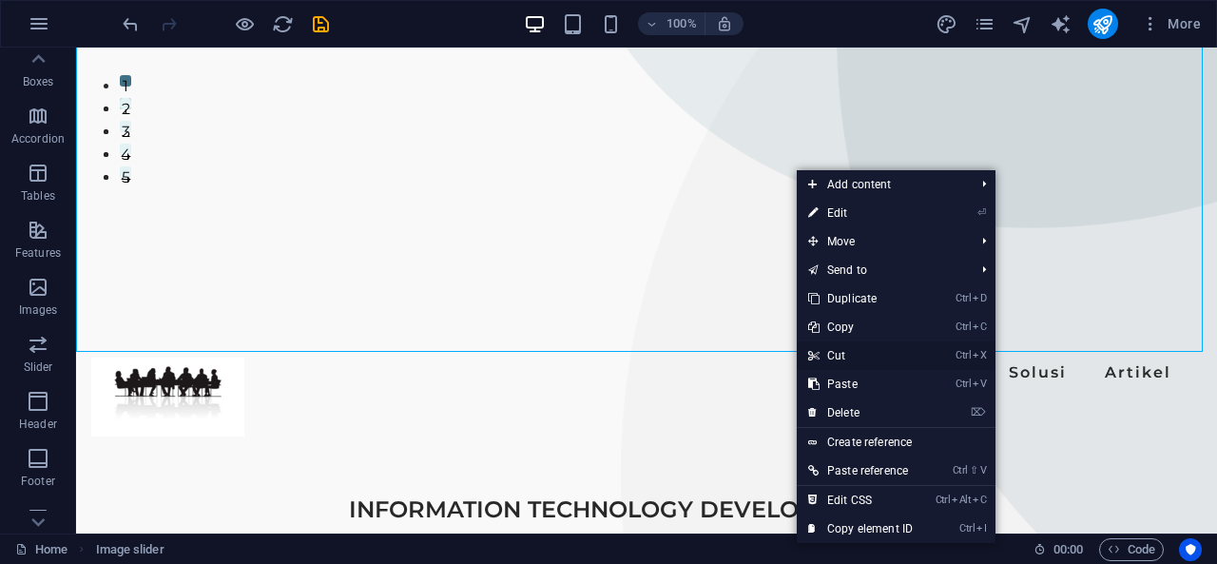
click at [867, 355] on link "Ctrl X Cut" at bounding box center [860, 355] width 127 height 29
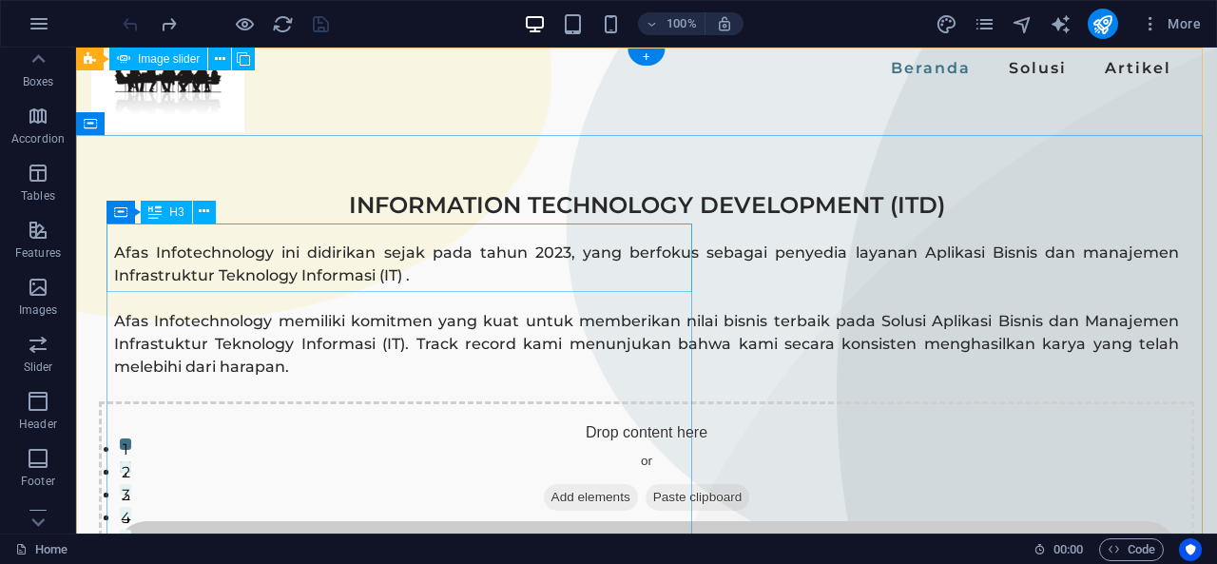
scroll to position [0, 0]
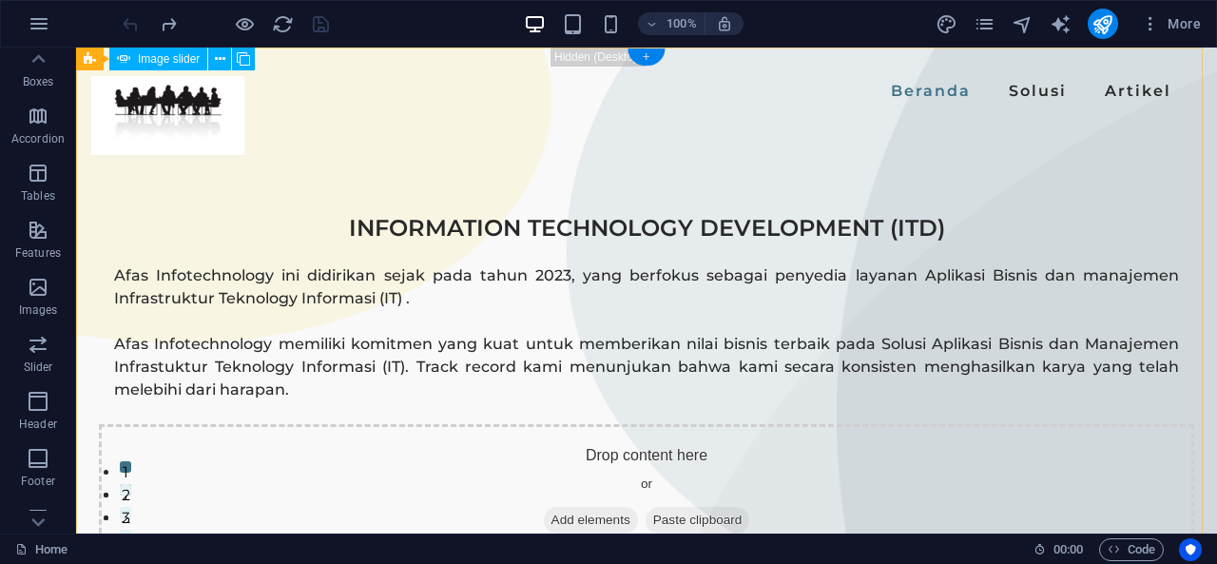
click at [644, 58] on div "+" at bounding box center [645, 56] width 37 height 17
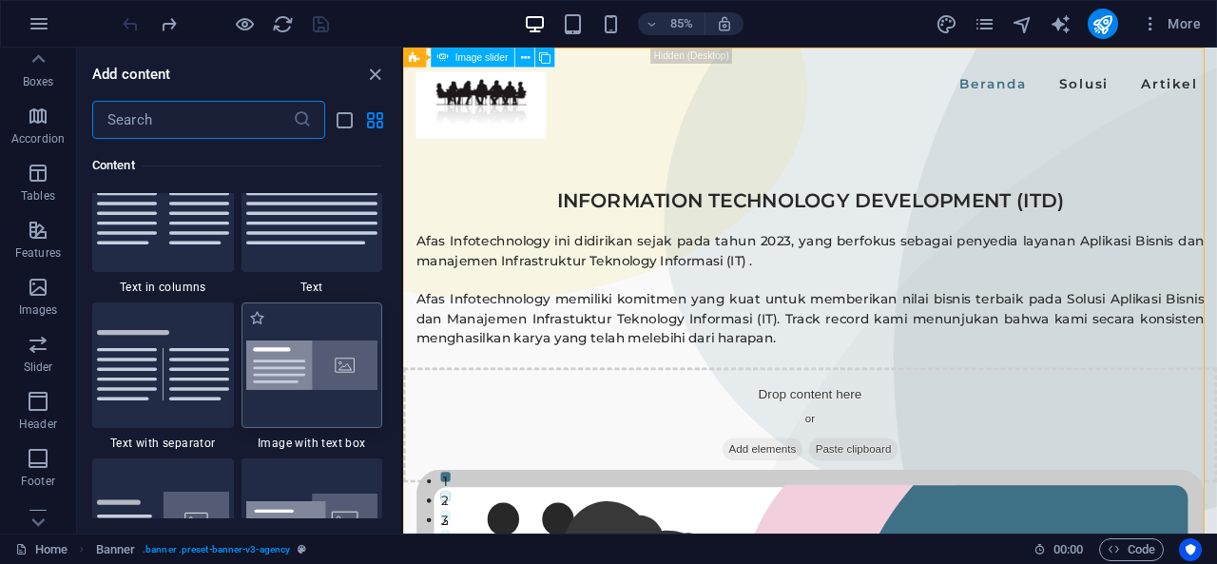
scroll to position [3383, 0]
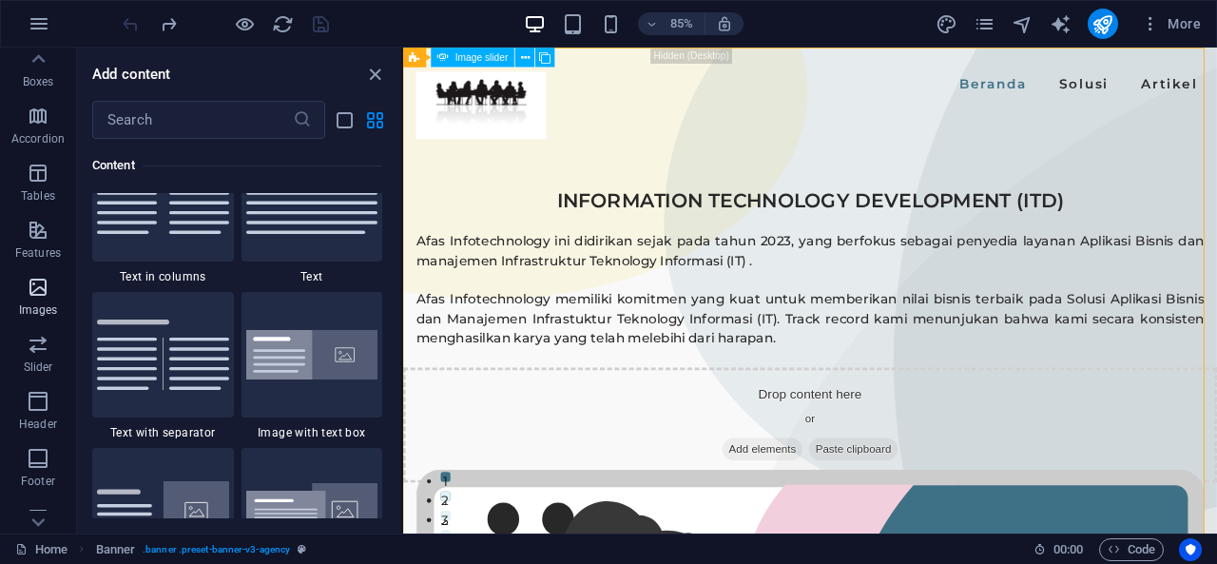
click at [27, 290] on icon "button" at bounding box center [38, 287] width 23 height 23
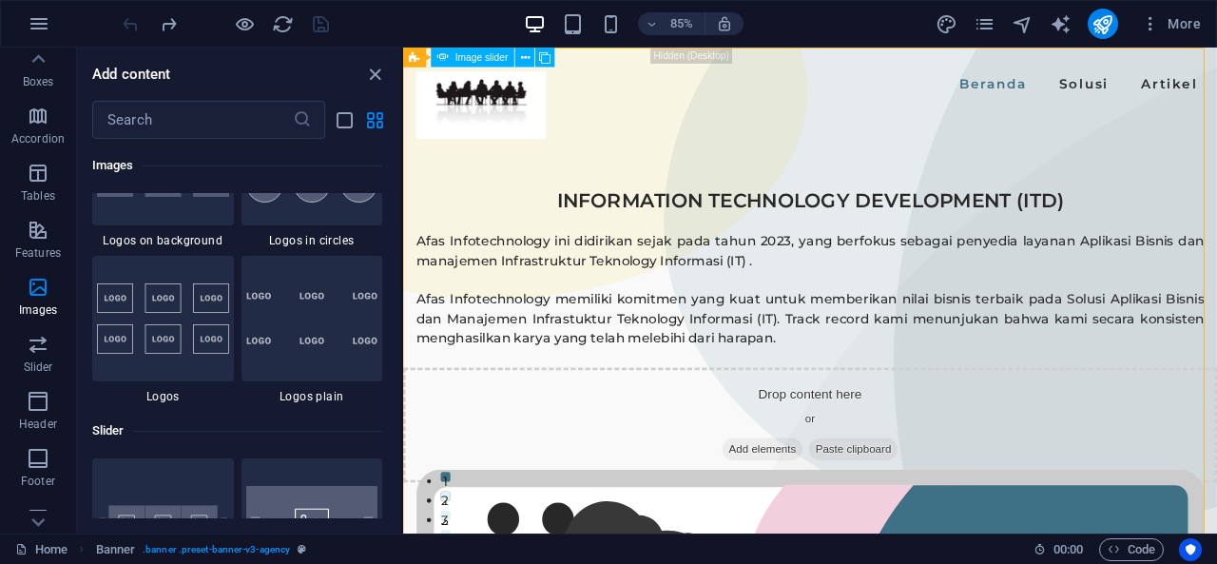
scroll to position [10710, 0]
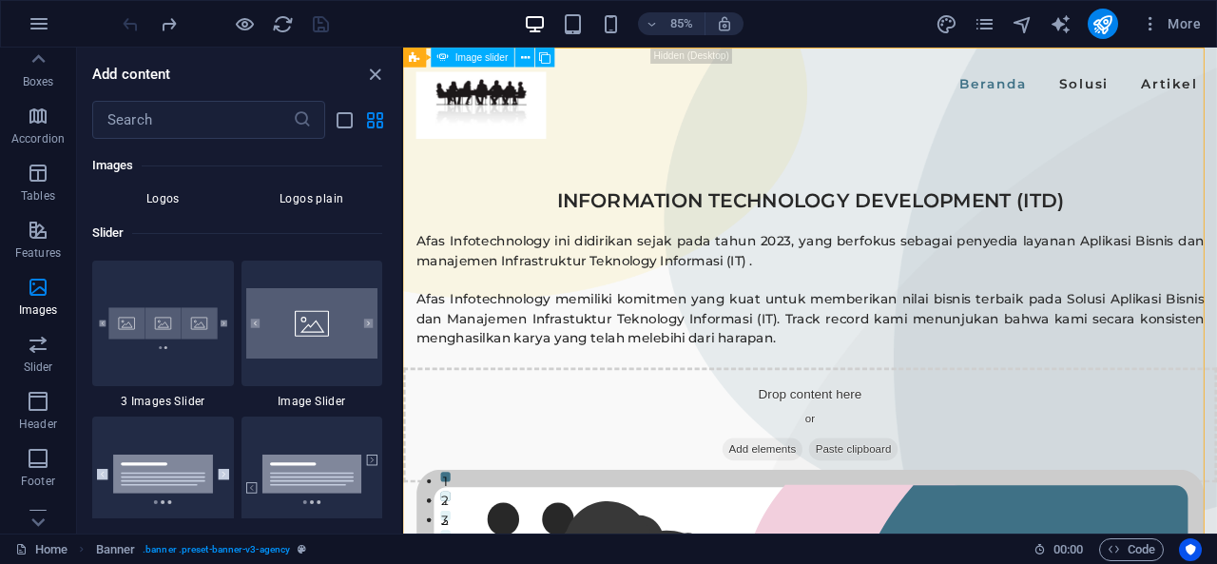
click at [293, 374] on div at bounding box center [312, 322] width 142 height 125
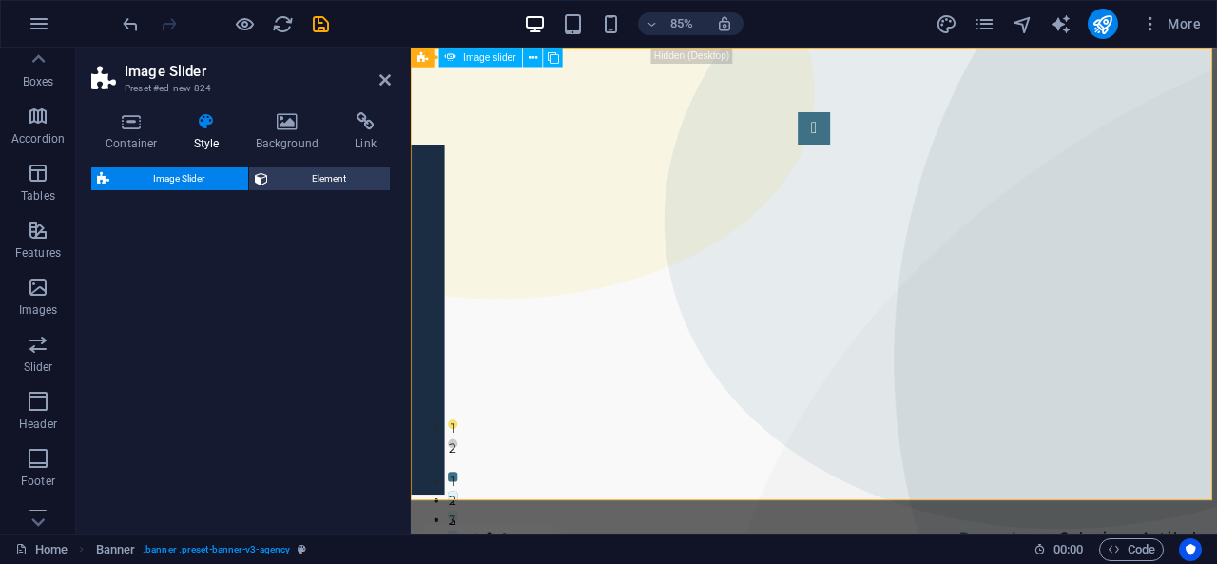
select select "rem"
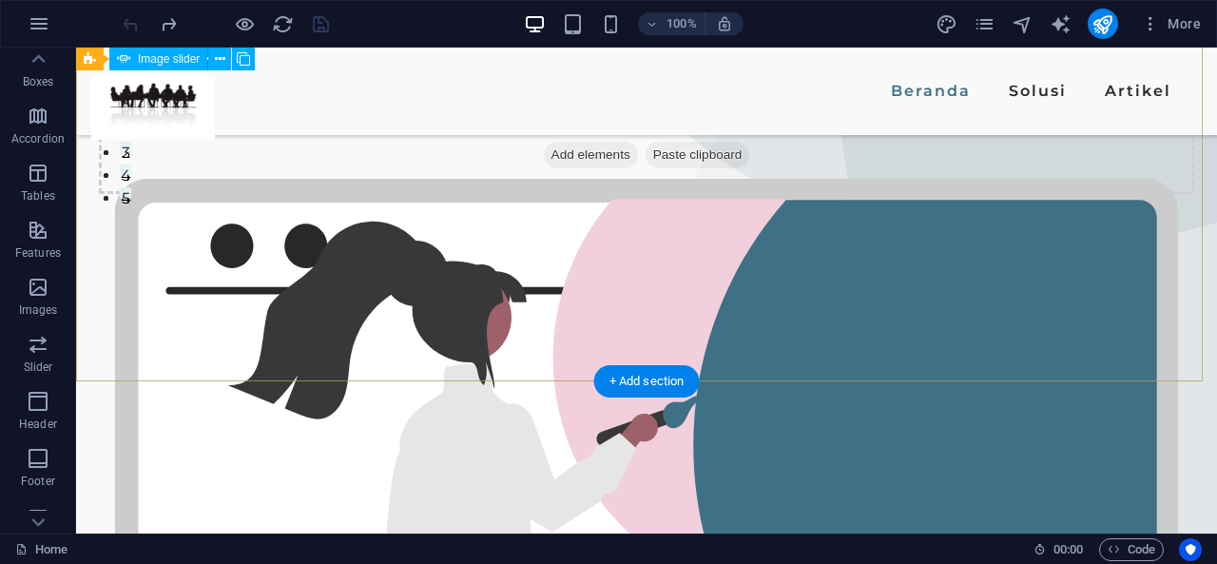
scroll to position [366, 0]
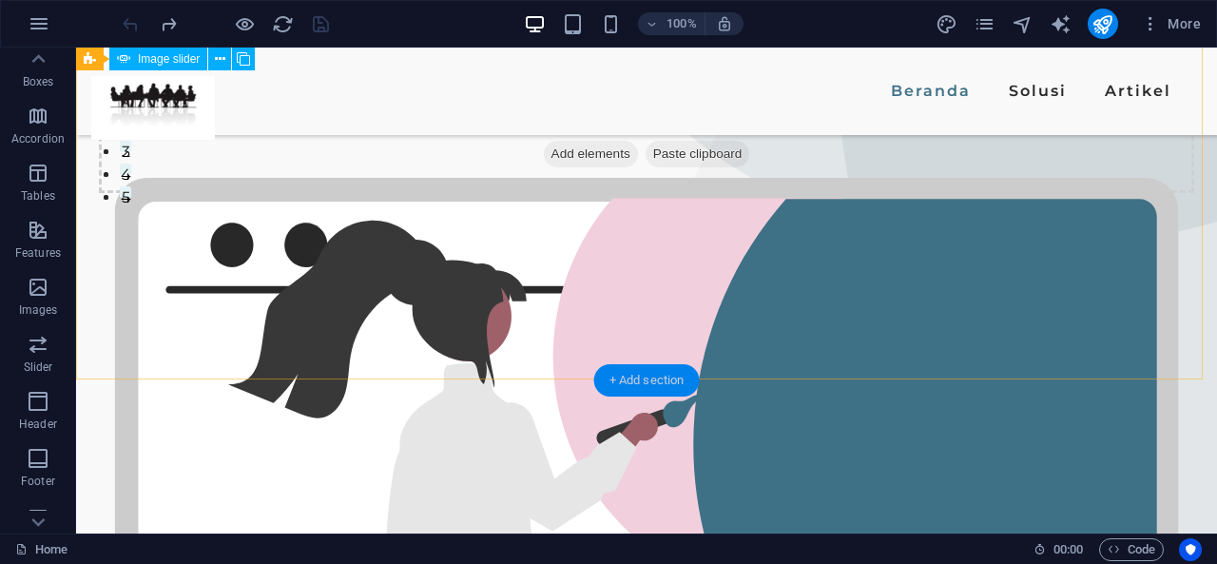
click at [644, 381] on div "+ Add section" at bounding box center [647, 380] width 106 height 32
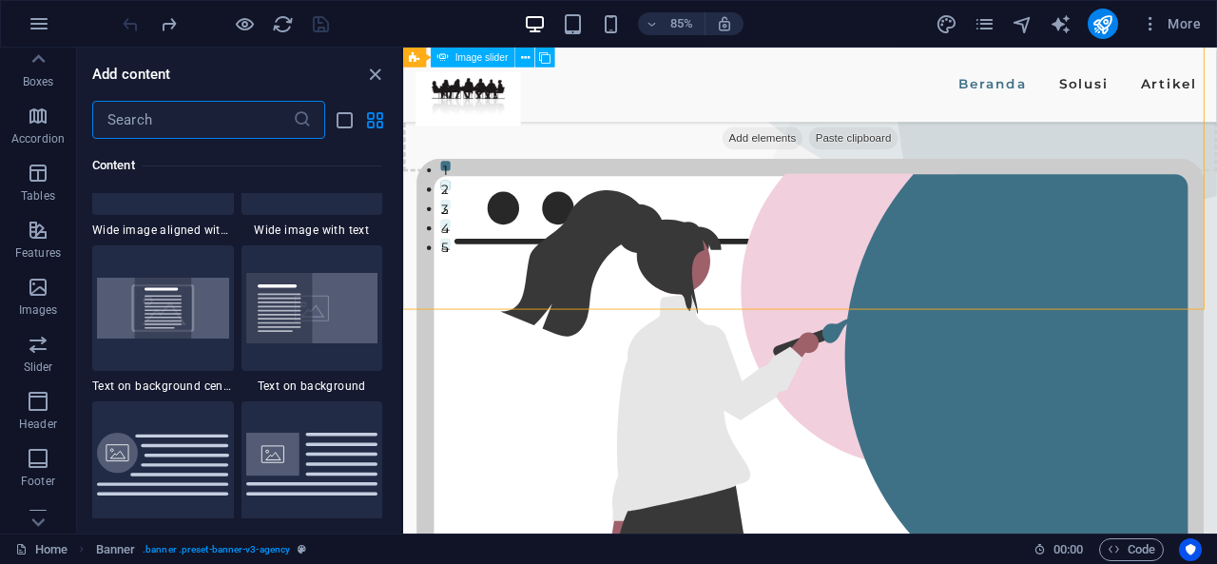
scroll to position [3908, 0]
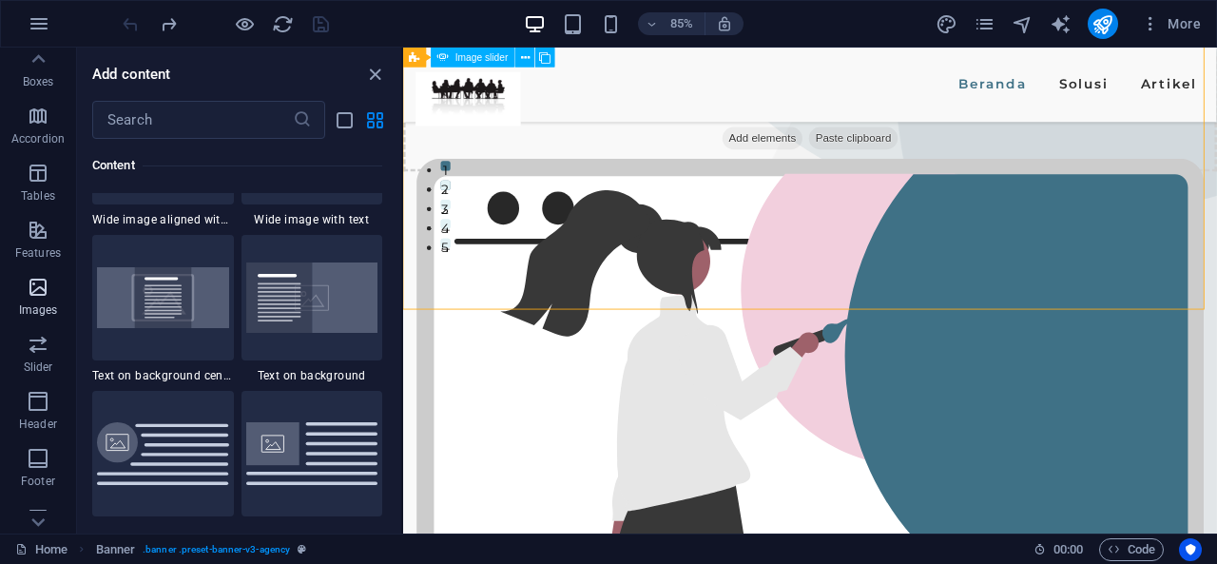
click at [27, 282] on icon "button" at bounding box center [38, 287] width 23 height 23
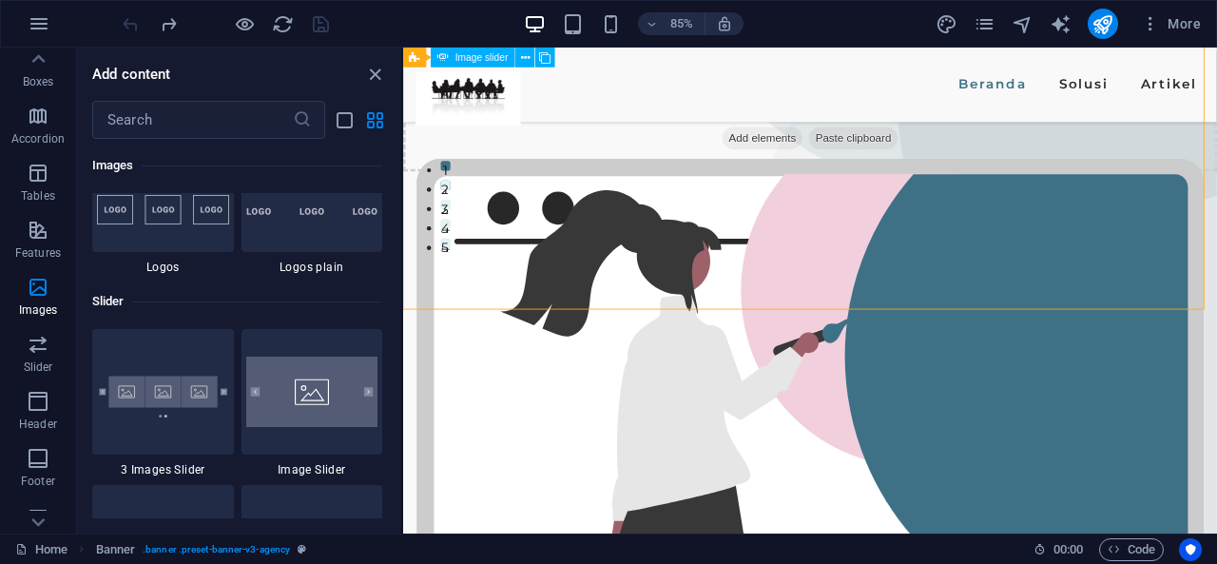
scroll to position [10645, 0]
click at [330, 409] on img at bounding box center [312, 388] width 132 height 70
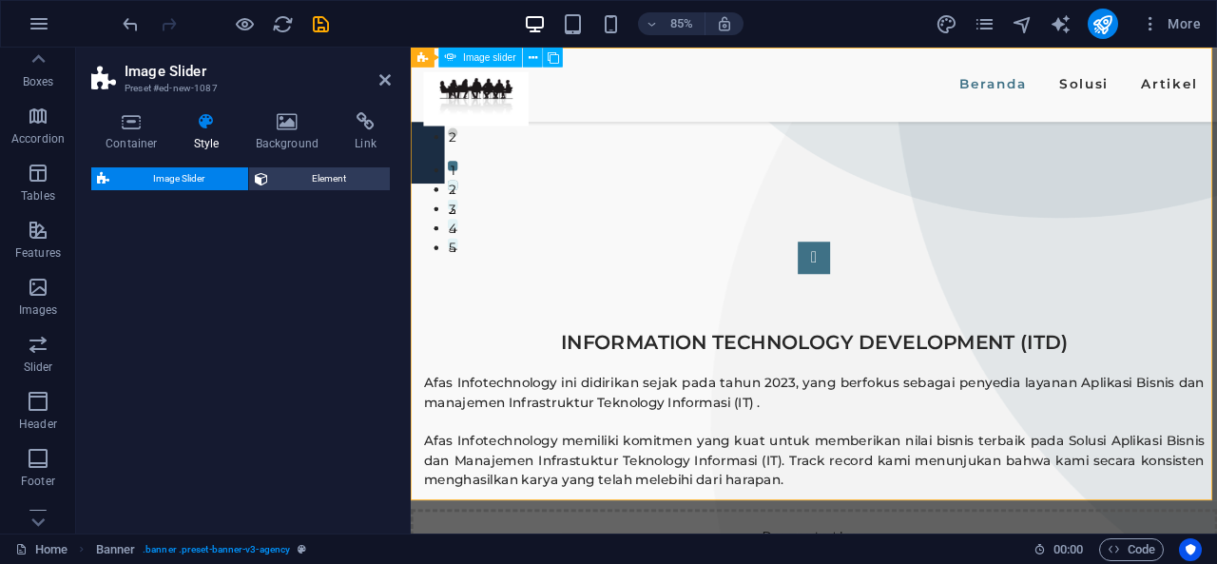
select select "rem"
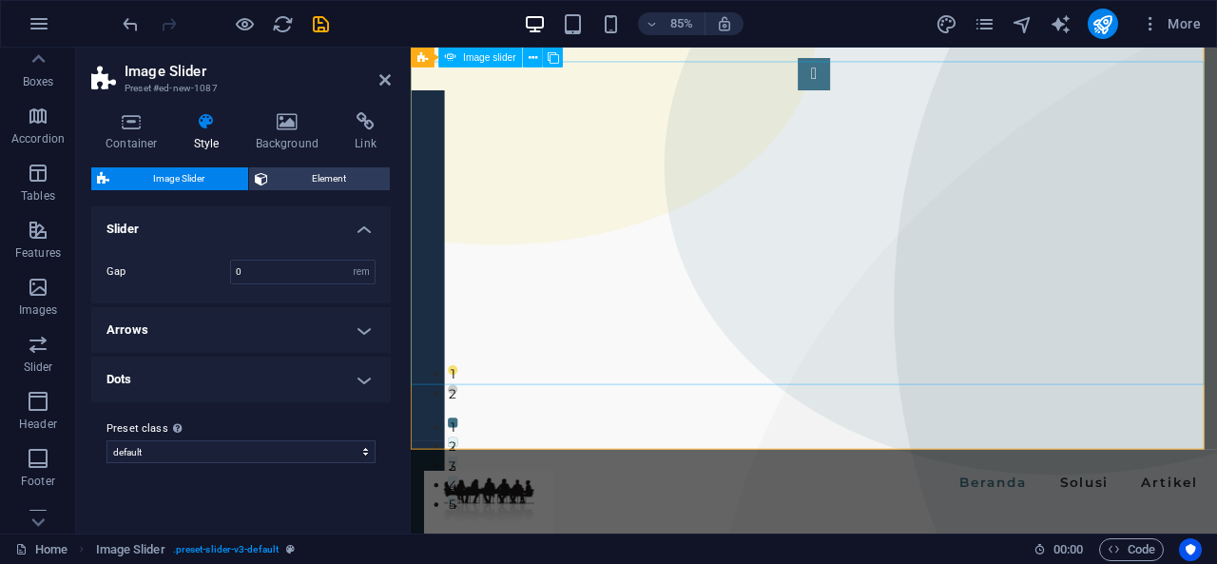
scroll to position [57, 0]
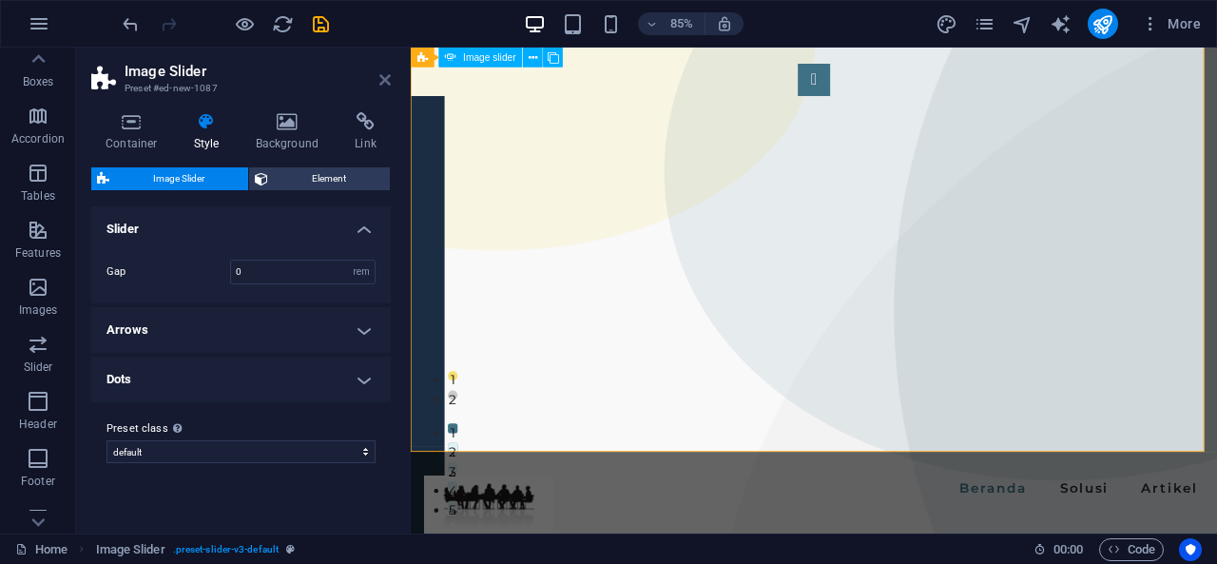
click at [386, 72] on icon at bounding box center [384, 79] width 11 height 15
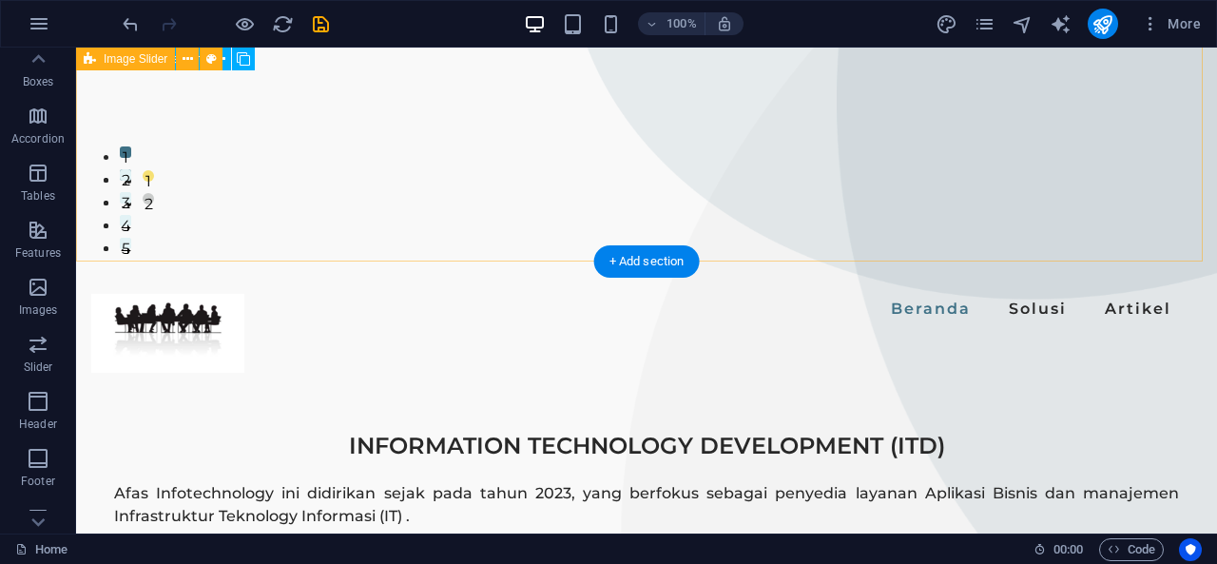
scroll to position [313, 0]
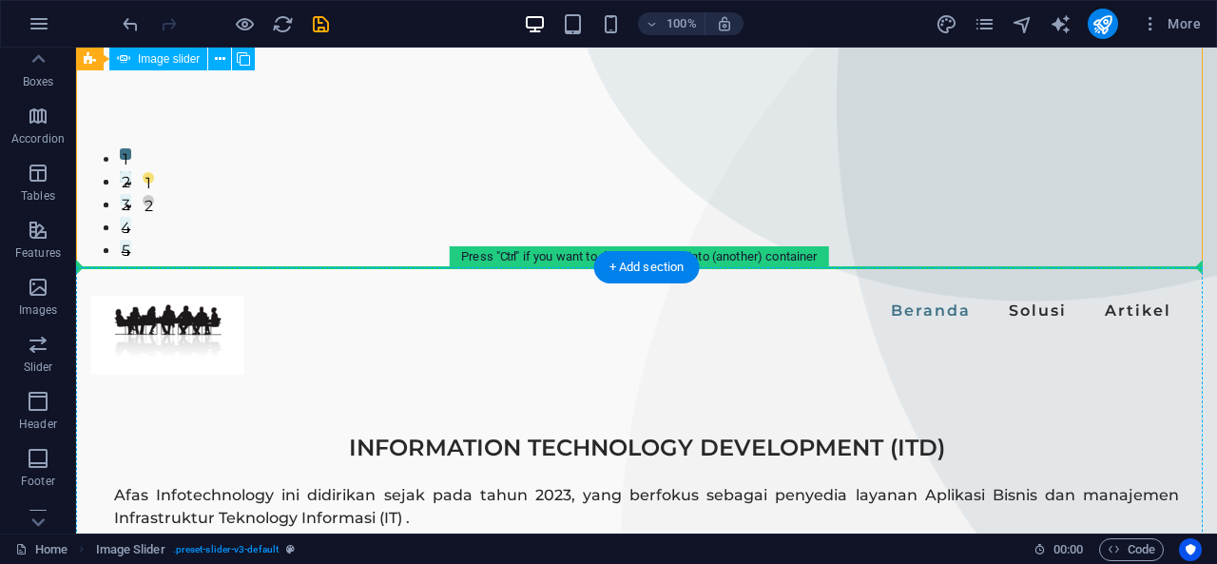
drag, startPoint x: 740, startPoint y: 144, endPoint x: 722, endPoint y: 382, distance: 239.2
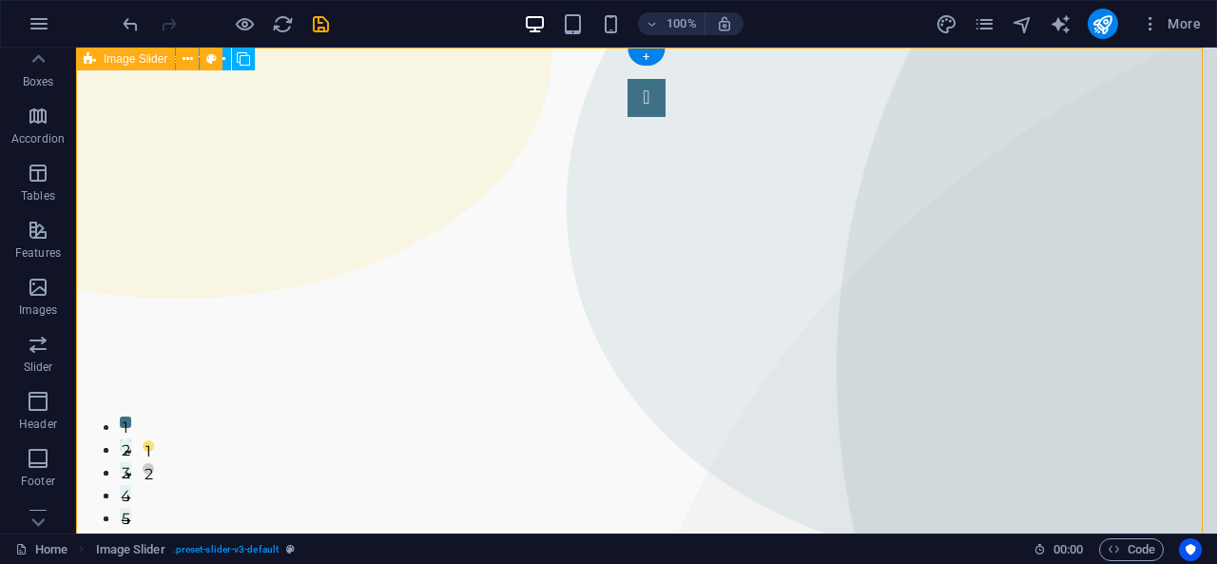
scroll to position [0, 0]
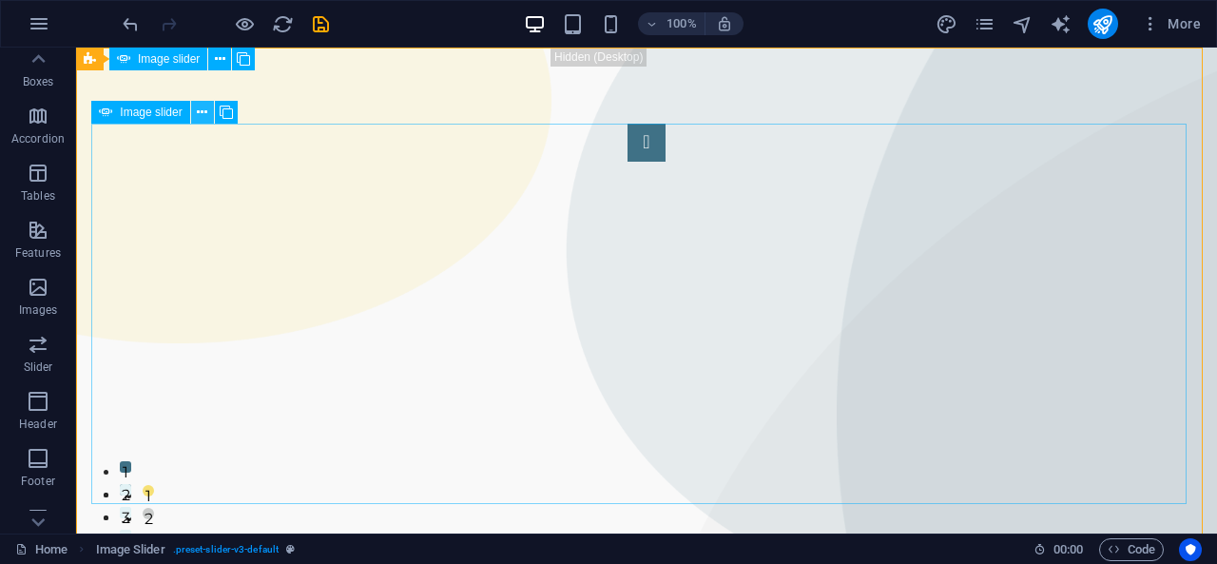
click at [203, 108] on icon at bounding box center [202, 113] width 10 height 20
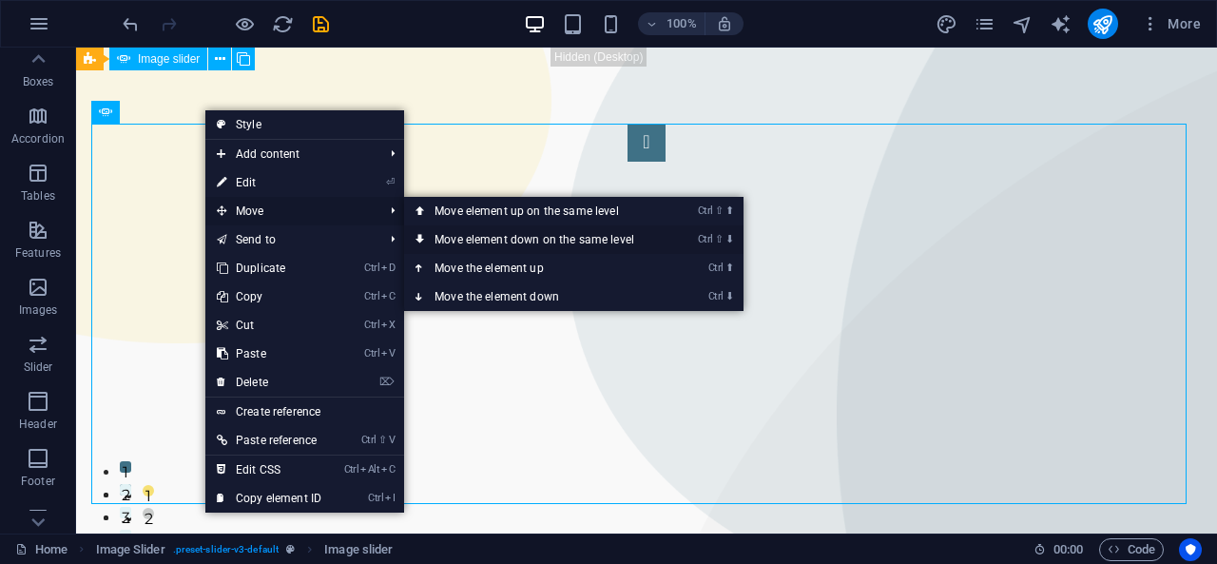
click at [509, 237] on link "Ctrl ⇧ ⬇ Move element down on the same level" at bounding box center [538, 239] width 268 height 29
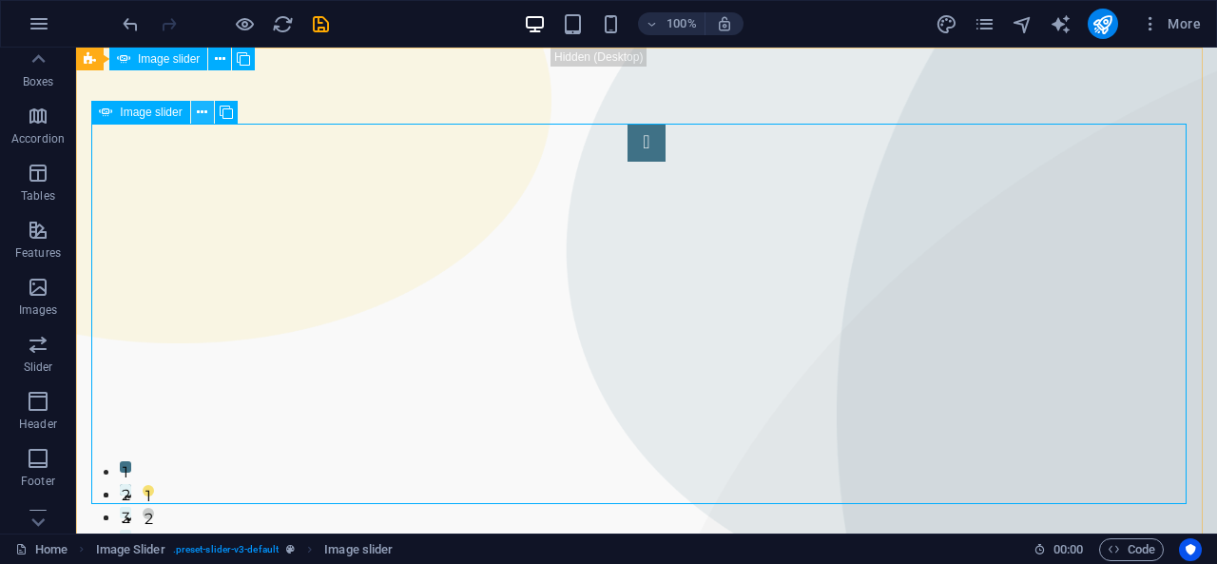
click at [196, 106] on button at bounding box center [202, 112] width 23 height 23
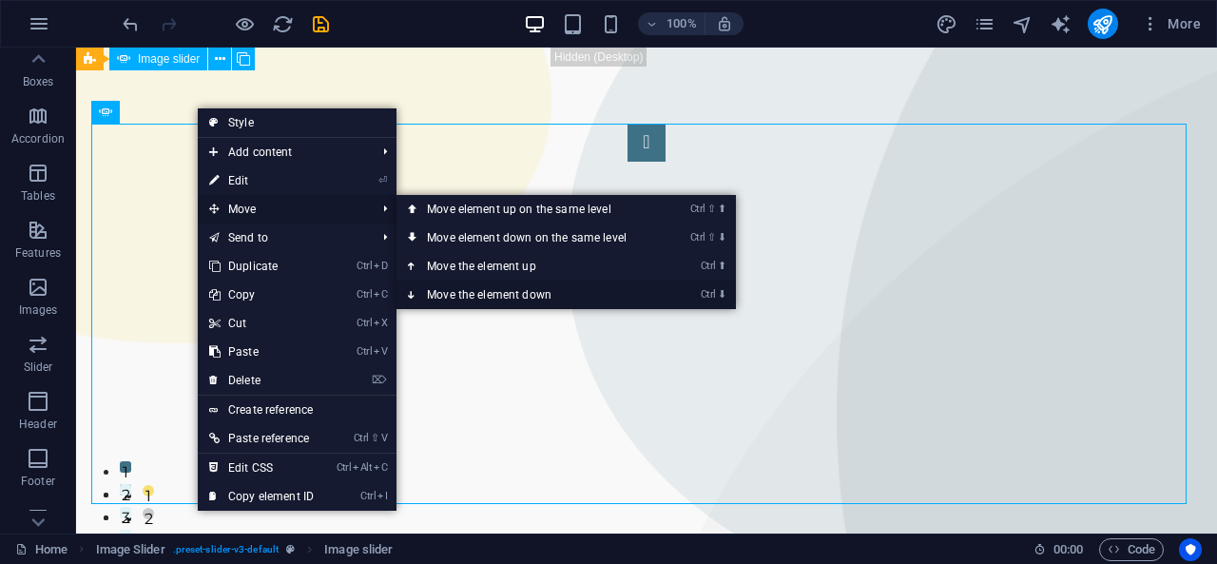
click at [519, 294] on link "Ctrl ⬇ Move the element down" at bounding box center [530, 294] width 268 height 29
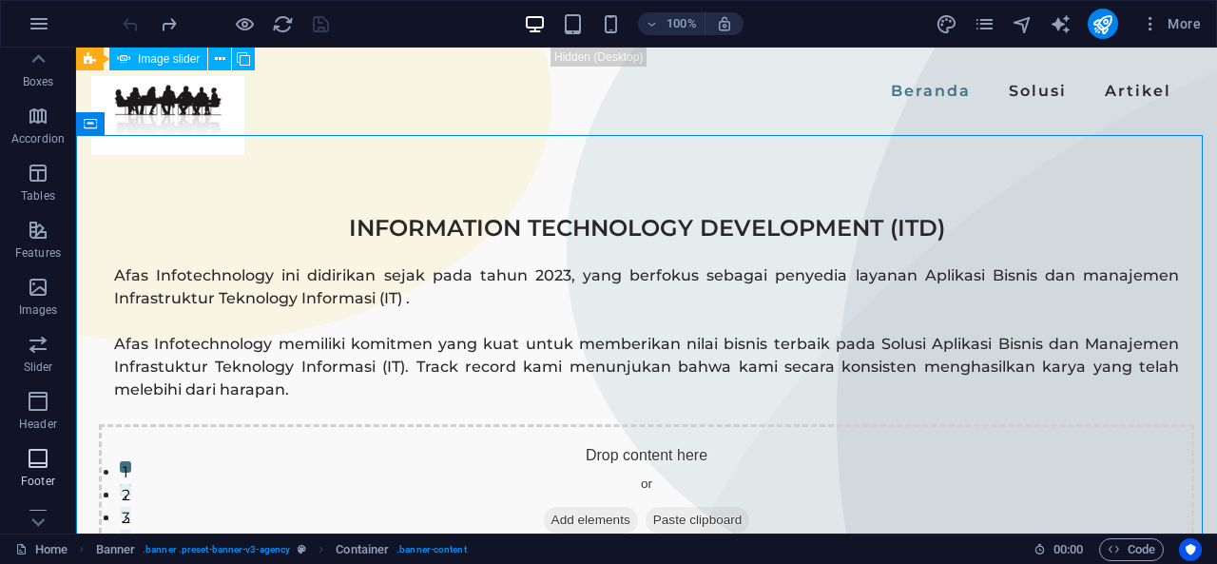
scroll to position [369, 0]
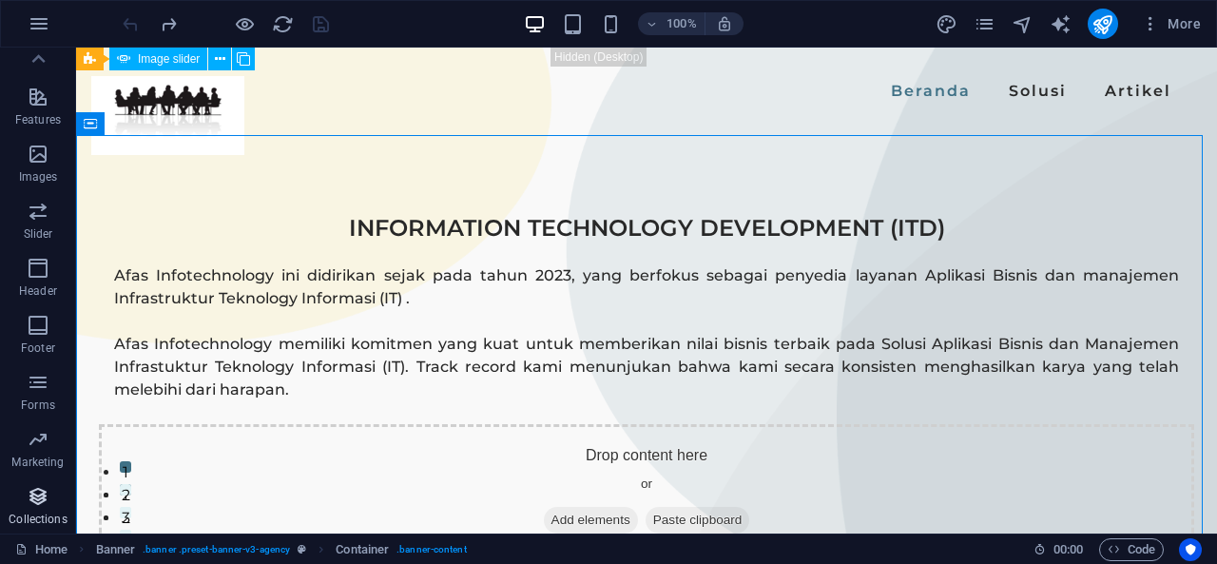
click at [38, 498] on icon "button" at bounding box center [38, 496] width 23 height 23
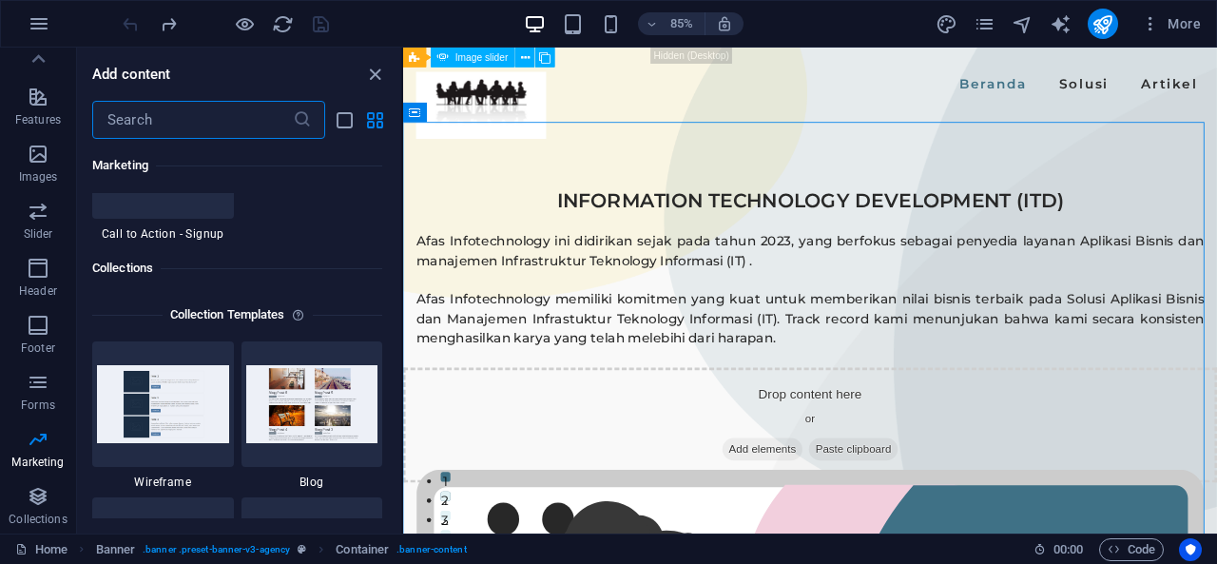
scroll to position [17288, 0]
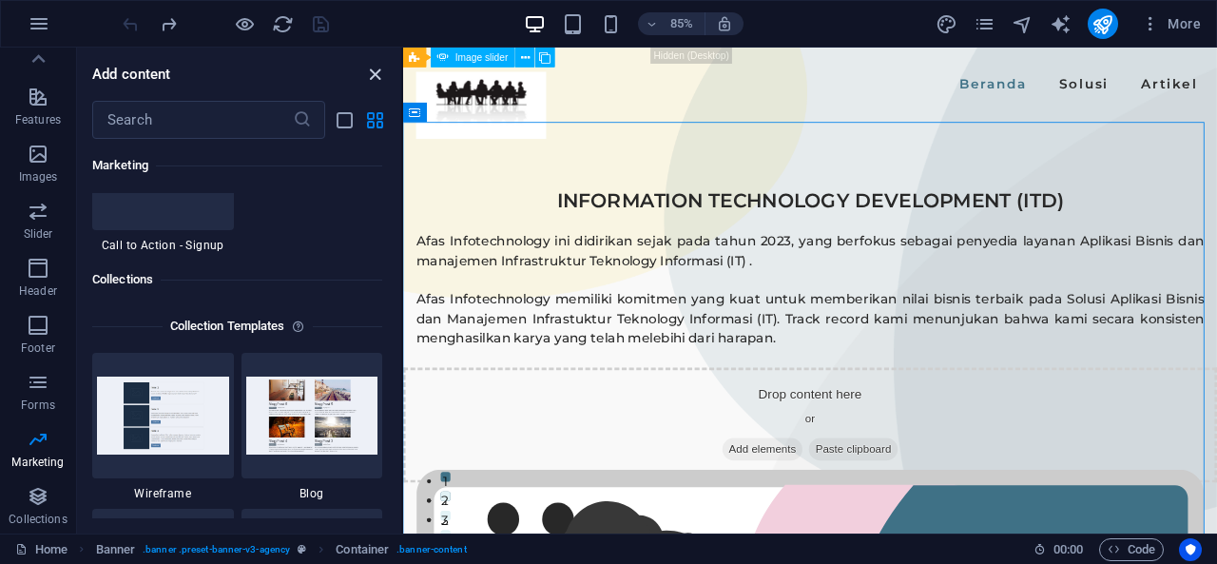
click at [372, 67] on icon "close panel" at bounding box center [375, 75] width 22 height 22
